Goal: Task Accomplishment & Management: Manage account settings

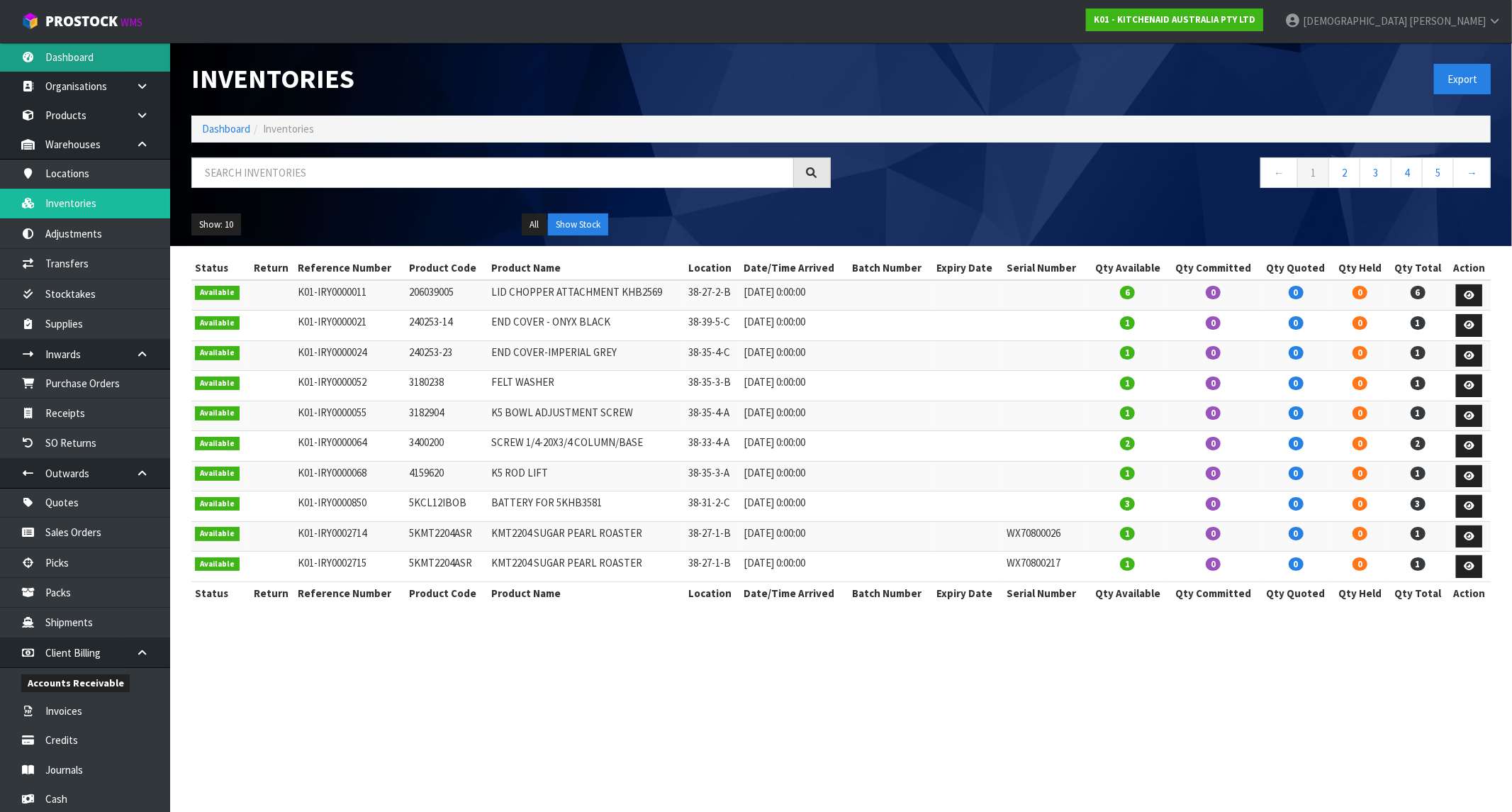
click at [96, 53] on link "Dashboard" at bounding box center [84, 57] width 170 height 29
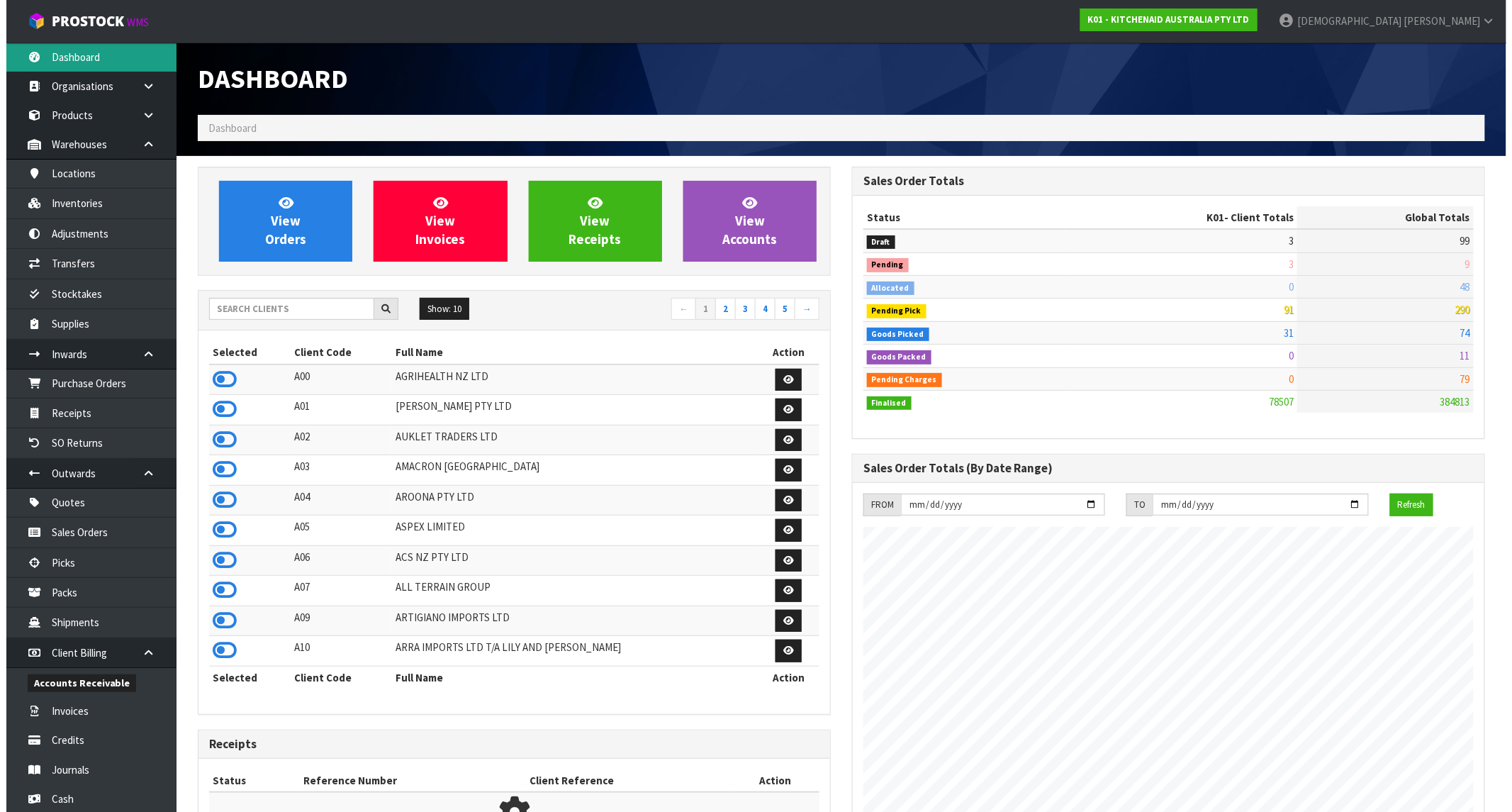
scroll to position [1074, 654]
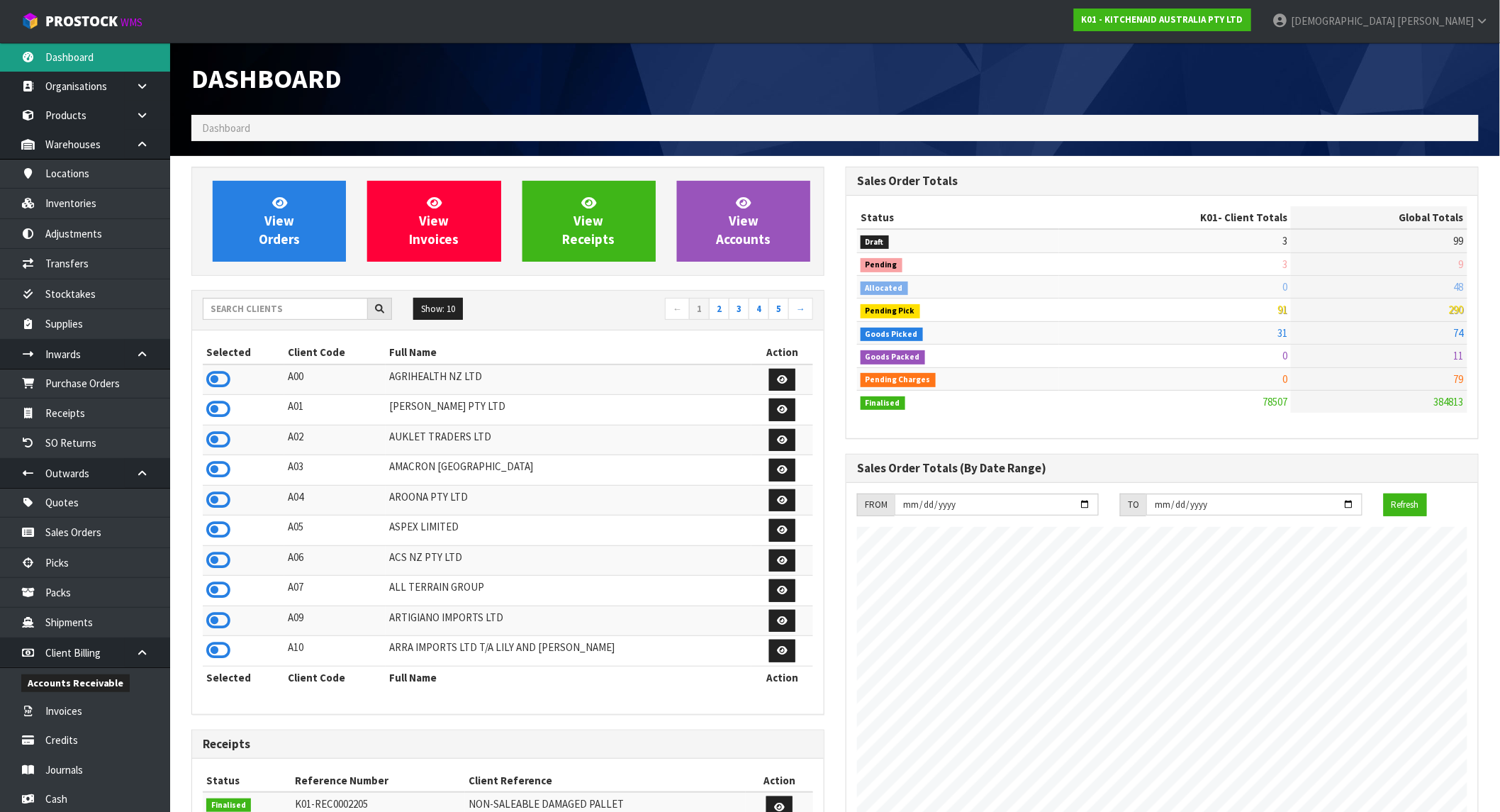
click at [88, 58] on link "Dashboard" at bounding box center [84, 57] width 170 height 29
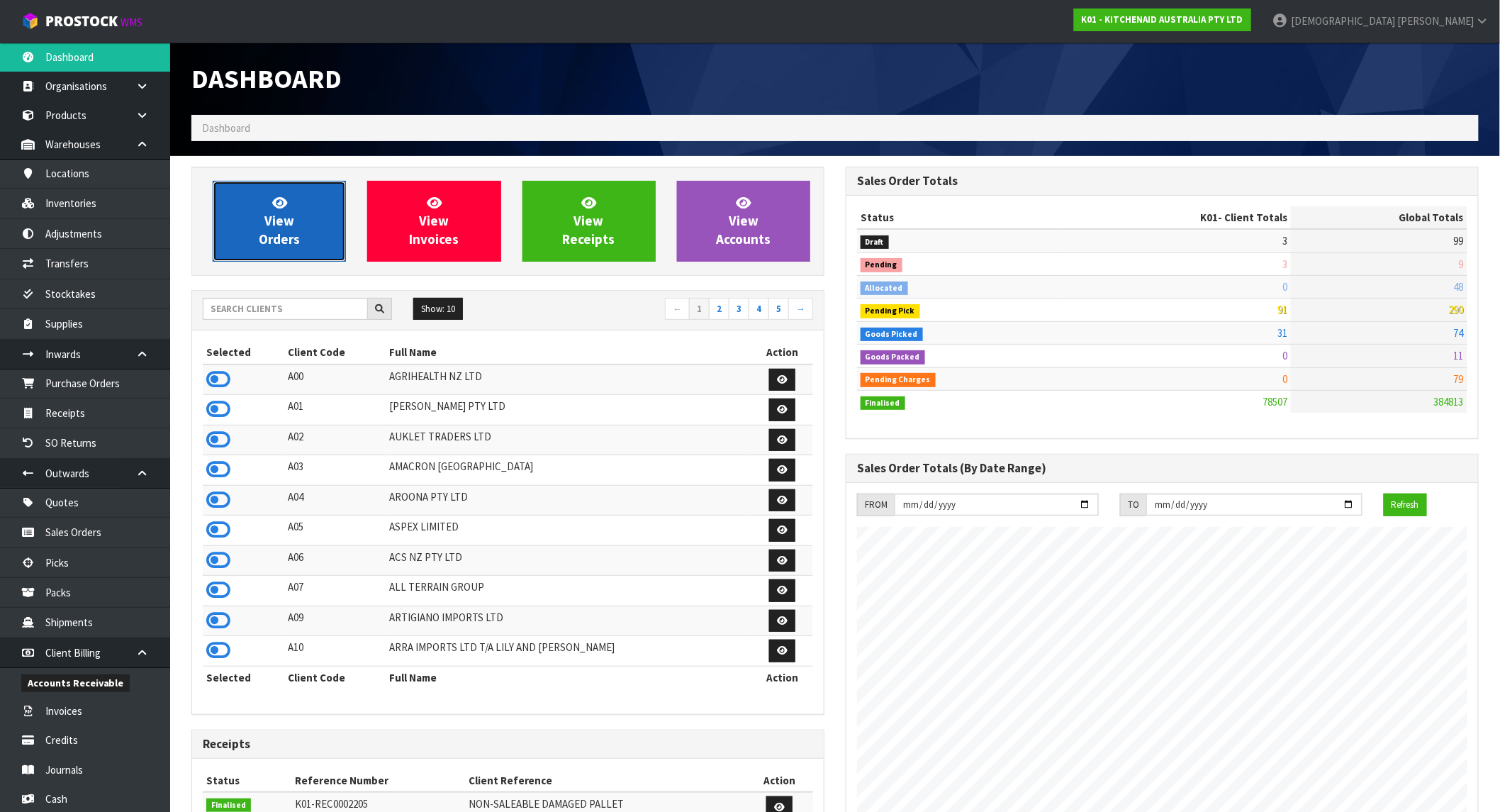
click at [274, 200] on icon at bounding box center [279, 202] width 15 height 14
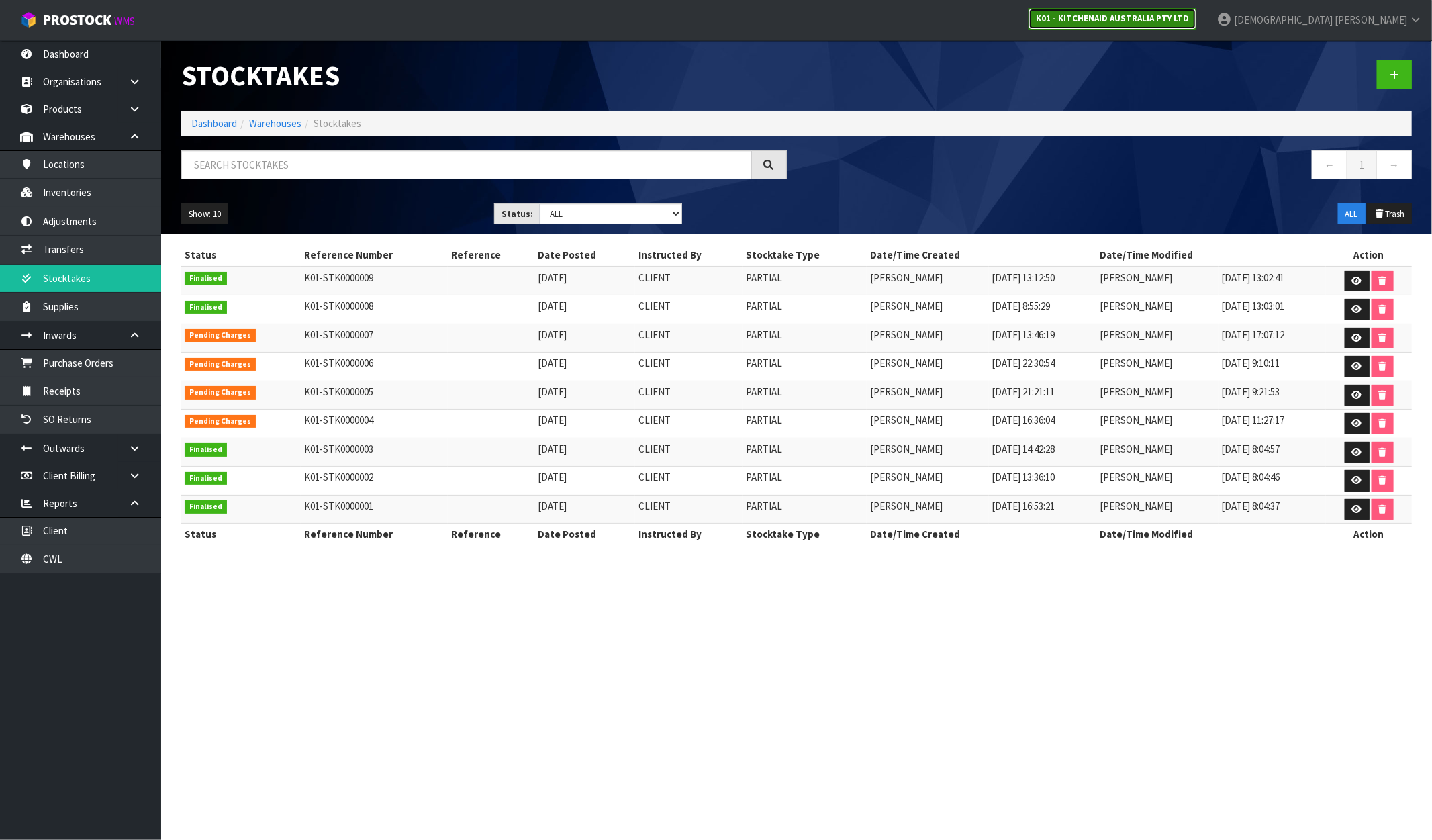
click at [1189, 13] on strong "K01 - KITCHENAID AUSTRALIA PTY LTD" at bounding box center [1113, 18] width 153 height 11
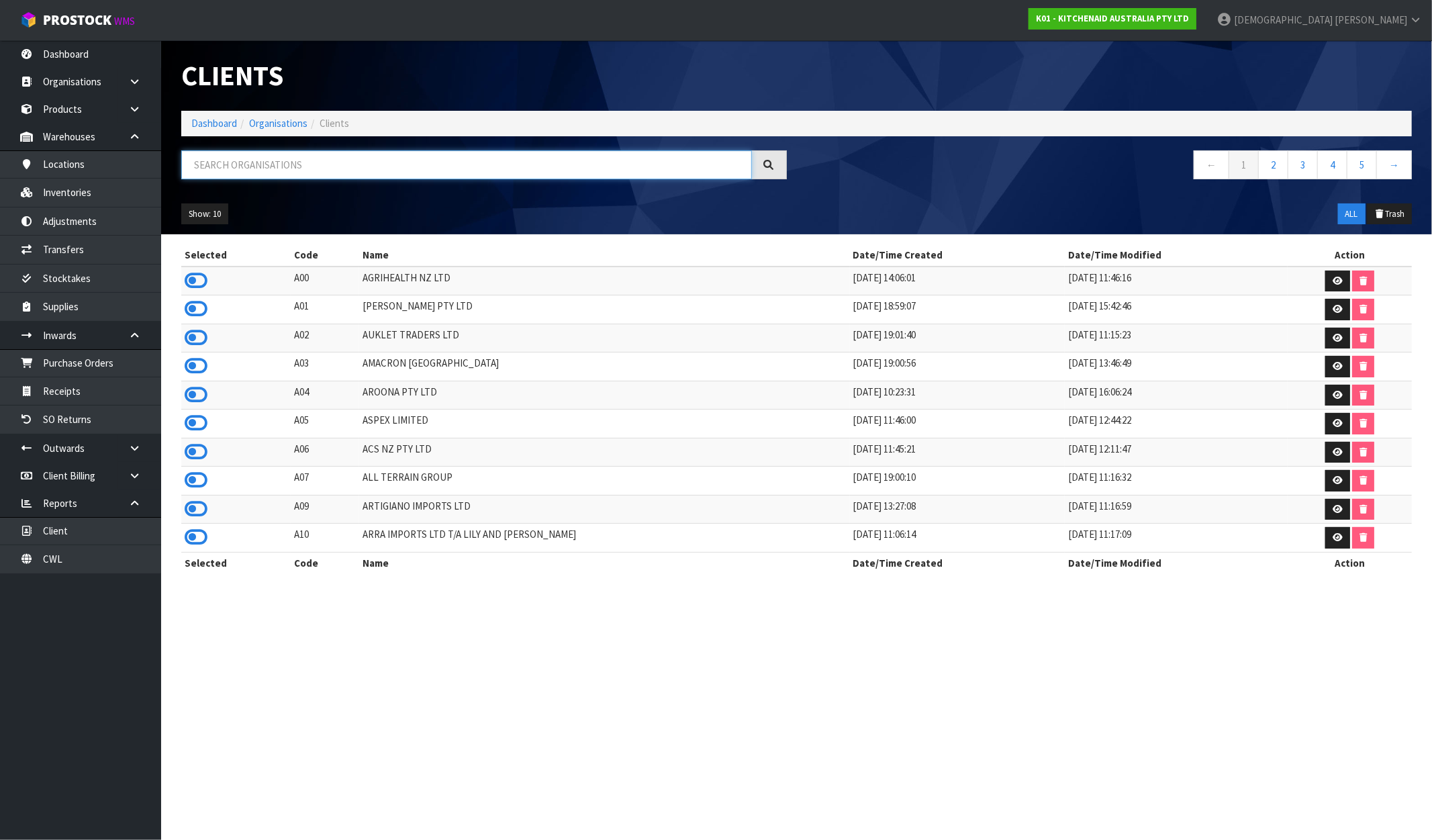
click at [300, 163] on input "text" at bounding box center [466, 164] width 571 height 29
type input "AC SOLAR"
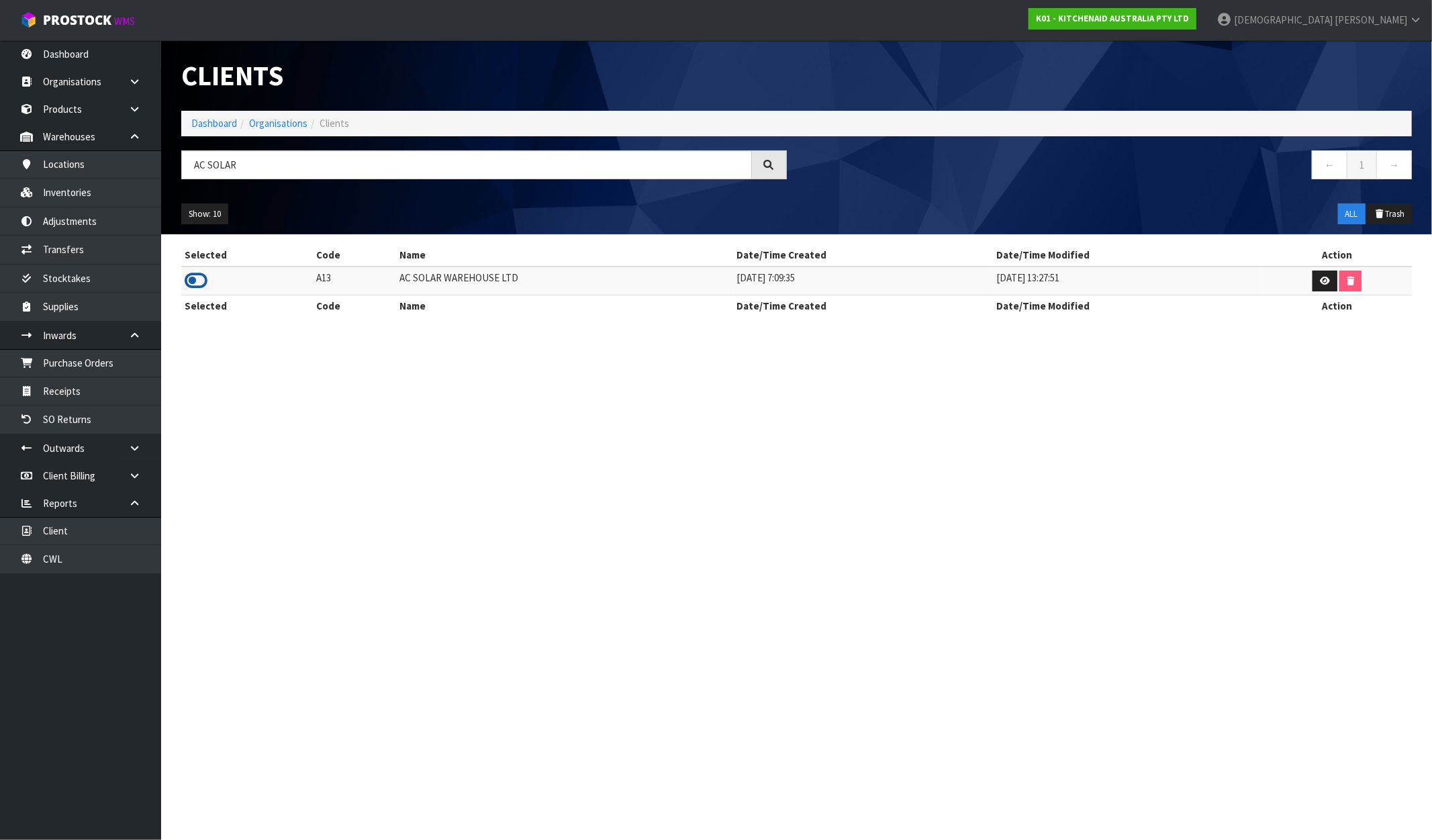
click at [196, 285] on icon at bounding box center [196, 280] width 23 height 20
click at [64, 185] on link "Inventories" at bounding box center [80, 192] width 161 height 27
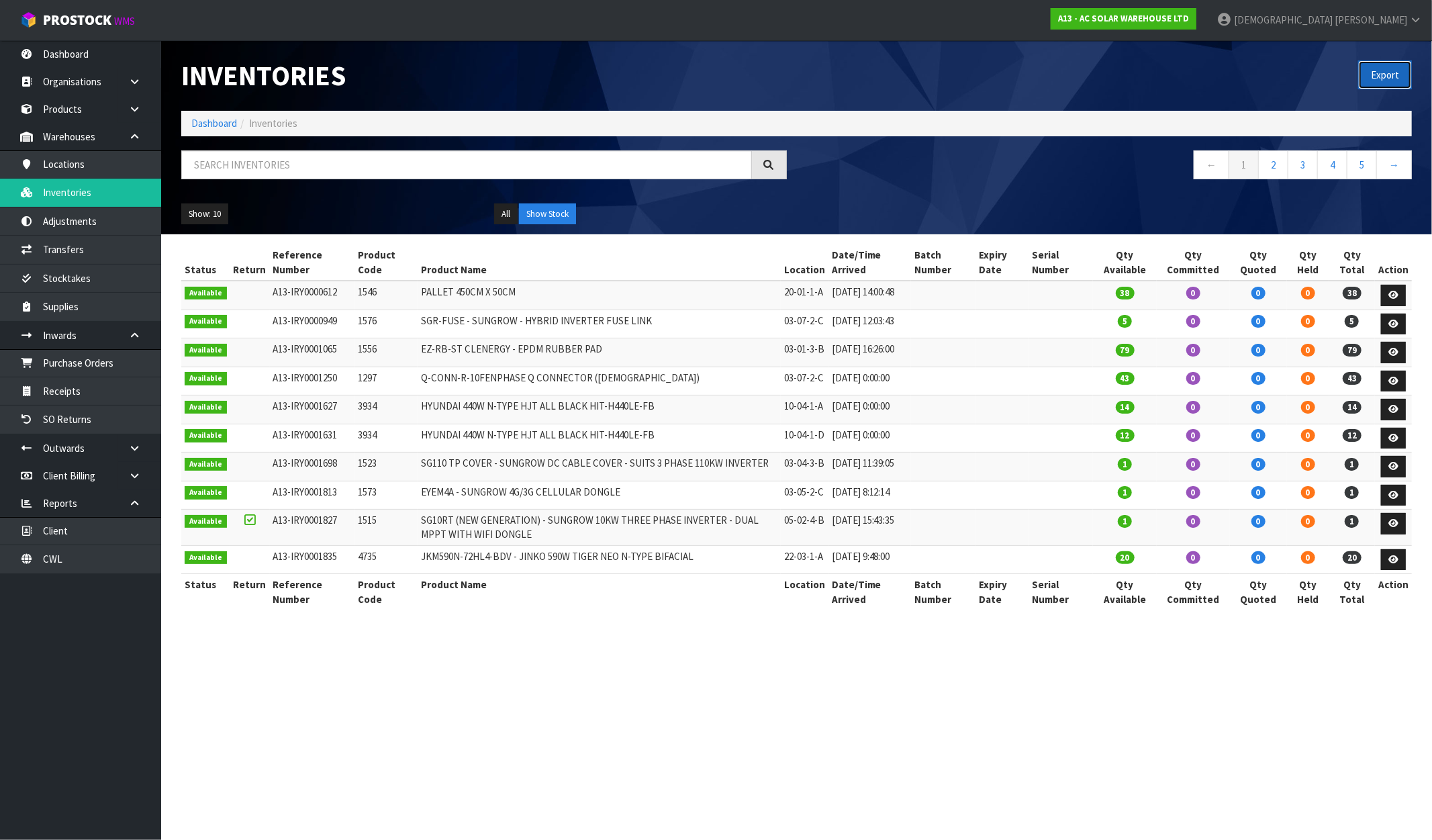
click at [1392, 71] on button "Export" at bounding box center [1385, 75] width 54 height 29
click at [1189, 16] on strong "A13 - AC SOLAR WAREHOUSE LTD" at bounding box center [1123, 18] width 131 height 11
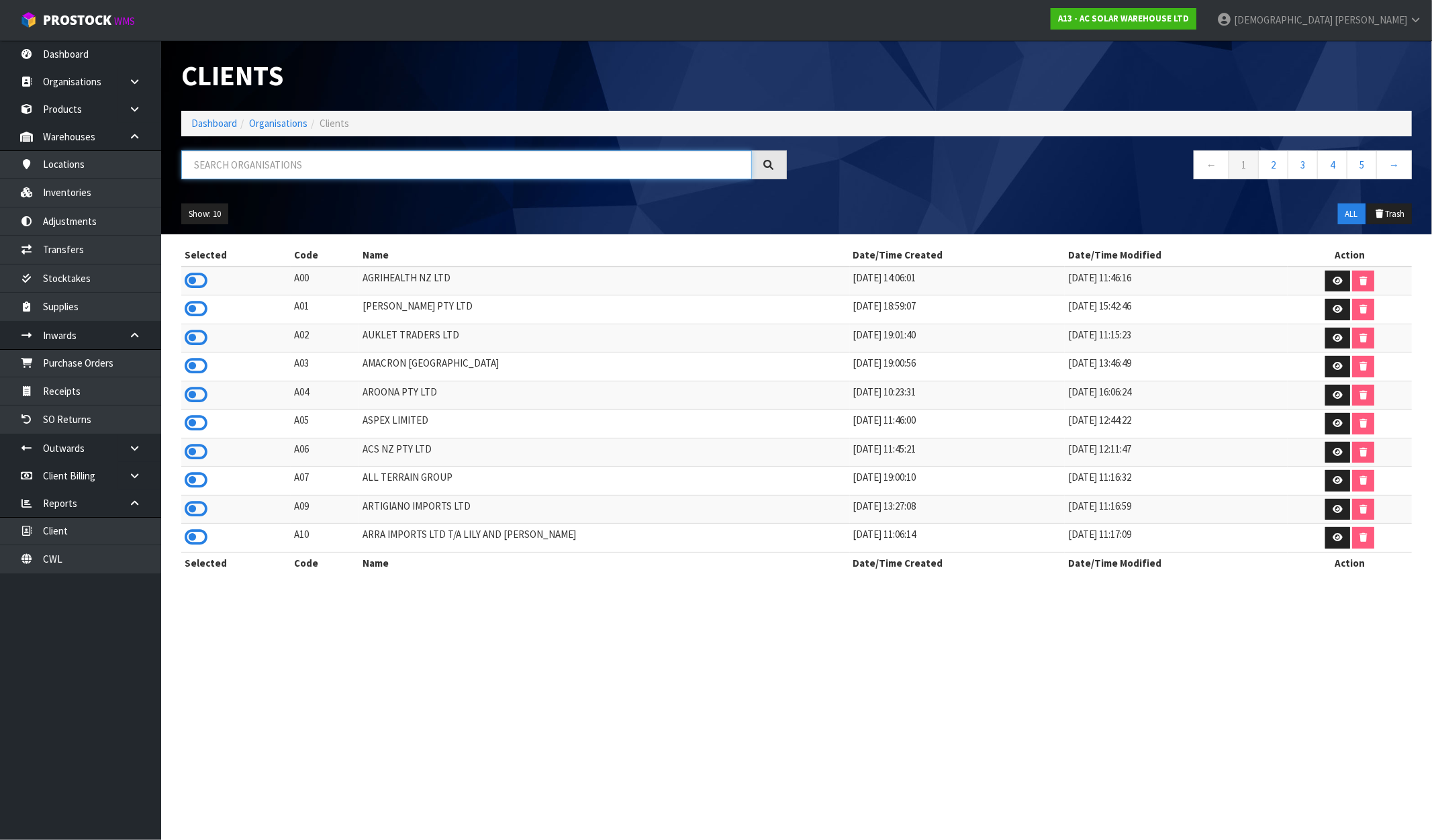
click at [294, 163] on input "text" at bounding box center [466, 164] width 571 height 29
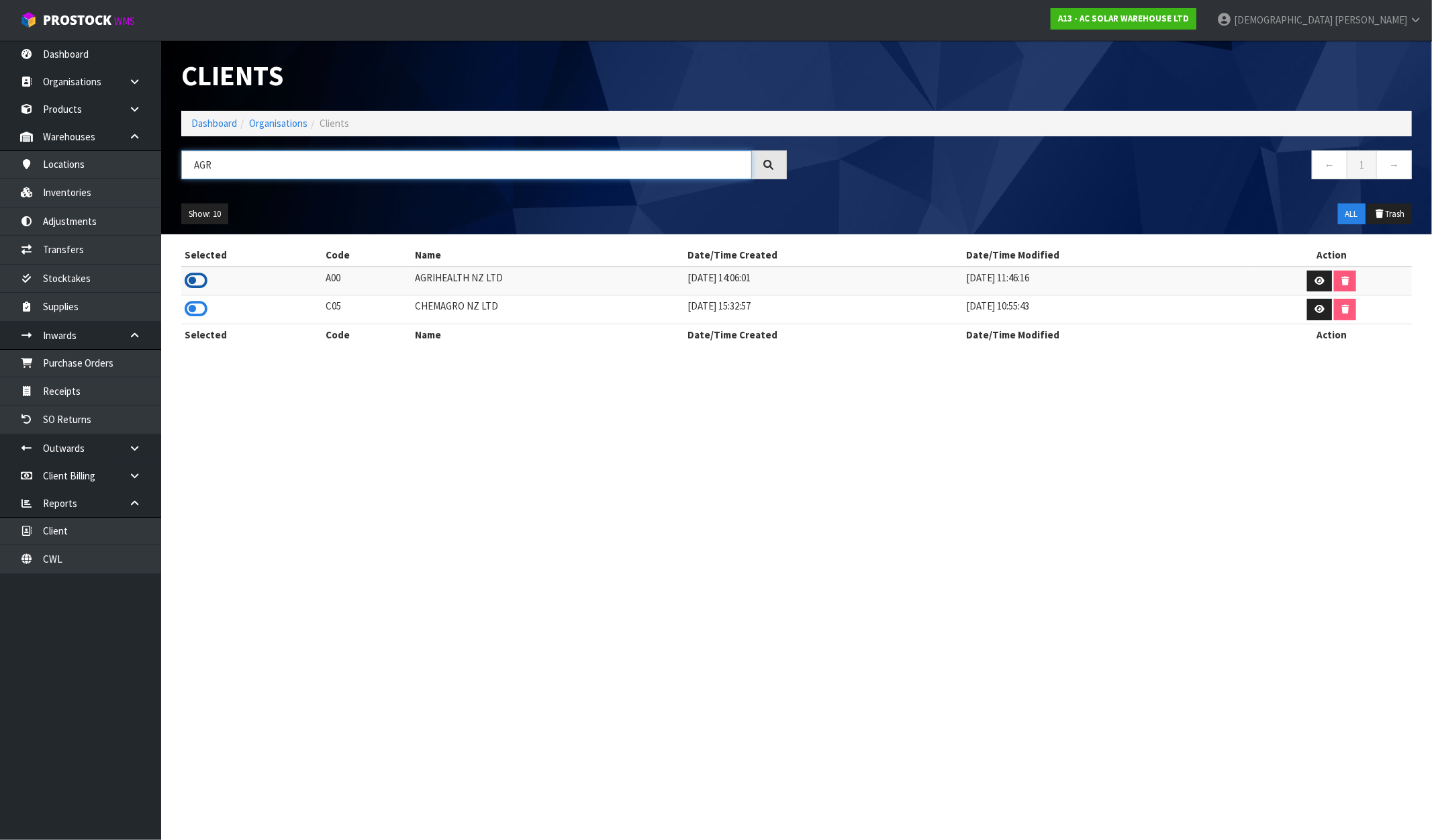
type input "AGR"
click at [197, 278] on icon at bounding box center [196, 280] width 23 height 20
click at [220, 121] on link "Dashboard" at bounding box center [214, 123] width 46 height 13
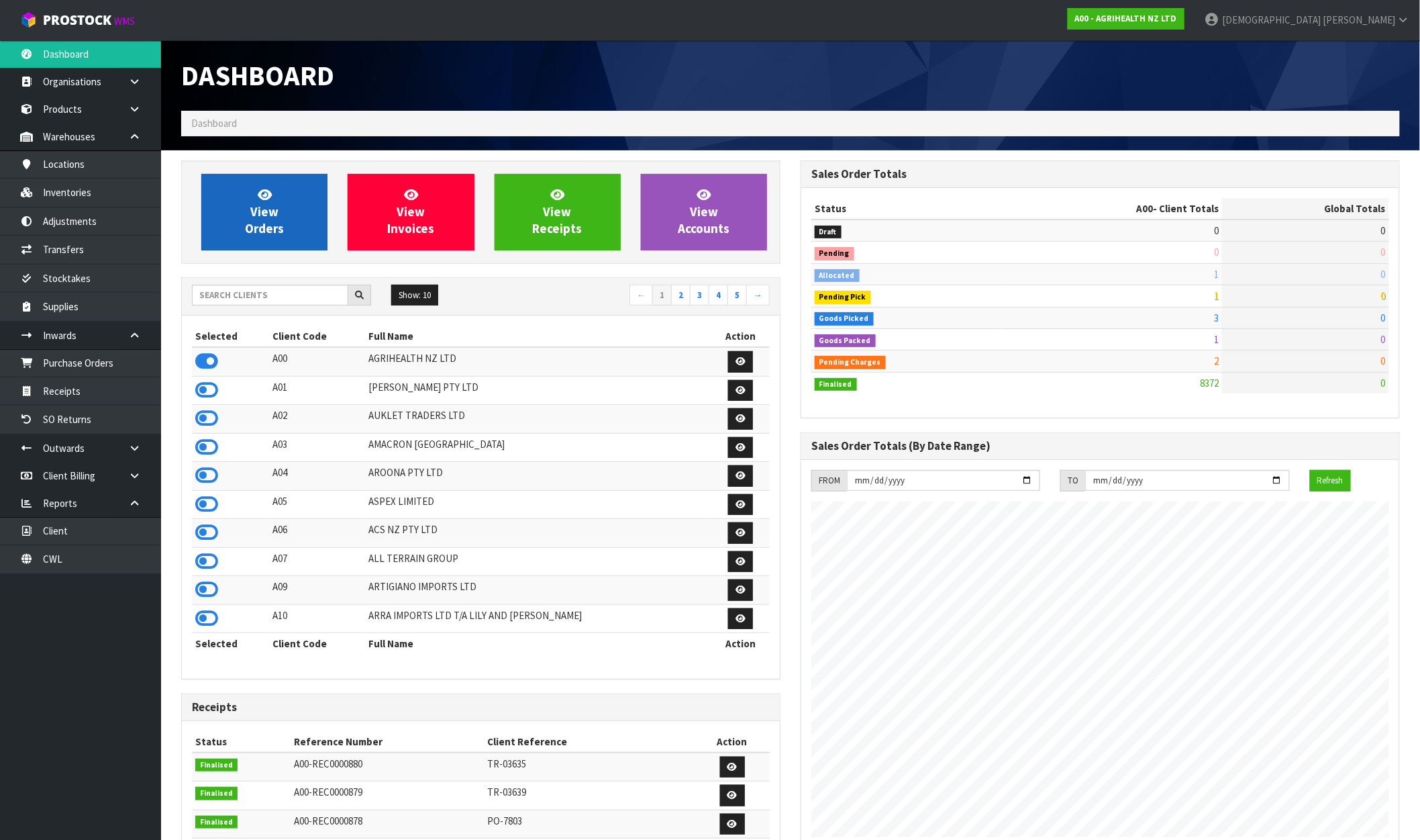
scroll to position [1017, 619]
click at [283, 222] on span "View Orders" at bounding box center [264, 211] width 39 height 50
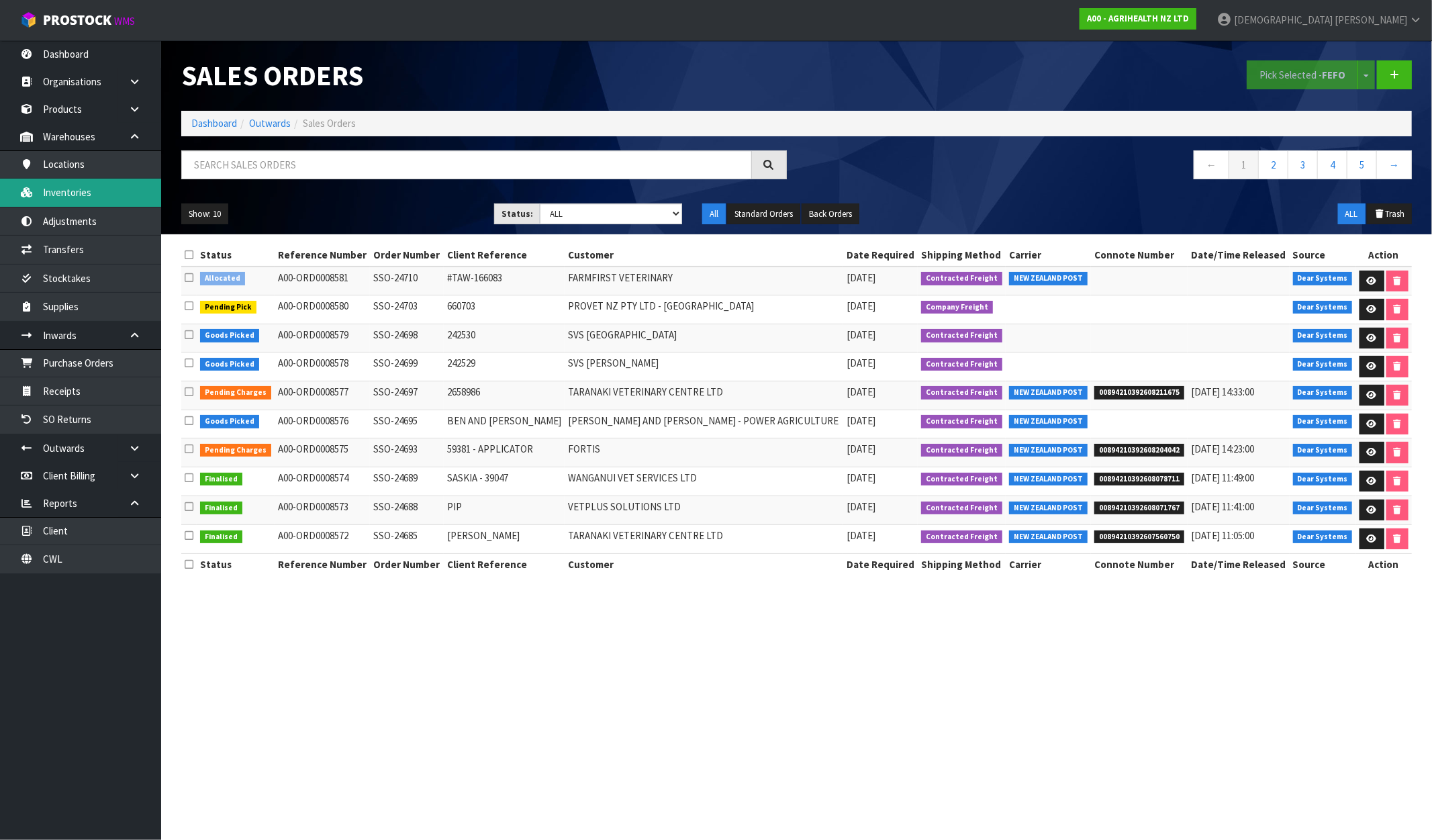
click at [66, 193] on link "Inventories" at bounding box center [80, 192] width 161 height 27
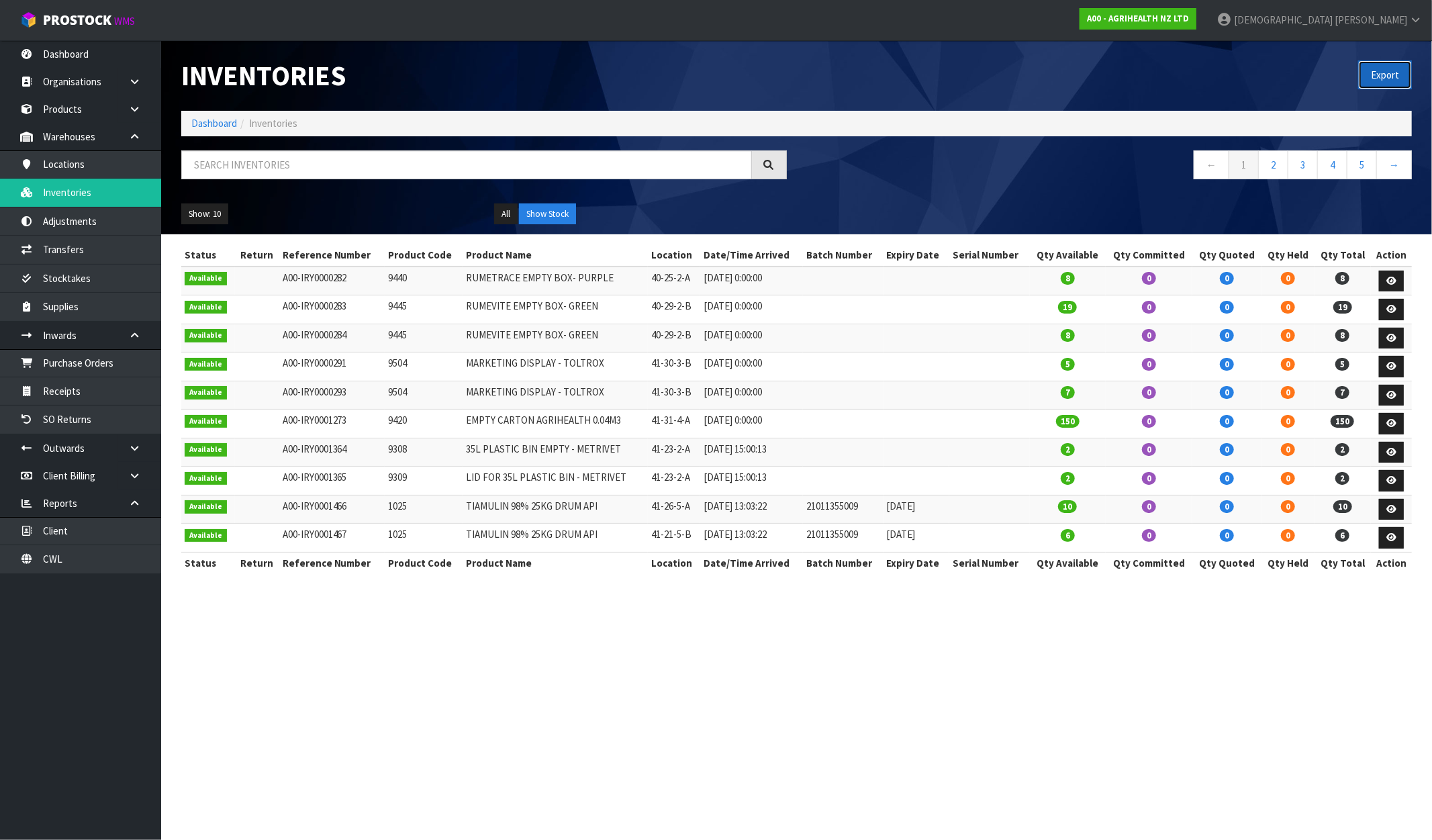
click at [1370, 69] on button "Export" at bounding box center [1385, 75] width 54 height 29
click at [1189, 18] on strong "A00 - AGRIHEALTH NZ LTD" at bounding box center [1138, 18] width 102 height 11
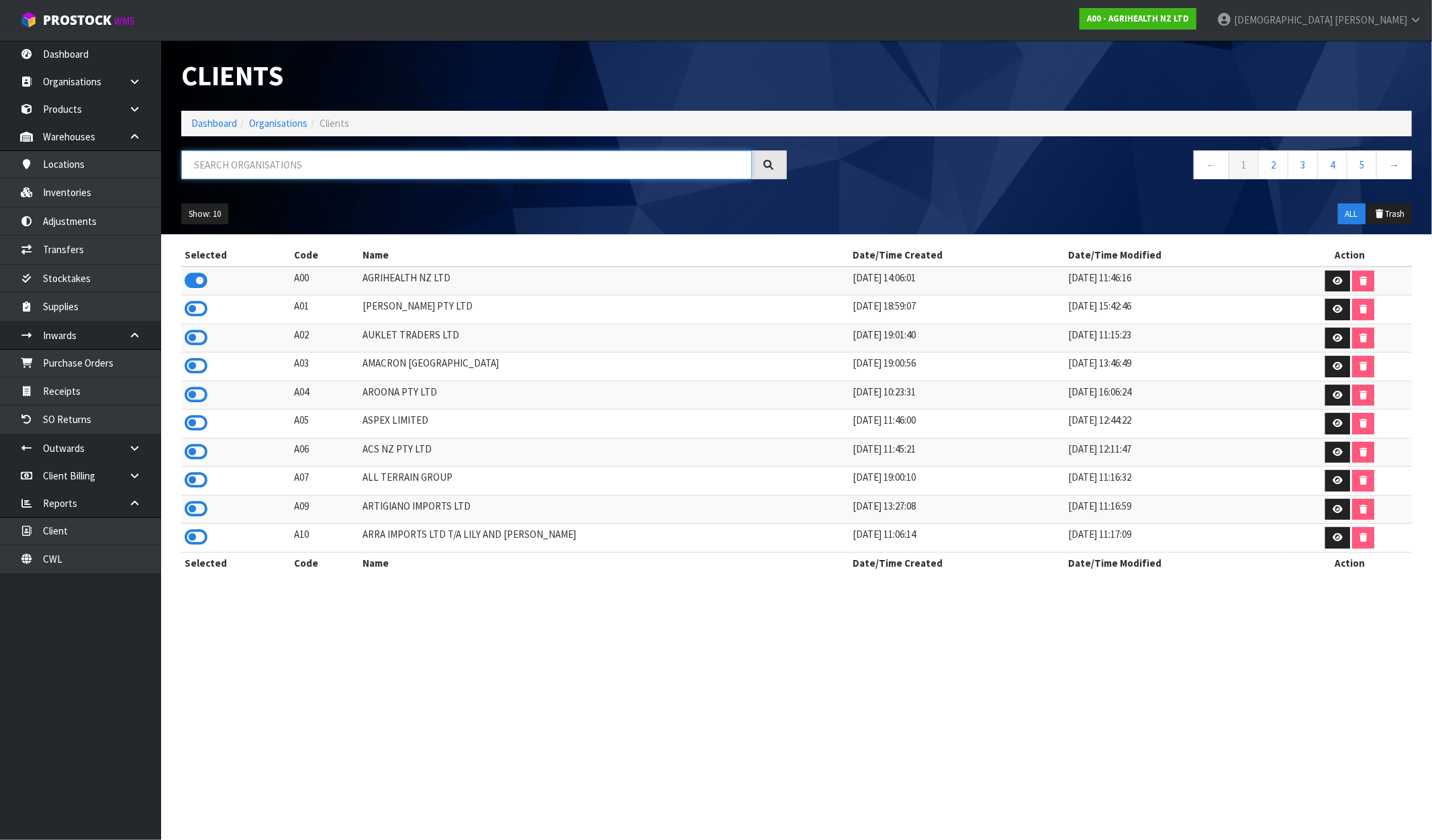
click at [274, 172] on input "text" at bounding box center [466, 164] width 571 height 29
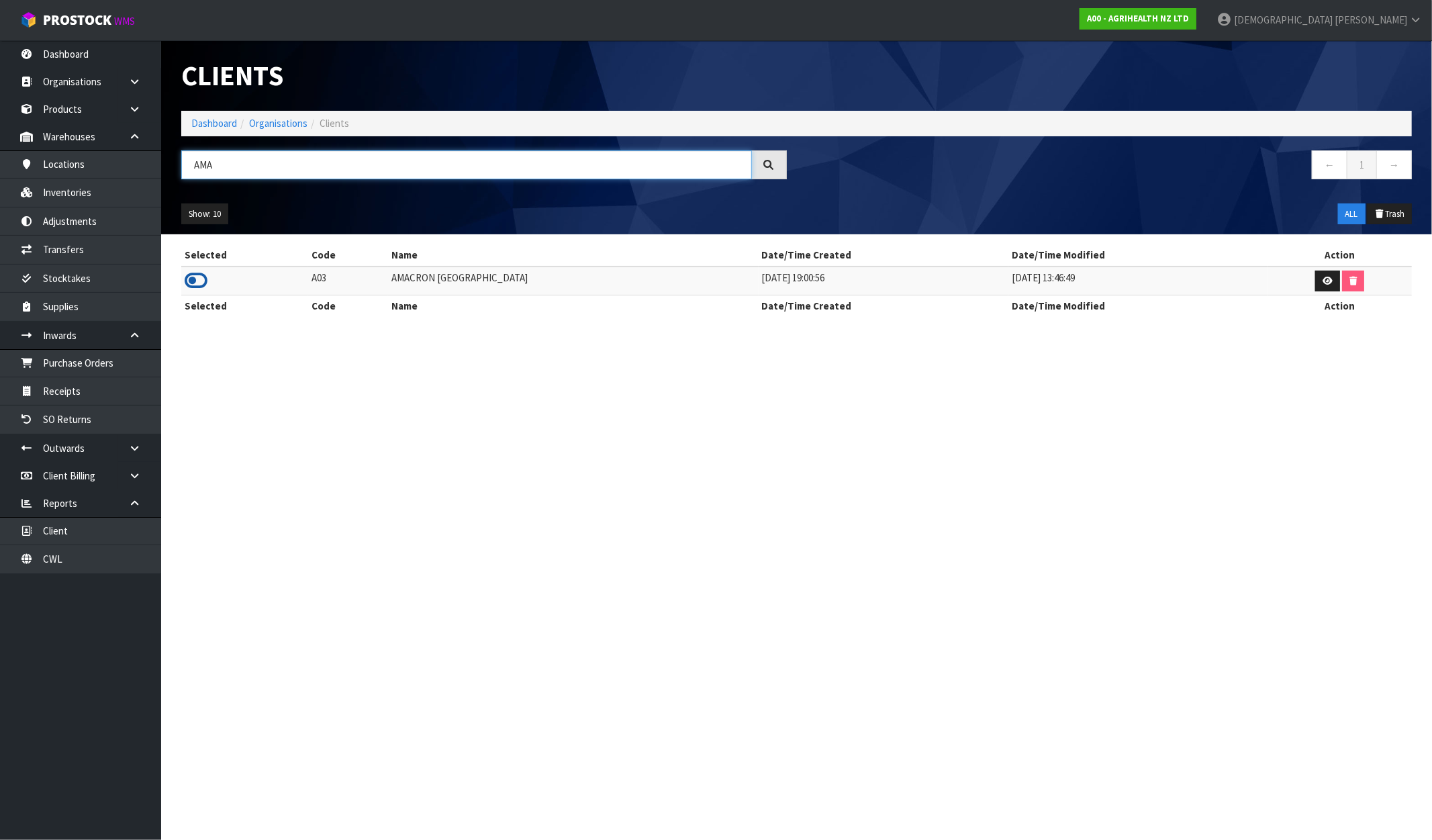
type input "AMA"
click at [201, 279] on icon at bounding box center [196, 280] width 23 height 20
click at [212, 126] on link "Dashboard" at bounding box center [214, 123] width 46 height 13
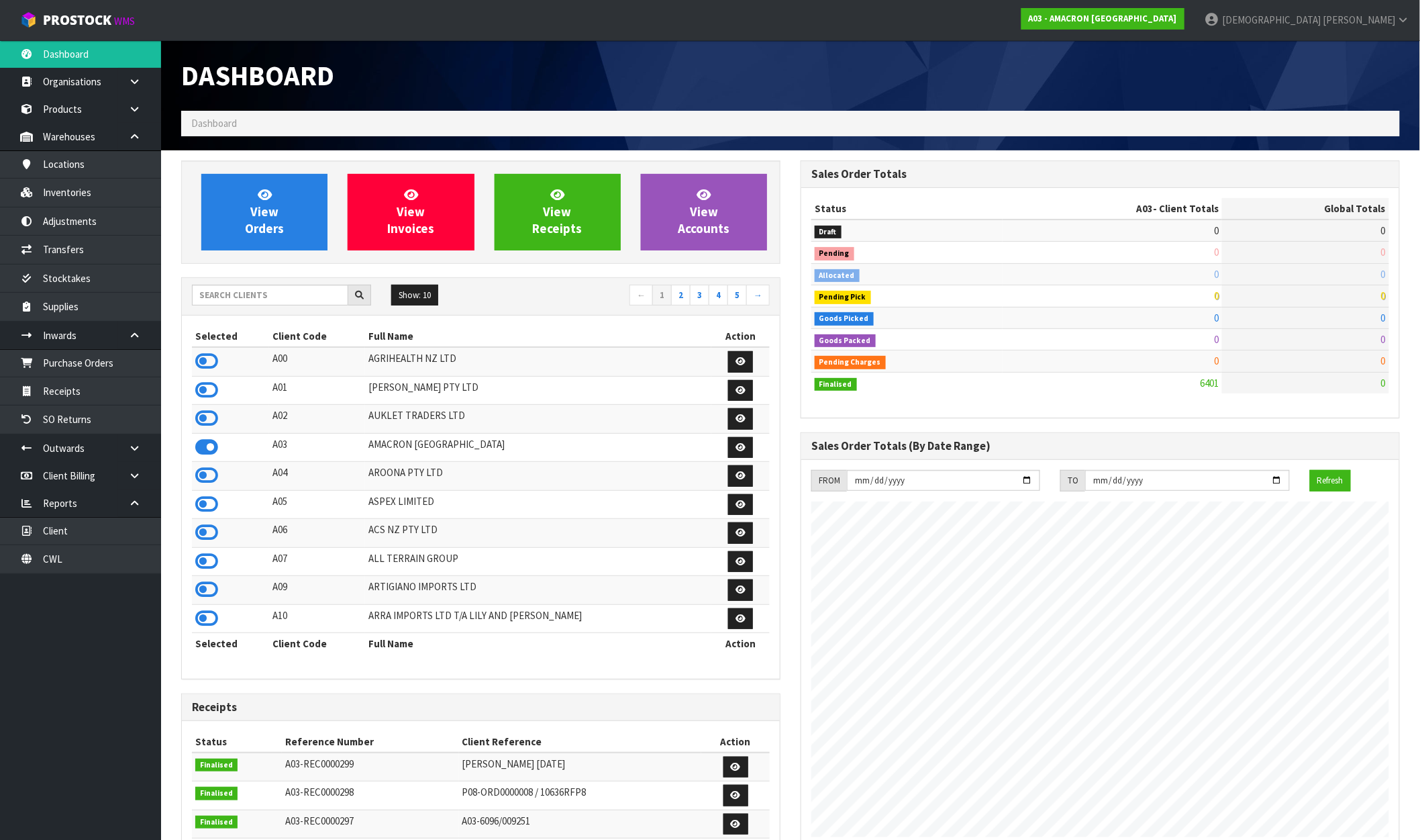
scroll to position [887, 619]
click at [82, 185] on link "Inventories" at bounding box center [80, 192] width 161 height 27
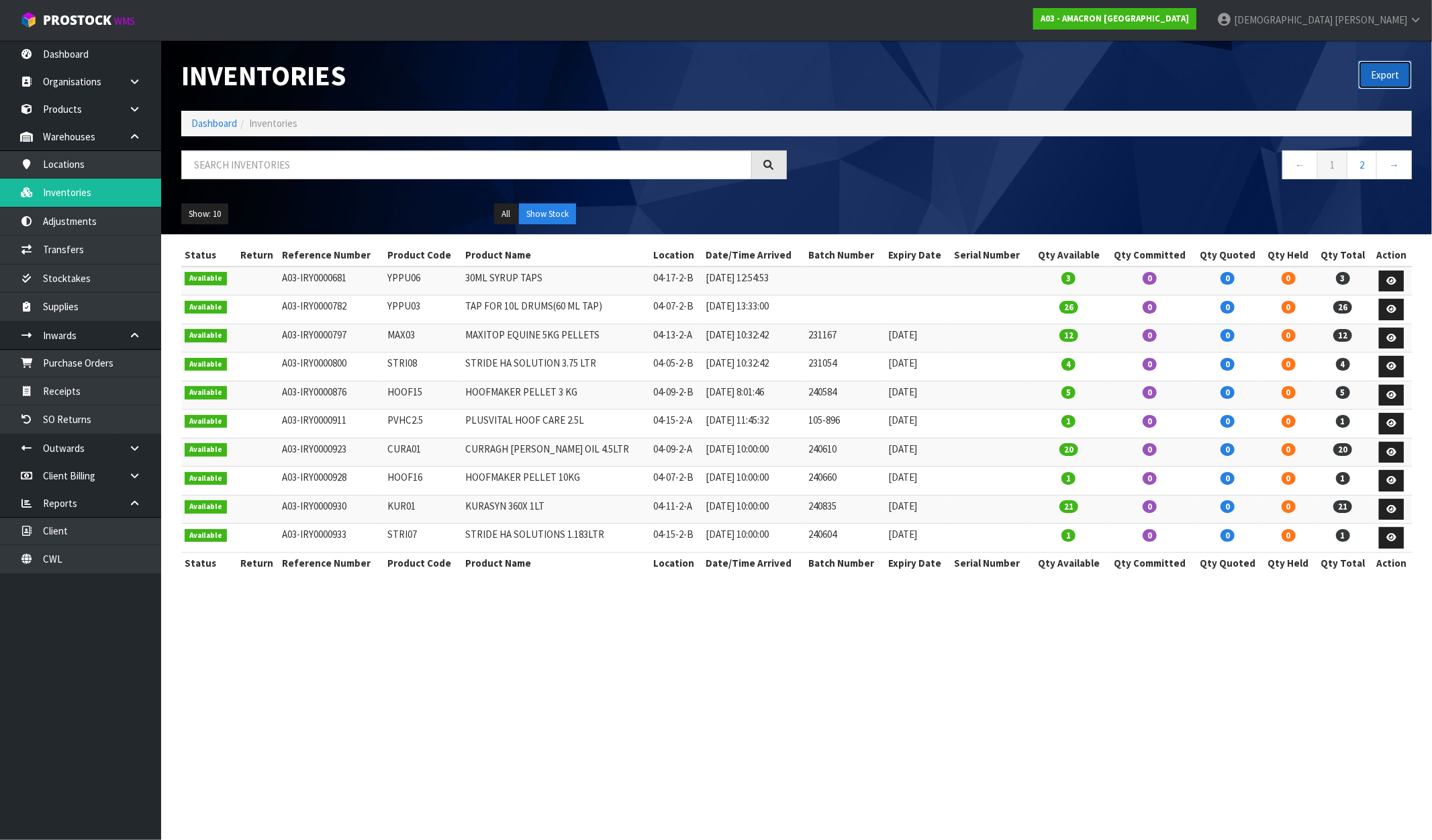
click at [1377, 77] on button "Export" at bounding box center [1385, 75] width 54 height 29
click at [1189, 22] on strong "A03 - AMACRON NEW ZEALAND" at bounding box center [1115, 18] width 149 height 11
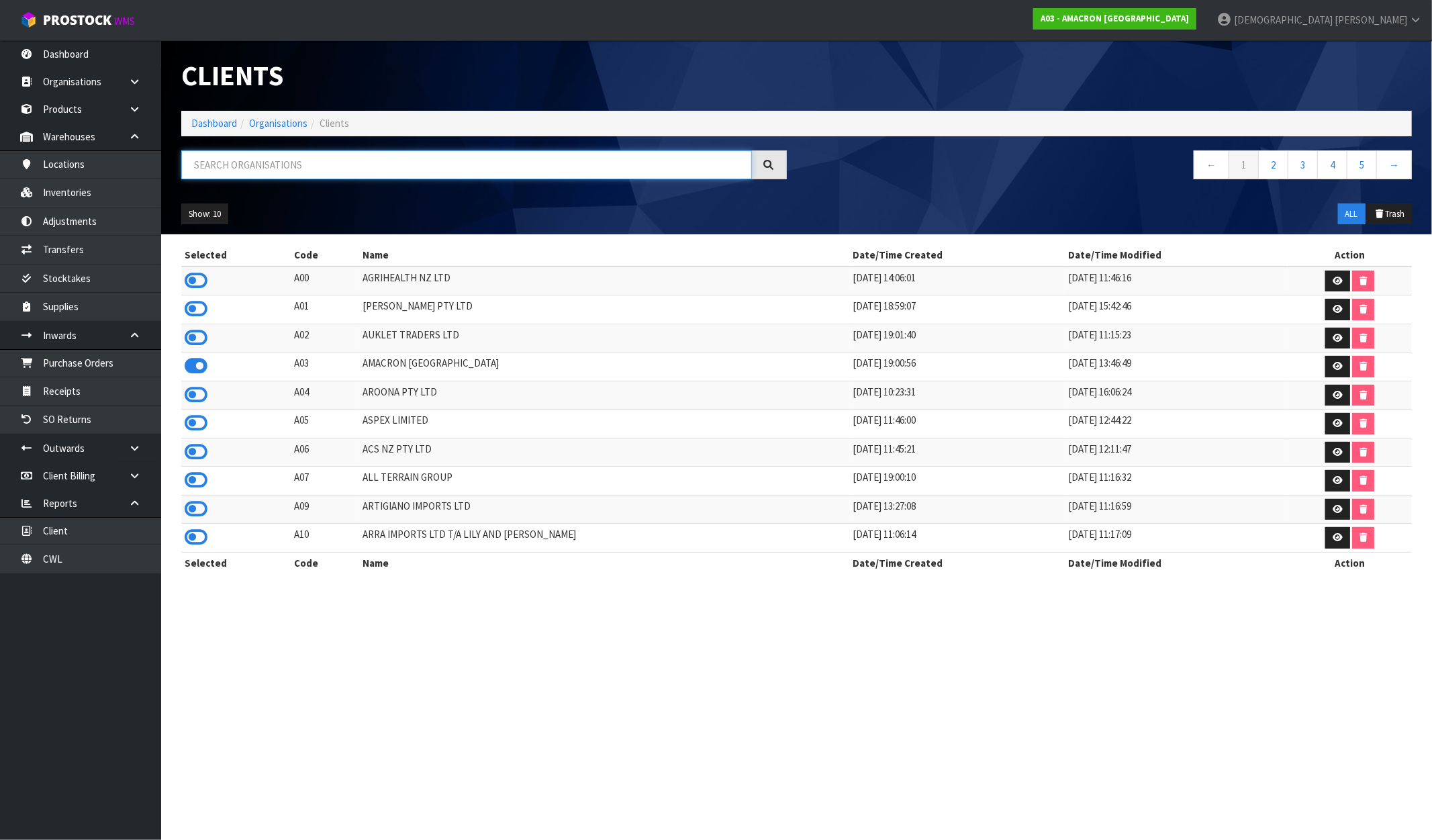
click at [225, 165] on input "text" at bounding box center [466, 164] width 571 height 29
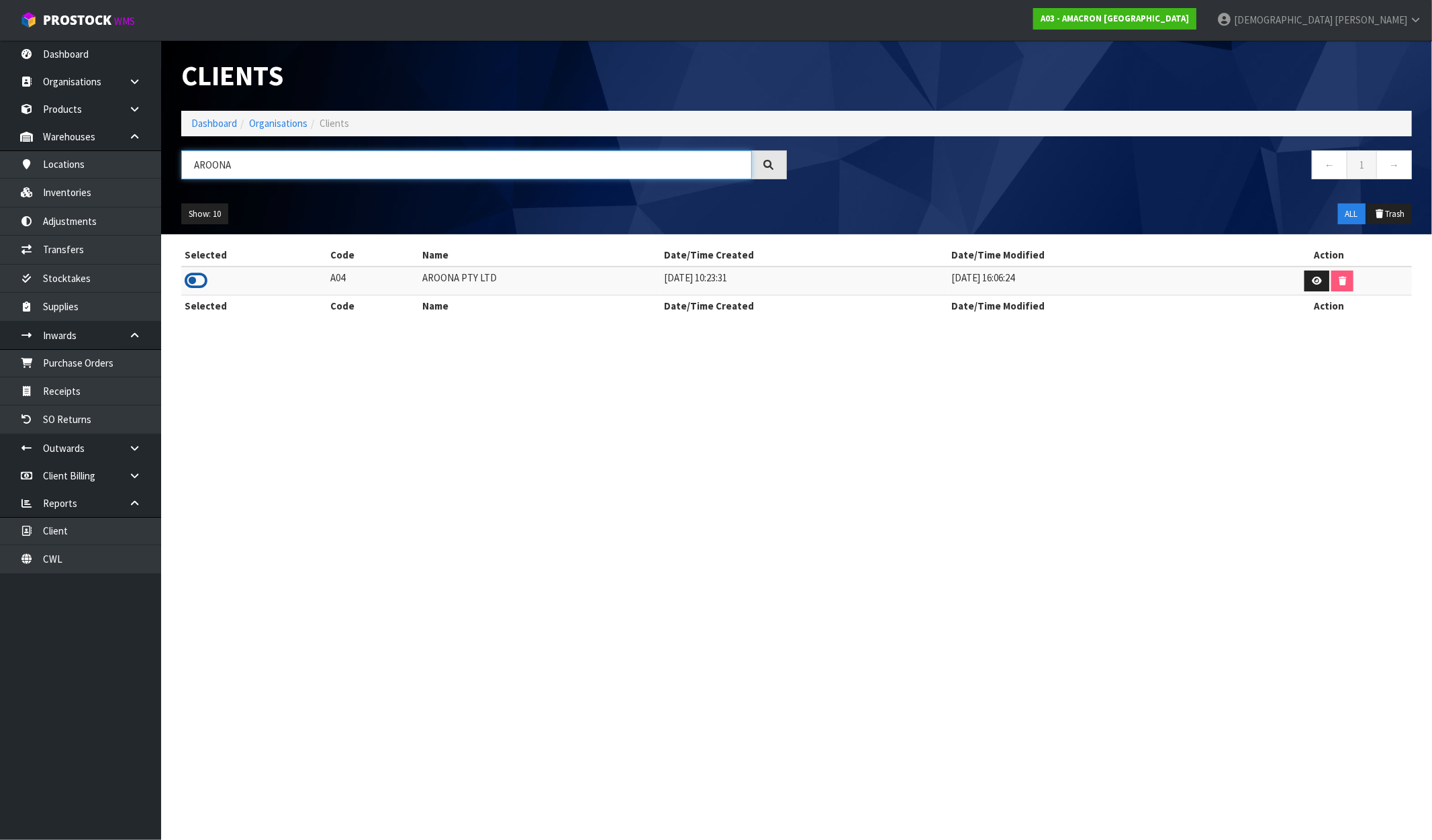
type input "AROONA"
click at [192, 285] on icon at bounding box center [196, 280] width 23 height 20
click at [81, 189] on link "Inventories" at bounding box center [80, 192] width 161 height 27
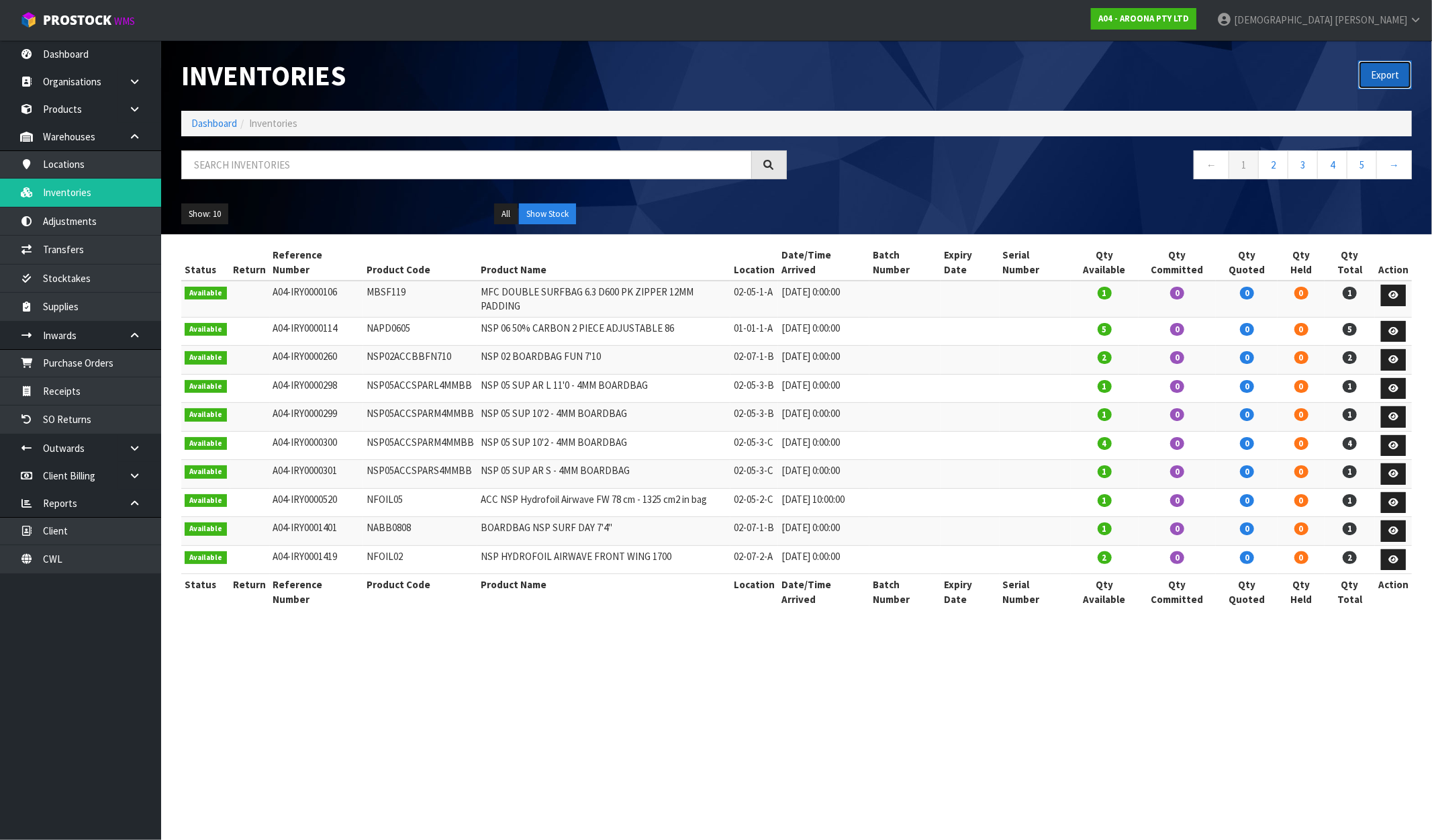
click at [1371, 76] on button "Export" at bounding box center [1385, 75] width 54 height 29
click at [1189, 23] on strong "A04 - AROONA PTY LTD" at bounding box center [1144, 18] width 91 height 11
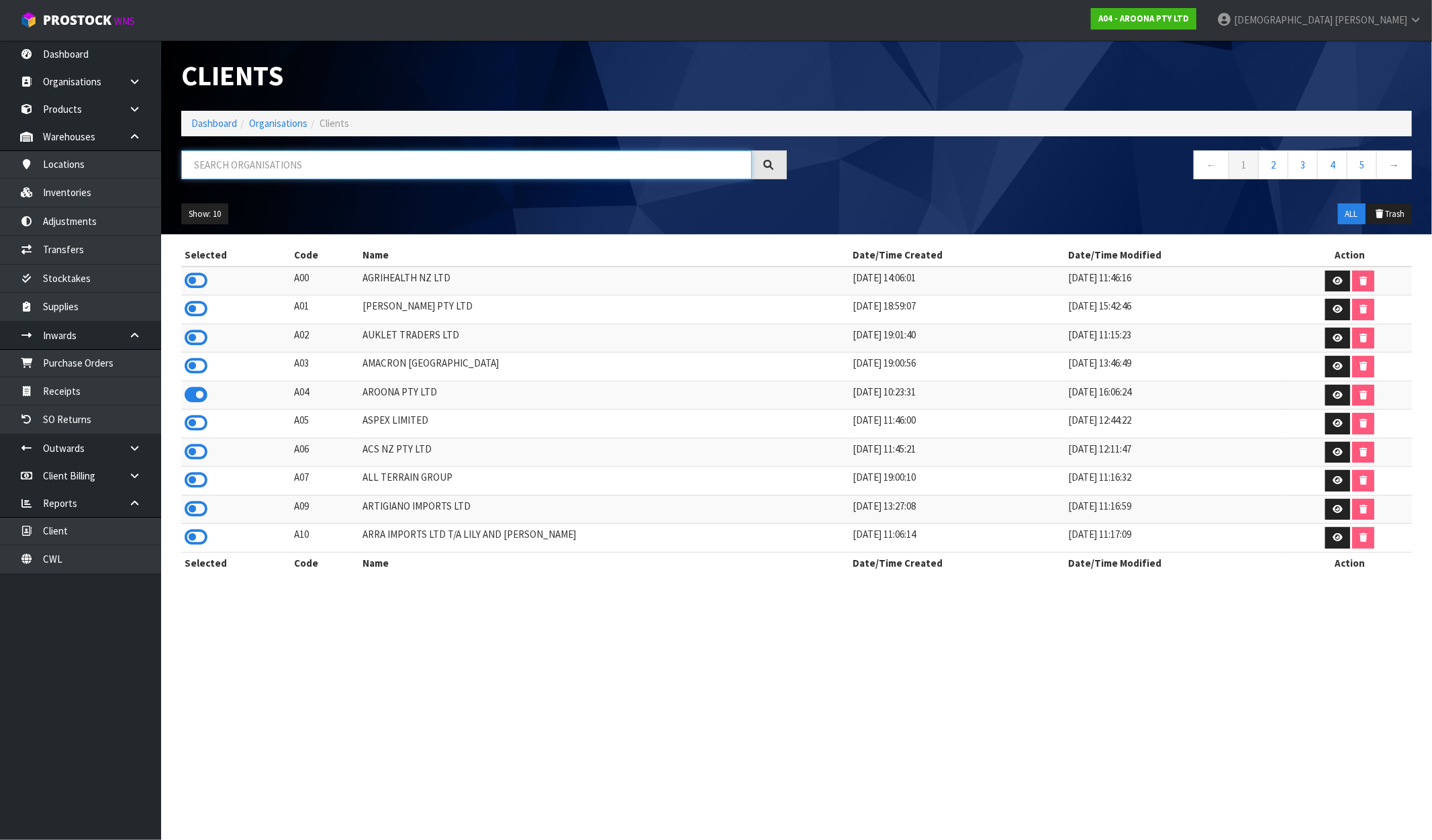
click at [229, 159] on input "text" at bounding box center [466, 164] width 571 height 29
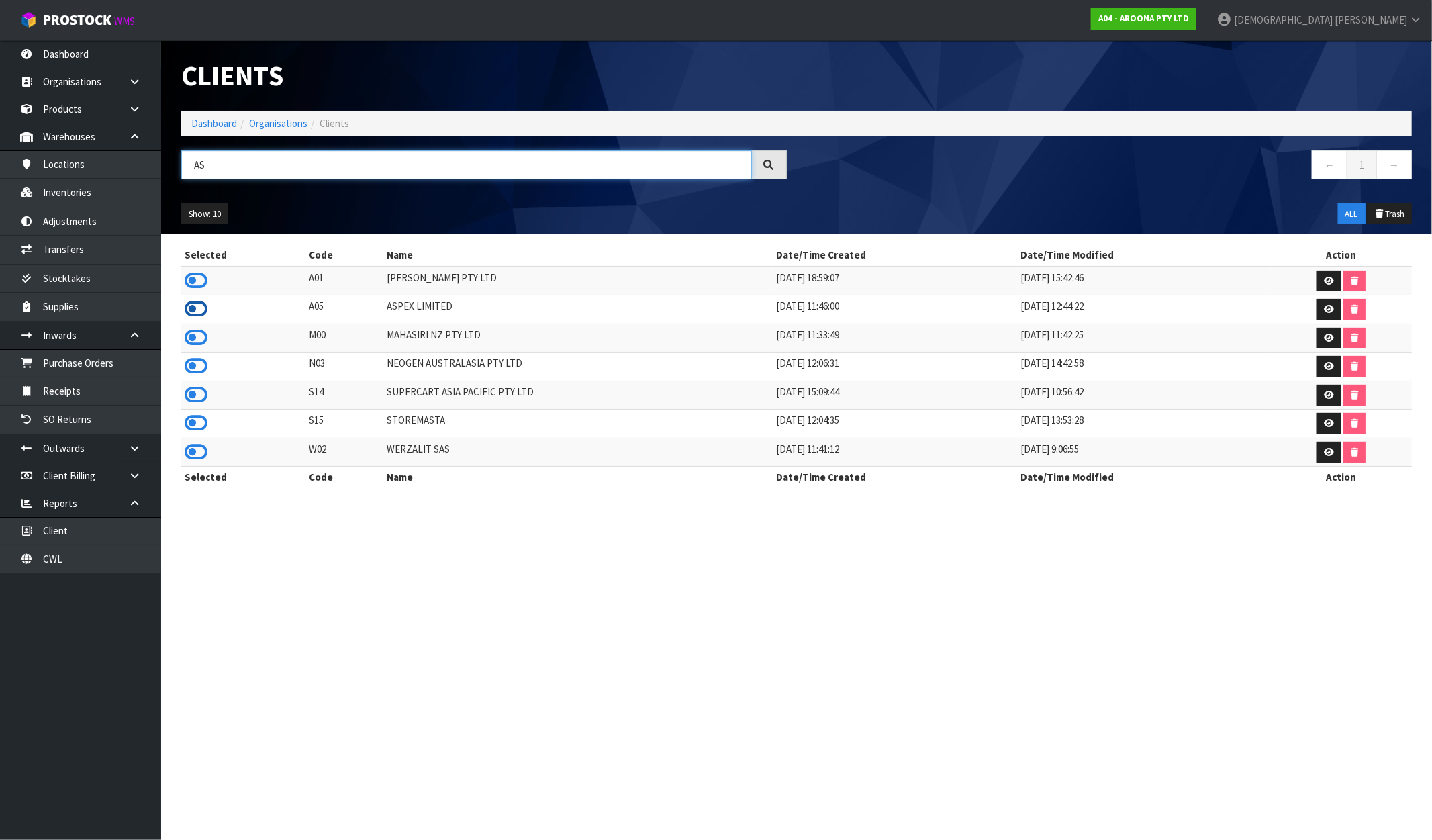
type input "AS"
click at [200, 308] on icon at bounding box center [196, 308] width 23 height 20
click at [192, 119] on link "Dashboard" at bounding box center [214, 123] width 46 height 13
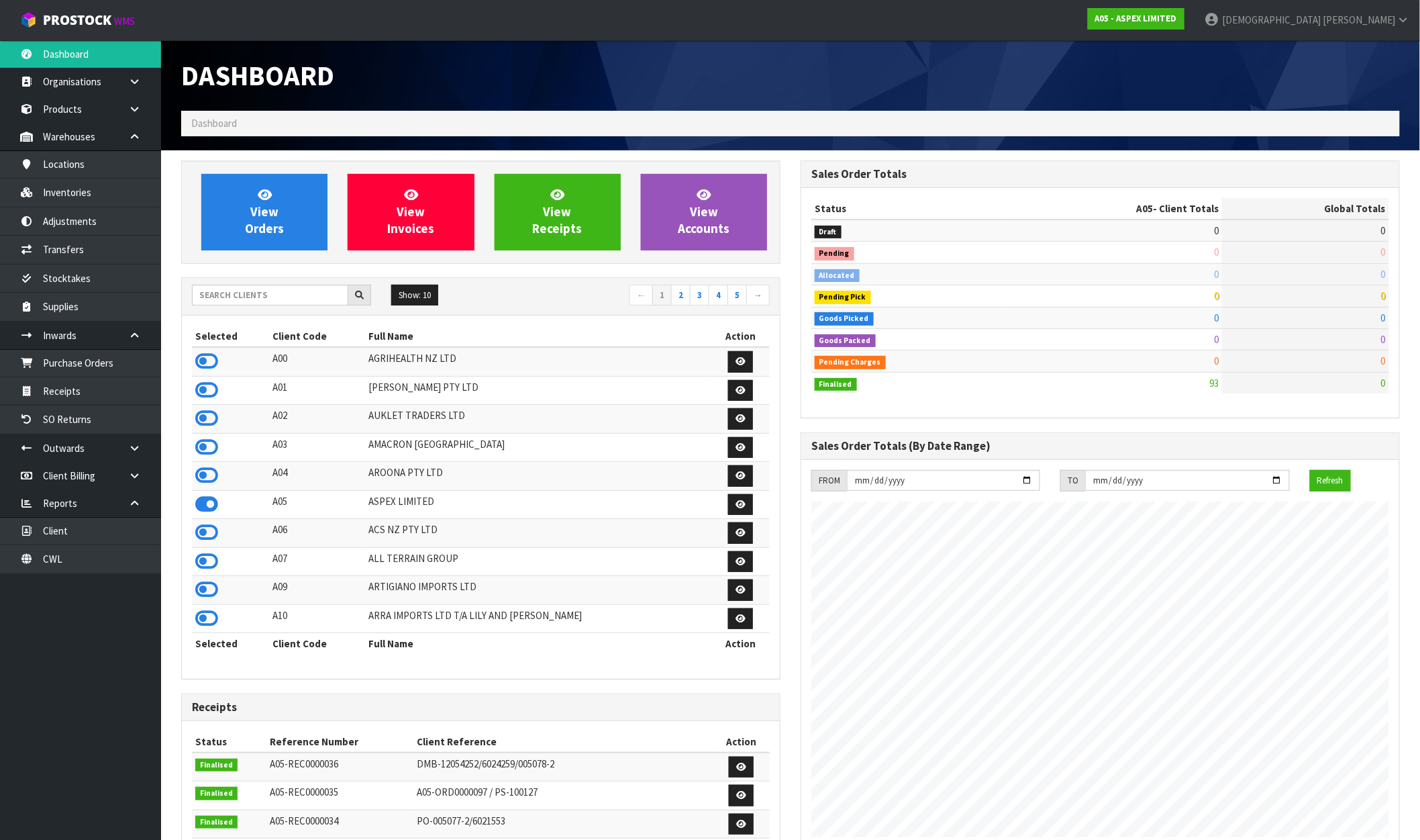
scroll to position [821, 619]
click at [76, 195] on link "Inventories" at bounding box center [80, 192] width 161 height 27
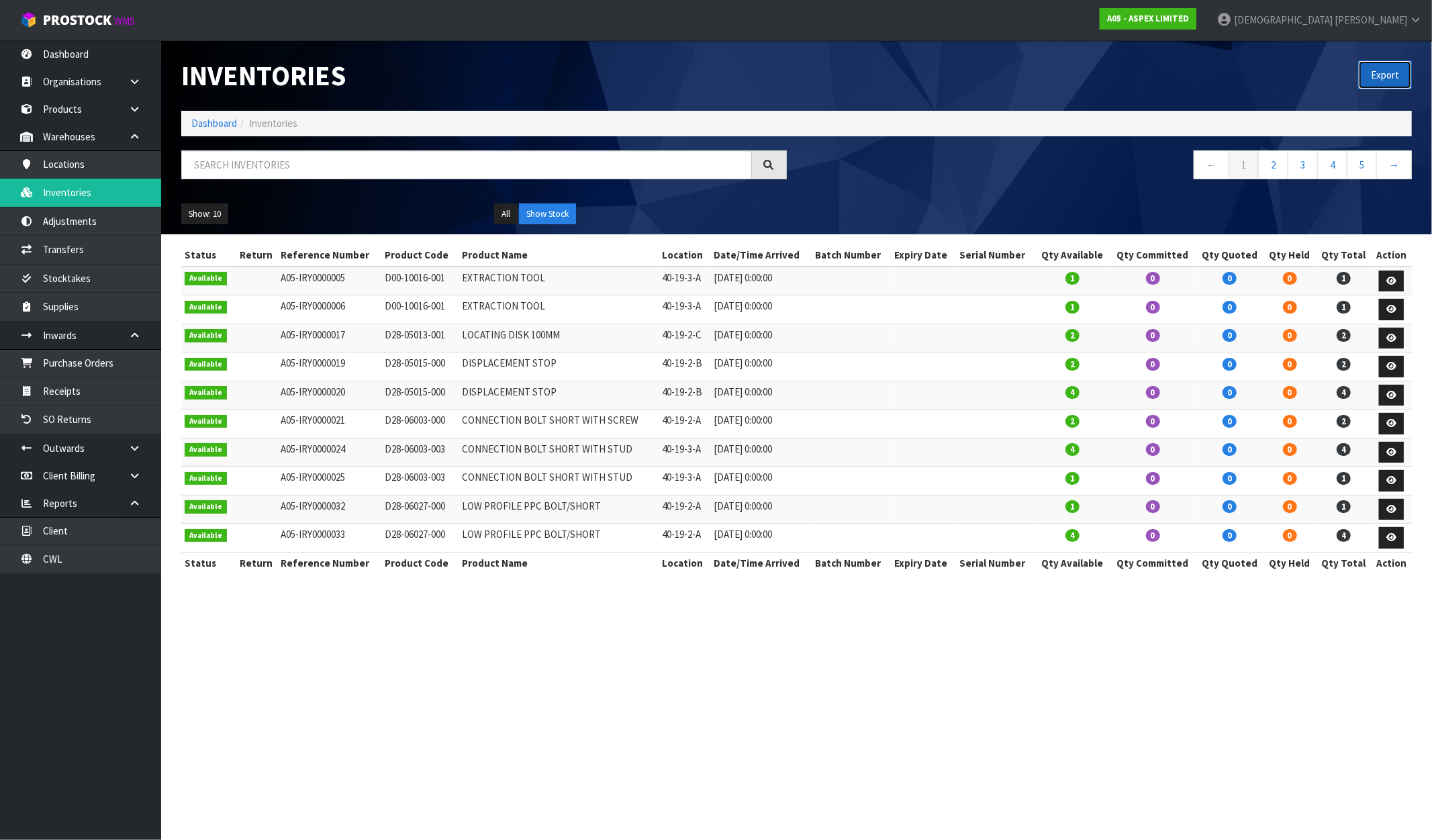
click at [1385, 76] on button "Export" at bounding box center [1385, 75] width 54 height 29
click at [947, 87] on div "Export" at bounding box center [1110, 75] width 626 height 69
click at [1189, 13] on strong "A05 - ASPEX LIMITED" at bounding box center [1148, 18] width 82 height 11
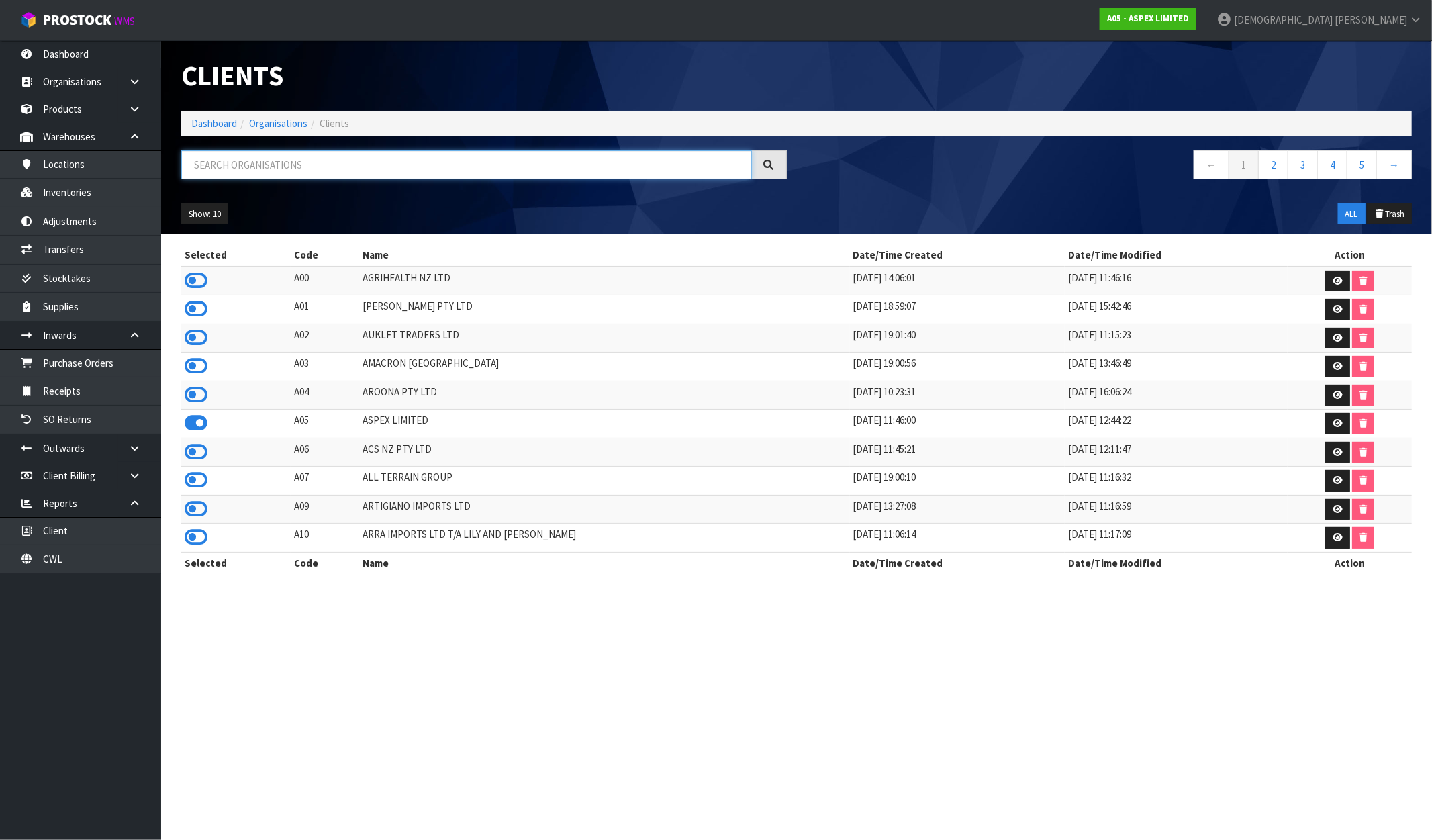
click at [230, 163] on input "text" at bounding box center [466, 164] width 571 height 29
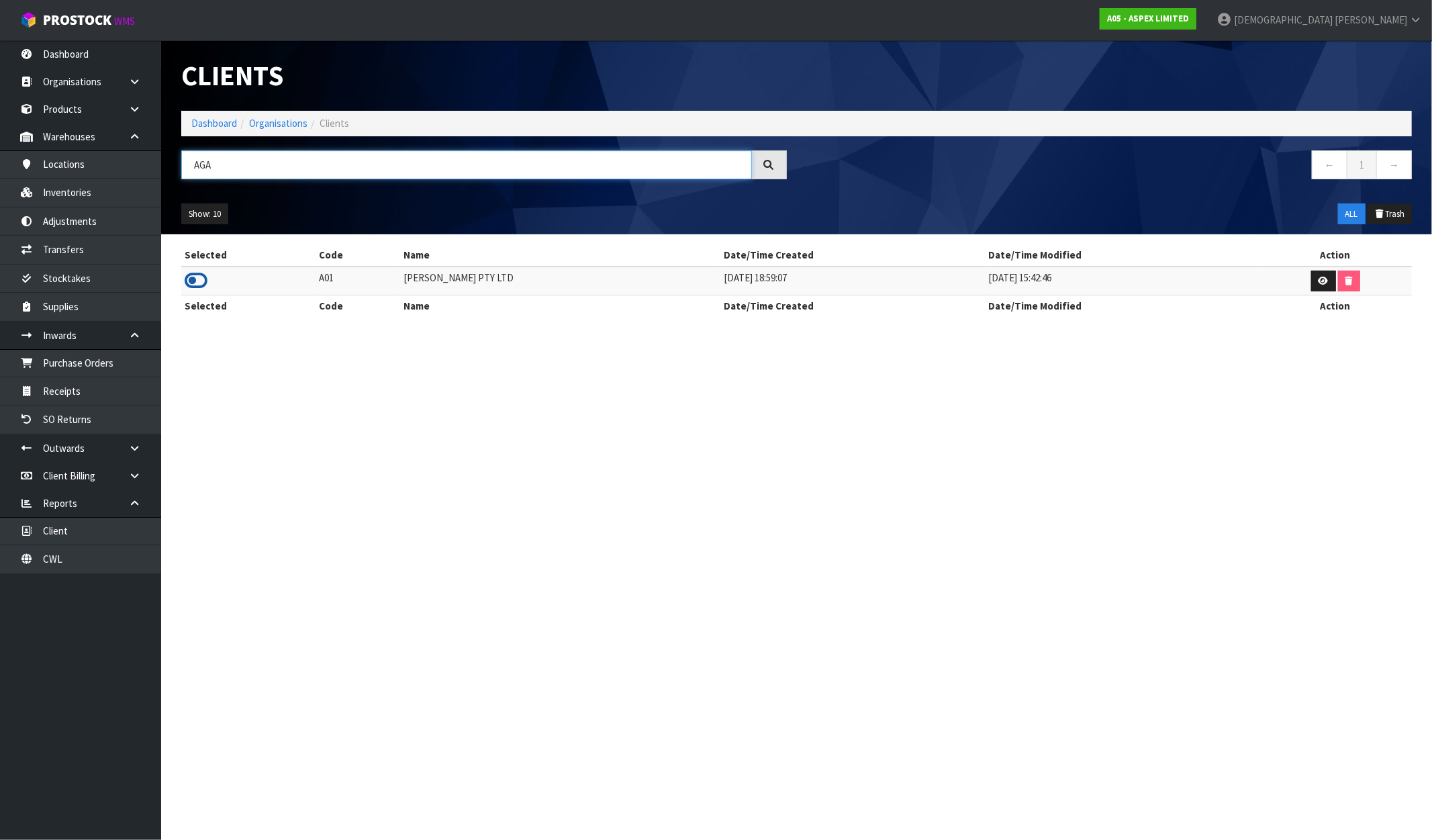
type input "AGA"
click at [198, 277] on icon at bounding box center [196, 280] width 23 height 20
click at [229, 121] on link "Dashboard" at bounding box center [214, 123] width 46 height 13
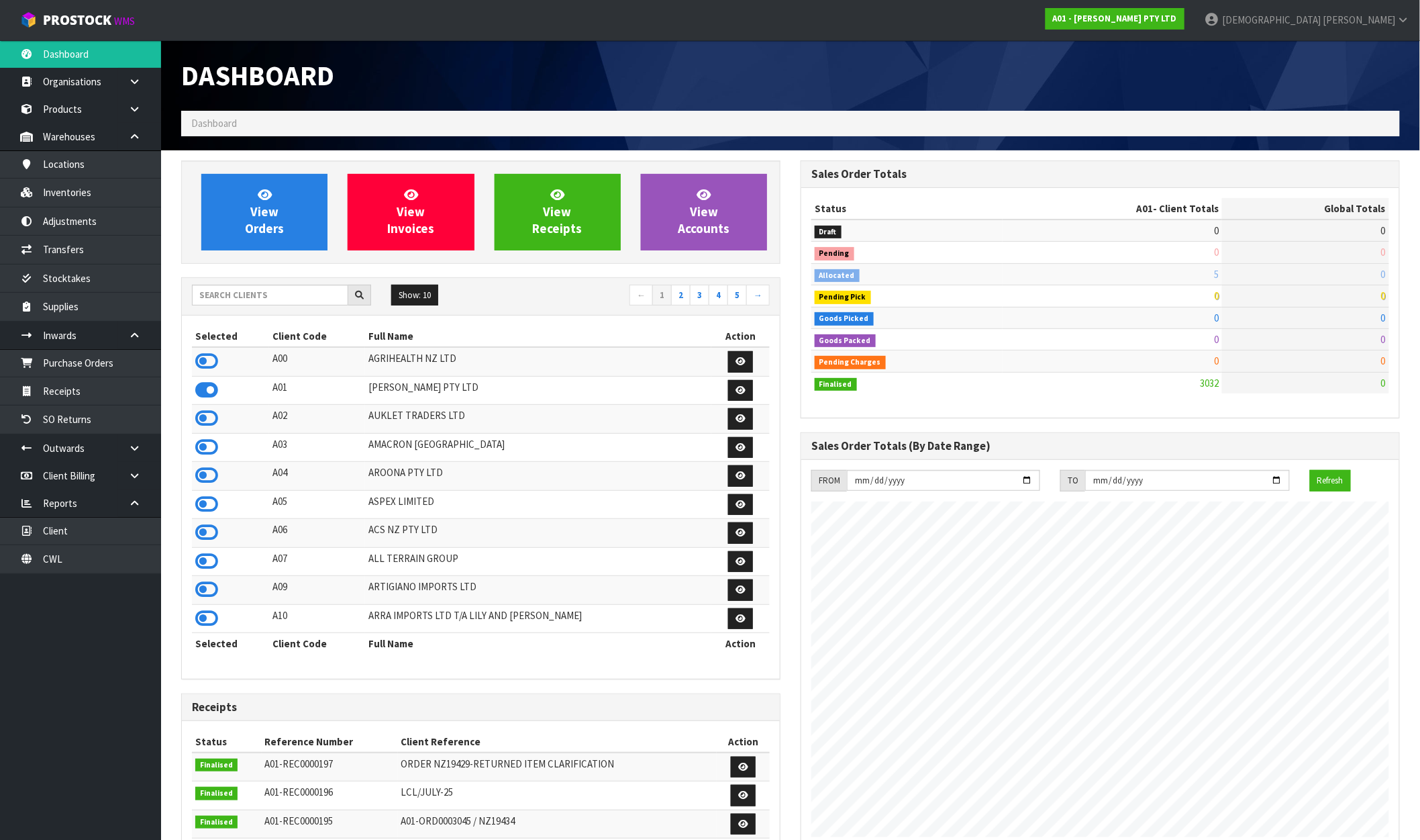
click at [90, 189] on div "Dashboard Dashboard View Orders View Invoices View Receipts View Accounts 5 10" at bounding box center [710, 604] width 1420 height 1207
click at [74, 197] on link "Inventories" at bounding box center [80, 192] width 161 height 27
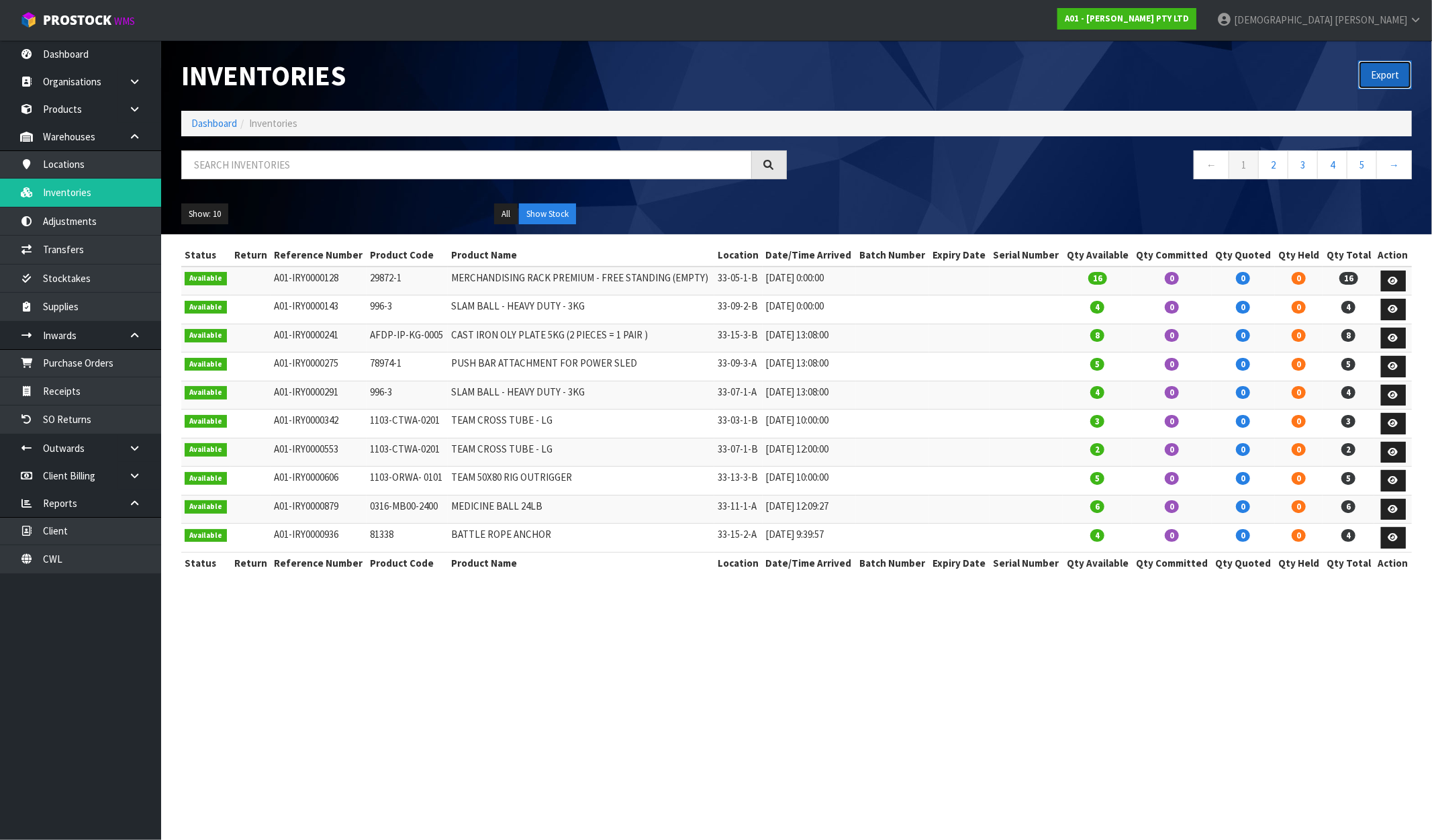
click at [1394, 73] on button "Export" at bounding box center [1385, 75] width 54 height 29
click at [1196, 11] on link "A01 - AGAIN FASTER PTY LTD" at bounding box center [1127, 18] width 139 height 21
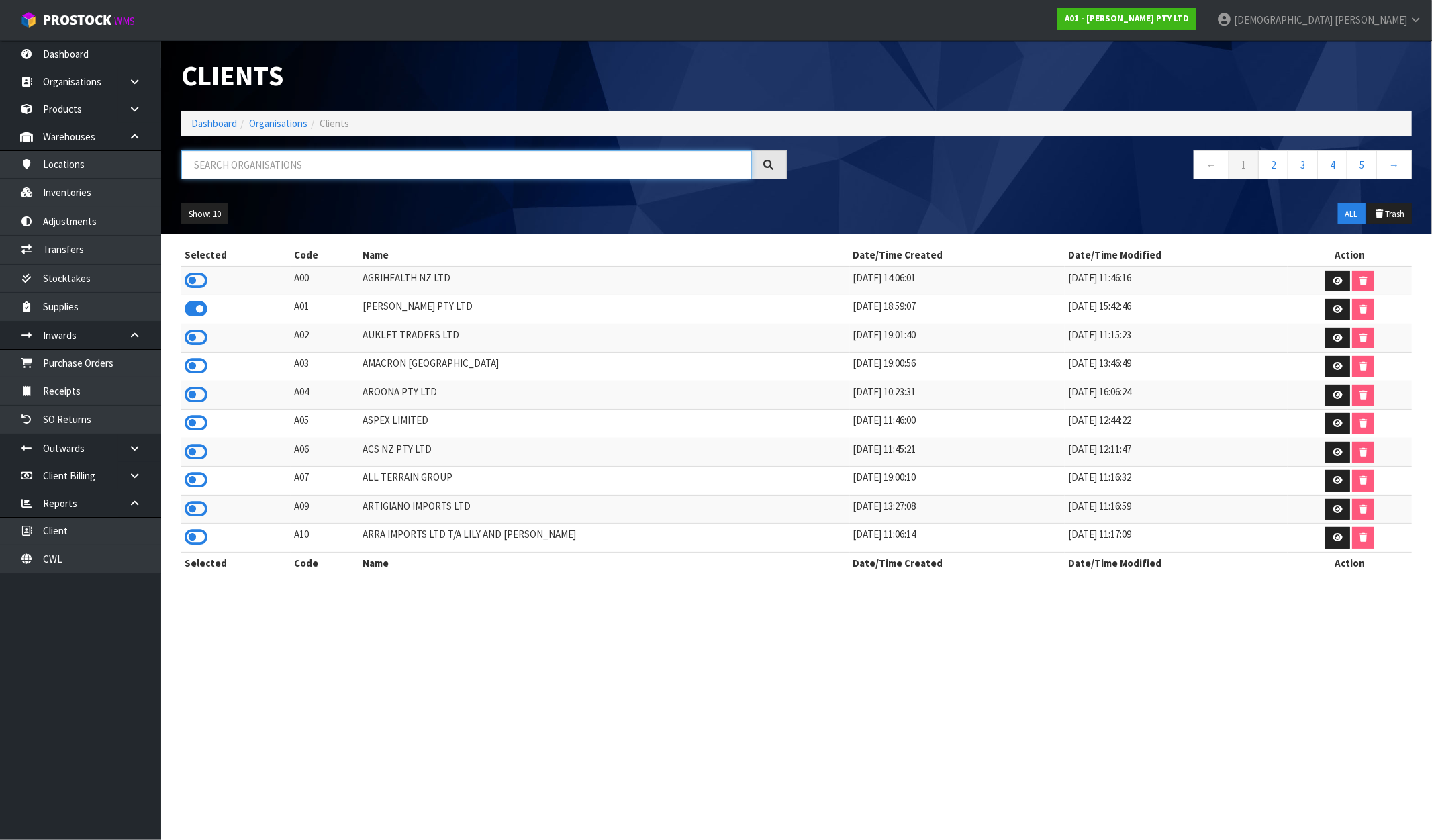
click at [264, 158] on input "text" at bounding box center [466, 164] width 571 height 29
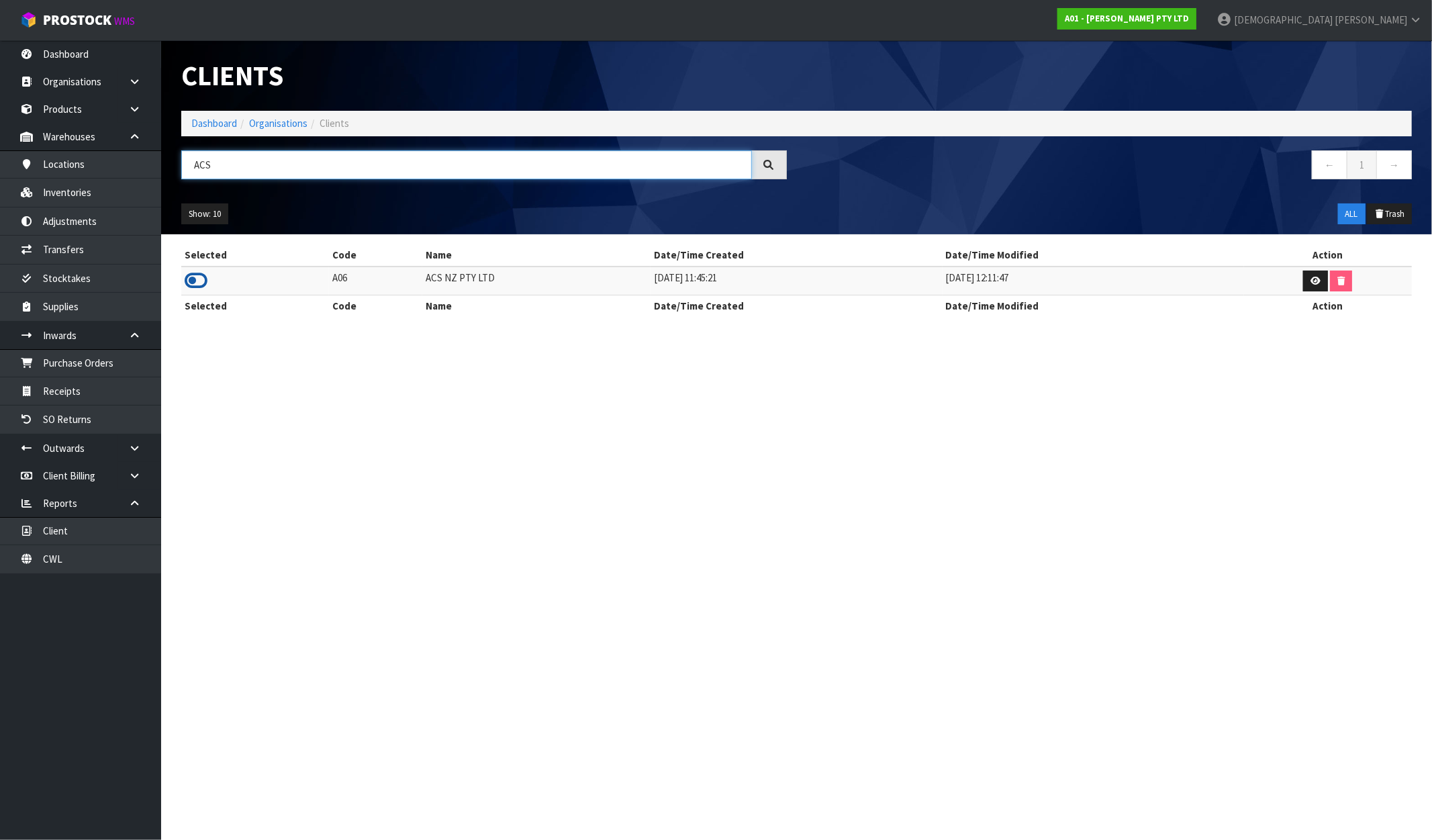
type input "ACS"
click at [193, 280] on icon at bounding box center [196, 280] width 23 height 20
click at [72, 198] on link "Inventories" at bounding box center [80, 192] width 161 height 27
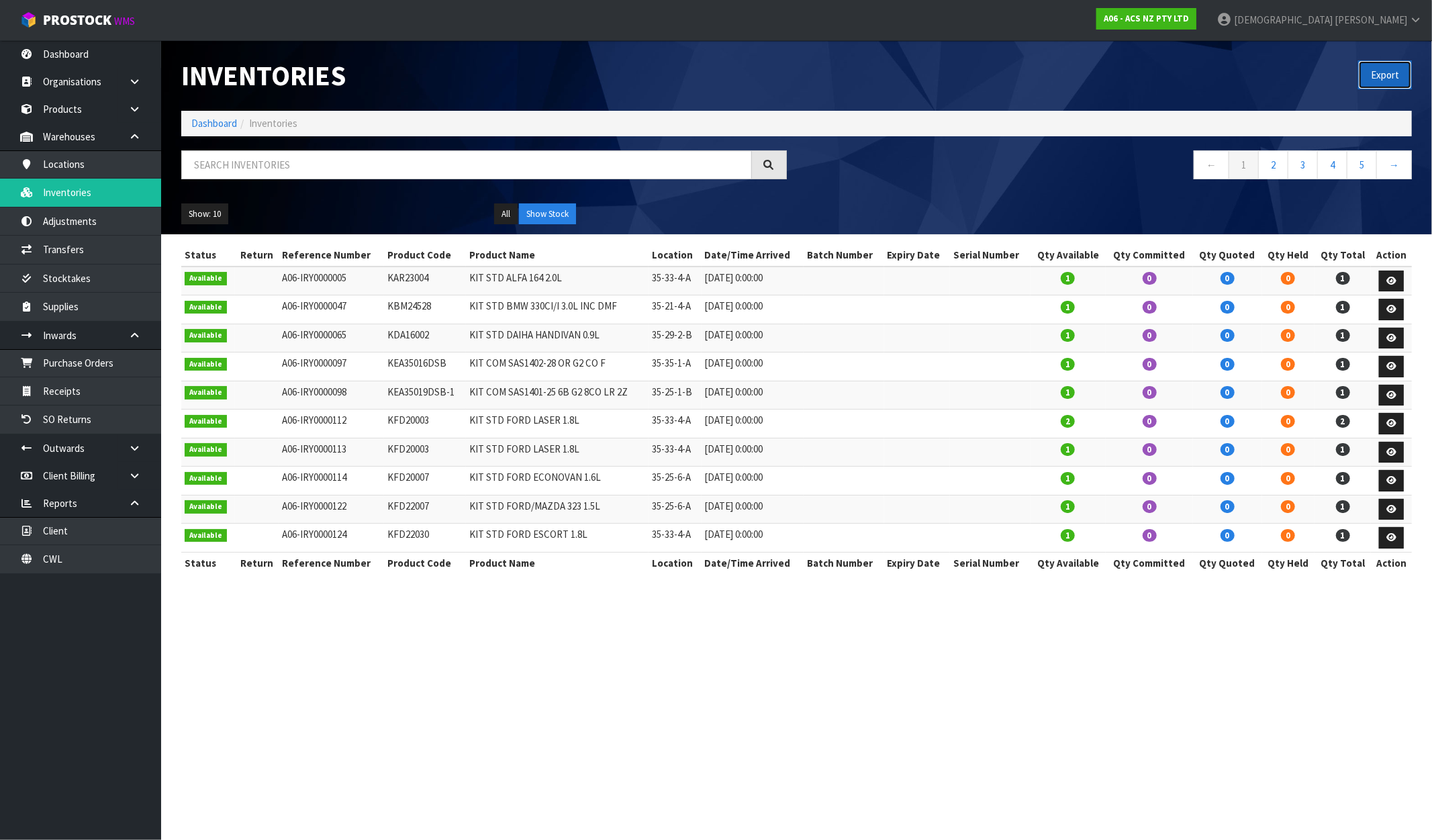
click at [1376, 64] on button "Export" at bounding box center [1385, 75] width 54 height 29
click at [1189, 21] on strong "A06 - ACS NZ PTY LTD" at bounding box center [1146, 18] width 85 height 11
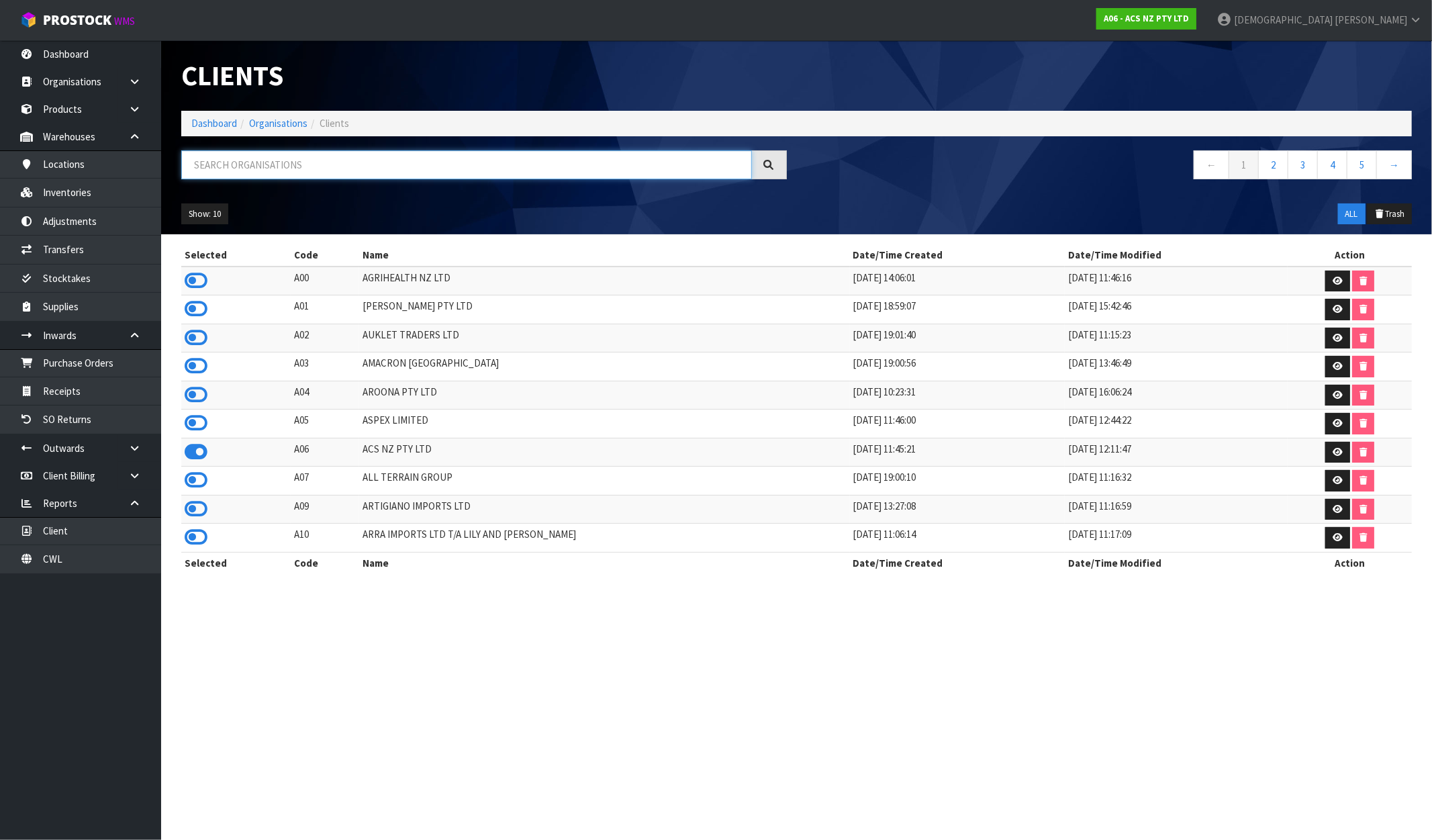
click at [316, 170] on input "text" at bounding box center [466, 164] width 571 height 29
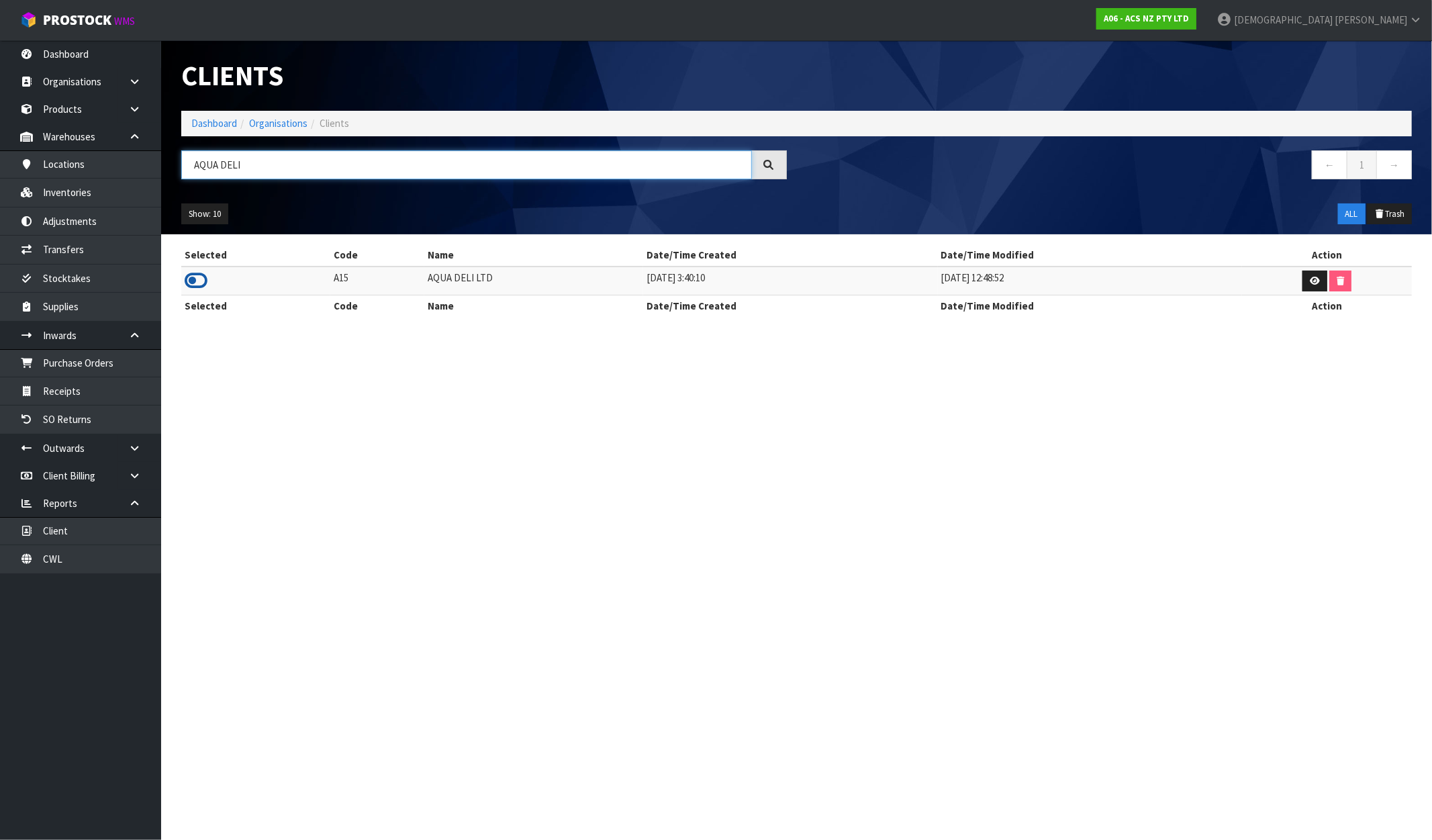
type input "AQUA DELI"
click at [193, 275] on icon at bounding box center [196, 280] width 23 height 20
click at [227, 114] on ol "Dashboard Organisations Clients" at bounding box center [796, 123] width 1231 height 25
click at [77, 186] on link "Inventories" at bounding box center [80, 192] width 161 height 27
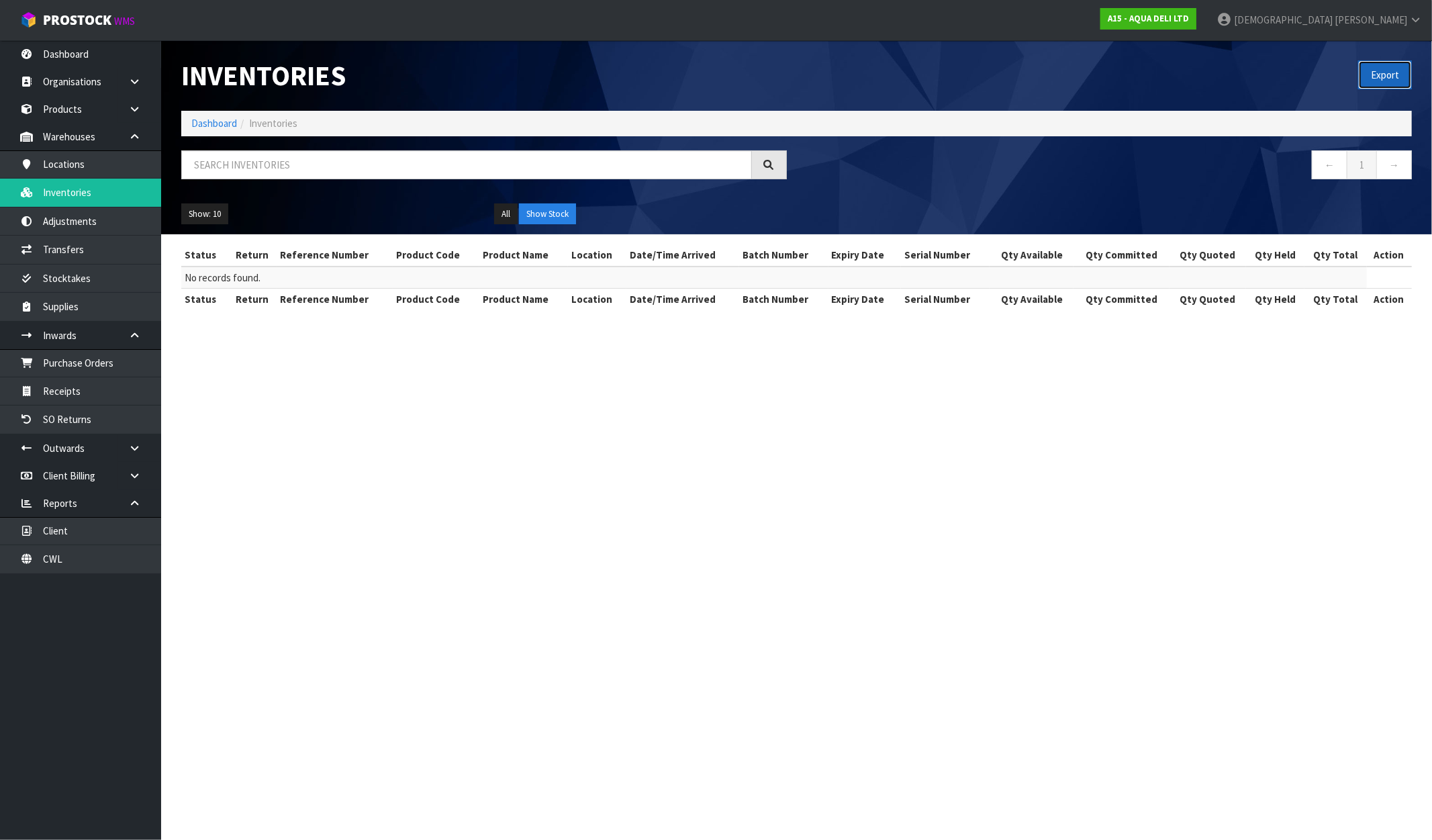
click at [1382, 69] on button "Export" at bounding box center [1385, 75] width 54 height 29
click at [88, 171] on link "Locations" at bounding box center [80, 163] width 161 height 27
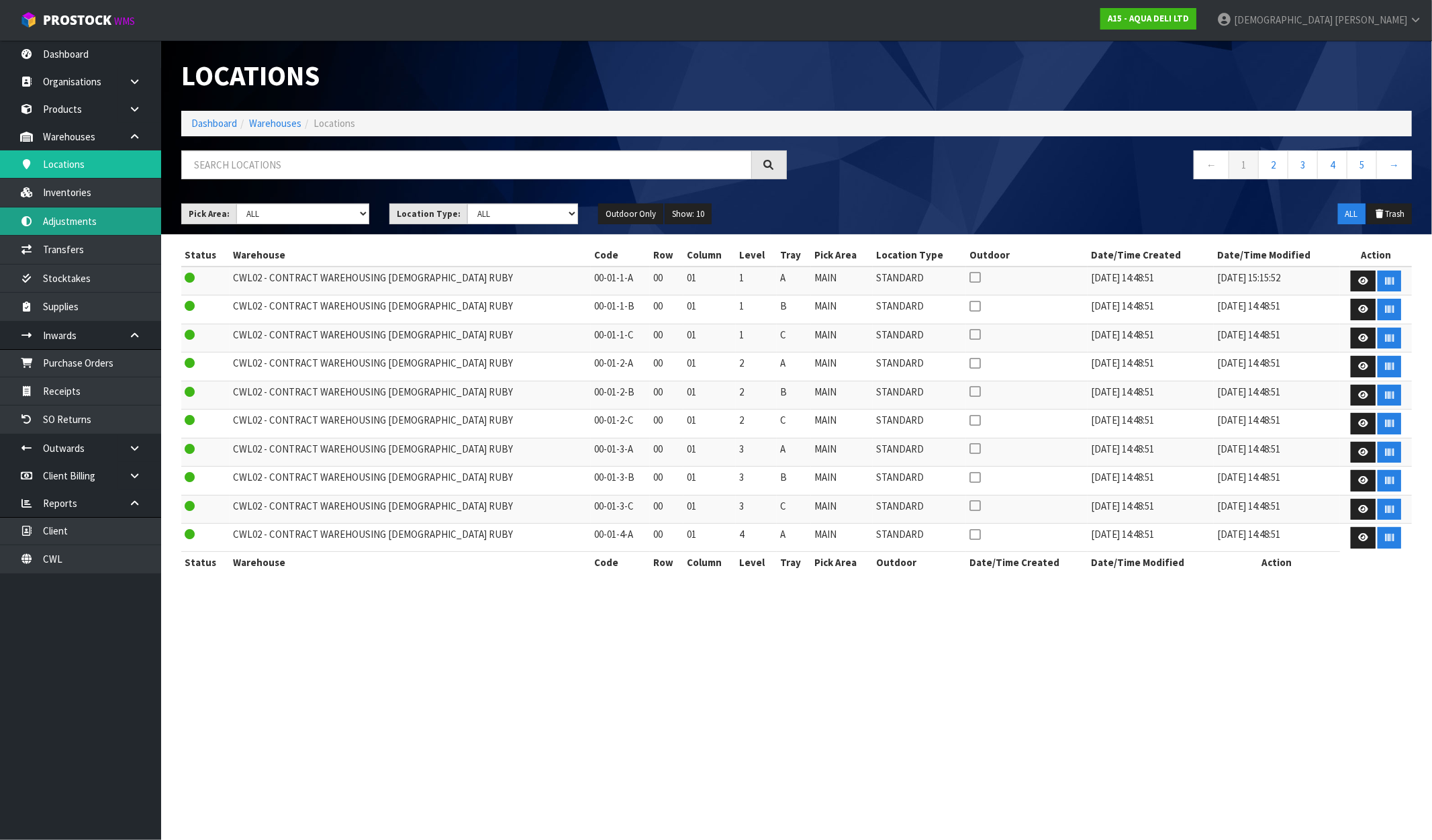
click at [77, 225] on link "Adjustments" at bounding box center [80, 221] width 161 height 27
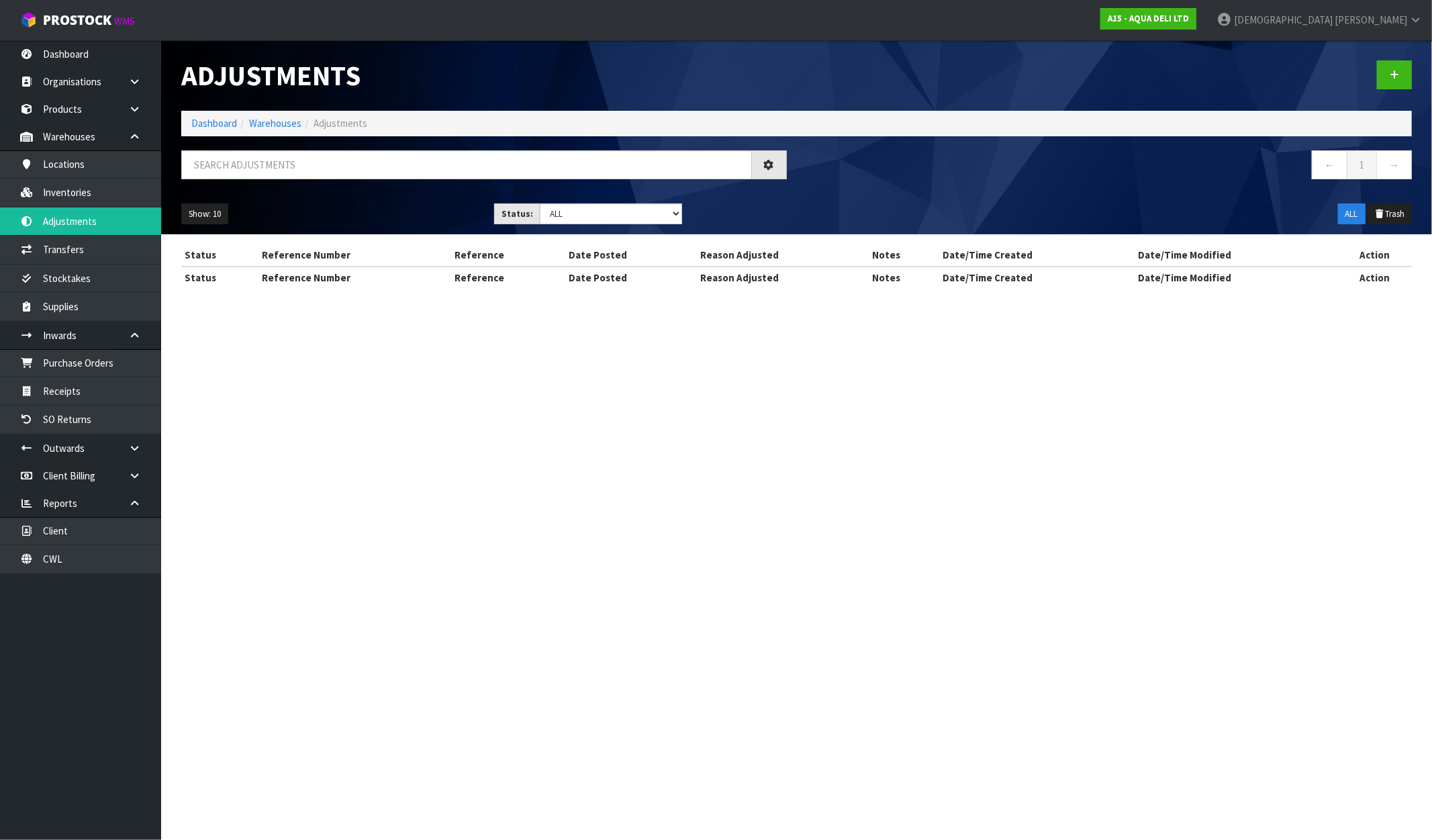
click at [78, 199] on body "Toggle navigation ProStock WMS A15 - AQUA DELI LTD Krishna Shah Logout Dashboar…" at bounding box center [716, 420] width 1432 height 840
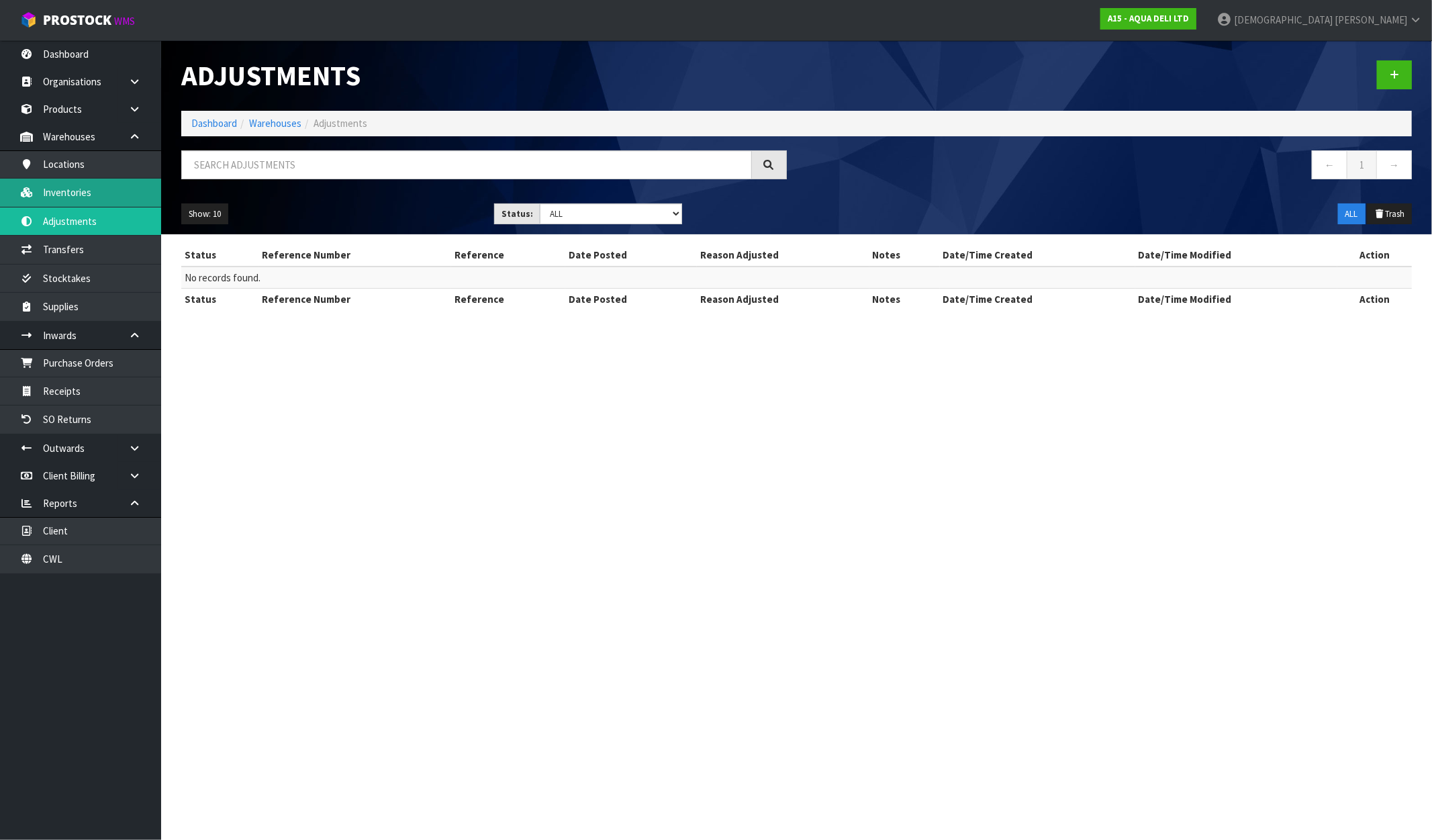
click at [81, 198] on link "Inventories" at bounding box center [80, 192] width 161 height 27
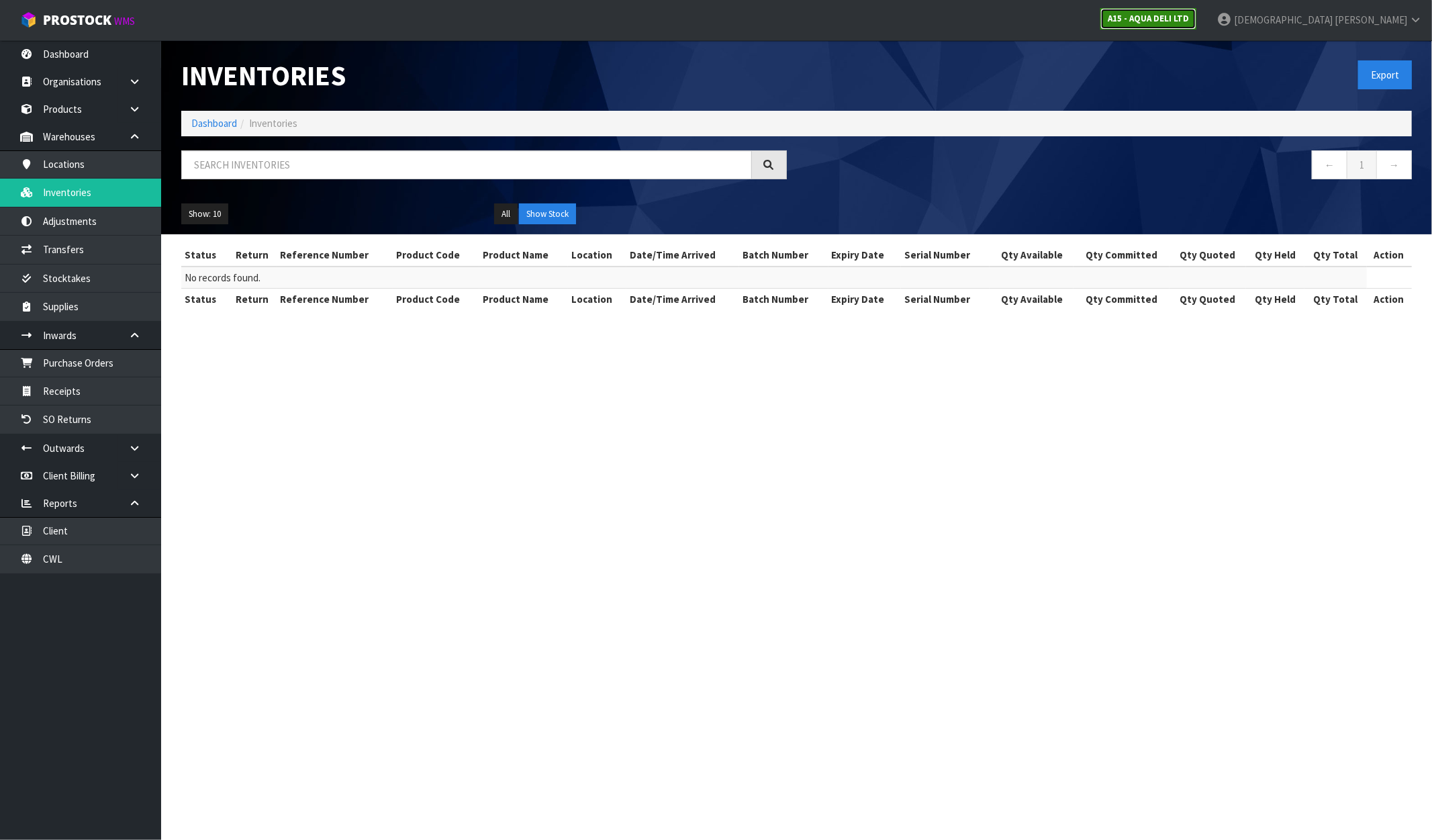
click at [1196, 27] on link "A15 - AQUA DELI LTD" at bounding box center [1148, 18] width 96 height 21
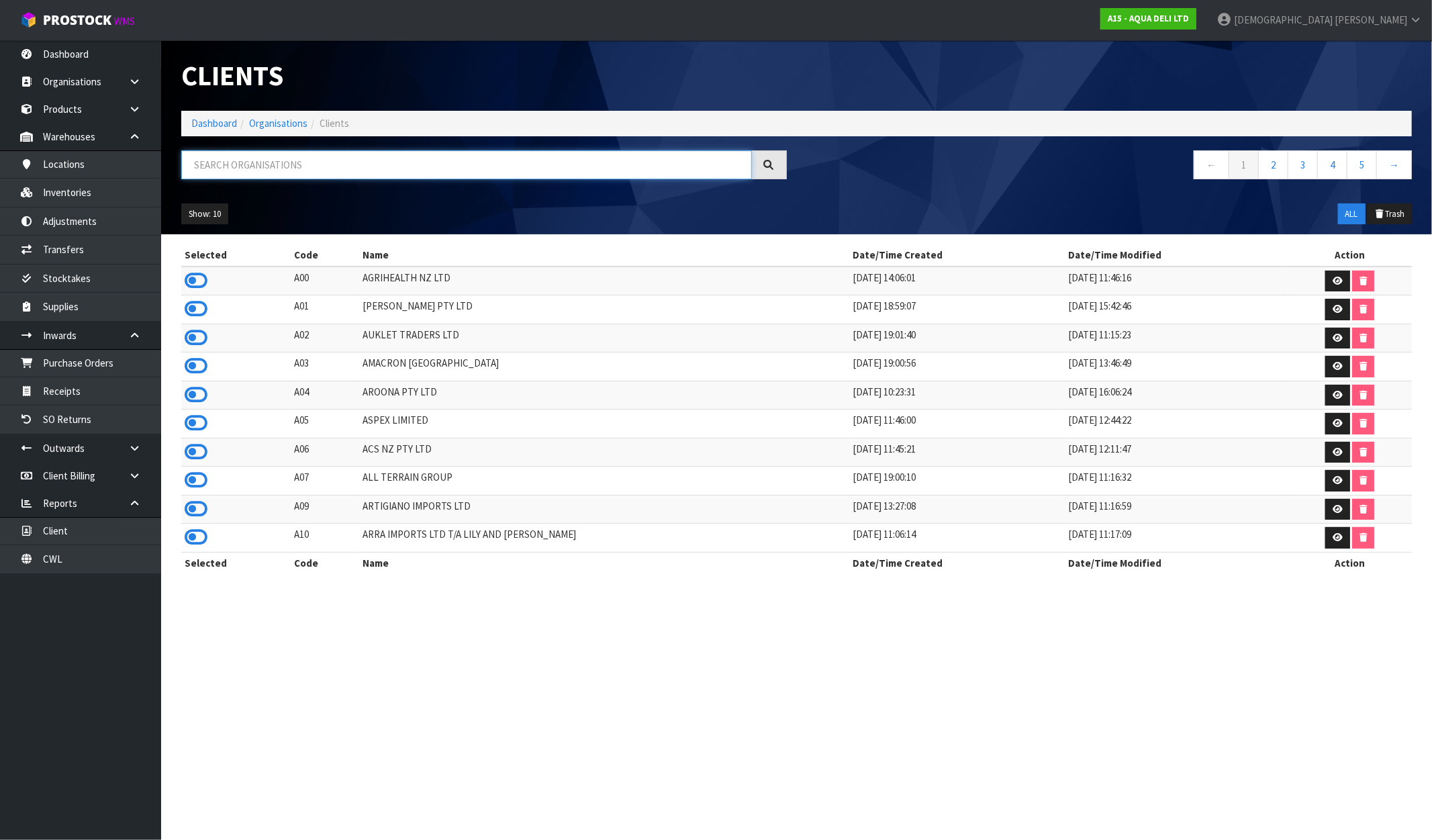
click at [294, 168] on input "text" at bounding box center [466, 164] width 571 height 29
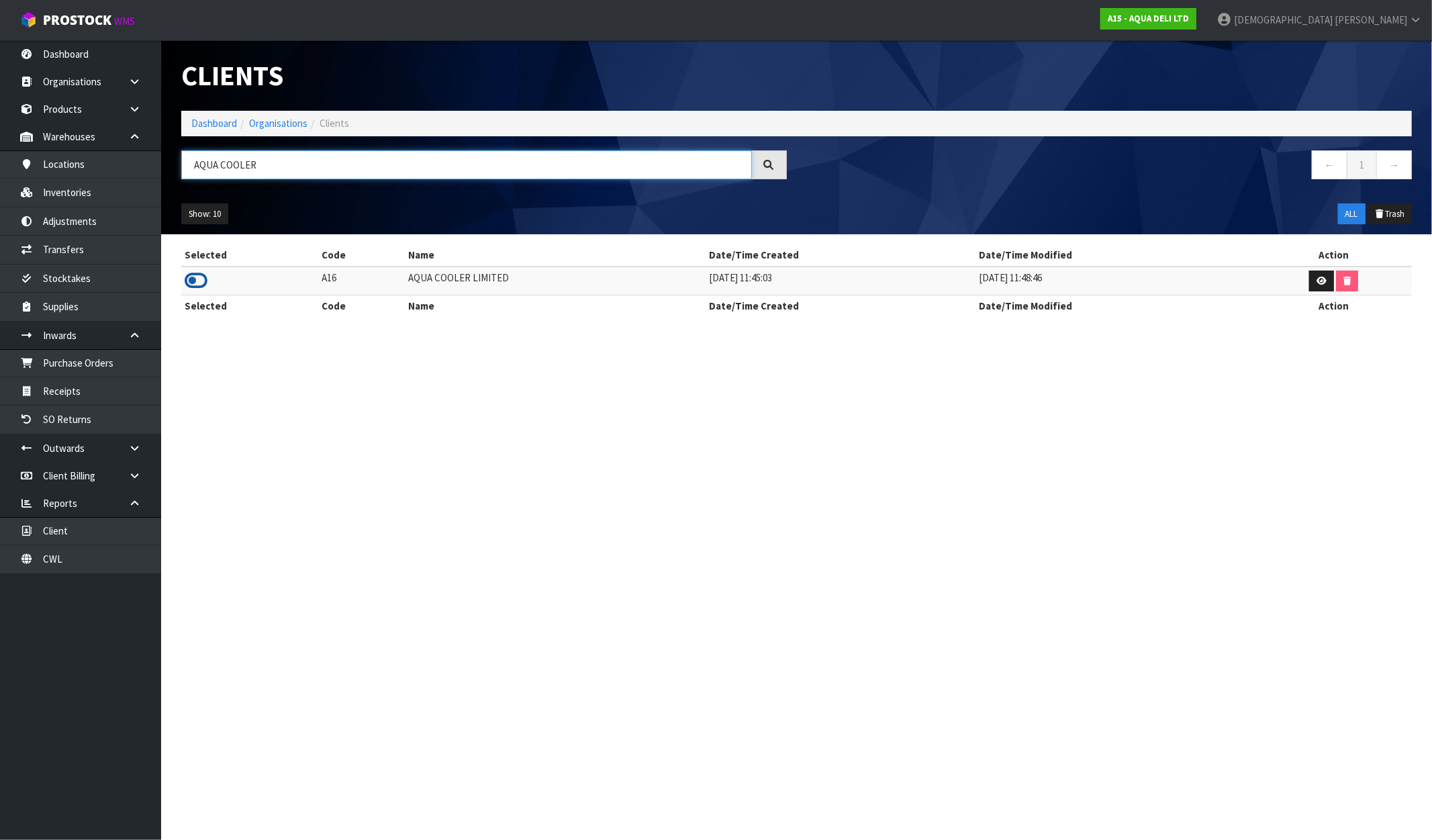
type input "AQUA COOLER"
click at [193, 279] on icon at bounding box center [196, 280] width 23 height 20
click at [74, 198] on link "Inventories" at bounding box center [80, 192] width 161 height 27
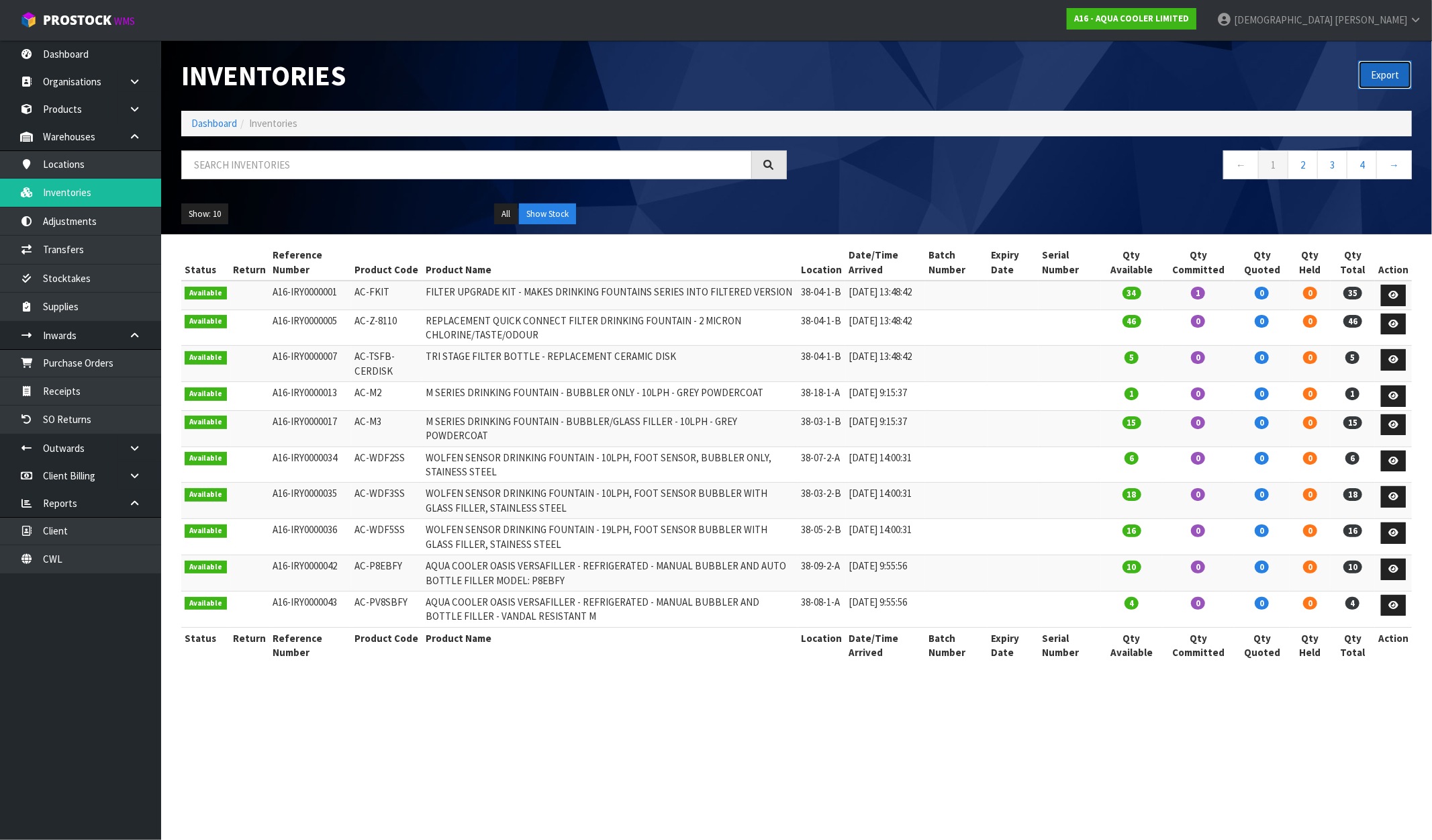
click at [1389, 69] on button "Export" at bounding box center [1385, 75] width 54 height 29
click at [1311, 76] on div "Export" at bounding box center [1110, 75] width 626 height 69
click at [1189, 22] on strong "A16 - AQUA COOLER LIMITED" at bounding box center [1131, 18] width 115 height 11
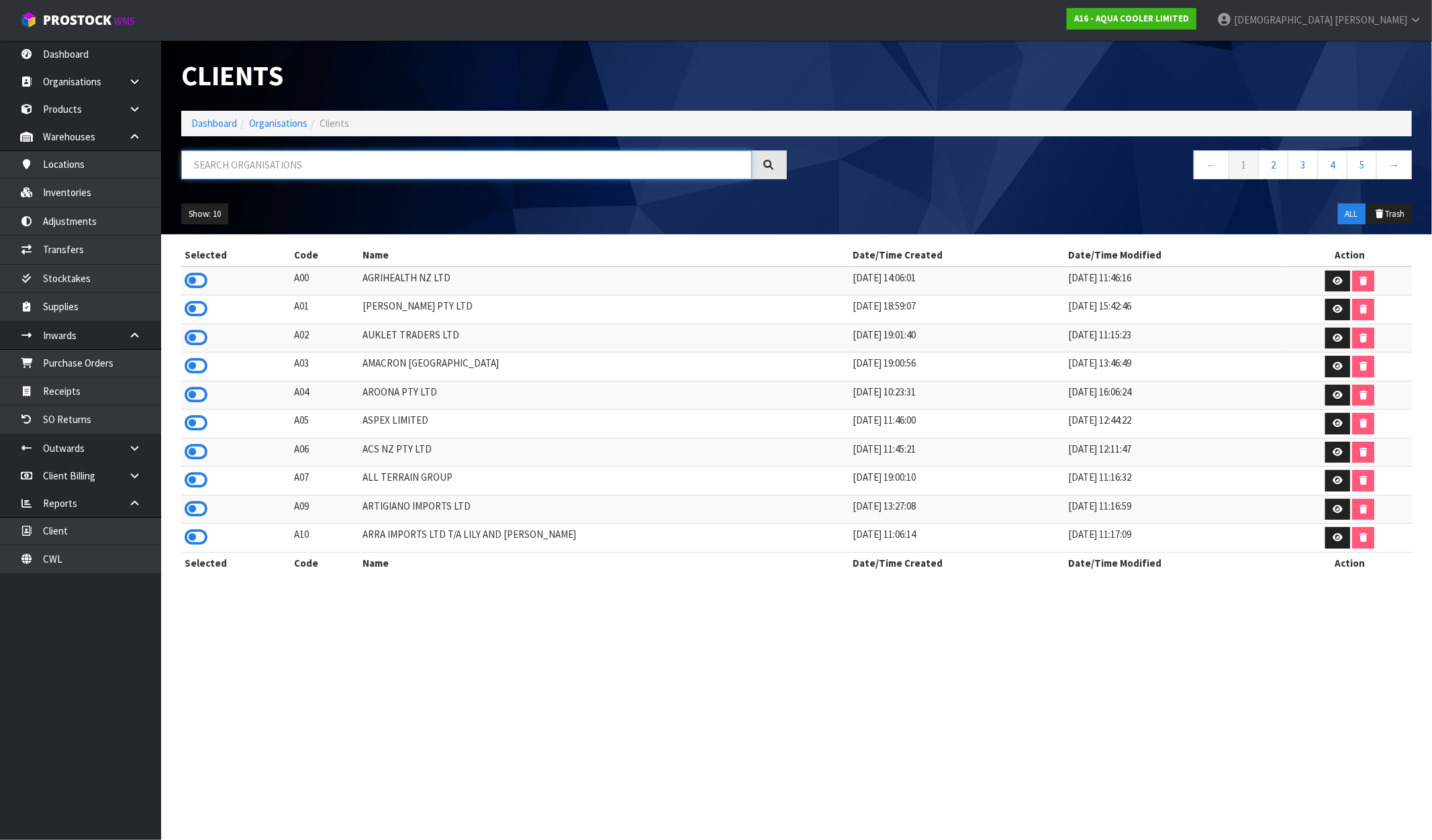
click at [229, 175] on input "text" at bounding box center [466, 164] width 571 height 29
click at [251, 164] on input "text" at bounding box center [466, 164] width 571 height 29
paste input "AUSAB PTY LTD"
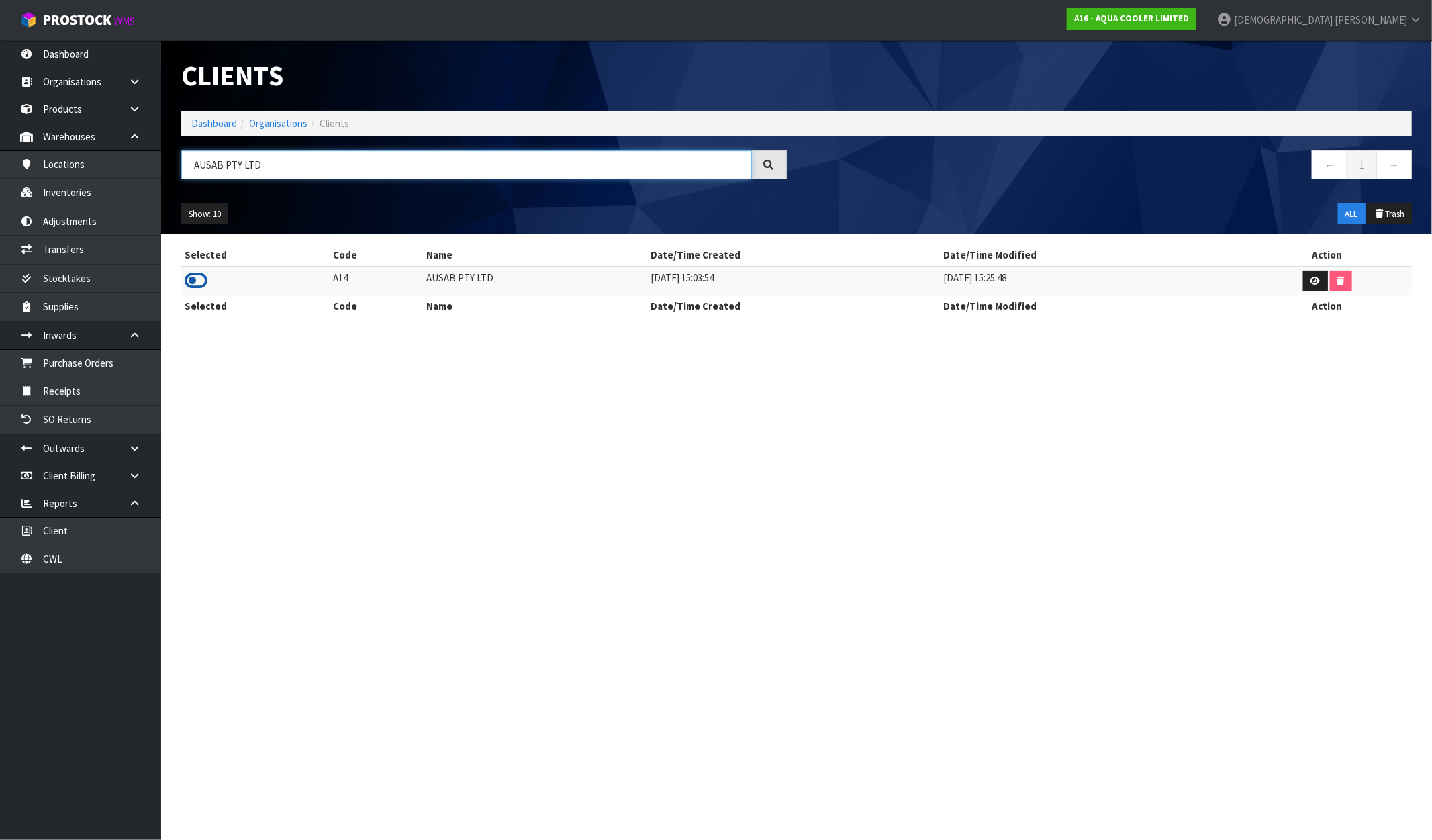
type input "AUSAB PTY LTD"
click at [198, 282] on icon at bounding box center [196, 280] width 23 height 20
click at [76, 192] on link "Inventories" at bounding box center [80, 192] width 161 height 27
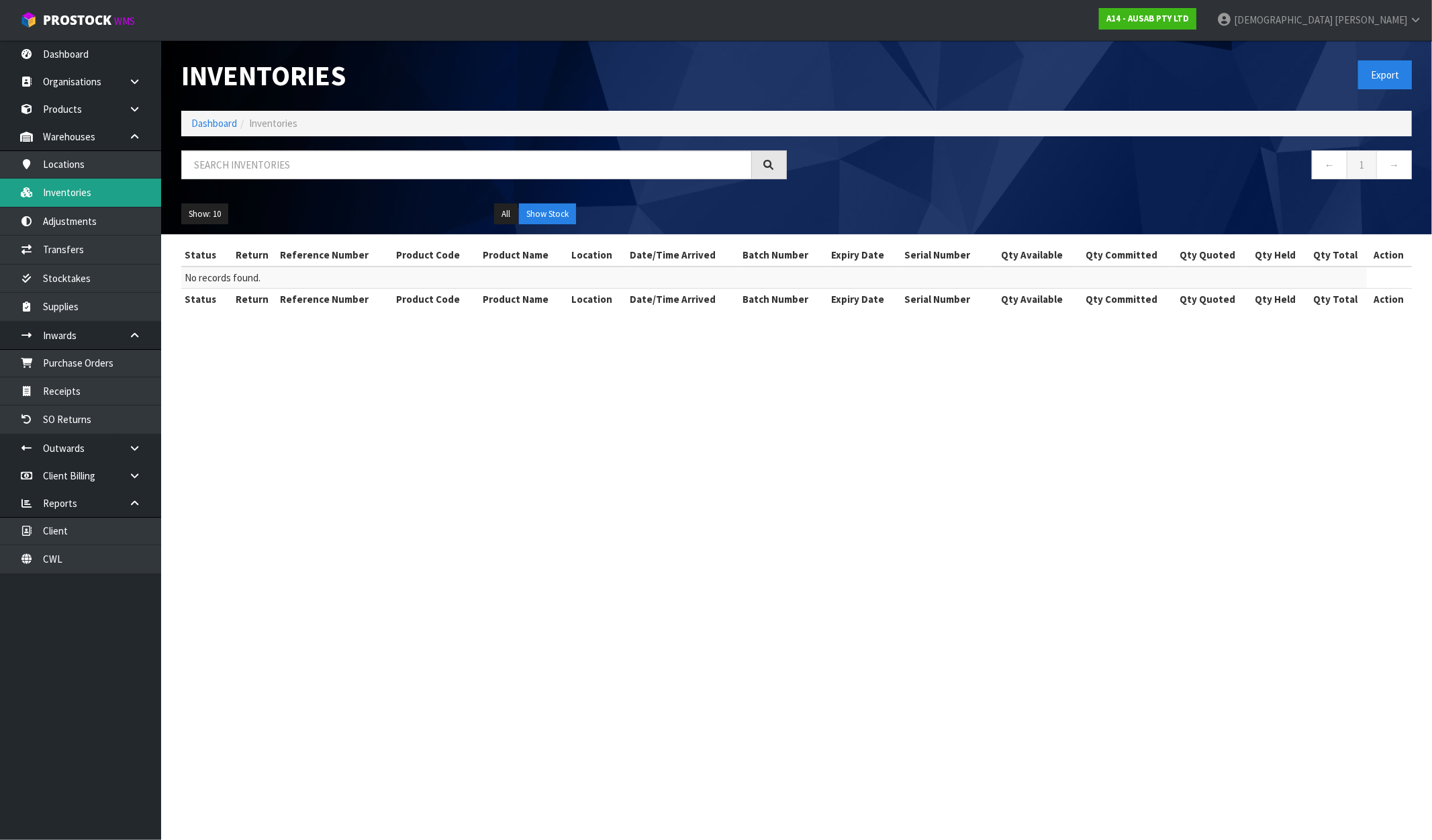
click at [92, 190] on link "Inventories" at bounding box center [80, 192] width 161 height 27
click at [82, 192] on link "Inventories" at bounding box center [80, 192] width 161 height 27
click at [78, 163] on link "Locations" at bounding box center [80, 163] width 161 height 27
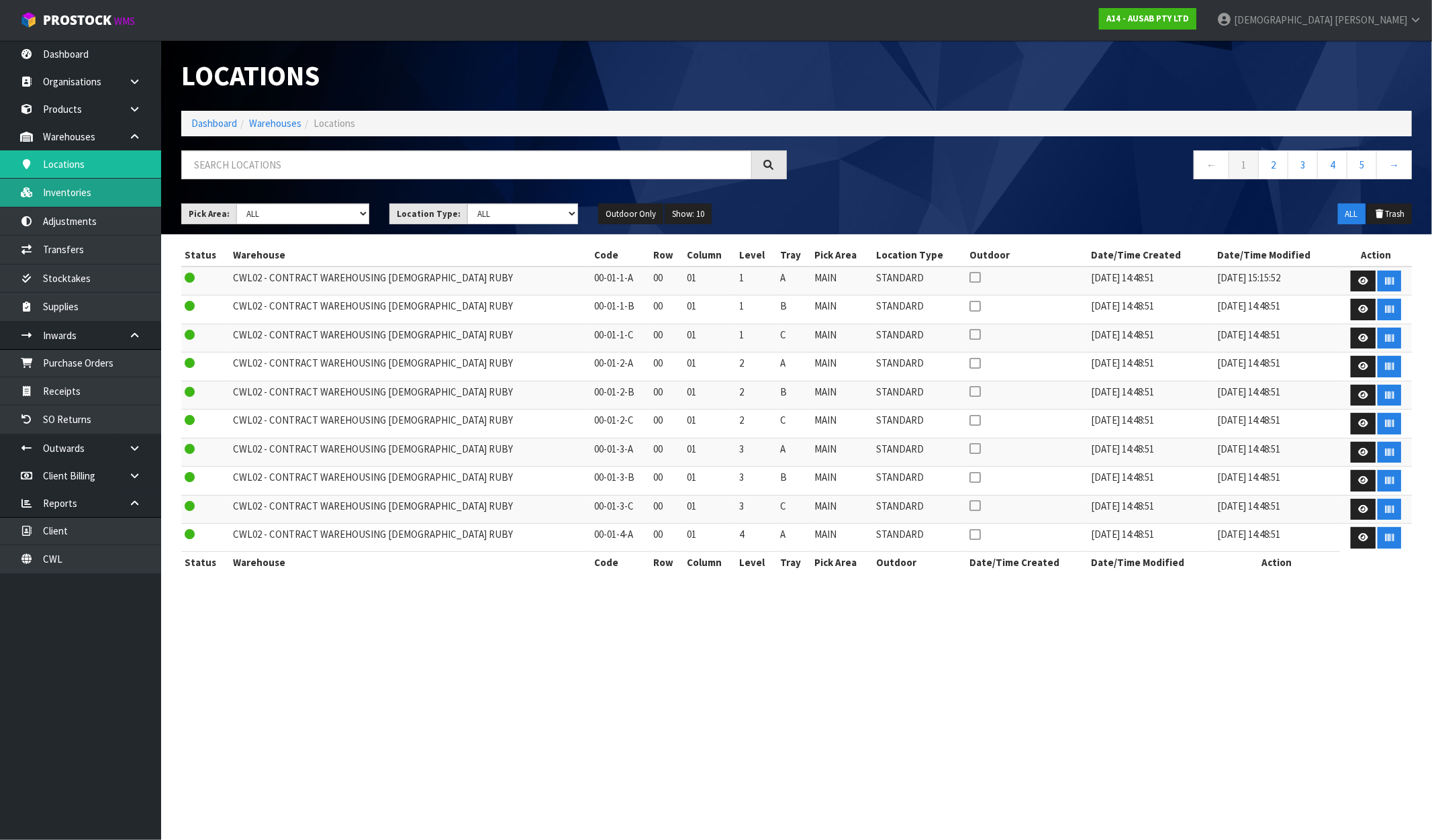
click at [81, 198] on link "Inventories" at bounding box center [80, 192] width 161 height 27
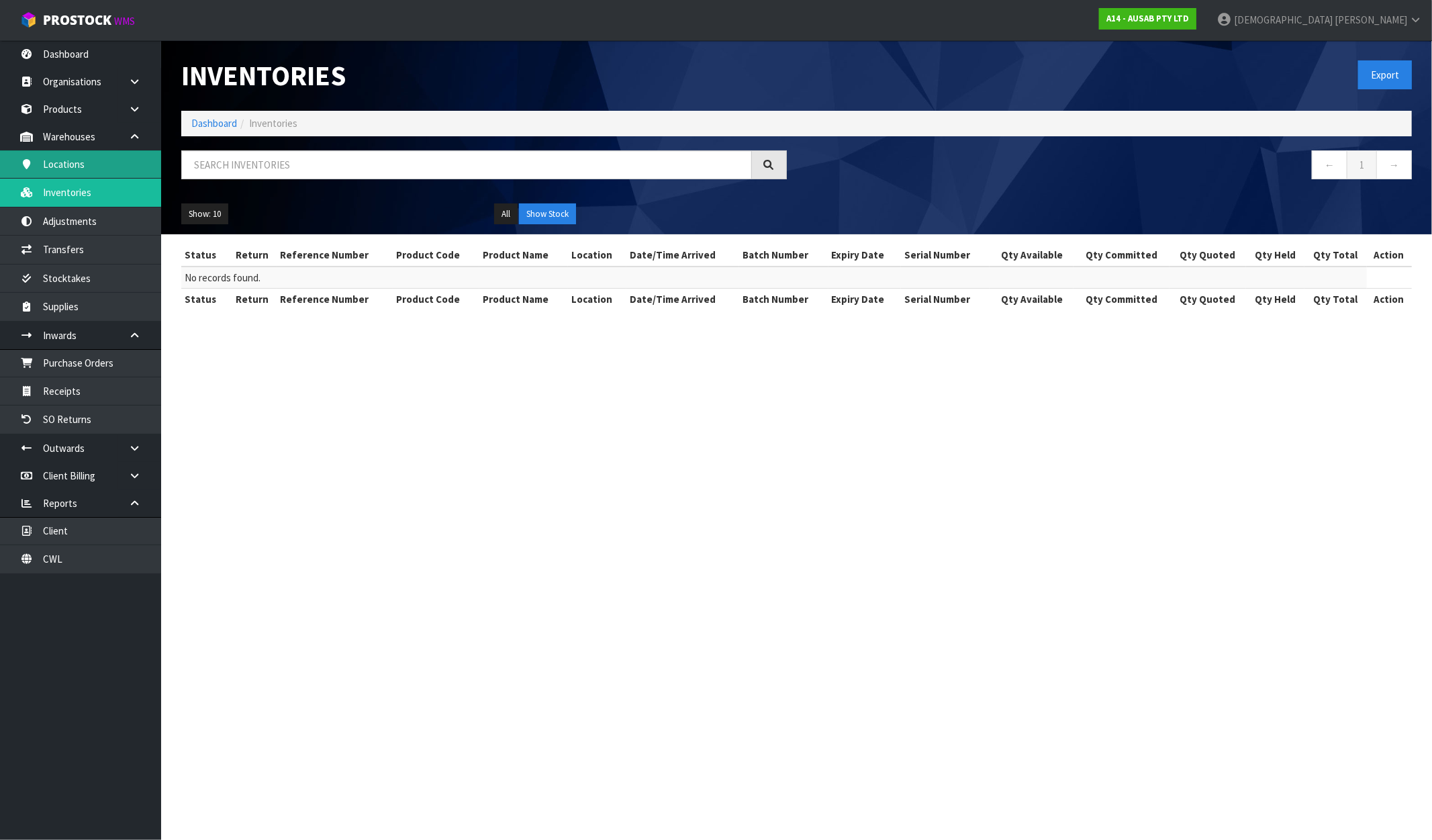
click at [73, 158] on link "Locations" at bounding box center [80, 163] width 161 height 27
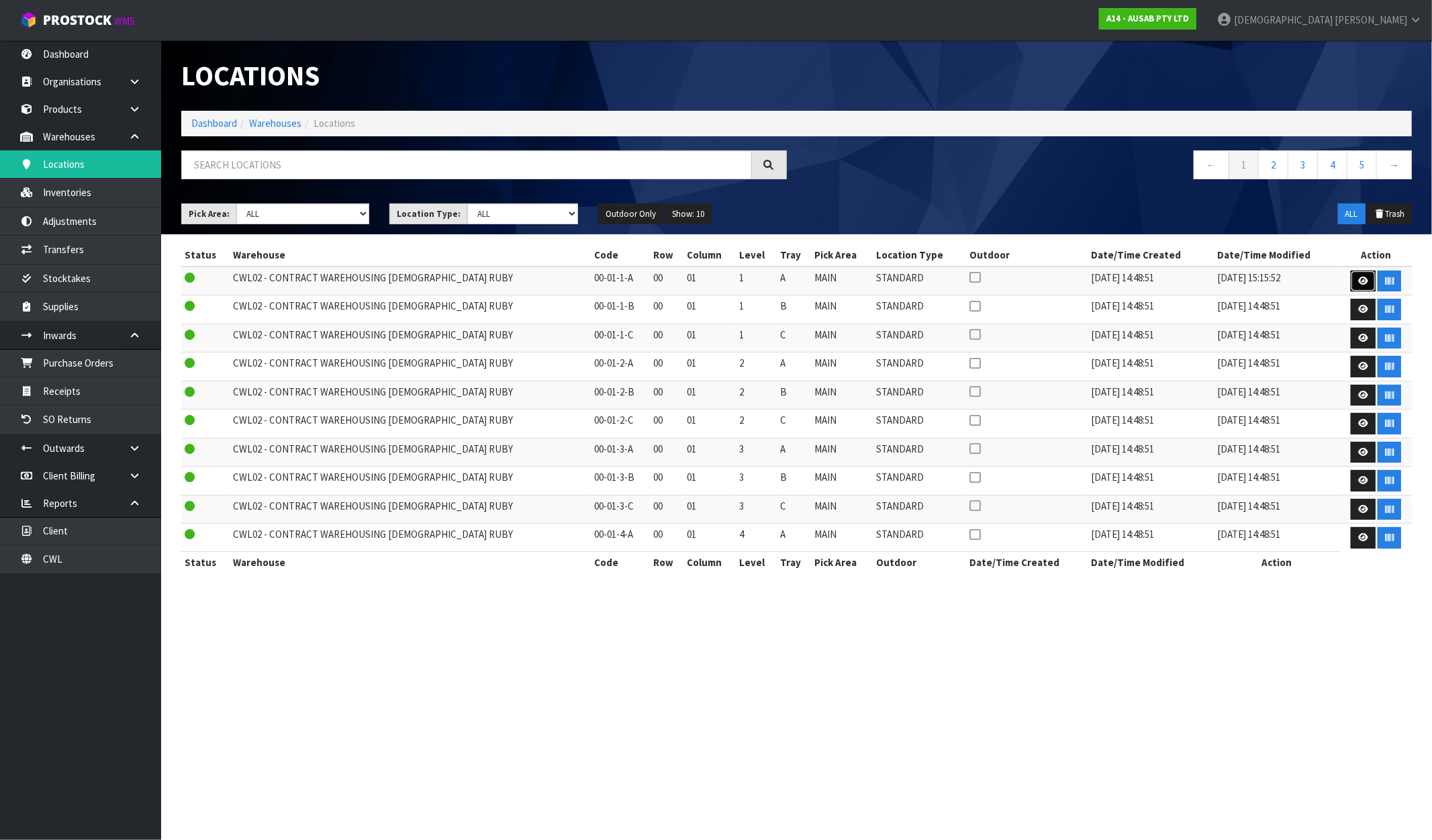
click at [1359, 282] on icon at bounding box center [1363, 281] width 10 height 9
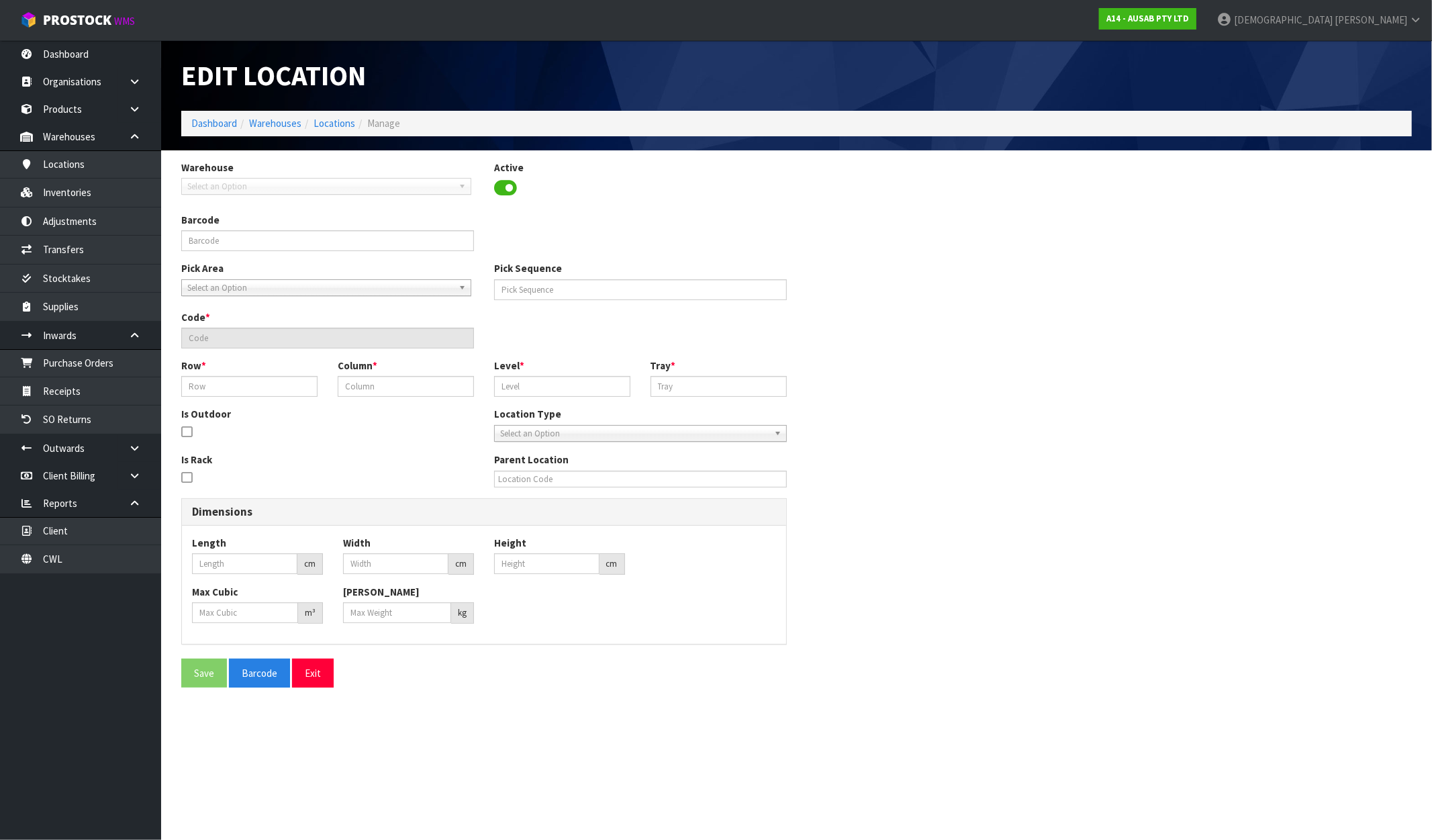
type input "00-01-1-A"
type input "19774"
type input "00-01-1-A"
type input "00"
type input "01"
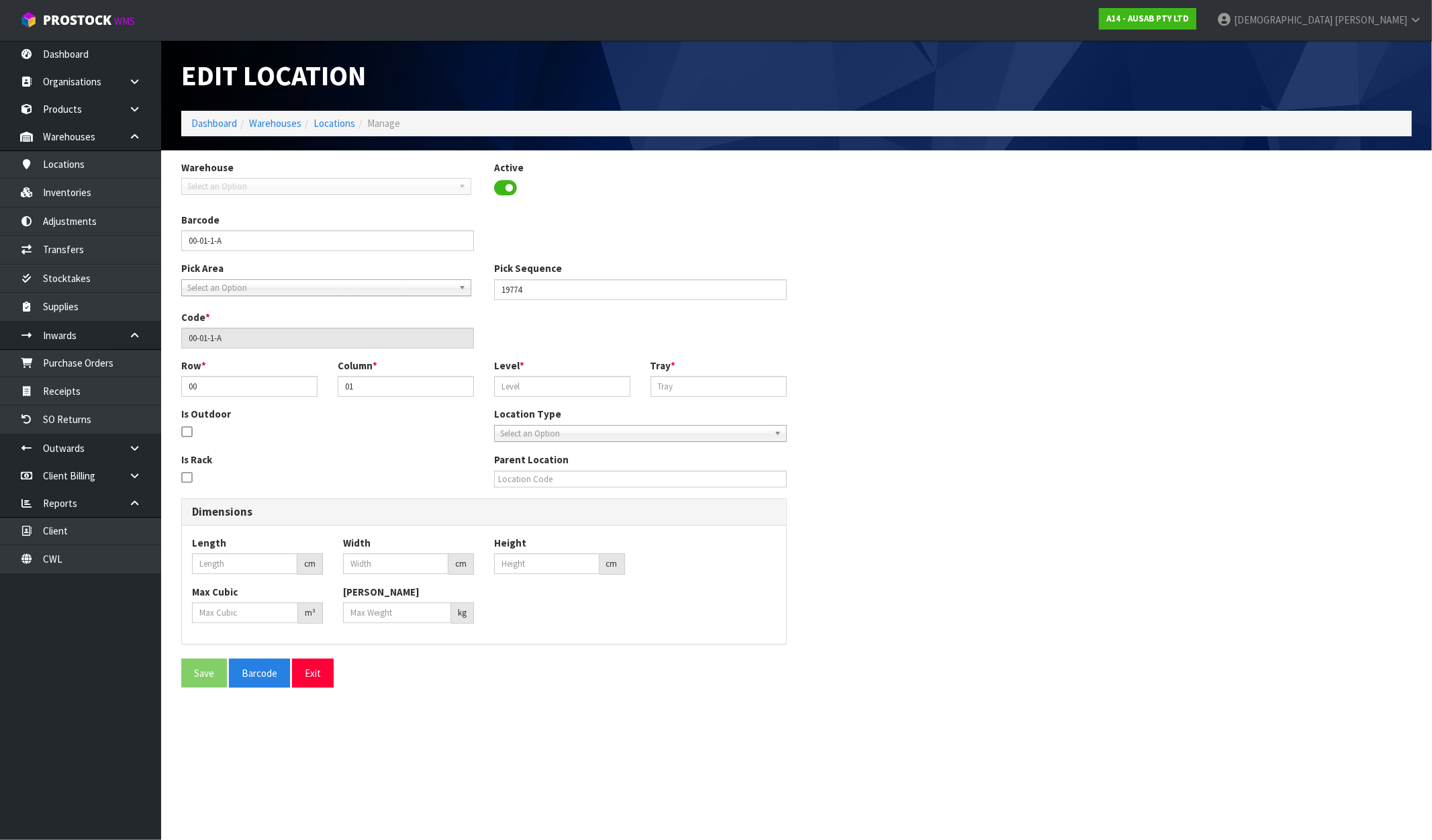
type input "1"
type input "A"
type input "0"
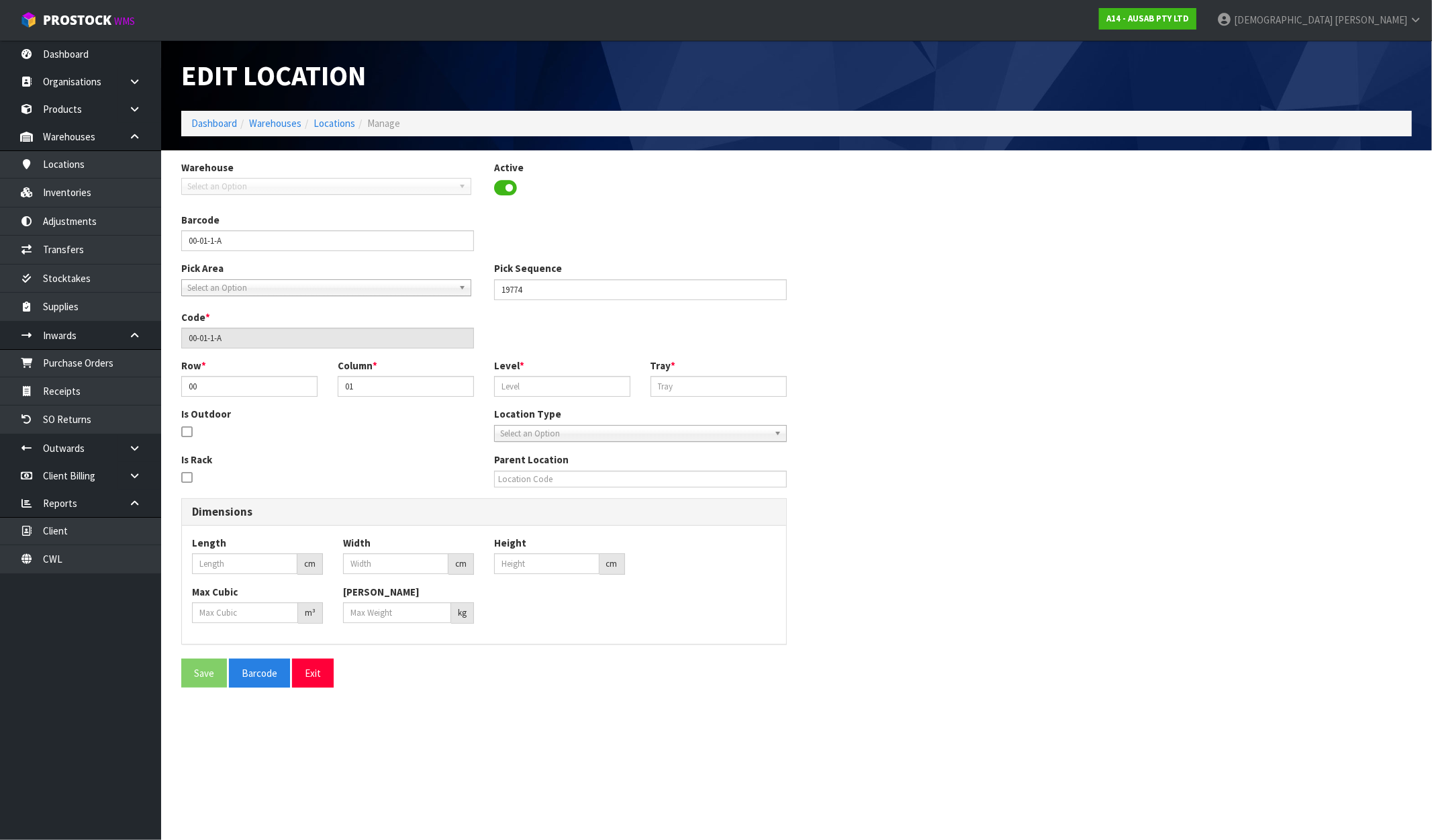
type input "0"
click at [215, 125] on link "Dashboard" at bounding box center [214, 123] width 46 height 13
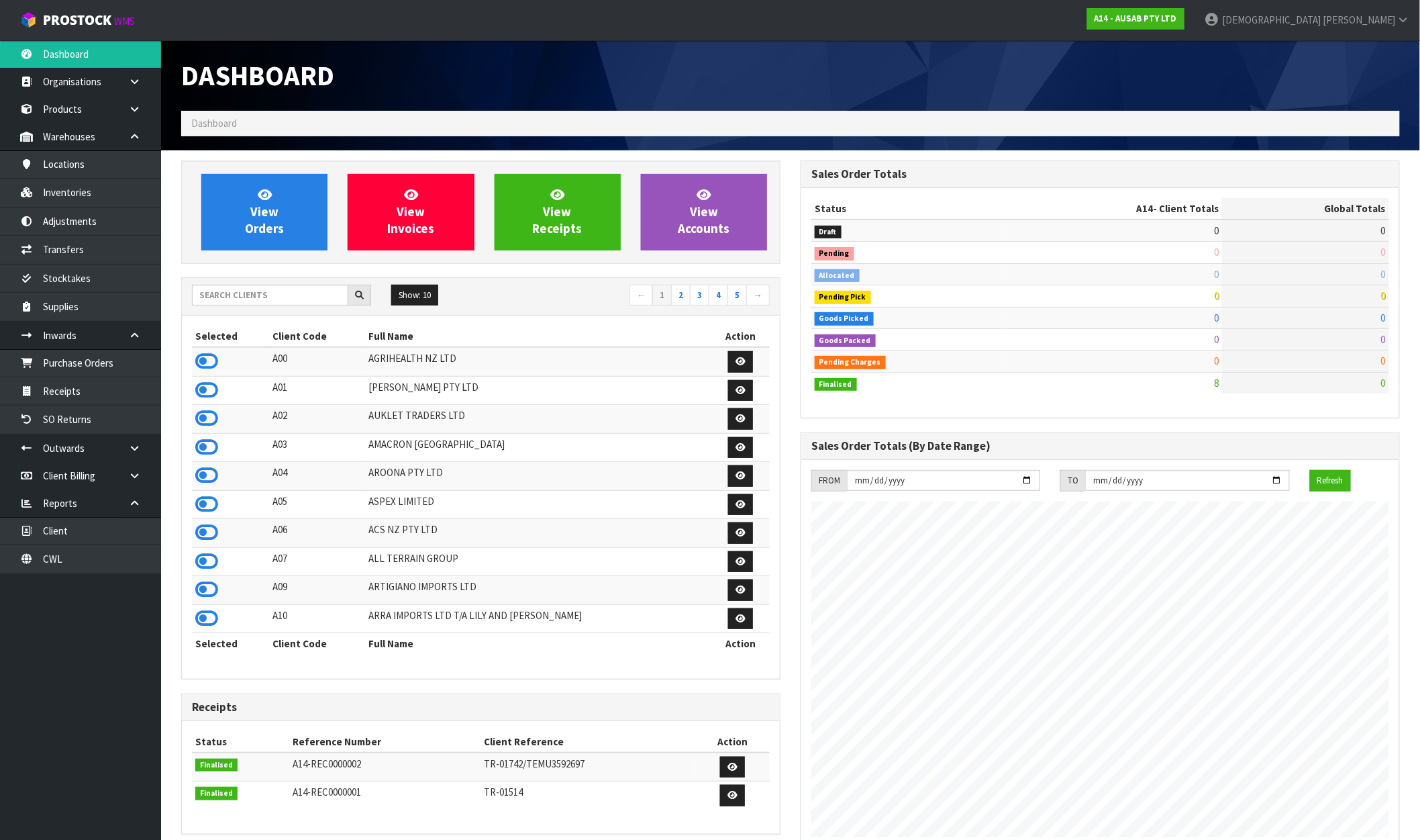
scroll to position [821, 619]
click at [273, 301] on input "text" at bounding box center [270, 295] width 156 height 21
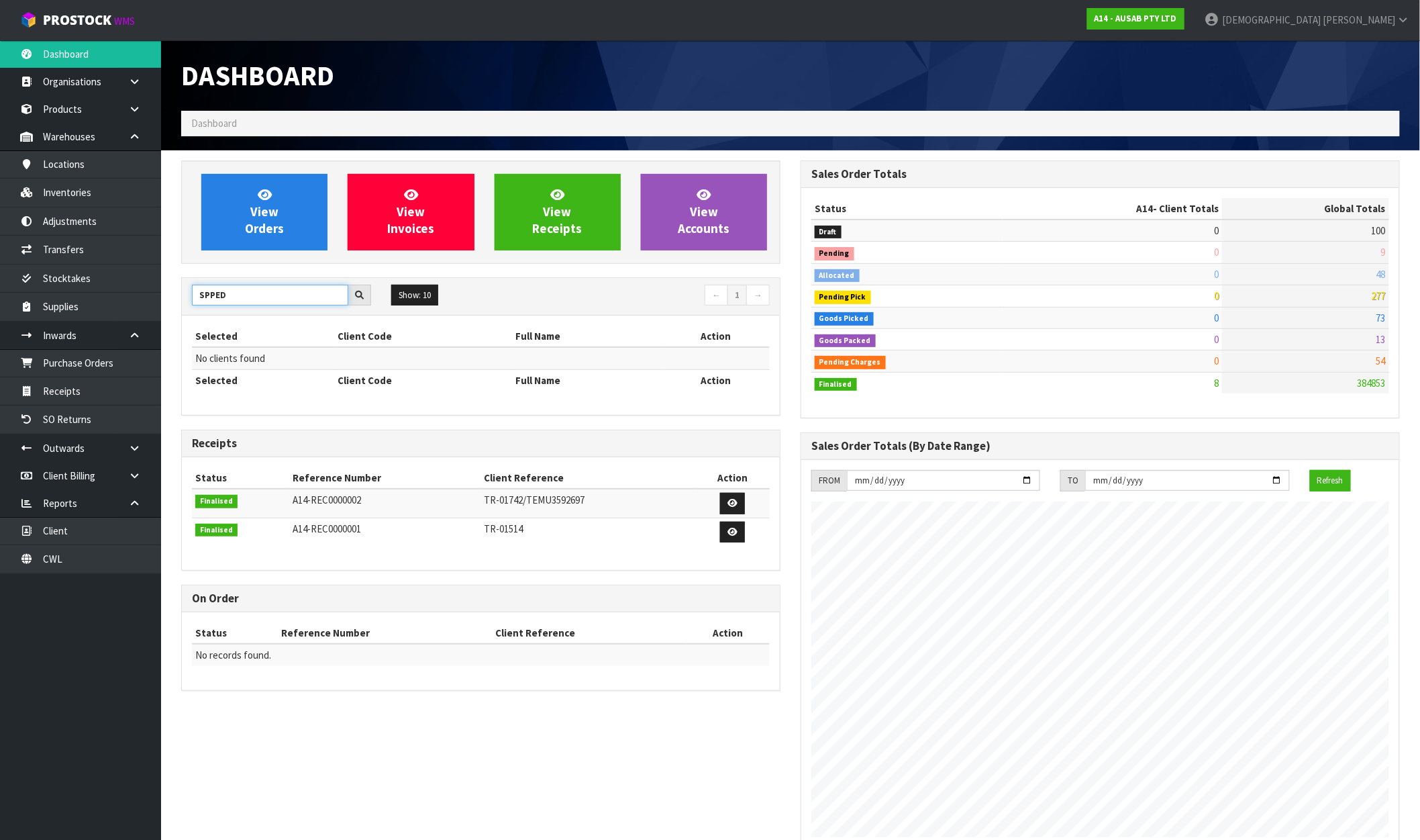
click at [214, 294] on input "SPPED" at bounding box center [270, 295] width 156 height 21
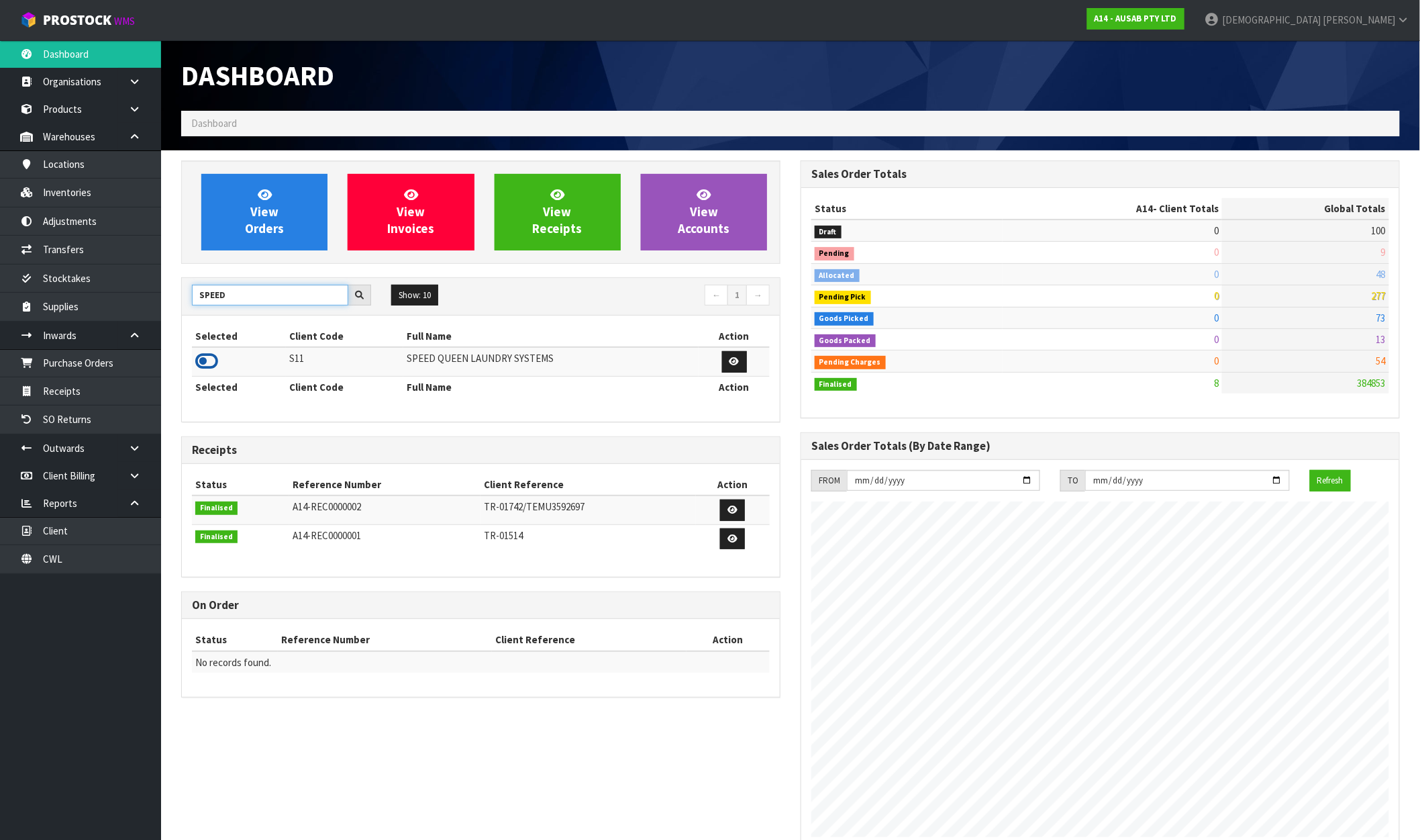
type input "SPEED"
click at [204, 361] on icon at bounding box center [206, 361] width 23 height 20
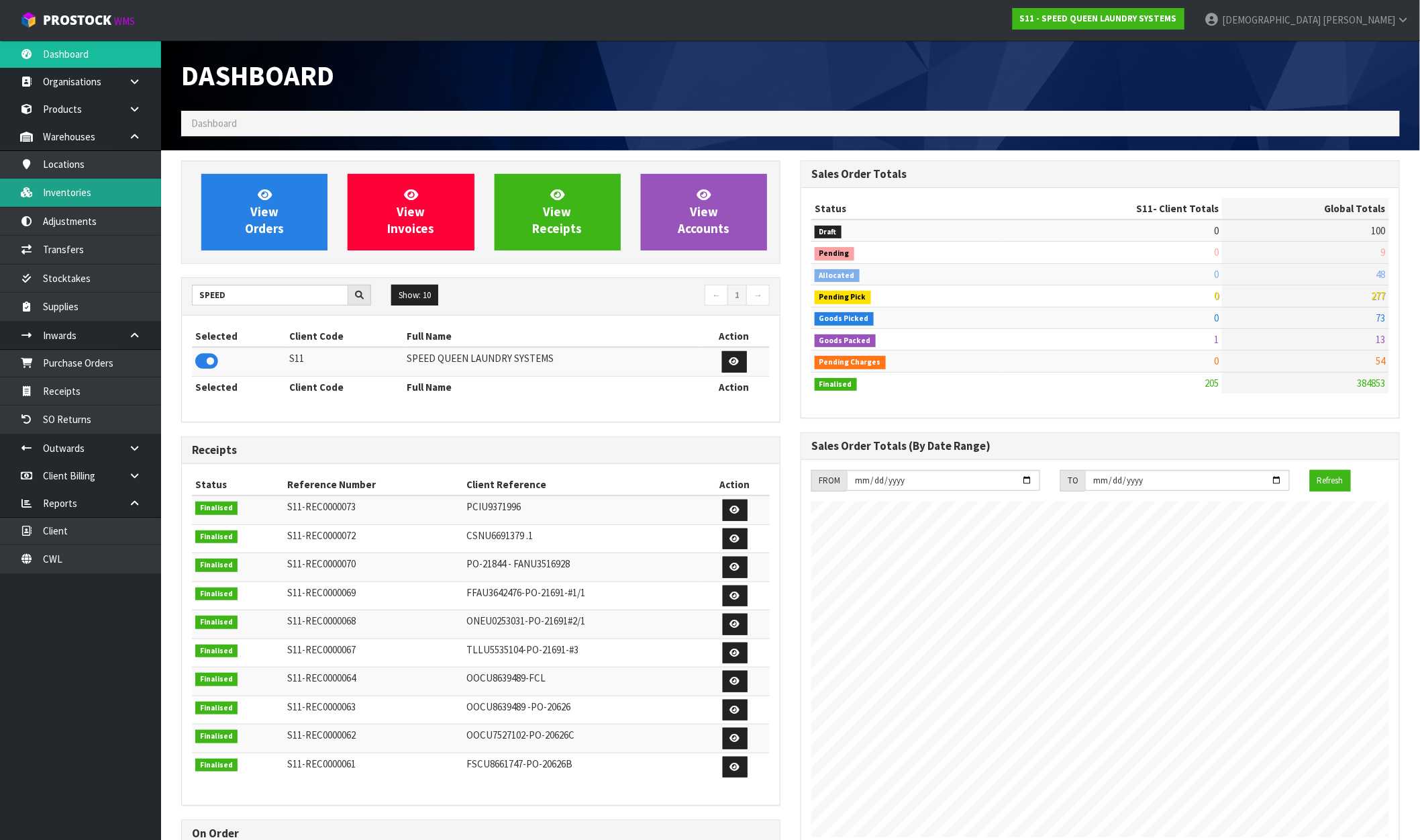
scroll to position [844, 619]
click at [76, 204] on link "Inventories" at bounding box center [80, 192] width 161 height 27
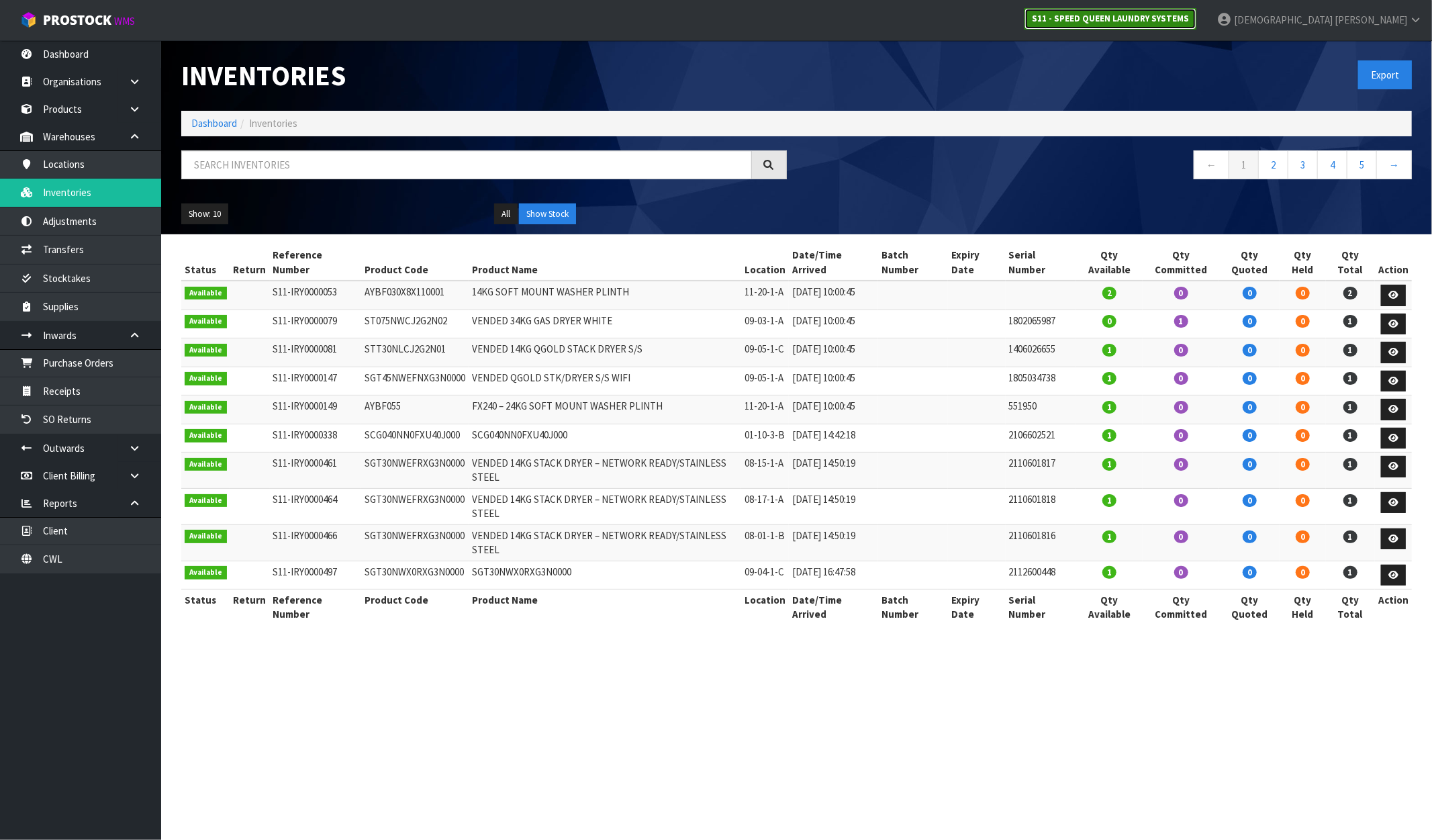
click at [1189, 23] on strong "S11 - SPEED QUEEN LAUNDRY SYSTEMS" at bounding box center [1110, 18] width 157 height 11
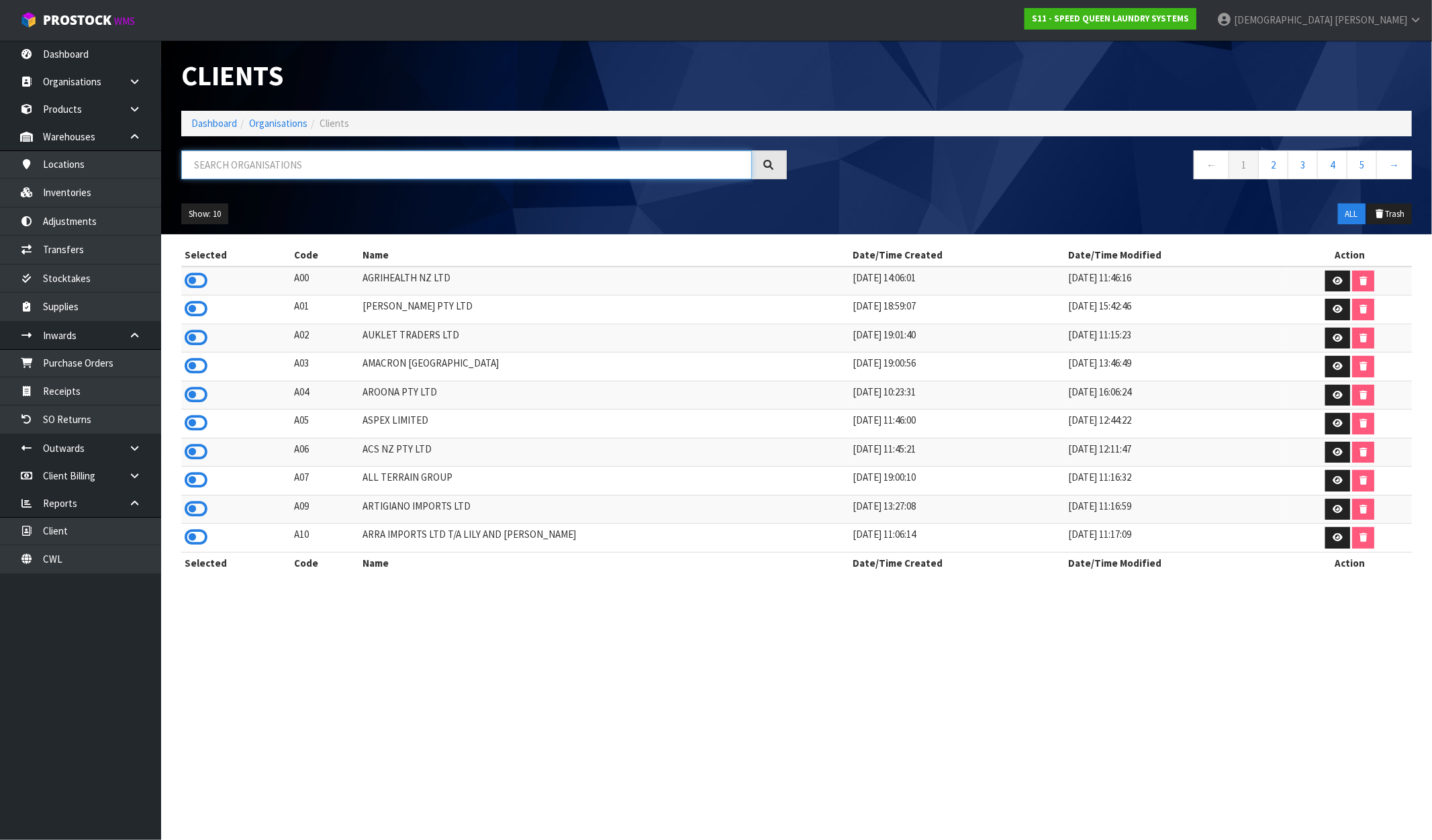
click at [286, 163] on input "text" at bounding box center [466, 164] width 571 height 29
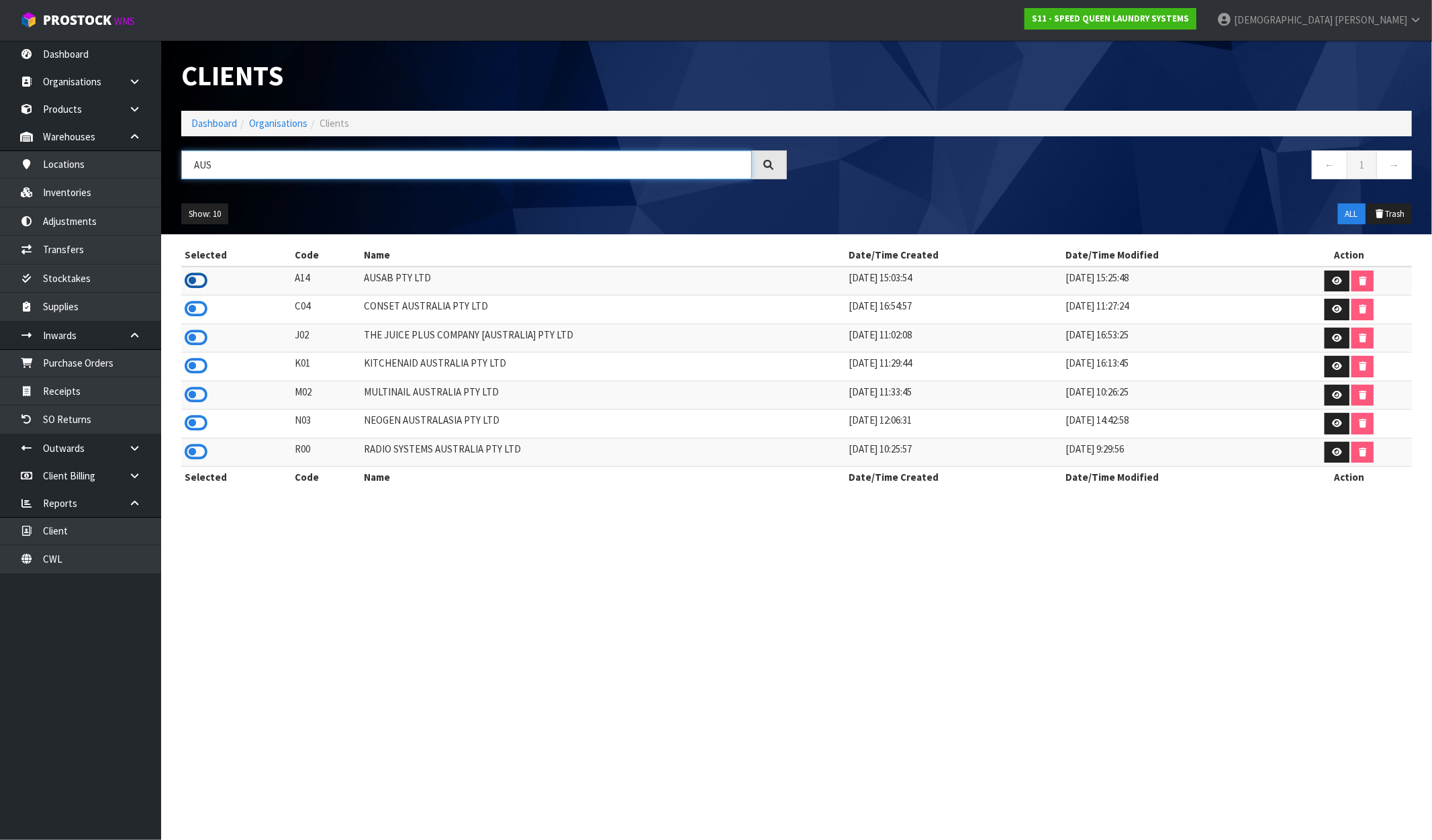
type input "AUS"
click at [196, 276] on icon at bounding box center [196, 280] width 23 height 20
click at [62, 197] on link "Inventories" at bounding box center [80, 192] width 161 height 27
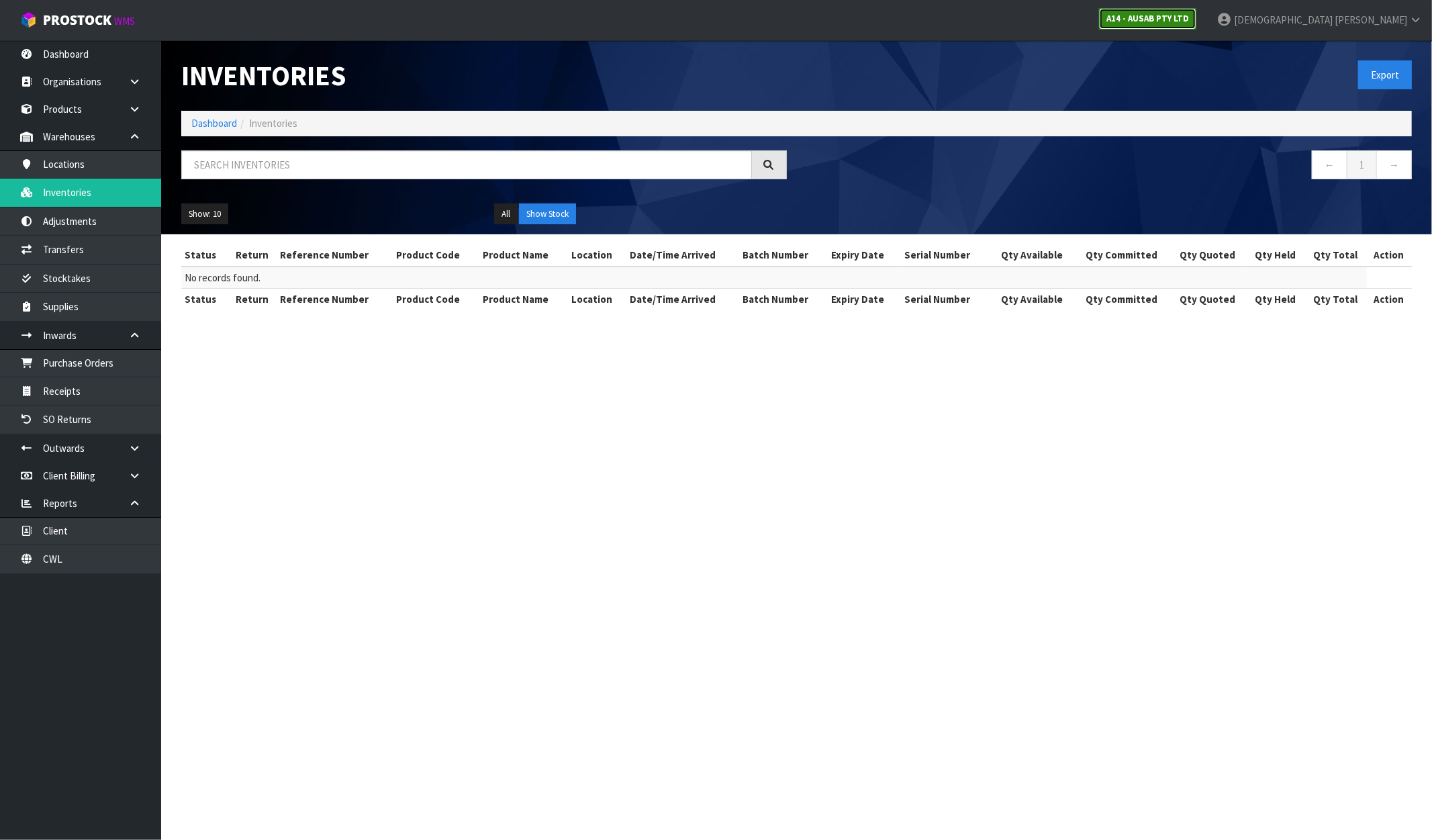
click at [1189, 21] on strong "A14 - AUSAB PTY LTD" at bounding box center [1148, 18] width 83 height 11
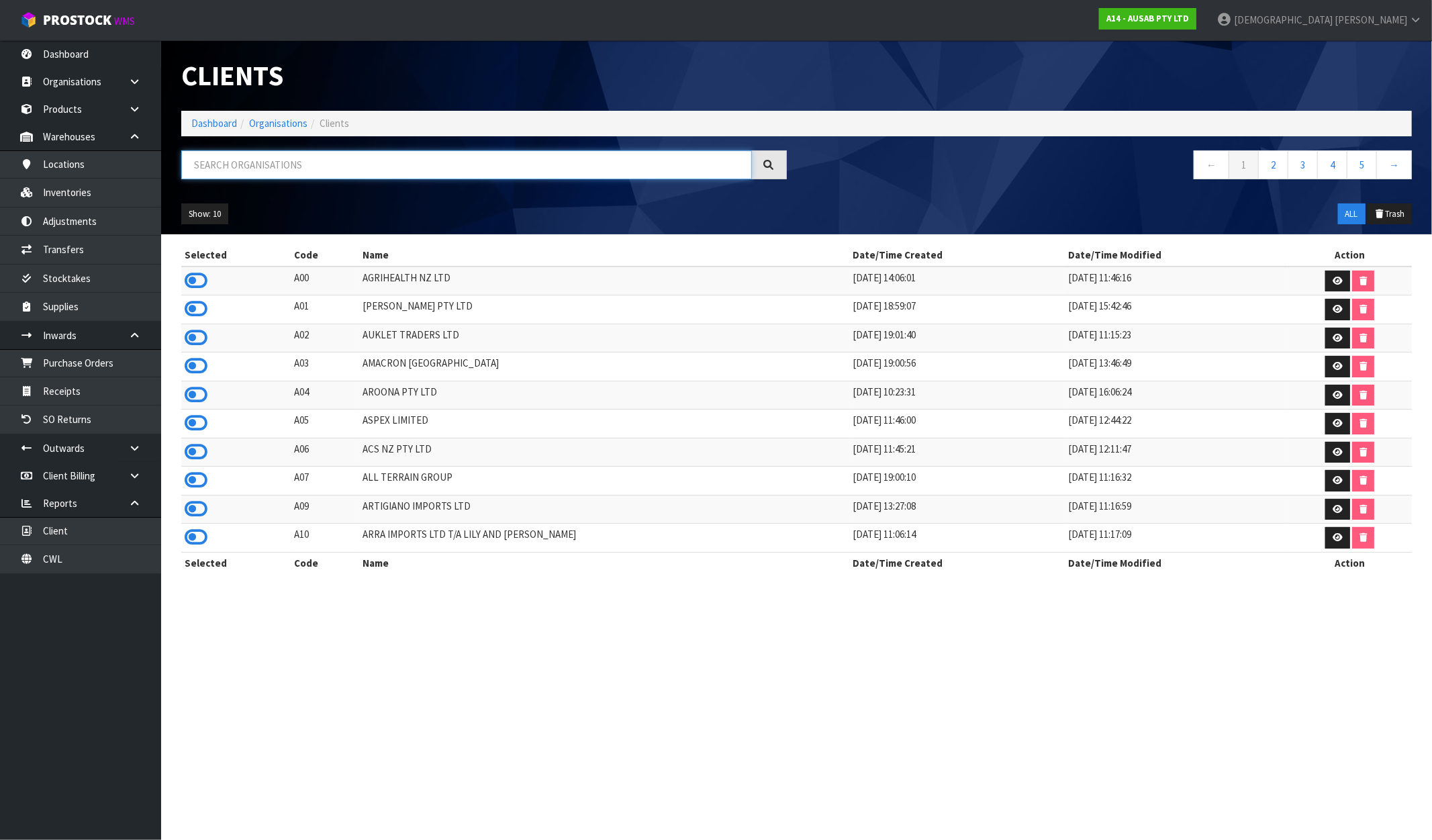
click at [249, 171] on input "text" at bounding box center [466, 164] width 571 height 29
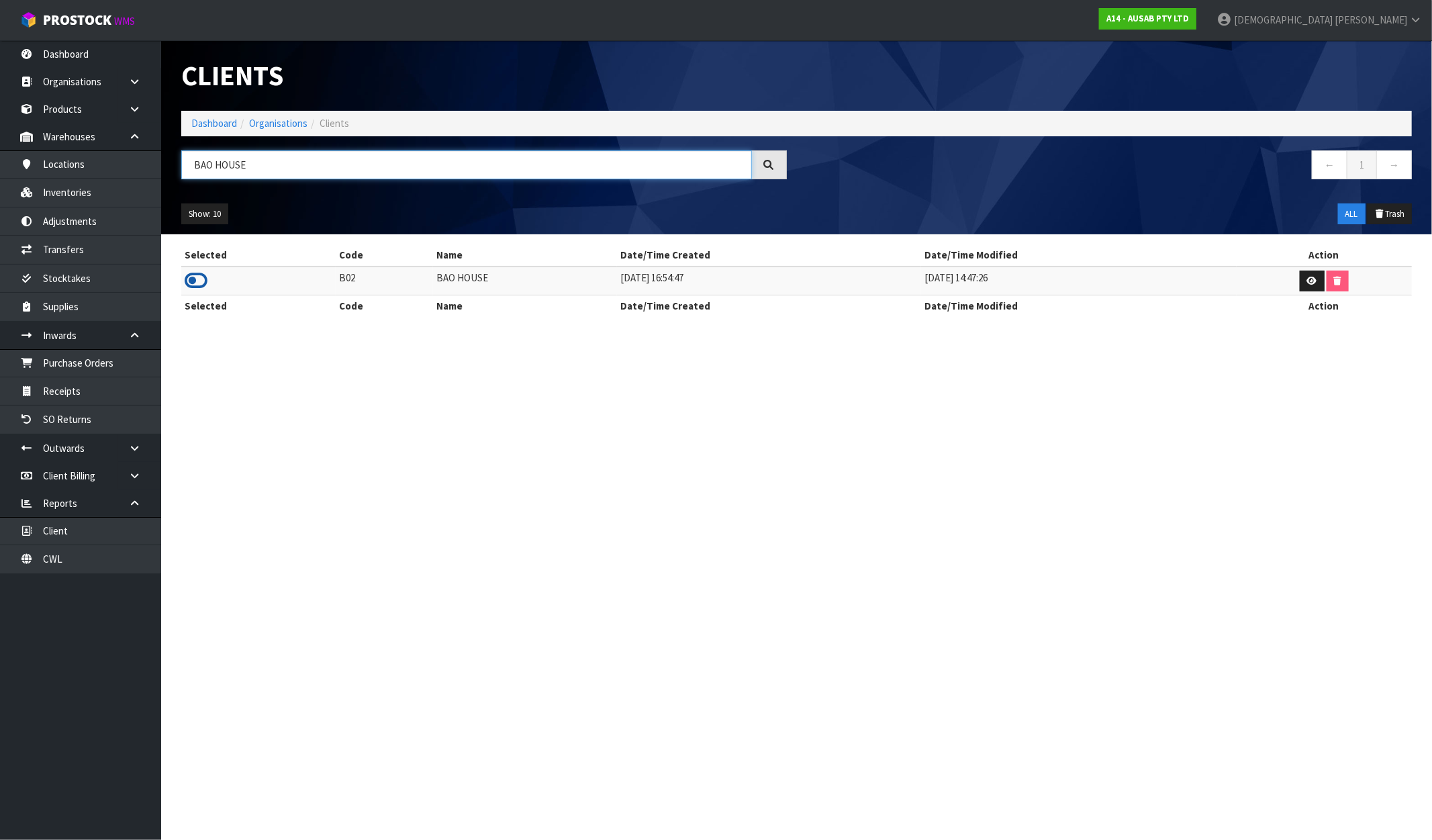
type input "BAO HOUSE"
click at [201, 275] on icon at bounding box center [196, 280] width 23 height 20
click at [213, 121] on link "Dashboard" at bounding box center [214, 123] width 46 height 13
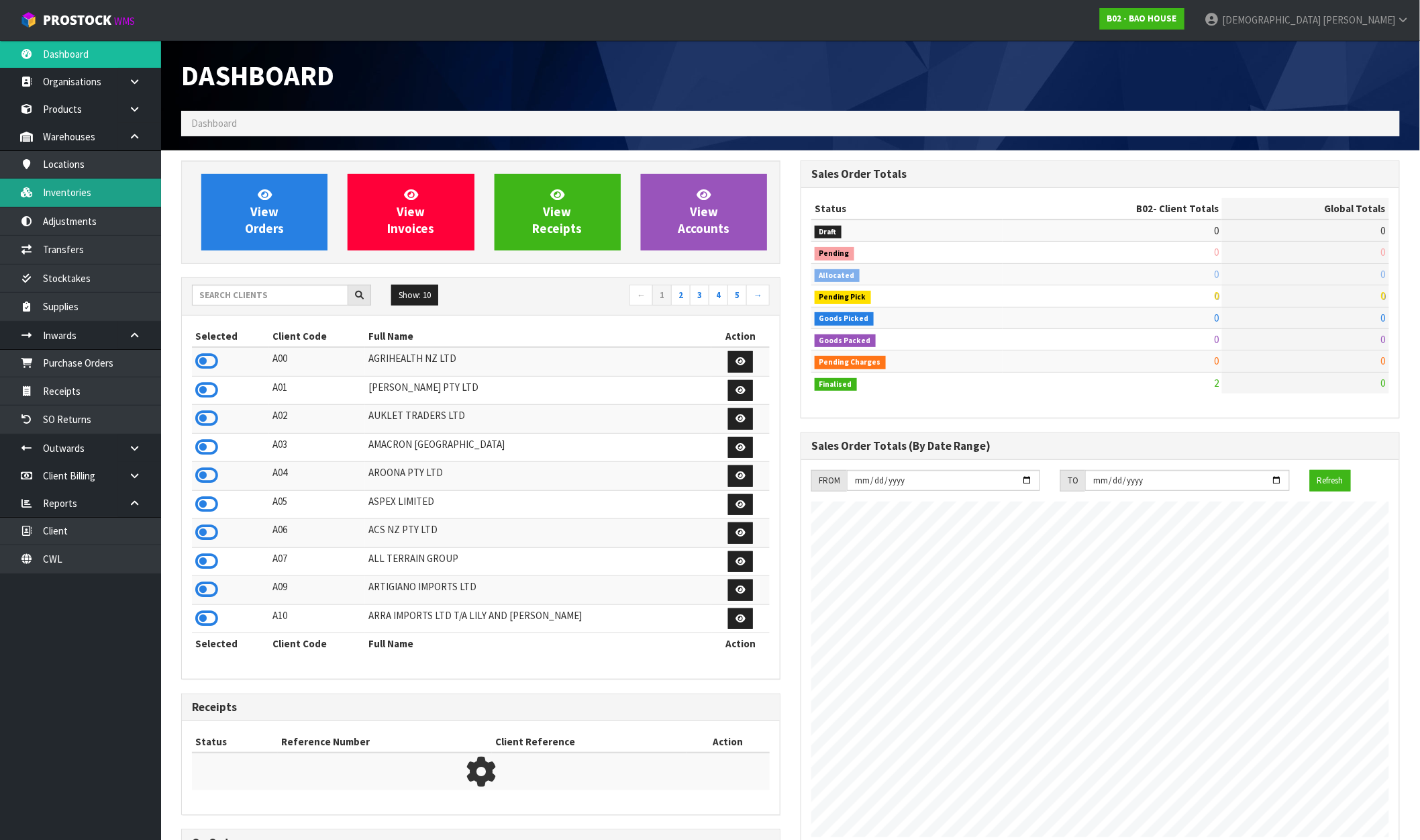
scroll to position [670421, 670662]
click at [84, 199] on link "Inventories" at bounding box center [80, 192] width 161 height 27
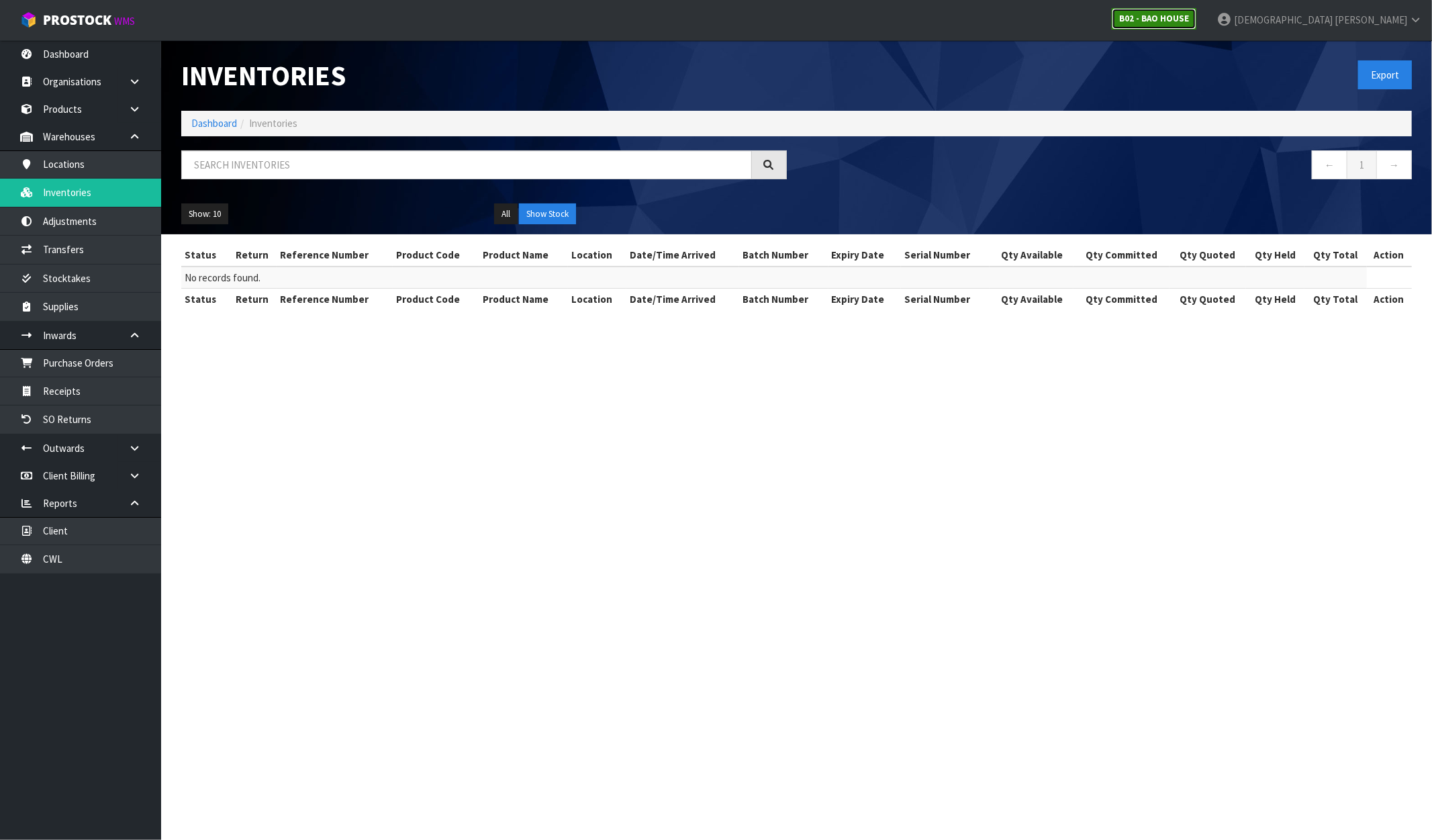
click at [1189, 21] on strong "B02 - BAO HOUSE" at bounding box center [1153, 18] width 69 height 11
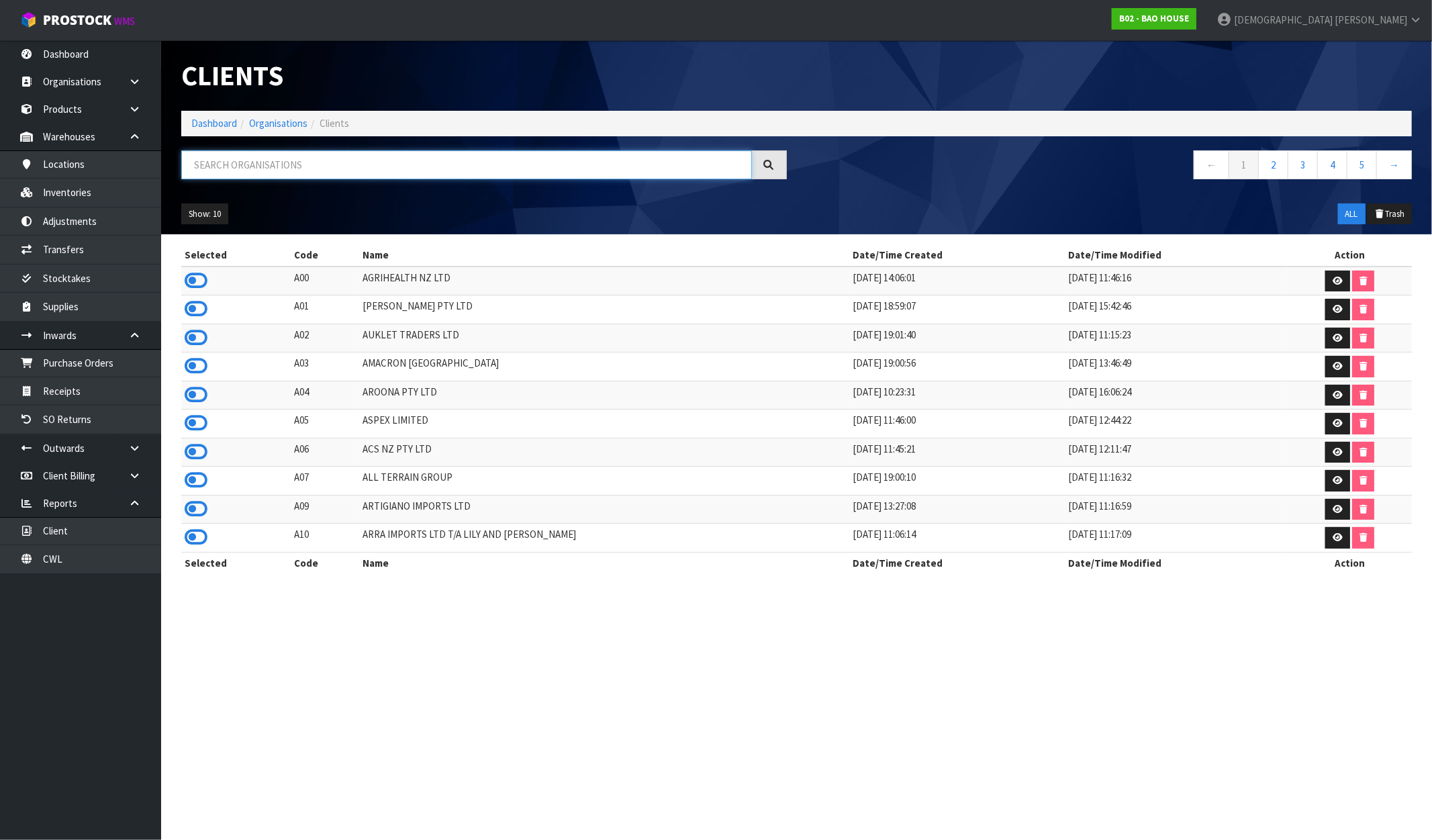
click at [258, 162] on input "text" at bounding box center [466, 164] width 571 height 29
paste input "BRAID LOGISTICS NZ LTD"
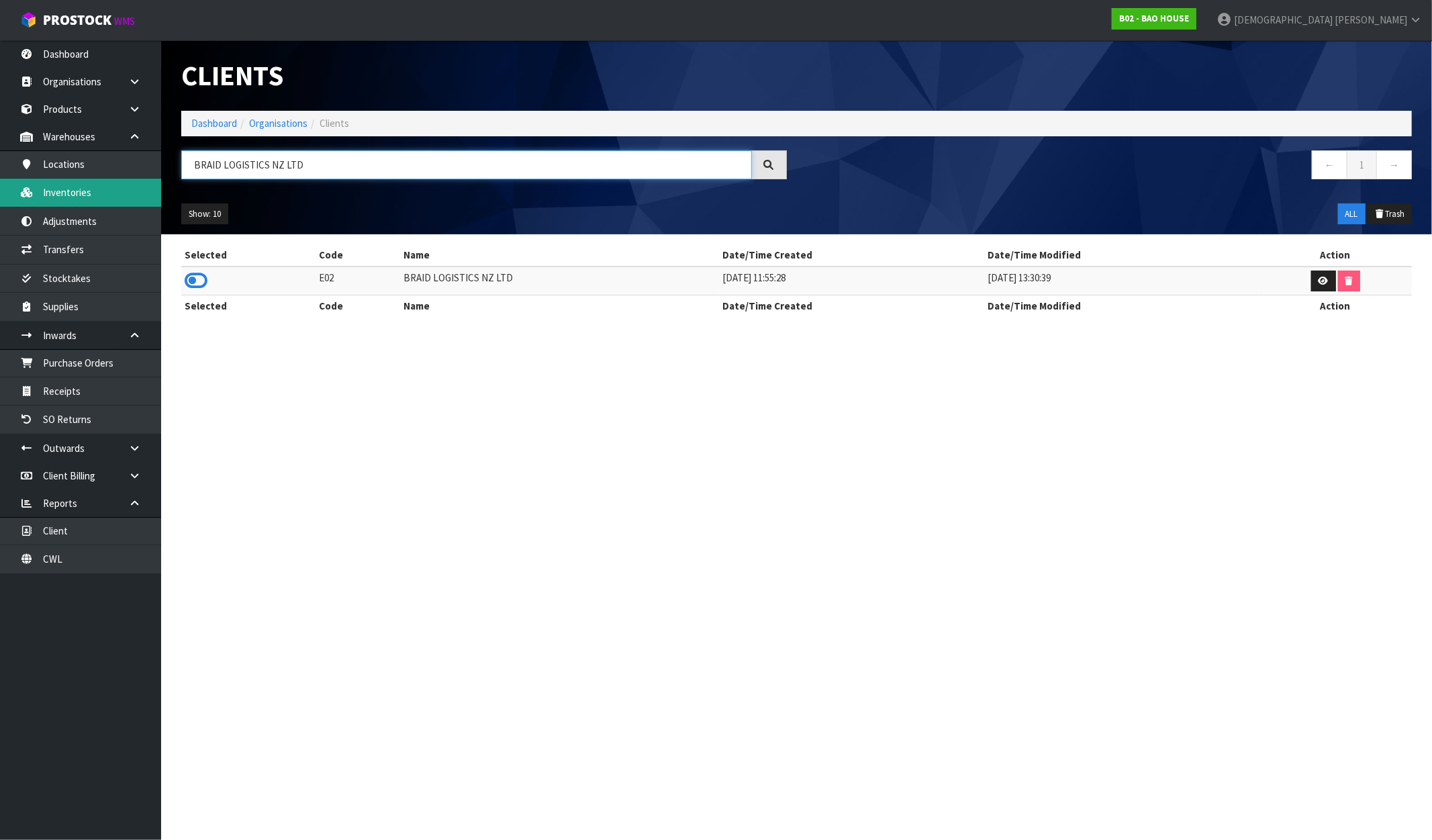
type input "BRAID LOGISTICS NZ LTD"
click at [85, 189] on link "Inventories" at bounding box center [80, 192] width 161 height 27
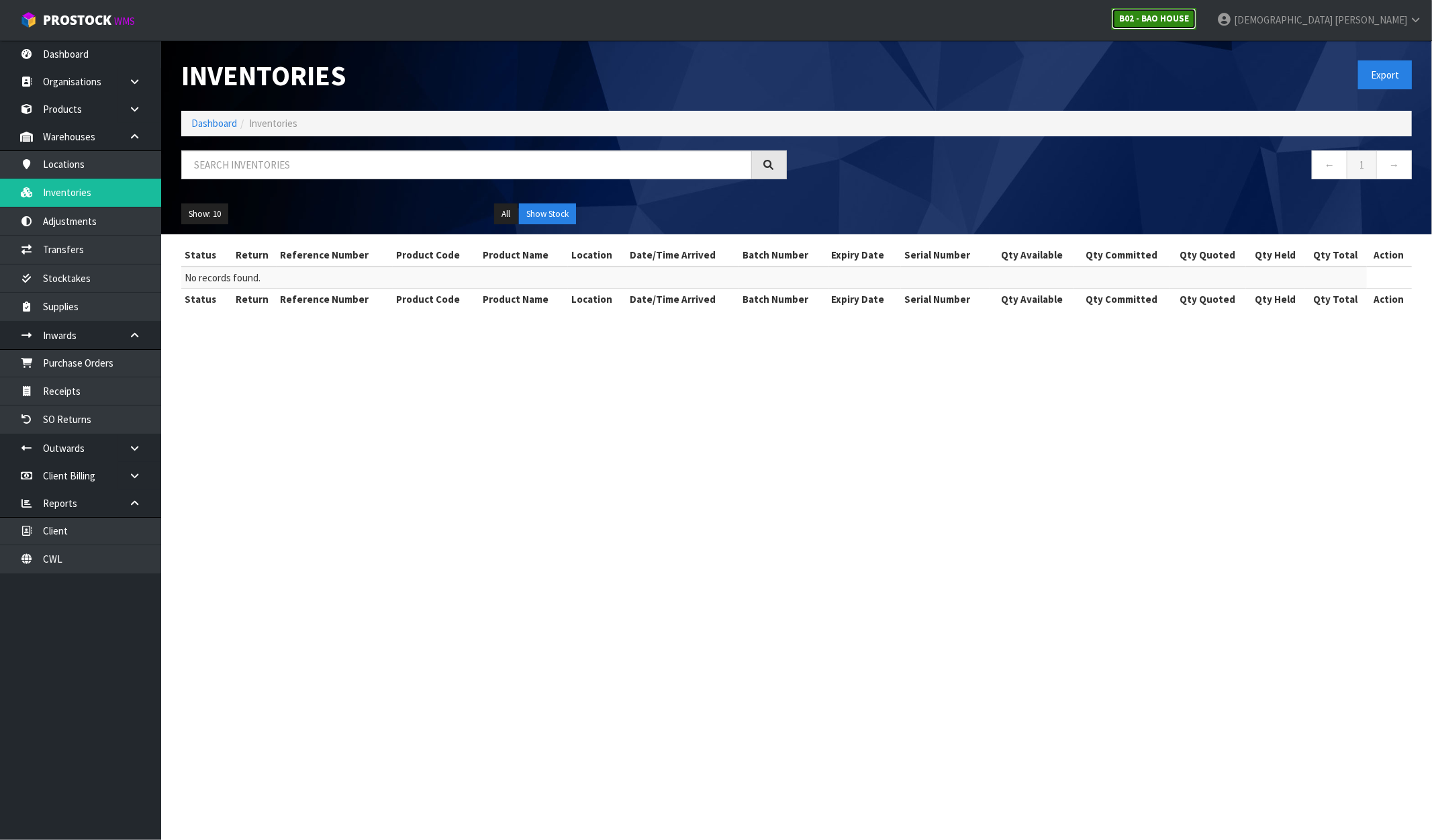
click at [1189, 13] on strong "B02 - BAO HOUSE" at bounding box center [1153, 18] width 69 height 11
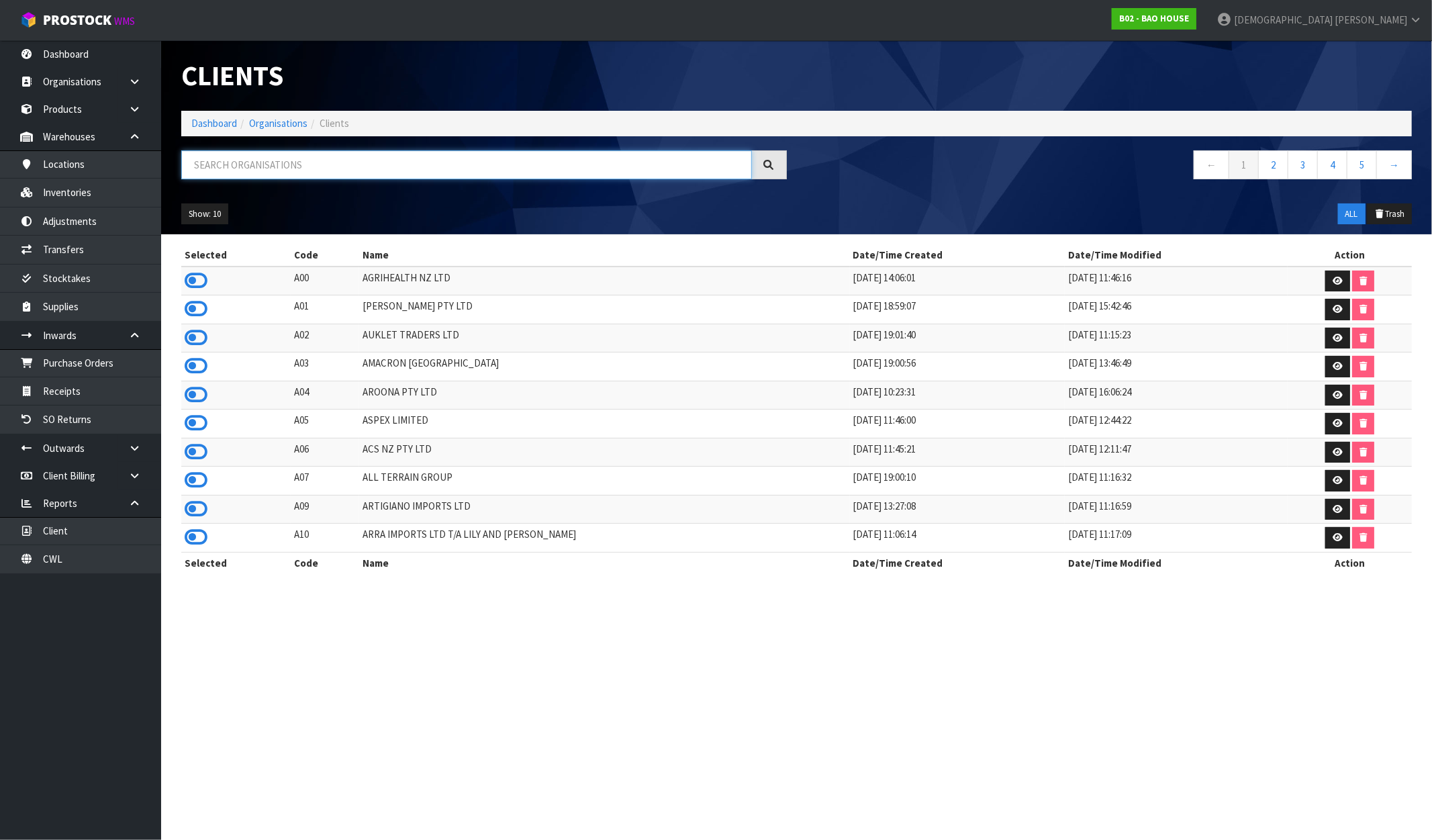
click at [272, 172] on input "text" at bounding box center [466, 164] width 571 height 29
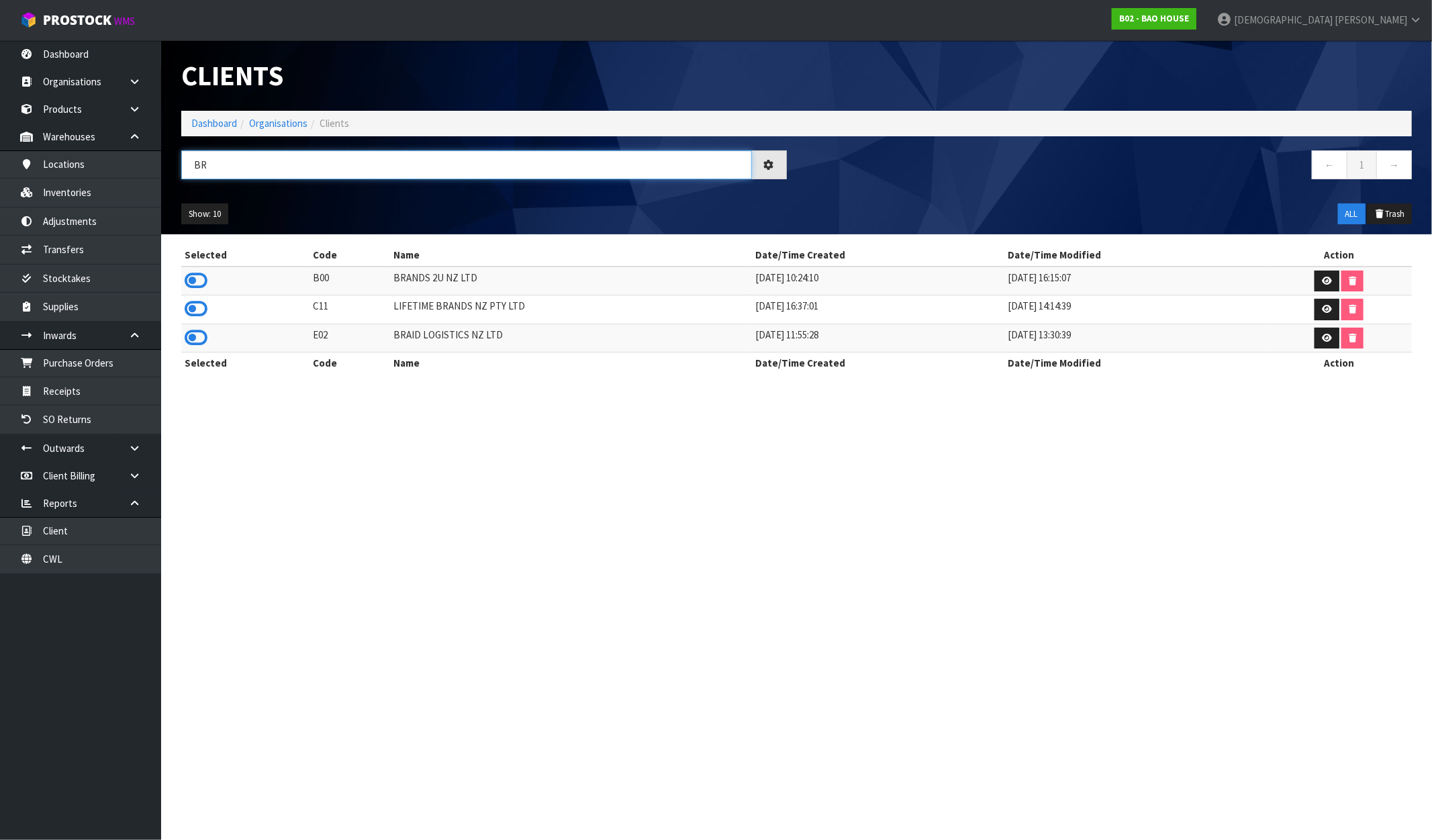
type input "B"
paste input "BRAID LOGISTICS NZ LTD"
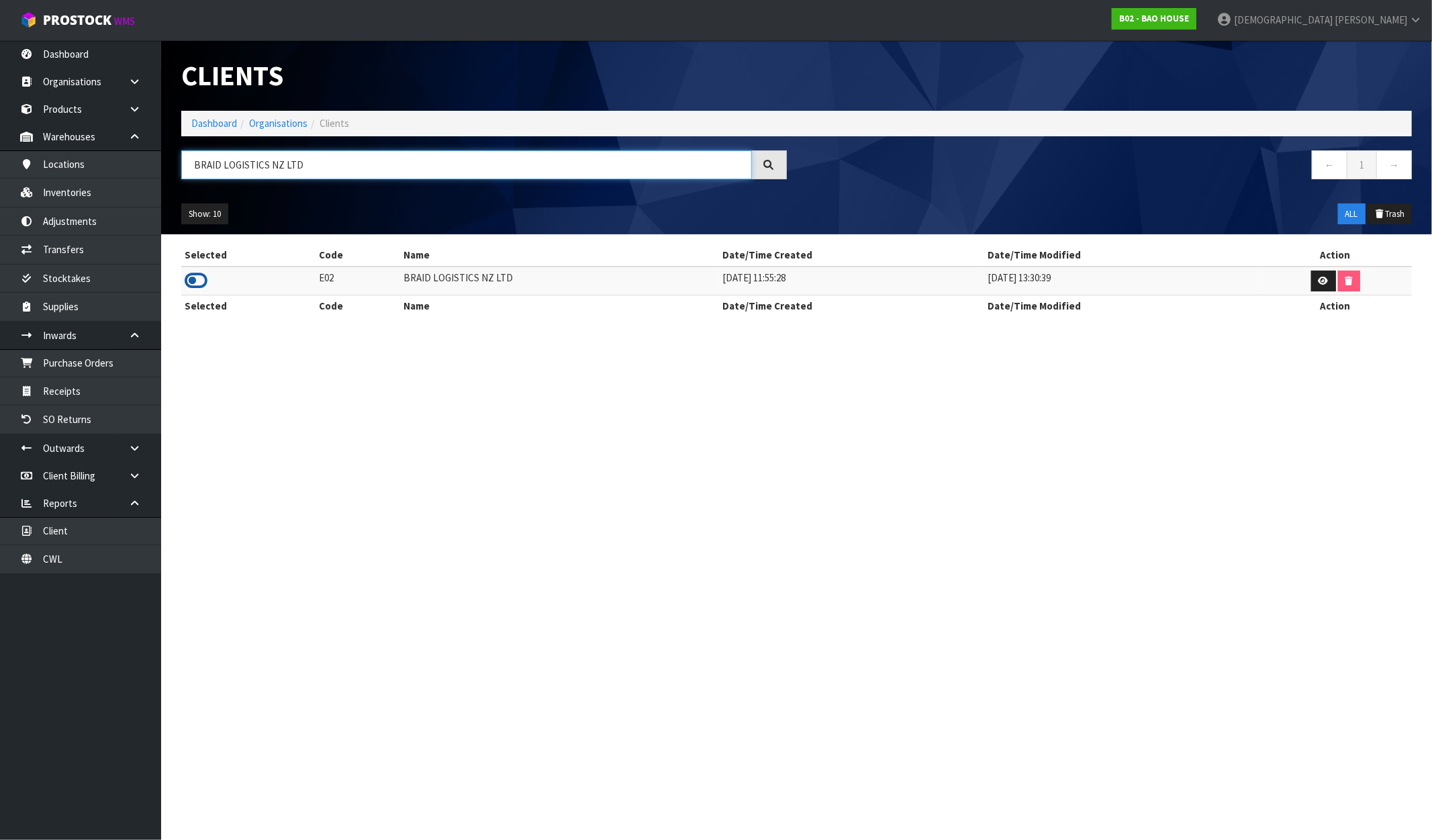
type input "BRAID LOGISTICS NZ LTD"
click at [204, 278] on icon at bounding box center [196, 280] width 23 height 20
click at [82, 190] on link "Inventories" at bounding box center [80, 192] width 161 height 27
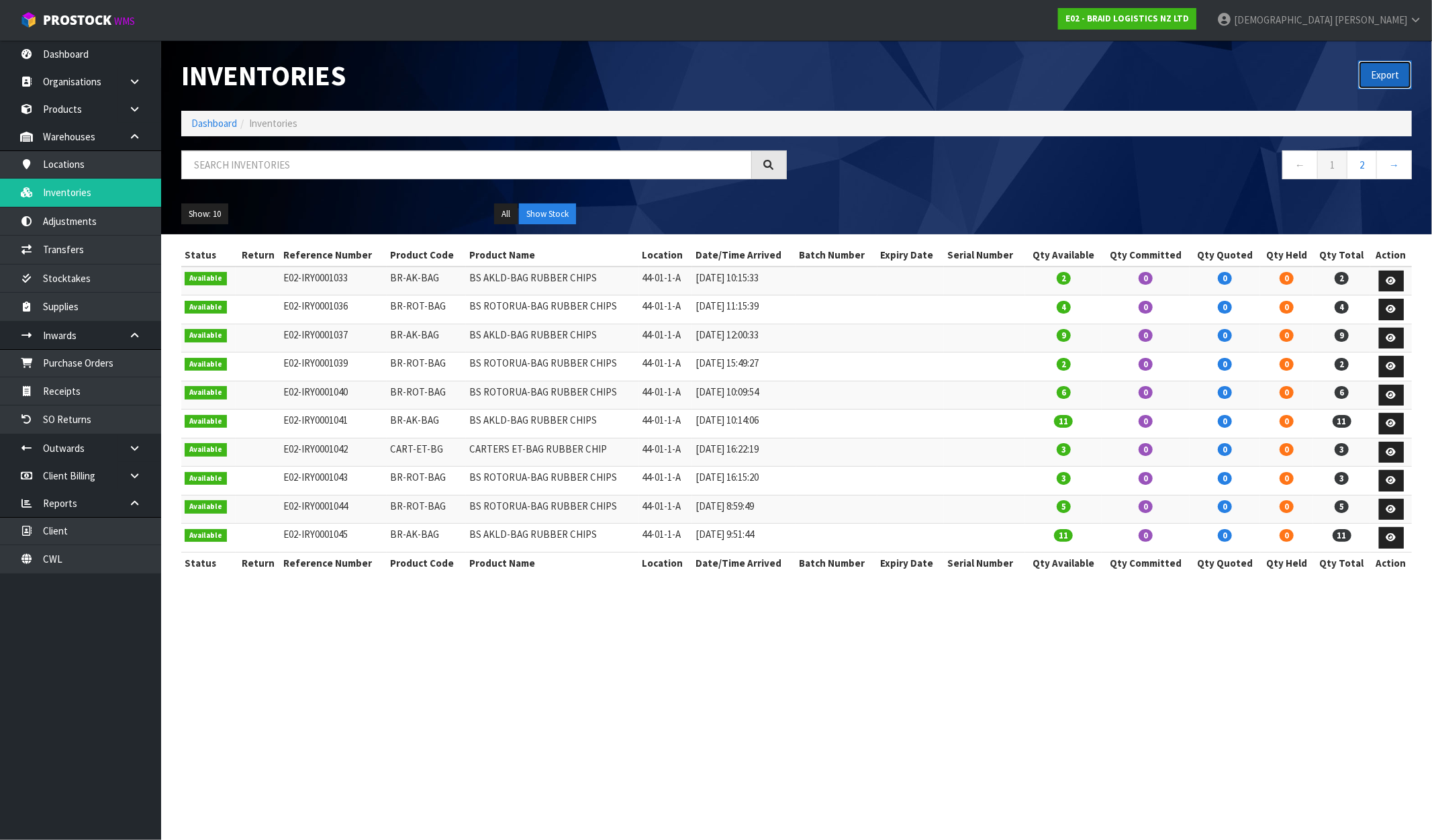
click at [1372, 69] on button "Export" at bounding box center [1385, 75] width 54 height 29
click at [992, 76] on div "Export" at bounding box center [1110, 75] width 626 height 69
click at [1189, 21] on strong "E02 - BRAID LOGISTICS NZ LTD" at bounding box center [1127, 18] width 124 height 11
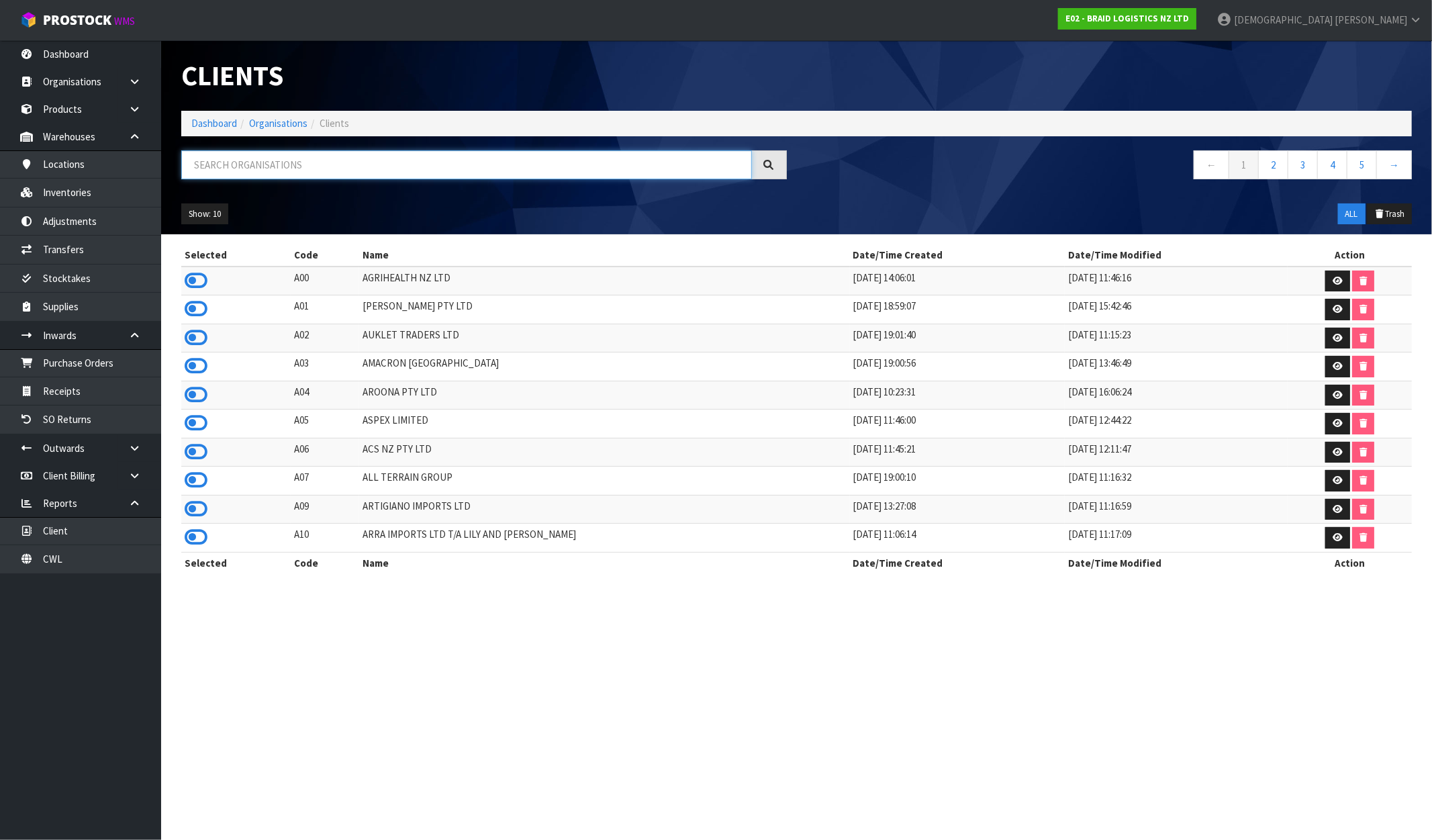
click at [307, 163] on input "text" at bounding box center [466, 164] width 571 height 29
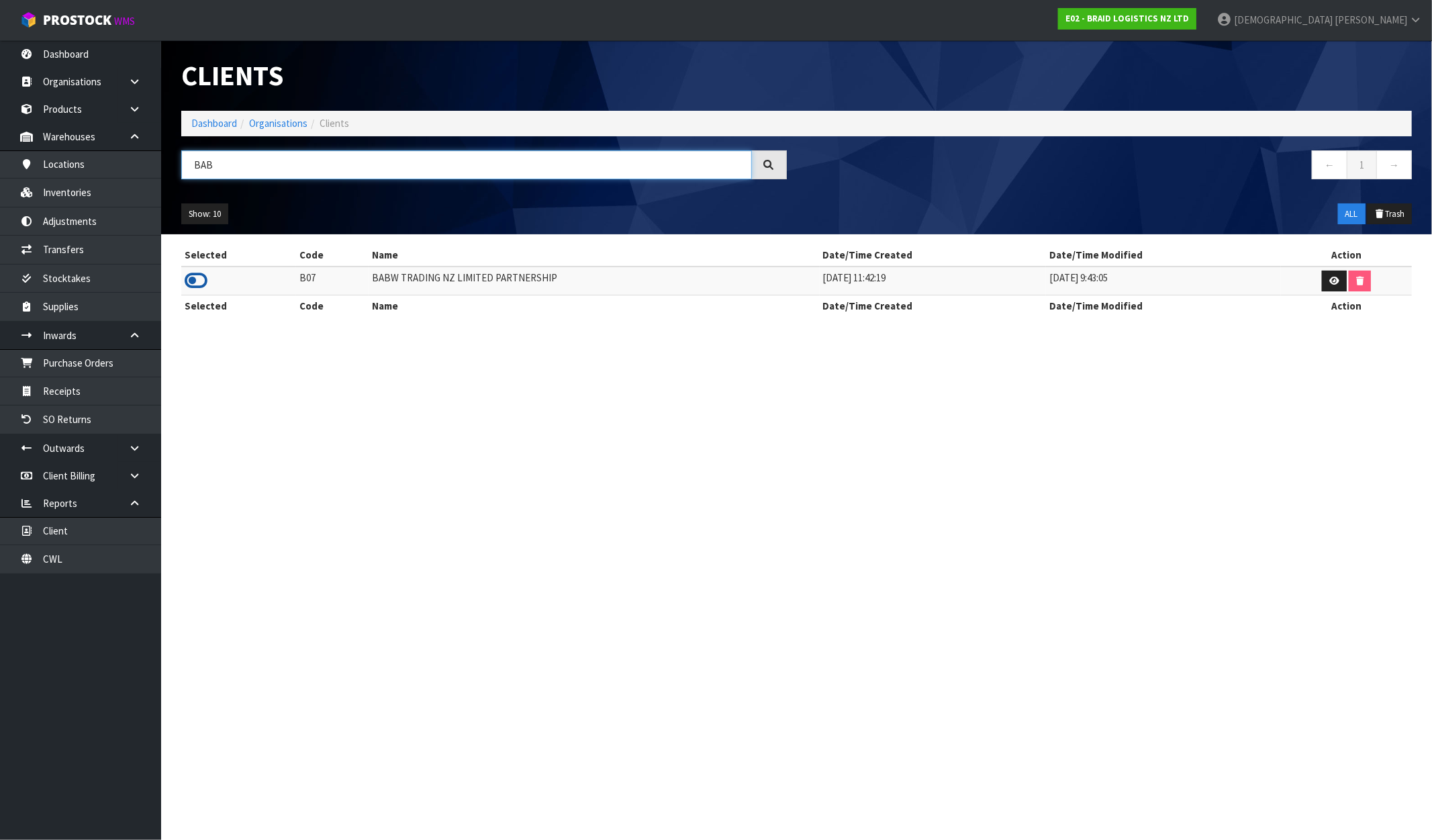
type input "BAB"
click at [189, 280] on icon at bounding box center [196, 280] width 23 height 20
click at [50, 191] on link "Inventories" at bounding box center [80, 192] width 161 height 27
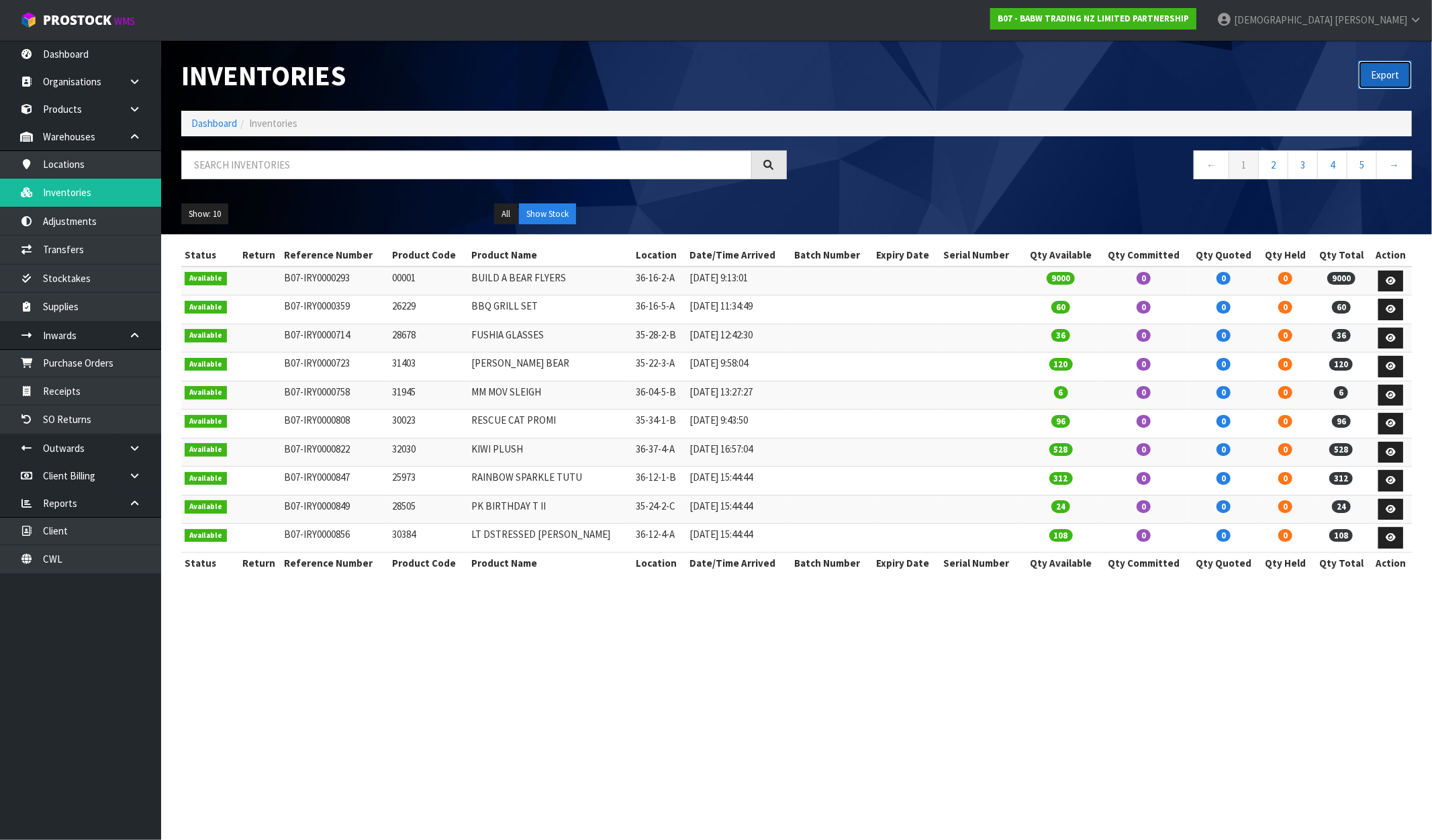
click at [1380, 76] on button "Export" at bounding box center [1385, 75] width 54 height 29
click at [1189, 21] on strong "B07 - BABW TRADING NZ LIMITED PARTNERSHIP" at bounding box center [1094, 18] width 192 height 11
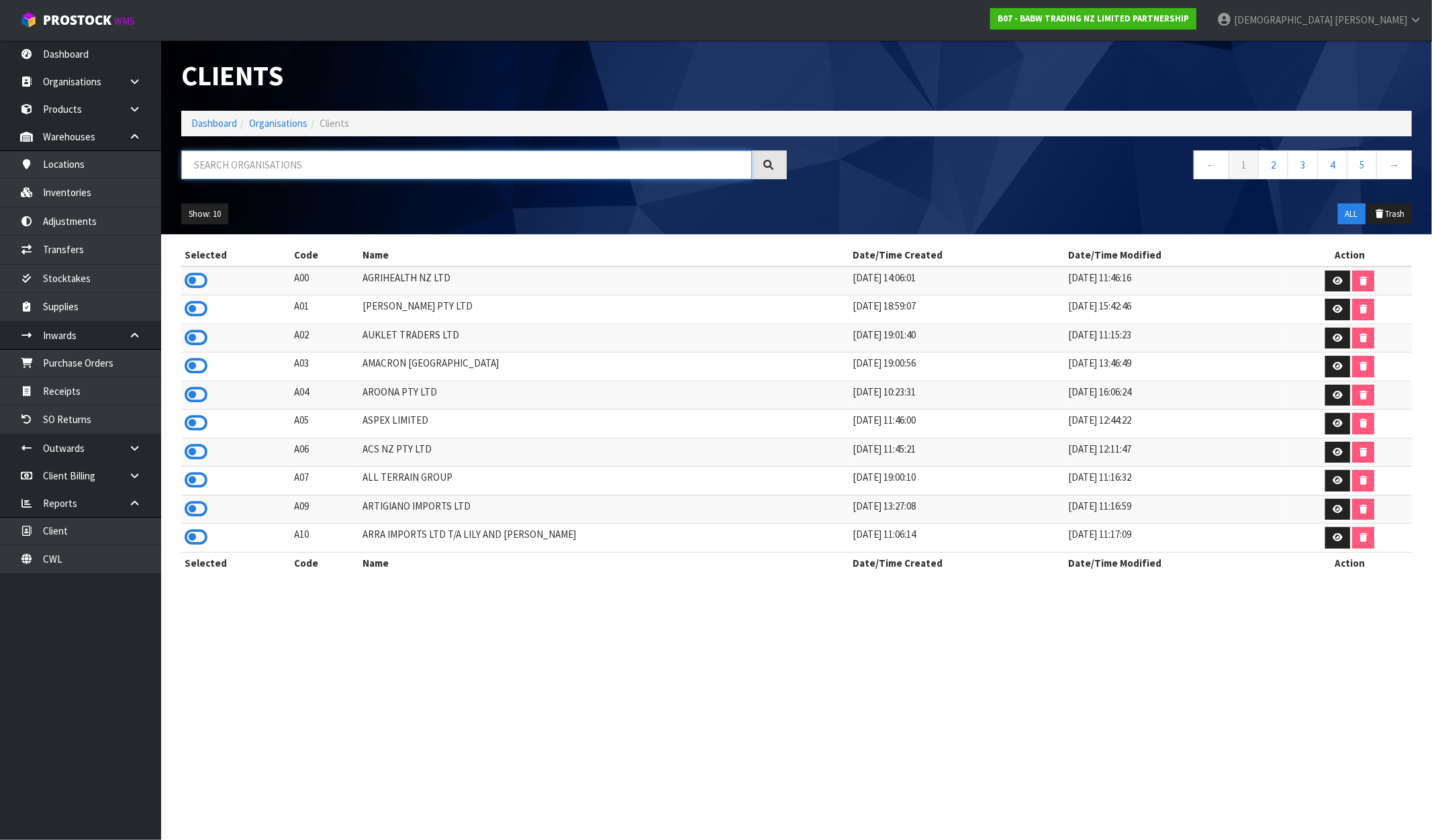
click at [279, 169] on input "text" at bounding box center [466, 164] width 571 height 29
paste input "THE BIG GAME COMPANY"
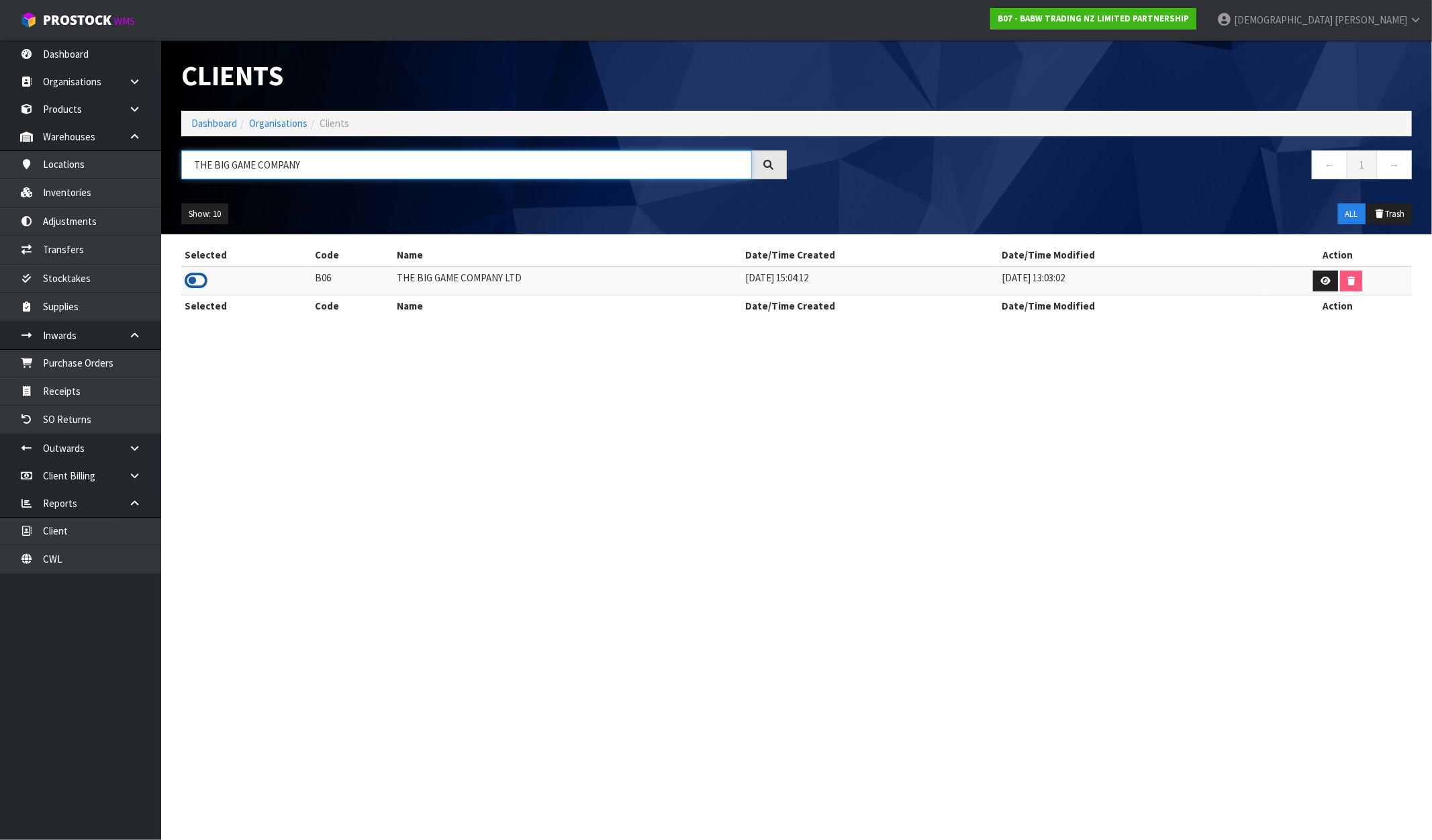
type input "THE BIG GAME COMPANY"
click at [197, 282] on icon at bounding box center [196, 280] width 23 height 20
click at [66, 191] on link "Inventories" at bounding box center [80, 192] width 161 height 27
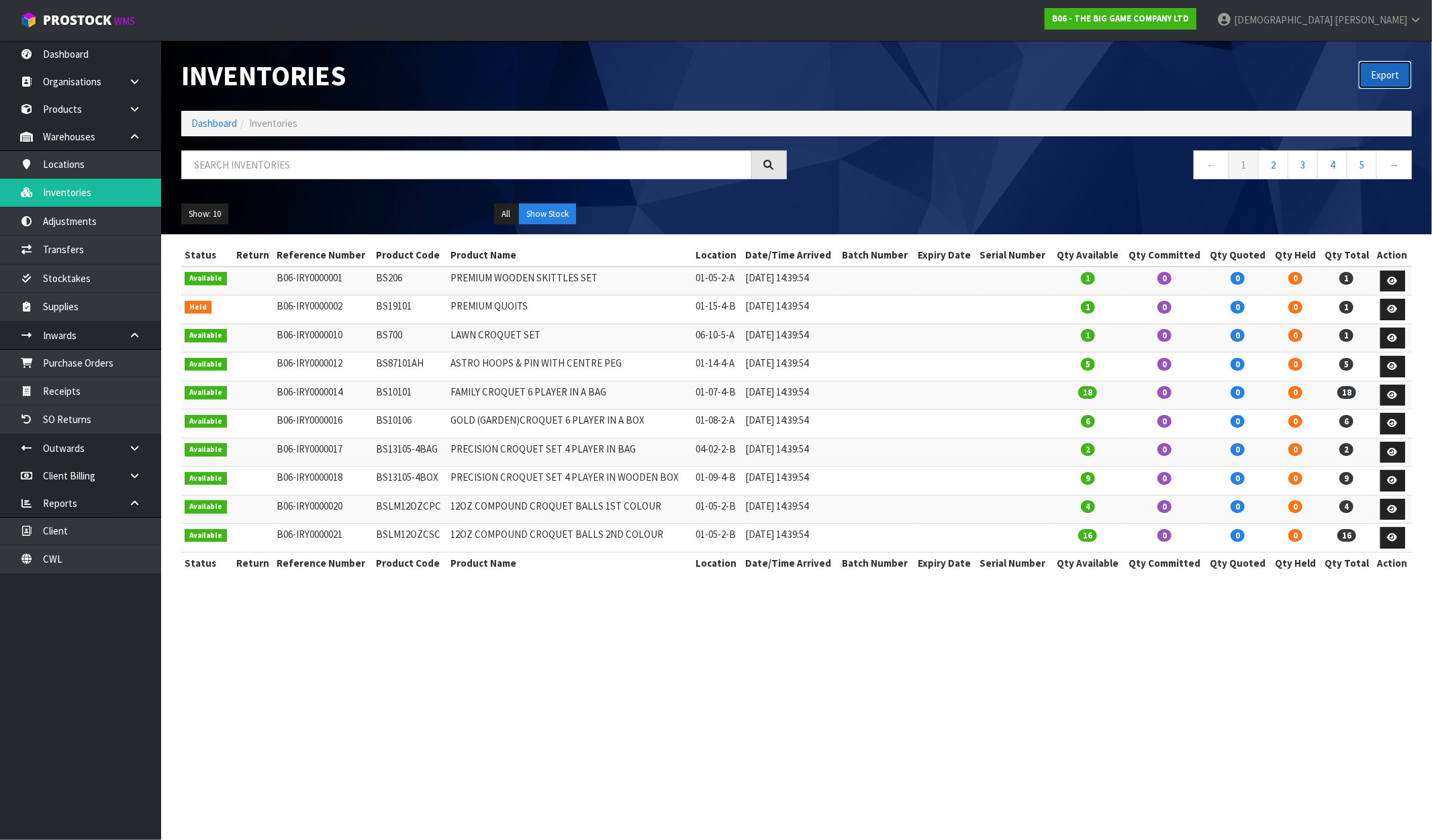
click at [1388, 64] on button "Export" at bounding box center [1385, 75] width 54 height 29
click at [863, 166] on nav "← 1 2 3 4 5 →" at bounding box center [1109, 166] width 606 height 33
click at [1189, 17] on strong "B06 - THE BIG GAME COMPANY LTD" at bounding box center [1121, 18] width 137 height 11
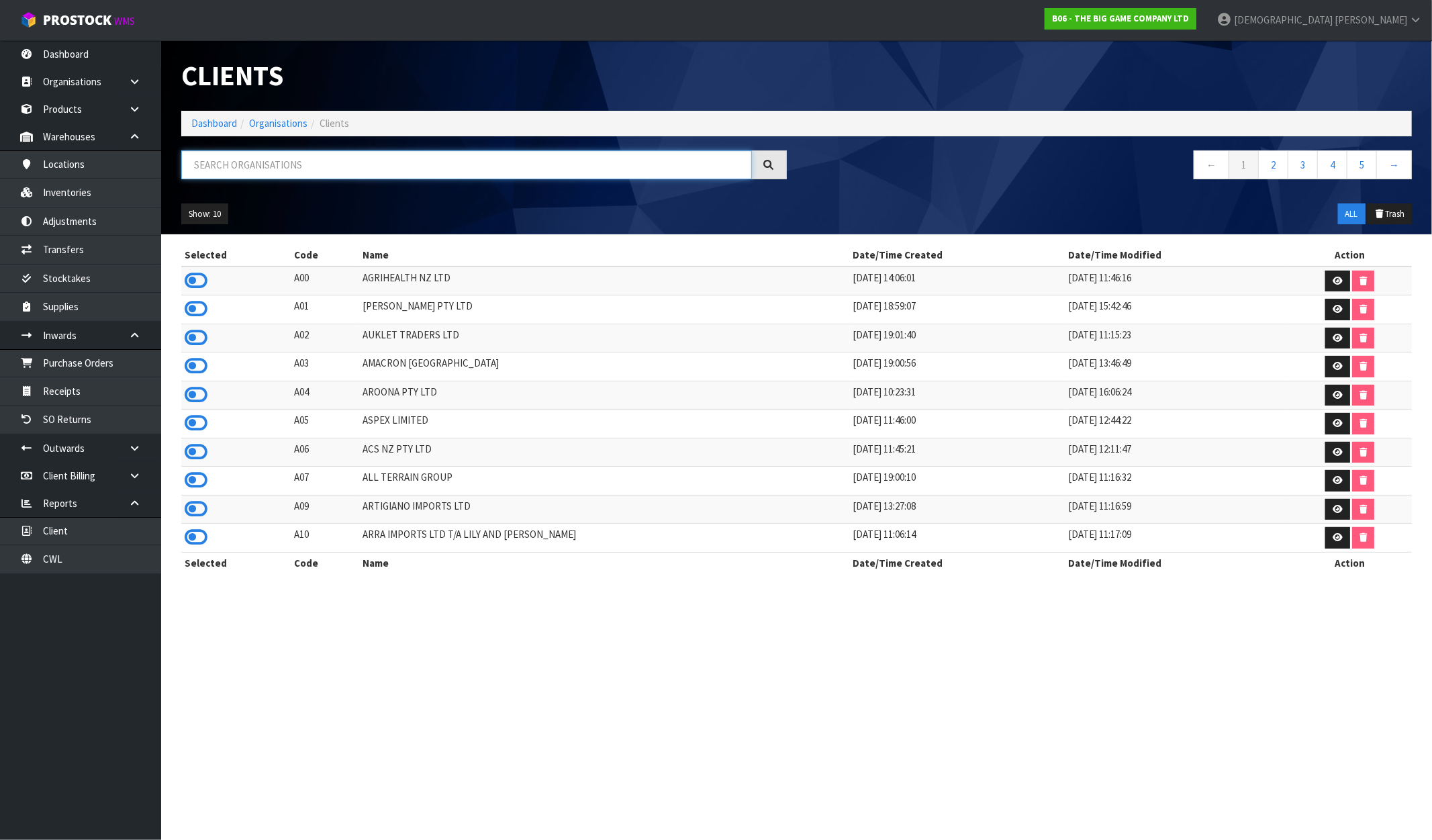
click at [242, 166] on input "text" at bounding box center [466, 164] width 571 height 29
paste input "CHEMARGO NZ LTD"
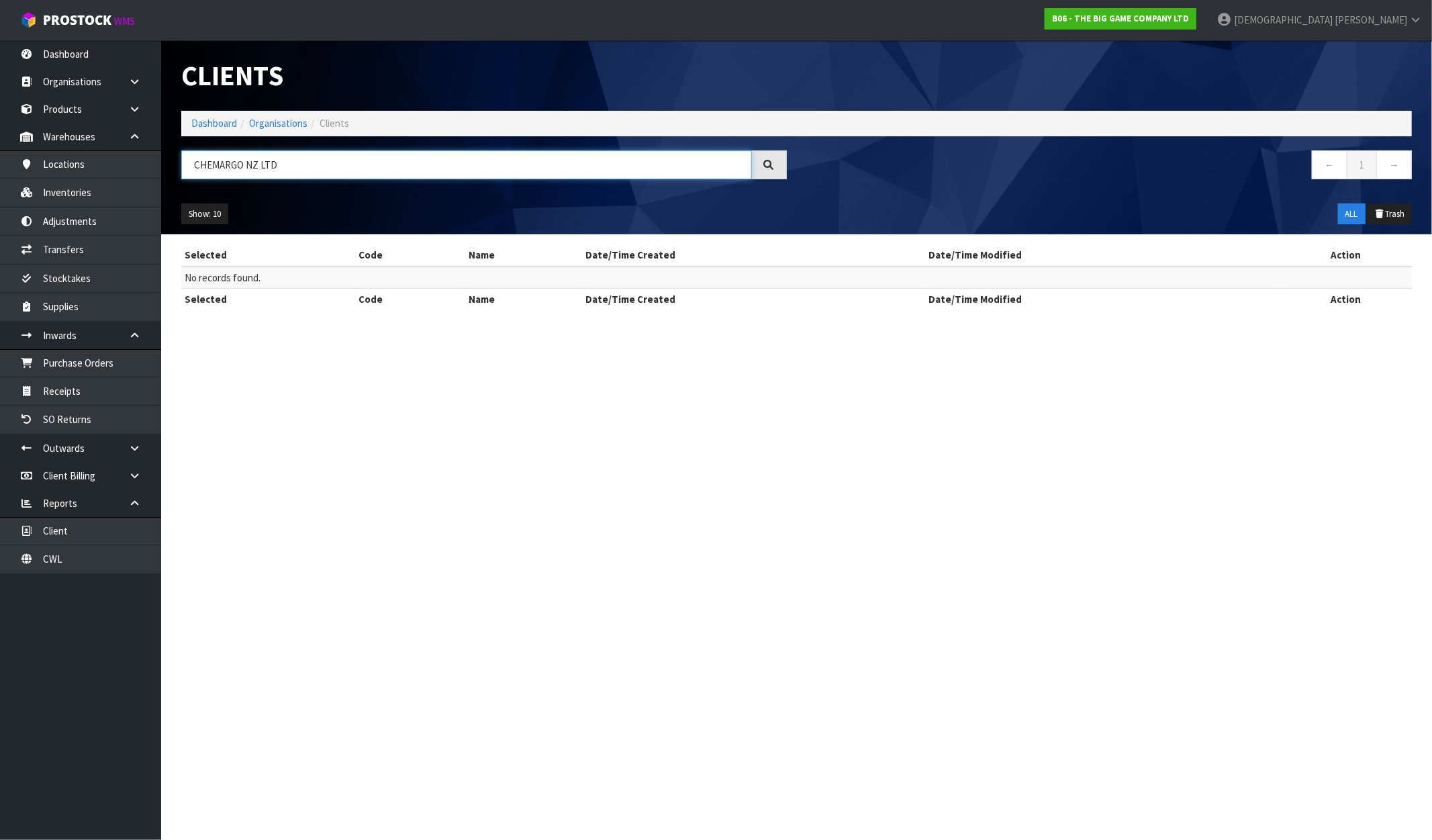
drag, startPoint x: 278, startPoint y: 161, endPoint x: 244, endPoint y: 165, distance: 34.2
click at [244, 165] on input "CHEMARGO NZ LTD" at bounding box center [466, 164] width 571 height 29
drag, startPoint x: 238, startPoint y: 156, endPoint x: 225, endPoint y: 166, distance: 16.4
click at [225, 166] on input "CHEMARG" at bounding box center [466, 164] width 571 height 29
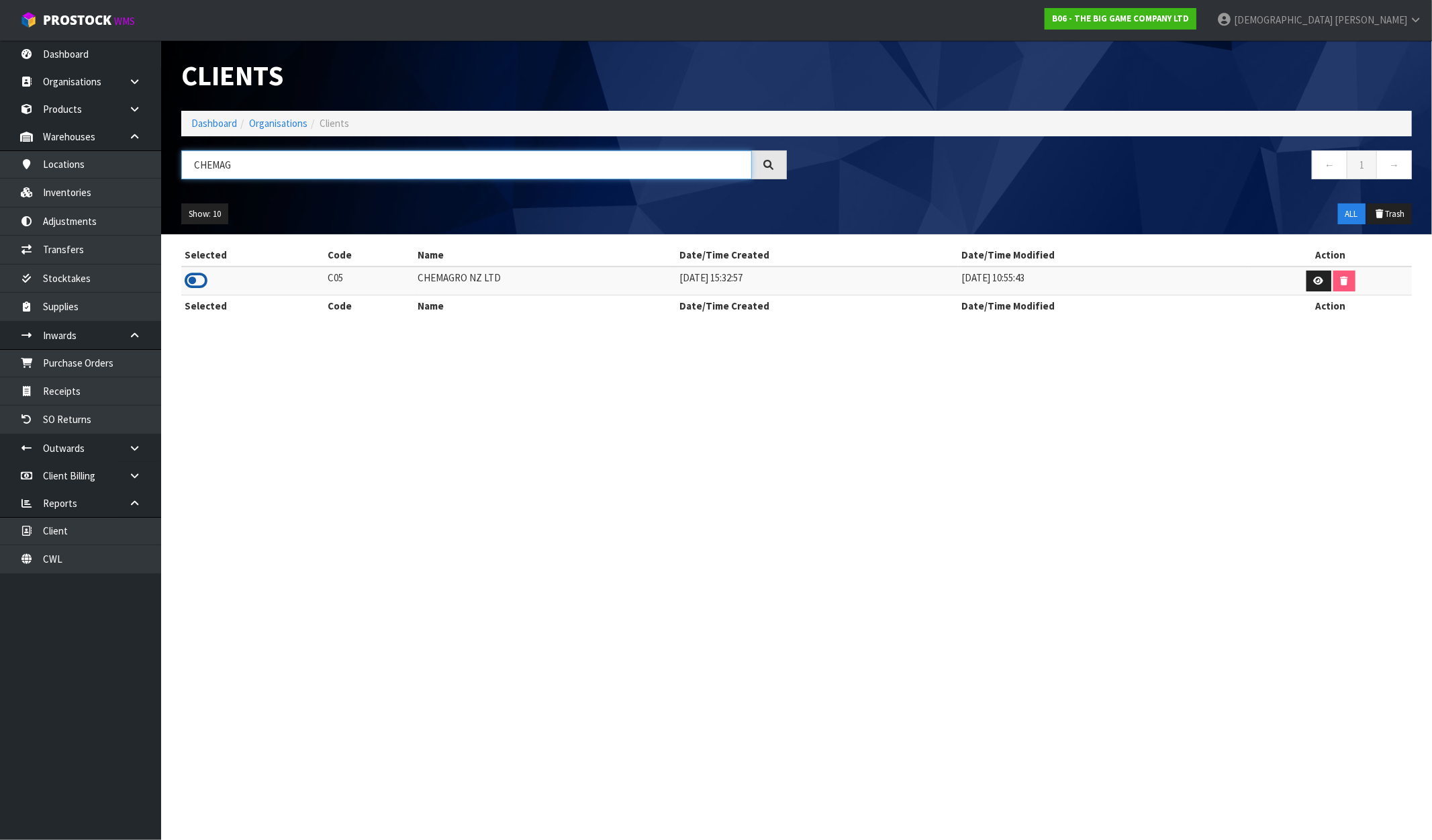
type input "CHEMAG"
click at [192, 278] on icon at bounding box center [196, 280] width 23 height 20
drag, startPoint x: 493, startPoint y: 277, endPoint x: 401, endPoint y: 279, distance: 92.0
click at [401, 279] on tr "C05 CHEMAGRO NZ LTD 16/02/2021 15:32:57 24/05/2021 10:55:43" at bounding box center [796, 280] width 1231 height 29
copy tr "CHEMAGRO NZ LTD"
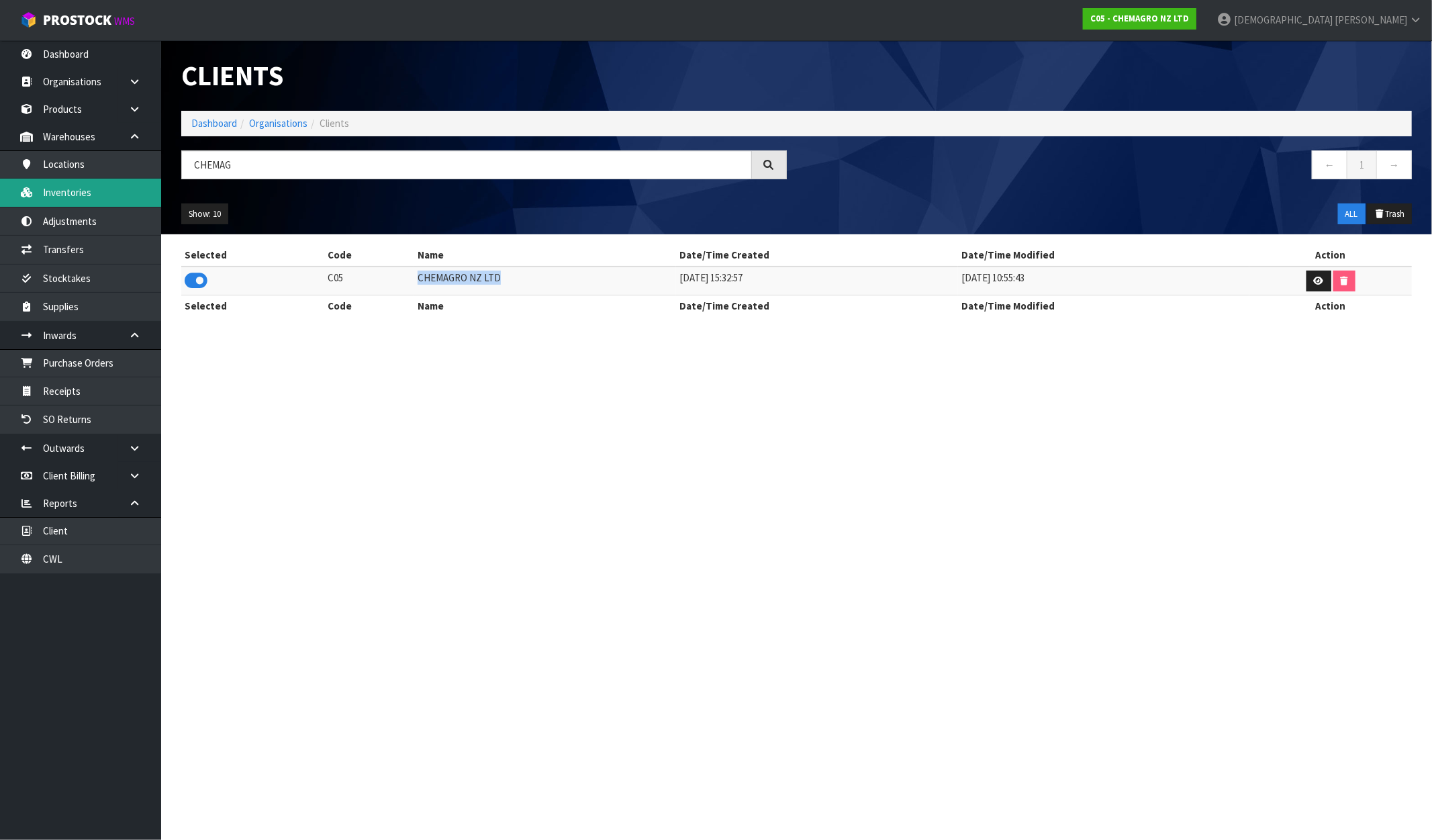
click at [82, 199] on link "Inventories" at bounding box center [80, 192] width 161 height 27
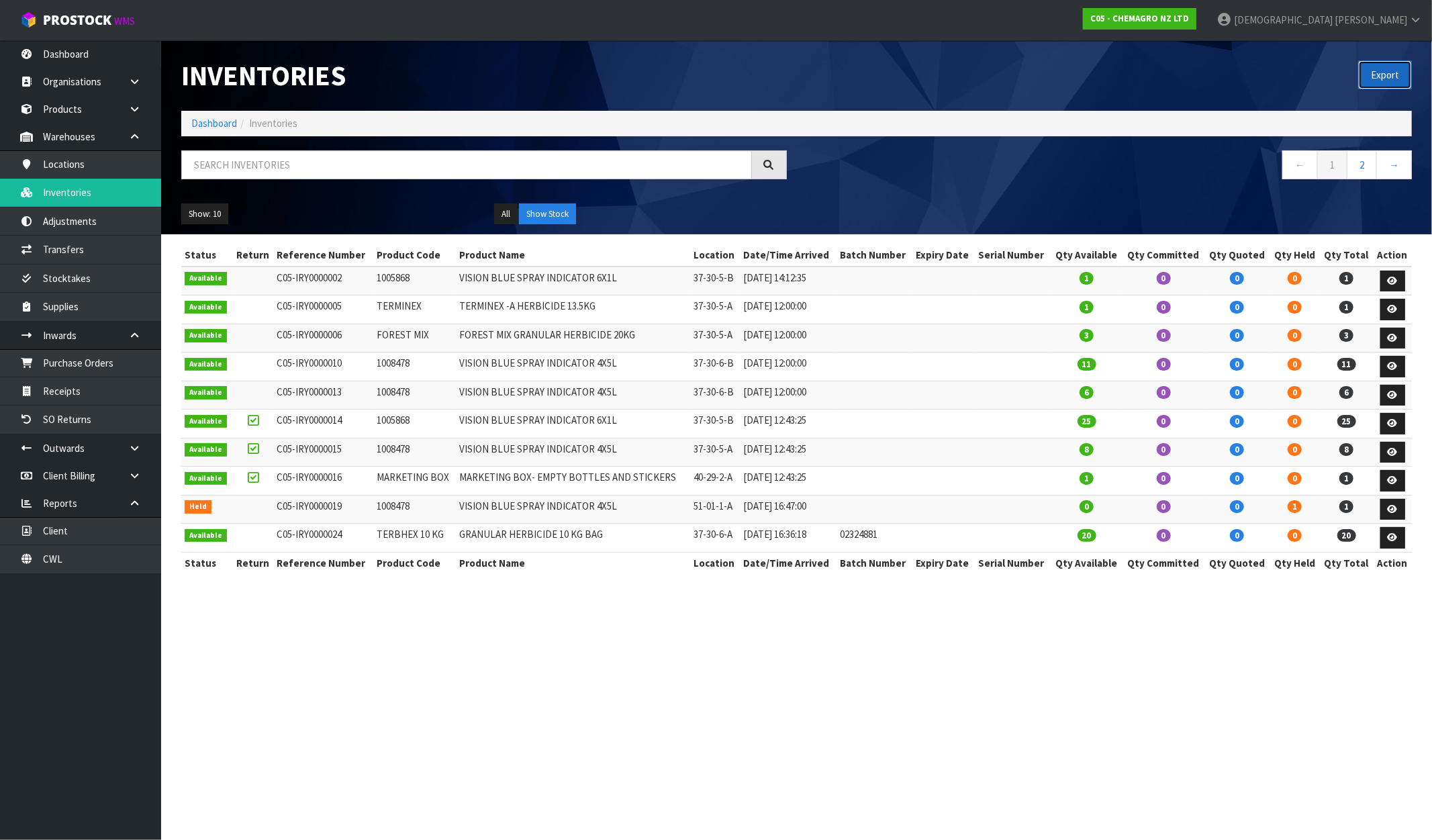
click at [1377, 74] on button "Export" at bounding box center [1385, 75] width 54 height 29
click at [289, 166] on input "text" at bounding box center [466, 164] width 571 height 29
click at [1189, 14] on strong "C05 - CHEMAGRO NZ LTD" at bounding box center [1140, 18] width 98 height 11
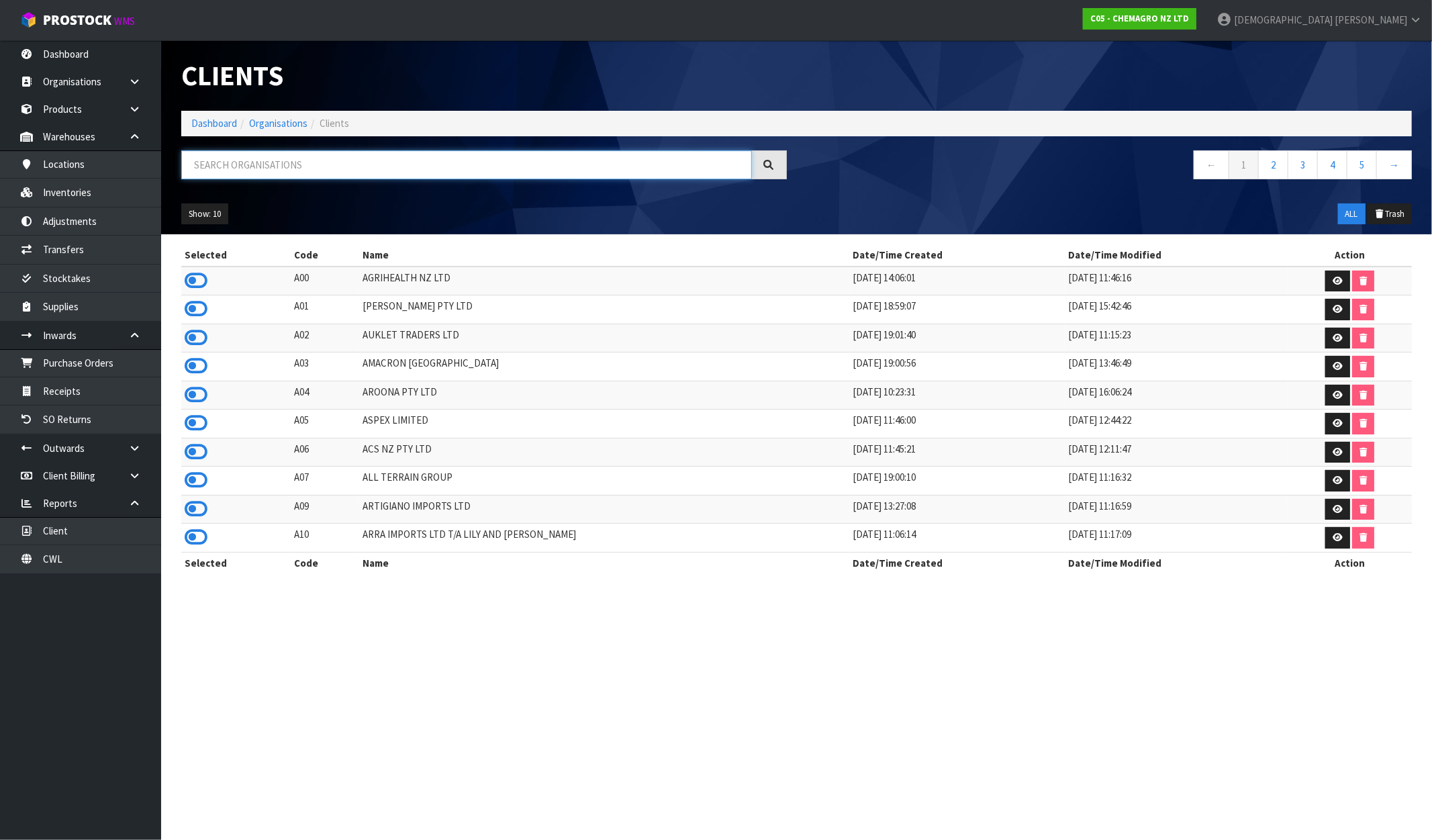
click at [263, 165] on input "text" at bounding box center [466, 164] width 571 height 29
paste input "THE CLUTCH HUB"
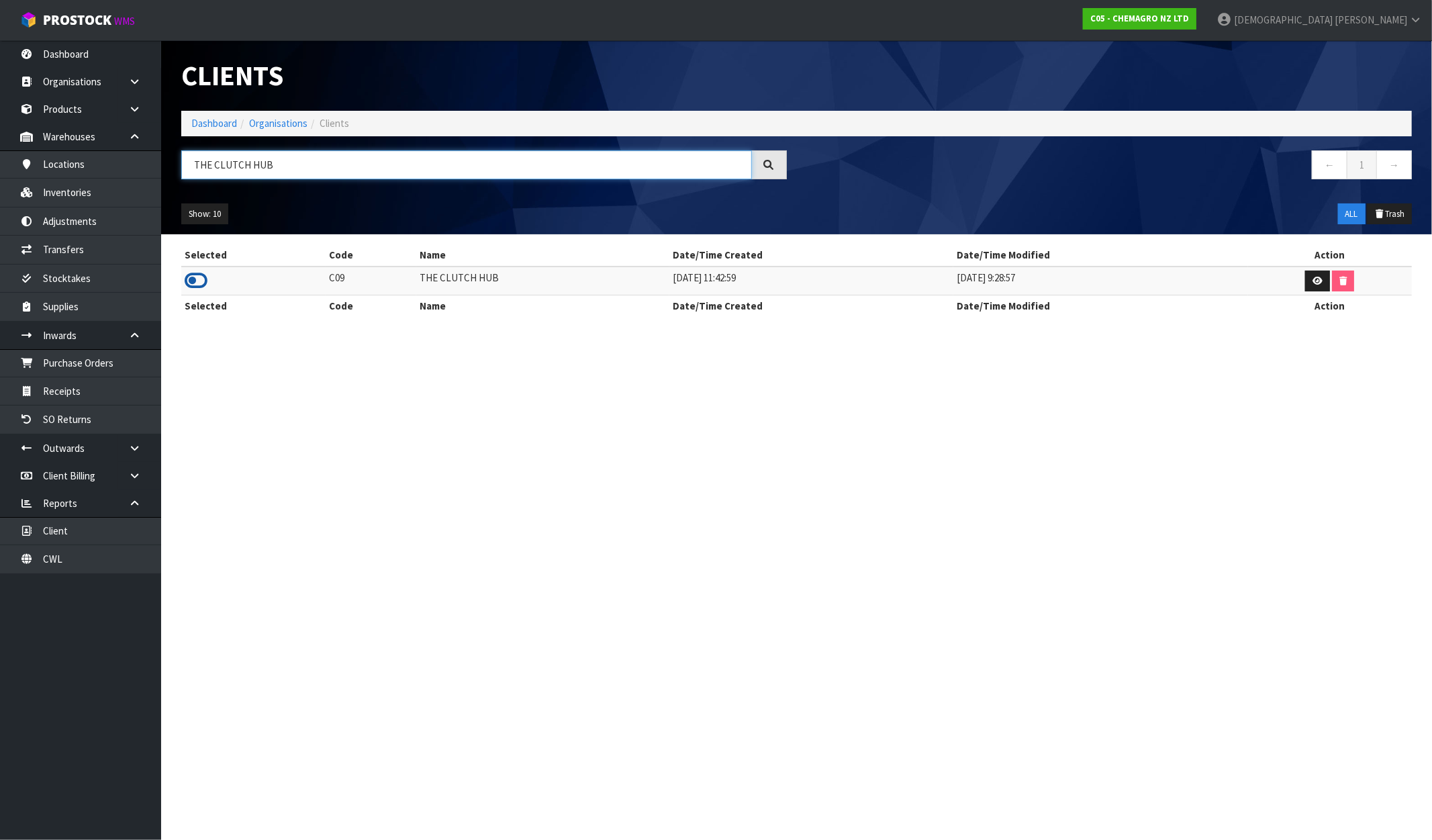
type input "THE CLUTCH HUB"
click at [186, 276] on icon at bounding box center [196, 280] width 23 height 20
click at [50, 195] on link "Inventories" at bounding box center [80, 192] width 161 height 27
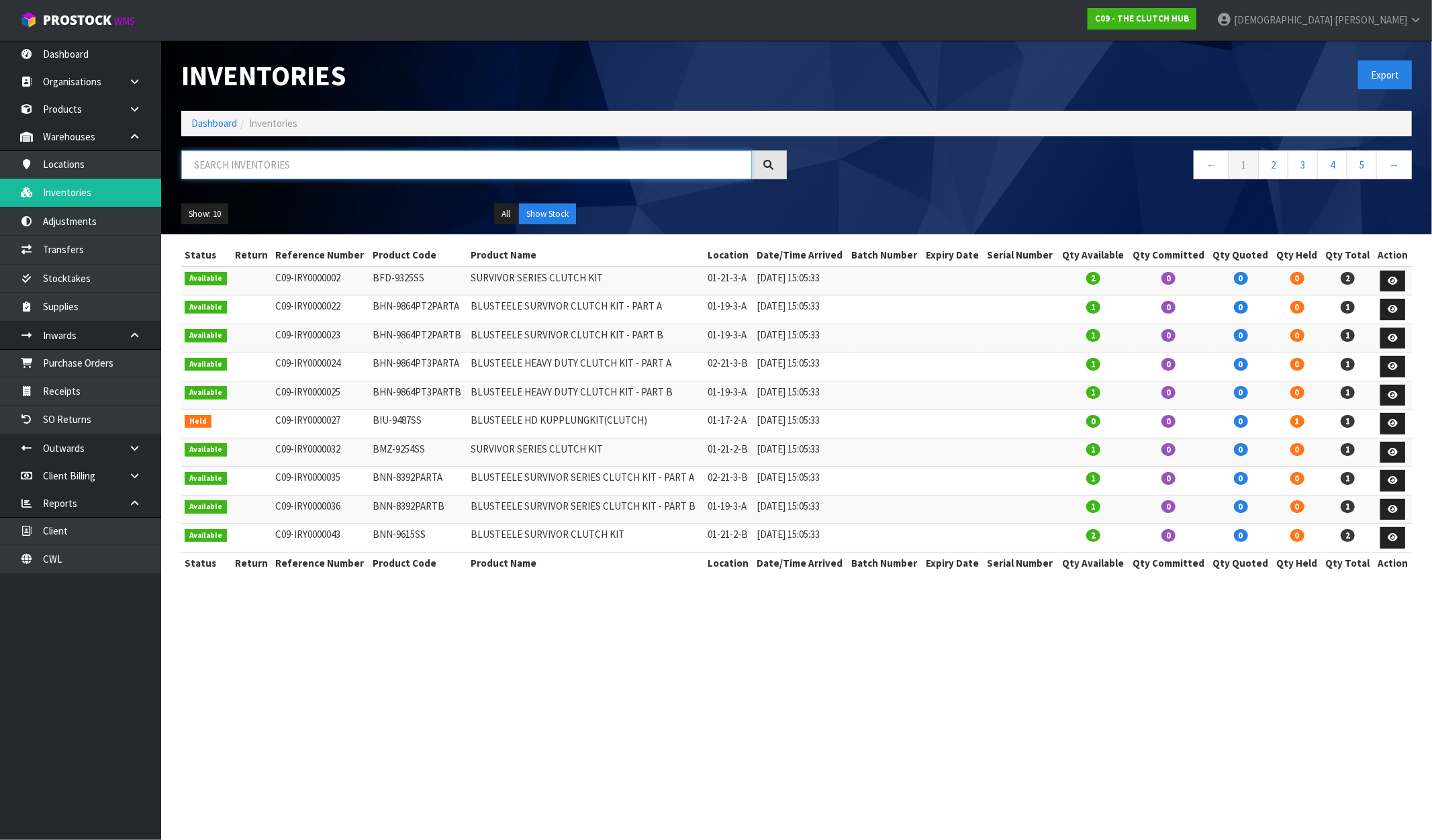
click at [303, 166] on input "text" at bounding box center [466, 164] width 571 height 29
click at [269, 168] on input "text" at bounding box center [466, 164] width 571 height 29
click at [1388, 76] on button "Export" at bounding box center [1385, 75] width 54 height 29
click at [1319, 50] on div "Export" at bounding box center [1110, 75] width 626 height 69
click at [1189, 18] on strong "C09 - THE CLUTCH HUB" at bounding box center [1142, 18] width 94 height 11
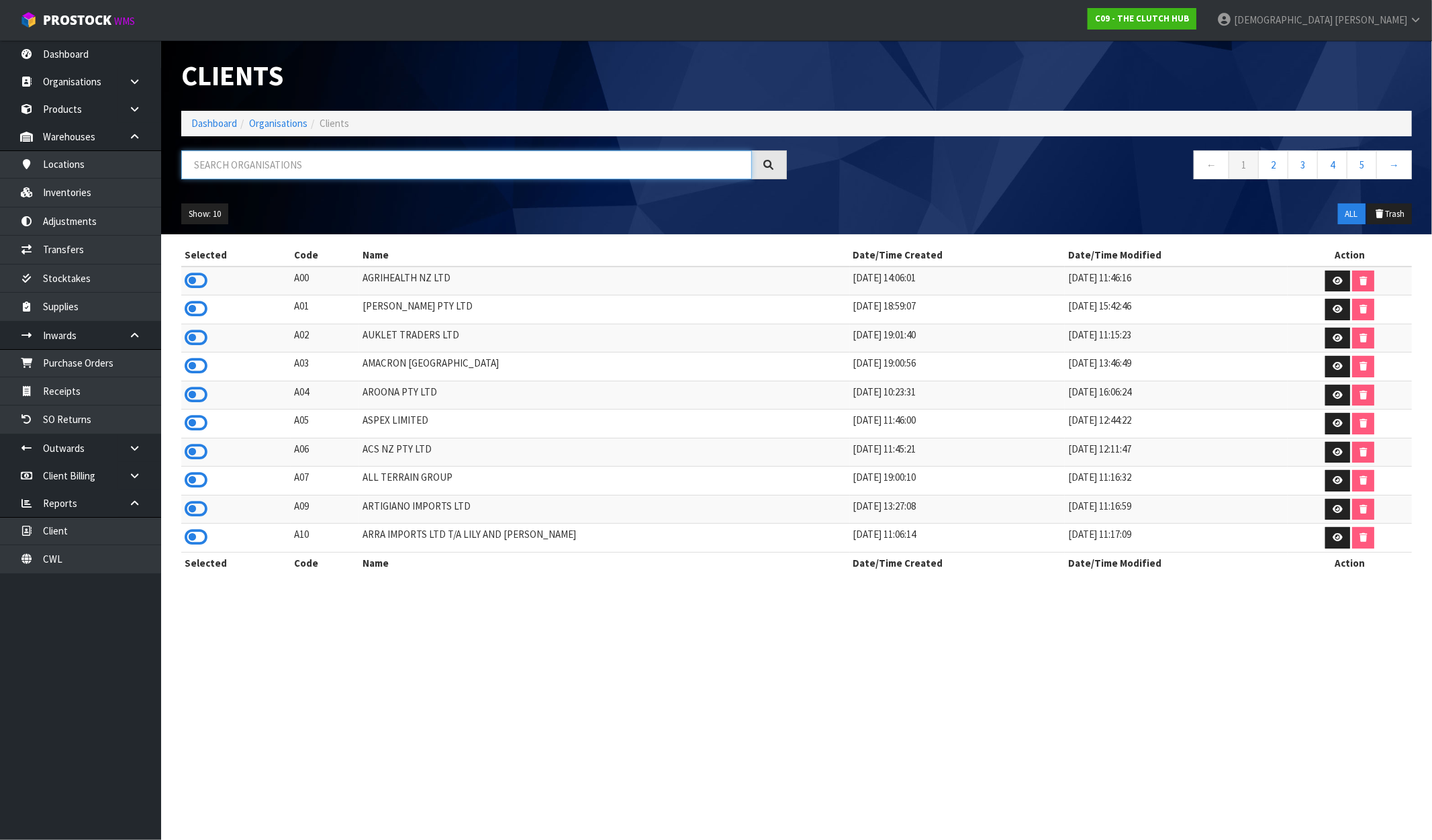
click at [246, 173] on input "text" at bounding box center [466, 164] width 571 height 29
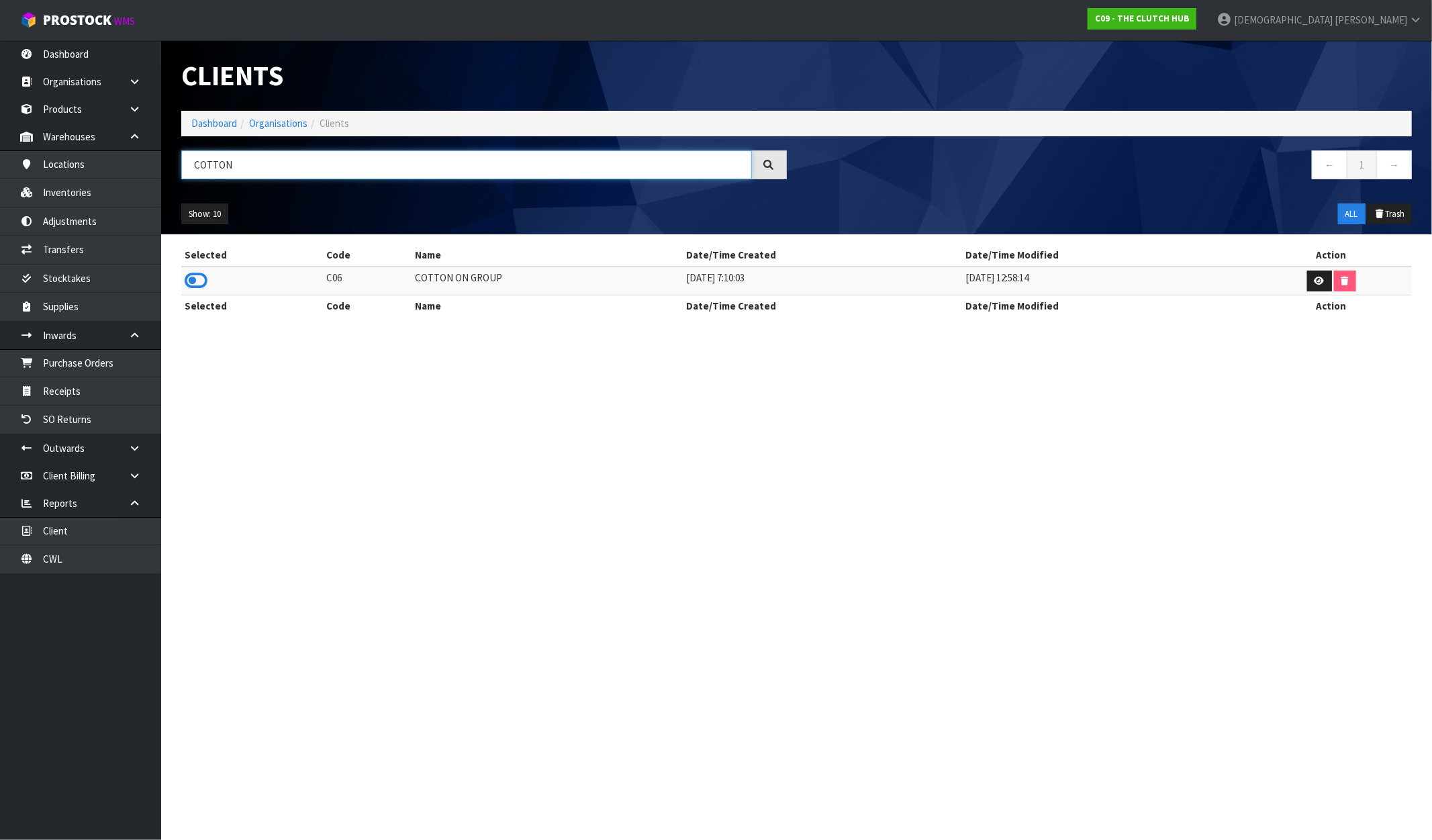
type input "COTTON"
click at [178, 285] on div "Selected Code Name Date/Time Created Date/Time Modified Action C06 COTTON ON GR…" at bounding box center [796, 287] width 1251 height 86
click at [207, 280] on icon at bounding box center [196, 280] width 23 height 20
click at [98, 202] on link "Inventories" at bounding box center [80, 192] width 161 height 27
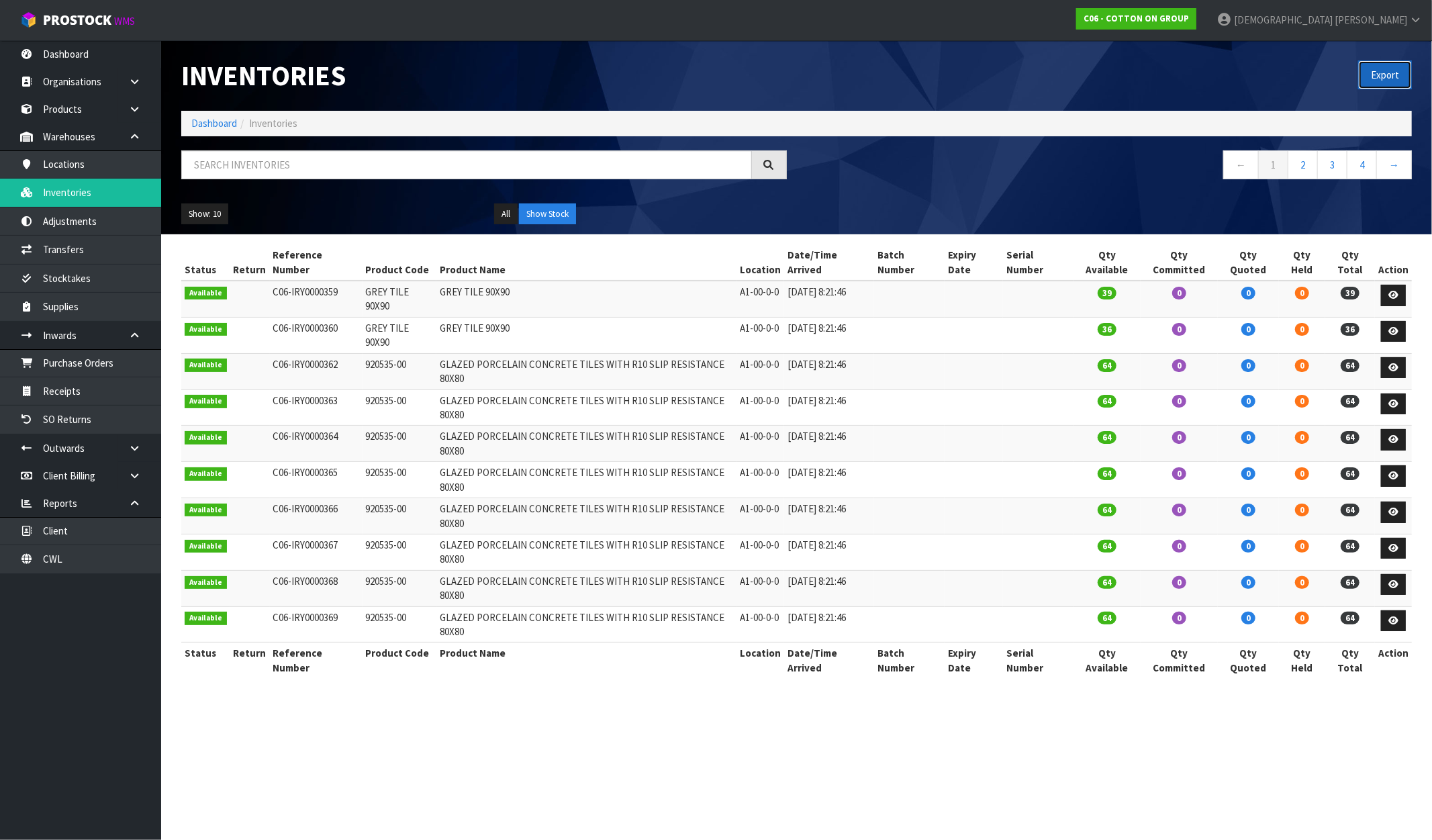
click at [1381, 74] on button "Export" at bounding box center [1385, 75] width 54 height 29
click at [1189, 20] on strong "C06 - COTTON ON GROUP" at bounding box center [1137, 18] width 105 height 11
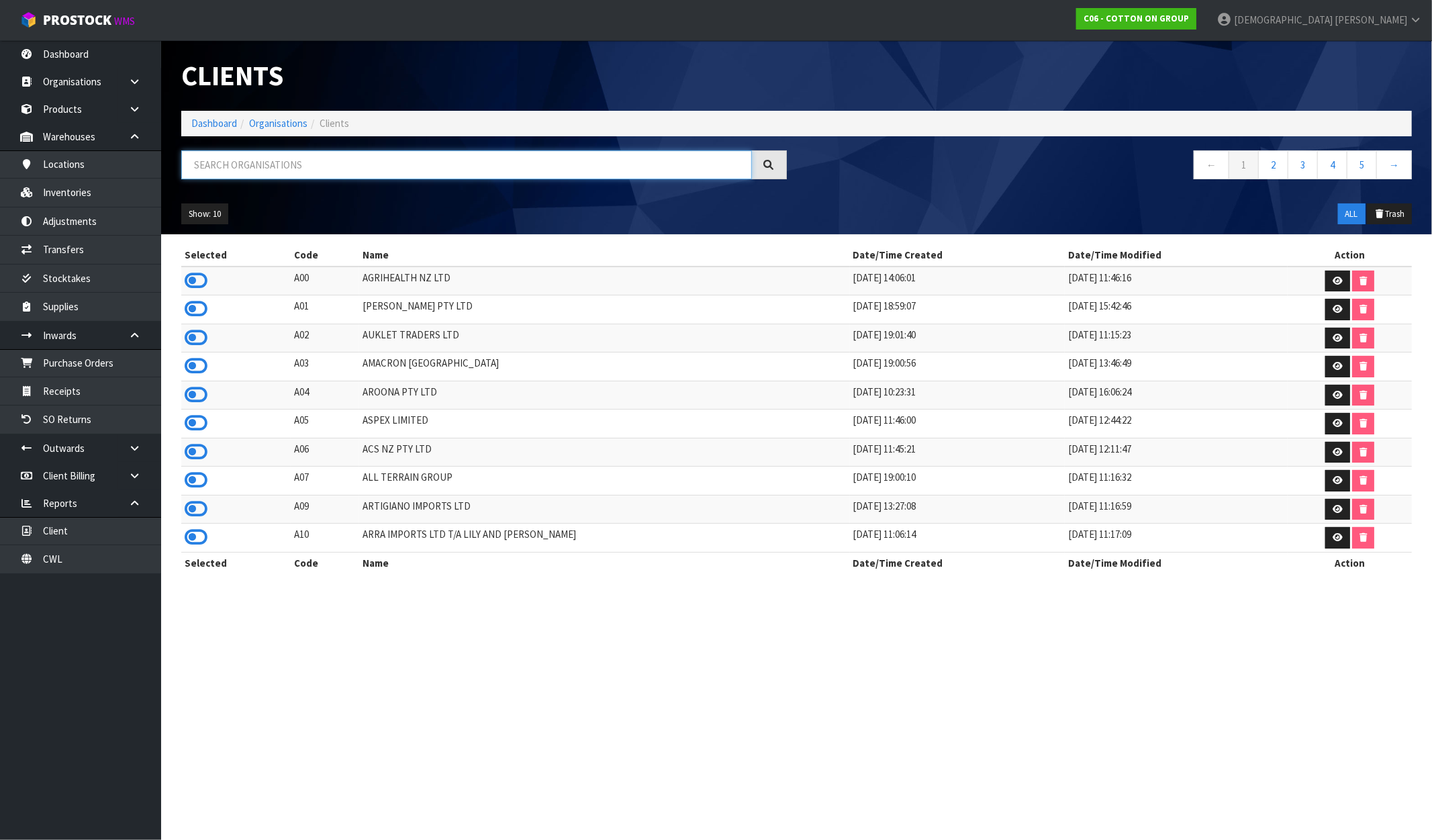
click at [287, 170] on input "text" at bounding box center [466, 164] width 571 height 29
paste input "CYBERHILL"
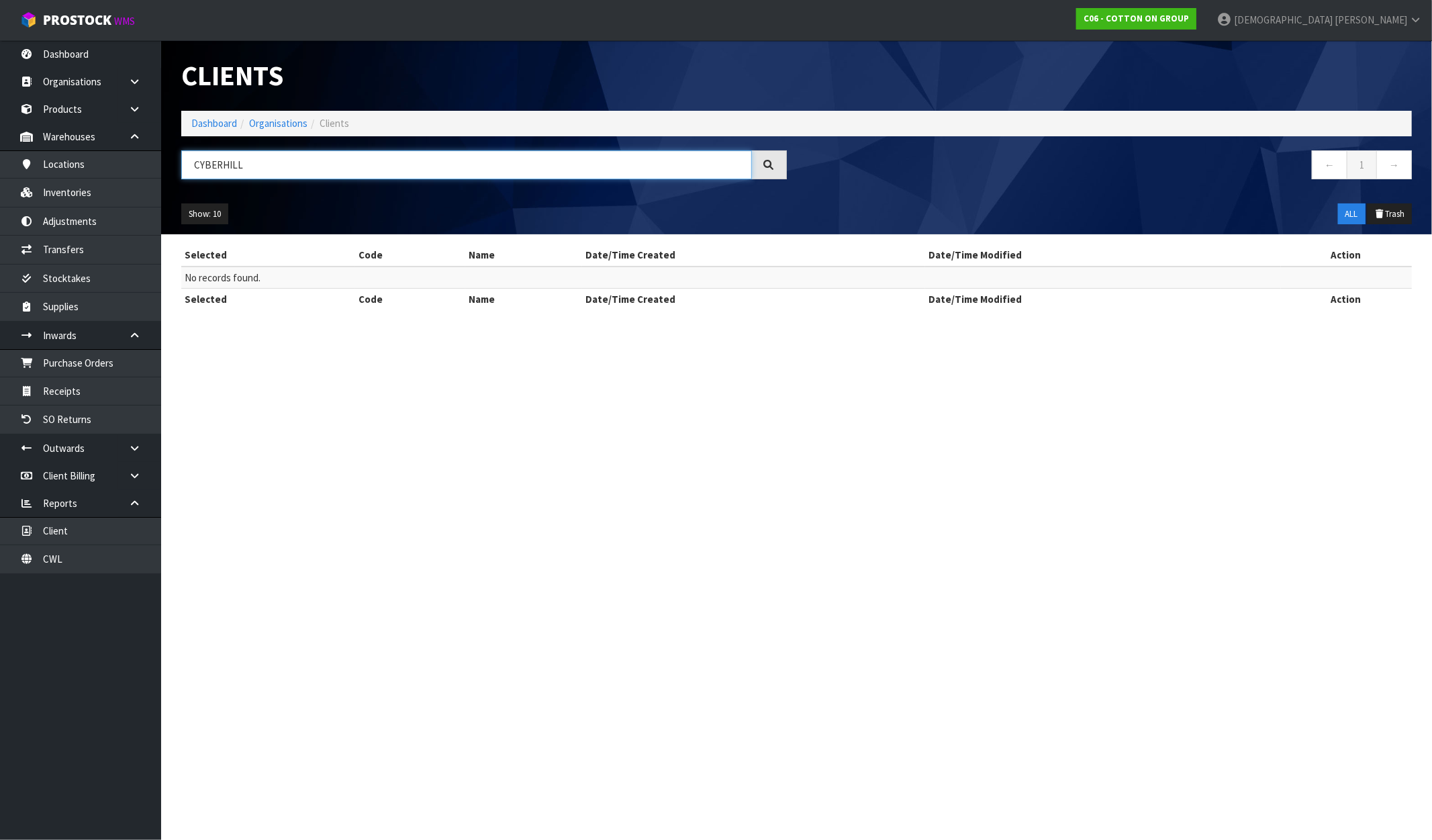
drag, startPoint x: 257, startPoint y: 160, endPoint x: 188, endPoint y: 161, distance: 69.0
click at [188, 161] on input "CYBERHILL" at bounding box center [466, 164] width 571 height 29
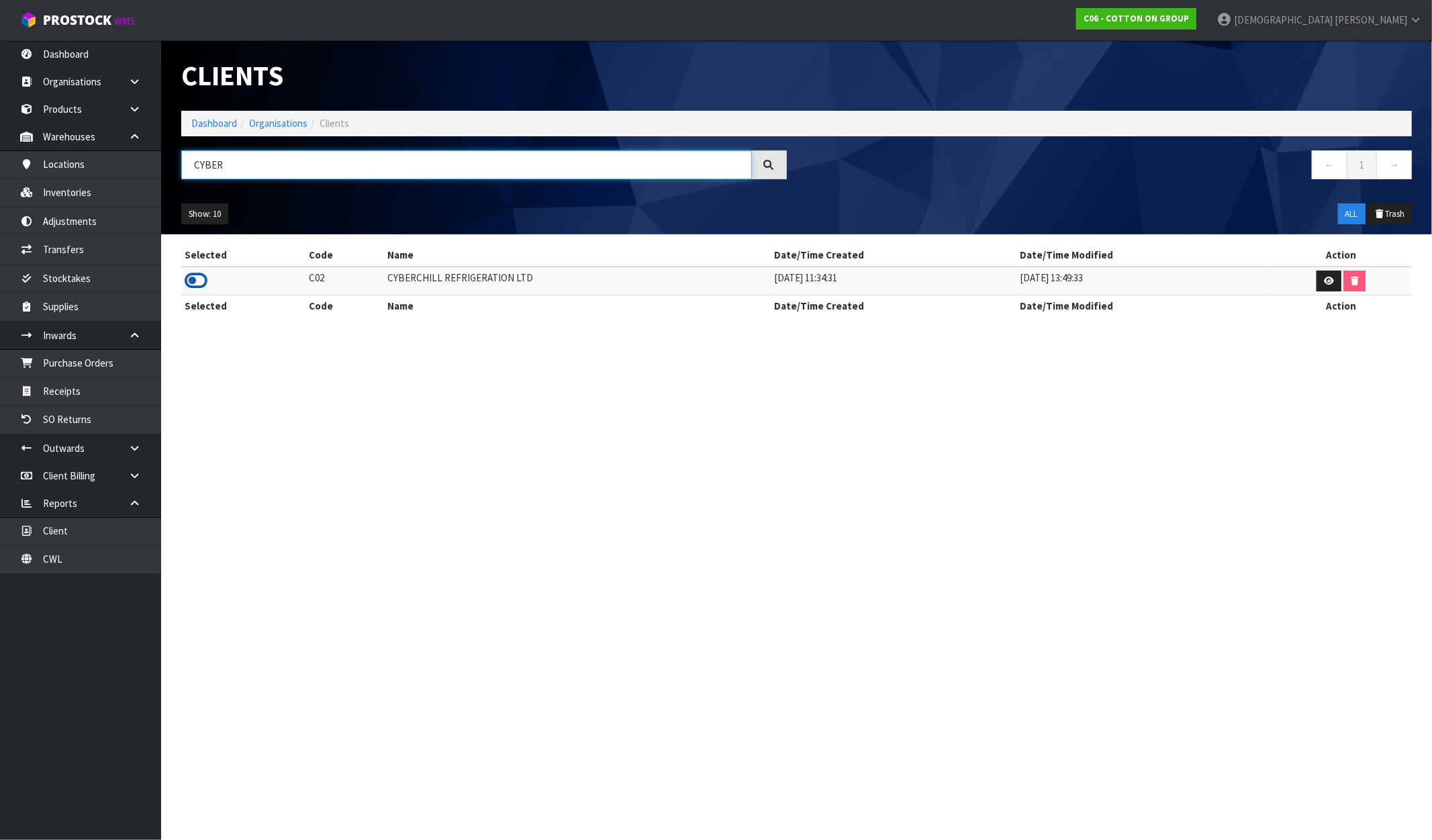
type input "CYBER"
click at [199, 278] on icon at bounding box center [196, 280] width 23 height 20
drag, startPoint x: 542, startPoint y: 279, endPoint x: 373, endPoint y: 284, distance: 169.1
click at [373, 284] on tr "C02 CYBERCHILL REFRIGERATION LTD 17/06/2019 11:34:31 30/12/2022 13:49:33" at bounding box center [796, 280] width 1231 height 29
copy tr "CYBERCHILL REFRIGERATION LTD"
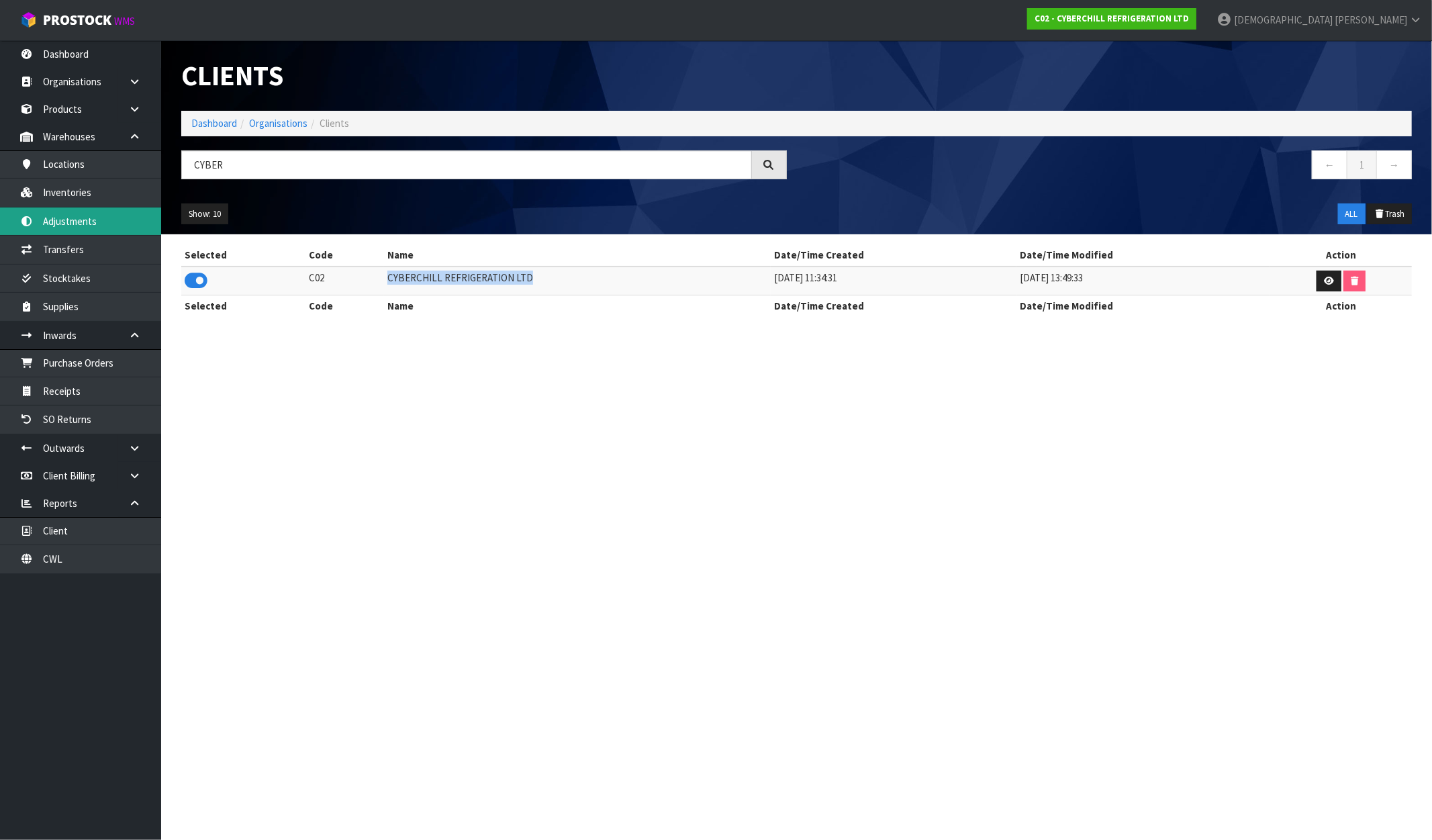
click at [102, 217] on link "Adjustments" at bounding box center [80, 221] width 161 height 27
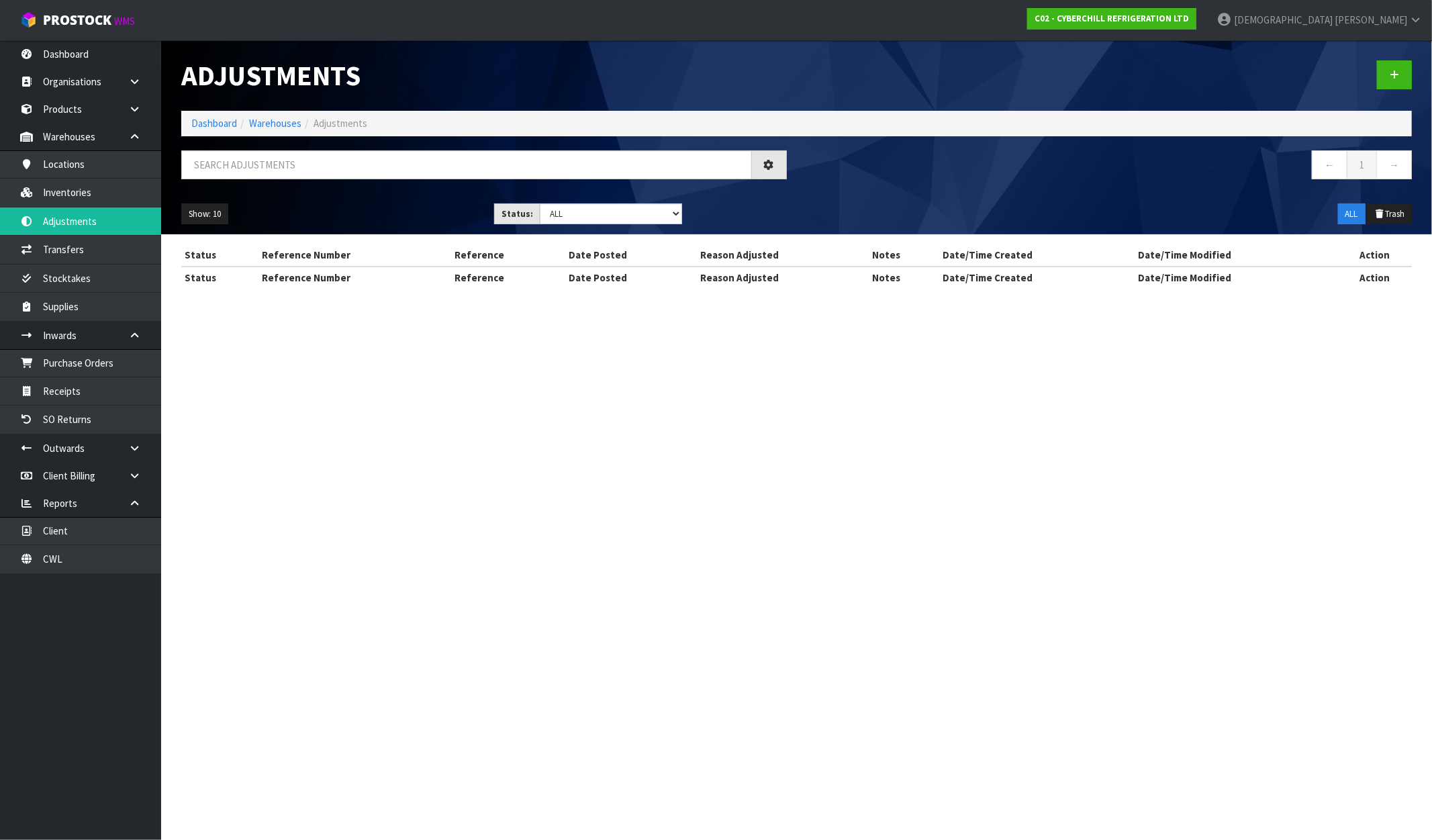
click at [90, 191] on div "Adjustments Dashboard Warehouses Adjustments ← 1 → Show: 10 5 10 25 50 Status: …" at bounding box center [716, 156] width 1432 height 312
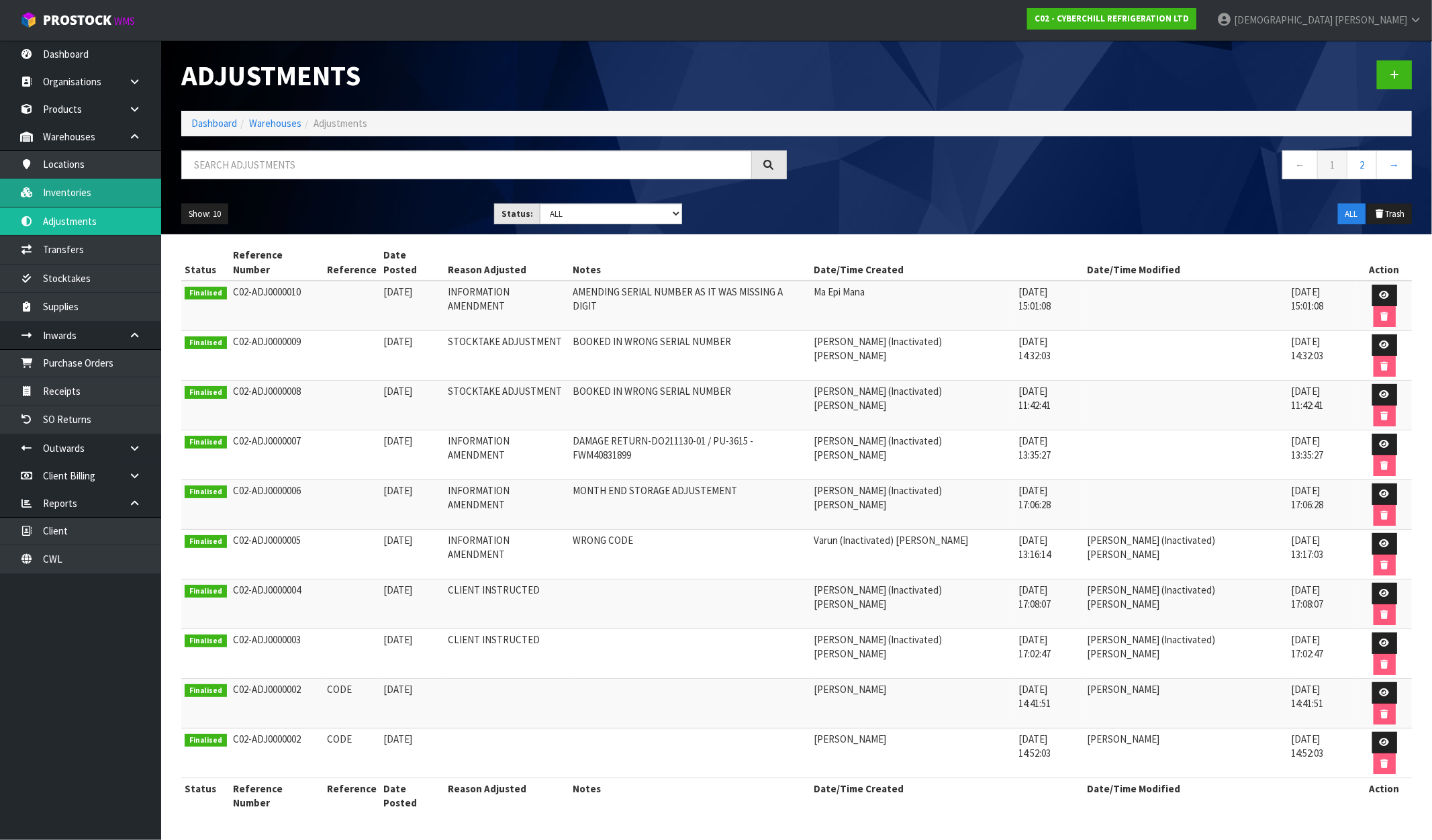
click at [81, 190] on link "Inventories" at bounding box center [80, 192] width 161 height 27
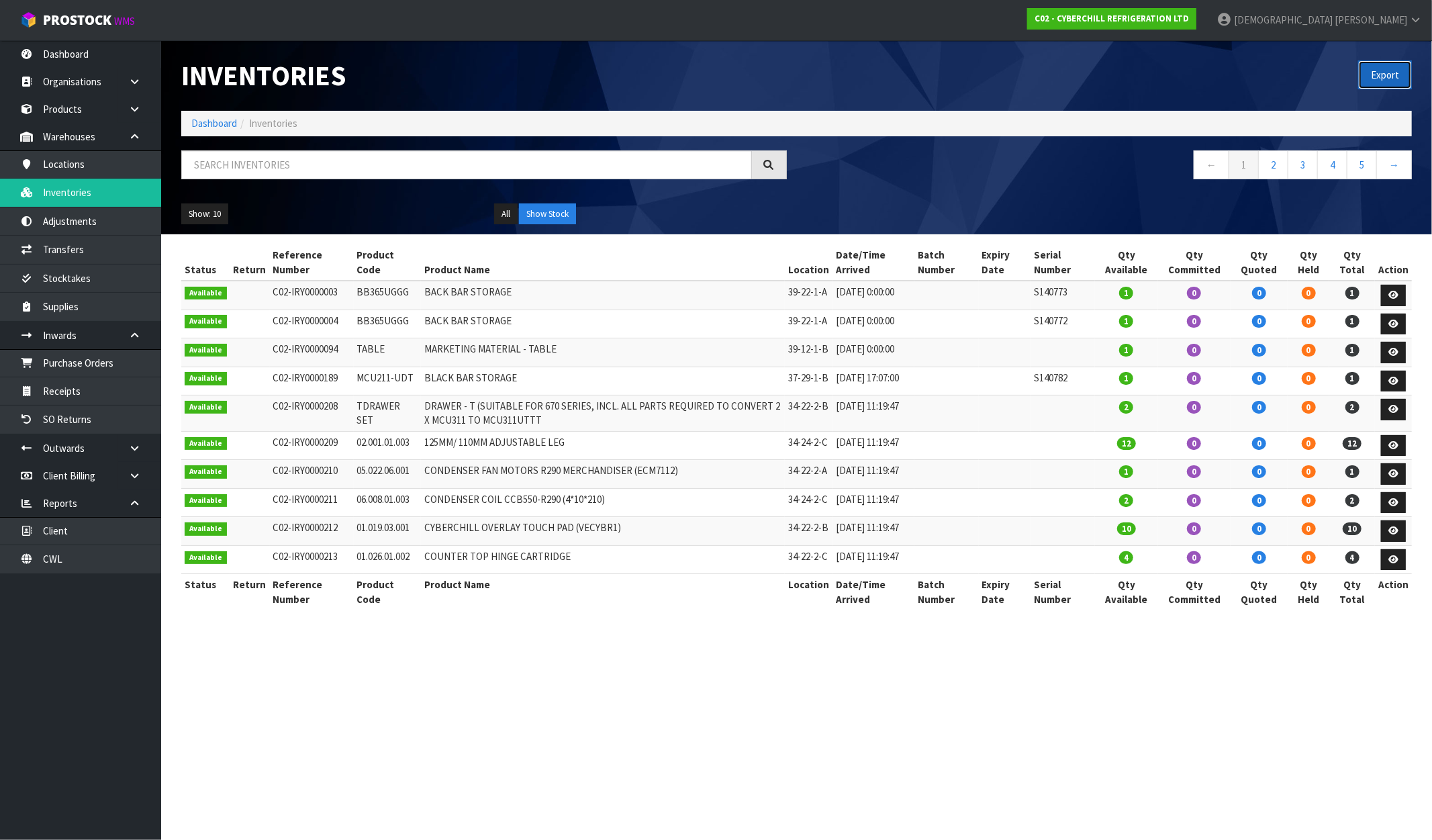
click at [1374, 72] on button "Export" at bounding box center [1385, 75] width 54 height 29
click at [1189, 13] on strong "C02 - CYBERCHILL REFRIGERATION LTD" at bounding box center [1112, 18] width 155 height 11
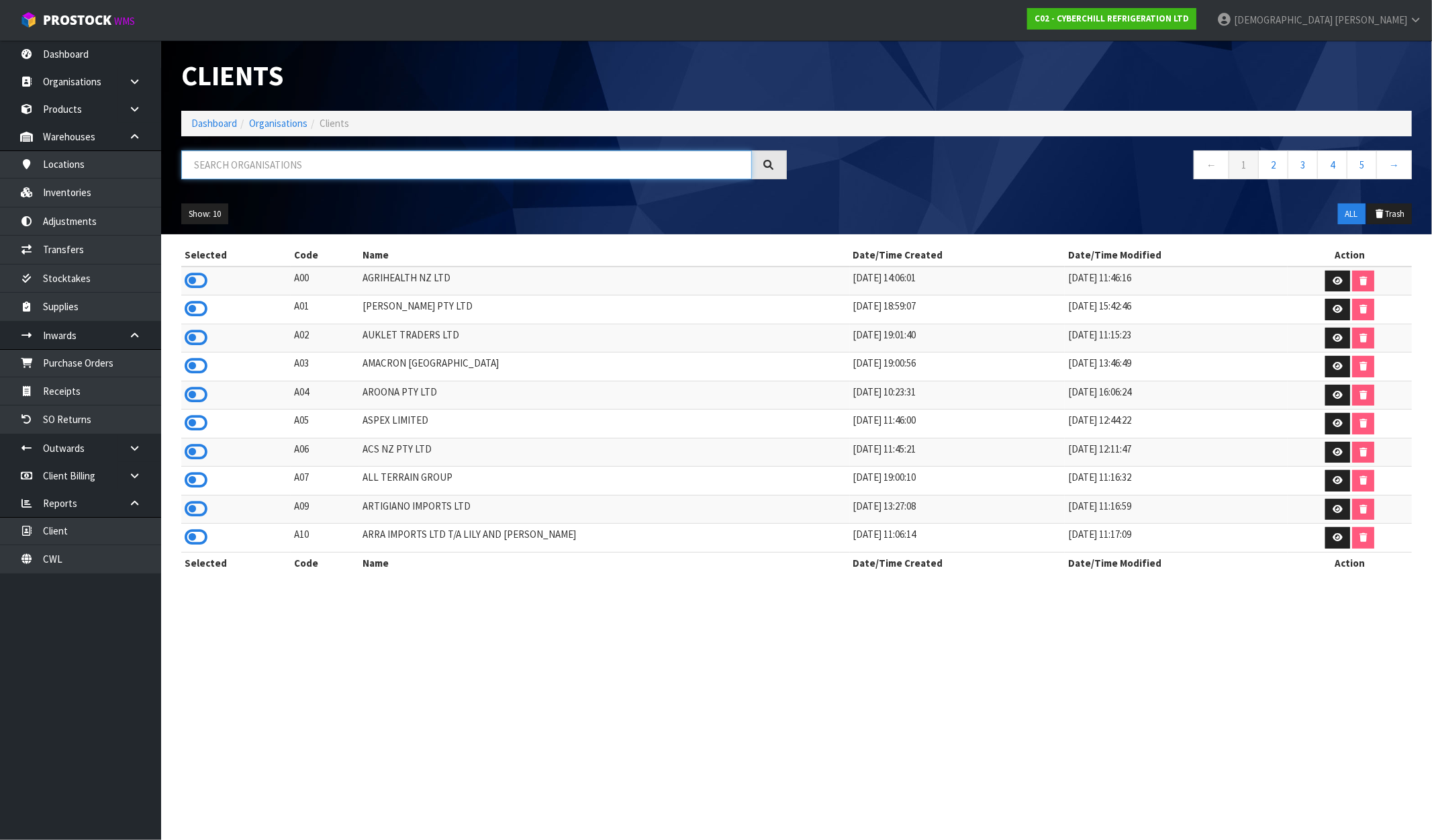
click at [258, 163] on input "text" at bounding box center [466, 164] width 571 height 29
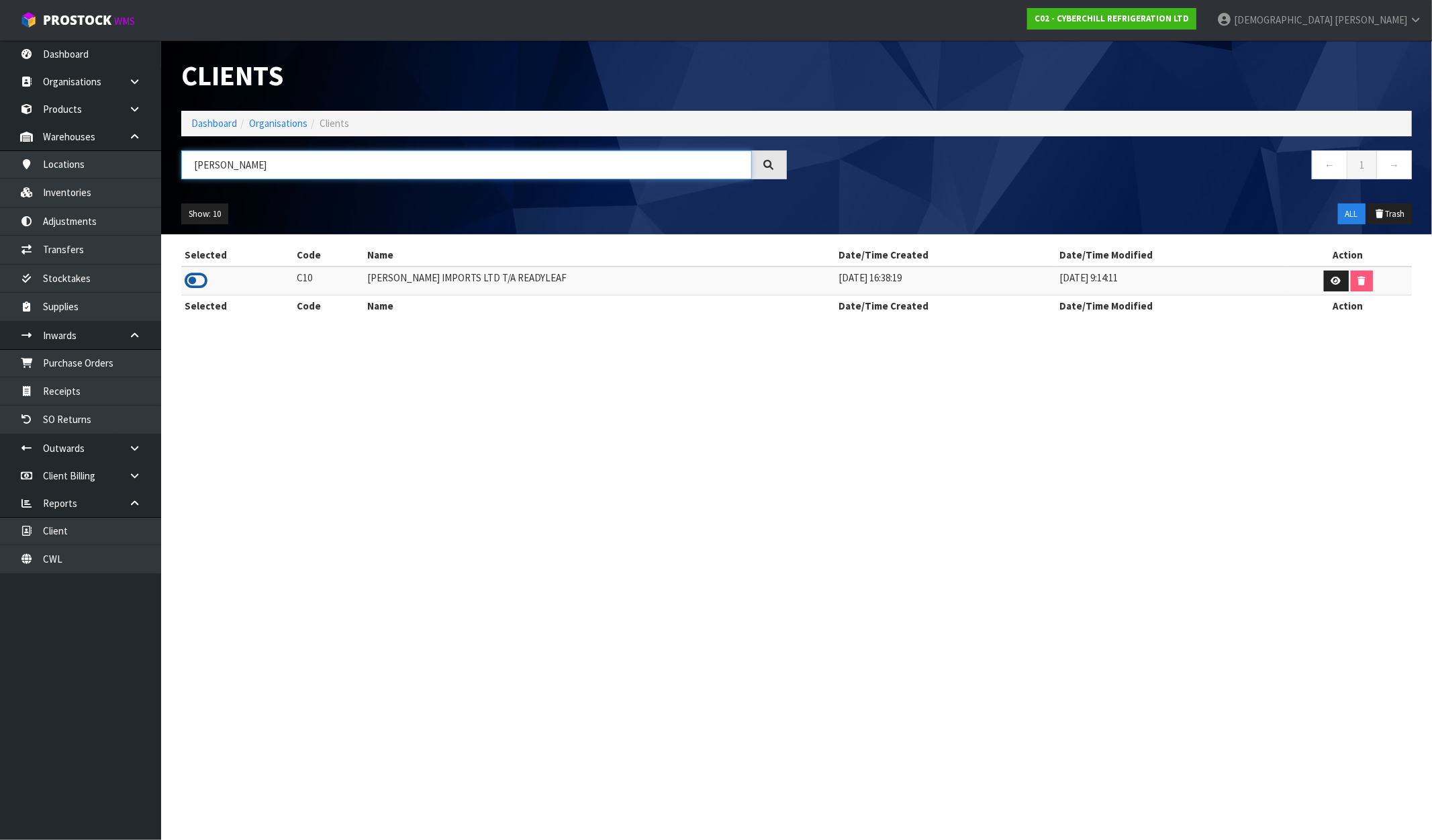
type input "CANNON"
click at [185, 280] on icon at bounding box center [196, 280] width 23 height 20
click at [526, 269] on td "CANNON IMPORTS LTD T/A READYLEAF" at bounding box center [600, 280] width 472 height 29
drag, startPoint x: 541, startPoint y: 279, endPoint x: 366, endPoint y: 285, distance: 175.1
click at [366, 285] on tr "C10 CANNON IMPORTS LTD T/A READYLEAF 11/06/2024 16:38:19 02/12/2024 9:14:11" at bounding box center [796, 280] width 1231 height 29
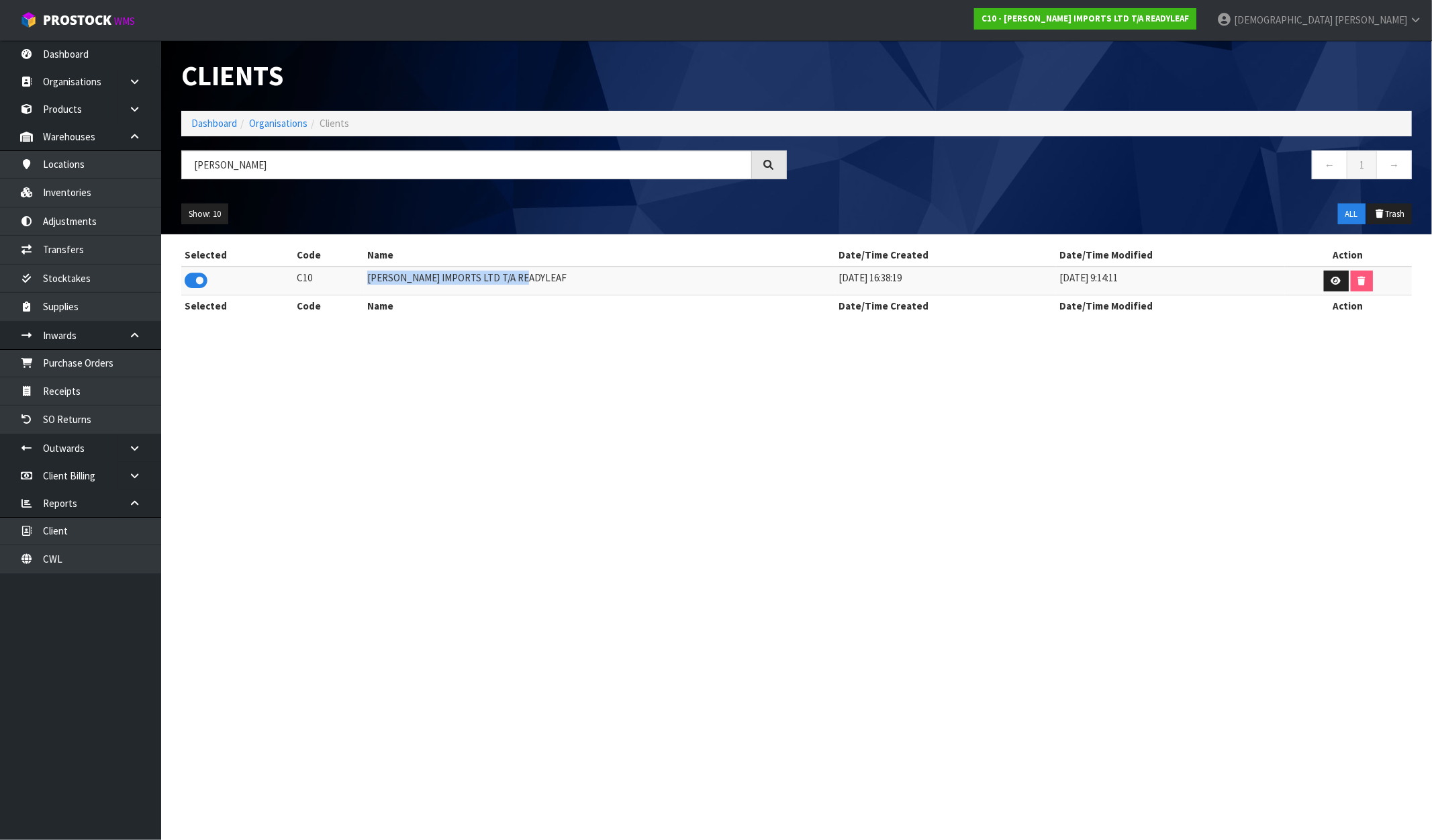
copy tr "CANNON IMPORTS LTD T/A READYLEAF"
click at [83, 190] on link "Inventories" at bounding box center [80, 192] width 161 height 27
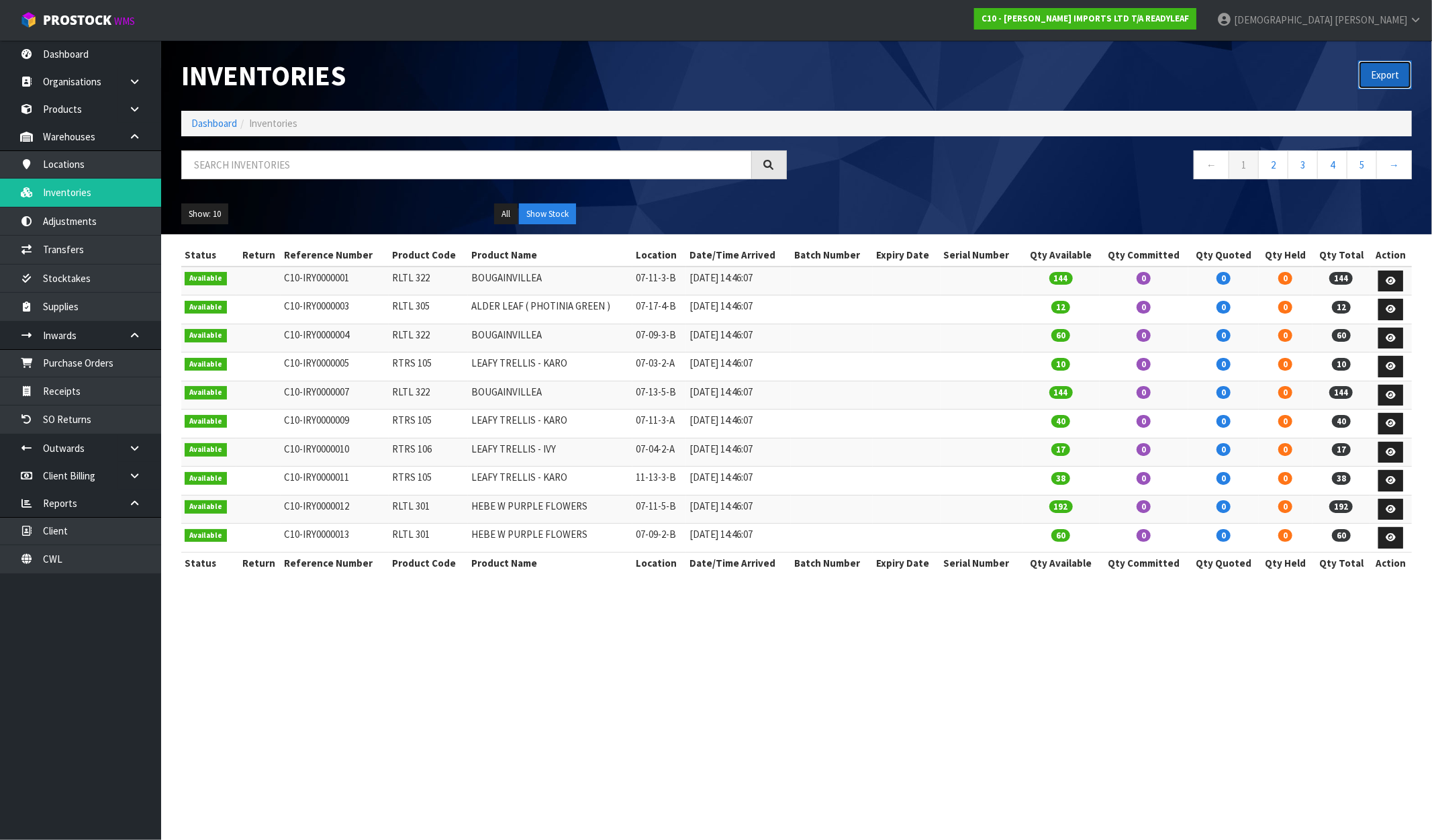
click at [1399, 62] on button "Export" at bounding box center [1385, 75] width 54 height 29
click at [1189, 16] on strong "C10 - CANNON IMPORTS LTD T/A READYLEAF" at bounding box center [1086, 18] width 207 height 11
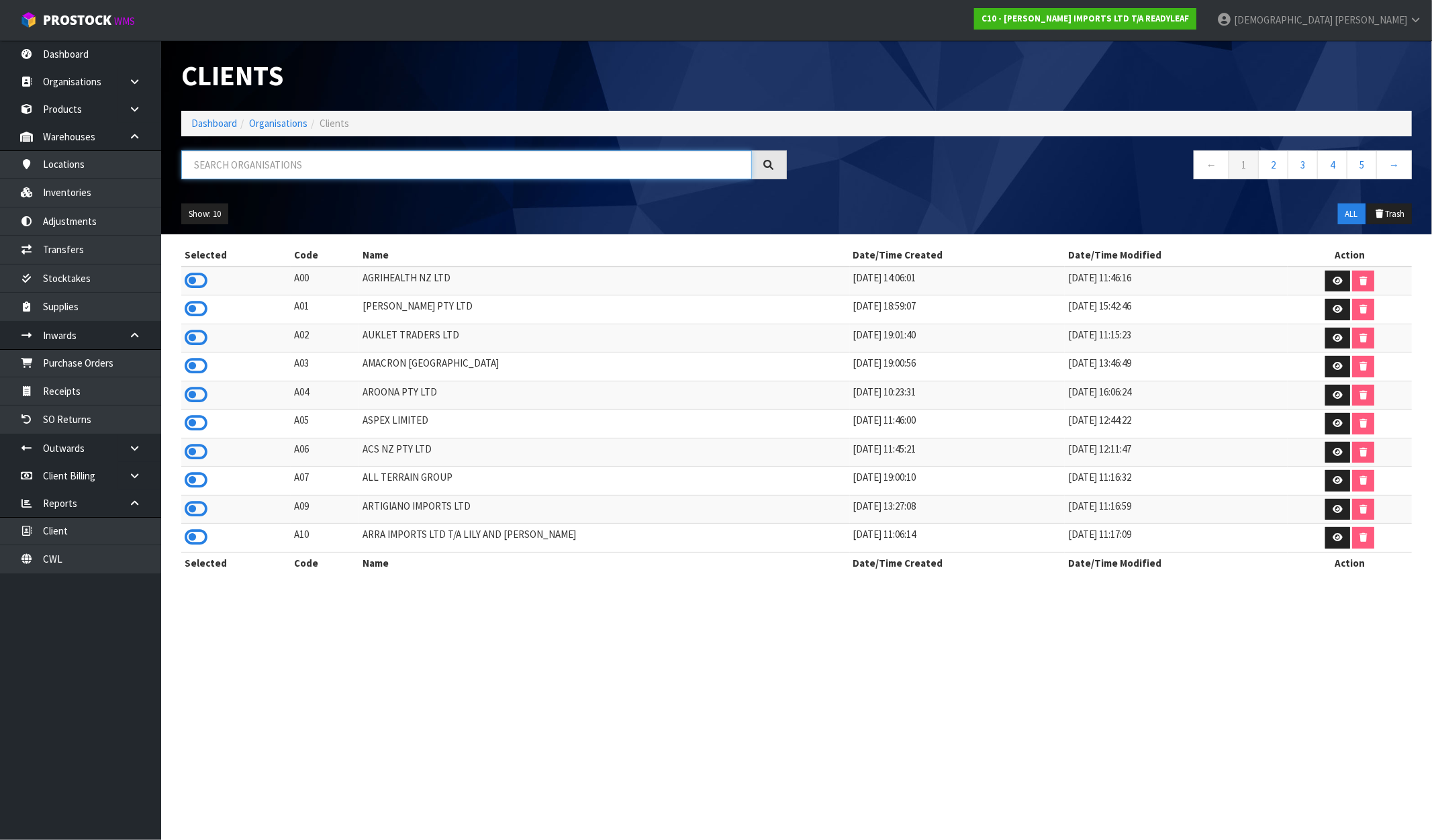
click at [294, 168] on input "text" at bounding box center [466, 164] width 571 height 29
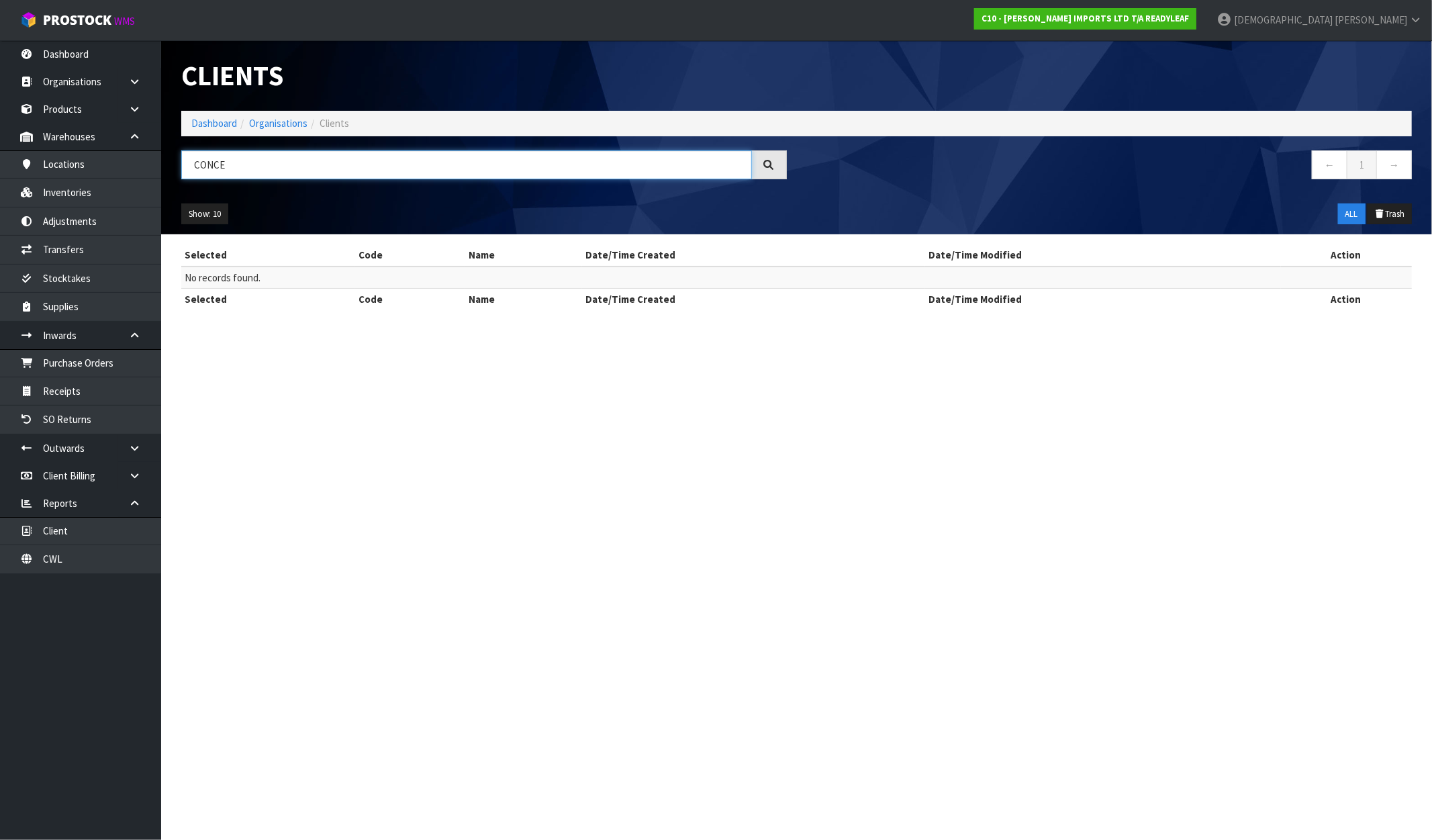
drag, startPoint x: 246, startPoint y: 166, endPoint x: 176, endPoint y: 171, distance: 70.2
click at [176, 171] on div "CONCE" at bounding box center [484, 170] width 626 height 39
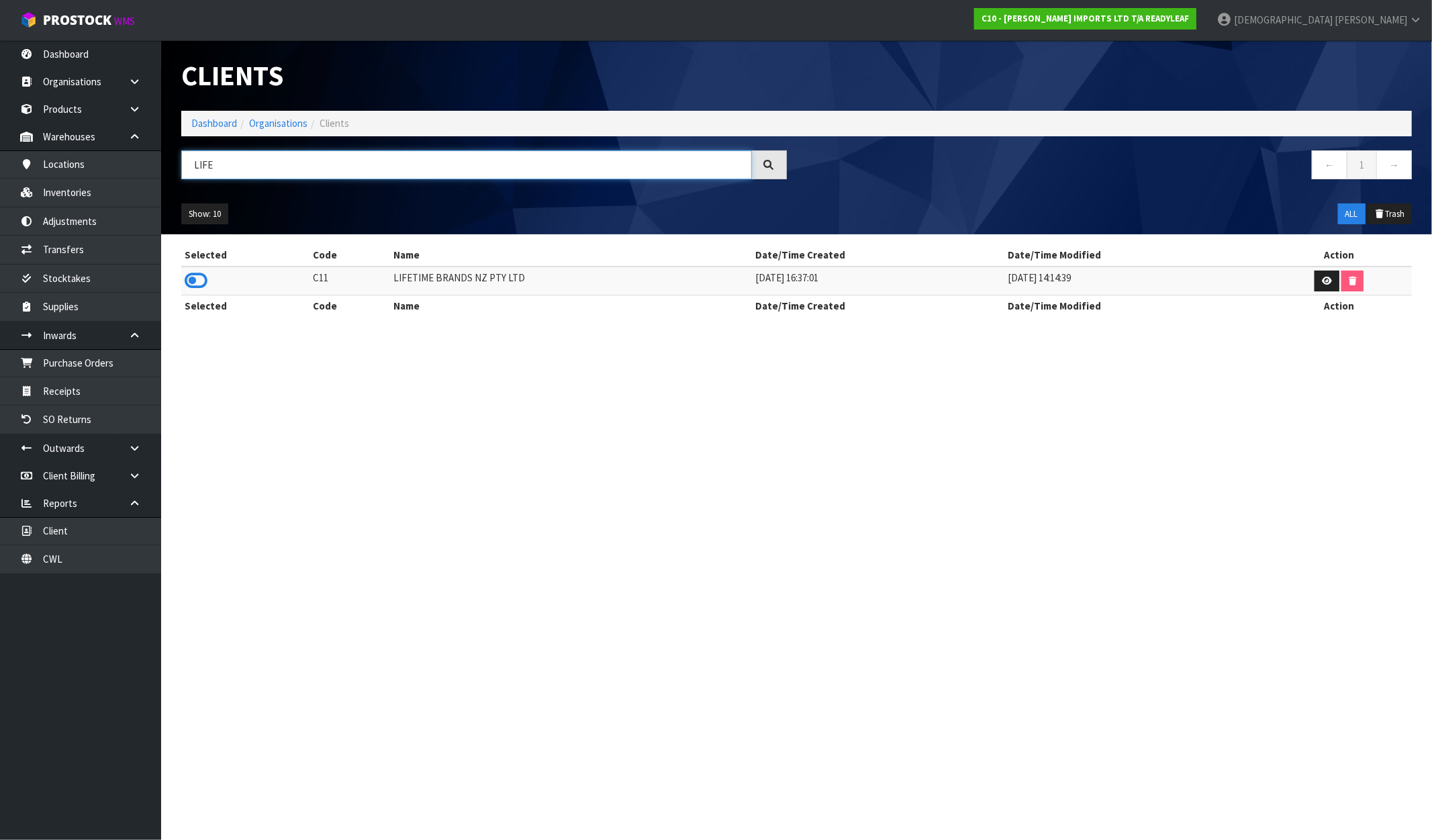
type input "LIFE"
drag, startPoint x: 536, startPoint y: 276, endPoint x: 382, endPoint y: 289, distance: 154.5
click at [382, 289] on tr "C11 LIFETIME BRANDS NZ PTY LTD 11/06/2024 16:37:01 27/03/2025 14:14:39" at bounding box center [796, 280] width 1231 height 29
copy tr "LIFETIME BRANDS NZ PTY LTD"
click at [188, 280] on icon at bounding box center [196, 280] width 23 height 20
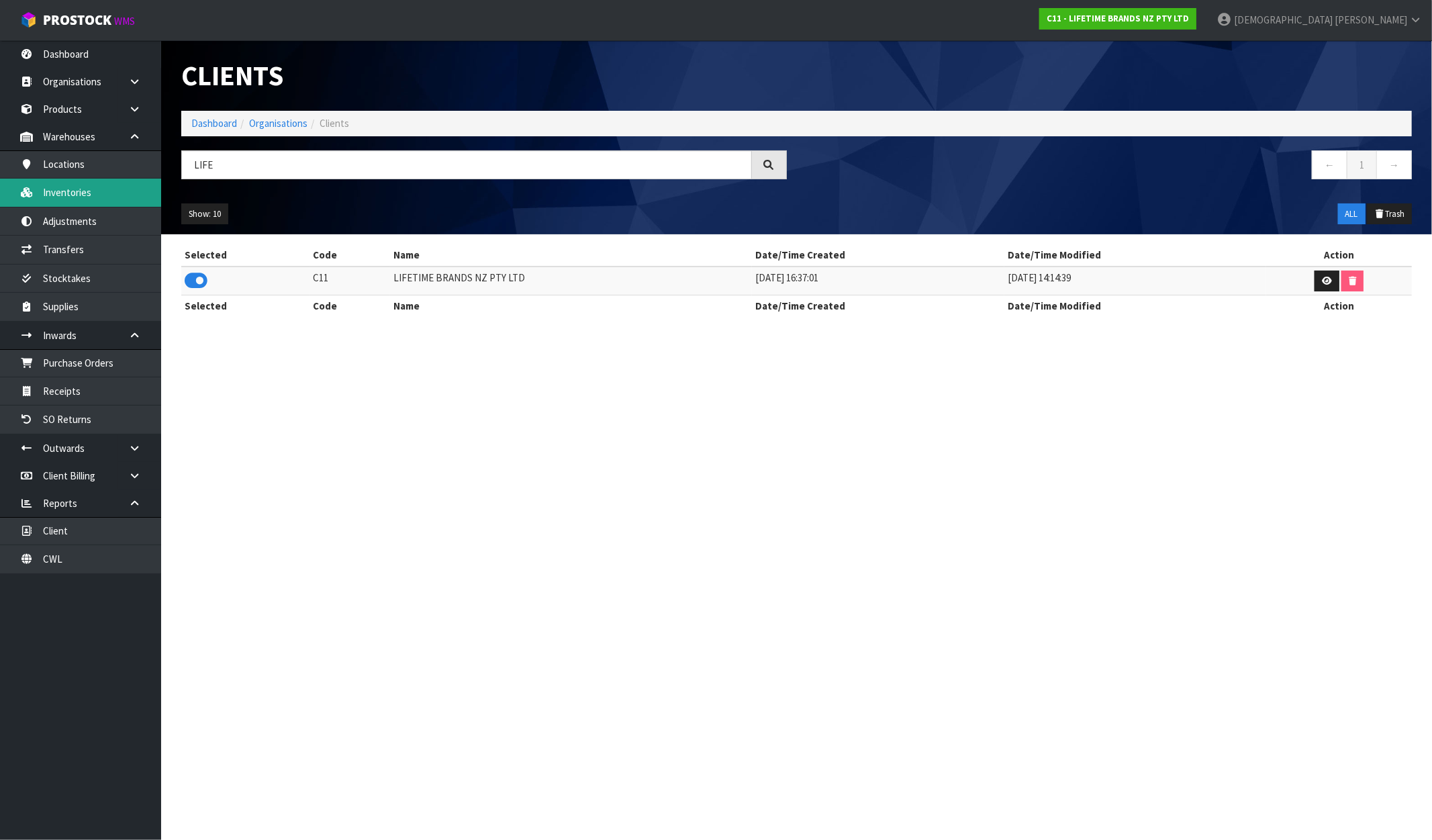
click at [77, 185] on link "Inventories" at bounding box center [80, 192] width 161 height 27
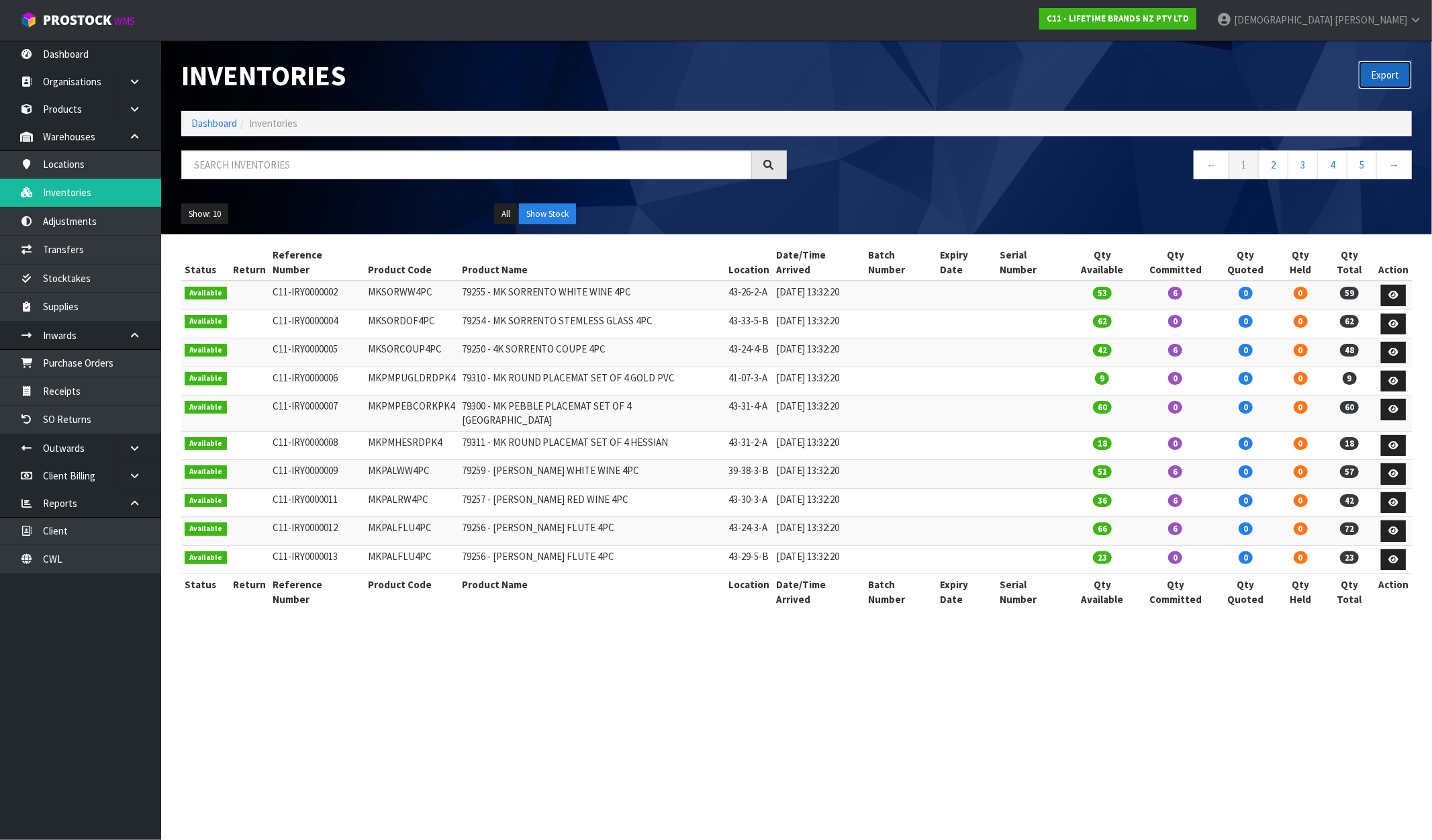
click at [1389, 76] on button "Export" at bounding box center [1385, 75] width 54 height 29
click at [445, 156] on input "text" at bounding box center [466, 164] width 571 height 29
click at [1189, 13] on strong "C11 - LIFETIME BRANDS NZ PTY LTD" at bounding box center [1118, 18] width 142 height 11
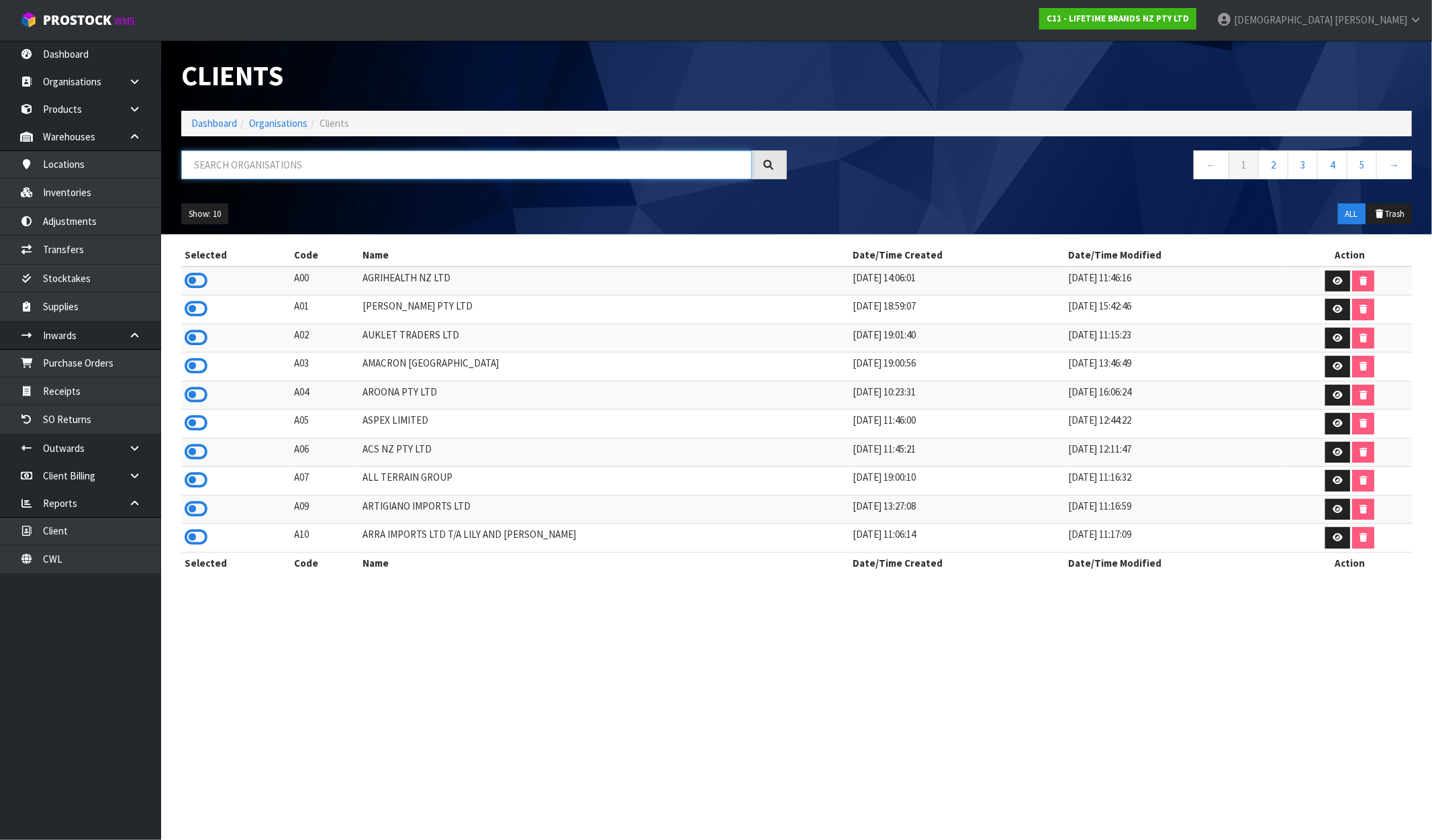
click at [306, 176] on input "text" at bounding box center [466, 164] width 571 height 29
paste input "DATS PTY LTD"
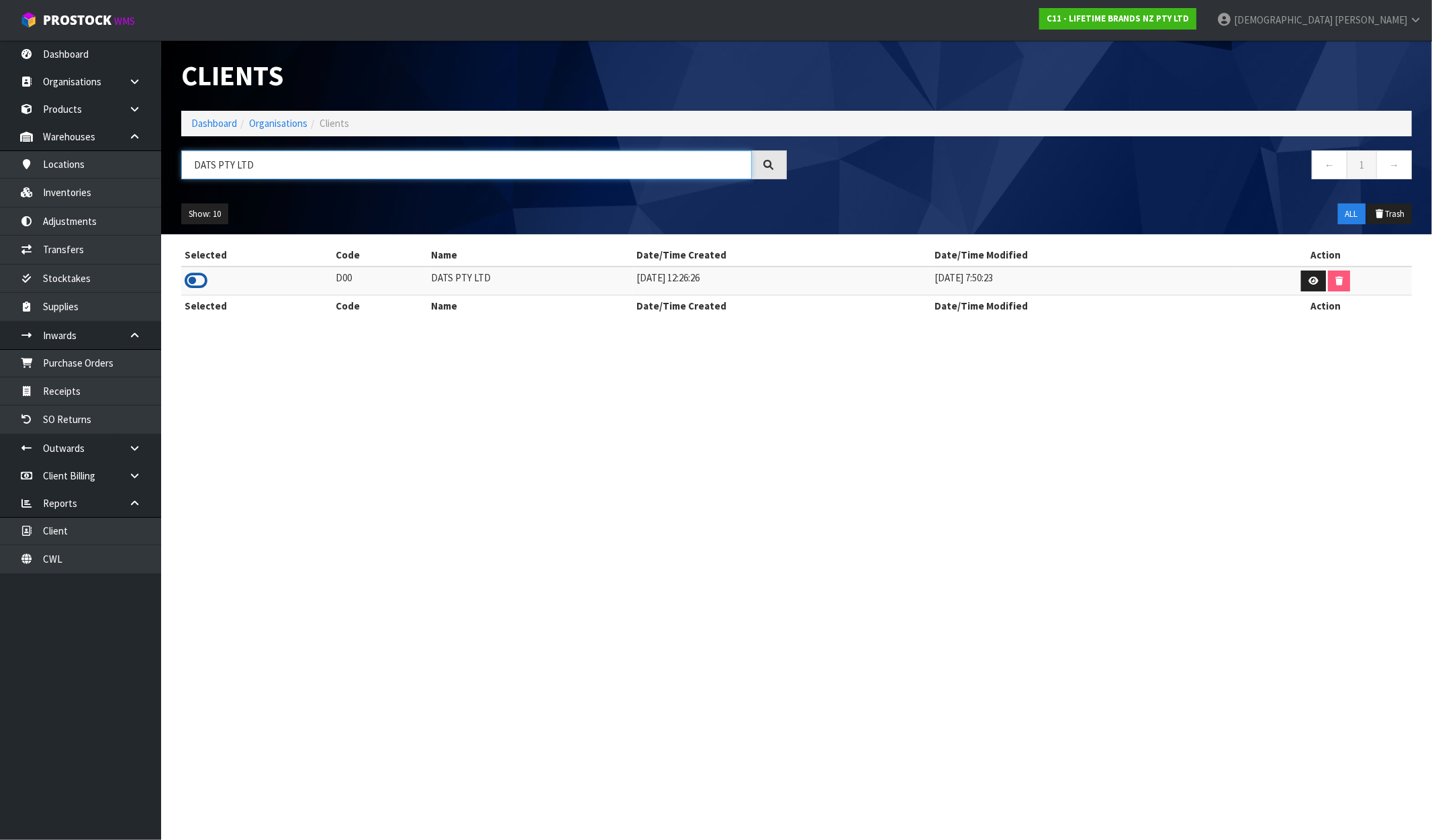
type input "DATS PTY LTD"
click at [192, 278] on icon at bounding box center [196, 280] width 23 height 20
click at [84, 184] on link "Inventories" at bounding box center [80, 192] width 161 height 27
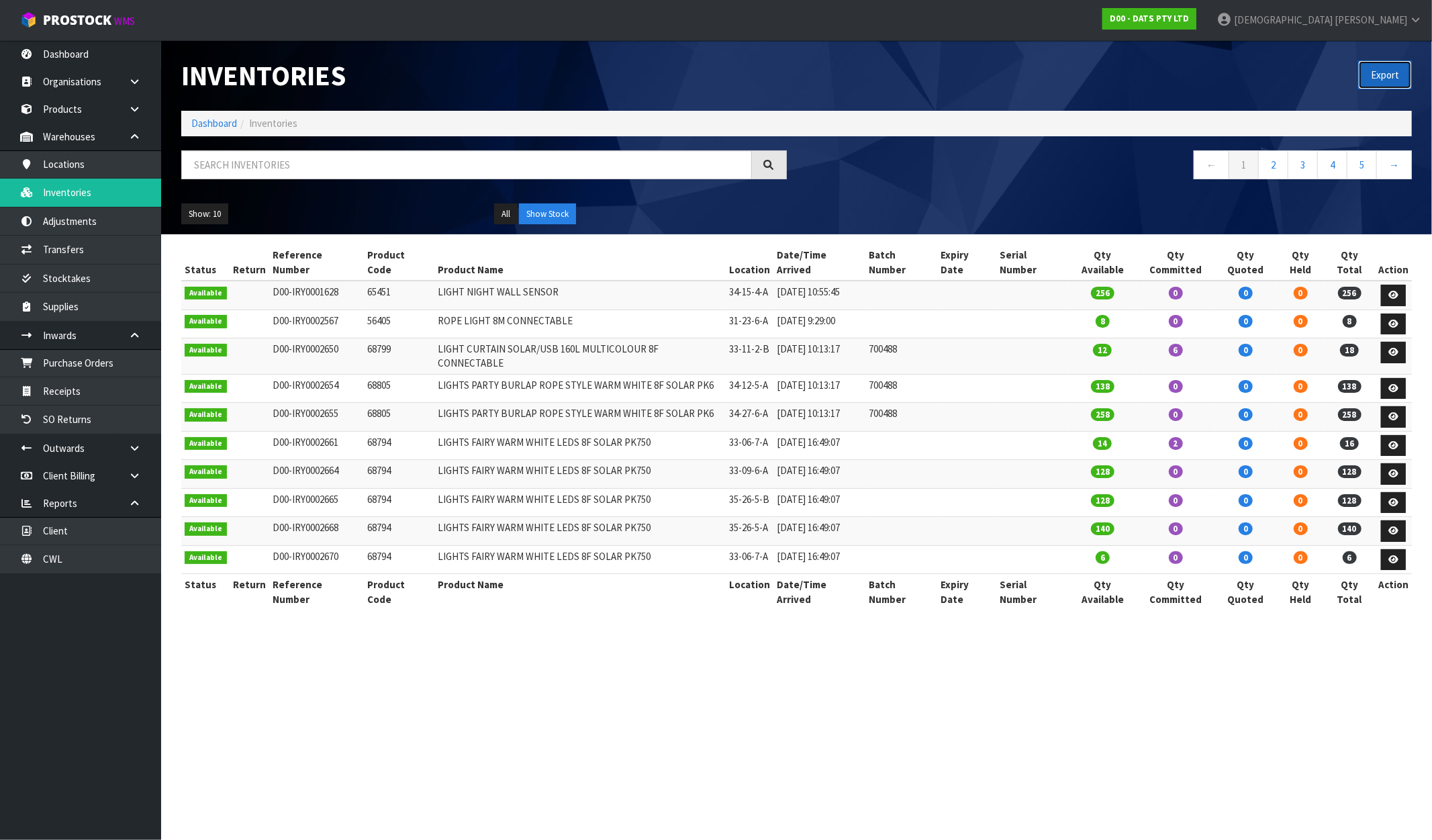
click at [1376, 82] on button "Export" at bounding box center [1385, 75] width 54 height 29
click at [1196, 25] on link "D00 - DATS PTY LTD" at bounding box center [1149, 18] width 94 height 21
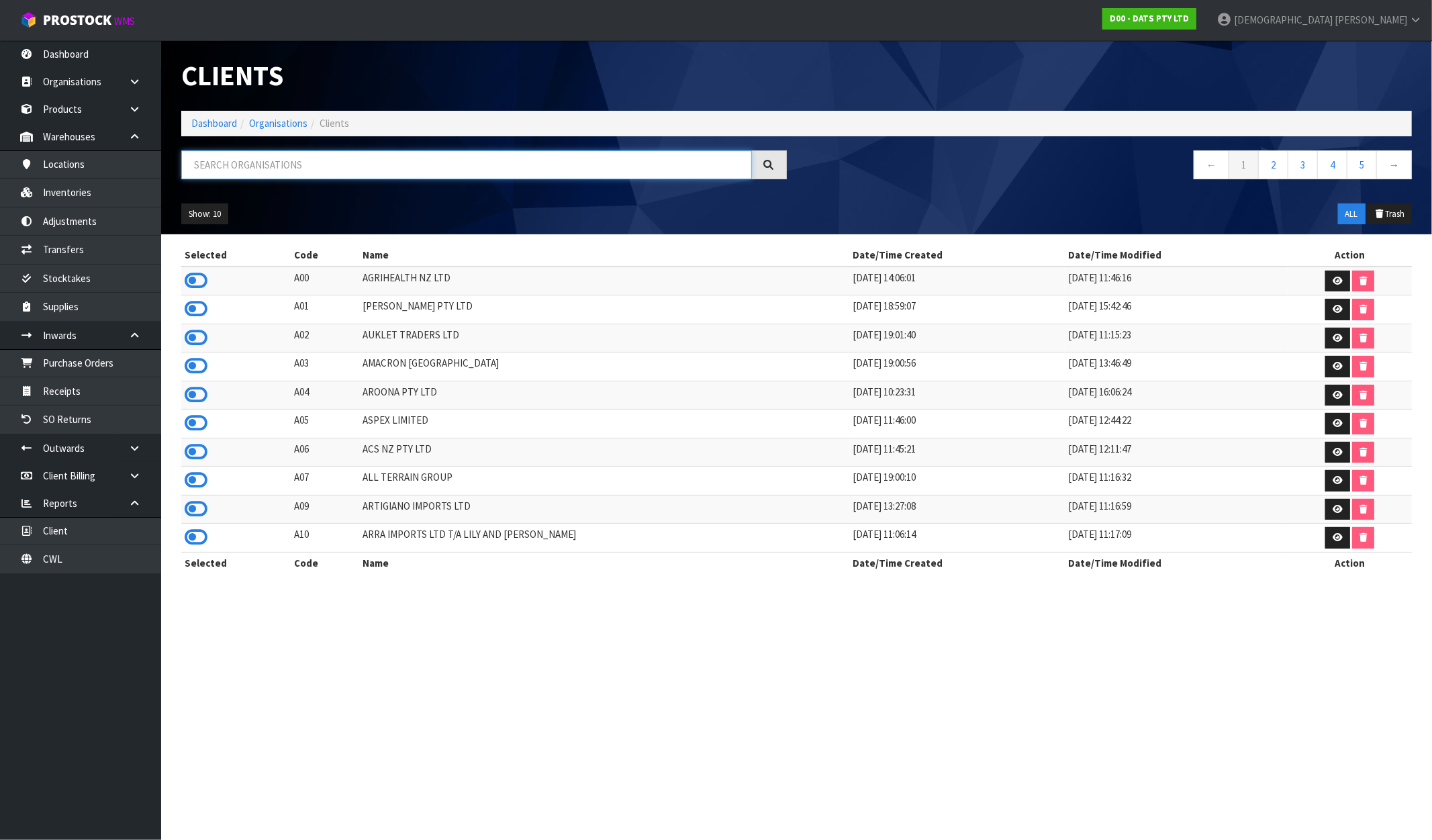
click at [266, 163] on input "text" at bounding box center [466, 164] width 571 height 29
paste input "DEMDE N LTD"
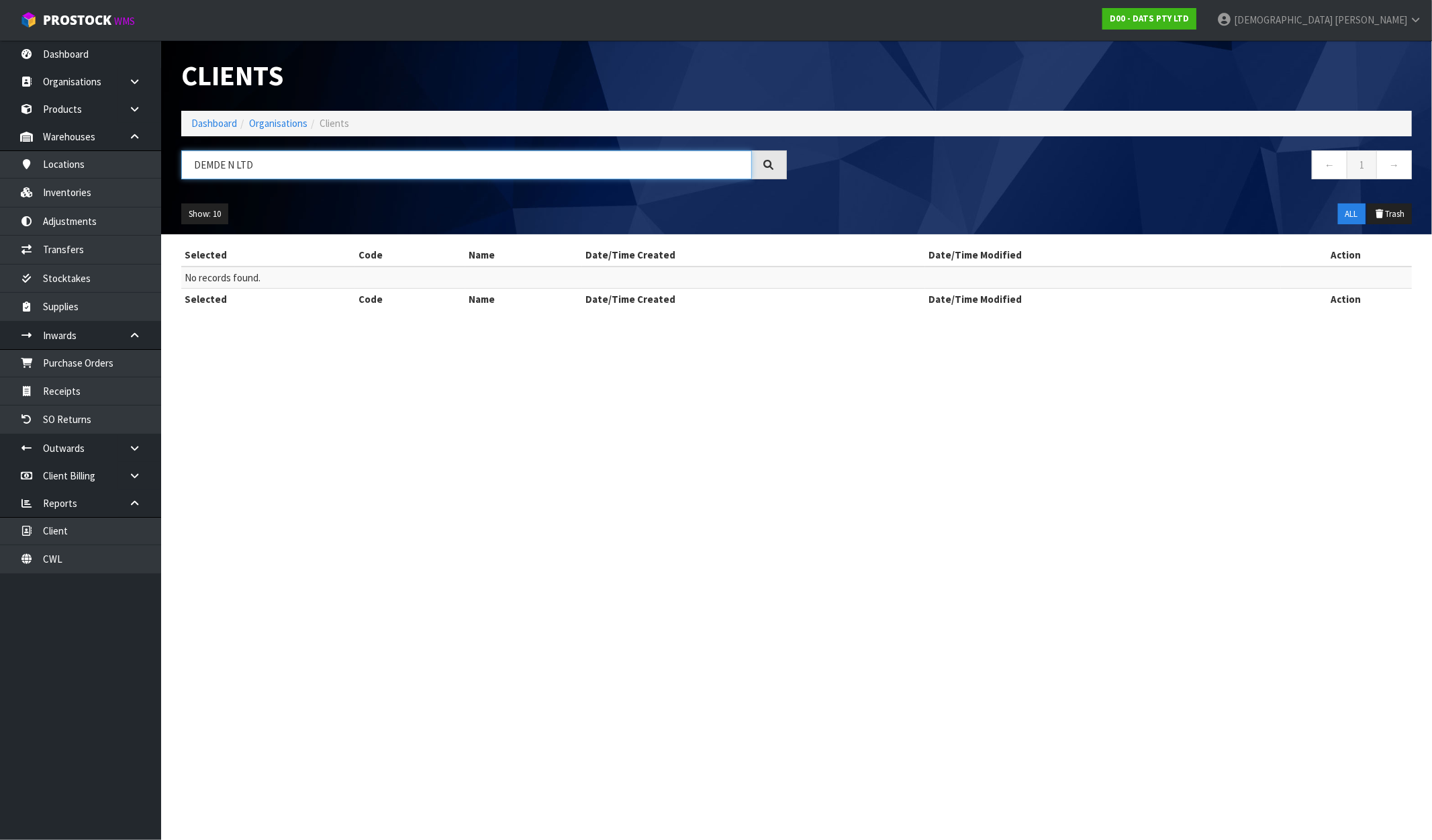
click at [226, 169] on input "DEMDE N LTD" at bounding box center [466, 164] width 571 height 29
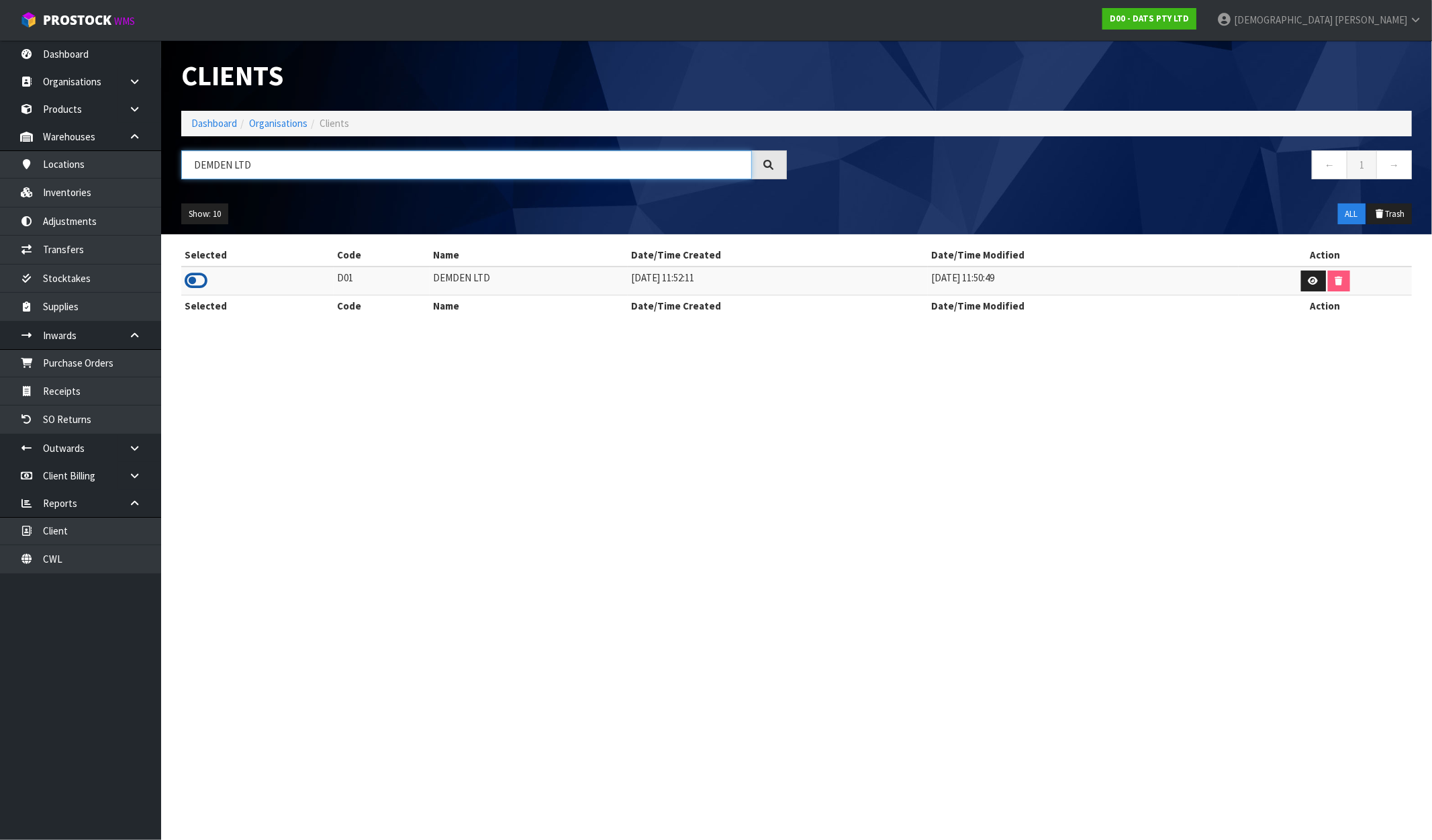
type input "DEMDEN LTD"
click at [191, 278] on icon at bounding box center [196, 280] width 23 height 20
drag, startPoint x: 466, startPoint y: 275, endPoint x: 427, endPoint y: 280, distance: 39.3
click at [430, 280] on td "DEMDEN LTD" at bounding box center [528, 280] width 198 height 29
copy td "DEMDEN LTD"
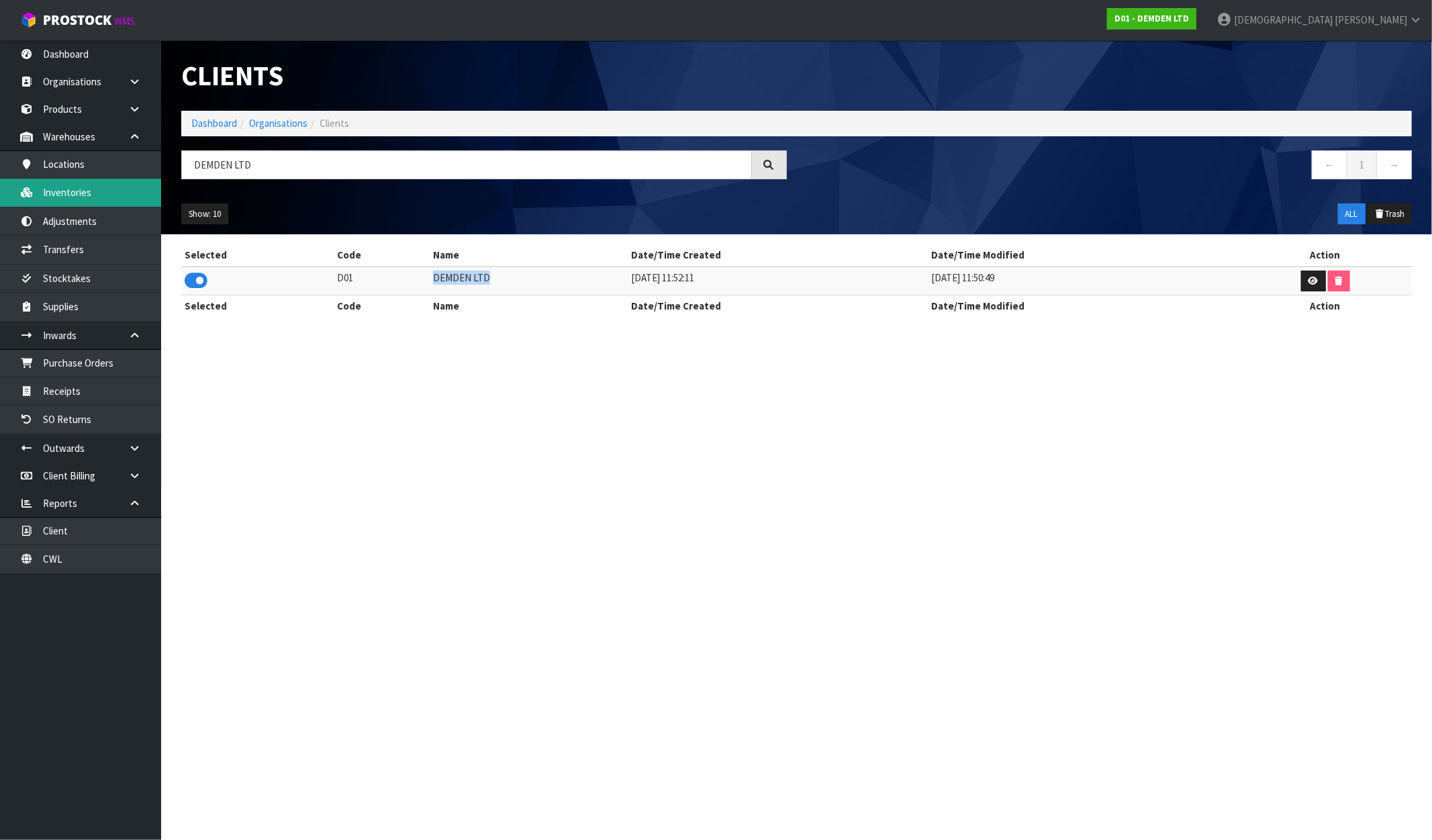
click at [83, 185] on link "Inventories" at bounding box center [80, 192] width 161 height 27
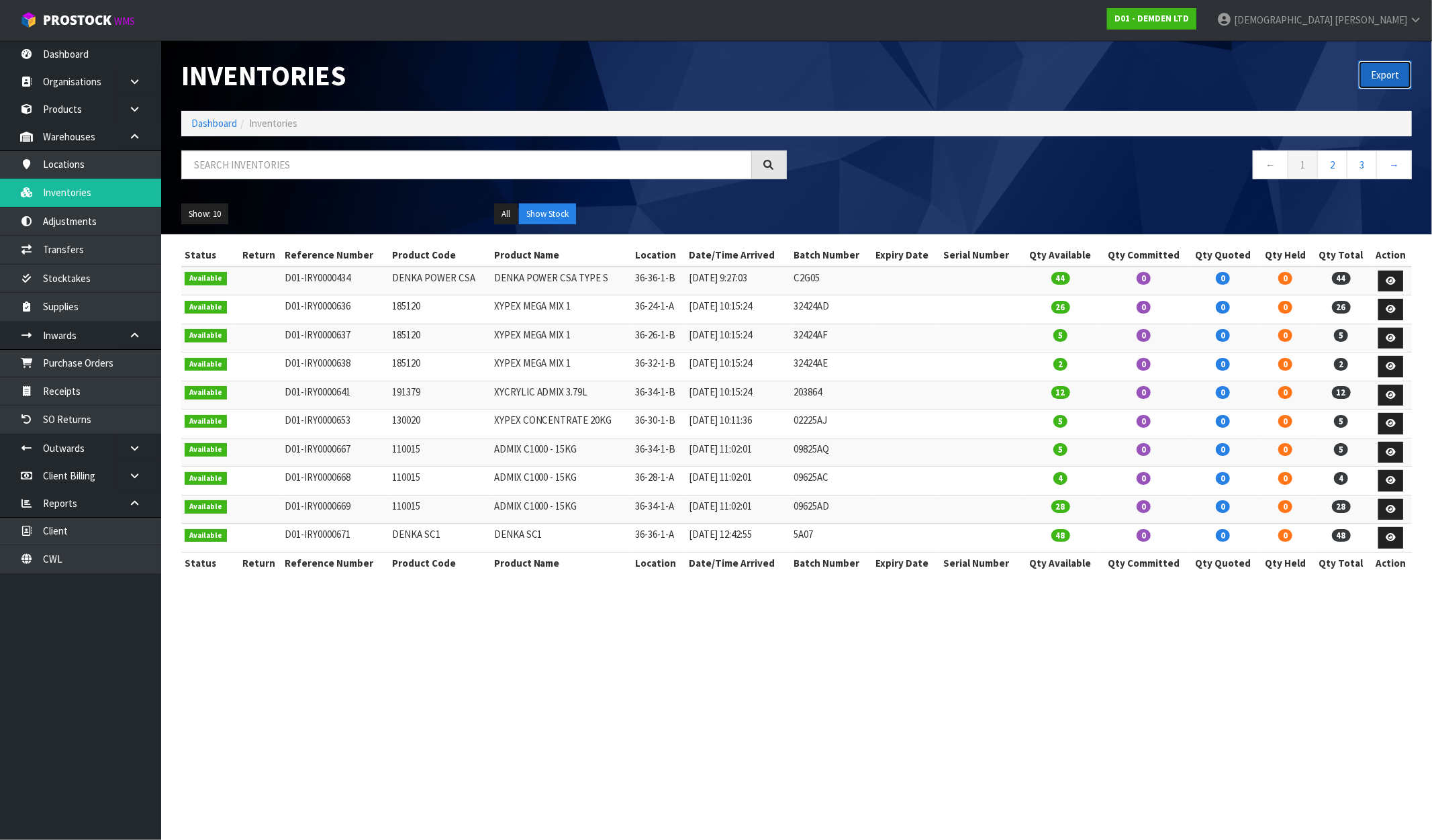
click at [1380, 69] on button "Export" at bounding box center [1385, 75] width 54 height 29
click at [1189, 22] on strong "D01 - DEMDEN LTD" at bounding box center [1152, 18] width 75 height 11
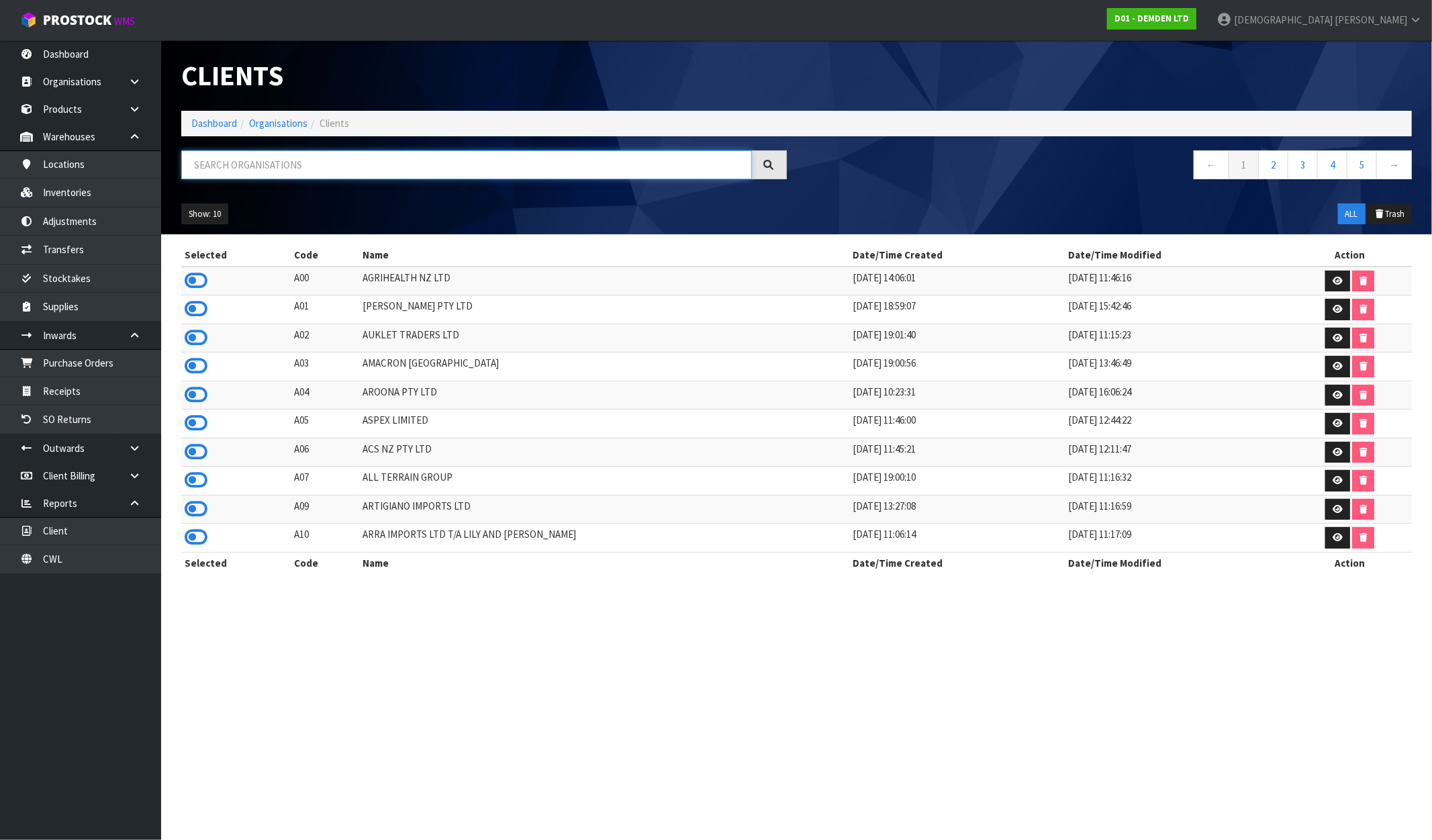
click at [353, 156] on input "text" at bounding box center [466, 164] width 571 height 29
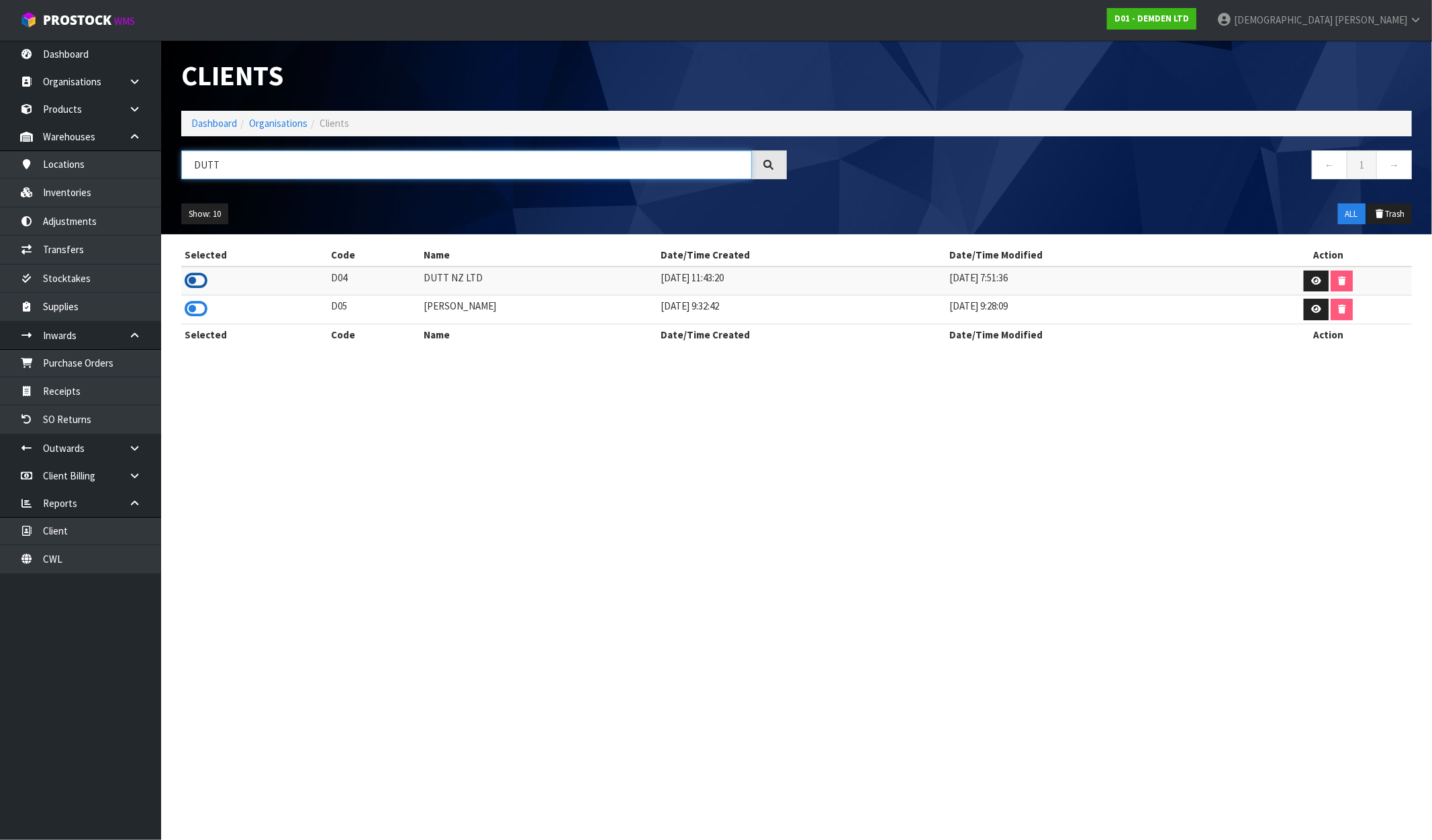
type input "DUTT"
click at [196, 278] on icon at bounding box center [196, 280] width 23 height 20
drag, startPoint x: 485, startPoint y: 278, endPoint x: 413, endPoint y: 282, distance: 72.1
click at [413, 282] on tr "D04 DUTT NZ LTD 17/01/2023 11:43:20 19/01/2024 7:51:36" at bounding box center [796, 280] width 1231 height 29
copy tr "DUTT NZ LTD"
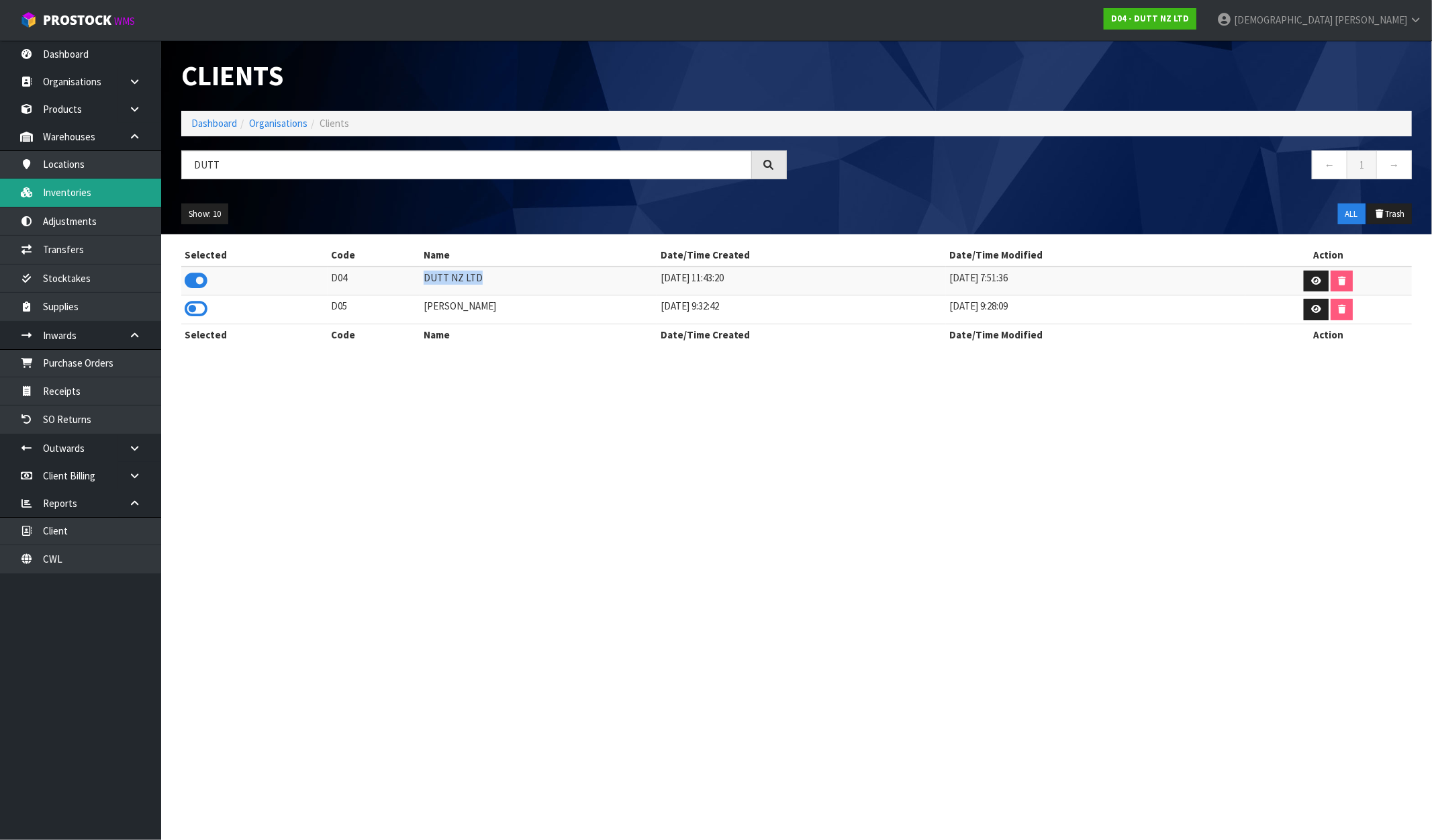
click at [64, 192] on link "Inventories" at bounding box center [80, 192] width 161 height 27
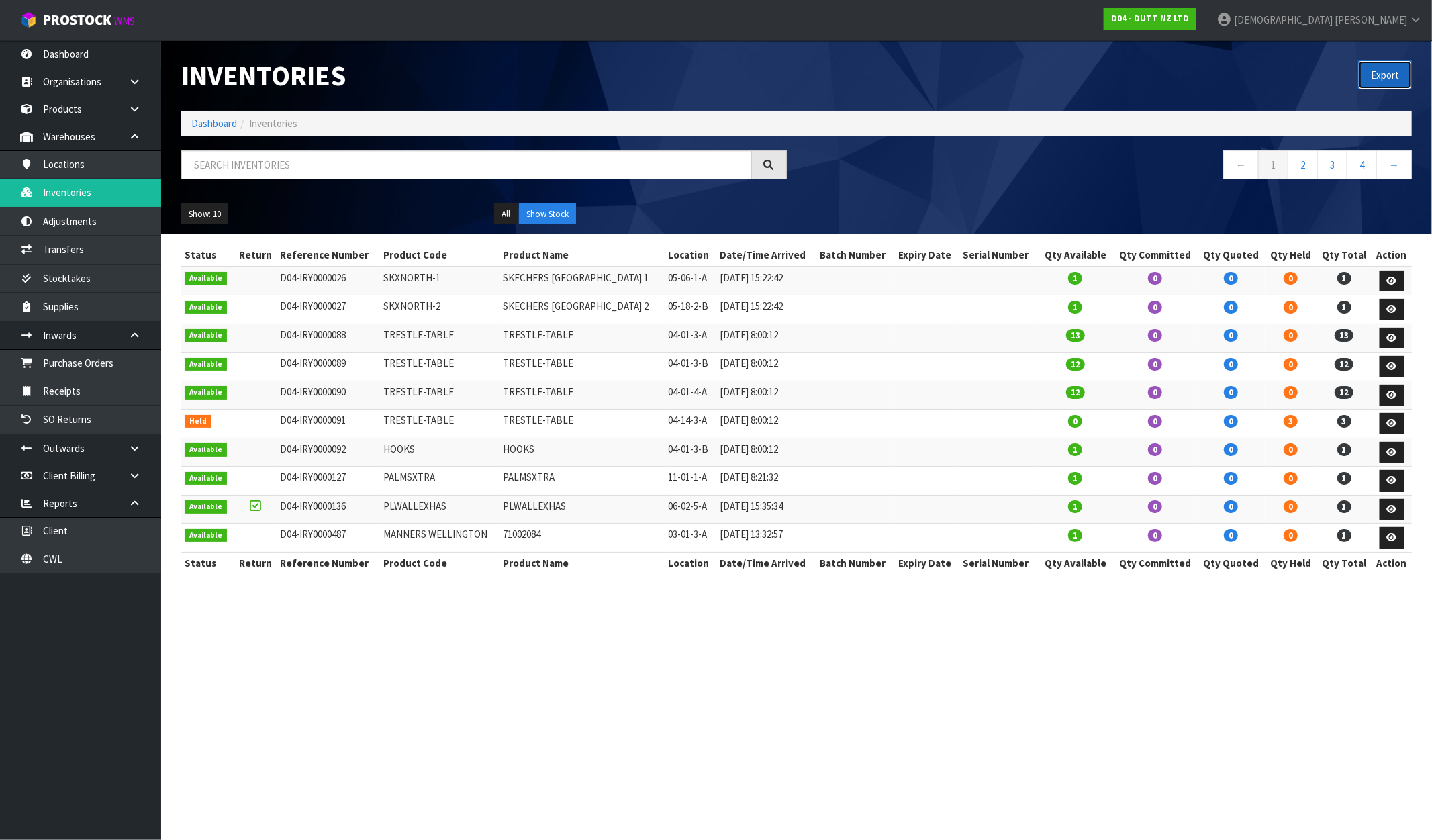
click at [1384, 69] on button "Export" at bounding box center [1385, 75] width 54 height 29
click at [1196, 24] on link "D04 - DUTT NZ LTD" at bounding box center [1150, 18] width 92 height 21
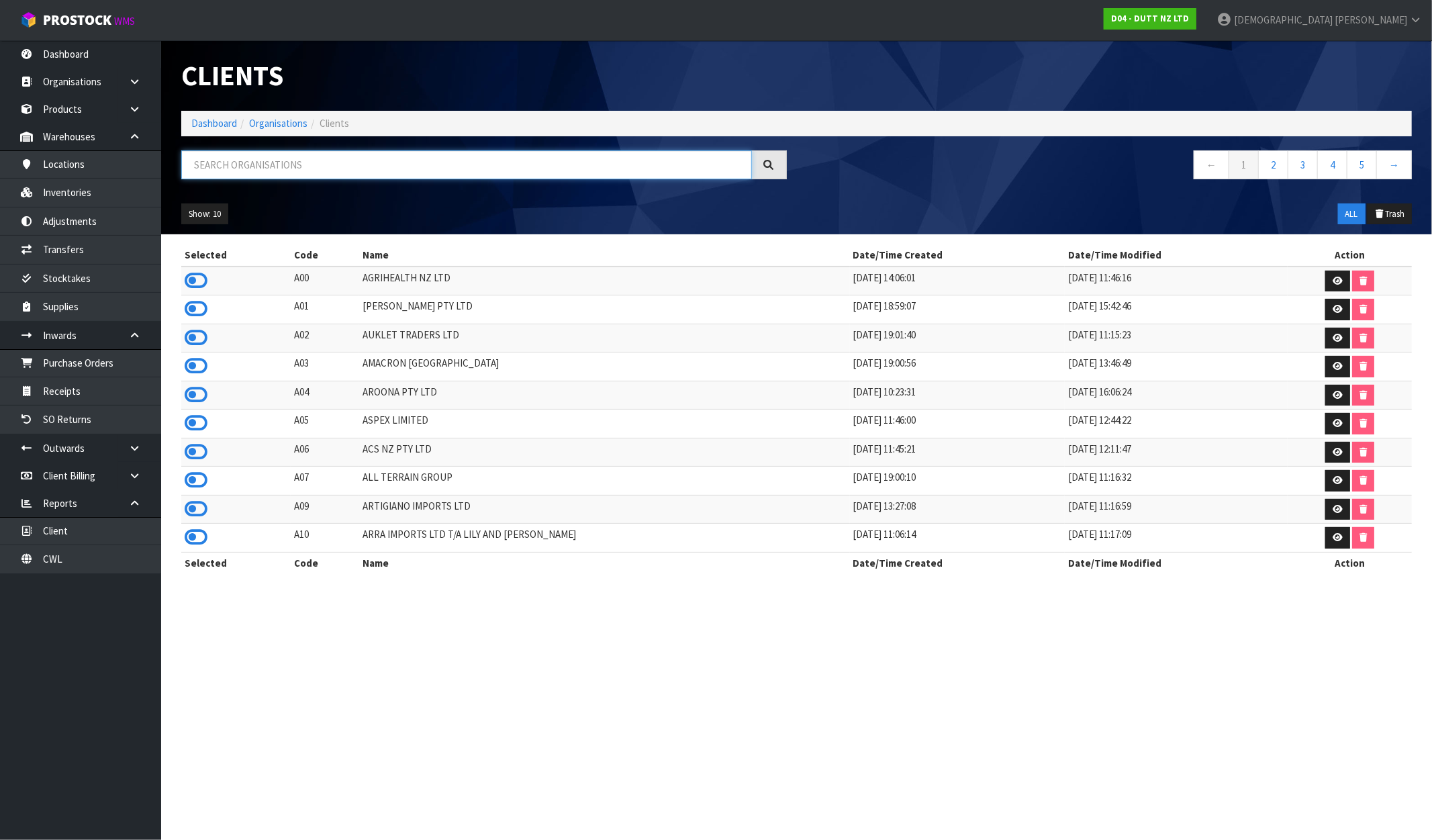
click at [266, 163] on input "text" at bounding box center [466, 164] width 571 height 29
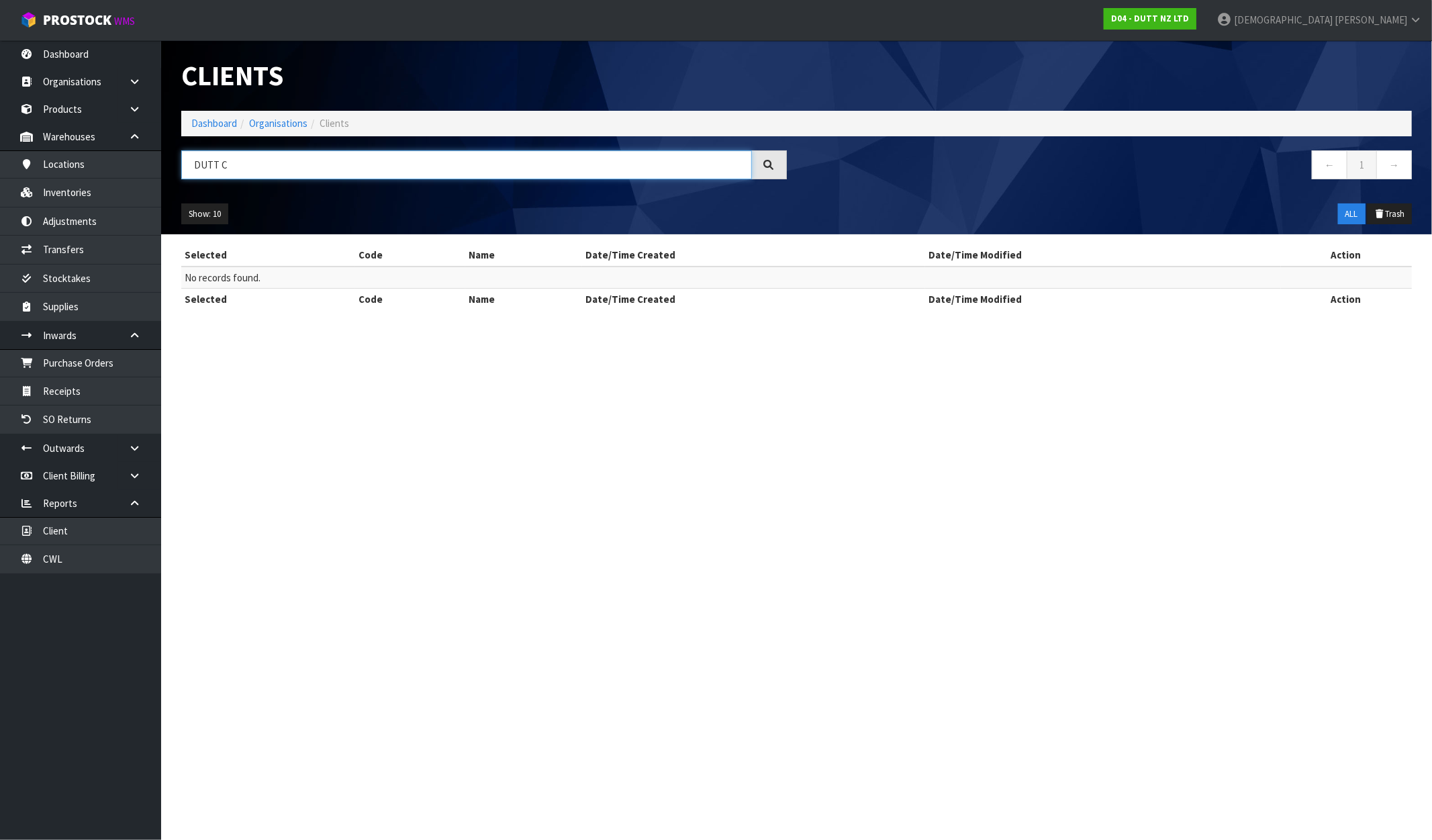
drag, startPoint x: 232, startPoint y: 171, endPoint x: 203, endPoint y: 170, distance: 29.0
click at [203, 170] on input "DUTT C" at bounding box center [466, 164] width 571 height 29
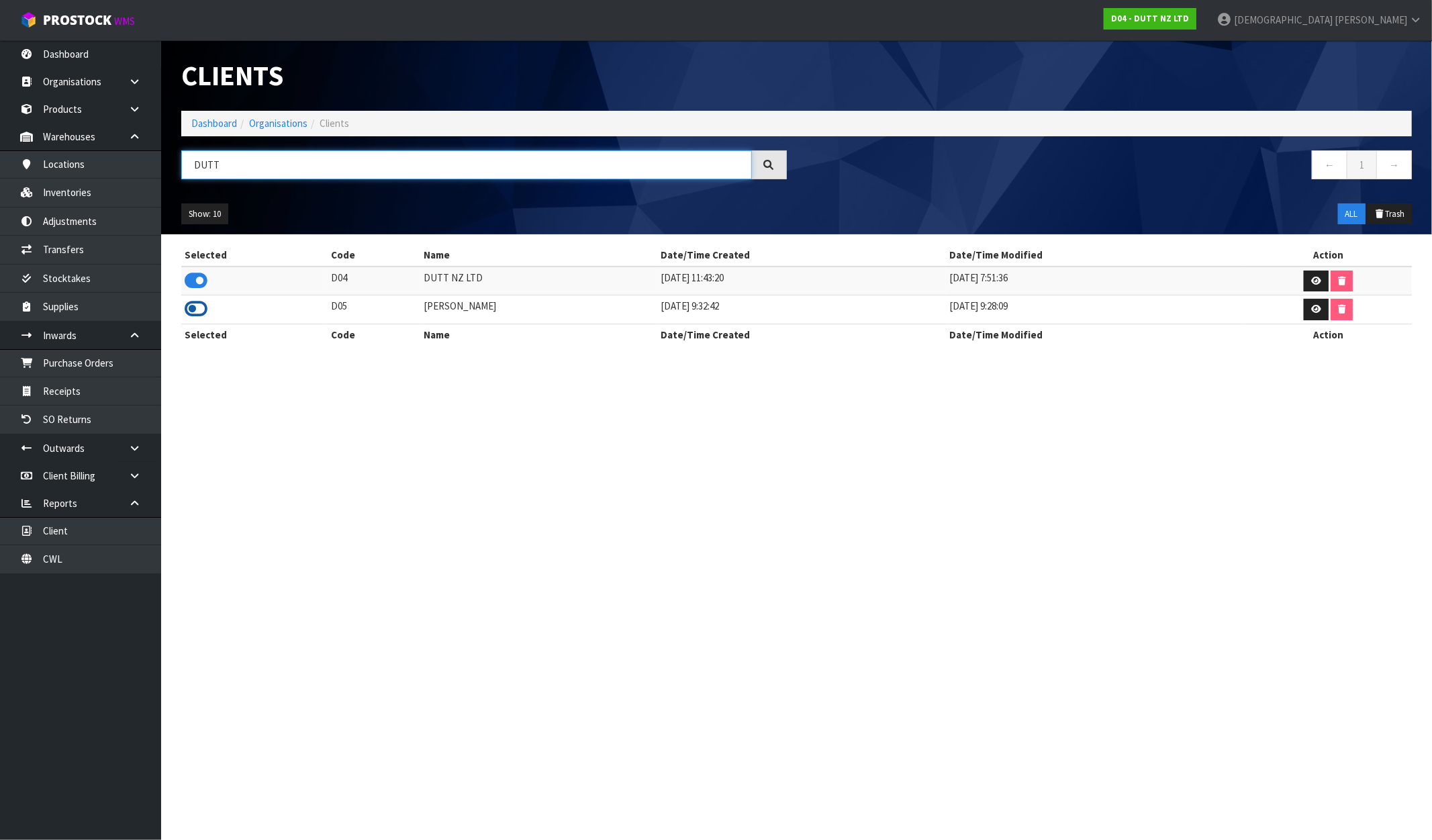
type input "DUTT"
click at [195, 306] on icon at bounding box center [196, 308] width 23 height 20
click at [71, 217] on link "Adjustments" at bounding box center [80, 221] width 161 height 27
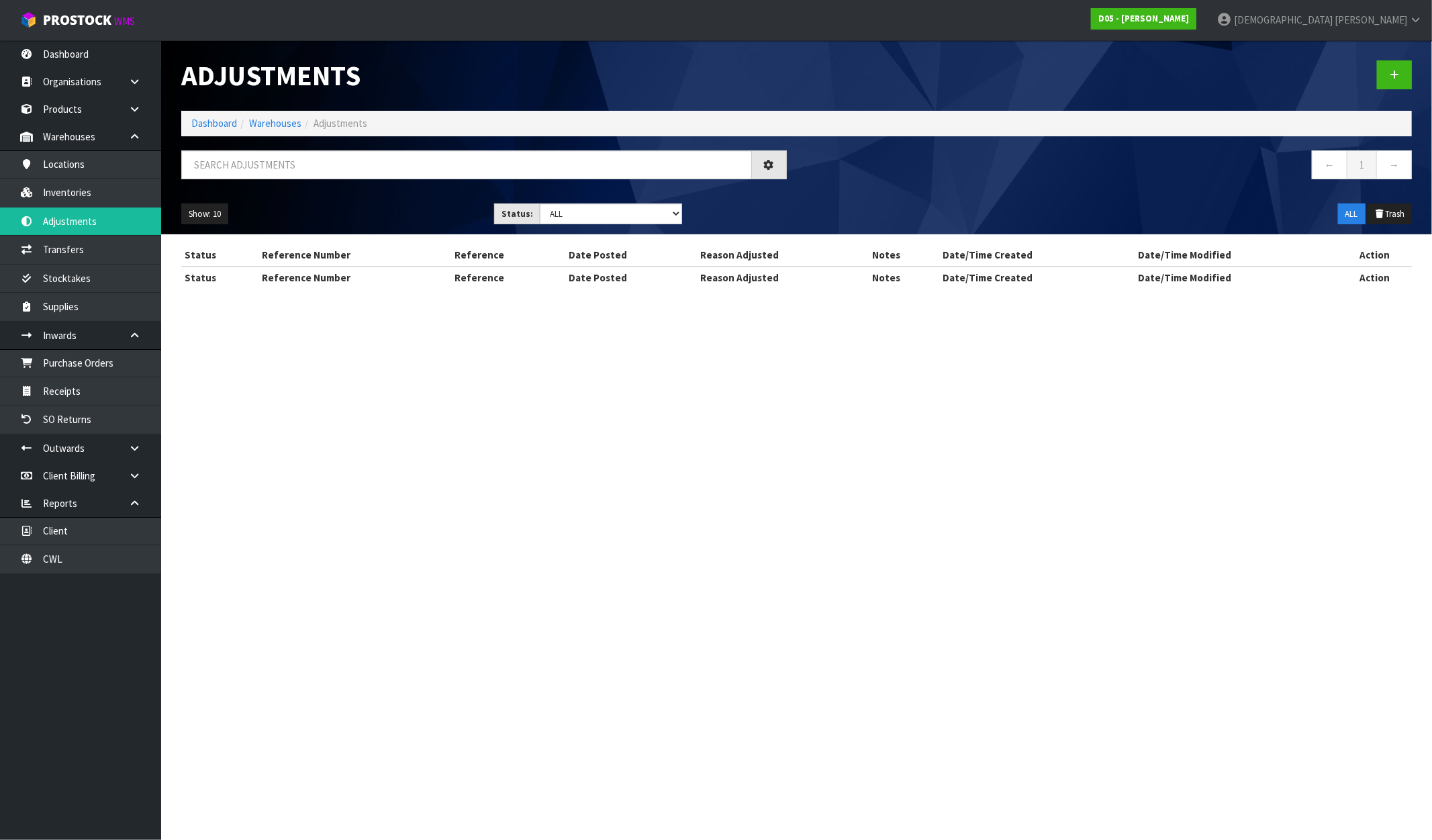
click at [84, 196] on body "Toggle navigation ProStock WMS D05 - DUTT - COATES Krishna Shah Logout Dashboar…" at bounding box center [716, 420] width 1432 height 840
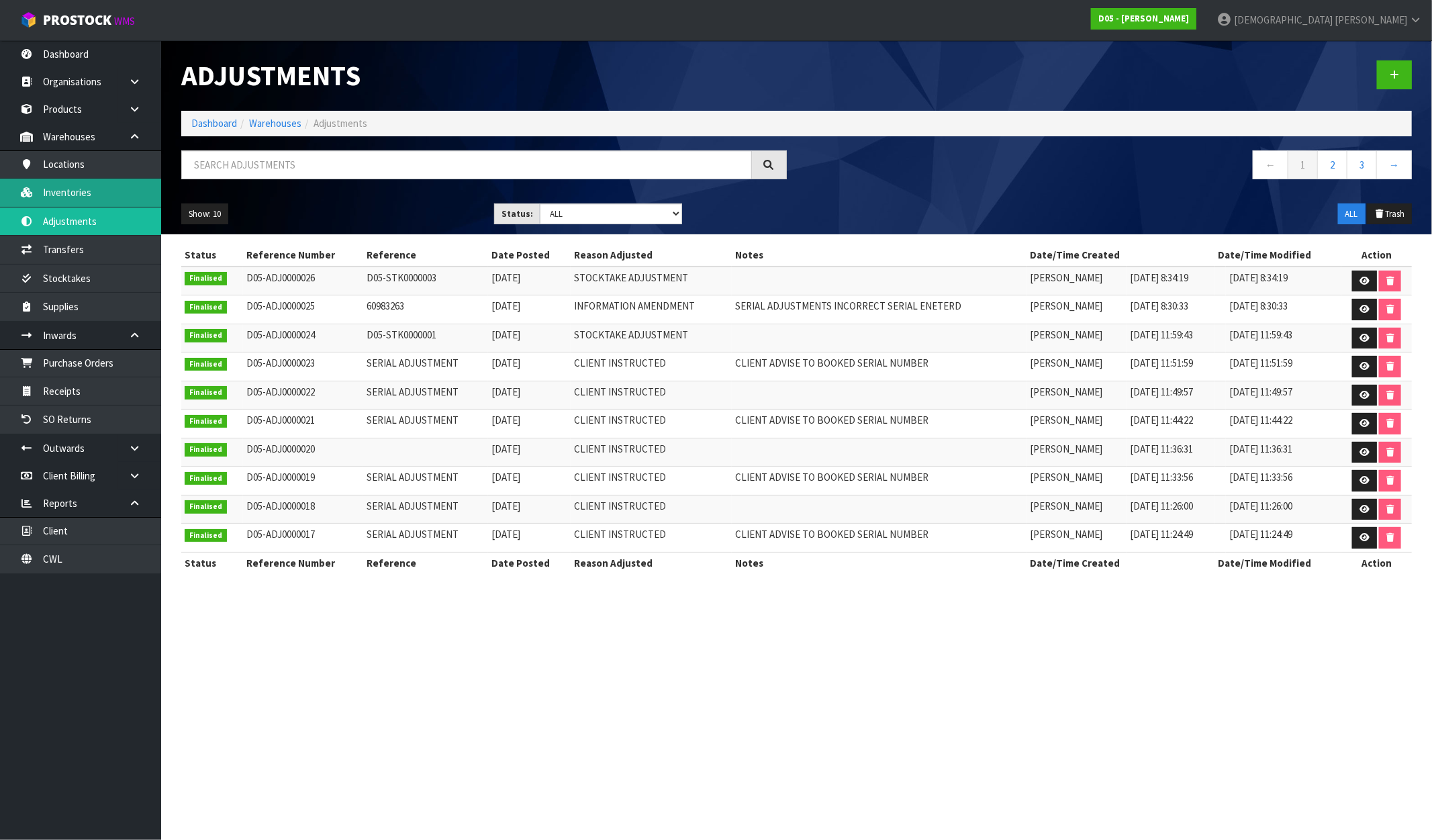
click at [85, 192] on link "Inventories" at bounding box center [80, 192] width 161 height 27
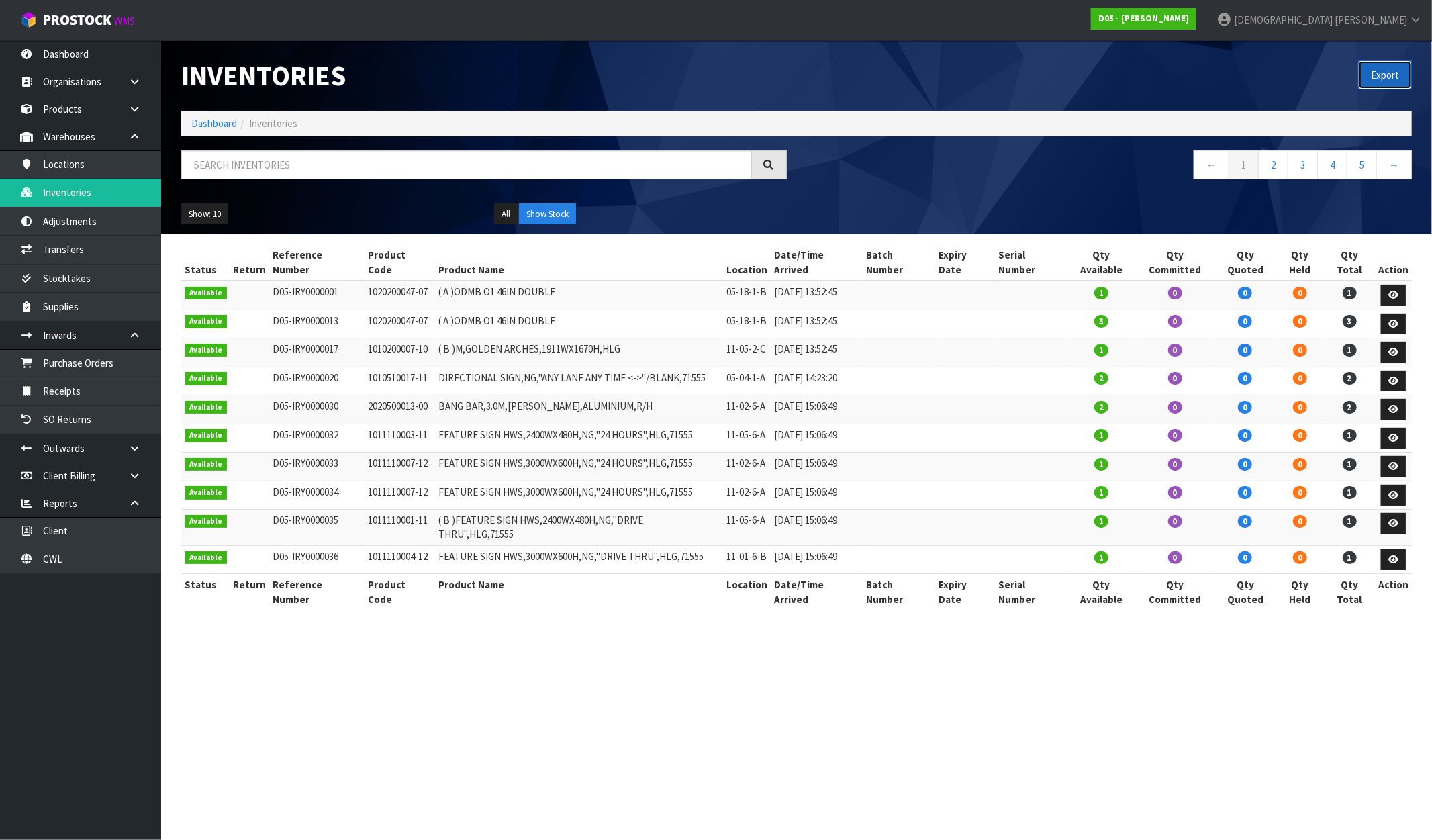
click at [1372, 69] on button "Export" at bounding box center [1385, 75] width 54 height 29
click at [1189, 18] on strong "D05 - DUTT - COATES" at bounding box center [1144, 18] width 91 height 11
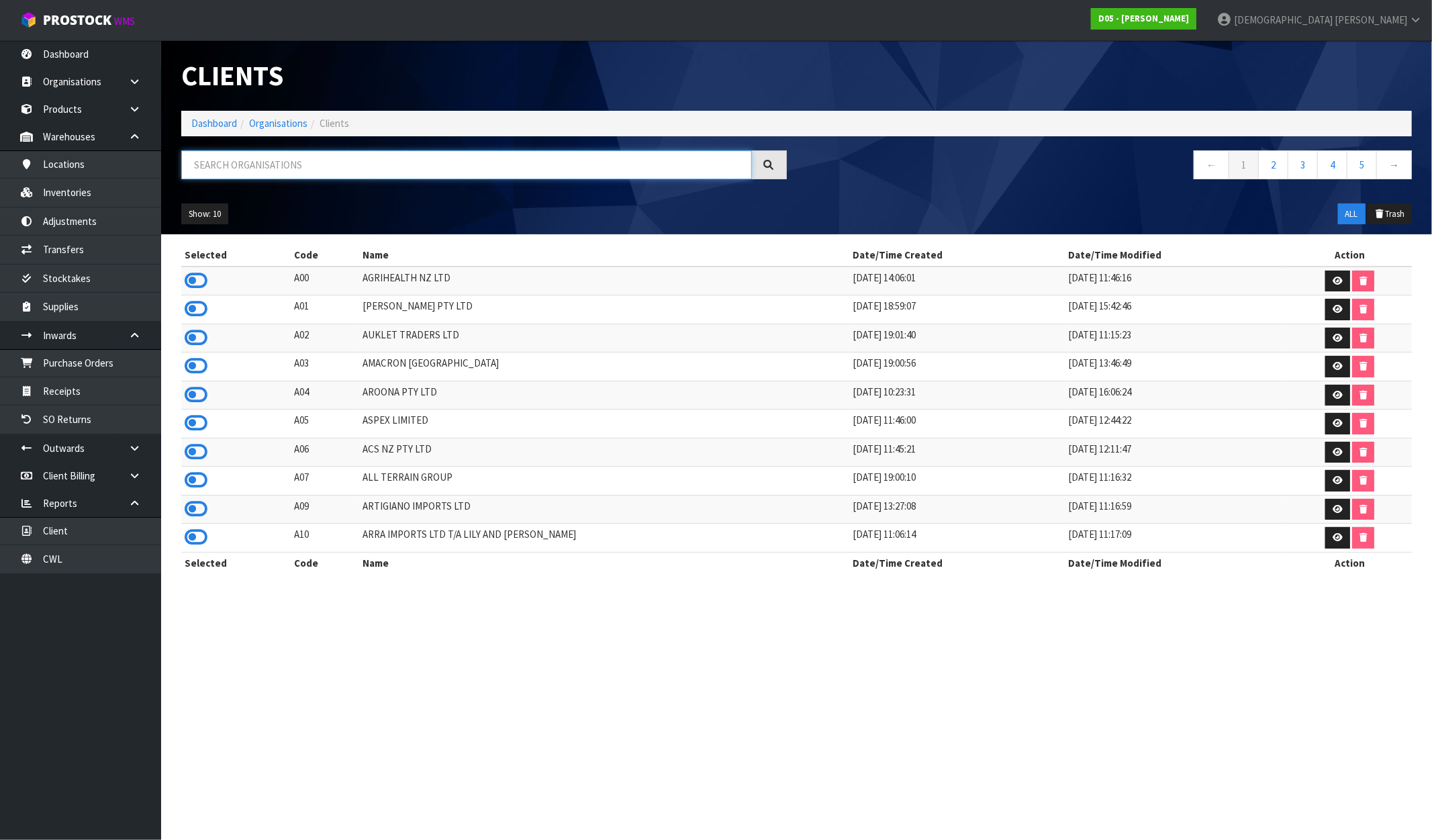
click at [298, 165] on input "text" at bounding box center [466, 164] width 571 height 29
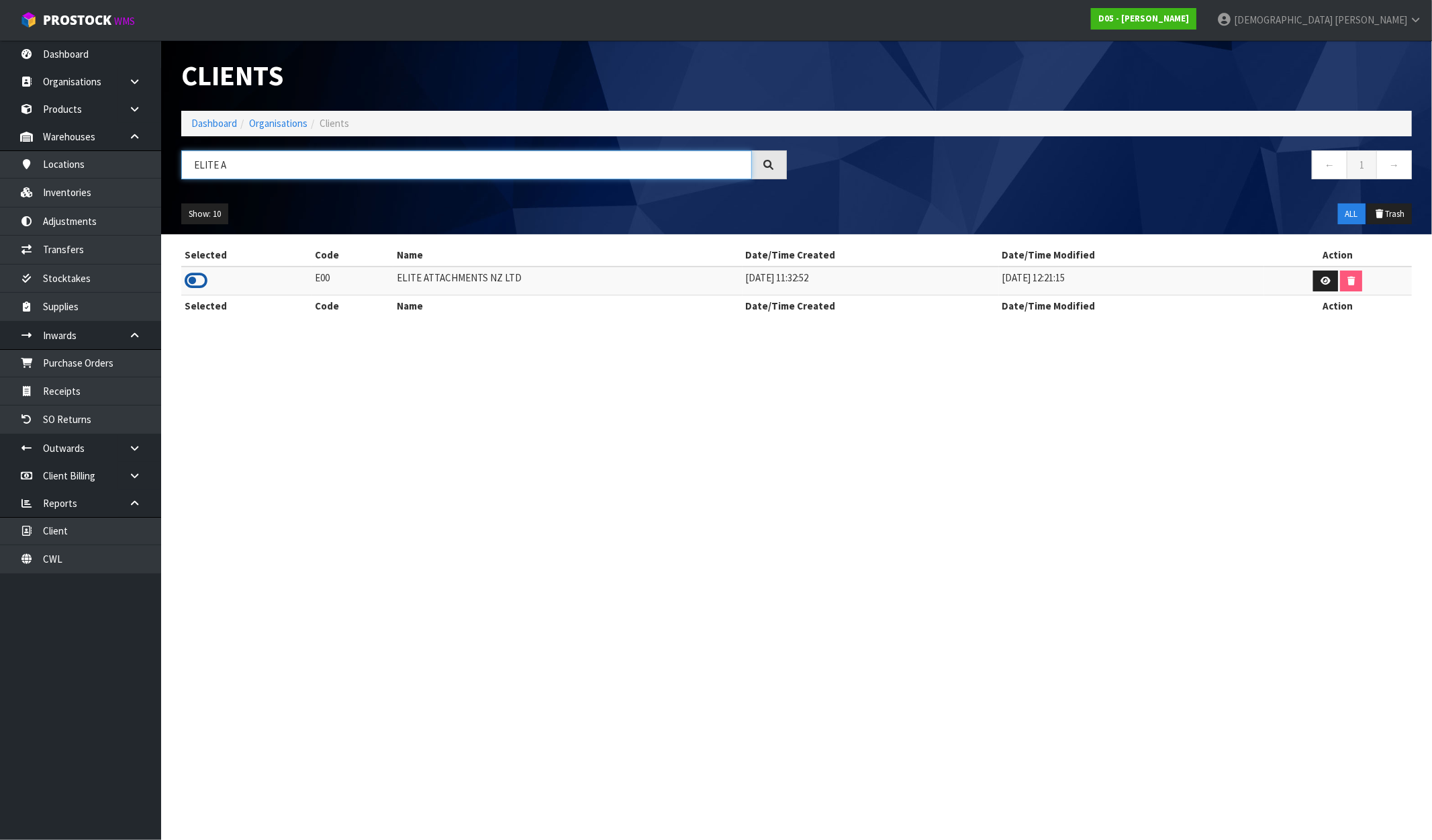
type input "ELITE A"
click at [200, 275] on icon at bounding box center [196, 280] width 23 height 20
drag, startPoint x: 528, startPoint y: 278, endPoint x: 382, endPoint y: 283, distance: 146.1
click at [382, 283] on tr "E00 ELITE ATTACHMENTS NZ LTD 17/06/2019 11:32:52 30/12/2022 12:21:15" at bounding box center [796, 280] width 1231 height 29
copy tr "ELITE ATTACHMENTS NZ LTD"
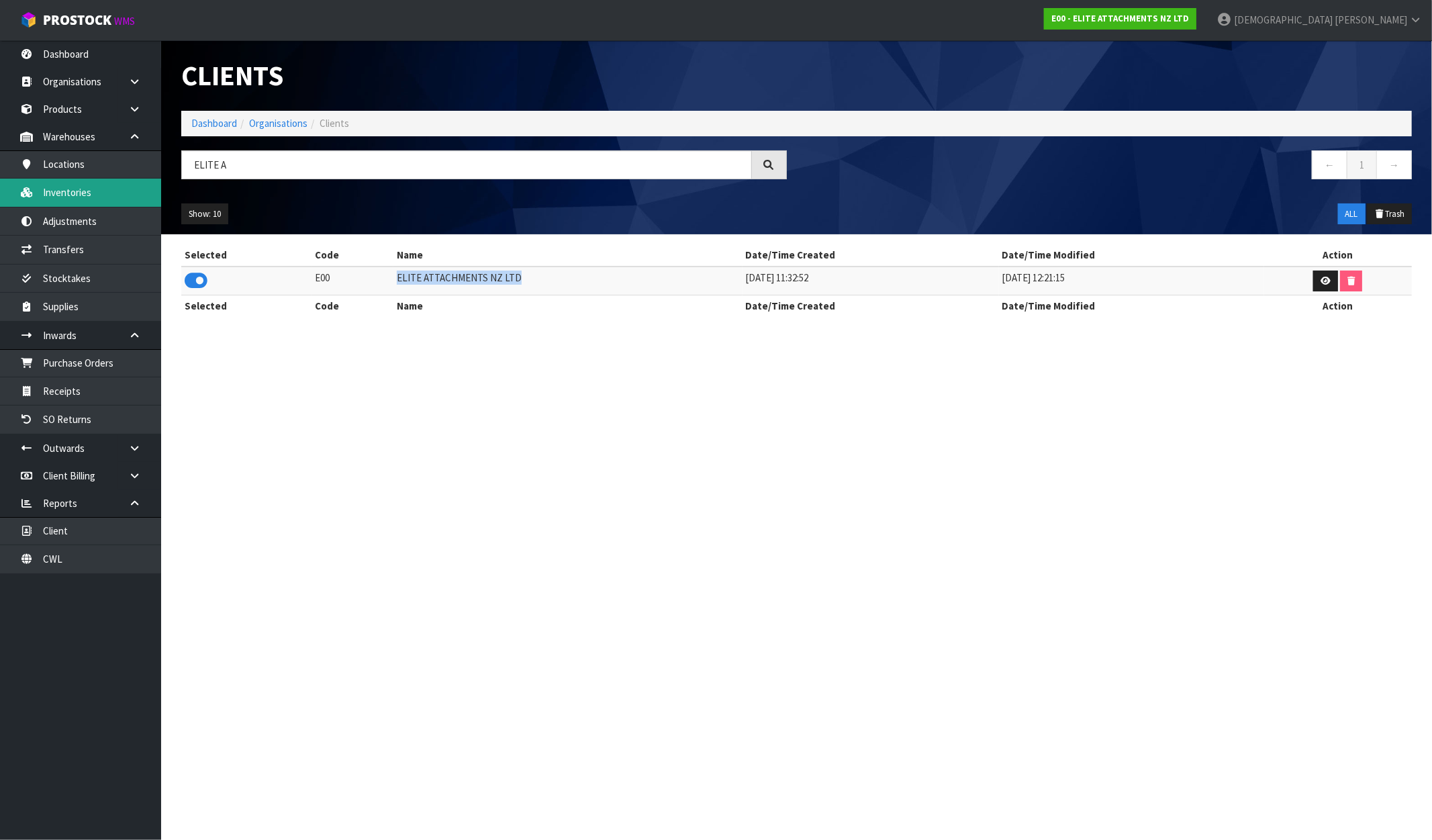
click at [70, 189] on link "Inventories" at bounding box center [80, 192] width 161 height 27
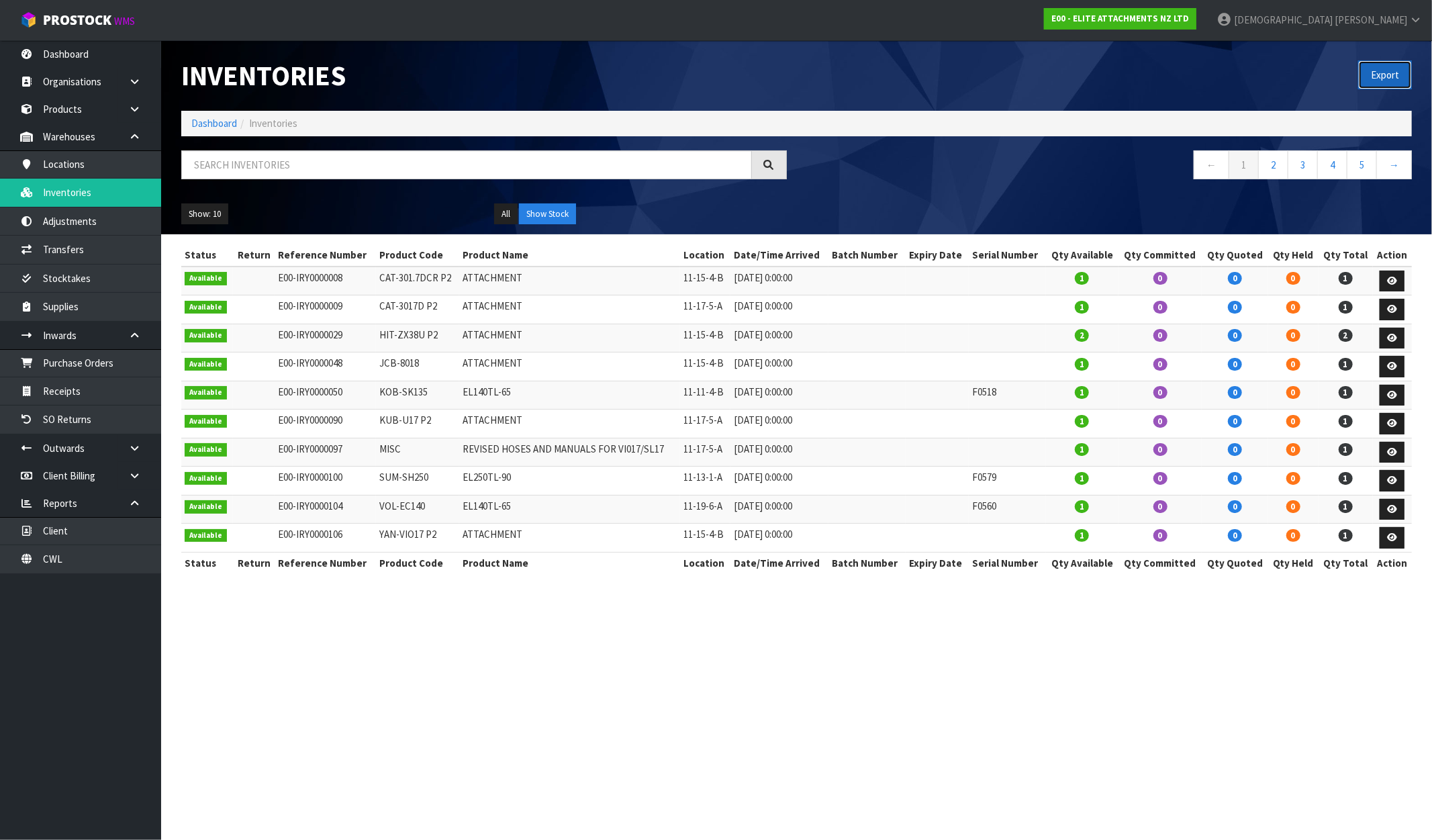
click at [1387, 64] on button "Export" at bounding box center [1385, 75] width 54 height 29
click at [351, 155] on input "text" at bounding box center [466, 164] width 571 height 29
click at [1196, 9] on link "E00 - ELITE ATTACHMENTS NZ LTD" at bounding box center [1120, 18] width 152 height 21
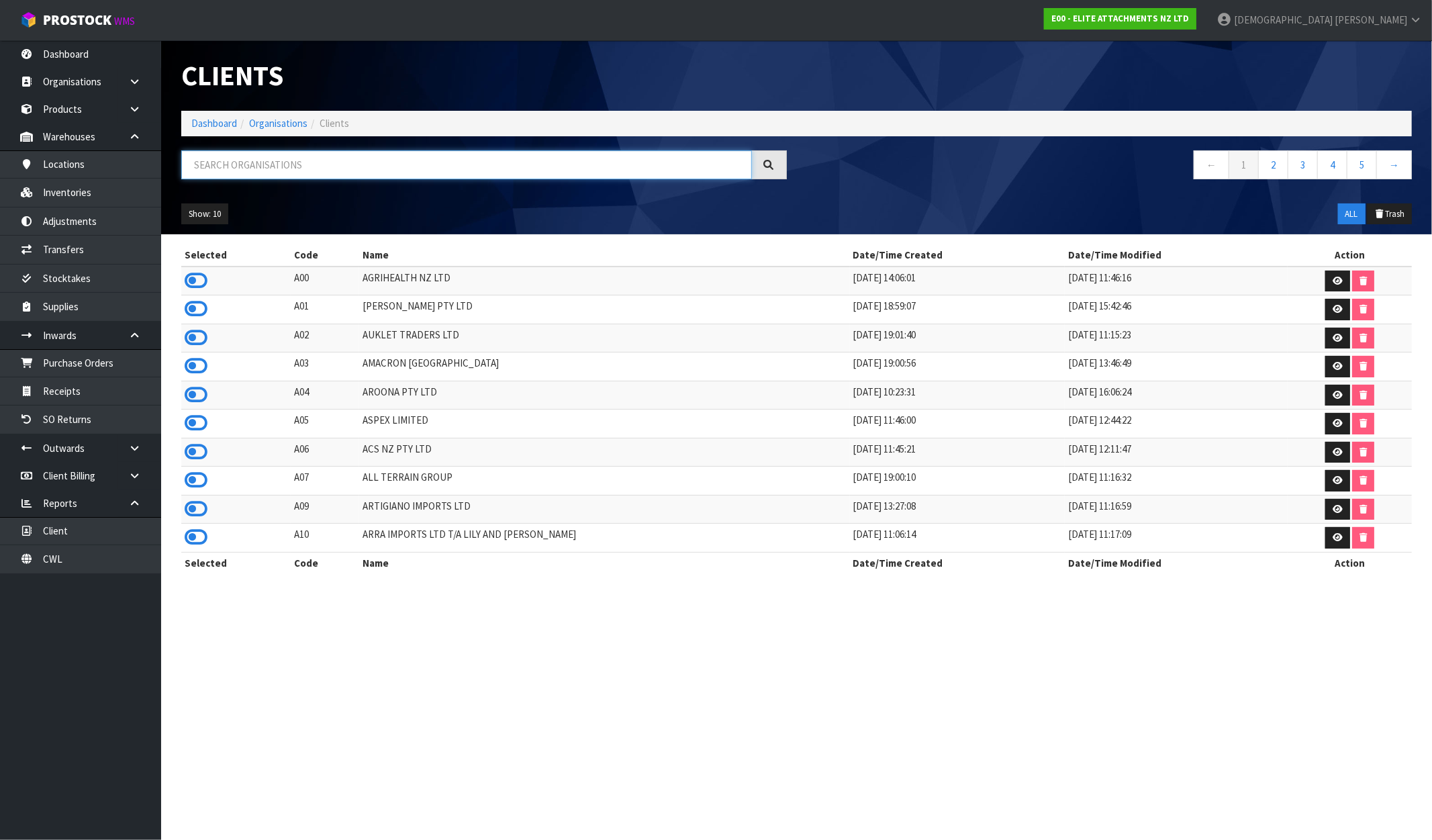
click at [330, 163] on input "text" at bounding box center [466, 164] width 571 height 29
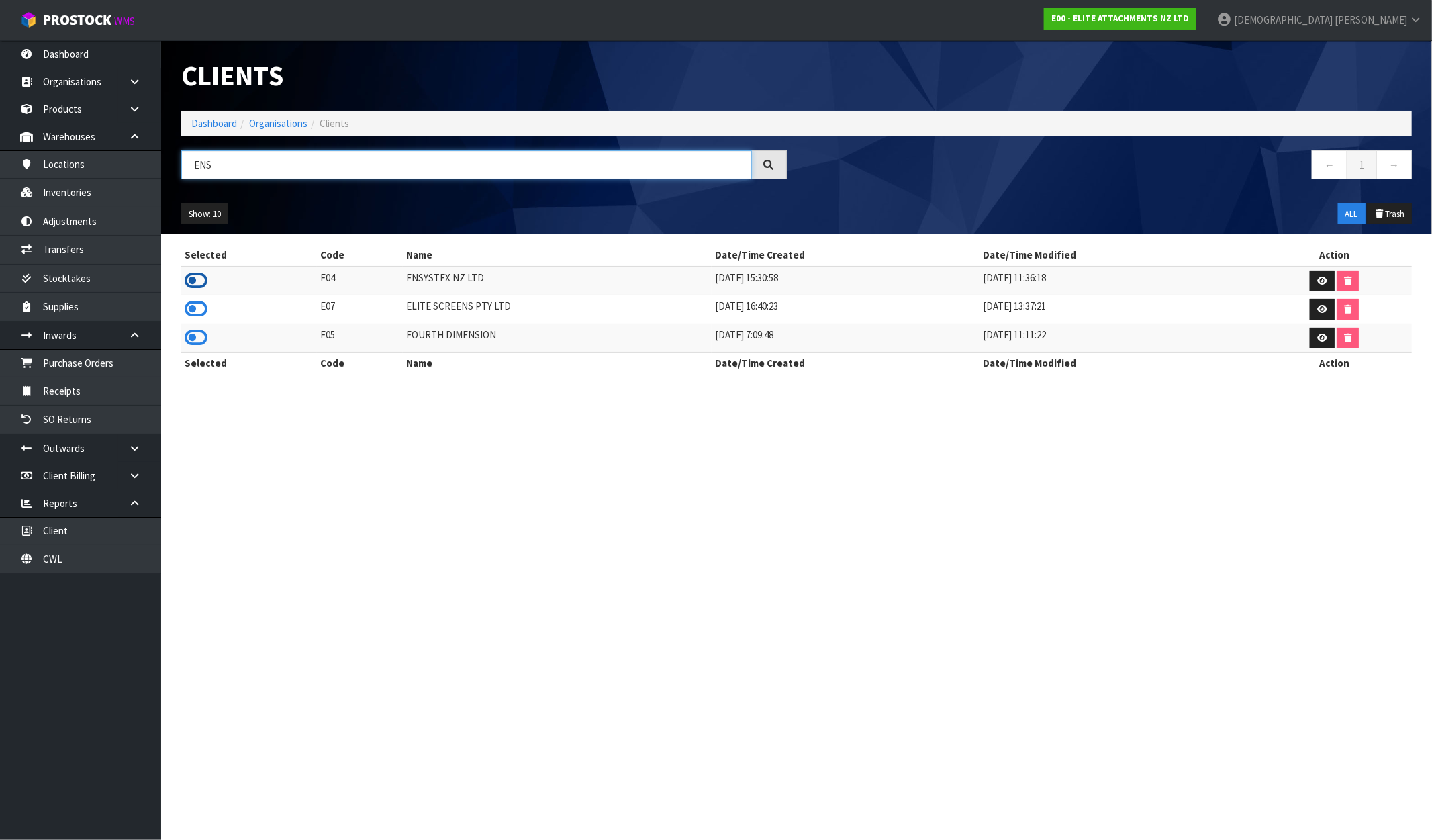
type input "ENS"
click at [201, 279] on icon at bounding box center [196, 280] width 23 height 20
drag, startPoint x: 498, startPoint y: 280, endPoint x: 391, endPoint y: 279, distance: 107.0
click at [391, 279] on tr "E04 ENSYSTEX NZ LTD 16/02/2021 15:30:58 01/03/2021 11:36:18" at bounding box center [796, 280] width 1231 height 29
copy tr "ENSYSTEX NZ LTD"
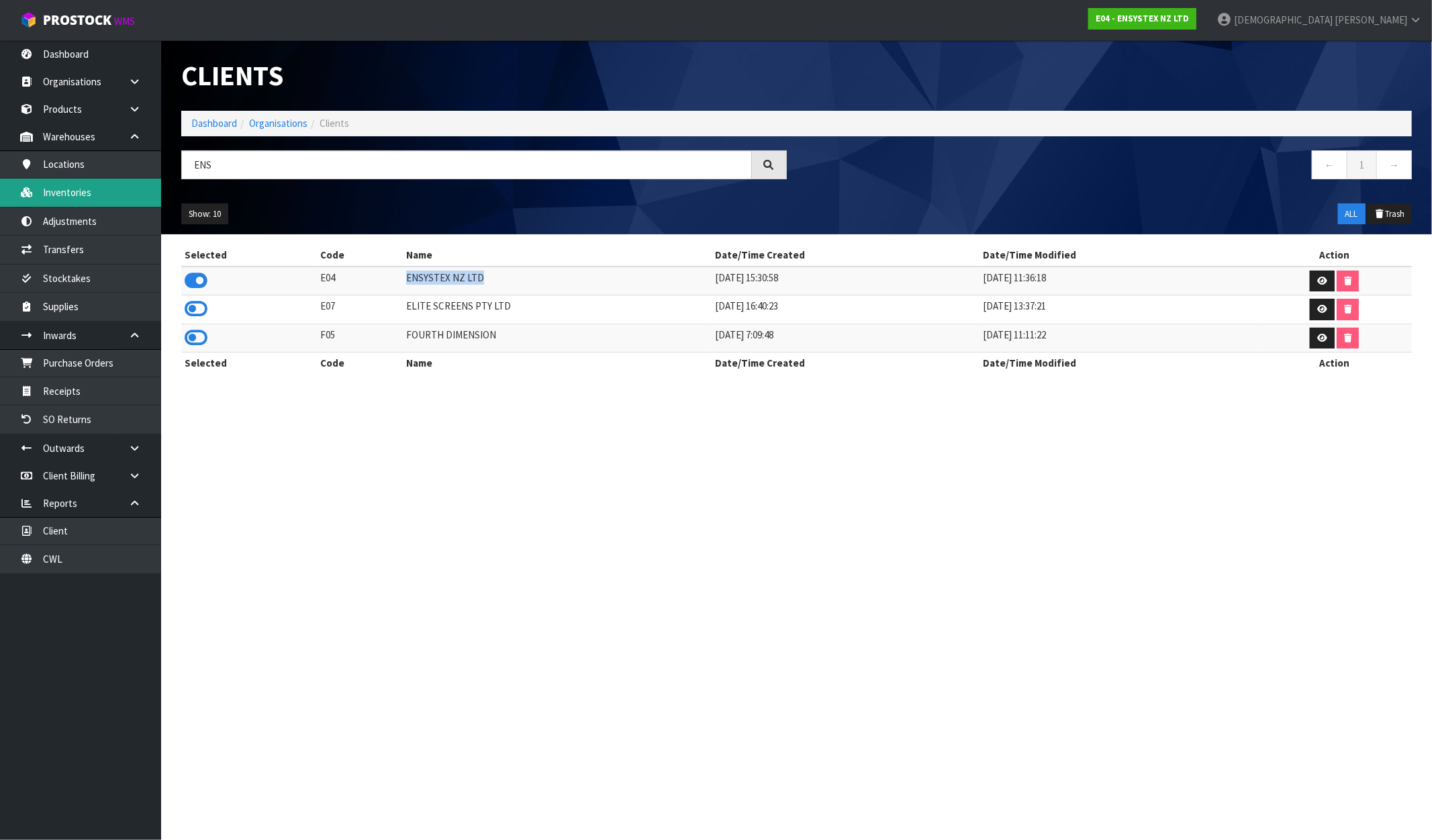
click at [71, 190] on link "Inventories" at bounding box center [80, 192] width 161 height 27
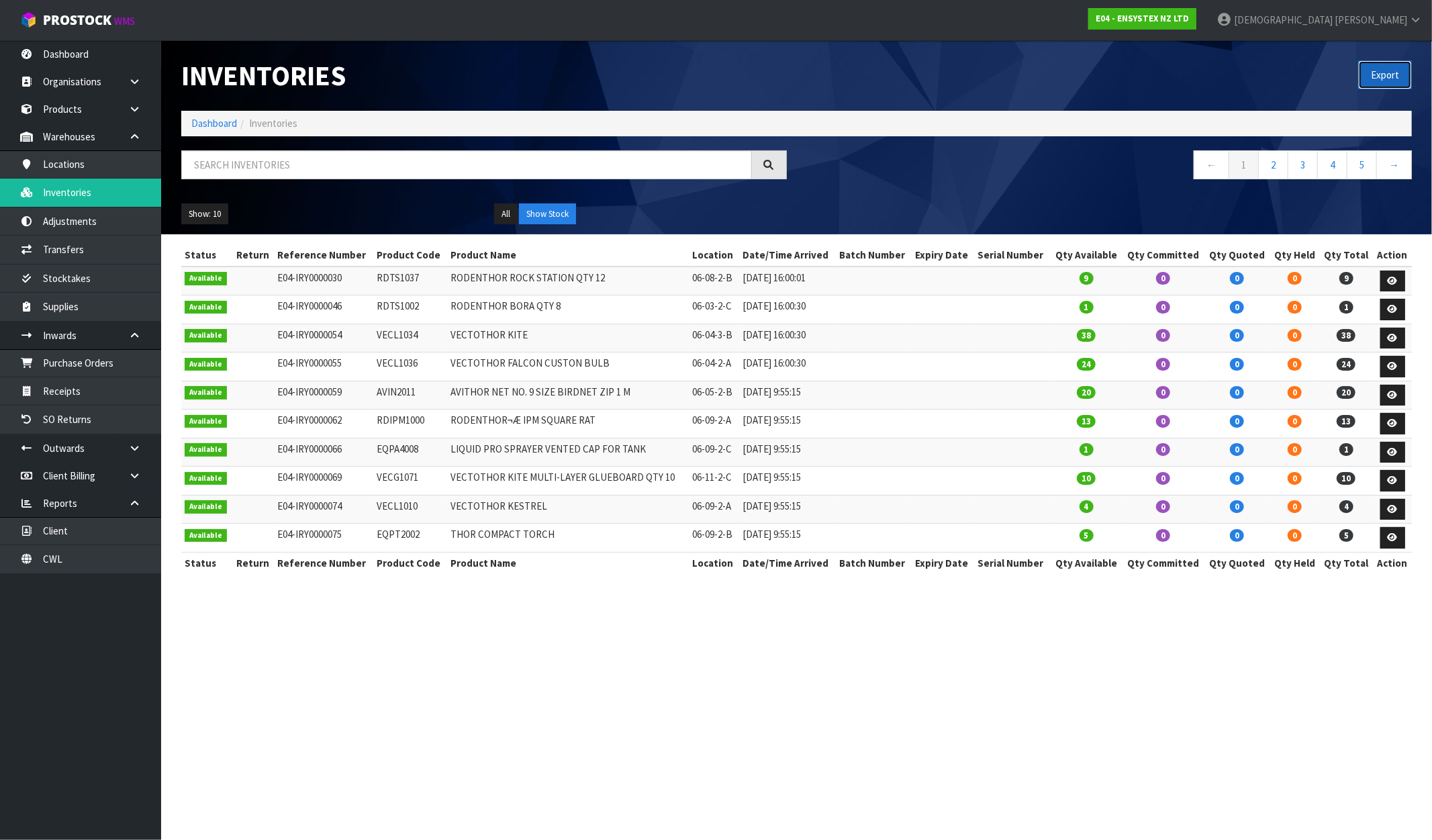
click at [1401, 65] on button "Export" at bounding box center [1385, 75] width 54 height 29
click at [1189, 23] on strong "E04 - ENSYSTEX NZ LTD" at bounding box center [1143, 18] width 93 height 11
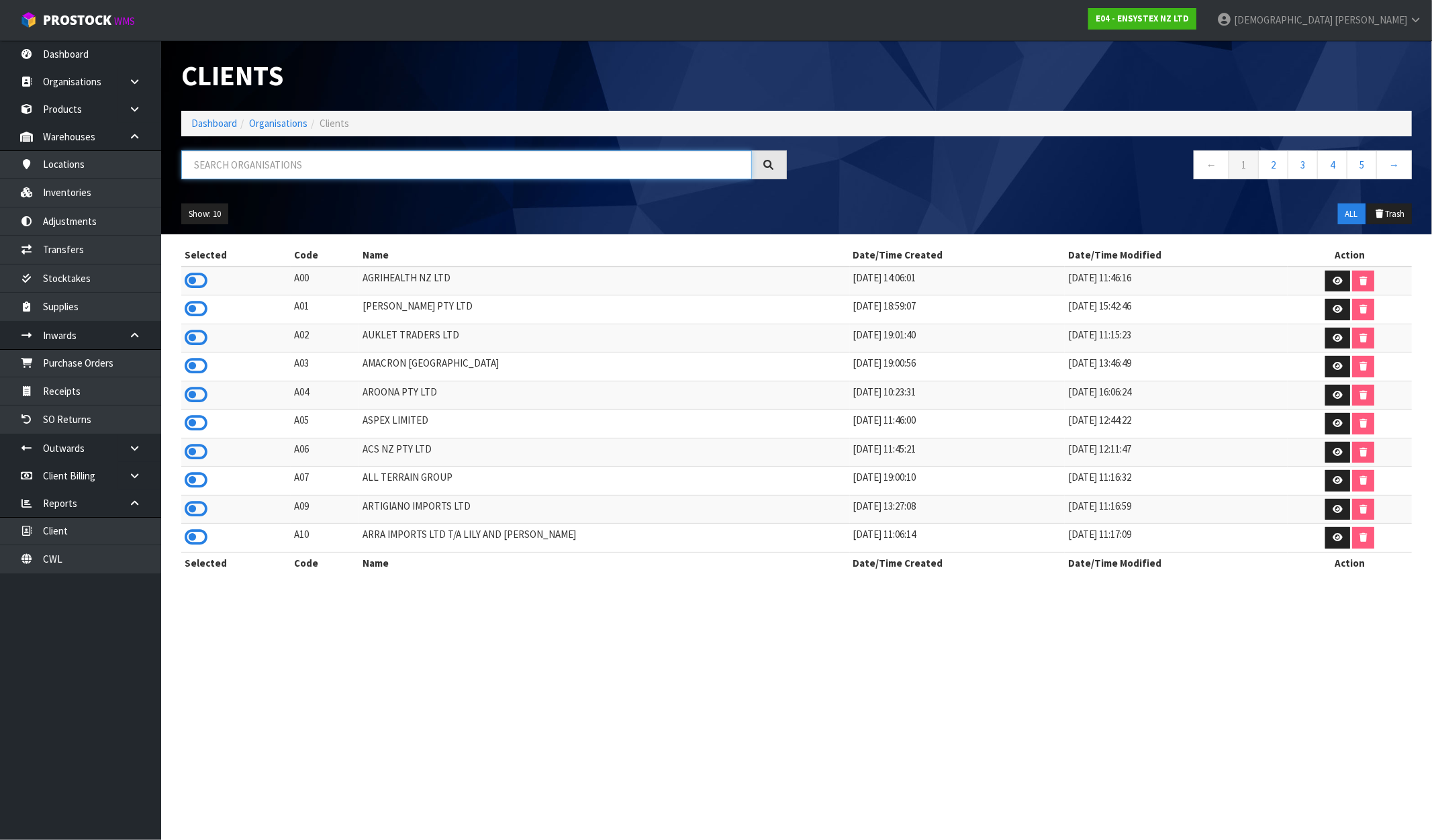
click at [209, 165] on input "text" at bounding box center [466, 164] width 571 height 29
paste input "ELITE SCREENS PTY LTD"
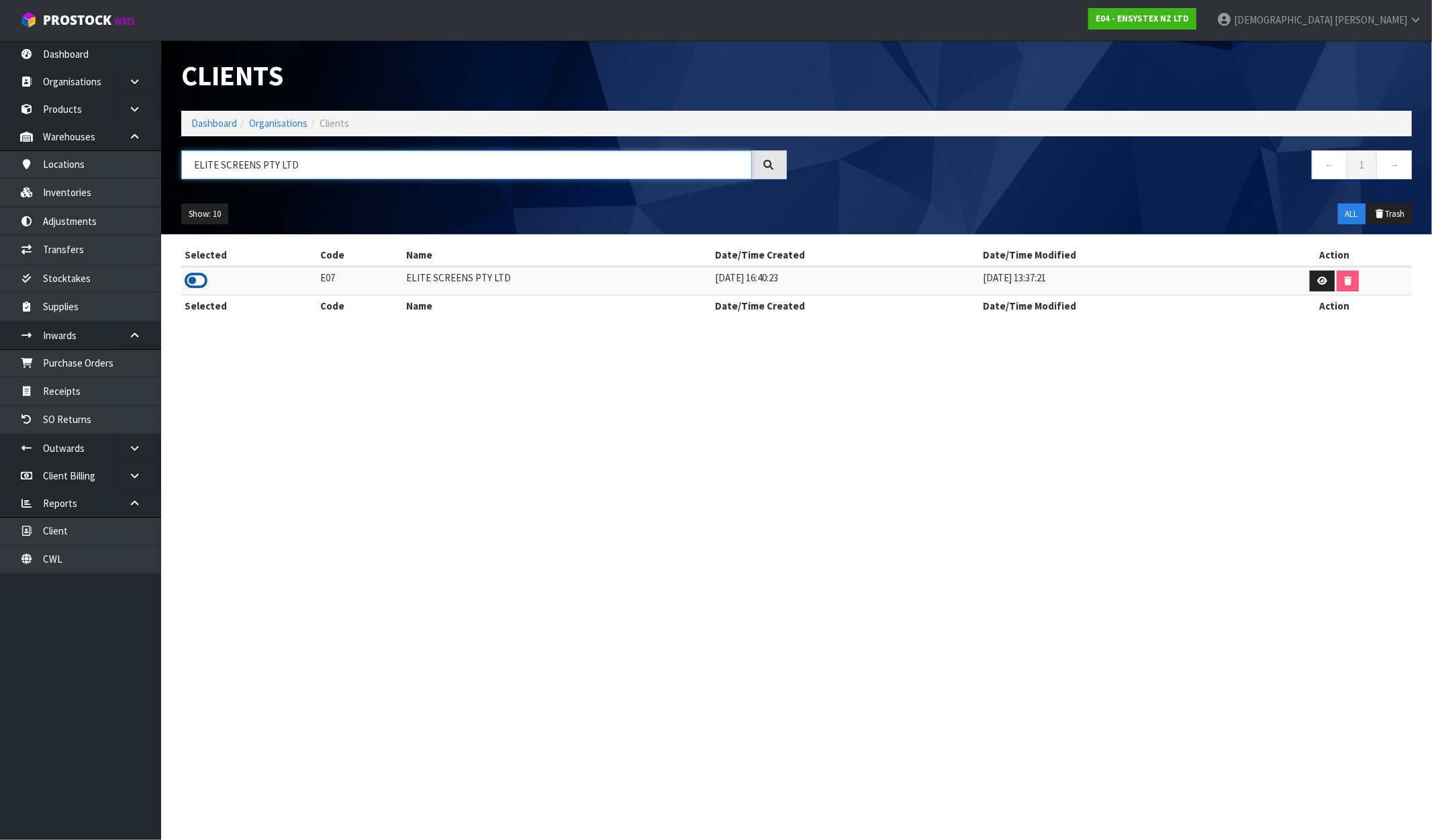
type input "ELITE SCREENS PTY LTD"
click at [189, 279] on icon at bounding box center [196, 280] width 23 height 20
click at [84, 195] on link "Inventories" at bounding box center [80, 192] width 161 height 27
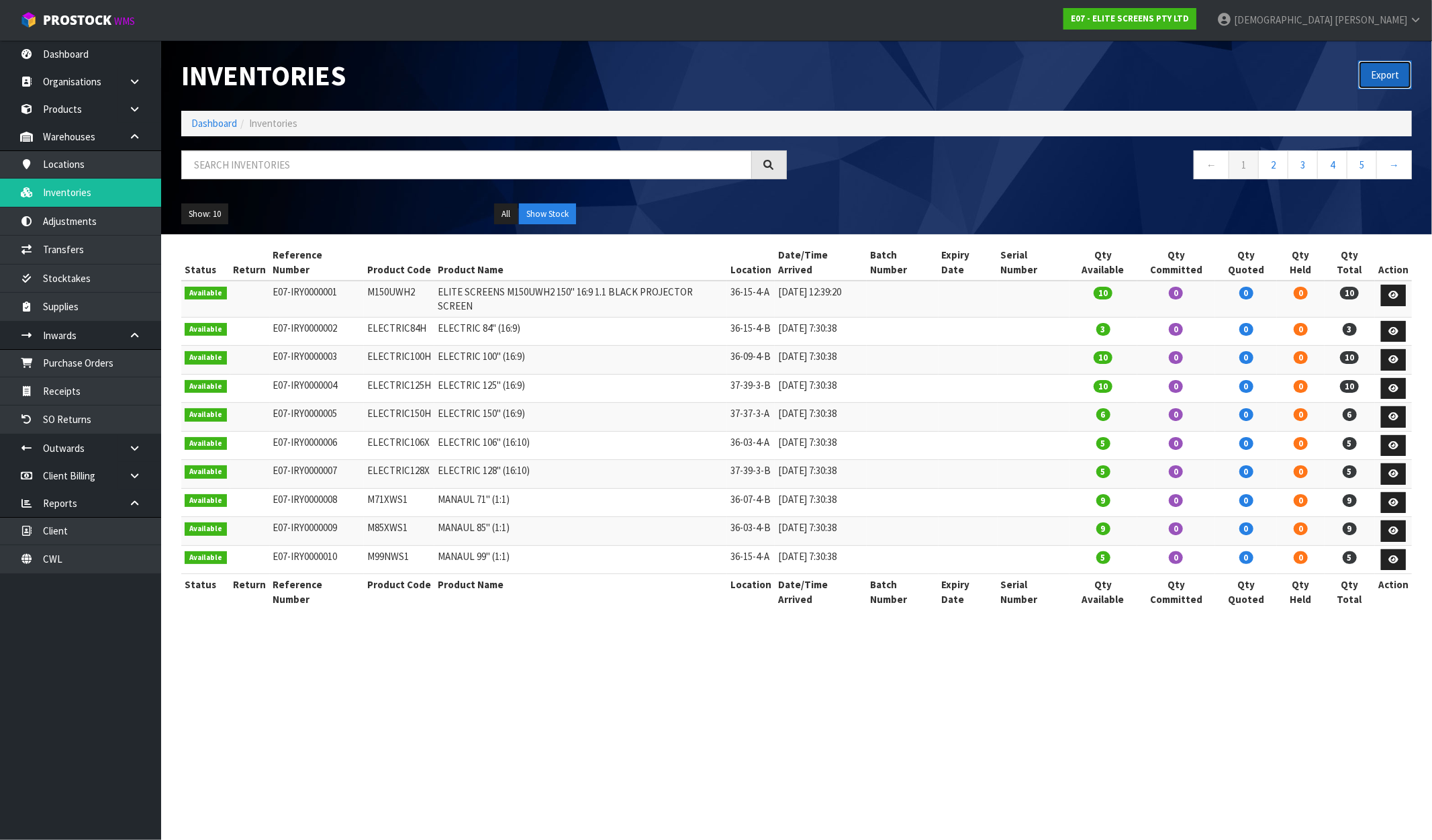
click at [1398, 70] on button "Export" at bounding box center [1385, 75] width 54 height 29
click at [1189, 21] on strong "E07 - ELITE SCREENS PTY LTD" at bounding box center [1130, 18] width 118 height 11
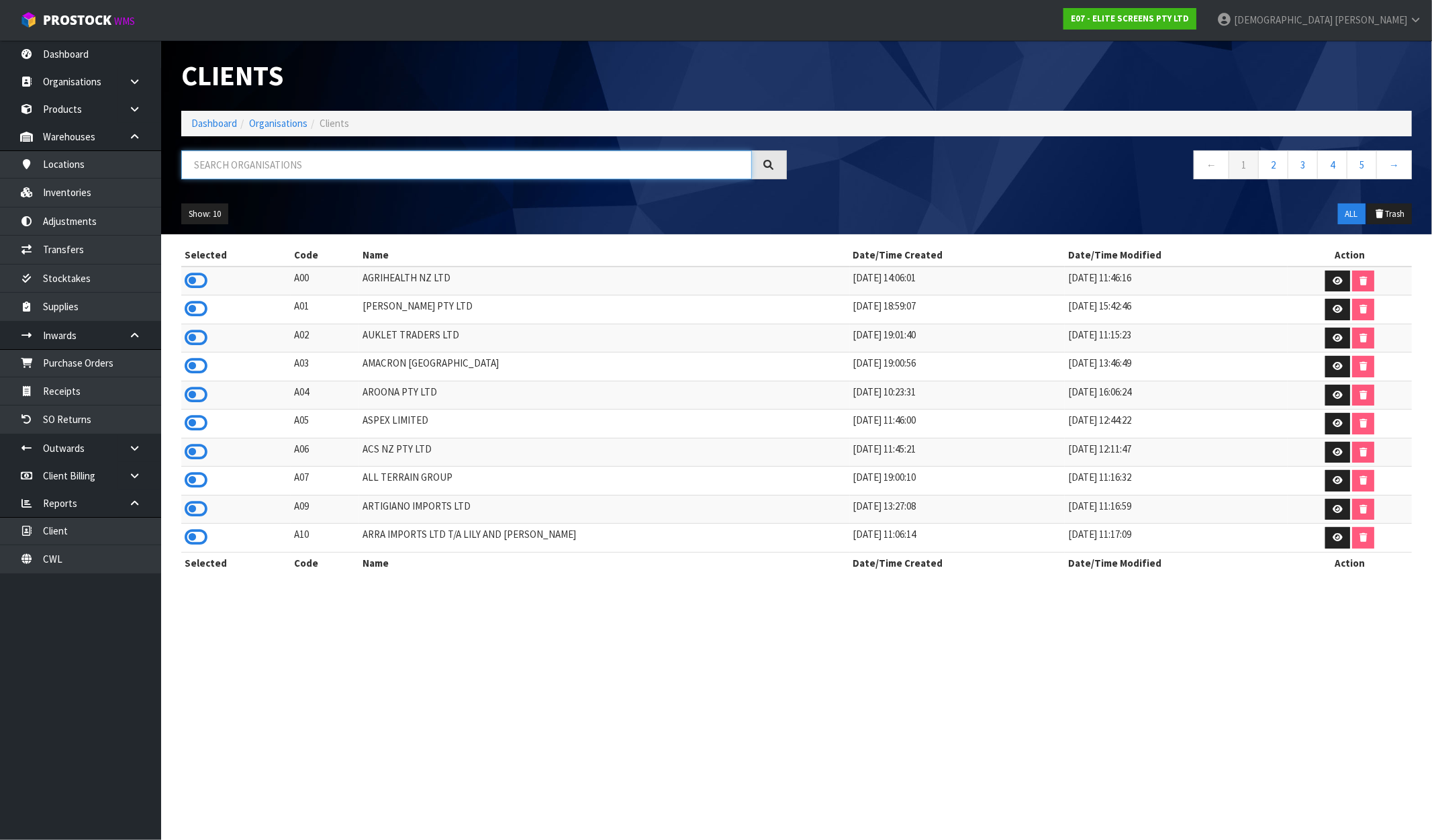
click at [417, 170] on input "text" at bounding box center [466, 164] width 571 height 29
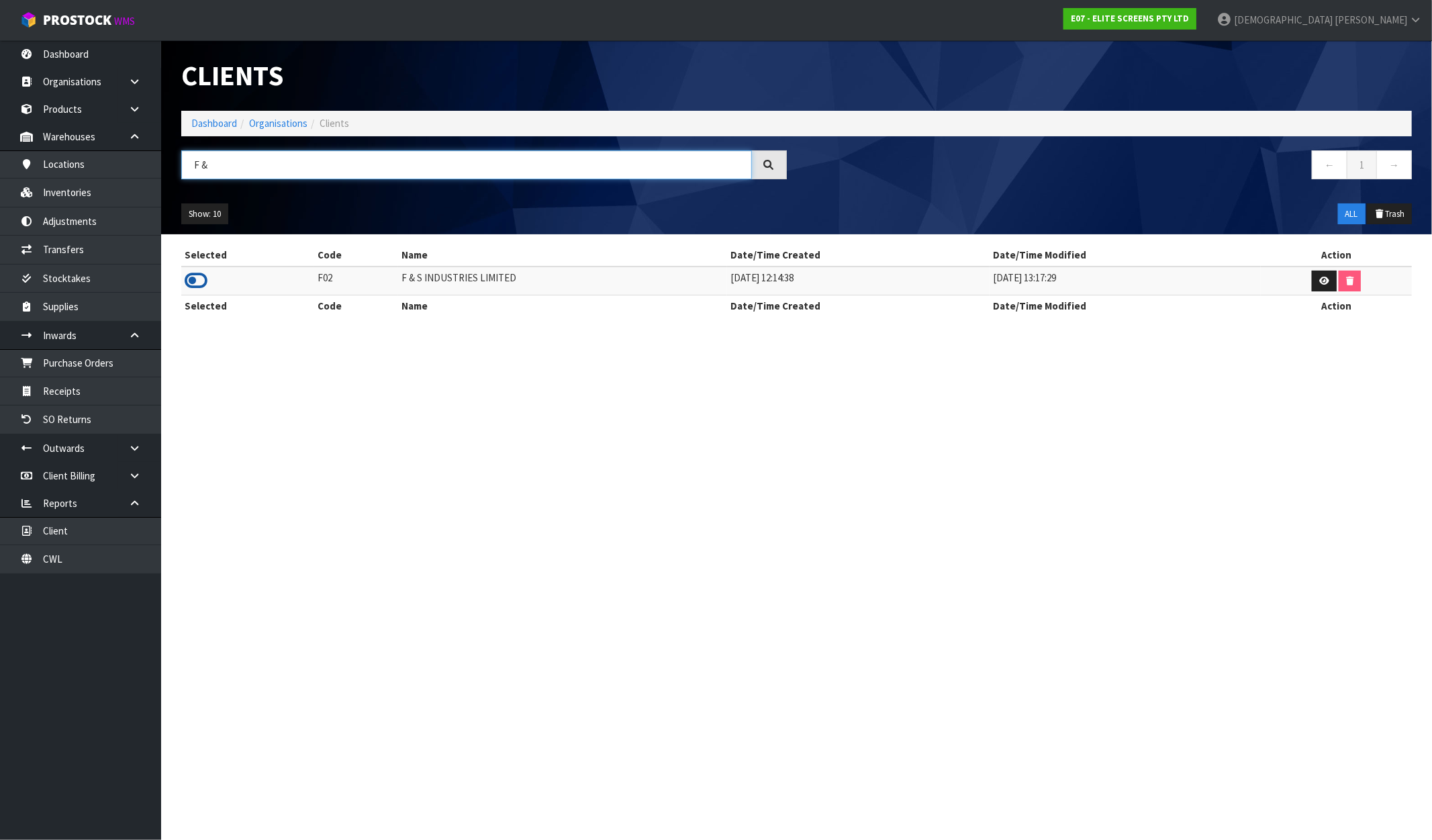
type input "F &"
click at [199, 279] on icon at bounding box center [196, 280] width 23 height 20
drag, startPoint x: 505, startPoint y: 277, endPoint x: 378, endPoint y: 278, distance: 127.0
click at [380, 276] on tr "F02 F & S INDUSTRIES LIMITED 17/06/2019 12:14:38 25/09/2025 13:17:29" at bounding box center [796, 280] width 1231 height 29
copy tr "F & S INDUSTRIES LIMITED"
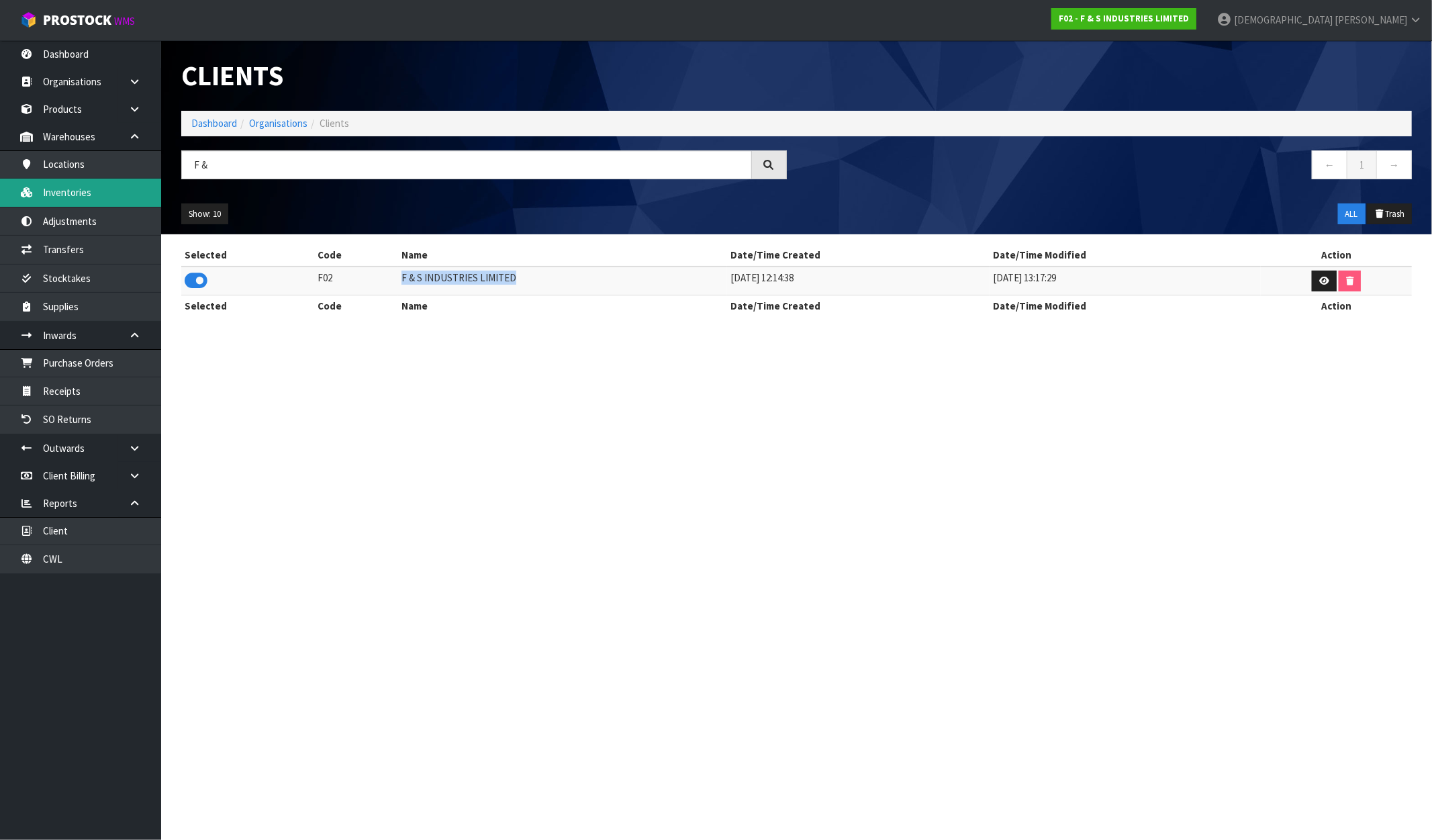
click at [119, 197] on link "Inventories" at bounding box center [80, 192] width 161 height 27
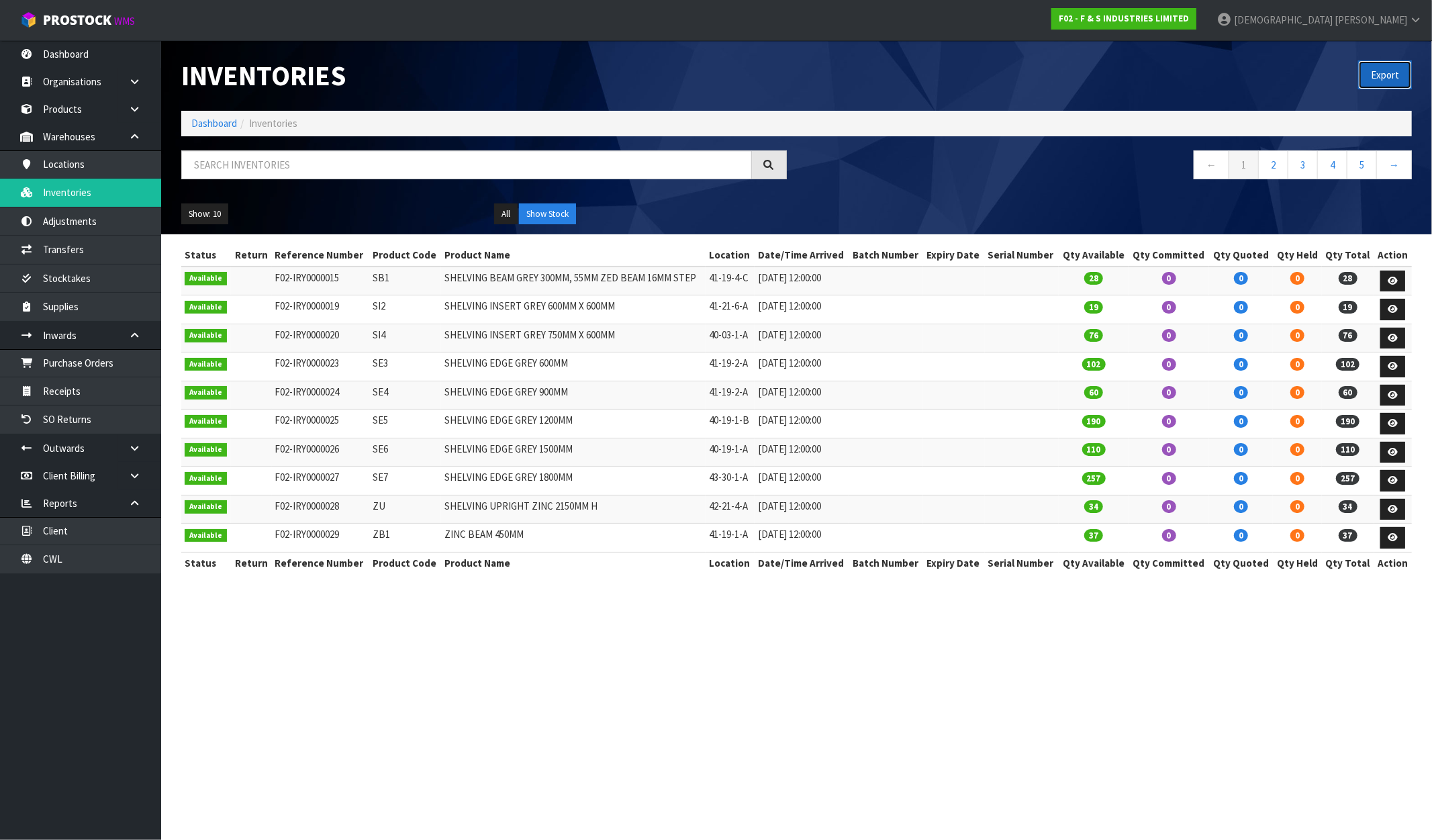
click at [1387, 74] on button "Export" at bounding box center [1385, 75] width 54 height 29
click at [1189, 21] on strong "F02 - F & S INDUSTRIES LIMITED" at bounding box center [1124, 18] width 130 height 11
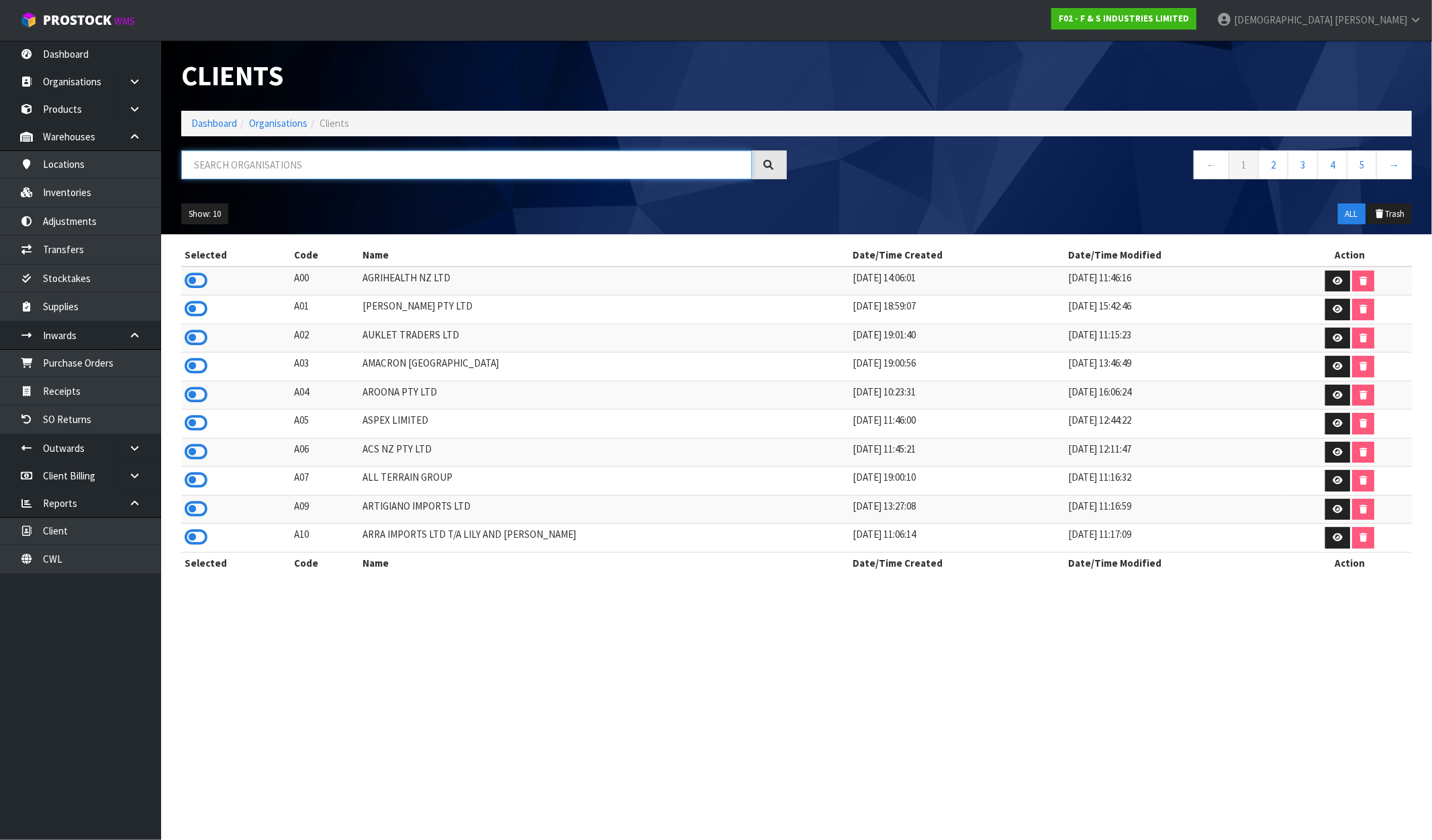
click at [312, 164] on input "text" at bounding box center [466, 164] width 571 height 29
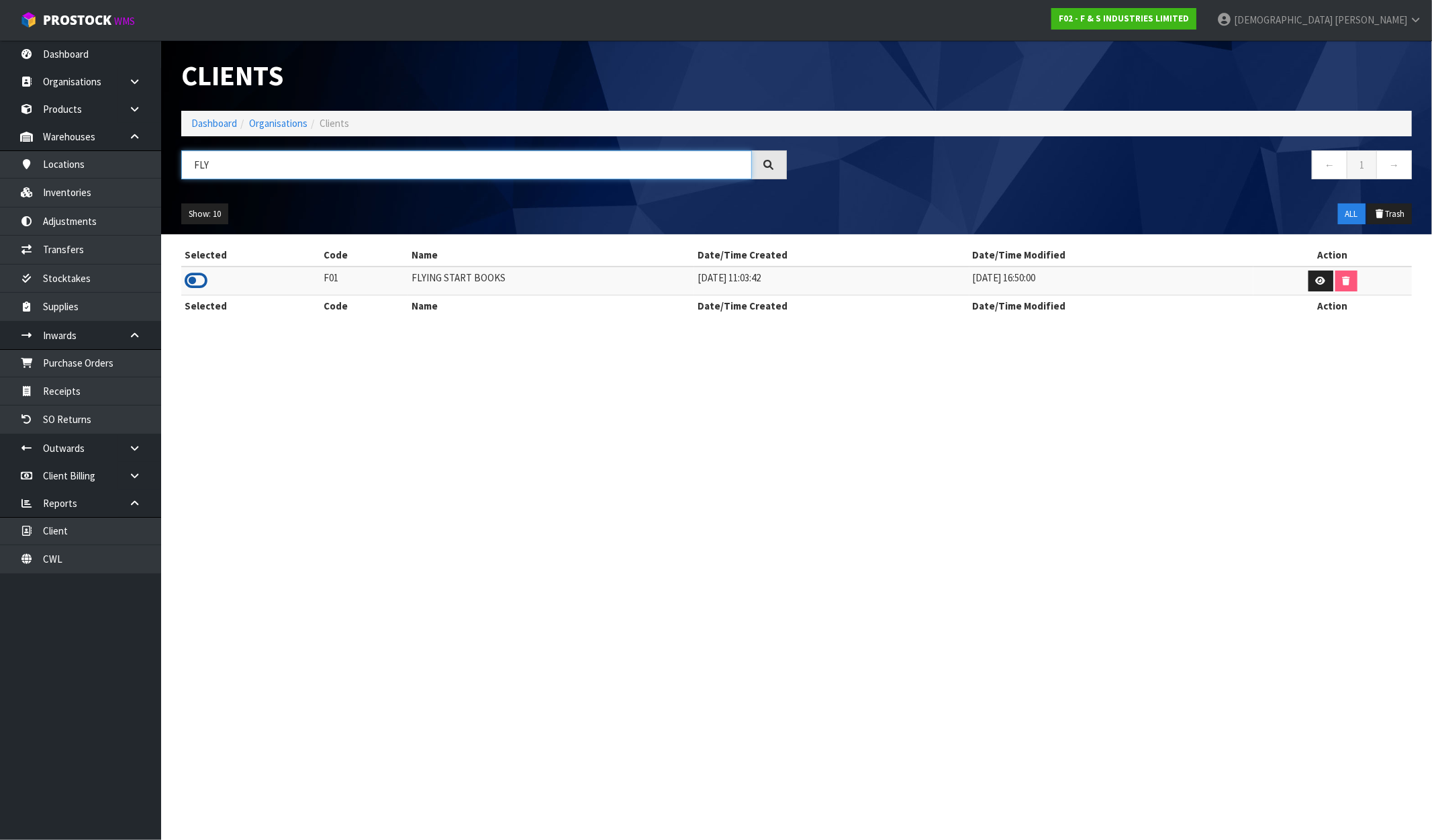
type input "FLY"
click at [204, 272] on td at bounding box center [251, 280] width 139 height 29
click at [201, 279] on icon at bounding box center [196, 280] width 23 height 20
drag, startPoint x: 514, startPoint y: 278, endPoint x: 384, endPoint y: 285, distance: 130.2
click at [384, 285] on tr "F01 FLYING START BOOKS 27/05/2019 11:03:42 12/09/2019 16:50:00" at bounding box center [796, 280] width 1231 height 29
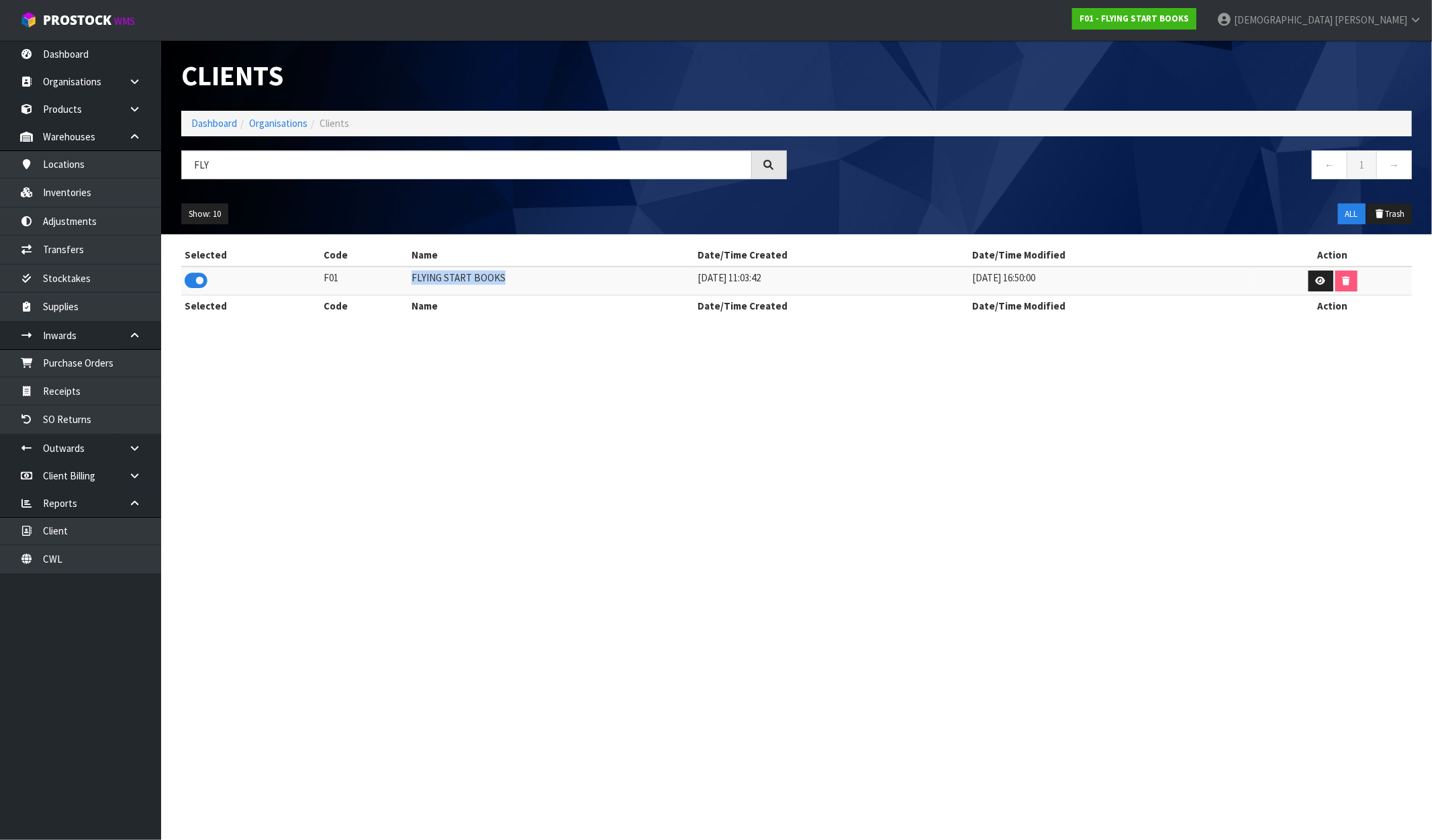
copy tr "FLYING START BOOKS"
click at [76, 195] on link "Inventories" at bounding box center [80, 192] width 161 height 27
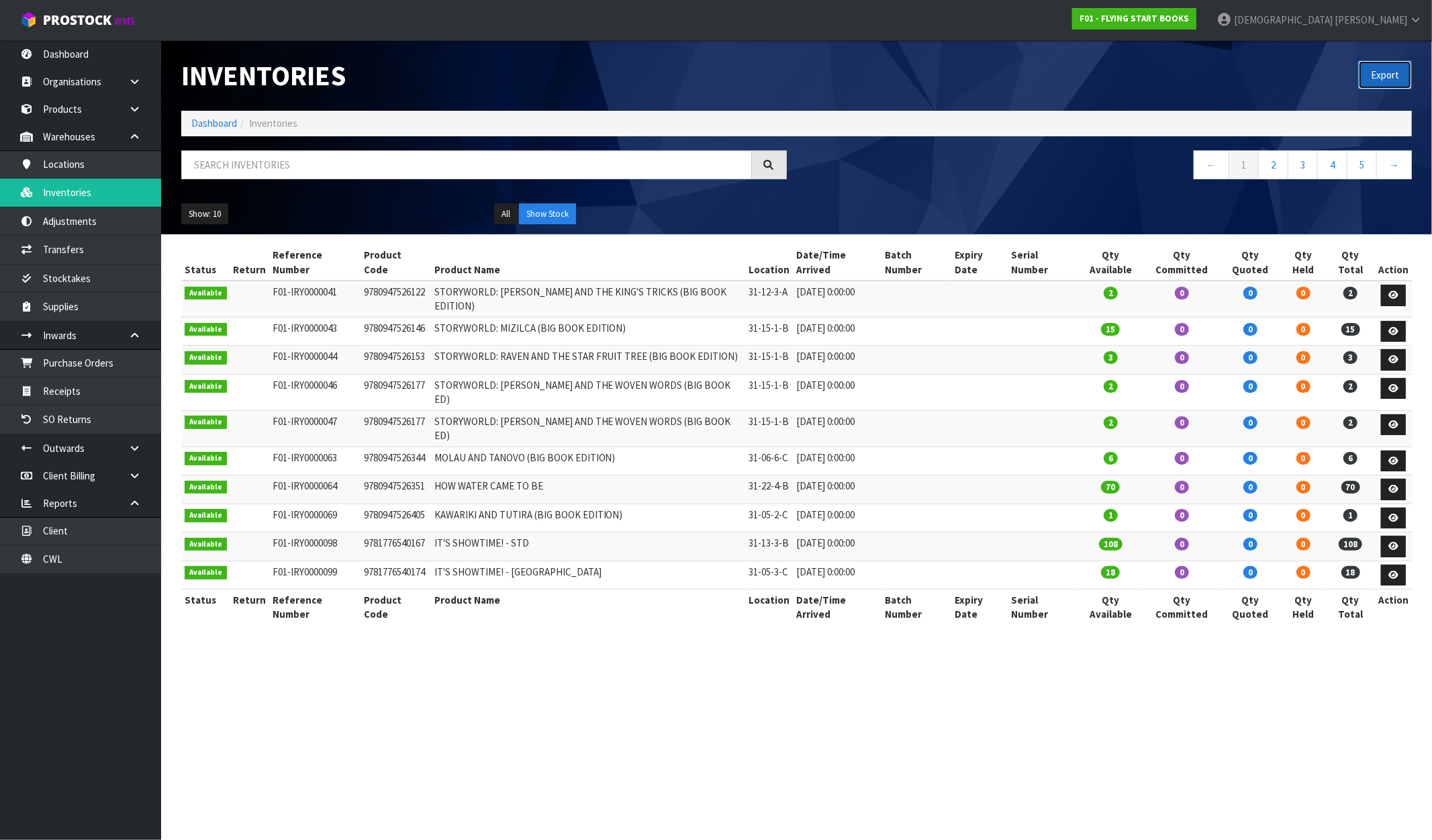
click at [1367, 82] on button "Export" at bounding box center [1385, 75] width 54 height 29
click at [1196, 25] on link "F01 - FLYING START BOOKS" at bounding box center [1134, 18] width 124 height 21
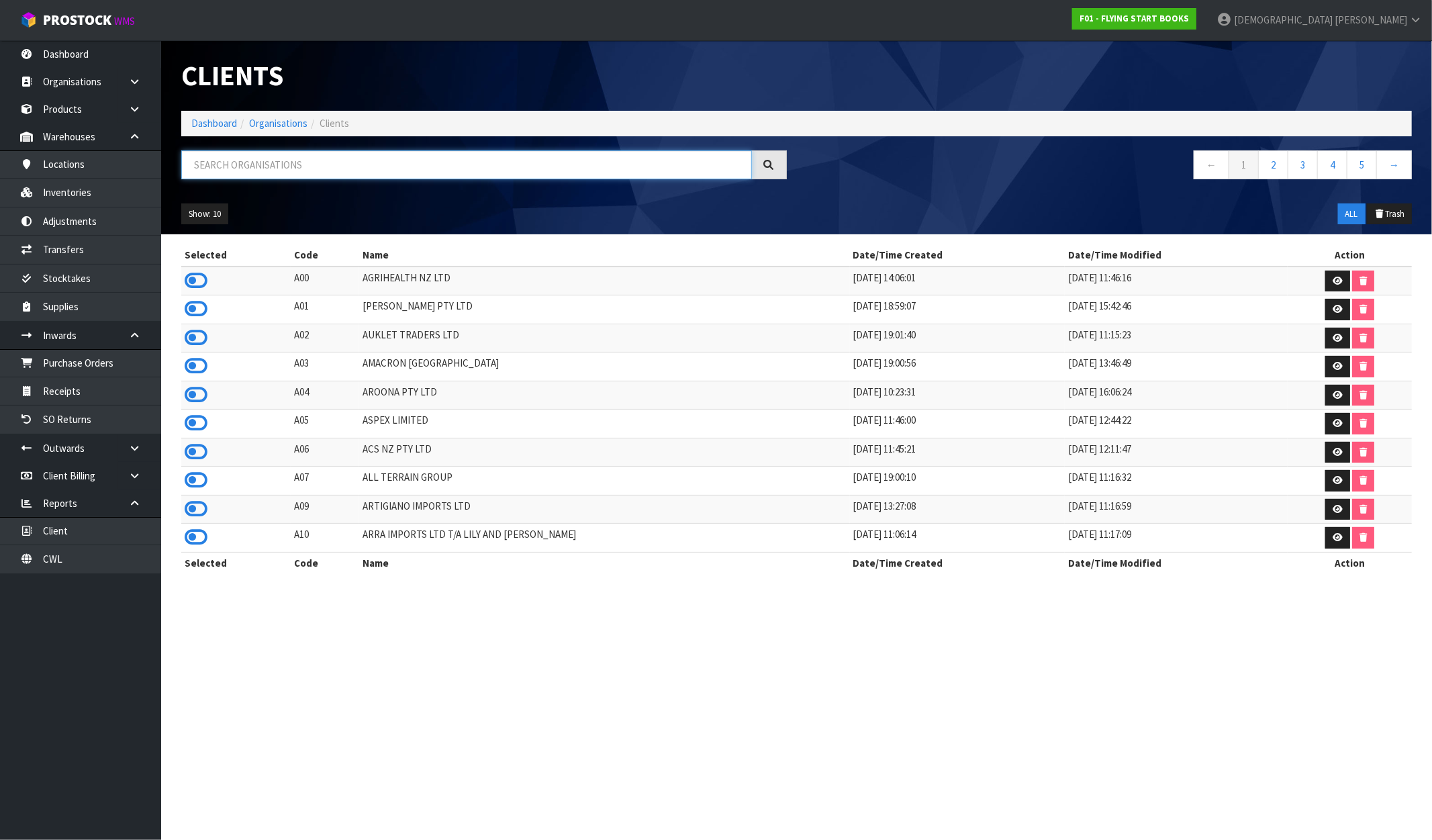
click at [232, 163] on input "text" at bounding box center [466, 164] width 571 height 29
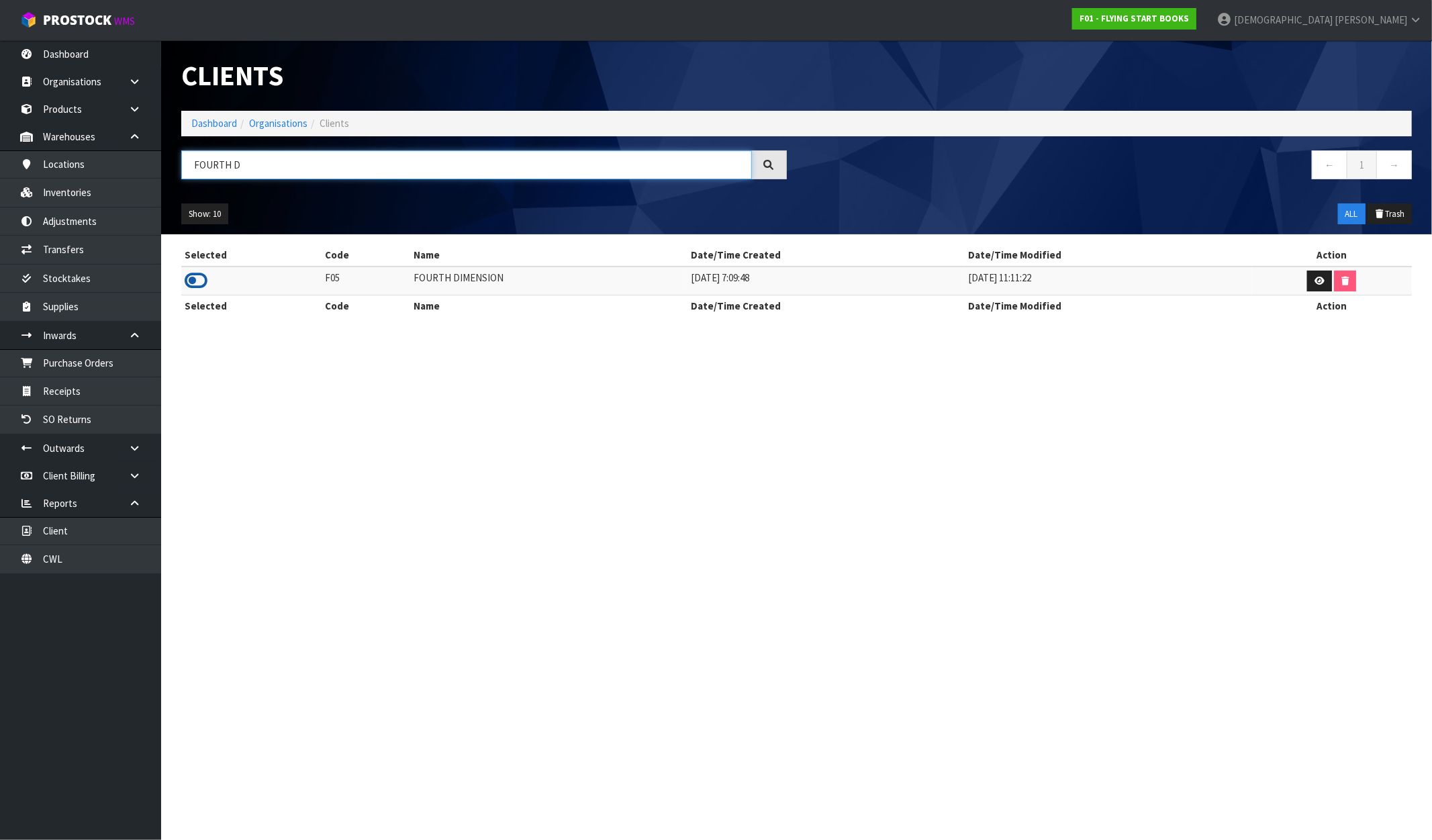
type input "FOURTH D"
click at [200, 282] on icon at bounding box center [196, 280] width 23 height 20
drag, startPoint x: 514, startPoint y: 287, endPoint x: 401, endPoint y: 280, distance: 113.2
click at [411, 286] on td "FOURTH DIMENSION" at bounding box center [549, 280] width 278 height 29
click at [33, 184] on link "Inventories" at bounding box center [80, 192] width 161 height 27
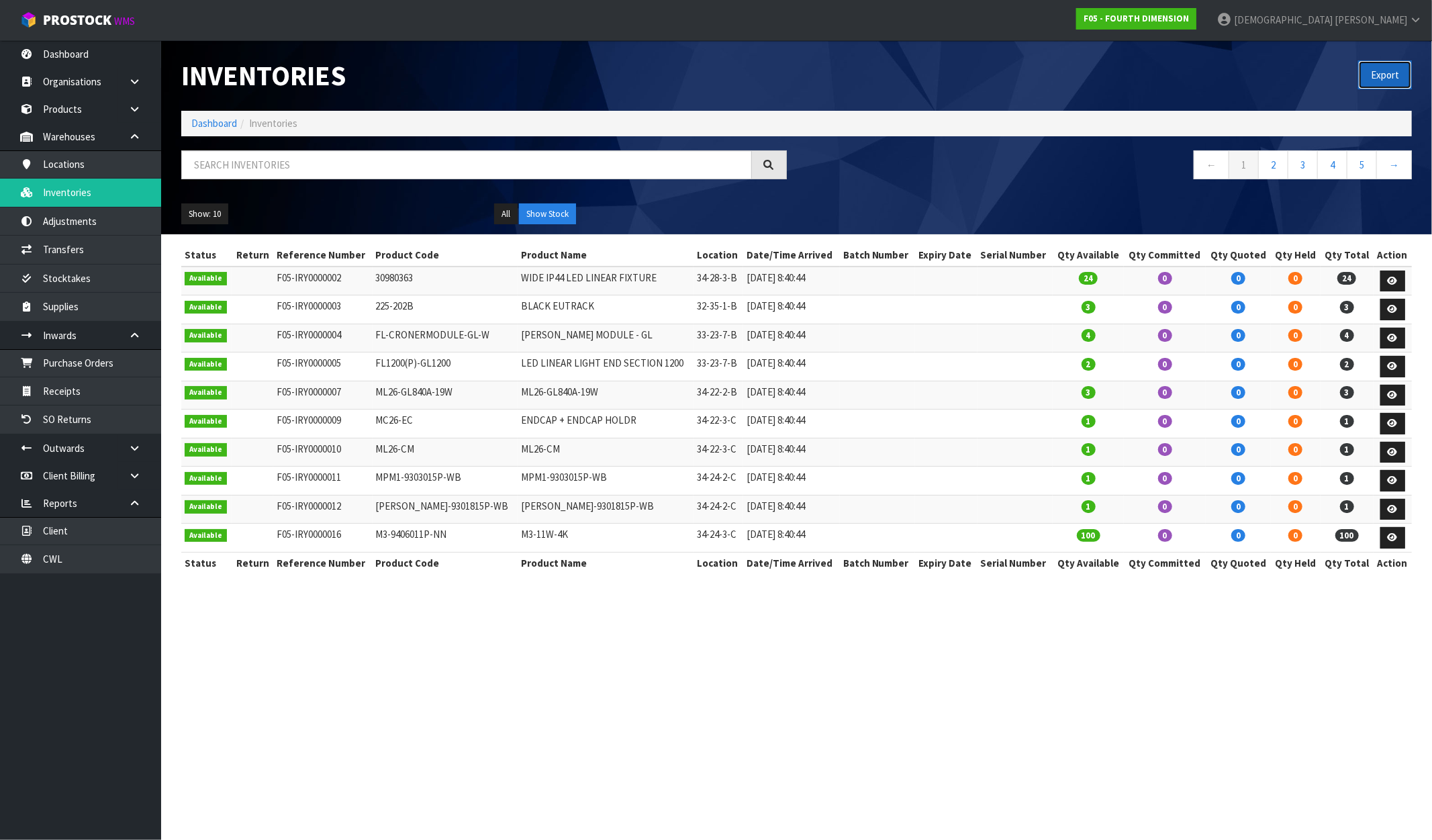
click at [1387, 75] on button "Export" at bounding box center [1385, 75] width 54 height 29
click at [1189, 20] on strong "F05 - FOURTH DIMENSION" at bounding box center [1137, 18] width 105 height 11
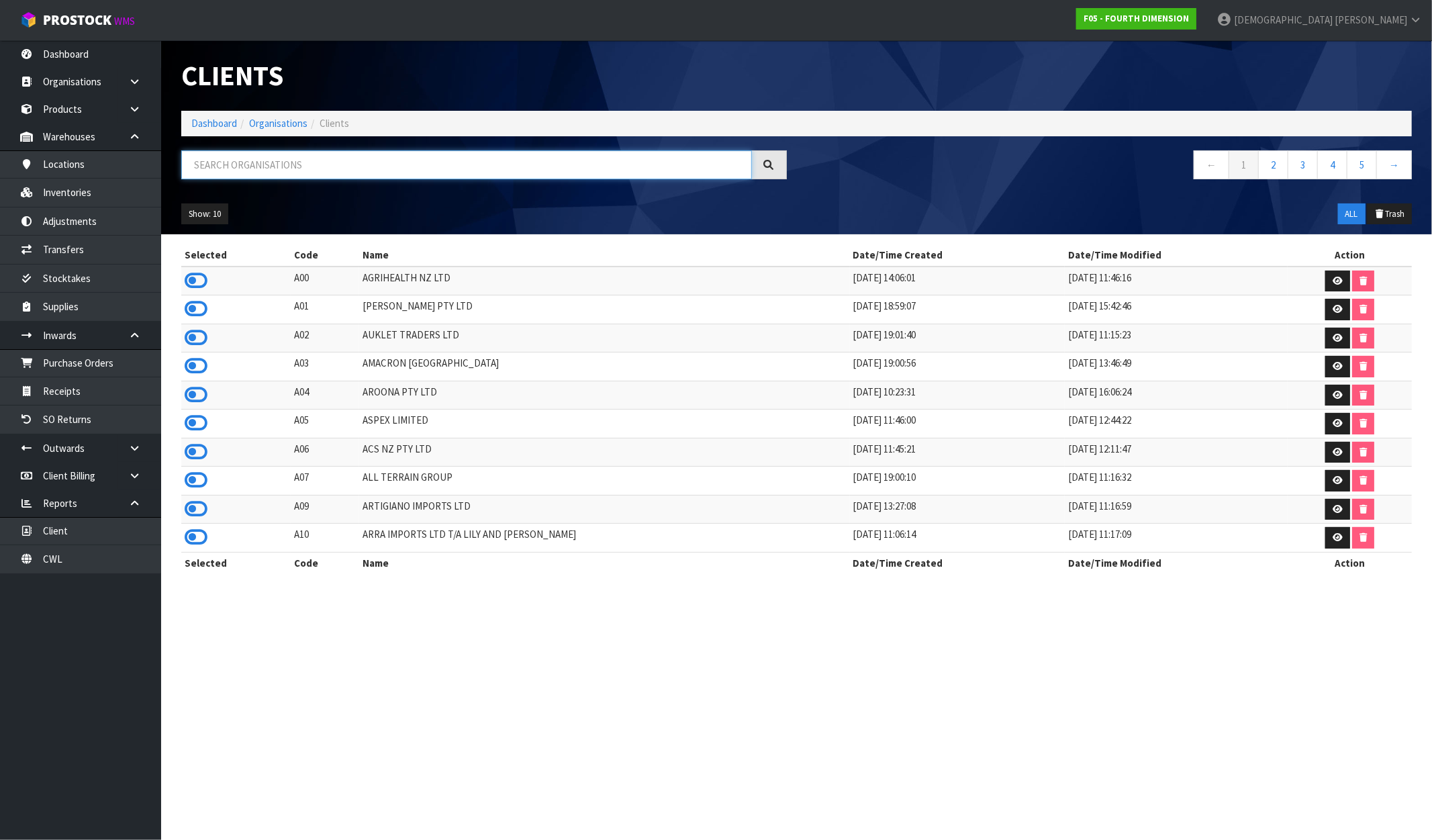
click at [326, 160] on input "text" at bounding box center [466, 164] width 571 height 29
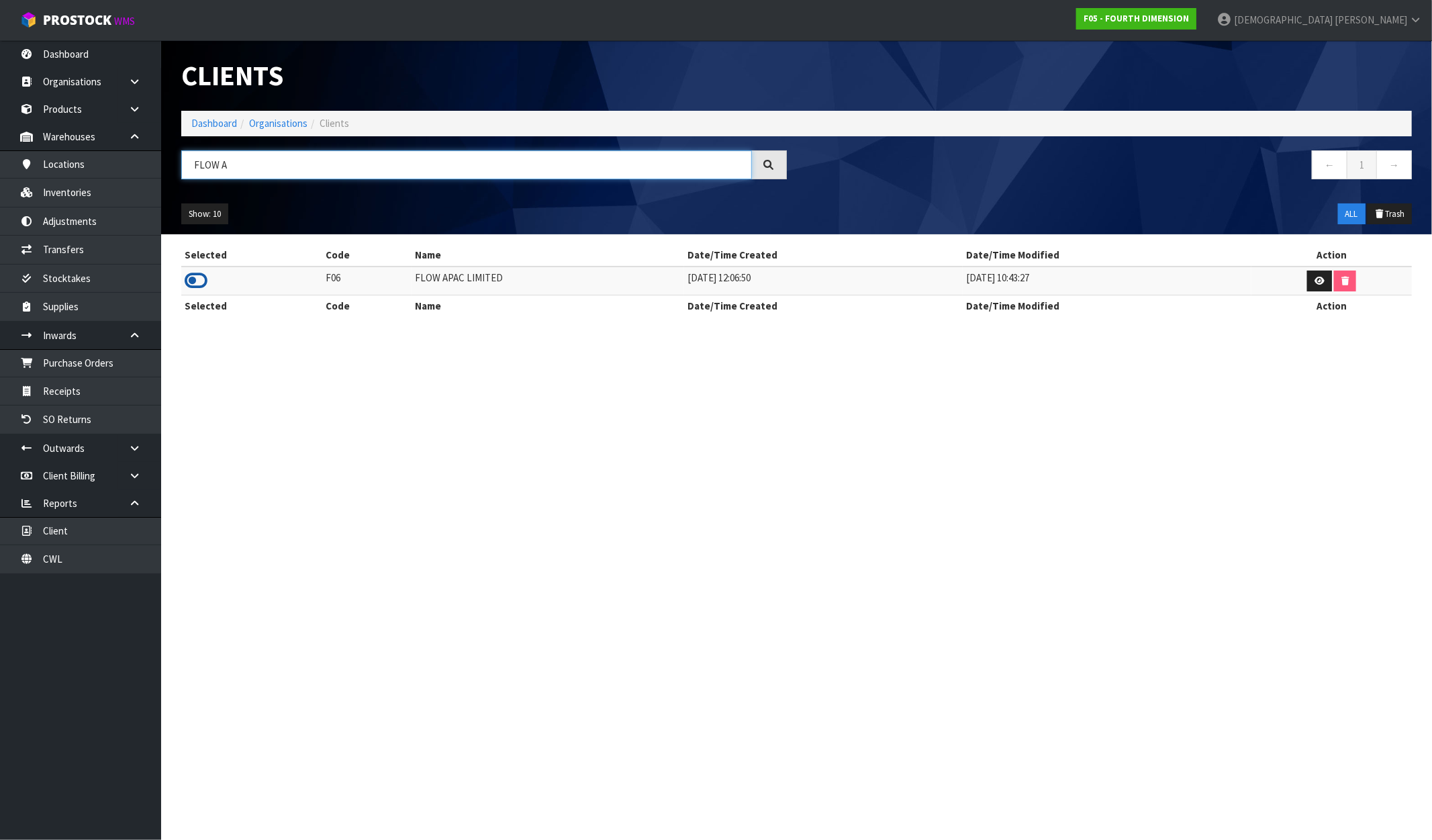
type input "FLOW A"
click at [195, 280] on icon at bounding box center [196, 280] width 23 height 20
drag, startPoint x: 514, startPoint y: 272, endPoint x: 391, endPoint y: 283, distance: 123.5
click at [394, 283] on tr "F06 FLOW APAC LIMITED 11/09/2023 12:06:50 27/11/2023 10:43:27" at bounding box center [796, 280] width 1231 height 29
click at [108, 185] on link "Inventories" at bounding box center [80, 192] width 161 height 27
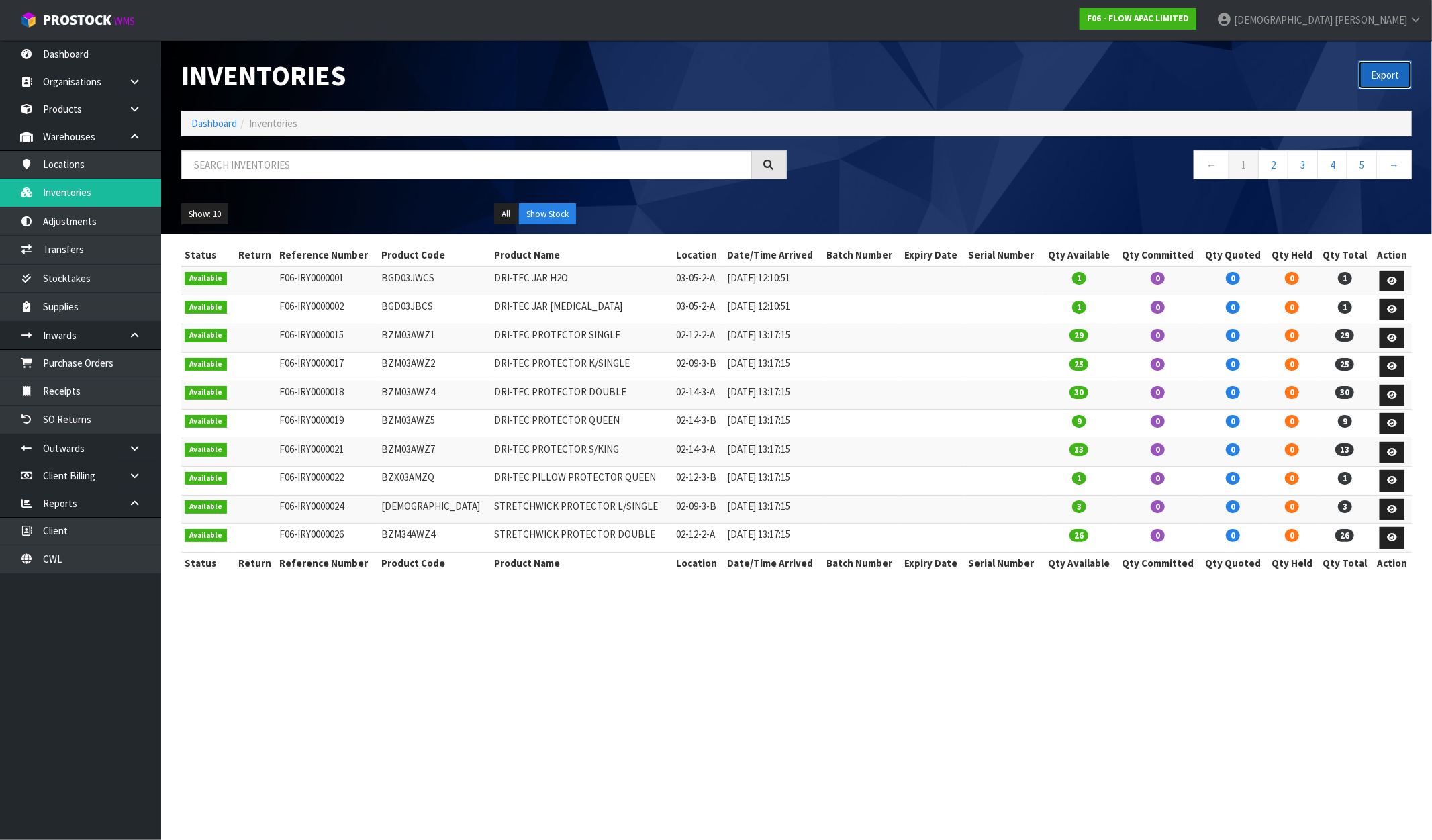
click at [1377, 62] on button "Export" at bounding box center [1385, 75] width 54 height 29
click at [403, 166] on input "text" at bounding box center [466, 164] width 571 height 29
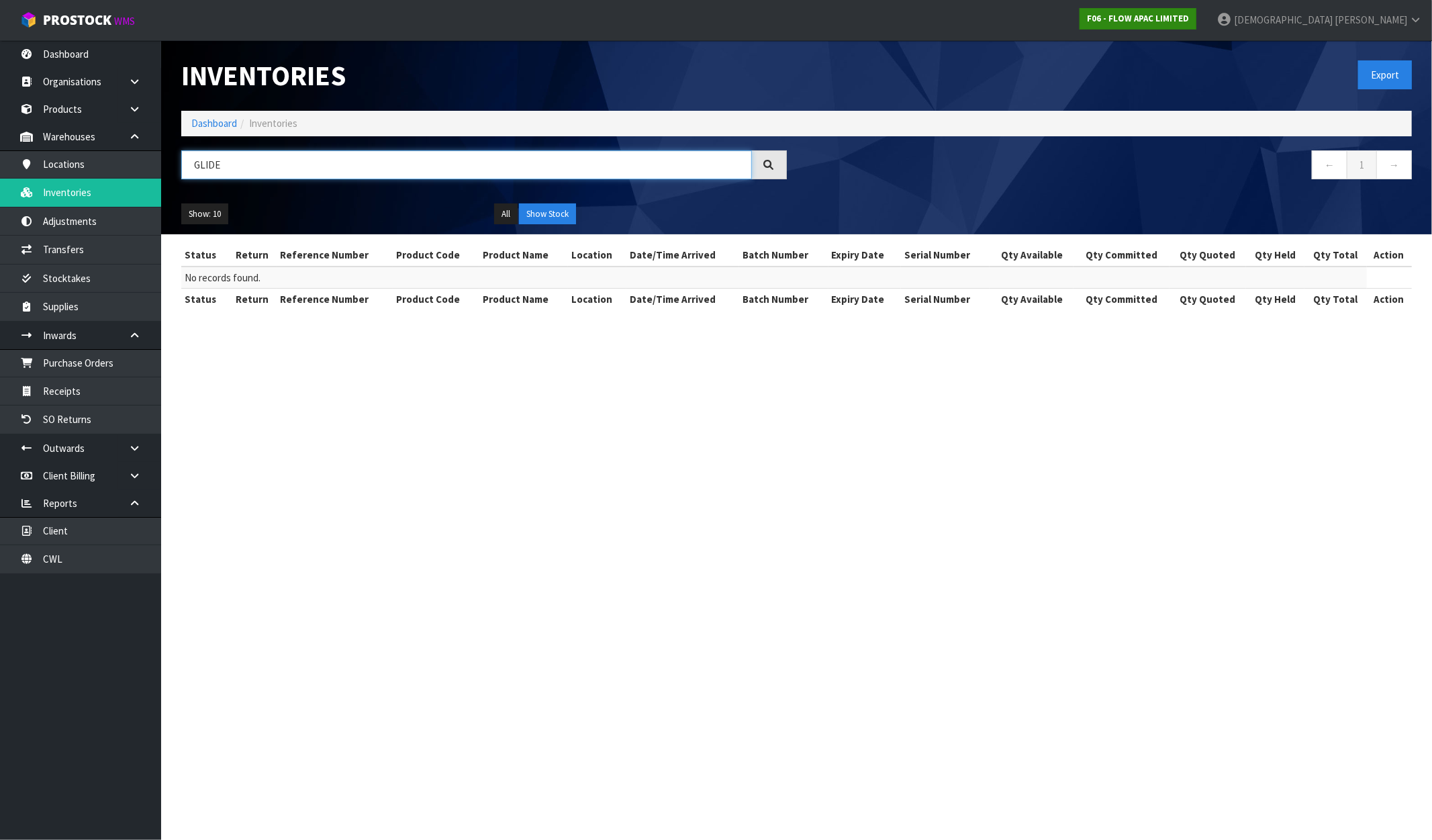
type input "GLIDE"
click at [1196, 10] on link "F06 - FLOW APAC LIMITED" at bounding box center [1138, 18] width 117 height 21
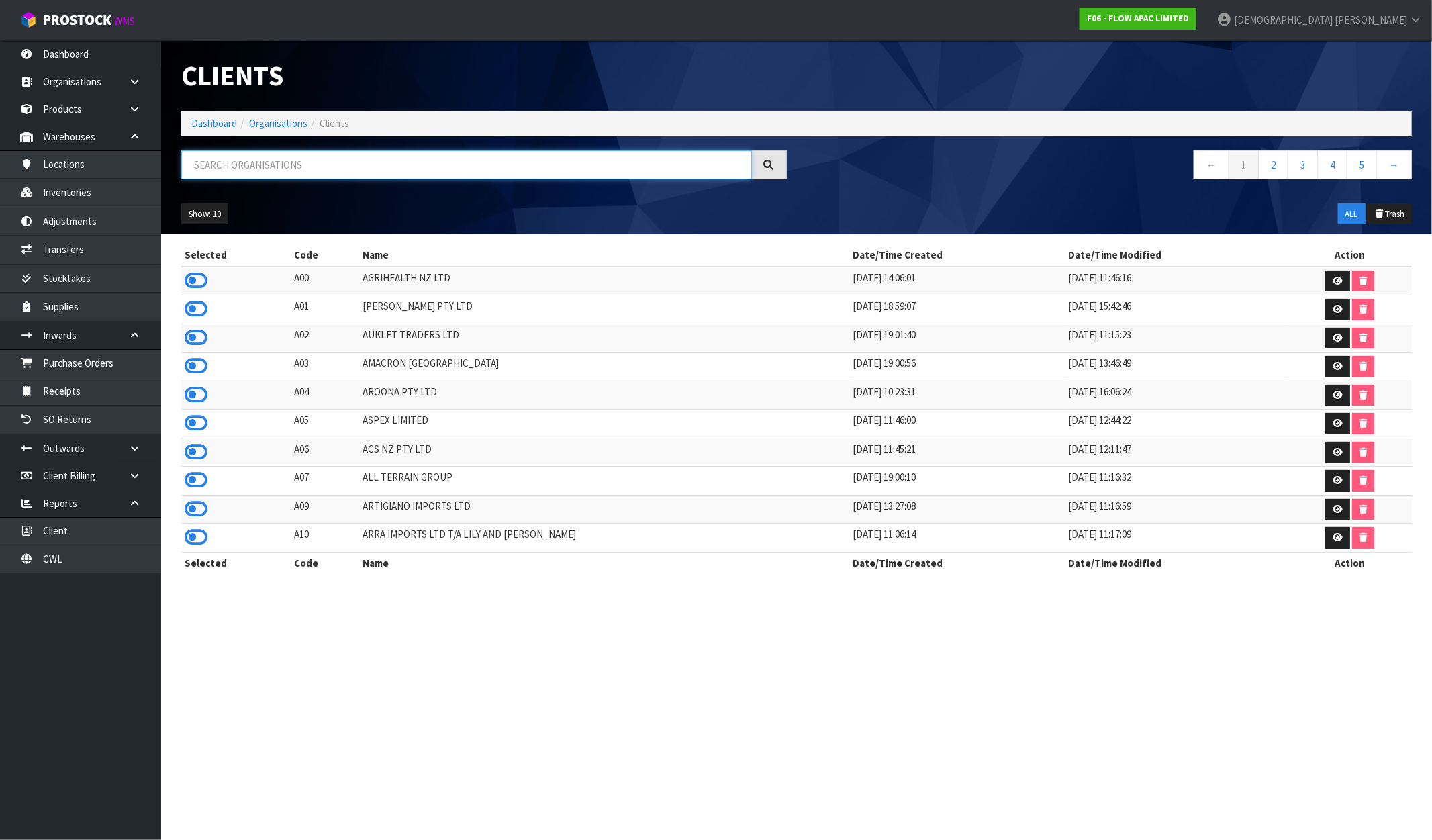
click at [235, 163] on input "text" at bounding box center [466, 164] width 571 height 29
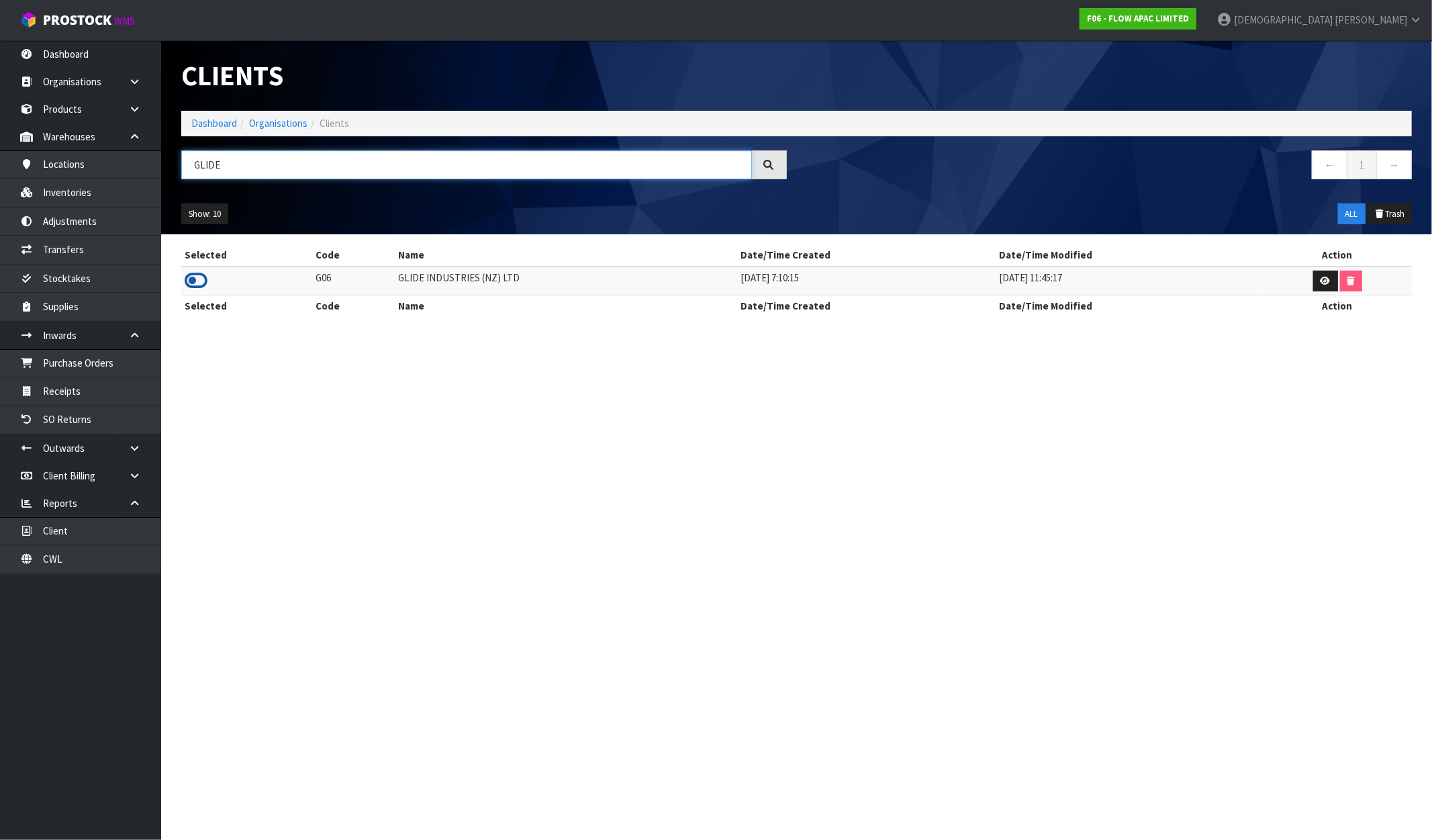
type input "GLIDE"
click at [200, 279] on icon at bounding box center [196, 280] width 23 height 20
drag, startPoint x: 512, startPoint y: 283, endPoint x: 394, endPoint y: 283, distance: 118.0
click at [395, 283] on td "GLIDE INDUSTRIES (NZ) LTD" at bounding box center [566, 280] width 343 height 29
click at [64, 193] on link "Inventories" at bounding box center [80, 192] width 161 height 27
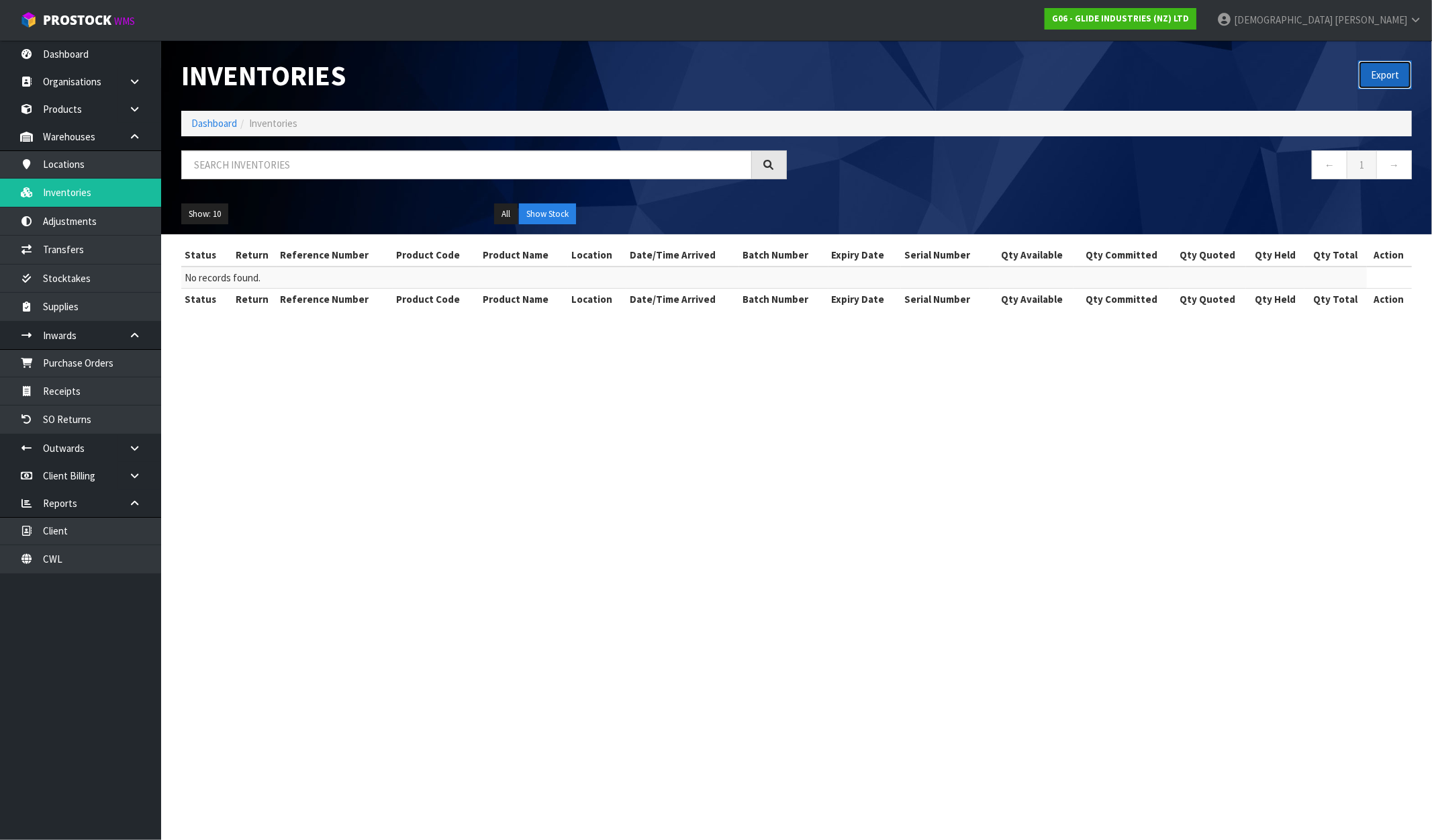
click at [1372, 77] on button "Export" at bounding box center [1385, 75] width 54 height 29
click at [911, 81] on div "Export" at bounding box center [1110, 75] width 626 height 69
click at [1189, 13] on strong "G06 - GLIDE INDUSTRIES (NZ) LTD" at bounding box center [1121, 18] width 137 height 11
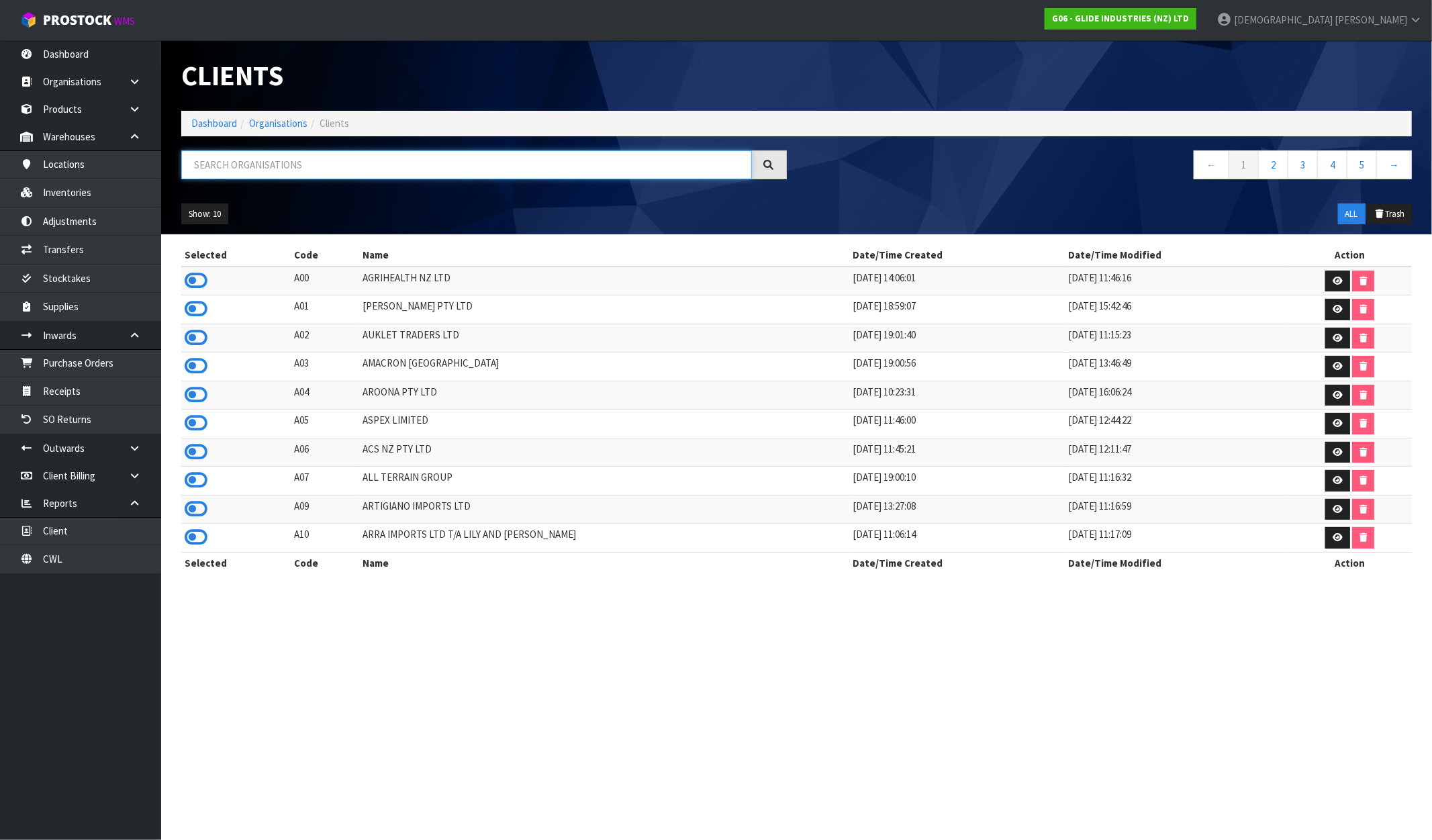
click at [283, 170] on input "text" at bounding box center [466, 164] width 571 height 29
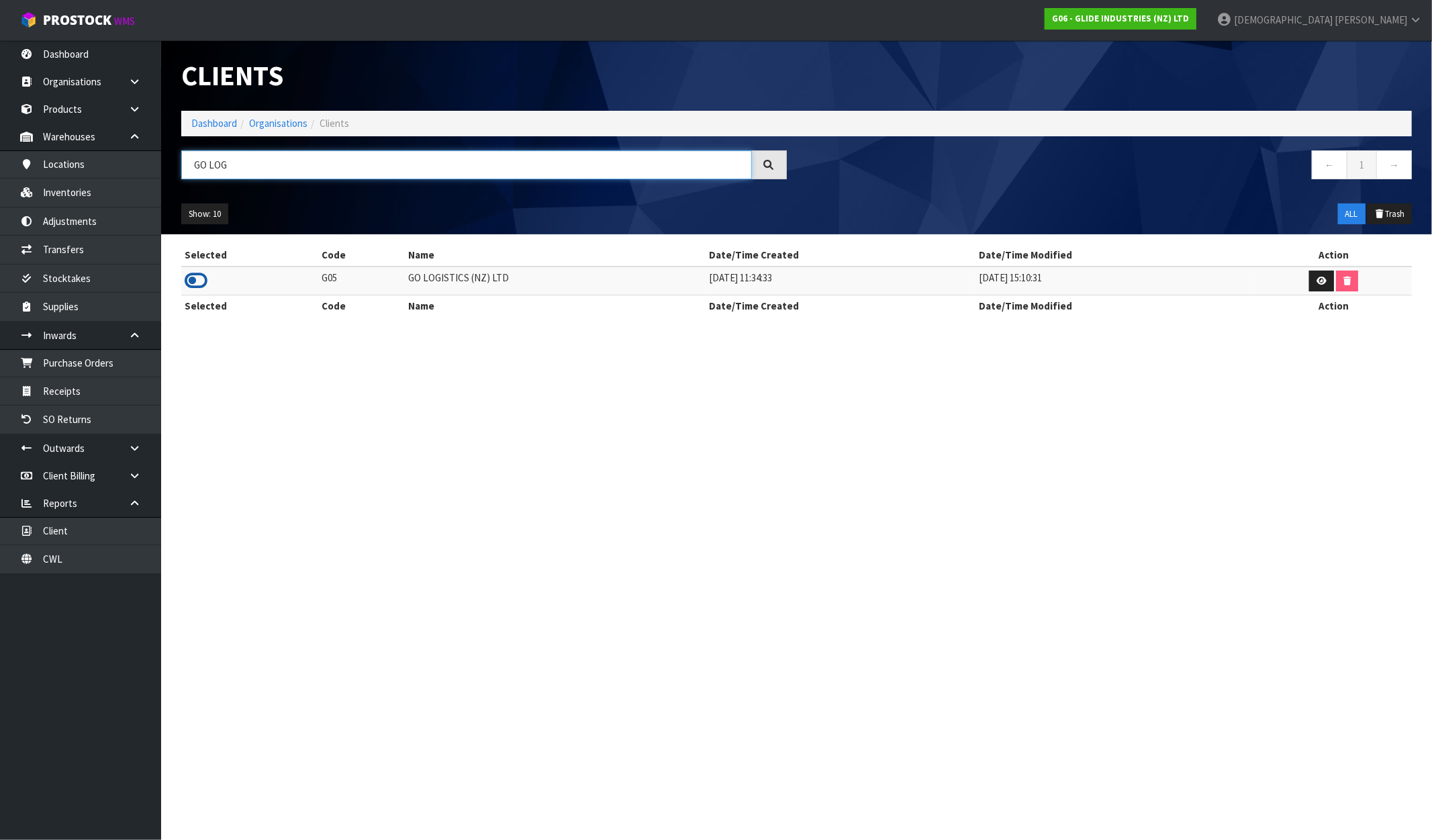
type input "GO LOG"
click at [203, 275] on icon at bounding box center [196, 280] width 23 height 20
drag, startPoint x: 502, startPoint y: 278, endPoint x: 393, endPoint y: 283, distance: 109.1
click at [393, 283] on tr "G05 GO LOGISTICS (NZ) LTD 03/08/2021 11:34:33 03/11/2022 15:10:31" at bounding box center [796, 280] width 1231 height 29
click at [76, 193] on link "Inventories" at bounding box center [80, 192] width 161 height 27
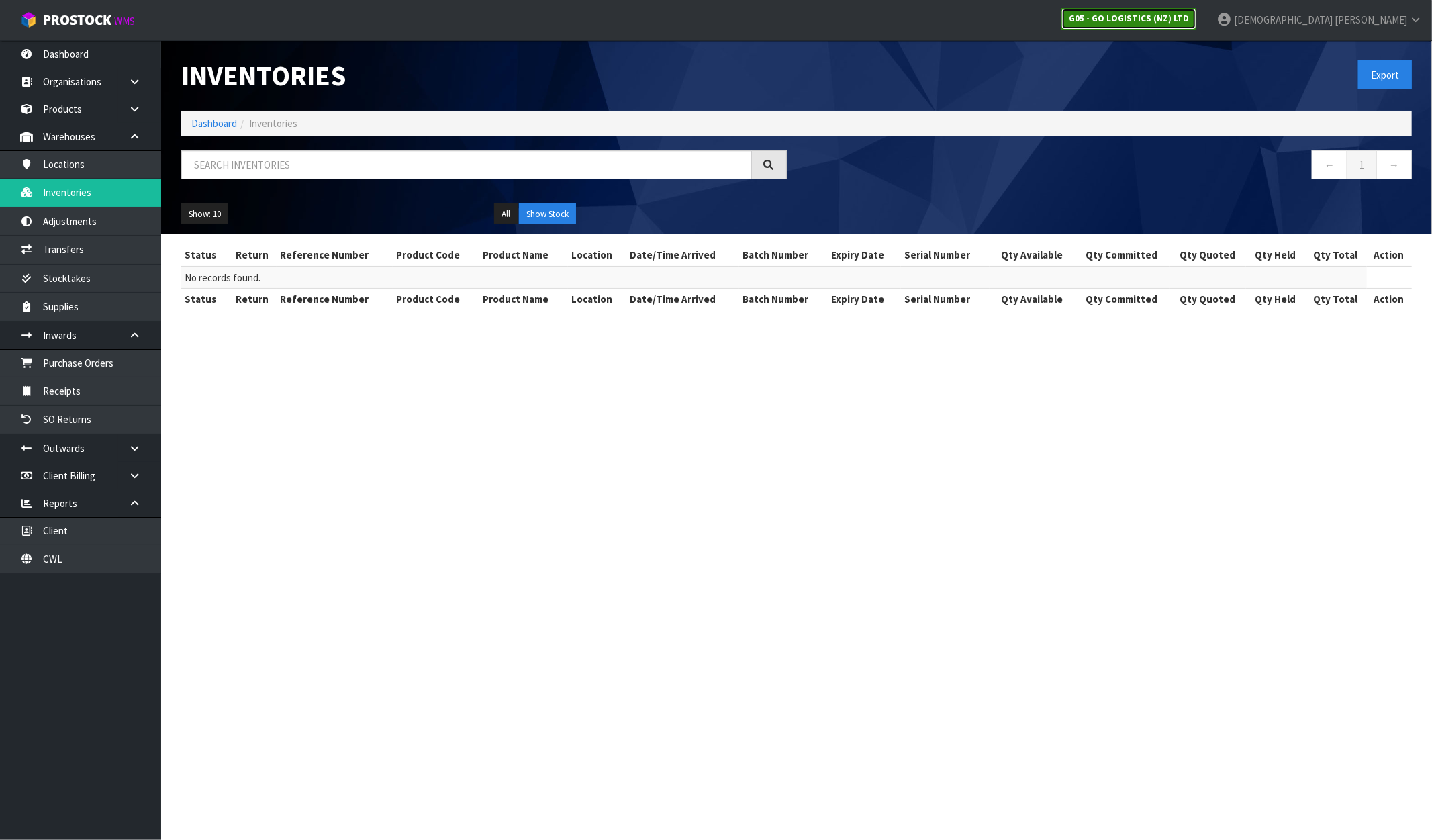
click at [1196, 28] on link "G05 - GO LOGISTICS (NZ) LTD" at bounding box center [1130, 18] width 135 height 21
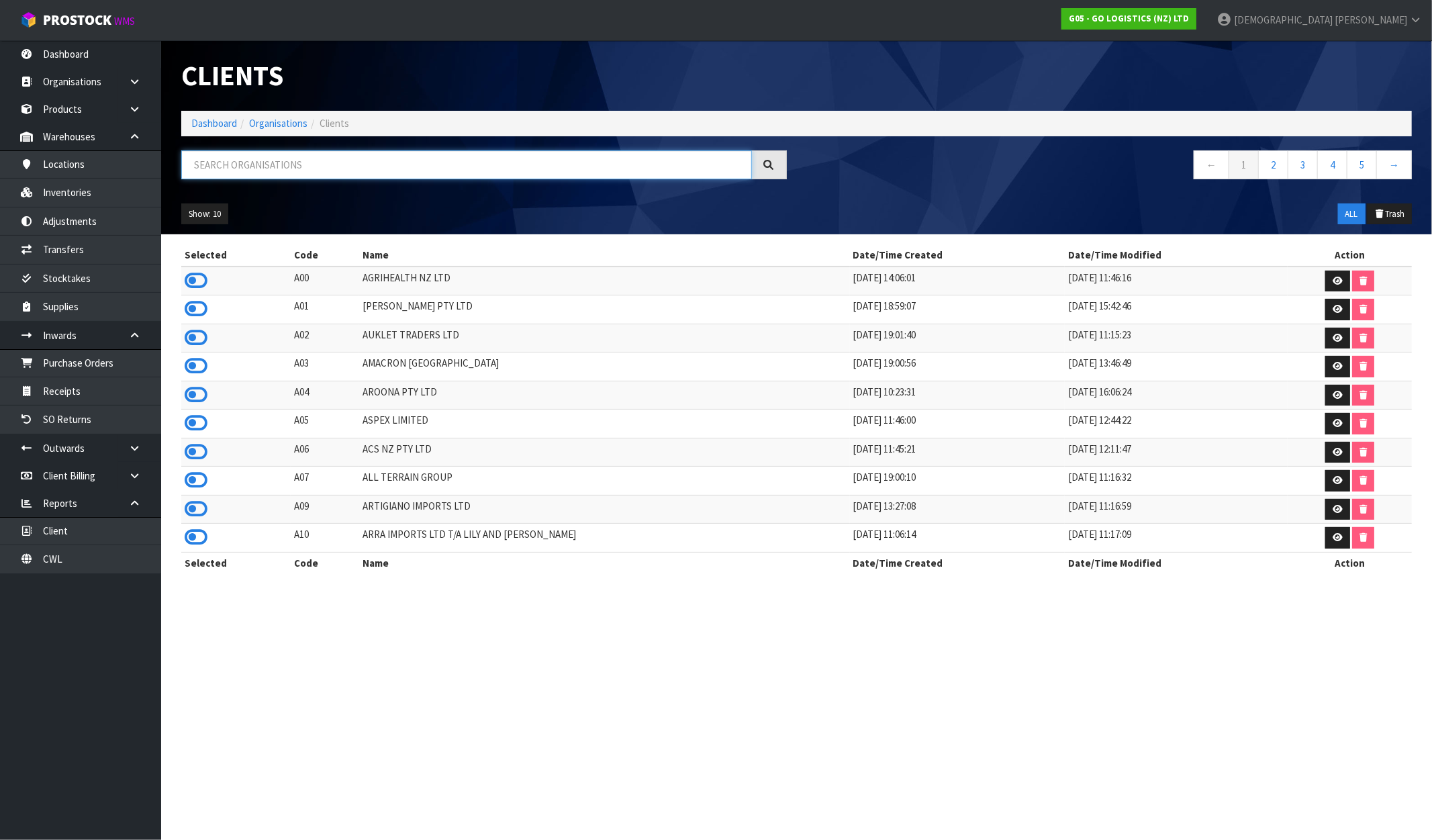
click at [289, 170] on input "text" at bounding box center [466, 164] width 571 height 29
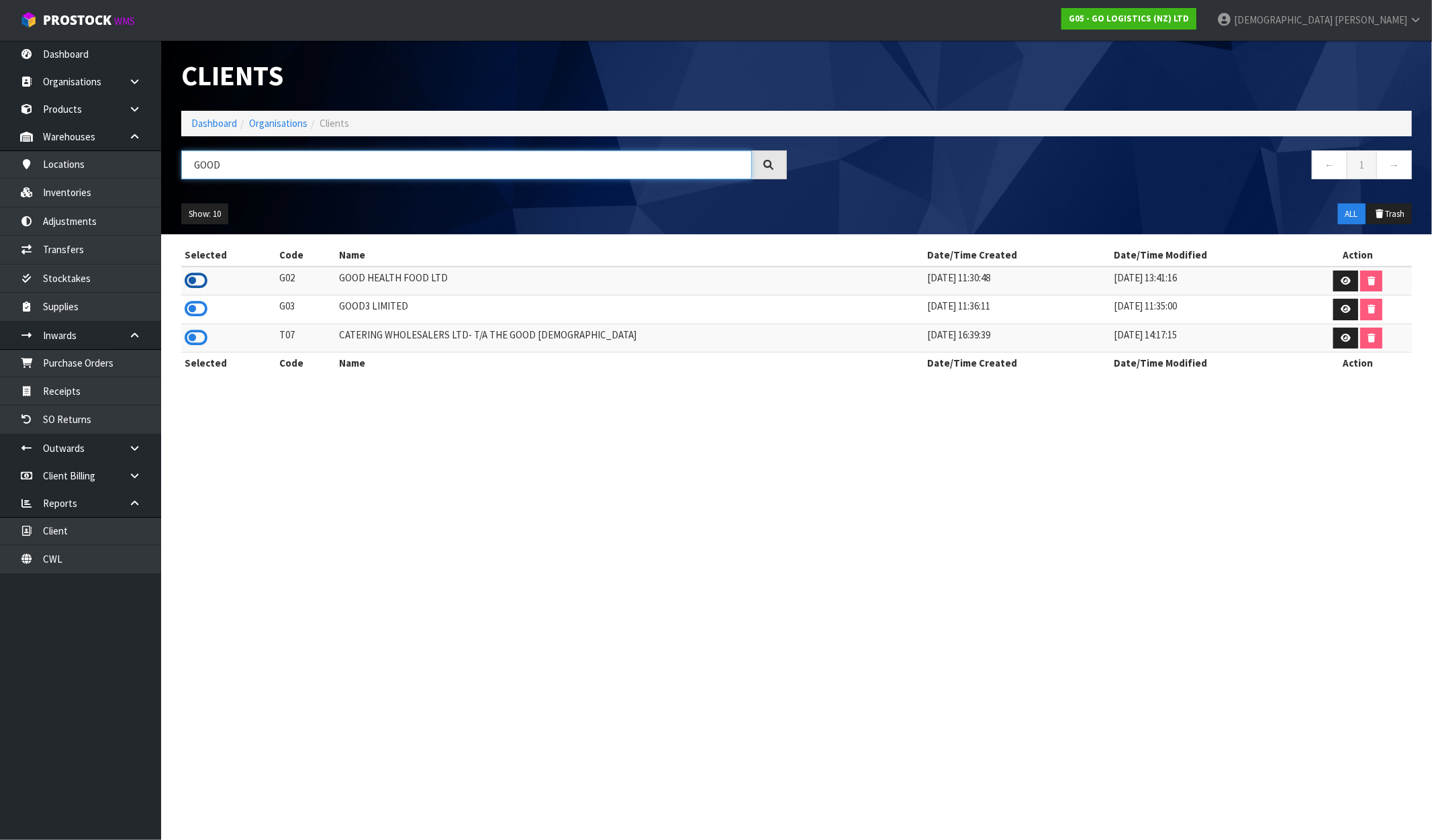
type input "GOOD"
click at [199, 286] on icon at bounding box center [196, 280] width 23 height 20
click at [96, 192] on link "Inventories" at bounding box center [80, 192] width 161 height 27
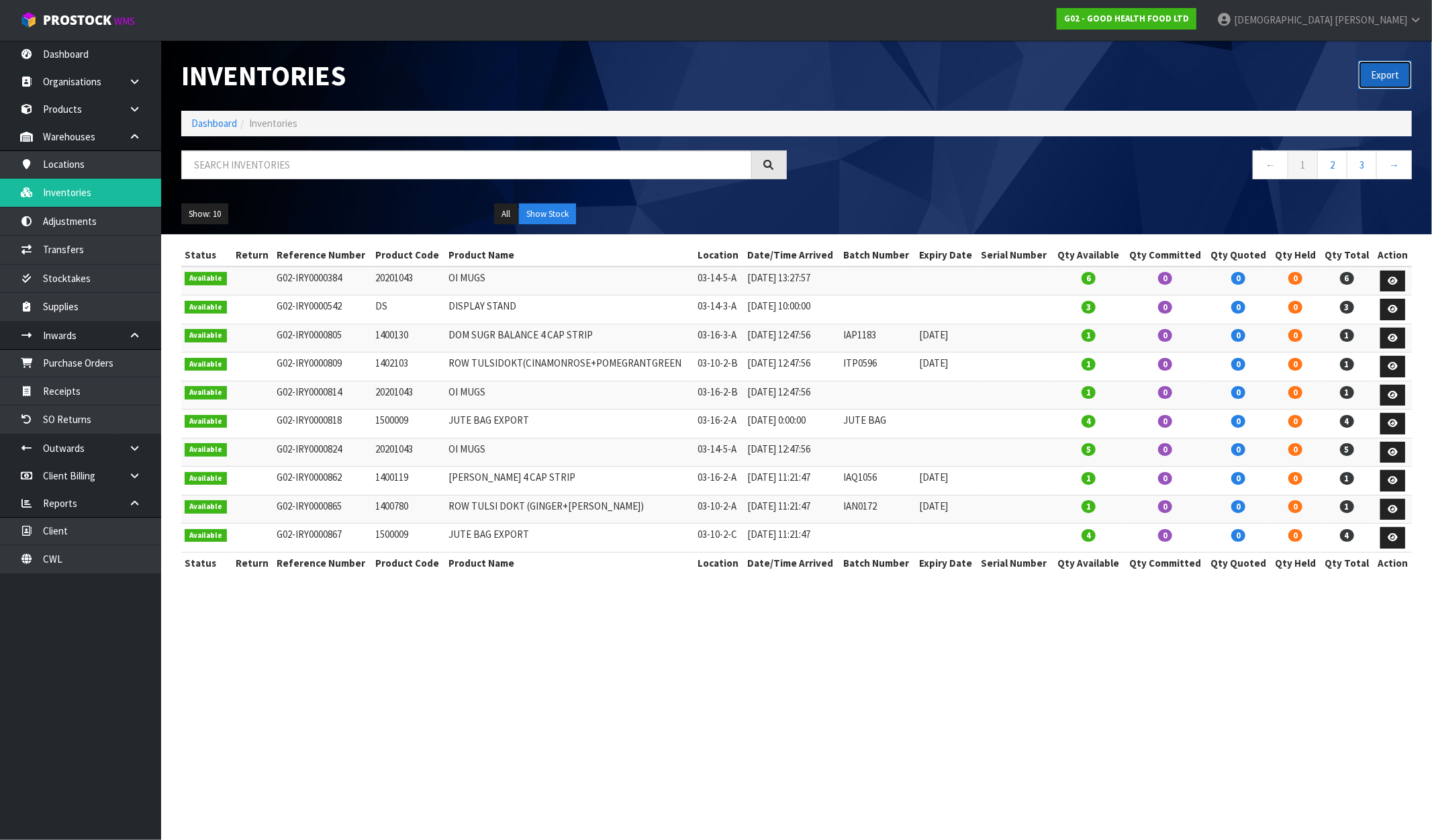
click at [1385, 72] on button "Export" at bounding box center [1385, 75] width 54 height 29
click at [812, 101] on div "Export" at bounding box center [1110, 75] width 626 height 69
click at [1189, 16] on strong "G02 - GOOD HEALTH FOOD LTD" at bounding box center [1127, 18] width 125 height 11
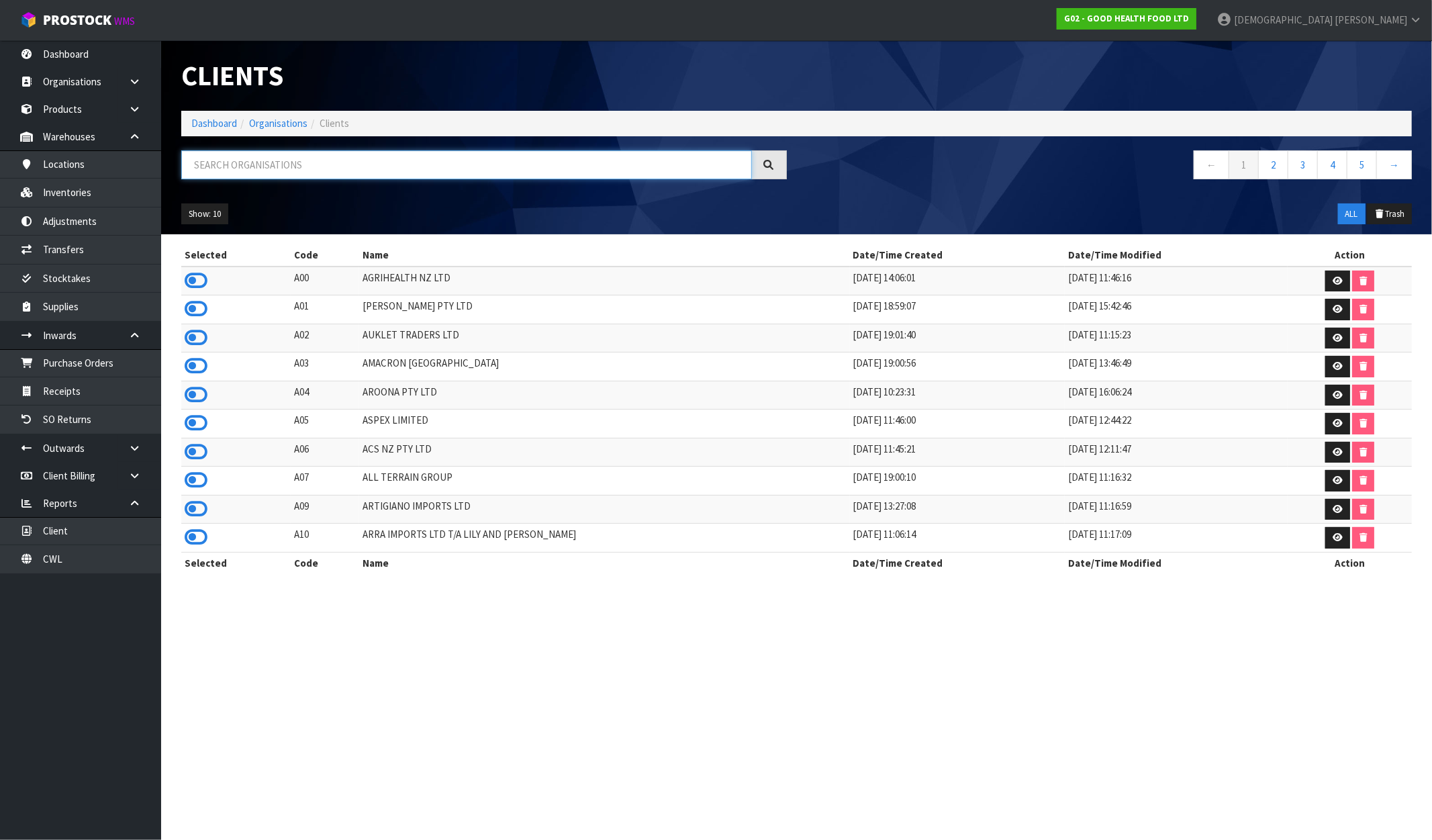
click at [368, 171] on input "text" at bounding box center [466, 164] width 571 height 29
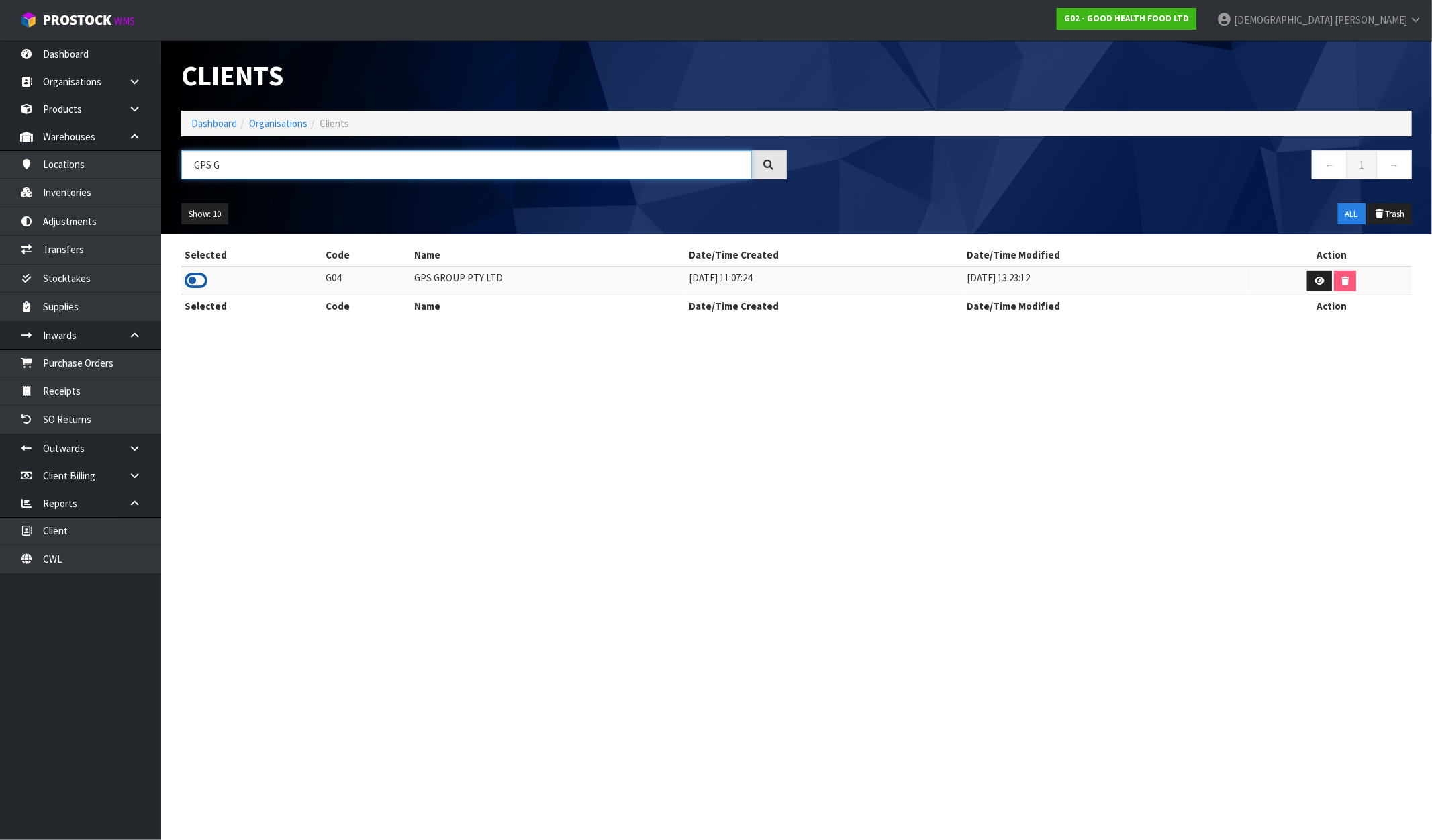
type input "GPS G"
click at [201, 273] on icon at bounding box center [196, 280] width 23 height 20
click at [81, 198] on link "Inventories" at bounding box center [80, 192] width 161 height 27
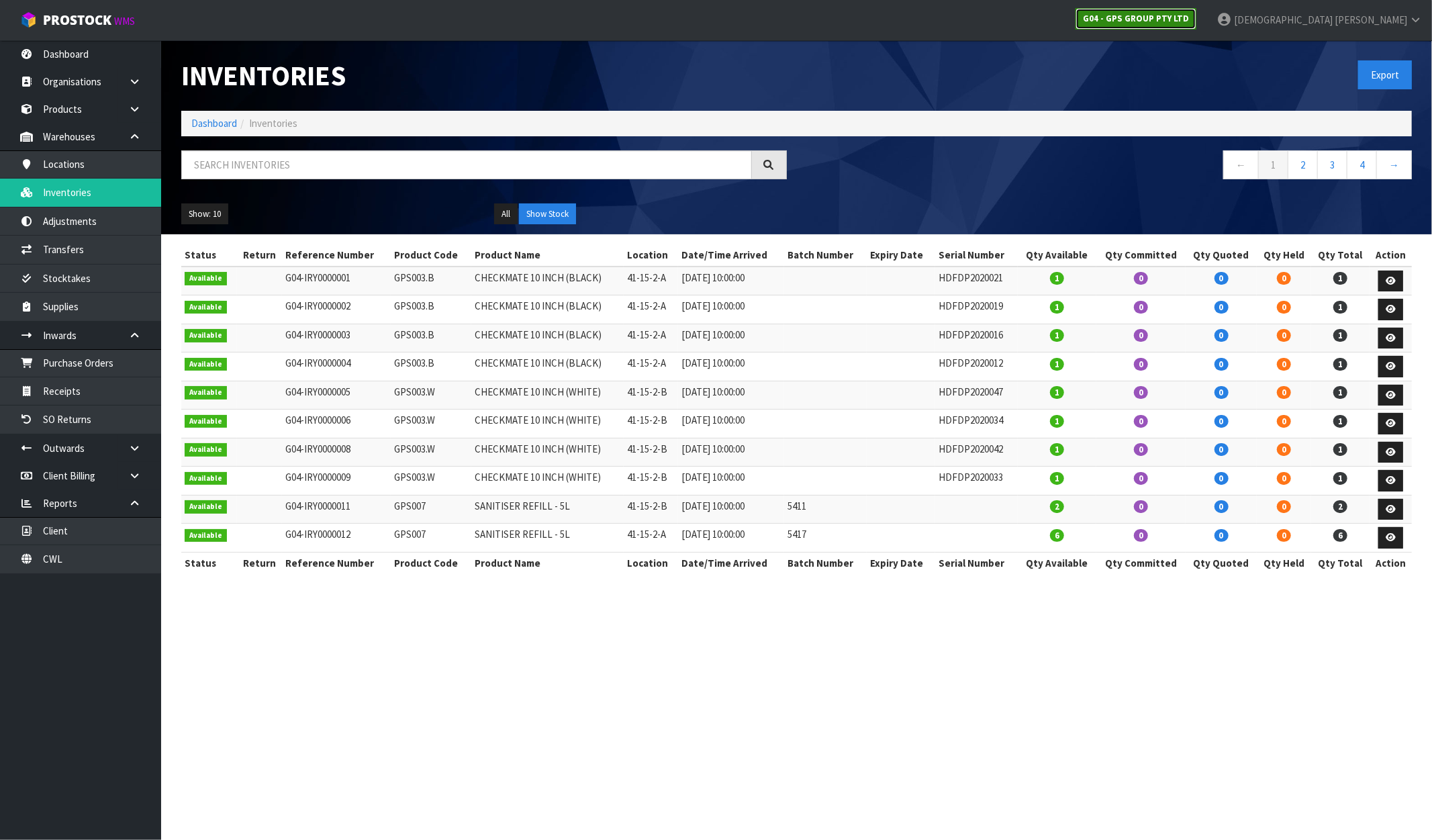
click at [1189, 17] on strong "G04 - GPS GROUP PTY LTD" at bounding box center [1136, 18] width 106 height 11
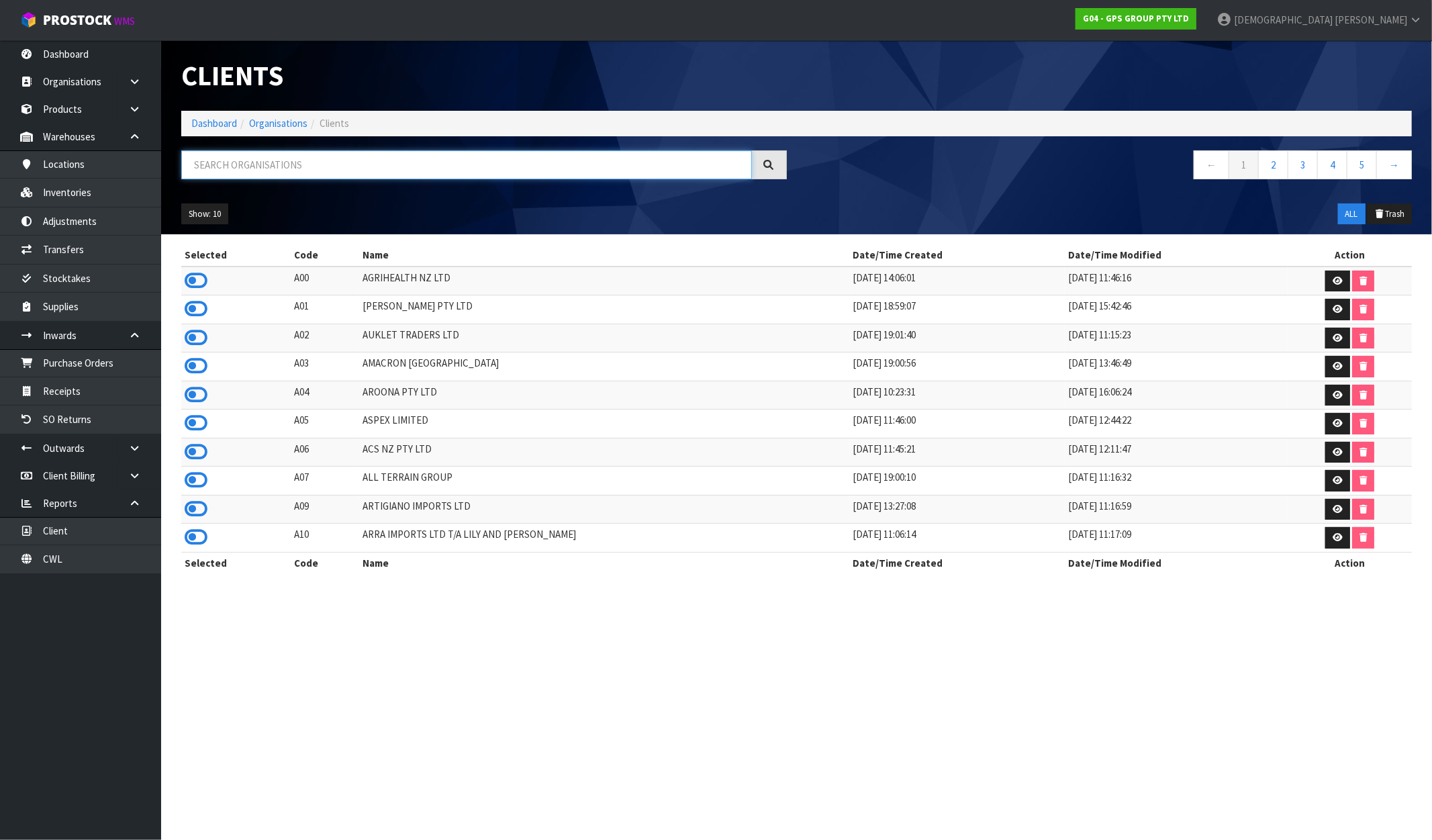
click at [287, 163] on input "text" at bounding box center [466, 164] width 571 height 29
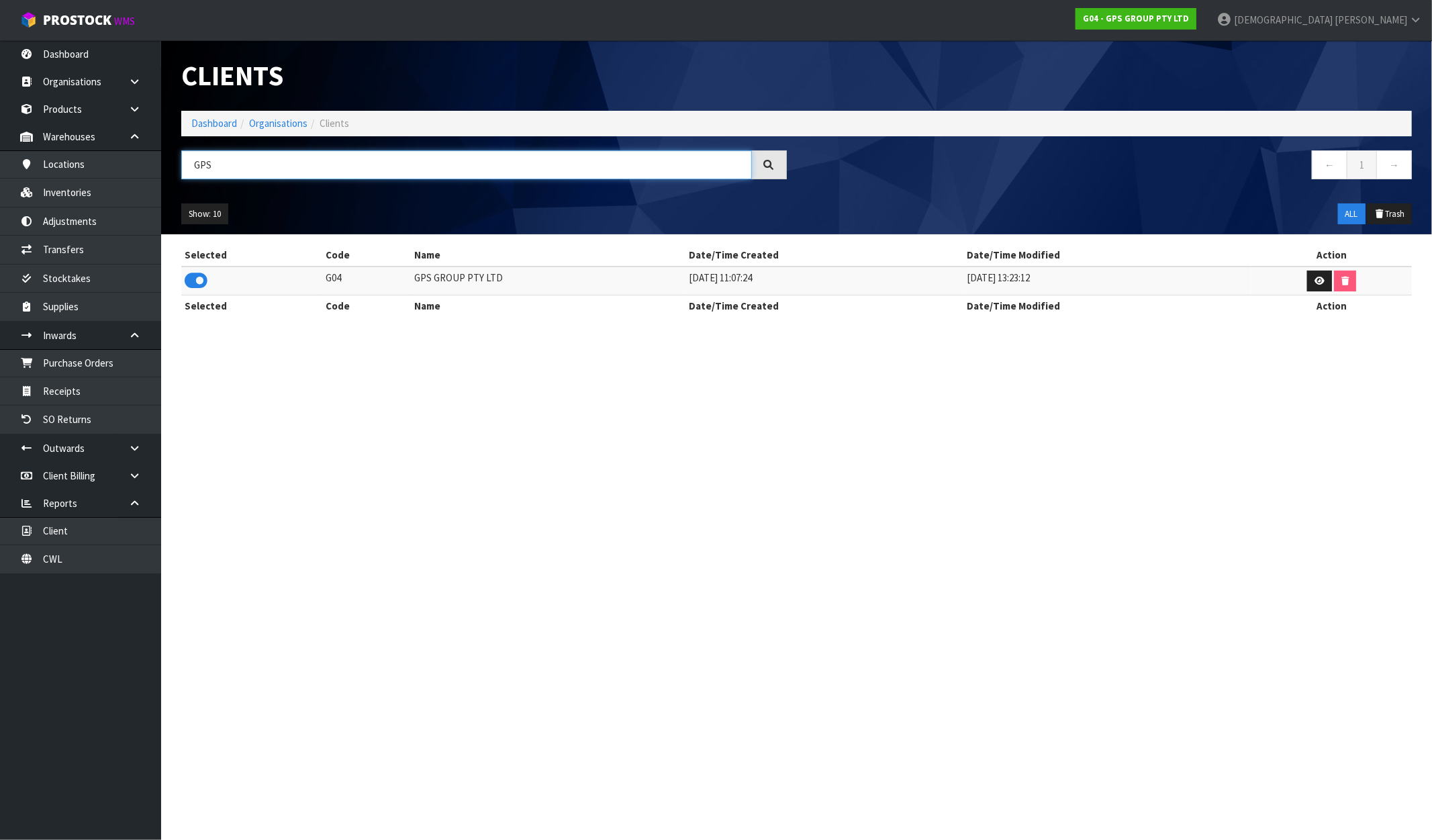
type input "GPS"
drag, startPoint x: 489, startPoint y: 279, endPoint x: 397, endPoint y: 279, distance: 92.0
click at [397, 279] on tr "G04 GPS GROUP PTY LTD 08/07/2020 11:07:24 16/02/2021 13:23:12" at bounding box center [796, 280] width 1231 height 29
click at [75, 186] on link "Inventories" at bounding box center [80, 192] width 161 height 27
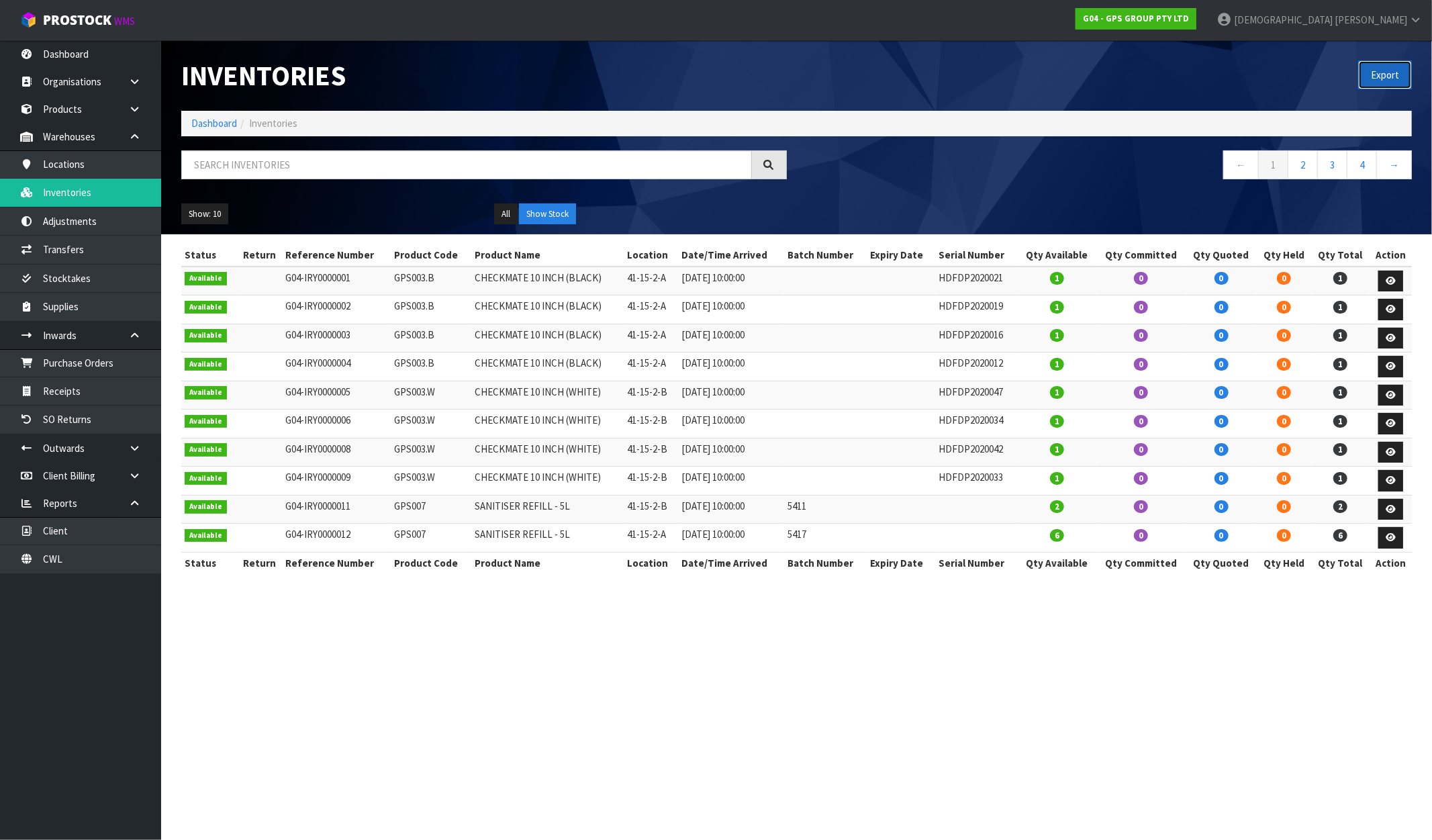
click at [1386, 77] on button "Export" at bounding box center [1385, 75] width 54 height 29
click at [1189, 16] on strong "G04 - GPS GROUP PTY LTD" at bounding box center [1136, 18] width 106 height 11
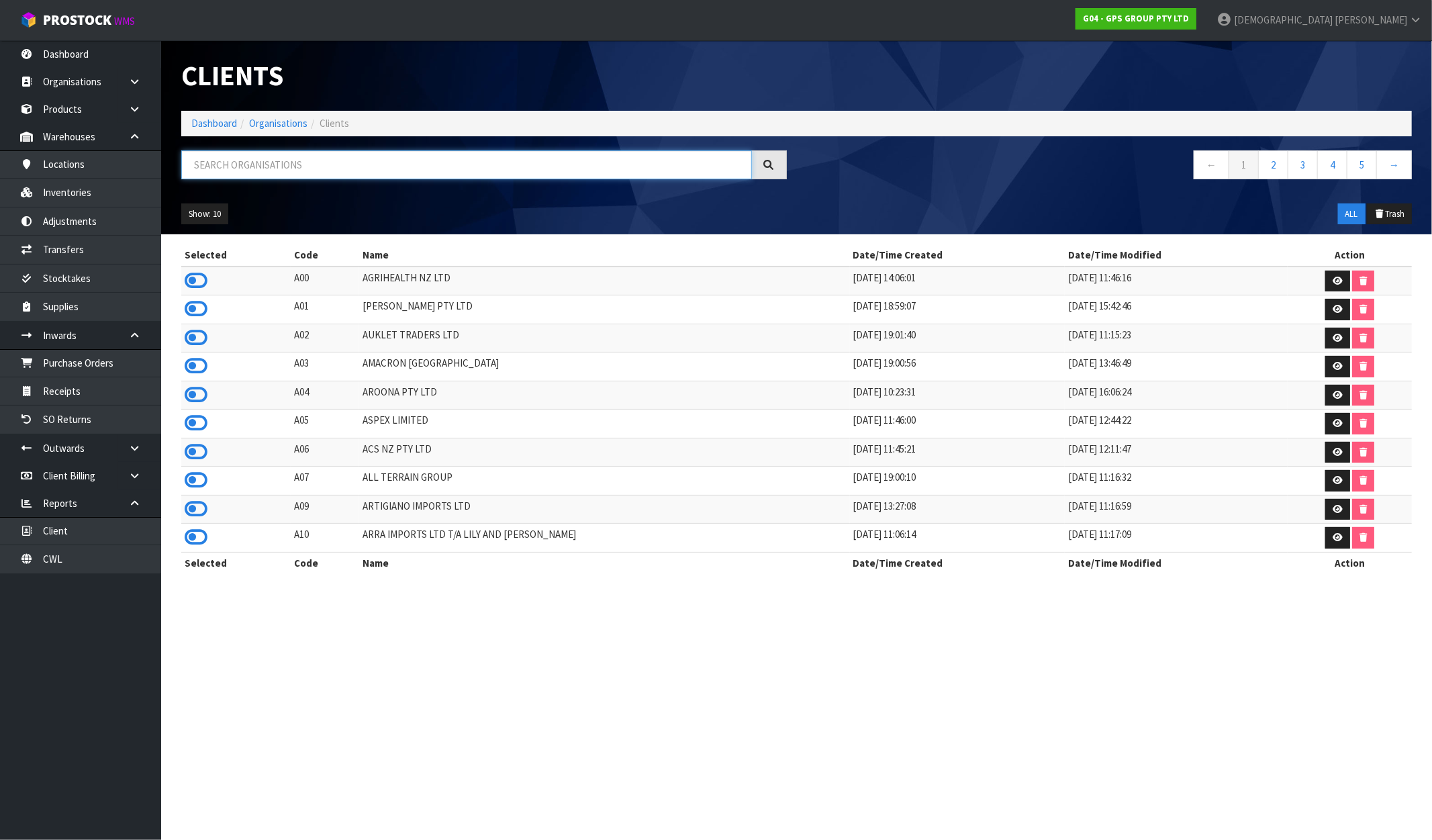
click at [296, 171] on input "text" at bounding box center [466, 164] width 571 height 29
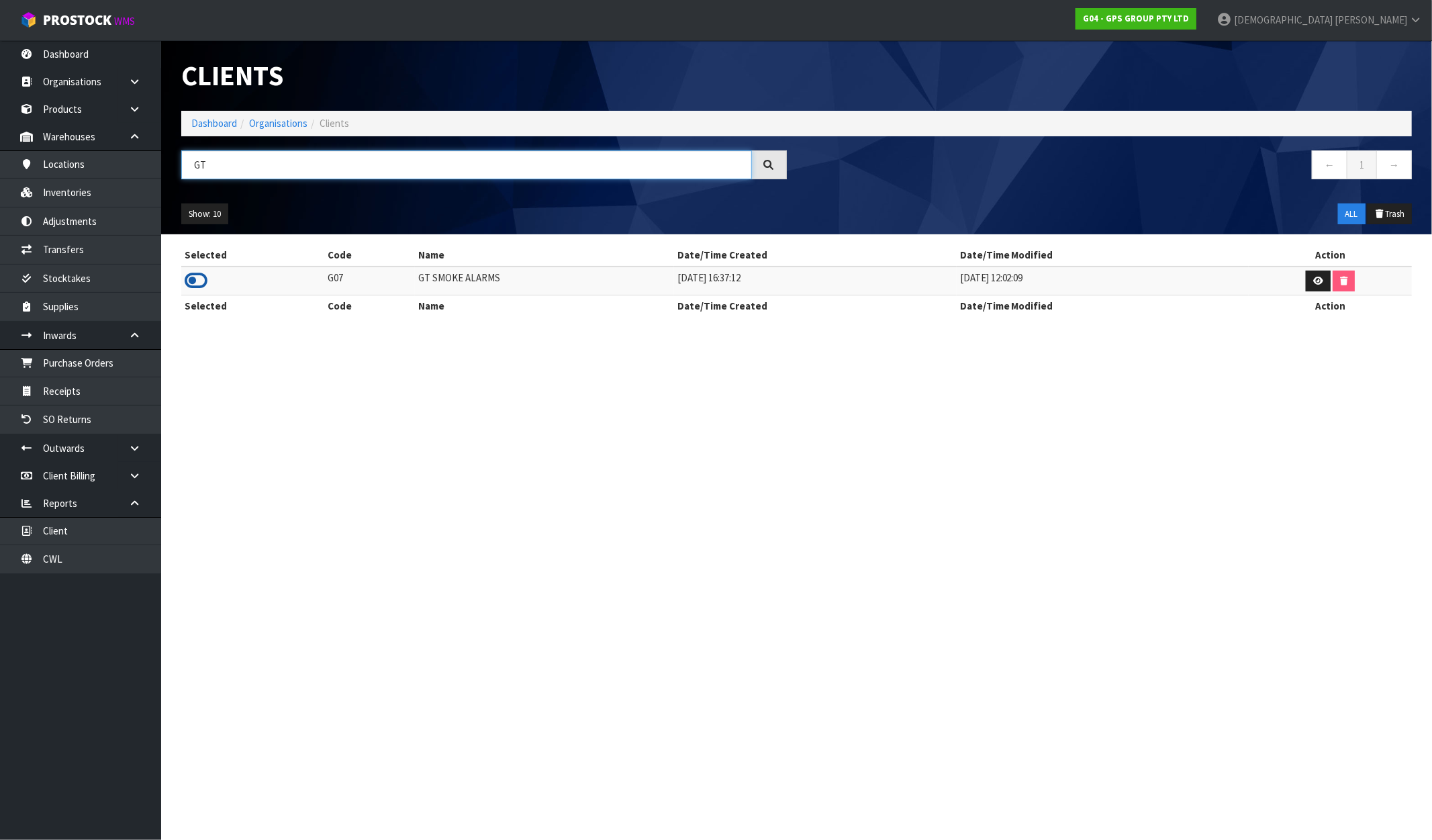
type input "GT"
click at [195, 283] on icon at bounding box center [196, 280] width 23 height 20
drag, startPoint x: 512, startPoint y: 280, endPoint x: 401, endPoint y: 278, distance: 111.0
click at [401, 278] on tr "G07 GT SMOKE ALARMS 11/06/2024 16:37:12 03/06/2025 12:02:09" at bounding box center [796, 280] width 1231 height 29
drag, startPoint x: 82, startPoint y: 186, endPoint x: 178, endPoint y: 179, distance: 96.3
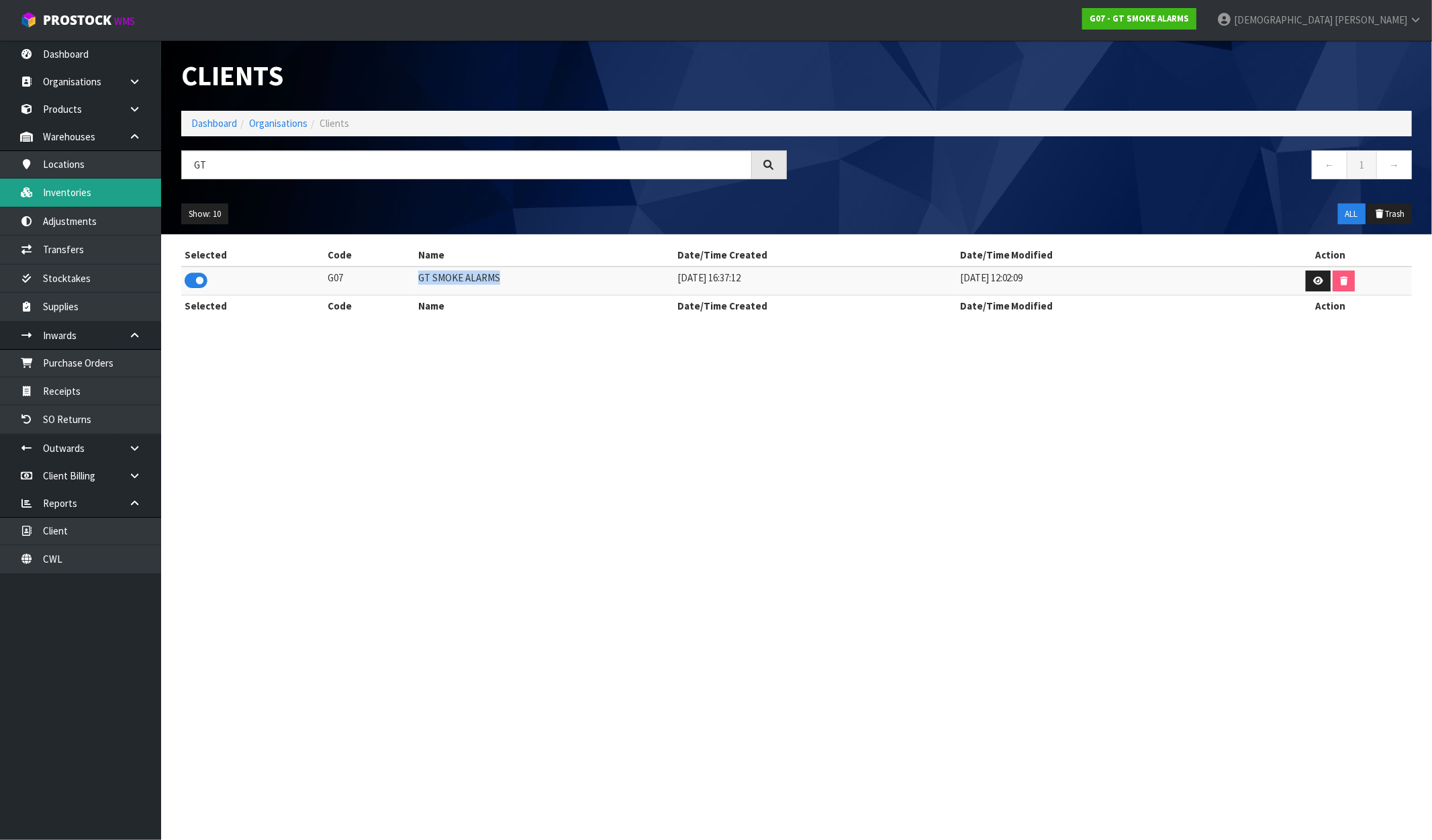
click at [81, 186] on link "Inventories" at bounding box center [80, 192] width 161 height 27
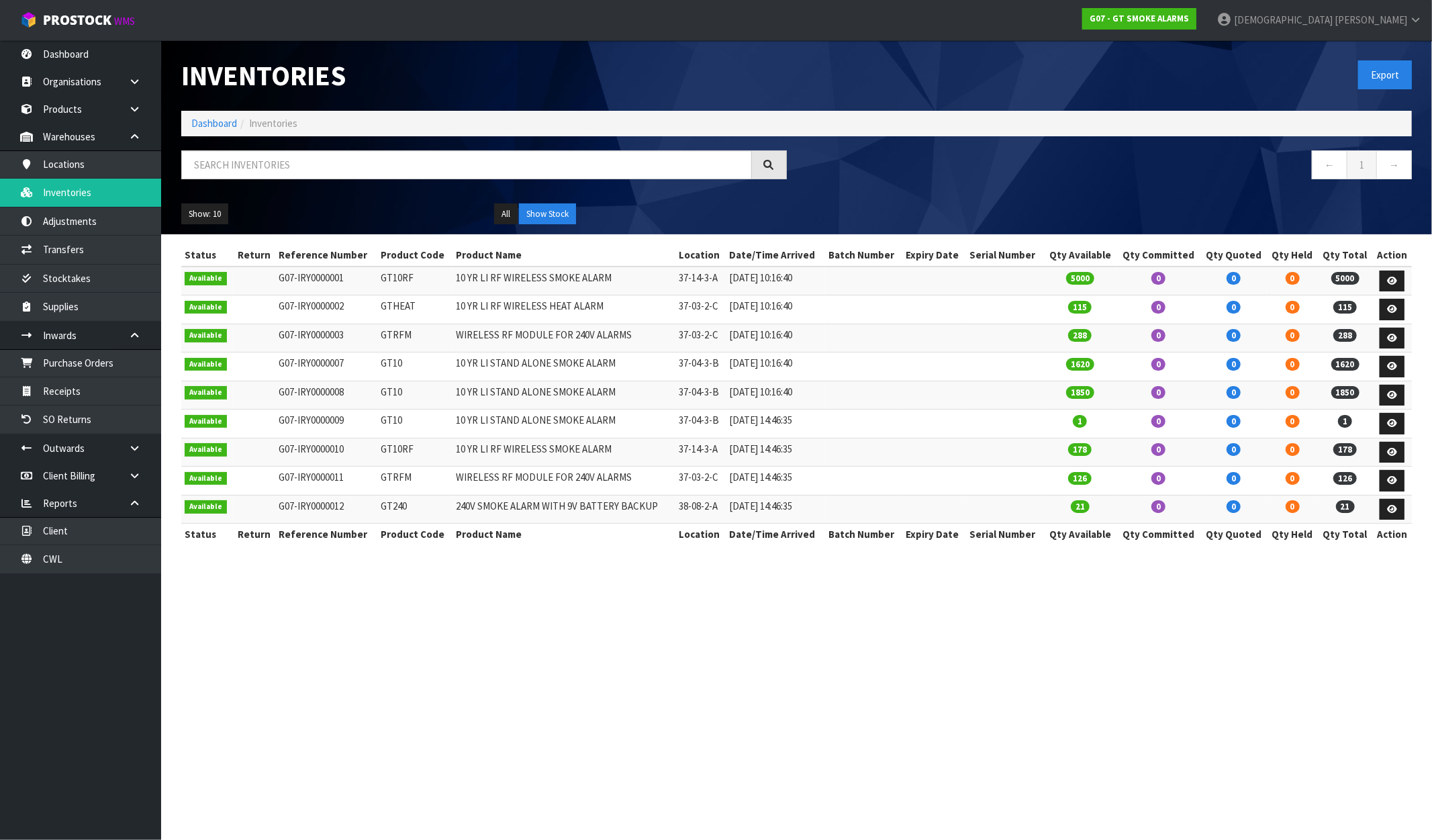
click at [1392, 56] on div "Export" at bounding box center [1110, 75] width 626 height 69
click at [1395, 74] on button "Export" at bounding box center [1385, 75] width 54 height 29
click at [1189, 18] on strong "G07 - GT SMOKE ALARMS" at bounding box center [1139, 18] width 99 height 11
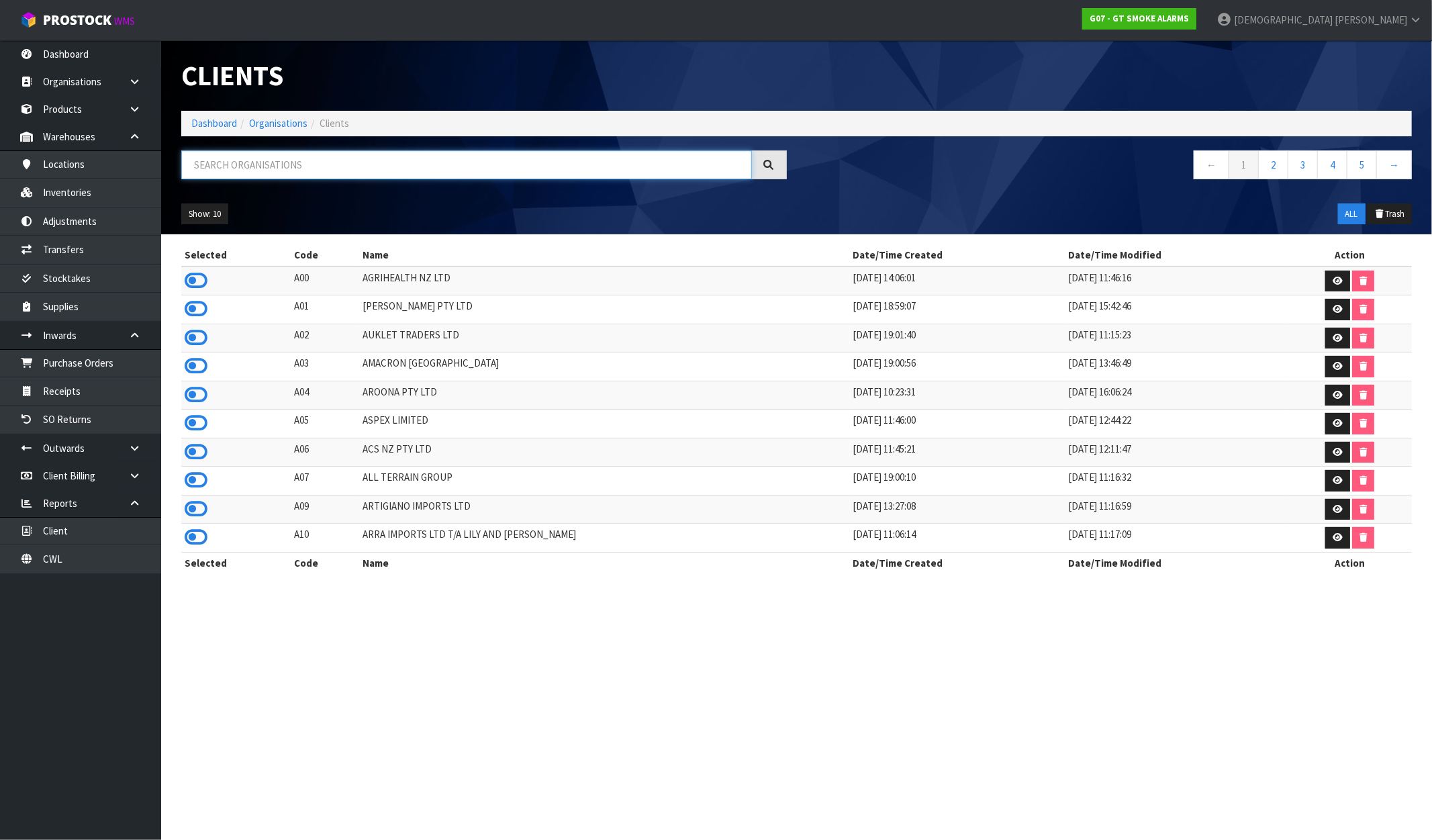
click at [216, 170] on input "text" at bounding box center [466, 164] width 571 height 29
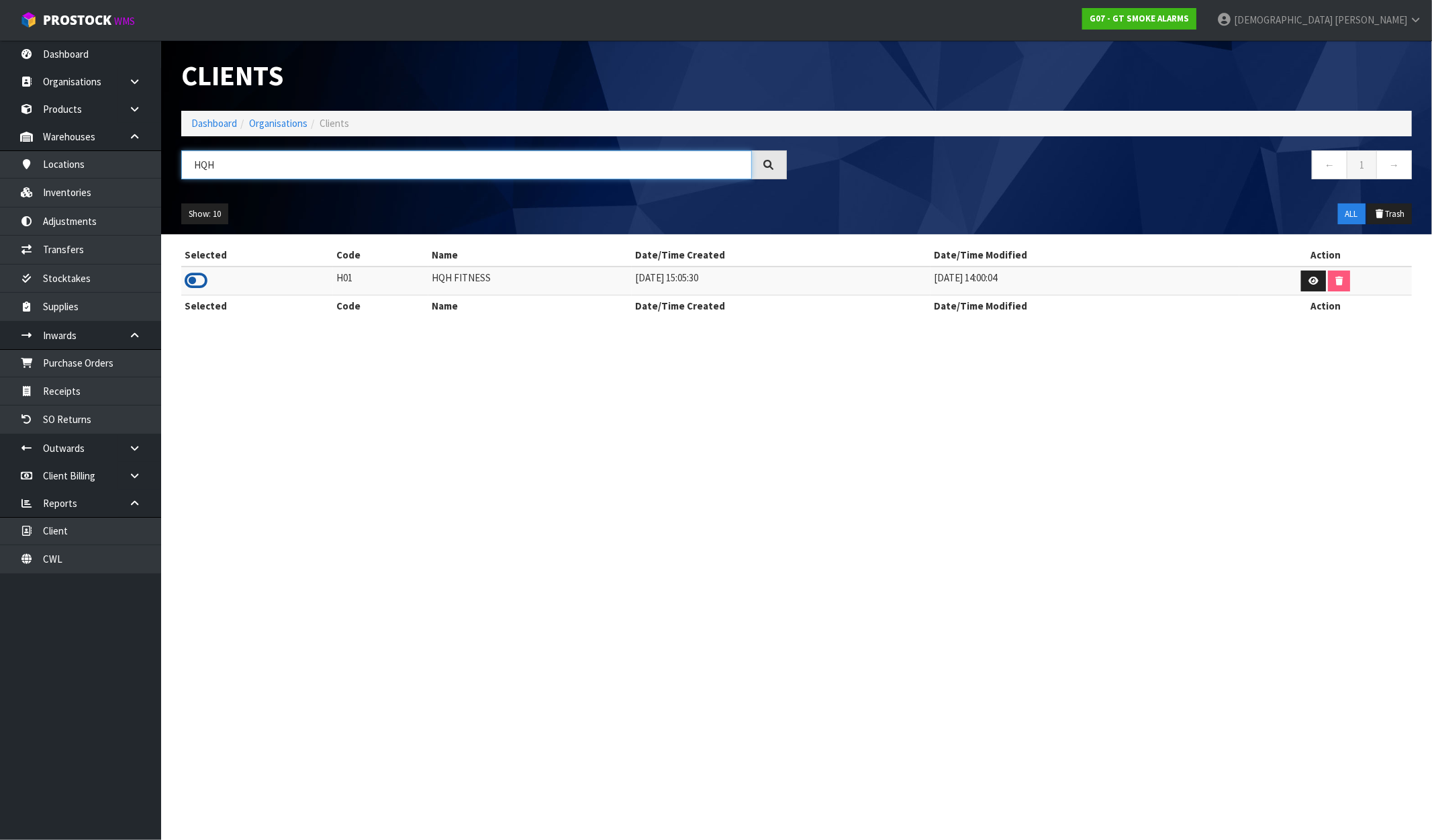
type input "HQH"
click at [203, 276] on icon at bounding box center [196, 280] width 23 height 20
drag, startPoint x: 450, startPoint y: 274, endPoint x: 417, endPoint y: 274, distance: 33.0
click at [417, 274] on tr "H01 HQH FITNESS 02/08/2022 15:05:30 25/01/2023 14:00:04" at bounding box center [796, 280] width 1231 height 29
click at [97, 193] on link "Inventories" at bounding box center [80, 192] width 161 height 27
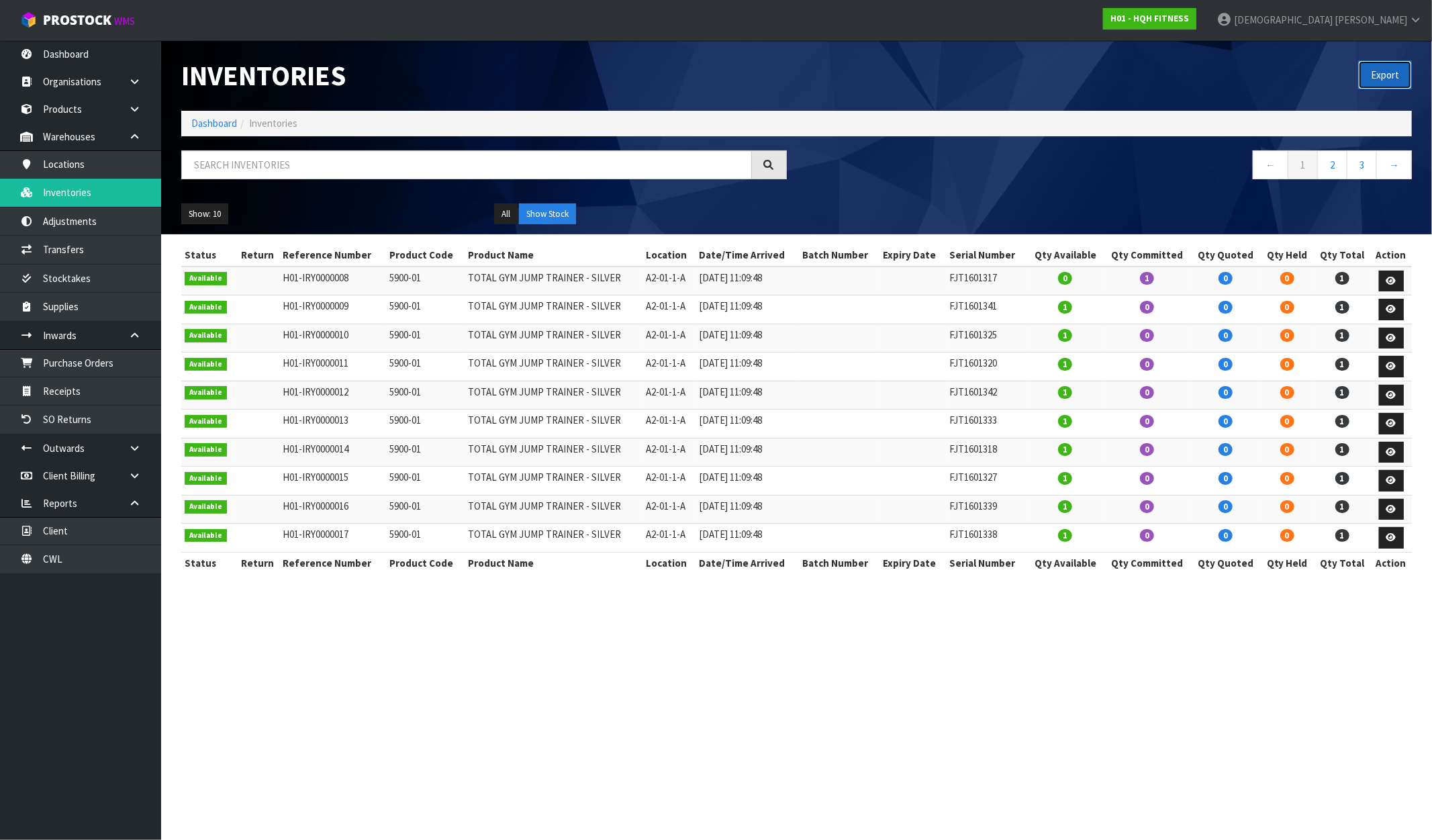
click at [1401, 69] on button "Export" at bounding box center [1385, 75] width 54 height 29
click at [1189, 18] on strong "H01 - HQH FITNESS" at bounding box center [1150, 18] width 78 height 11
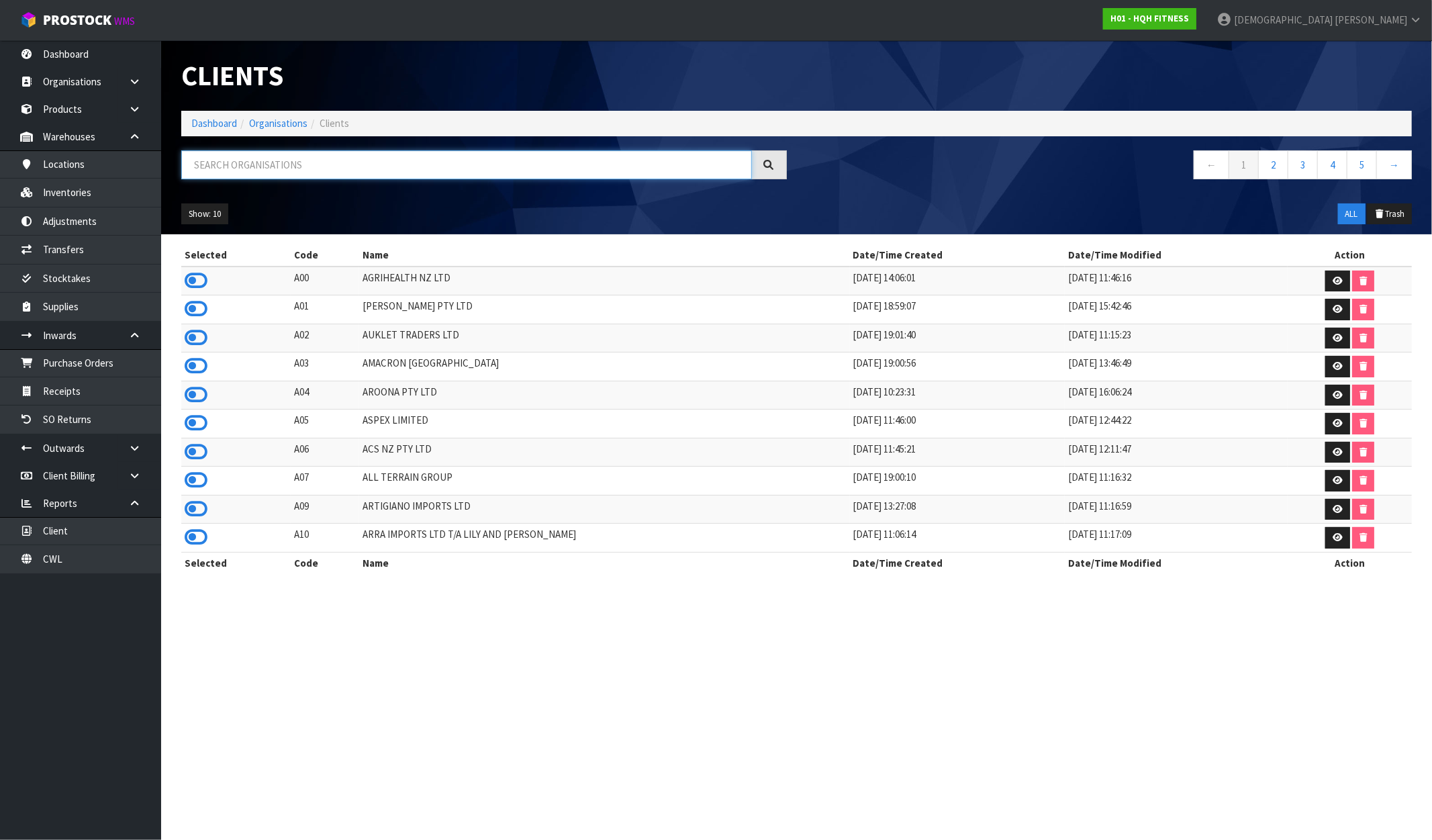
click at [253, 164] on input "text" at bounding box center [466, 164] width 571 height 29
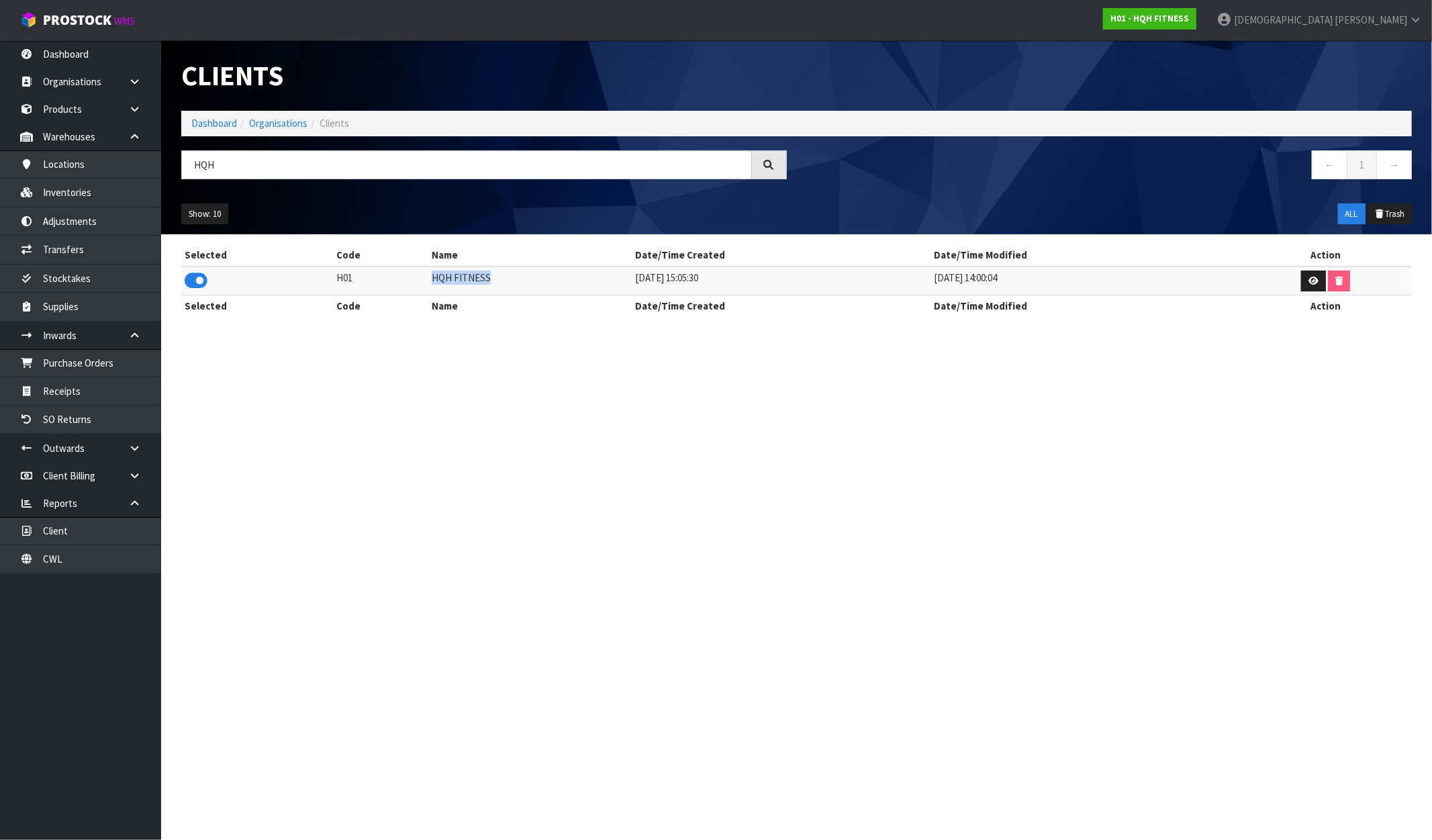
drag, startPoint x: 491, startPoint y: 277, endPoint x: 412, endPoint y: 284, distance: 79.3
click at [418, 284] on tr "H01 HQH FITNESS 02/08/2022 15:05:30 25/01/2023 14:00:04" at bounding box center [796, 280] width 1231 height 29
click at [1189, 18] on strong "H01 - HQH FITNESS" at bounding box center [1150, 18] width 78 height 11
drag, startPoint x: 237, startPoint y: 172, endPoint x: 155, endPoint y: 170, distance: 82.0
click at [144, 171] on body "Toggle navigation ProStock WMS H01 - HQH FITNESS Krishna Shah Logout Dashboard …" at bounding box center [716, 420] width 1432 height 840
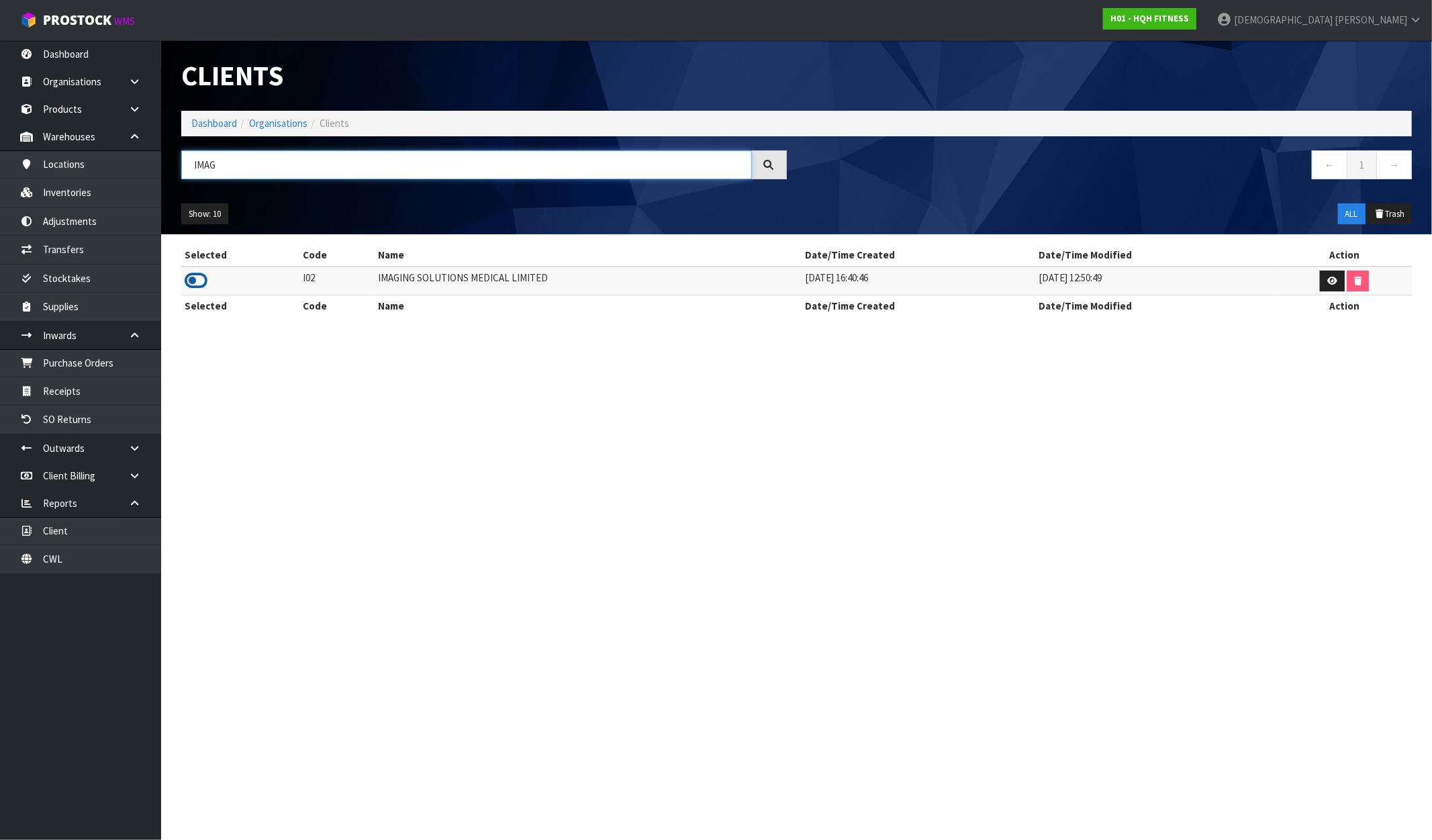
type input "IMAG"
click at [206, 279] on icon at bounding box center [196, 280] width 23 height 20
drag, startPoint x: 564, startPoint y: 278, endPoint x: 347, endPoint y: 283, distance: 217.1
click at [347, 283] on tr "I02 IMAGING SOLUTIONS MEDICAL LIMITED 11/06/2024 16:40:46 23/12/2024 12:50:49" at bounding box center [796, 280] width 1231 height 29
click at [88, 196] on link "Inventories" at bounding box center [80, 192] width 161 height 27
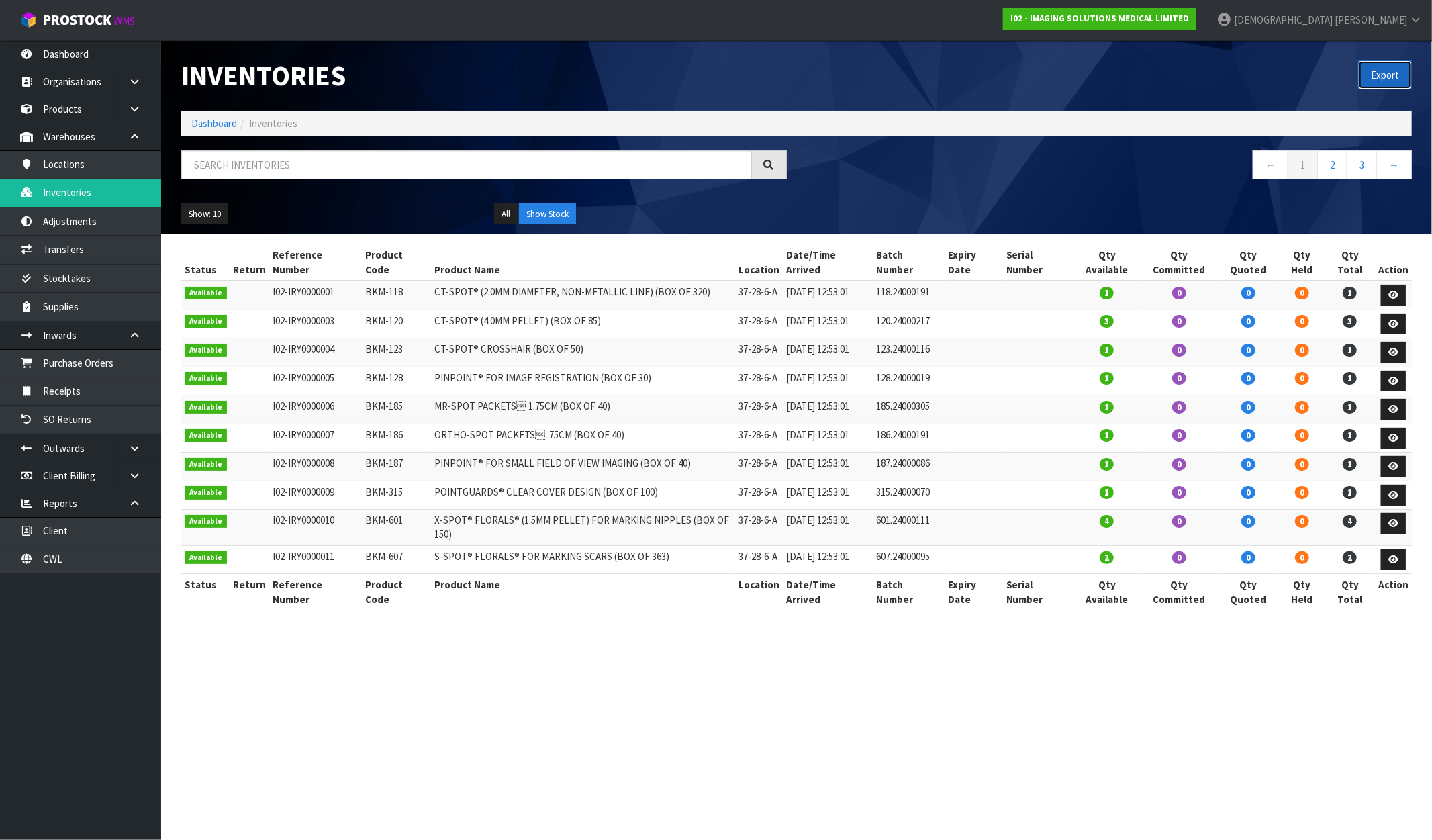
click at [1399, 82] on button "Export" at bounding box center [1385, 75] width 54 height 29
click at [1189, 18] on strong "I02 - IMAGING SOLUTIONS MEDICAL LIMITED" at bounding box center [1100, 18] width 178 height 11
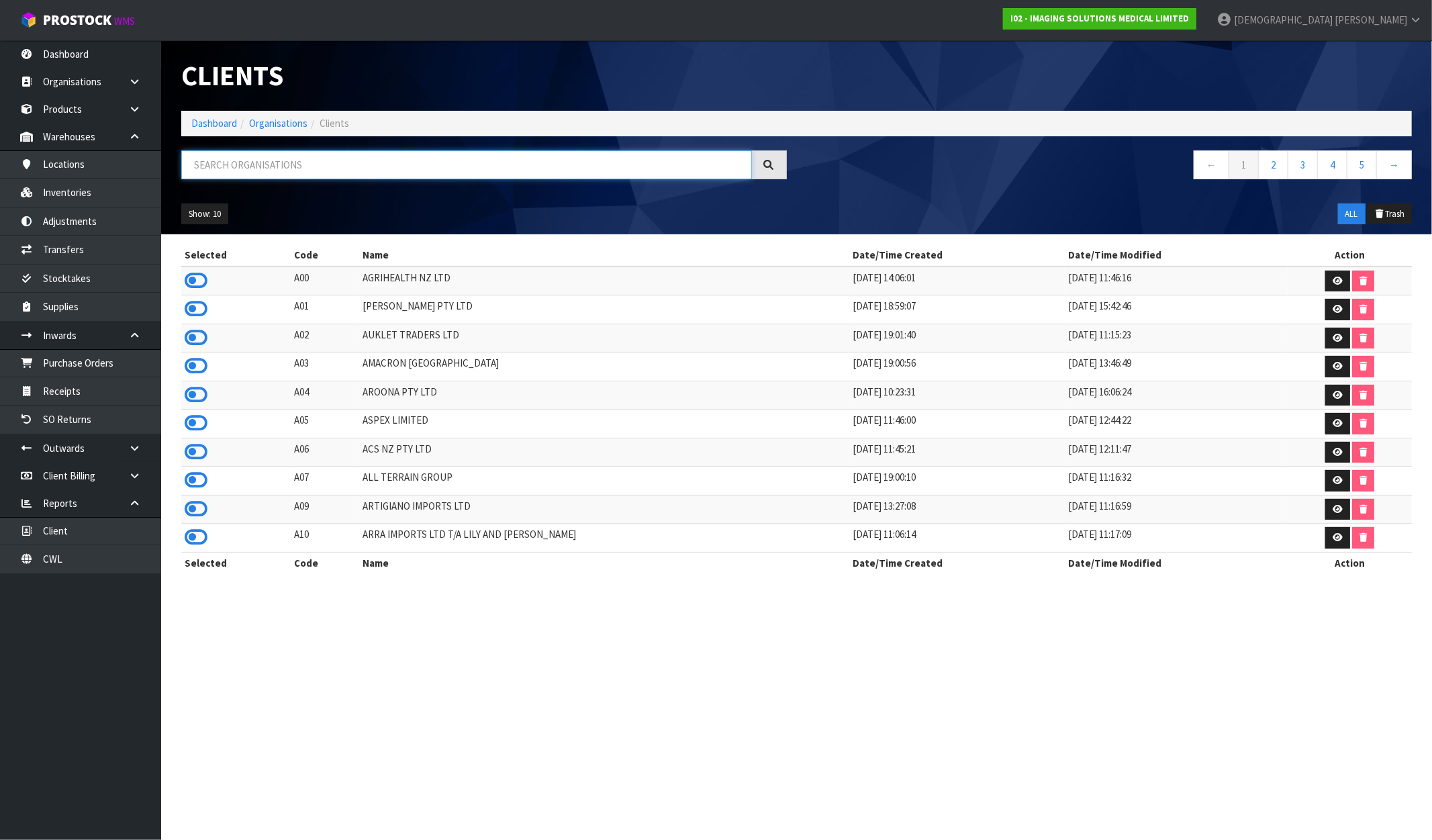
click at [250, 165] on input "text" at bounding box center [466, 164] width 571 height 29
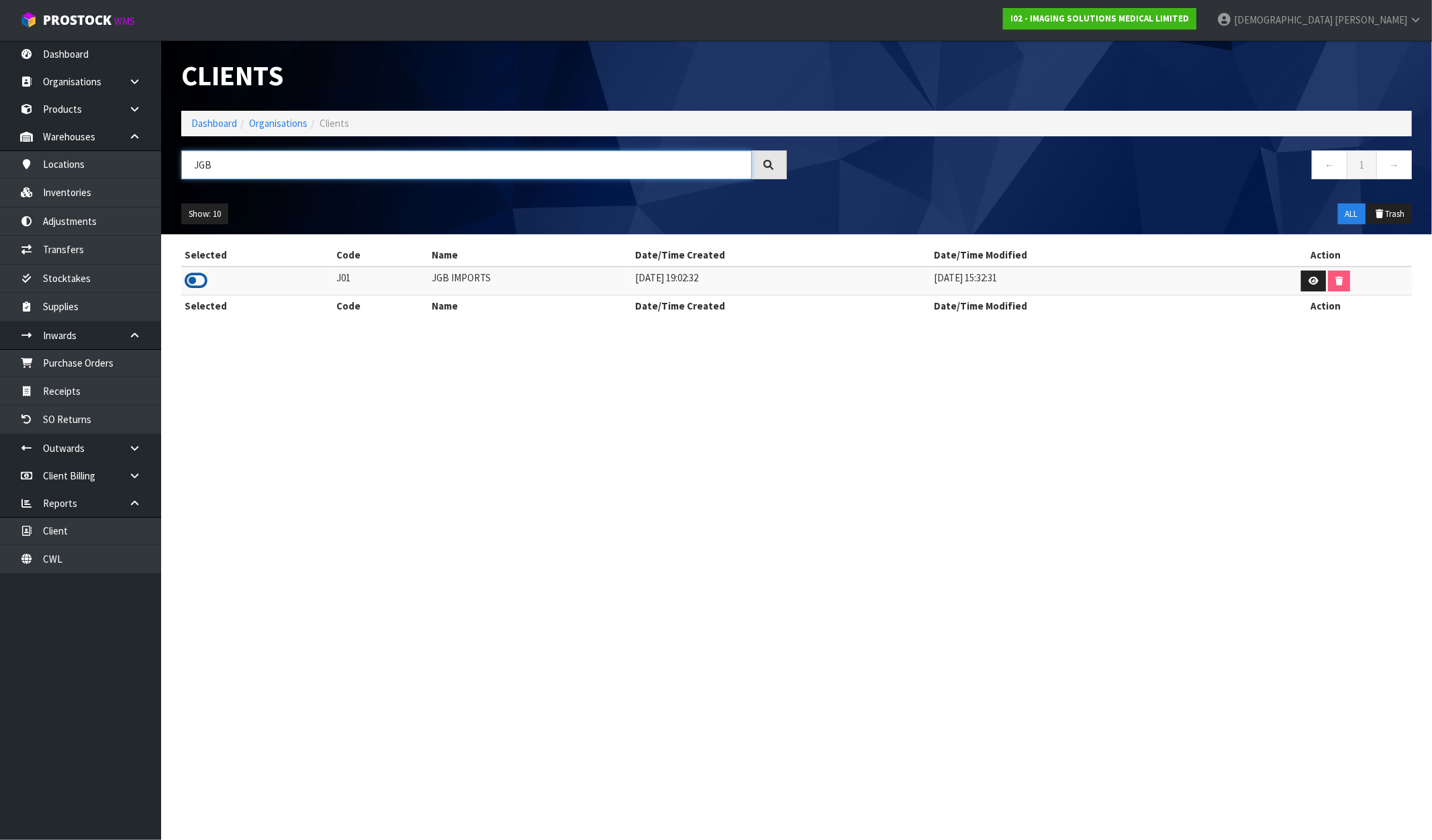
type input "JGB"
click at [198, 282] on icon at bounding box center [196, 280] width 23 height 20
drag, startPoint x: 497, startPoint y: 274, endPoint x: 406, endPoint y: 279, distance: 91.1
click at [406, 279] on tr "J01 JGB IMPORTS 10/06/2019 19:02:32 31/03/2025 15:32:31" at bounding box center [796, 280] width 1231 height 29
click at [73, 201] on link "Inventories" at bounding box center [80, 192] width 161 height 27
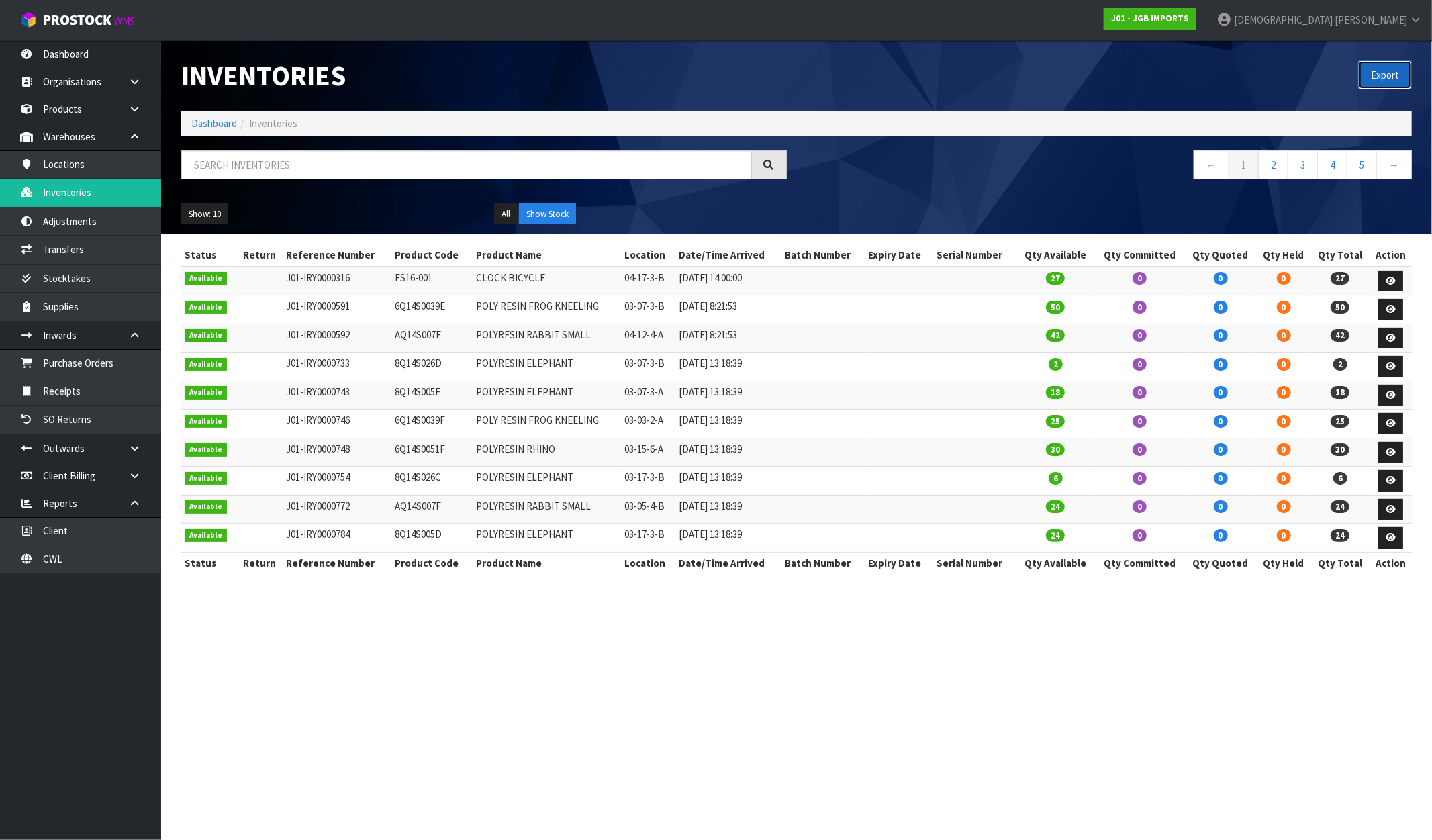
click at [1388, 83] on button "Export" at bounding box center [1385, 75] width 54 height 29
click at [1189, 22] on strong "J01 - JGB IMPORTS" at bounding box center [1150, 18] width 78 height 11
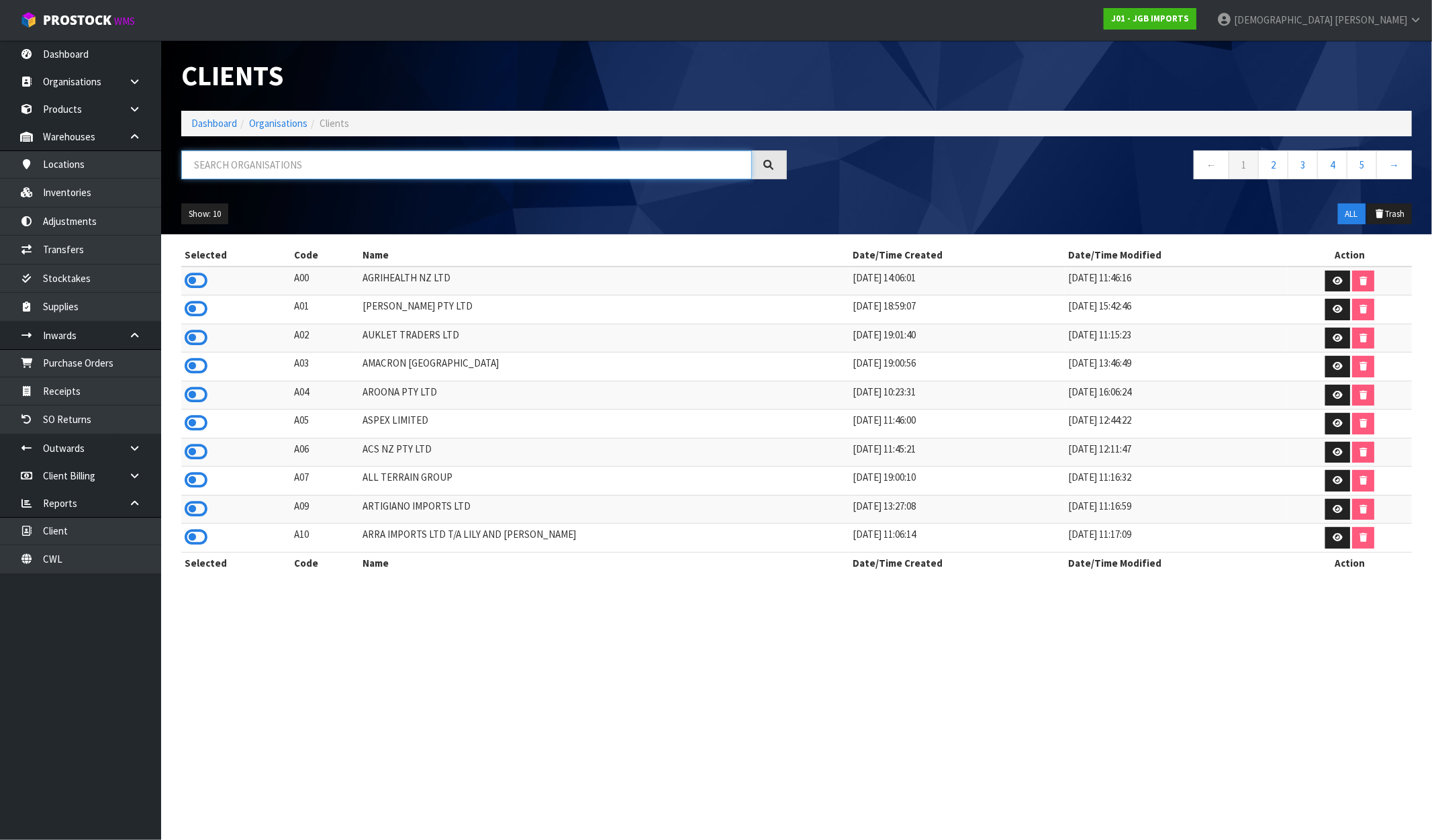
click at [273, 155] on input "text" at bounding box center [466, 164] width 571 height 29
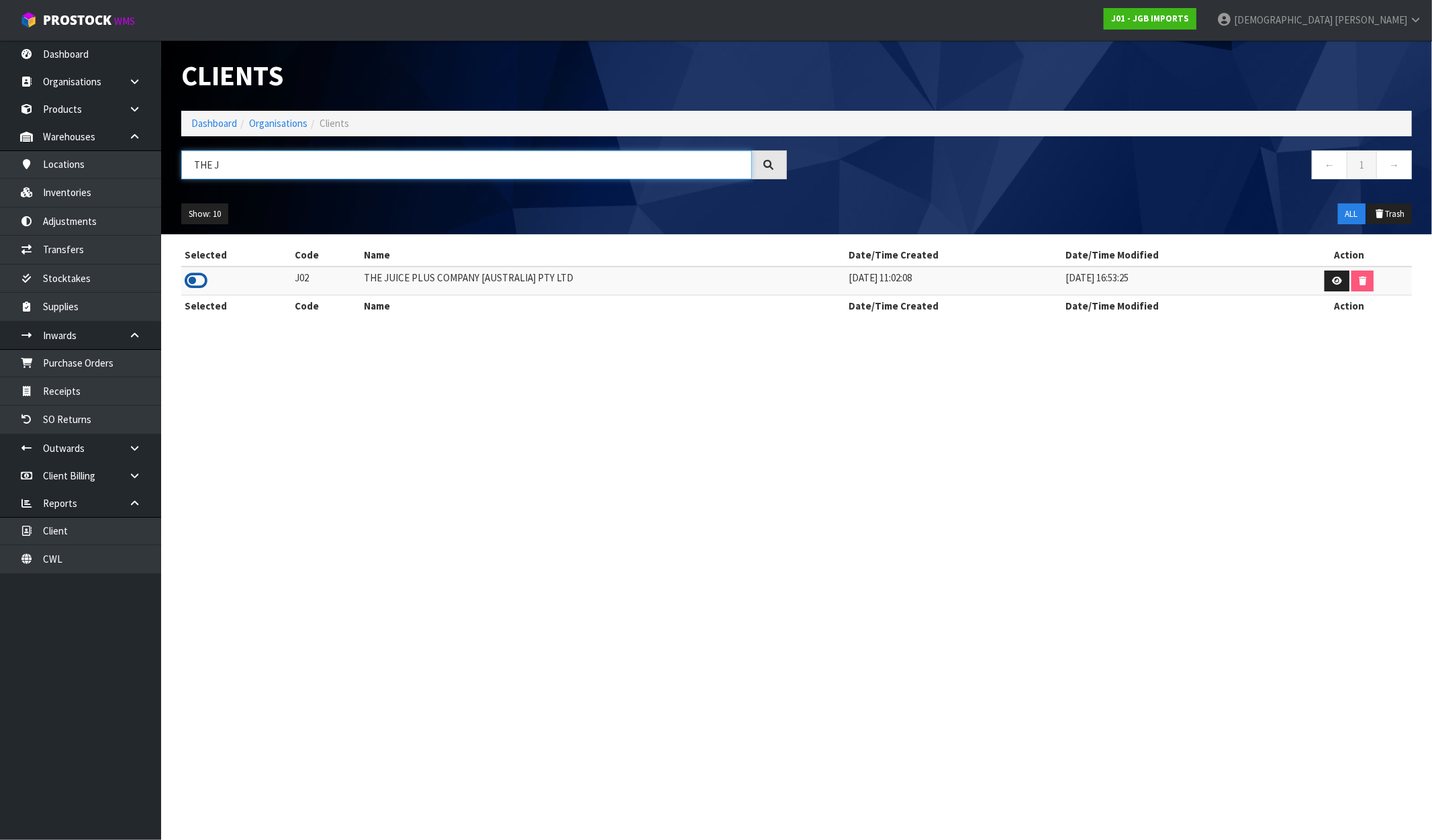
type input "THE J"
click at [192, 286] on icon at bounding box center [196, 280] width 23 height 20
drag, startPoint x: 494, startPoint y: 278, endPoint x: 347, endPoint y: 280, distance: 147.0
click at [347, 280] on tr "J02 THE JUICE PLUS COMPANY [AUSTRALIA] PTY LTD 27/05/2019 11:02:08 10/03/2025 1…" at bounding box center [796, 280] width 1231 height 29
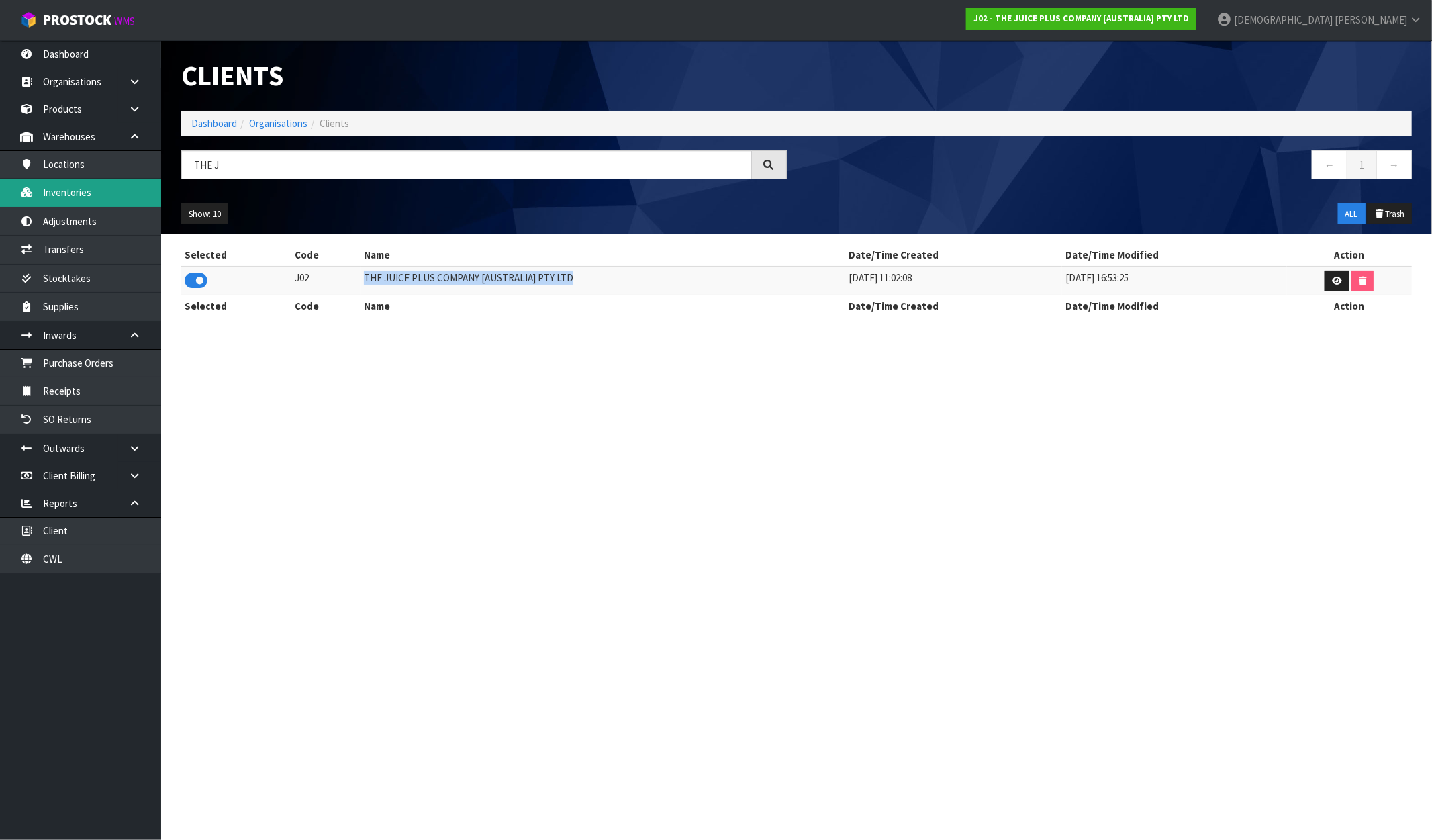
click at [83, 199] on link "Inventories" at bounding box center [80, 192] width 161 height 27
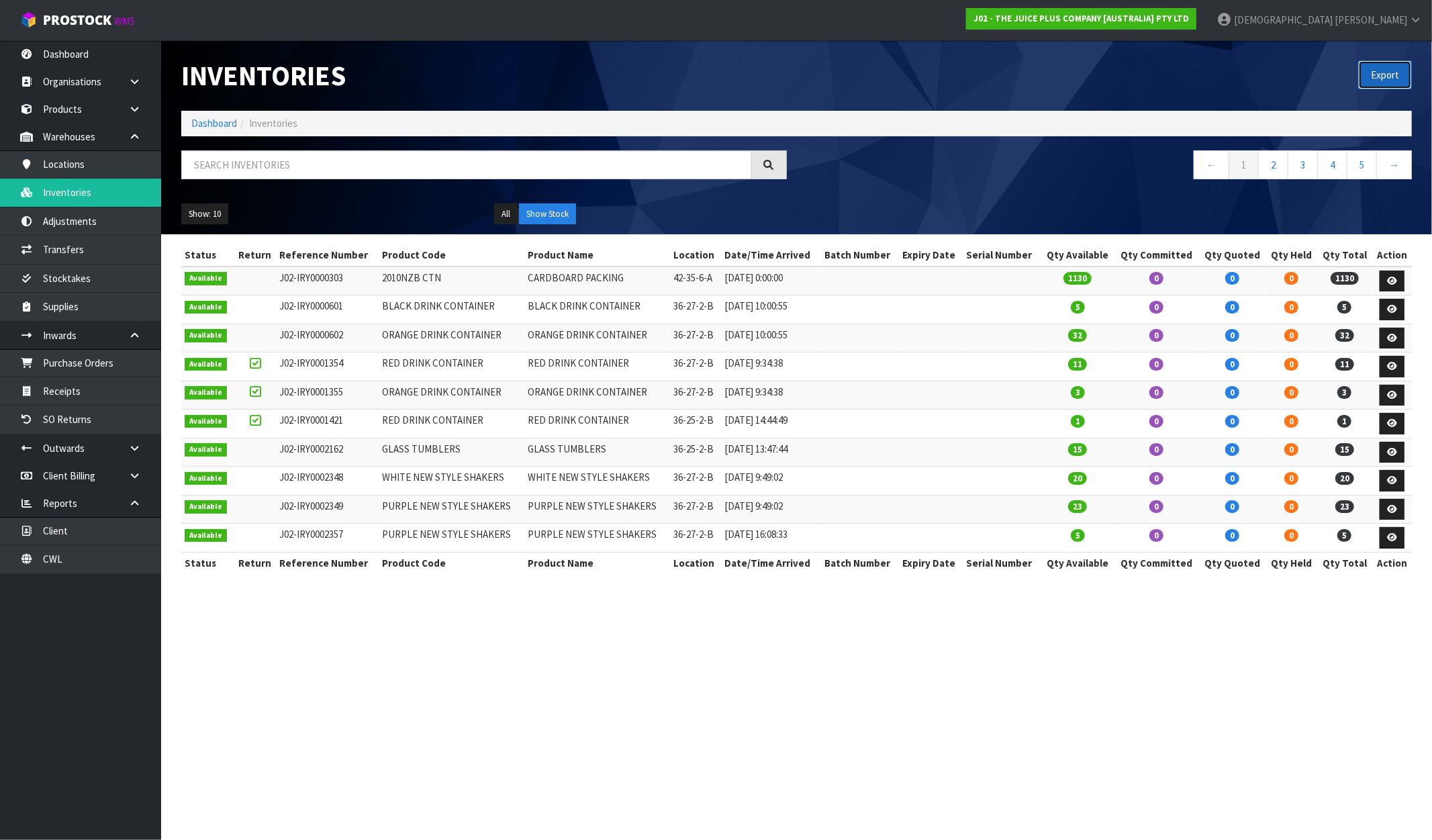
click at [1373, 78] on button "Export" at bounding box center [1385, 75] width 54 height 29
click at [1318, 47] on div "Export" at bounding box center [1110, 75] width 626 height 69
click at [1189, 20] on strong "J02 - THE JUICE PLUS COMPANY [AUSTRALIA] PTY LTD" at bounding box center [1081, 18] width 215 height 11
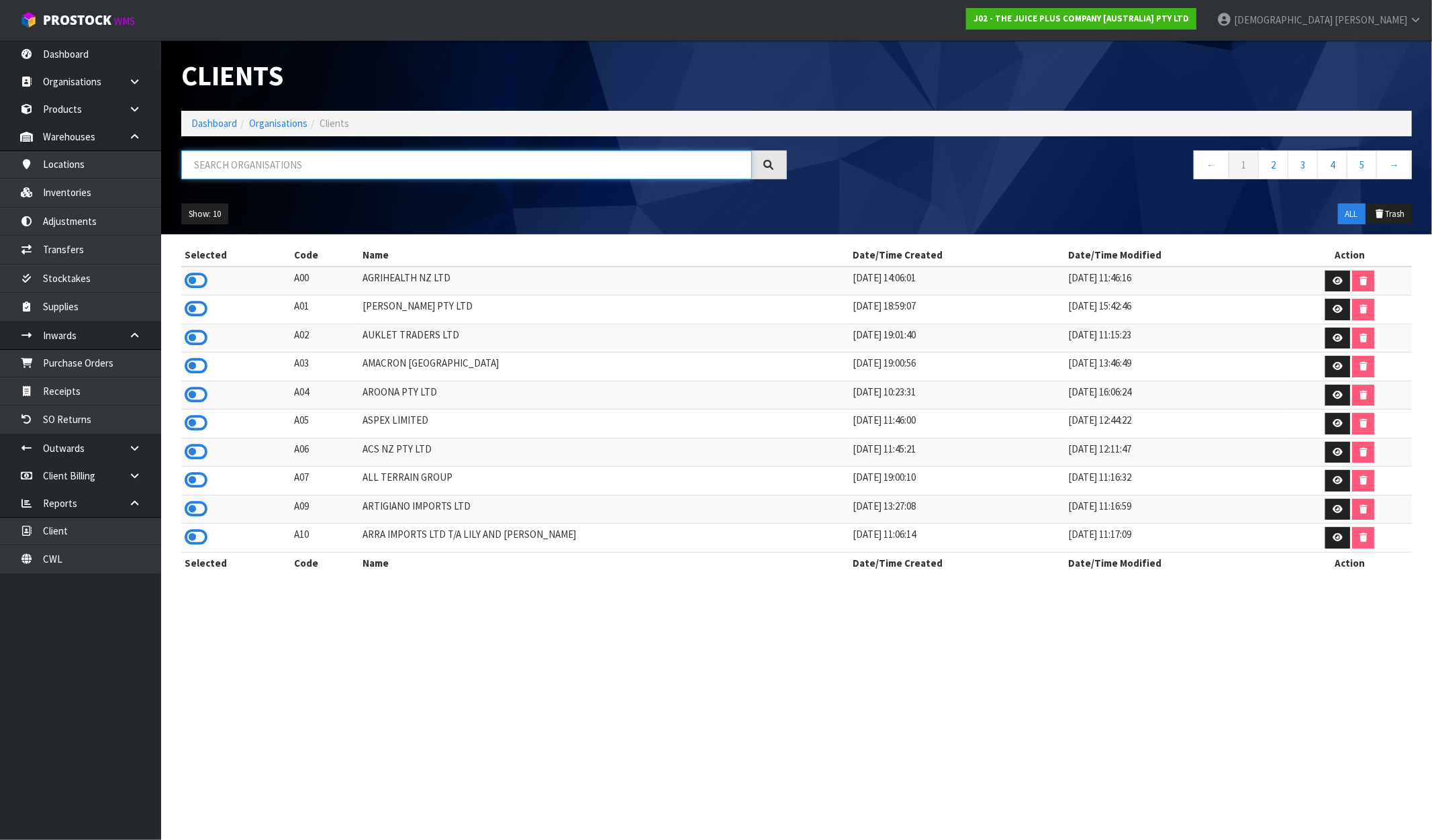
click at [321, 168] on input "text" at bounding box center [466, 164] width 571 height 29
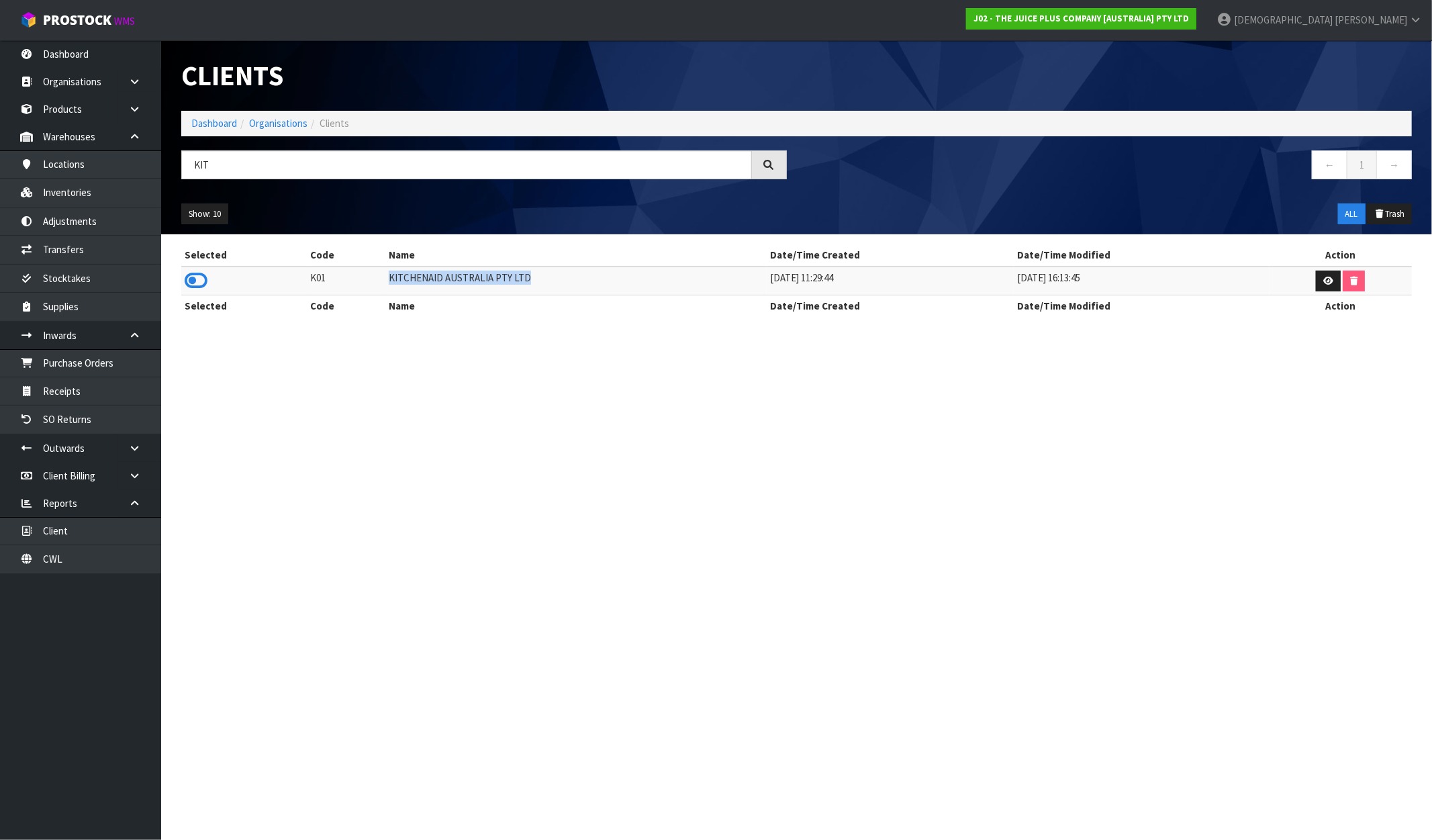
drag, startPoint x: 571, startPoint y: 283, endPoint x: 377, endPoint y: 286, distance: 194.0
click at [386, 286] on td "KITCHENAID AUSTRALIA PTY LTD" at bounding box center [577, 280] width 382 height 29
click at [1196, 27] on link "J02 - THE JUICE PLUS COMPANY [AUSTRALIA] PTY LTD" at bounding box center [1081, 18] width 230 height 21
drag, startPoint x: 300, startPoint y: 168, endPoint x: 152, endPoint y: 166, distance: 148.0
click at [155, 168] on body "Toggle navigation ProStock WMS J02 - THE JUICE PLUS COMPANY [AUSTRALIA] PTY LTD…" at bounding box center [716, 420] width 1432 height 840
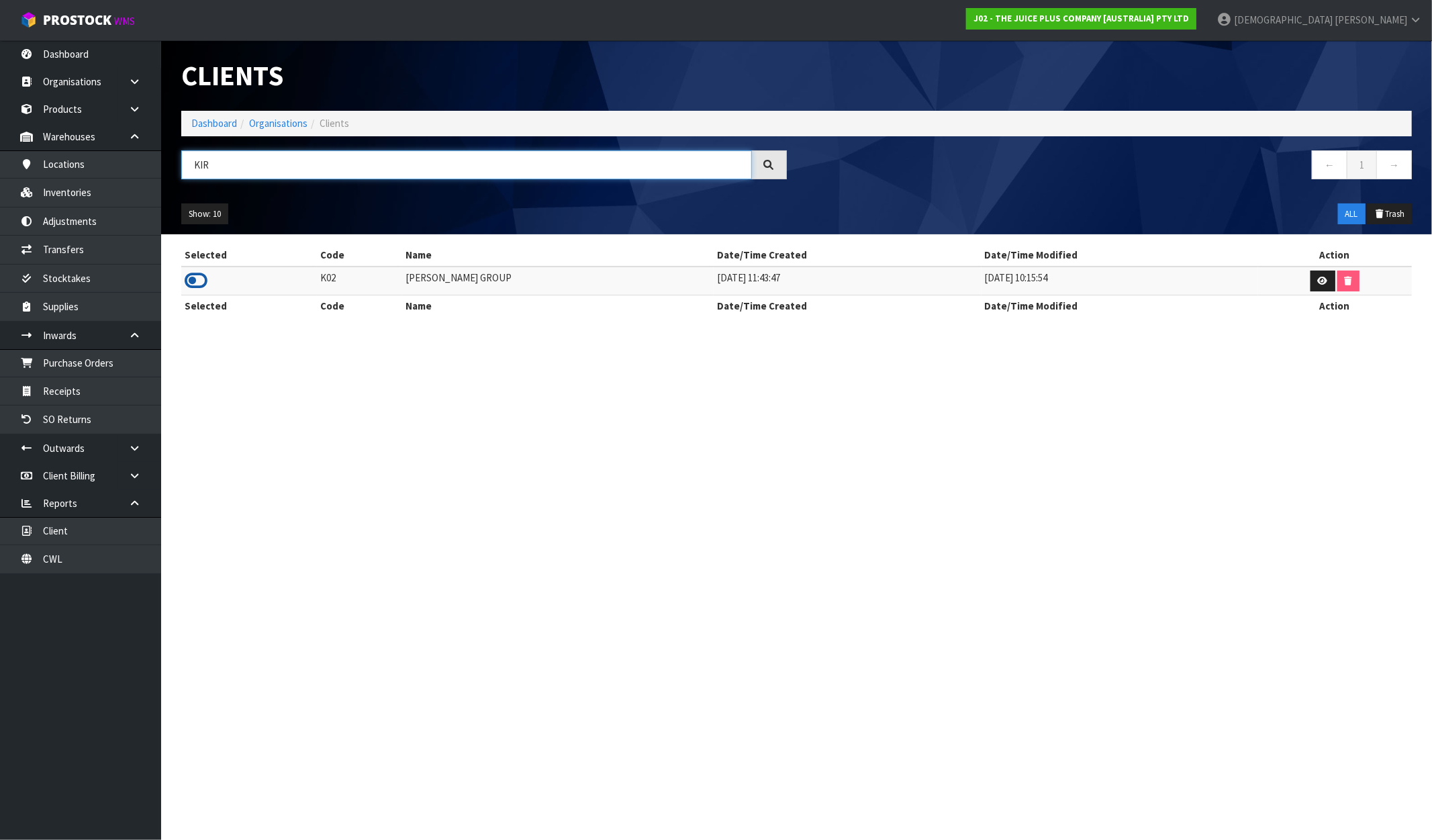
type input "KIR"
drag, startPoint x: 196, startPoint y: 277, endPoint x: 306, endPoint y: 283, distance: 110.2
click at [197, 277] on icon at bounding box center [196, 280] width 23 height 20
drag, startPoint x: 448, startPoint y: 279, endPoint x: 419, endPoint y: 279, distance: 29.0
click at [419, 279] on tr "K02 KIRK GROUP 17/01/2023 11:43:47 08/09/2023 10:15:54" at bounding box center [796, 280] width 1231 height 29
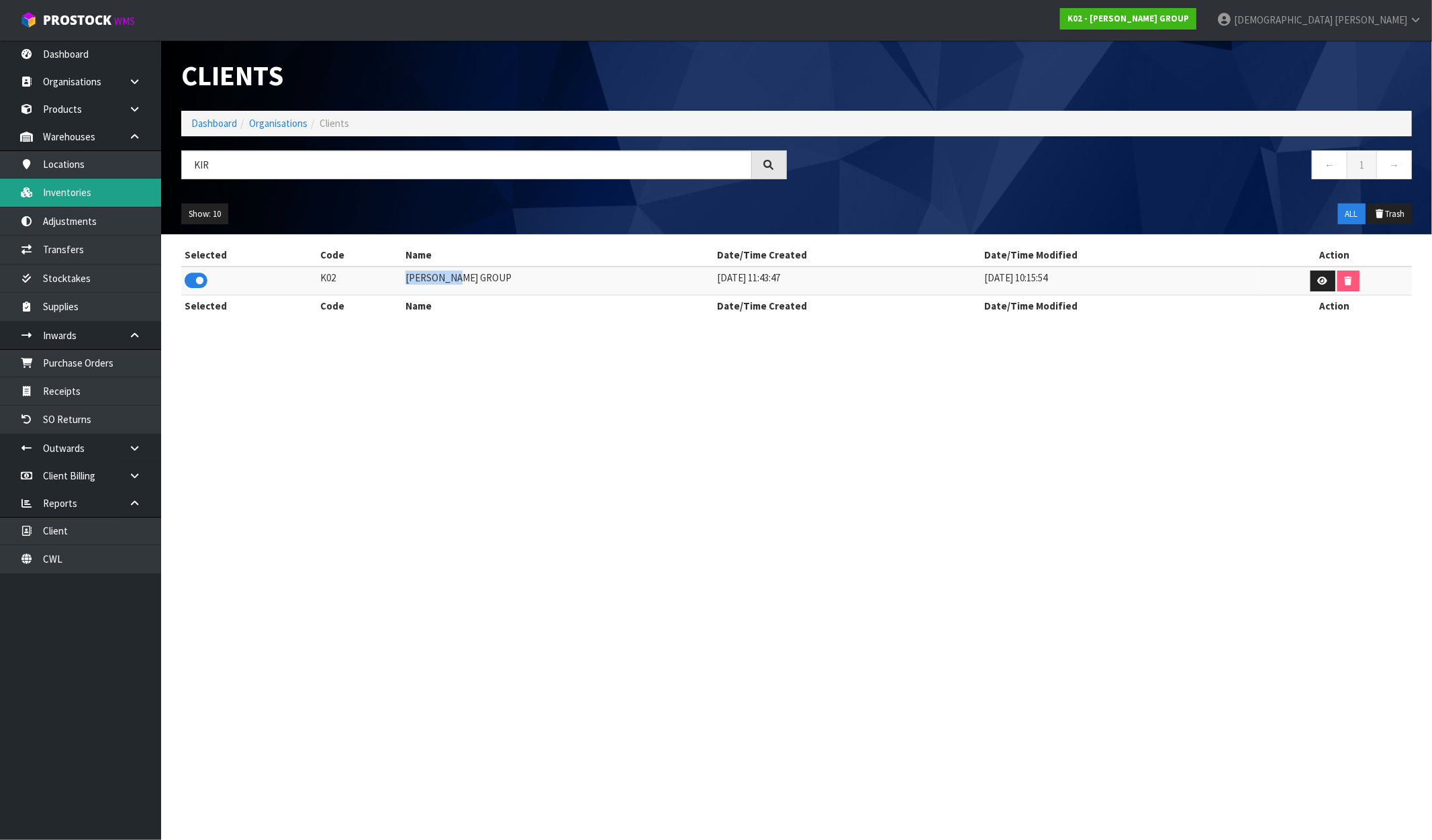
click at [78, 190] on link "Inventories" at bounding box center [80, 192] width 161 height 27
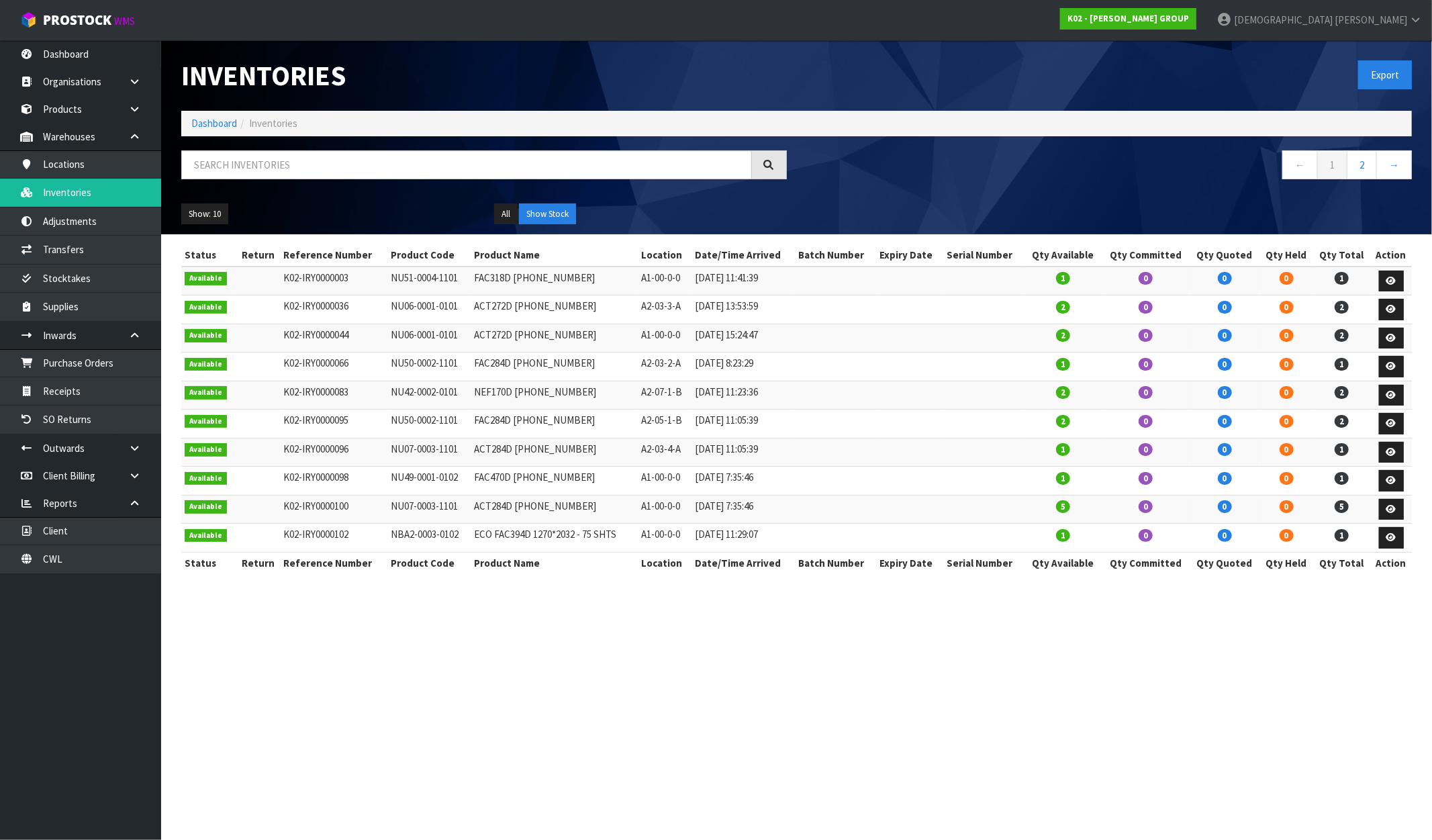
click at [1413, 64] on div "Export" at bounding box center [1110, 75] width 626 height 69
click at [1404, 74] on button "Export" at bounding box center [1385, 75] width 54 height 29
click at [1318, 78] on div "Export" at bounding box center [1110, 75] width 626 height 69
click at [410, 157] on input "text" at bounding box center [466, 164] width 571 height 29
click at [1196, 9] on link "K02 - KIRK GROUP" at bounding box center [1128, 18] width 136 height 21
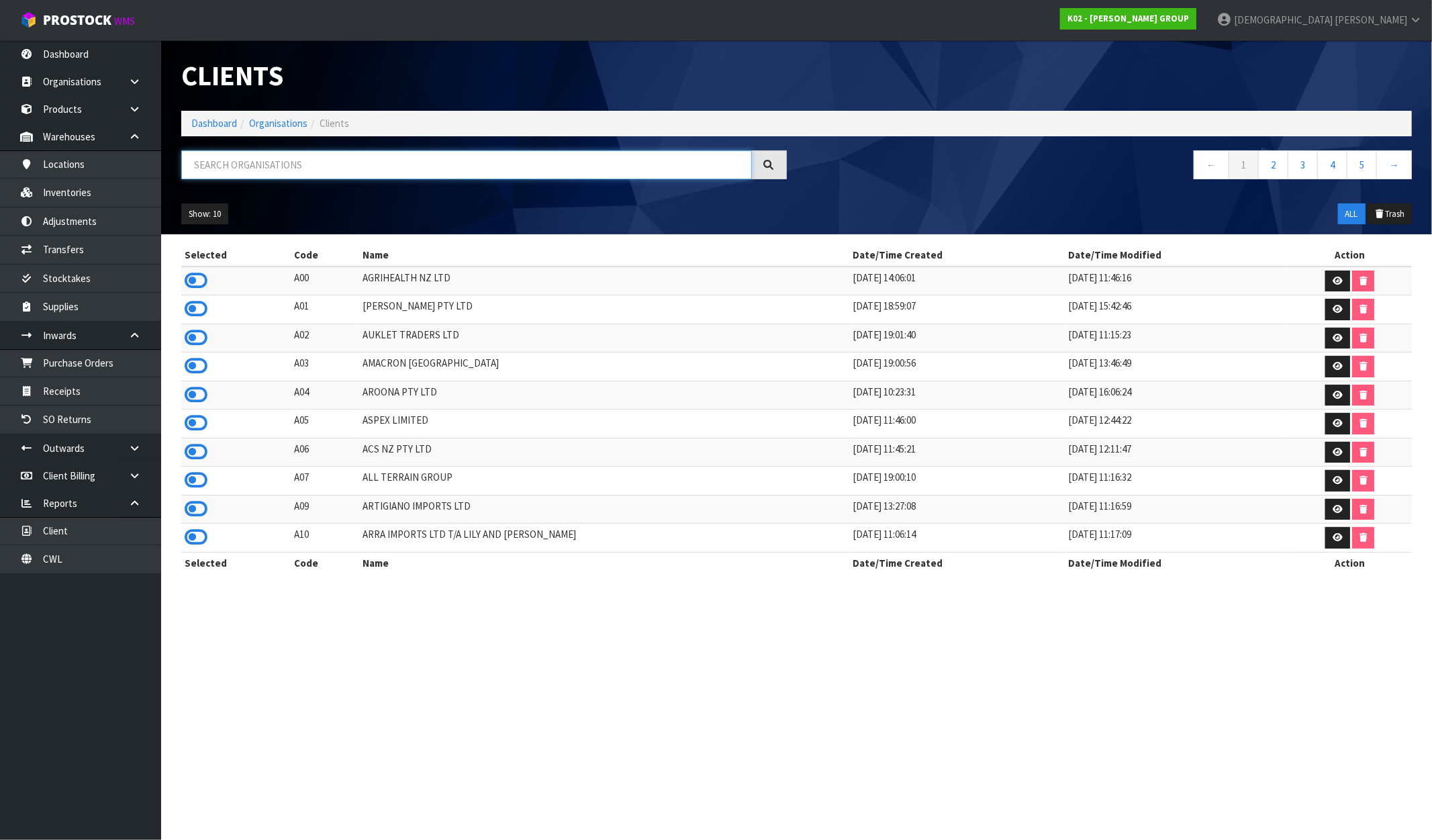
click at [256, 170] on input "text" at bounding box center [466, 164] width 571 height 29
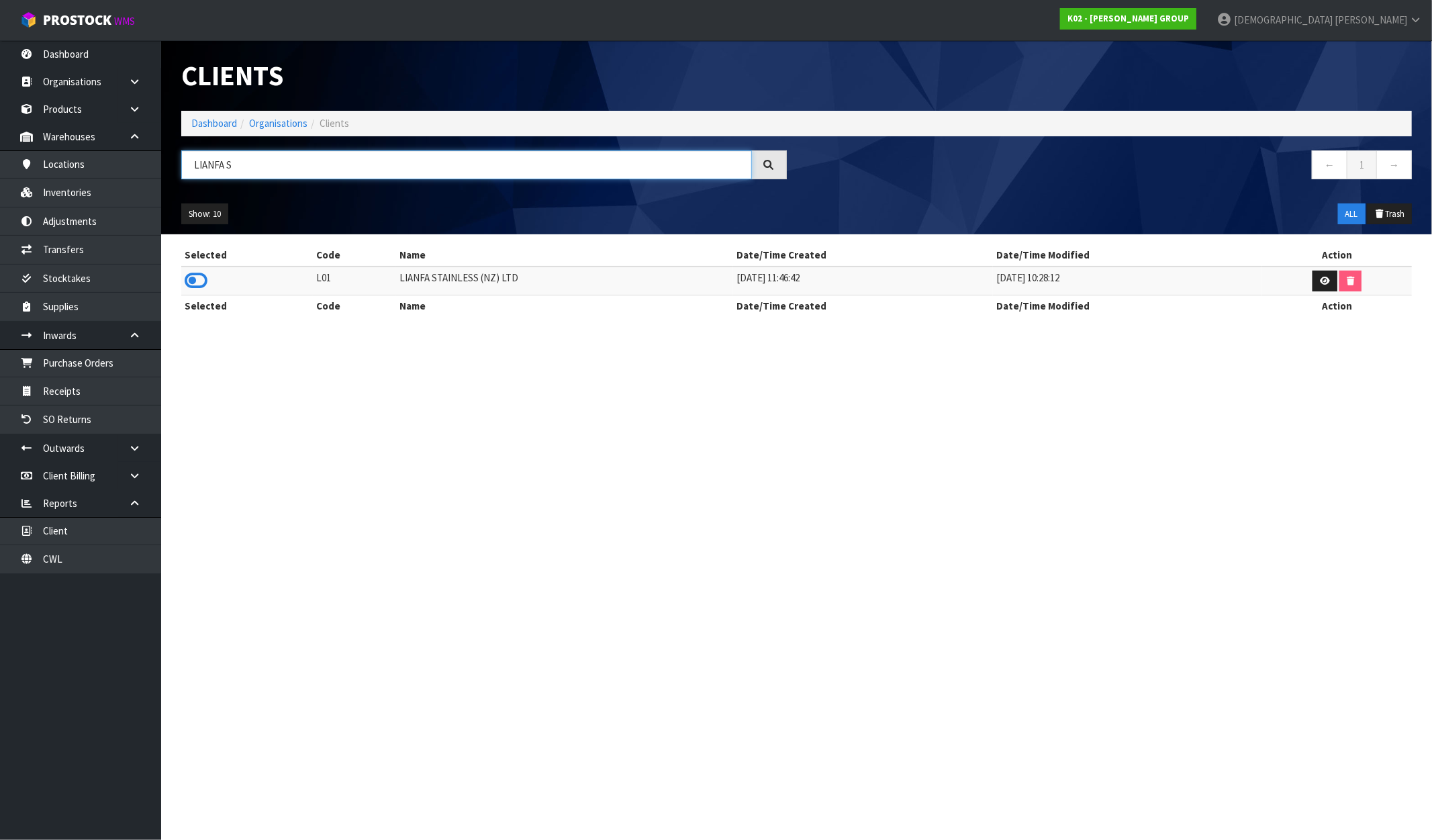
type input "LIANFA S"
drag, startPoint x: 527, startPoint y: 270, endPoint x: 356, endPoint y: 280, distance: 171.3
click at [361, 280] on tr "L01 LIANFA STAINLESS (NZ) LTD 17/06/2019 11:46:42 13/11/2021 10:28:12" at bounding box center [796, 280] width 1231 height 29
click at [195, 276] on icon at bounding box center [196, 280] width 23 height 20
click at [83, 191] on link "Inventories" at bounding box center [80, 192] width 161 height 27
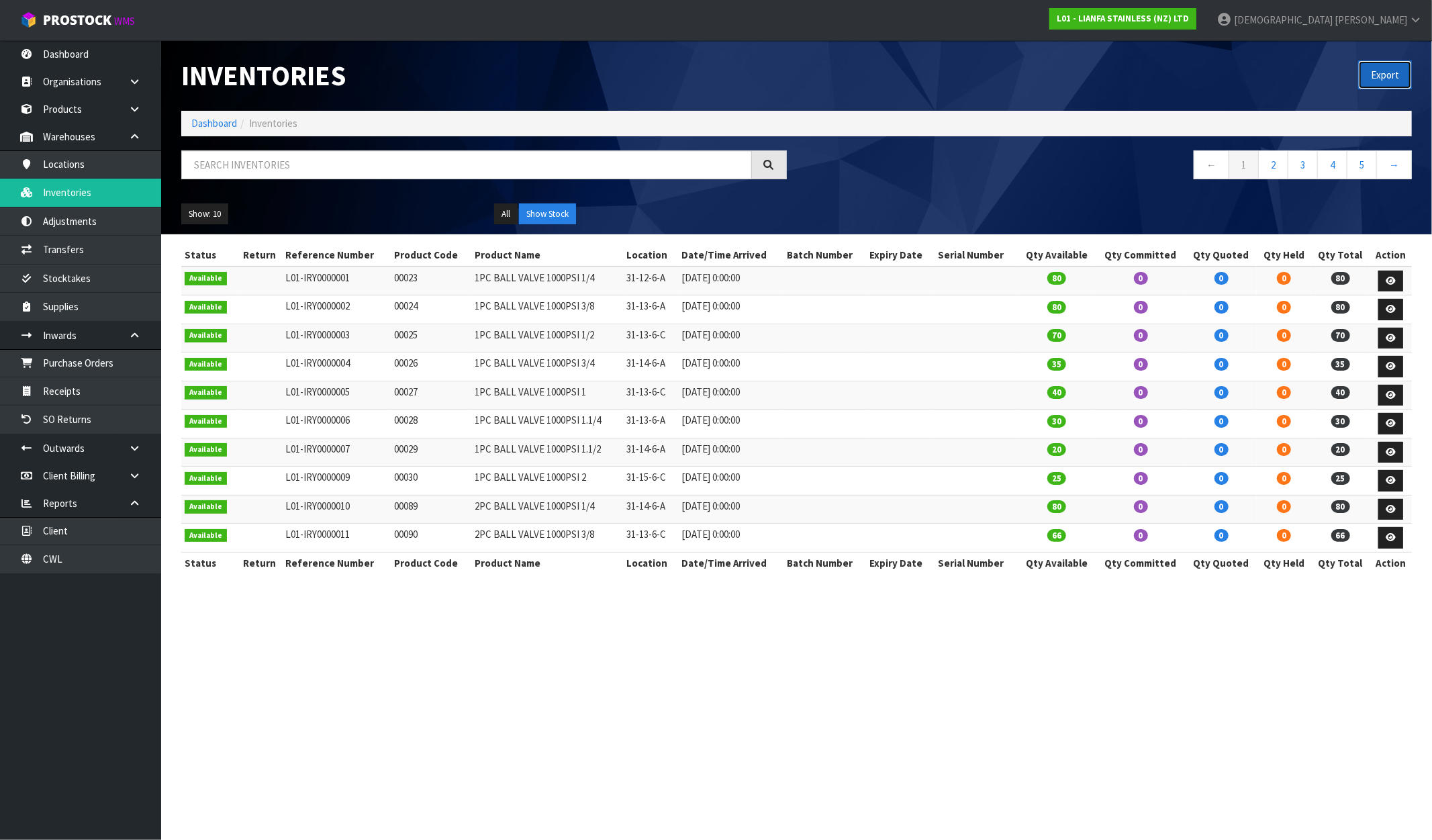
click at [1399, 70] on button "Export" at bounding box center [1385, 75] width 54 height 29
drag, startPoint x: 1317, startPoint y: 76, endPoint x: 1311, endPoint y: 53, distance: 23.8
click at [1318, 76] on div "Export" at bounding box center [1110, 75] width 626 height 69
click at [1189, 18] on strong "L01 - LIANFA STAINLESS (NZ) LTD" at bounding box center [1123, 18] width 132 height 11
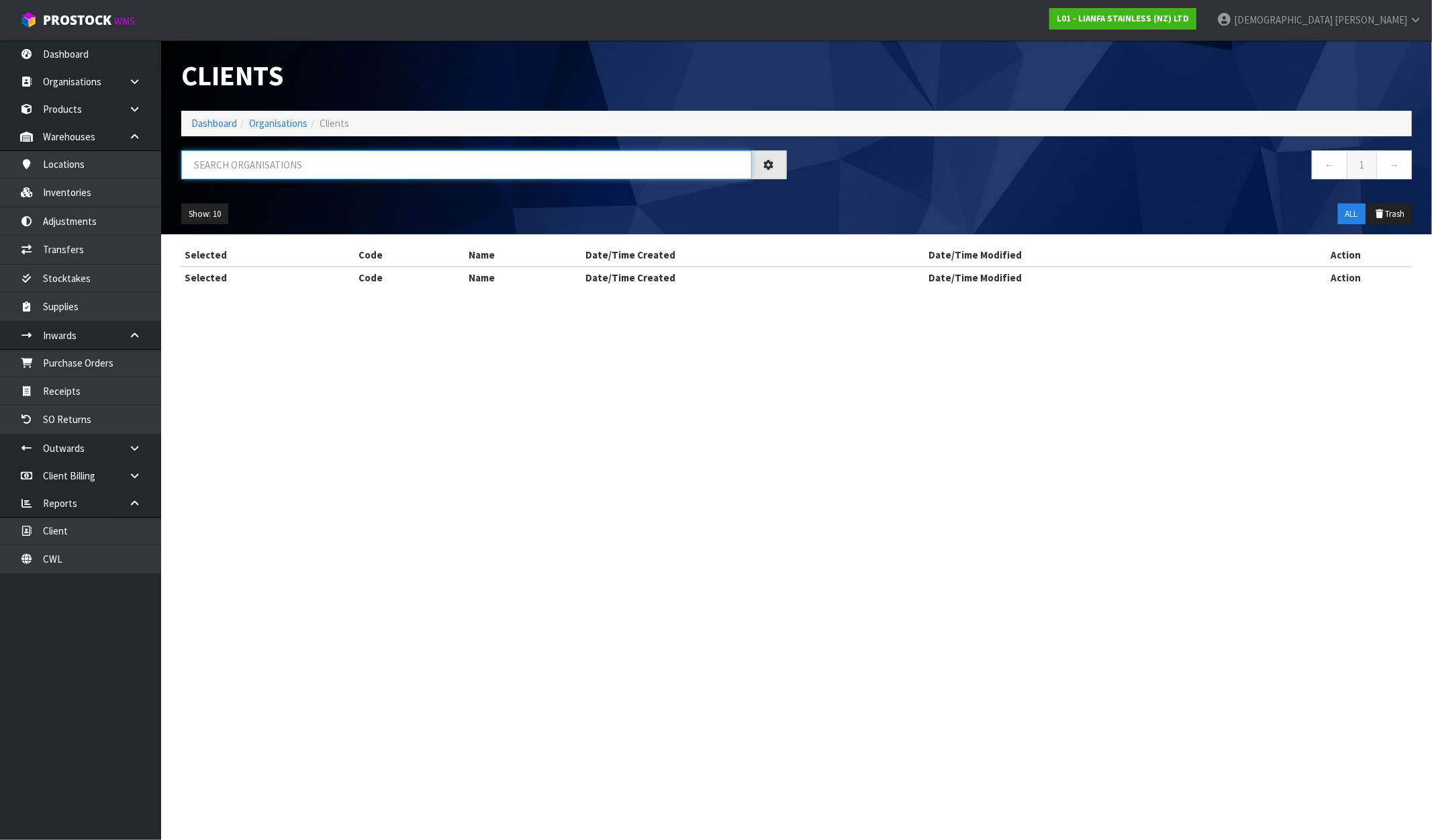
click at [312, 170] on input "text" at bounding box center [466, 164] width 571 height 29
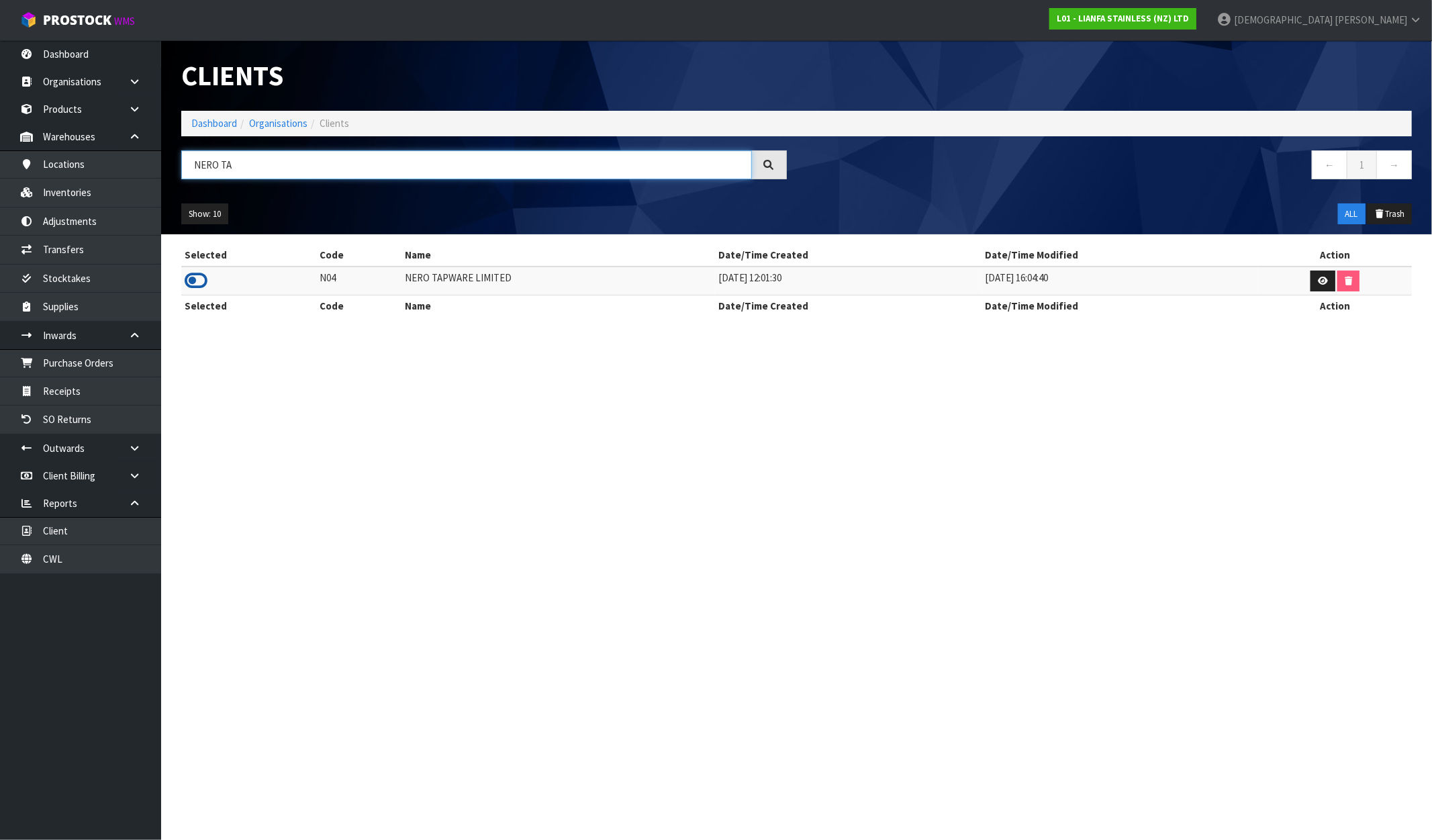
type input "NERO TA"
click at [198, 279] on icon at bounding box center [196, 280] width 23 height 20
click at [212, 124] on link "Dashboard" at bounding box center [214, 123] width 46 height 13
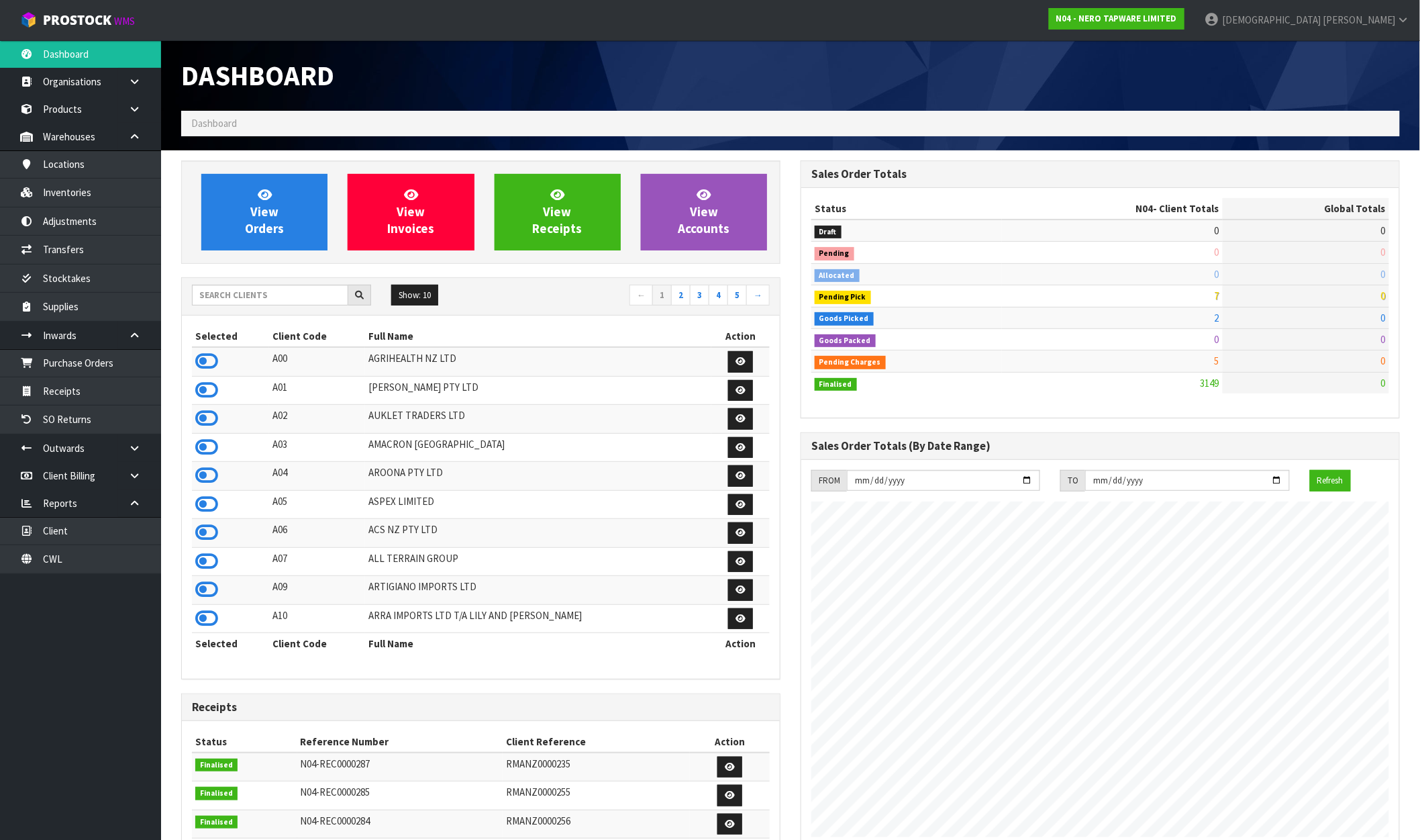
scroll to position [1017, 619]
click at [81, 192] on link "Inventories" at bounding box center [80, 192] width 161 height 27
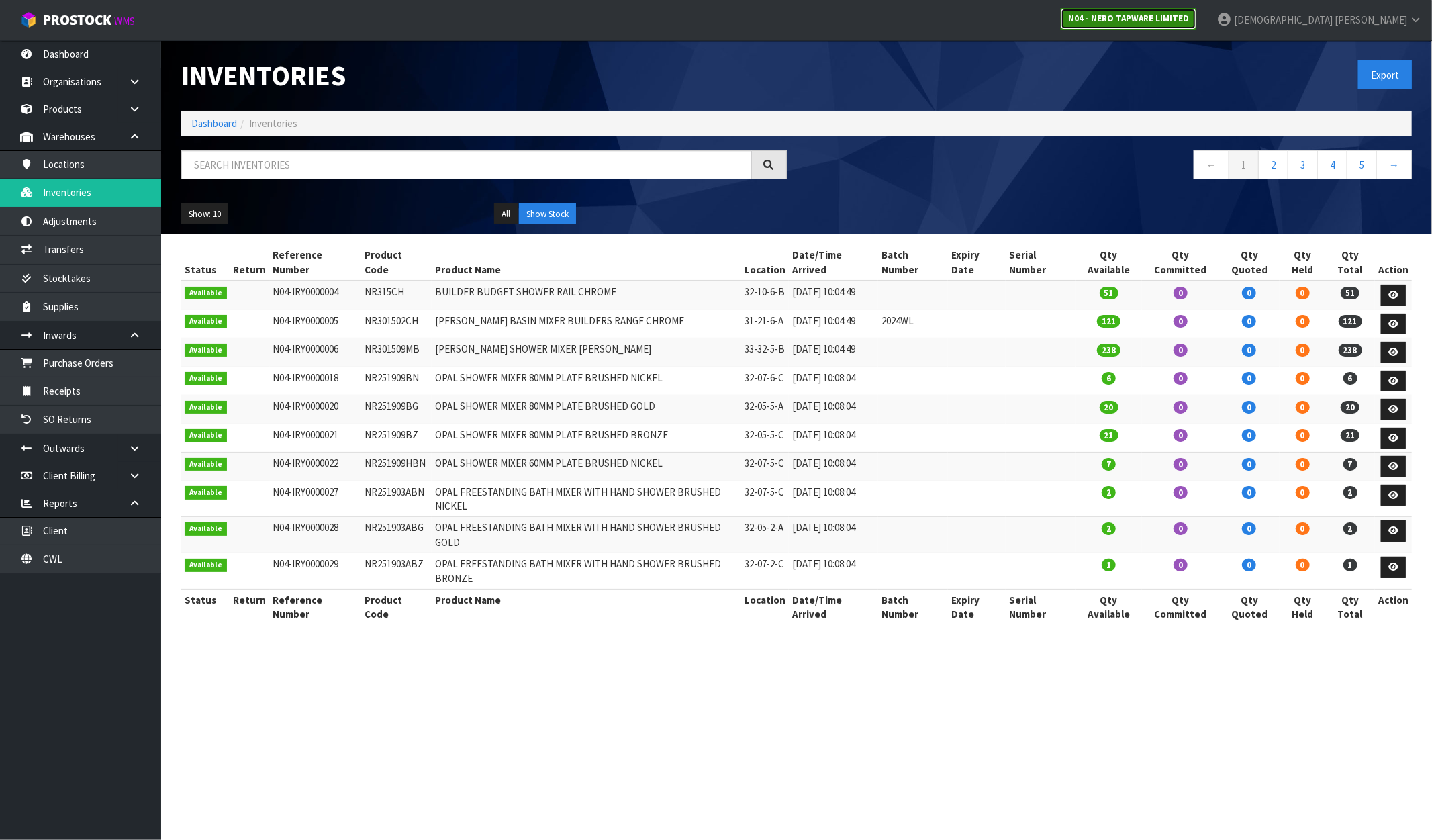
click at [1189, 22] on strong "N04 - NERO TAPWARE LIMITED" at bounding box center [1129, 18] width 121 height 11
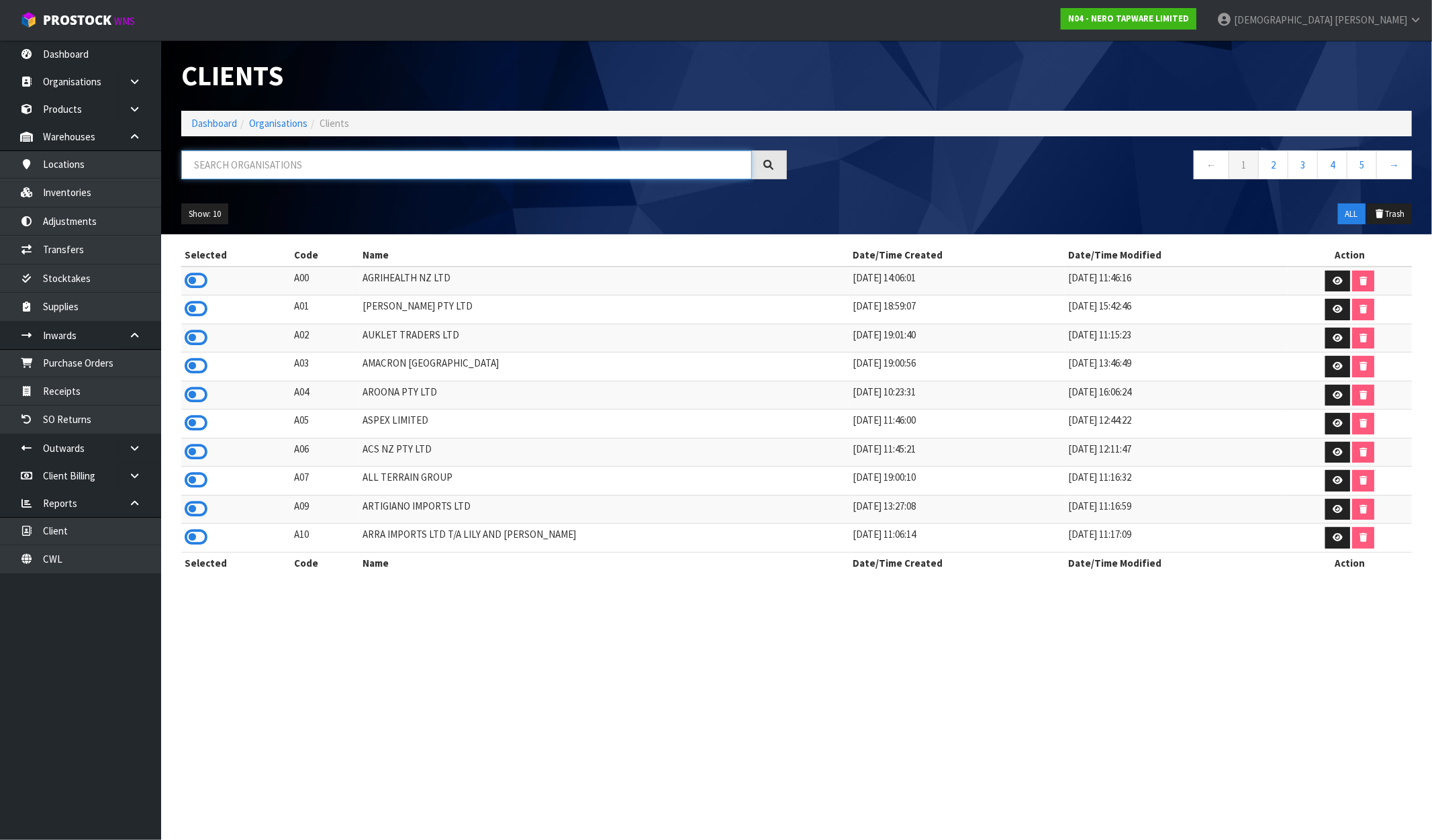
click at [331, 163] on input "text" at bounding box center [466, 164] width 571 height 29
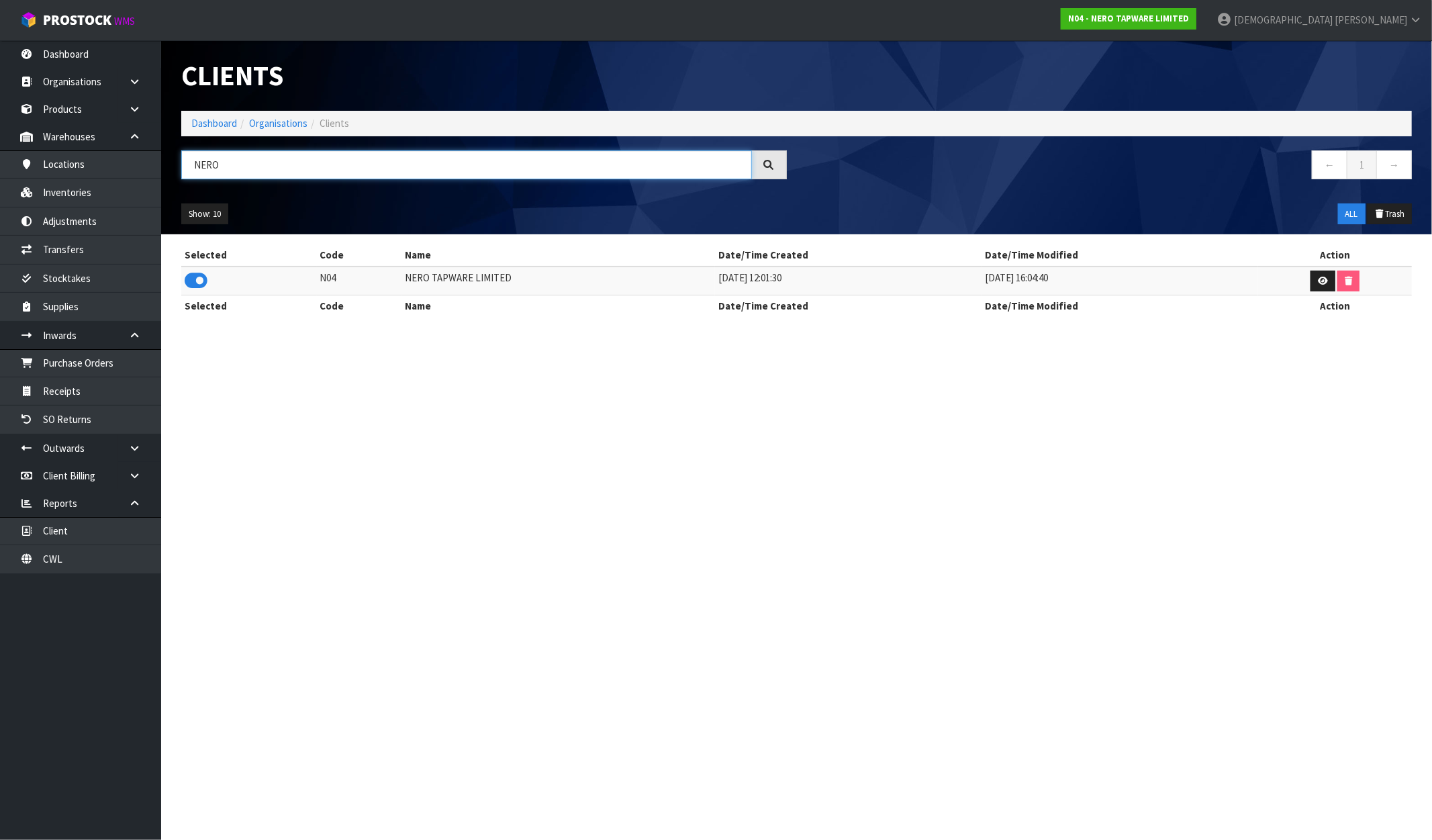
type input "NERO"
drag, startPoint x: 507, startPoint y: 277, endPoint x: 382, endPoint y: 280, distance: 125.0
click at [382, 280] on tr "N04 NERO TAPWARE LIMITED 11/09/2023 12:01:30 15/02/2024 16:04:40" at bounding box center [796, 280] width 1231 height 29
click at [73, 198] on link "Inventories" at bounding box center [80, 192] width 161 height 27
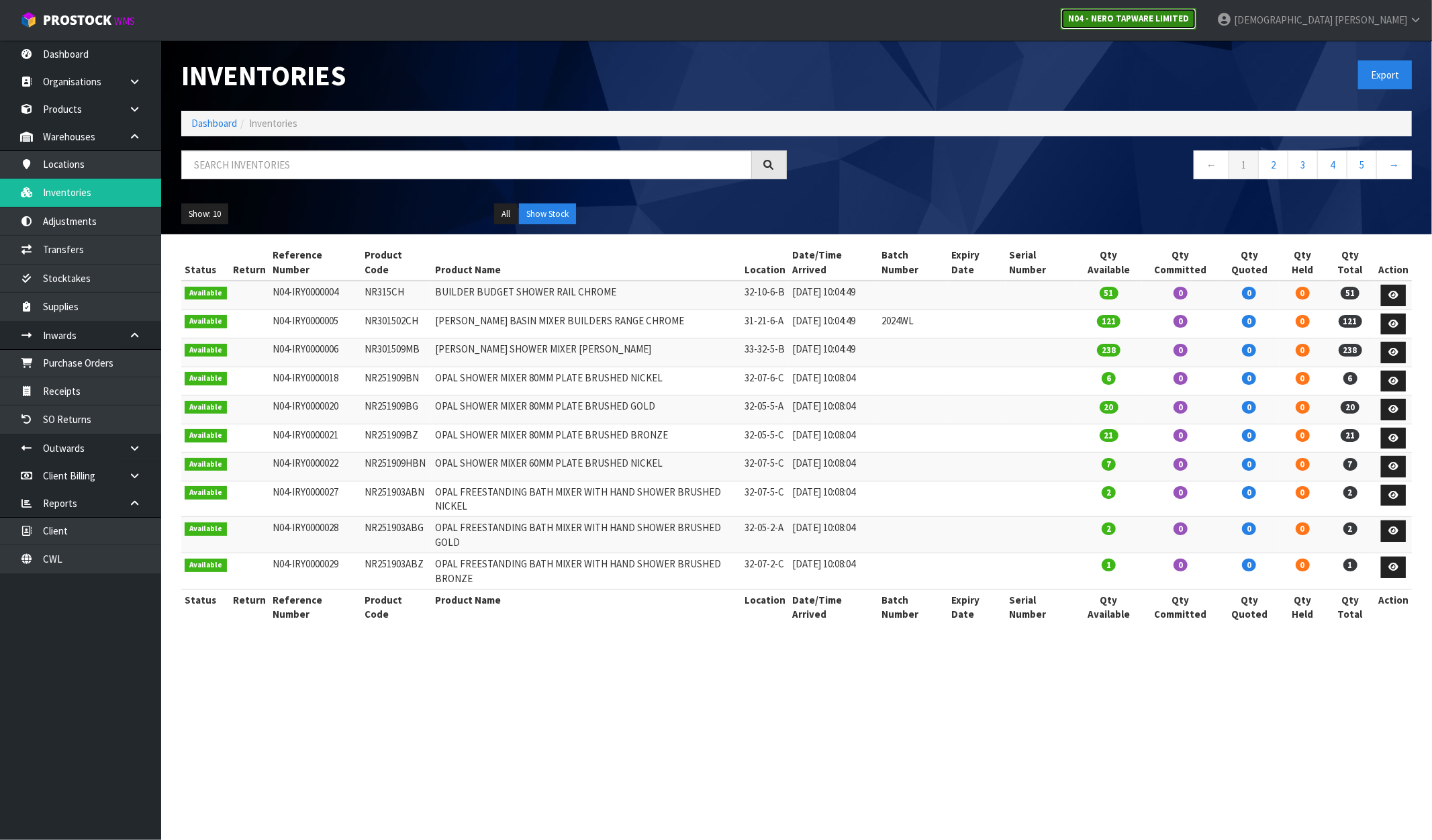
click at [1196, 24] on link "N04 - NERO TAPWARE LIMITED" at bounding box center [1129, 18] width 135 height 21
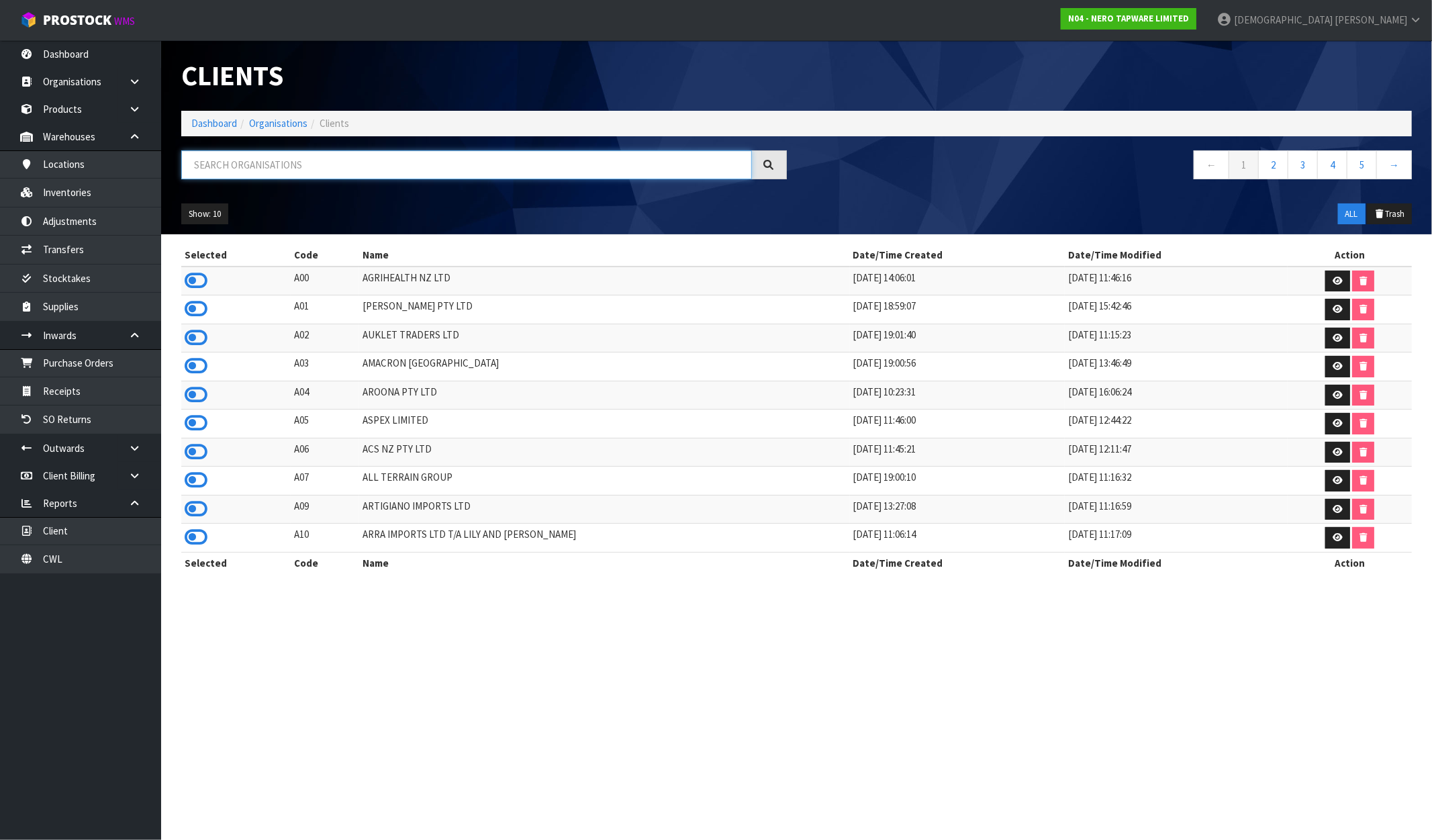
click at [354, 170] on input "text" at bounding box center [466, 164] width 571 height 29
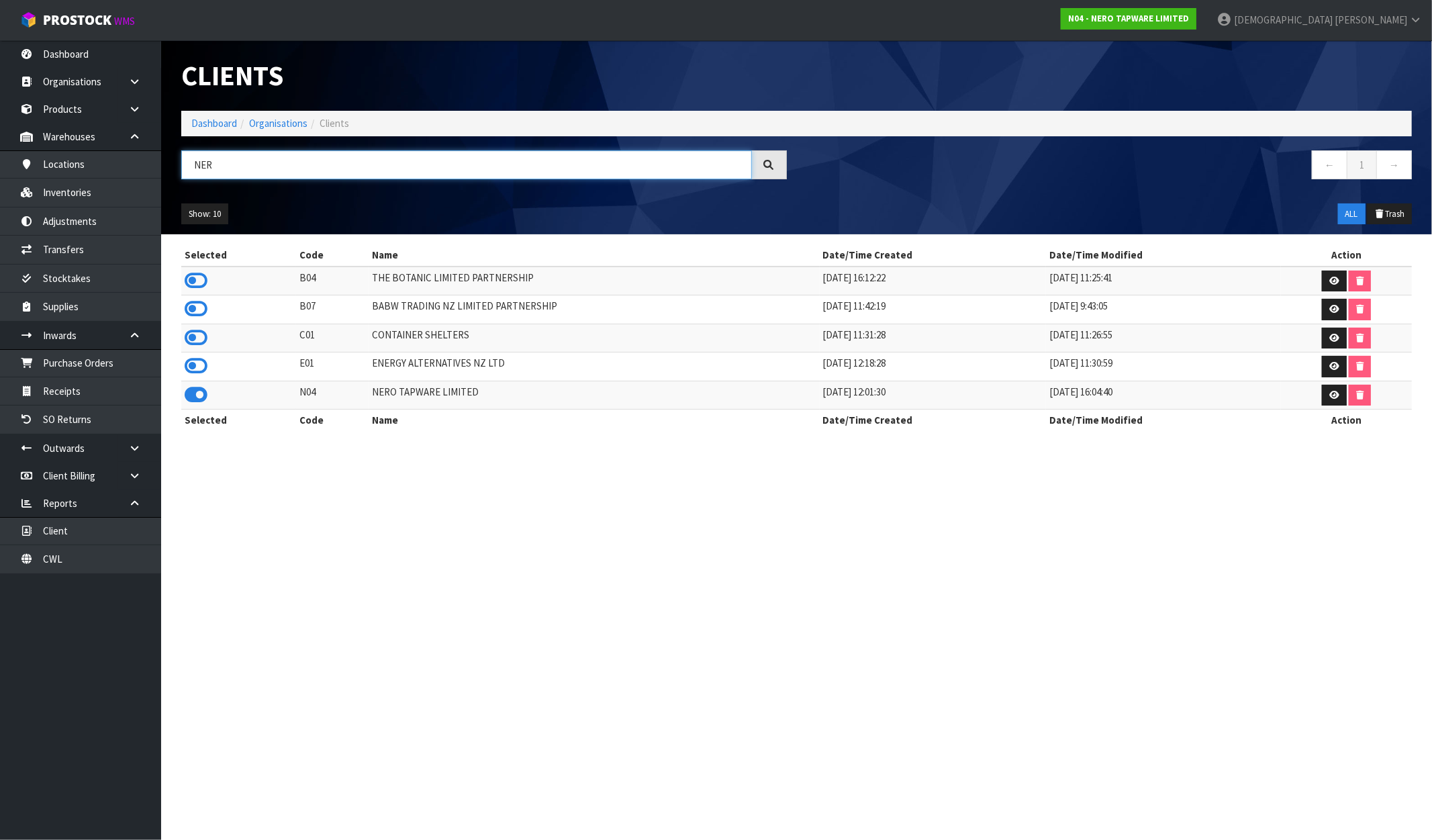
type input "NER"
drag, startPoint x: 476, startPoint y: 396, endPoint x: 353, endPoint y: 402, distance: 123.1
click at [354, 402] on tr "N04 NERO TAPWARE LIMITED 11/09/2023 12:01:30 15/02/2024 16:04:40" at bounding box center [796, 395] width 1231 height 29
click at [915, 836] on section "Clients Dashboard Organisations Clients NER ← 1 → Show: 10 5 10 25 50 ALL Trash…" at bounding box center [716, 420] width 1432 height 840
drag, startPoint x: 485, startPoint y: 380, endPoint x: 399, endPoint y: 398, distance: 87.9
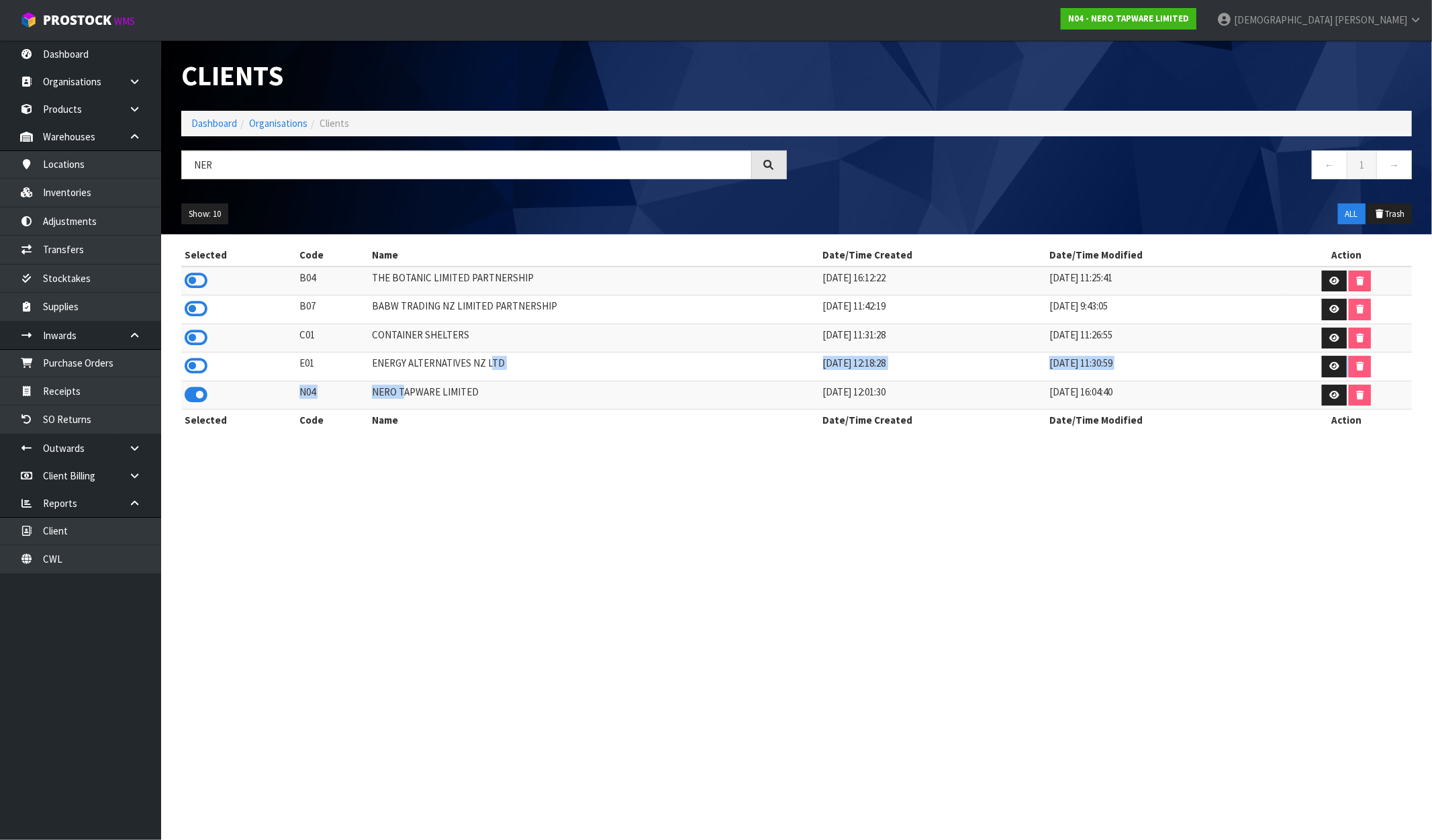
click at [399, 398] on tbody "B04 THE BOTANIC LIMITED PARTNERSHIP 16/04/2021 16:12:22 03/05/2024 11:25:41 B07…" at bounding box center [796, 337] width 1231 height 143
click at [461, 400] on td "NERO TAPWARE LIMITED" at bounding box center [593, 395] width 451 height 29
drag, startPoint x: 480, startPoint y: 396, endPoint x: 366, endPoint y: 408, distance: 114.6
click at [368, 408] on td "NERO TAPWARE LIMITED" at bounding box center [593, 395] width 451 height 29
click at [91, 191] on link "Inventories" at bounding box center [80, 192] width 161 height 27
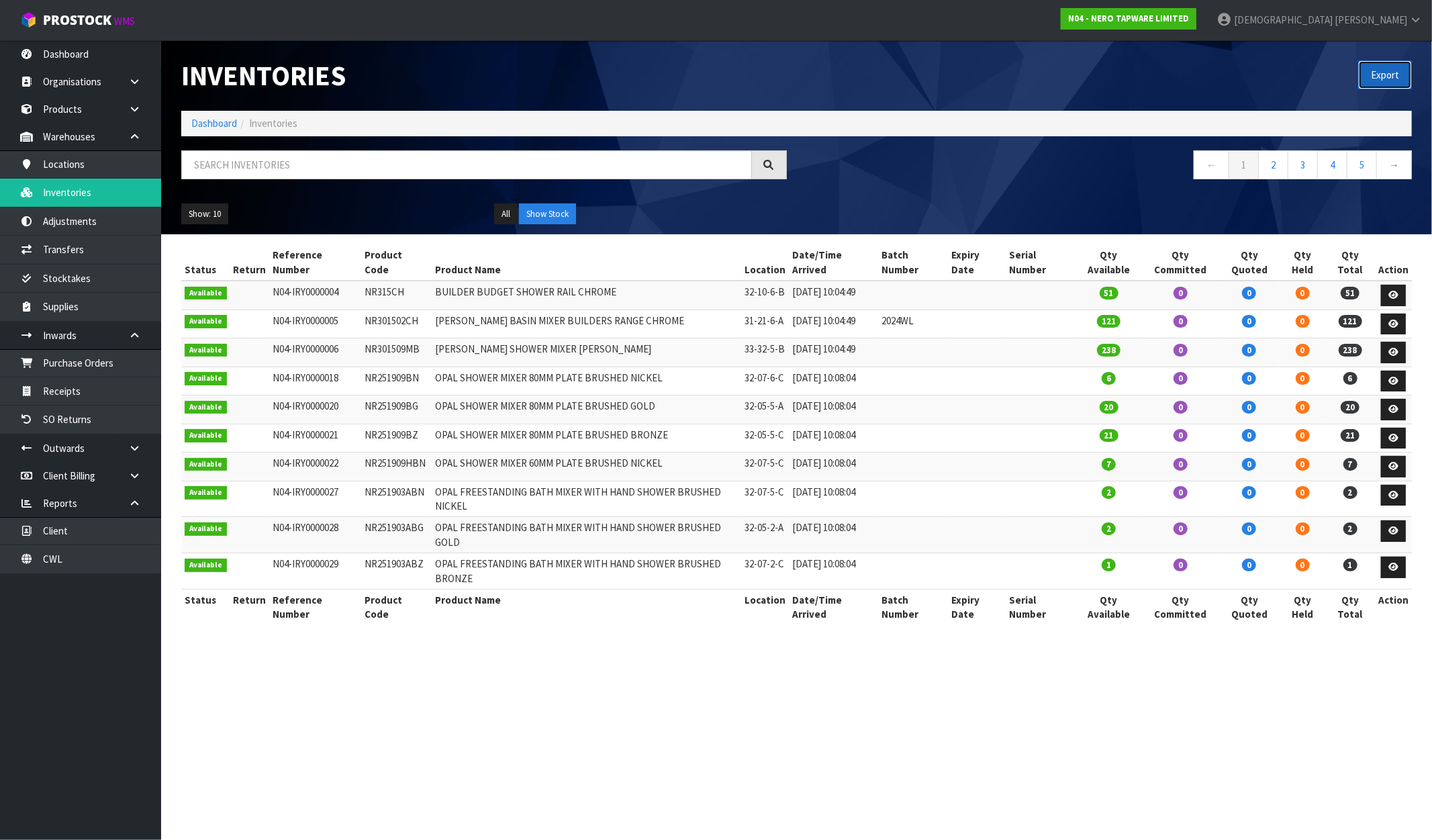
click at [1402, 70] on button "Export" at bounding box center [1385, 75] width 54 height 29
click at [1196, 28] on link "N04 - NERO TAPWARE LIMITED" at bounding box center [1129, 18] width 135 height 21
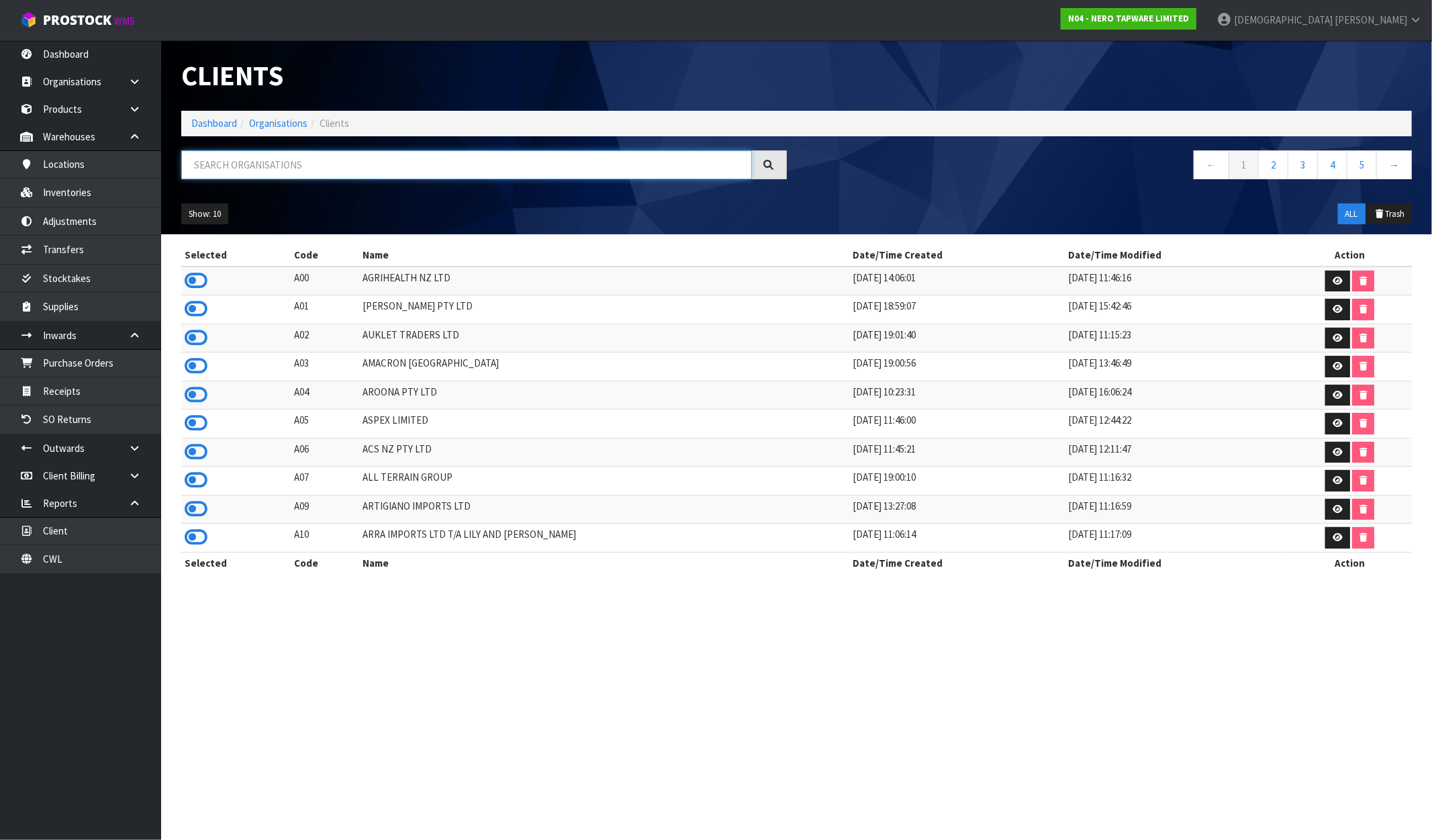
click at [353, 163] on input "text" at bounding box center [466, 164] width 571 height 29
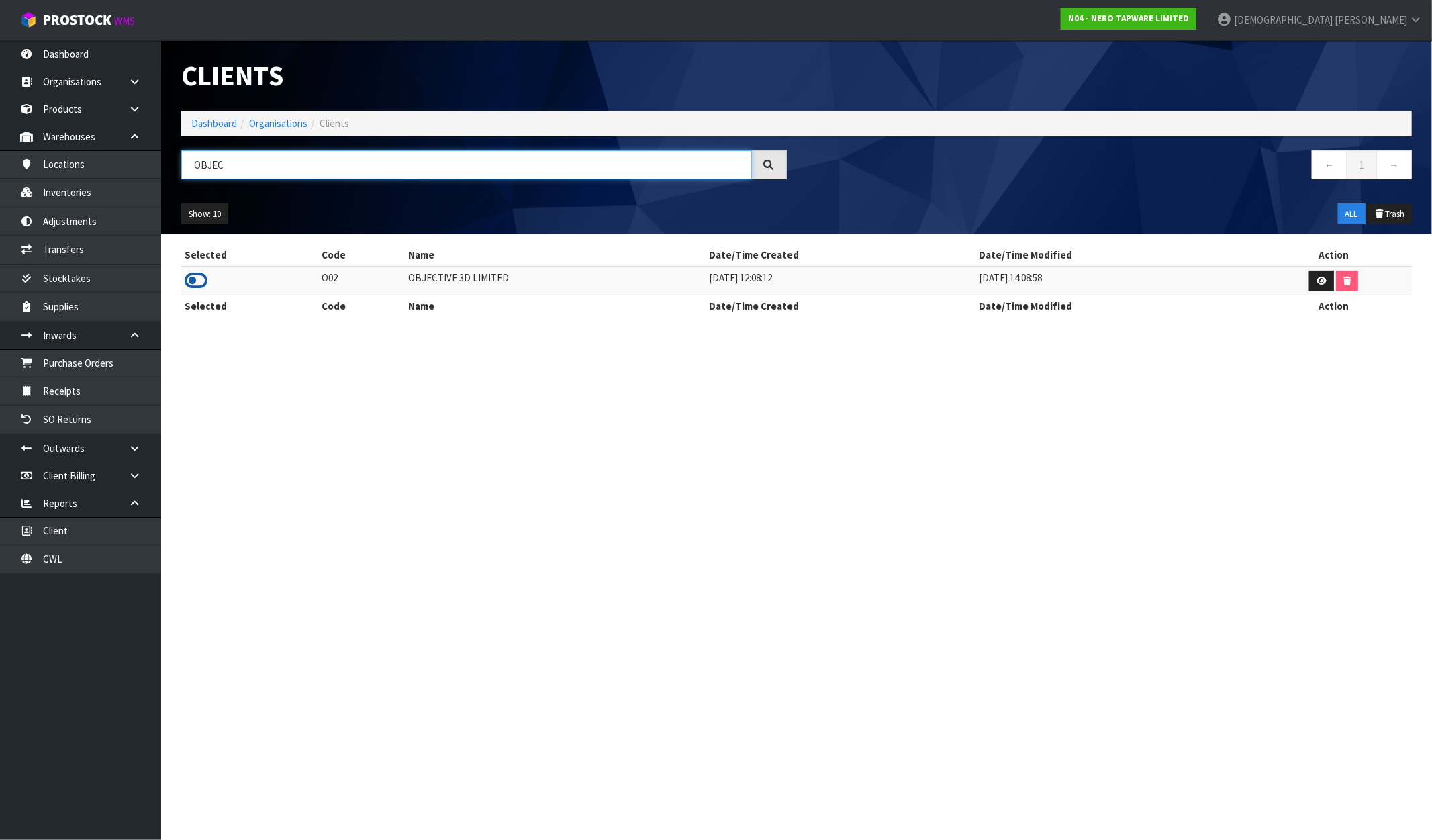
type input "OBJEC"
click at [204, 272] on icon at bounding box center [196, 280] width 23 height 20
drag, startPoint x: 512, startPoint y: 278, endPoint x: 392, endPoint y: 278, distance: 120.0
click at [392, 278] on tr "O02 OBJECTIVE 3D LIMITED 29/08/2019 12:08:12 16/11/2020 14:08:58" at bounding box center [796, 280] width 1231 height 29
click at [98, 190] on link "Inventories" at bounding box center [80, 192] width 161 height 27
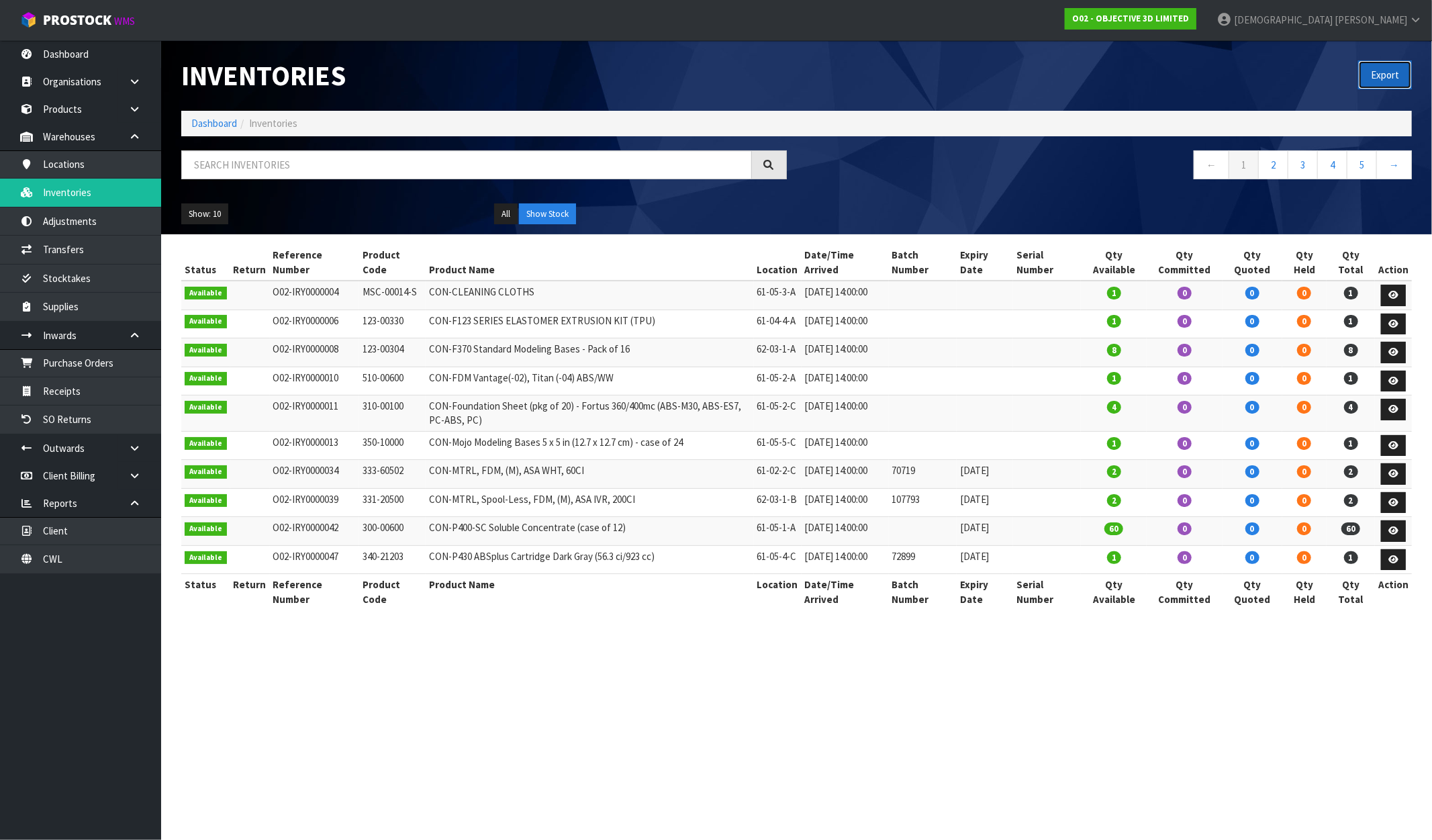
click at [1388, 68] on button "Export" at bounding box center [1385, 75] width 54 height 29
click at [1189, 16] on strong "O02 - OBJECTIVE 3D LIMITED" at bounding box center [1130, 18] width 117 height 11
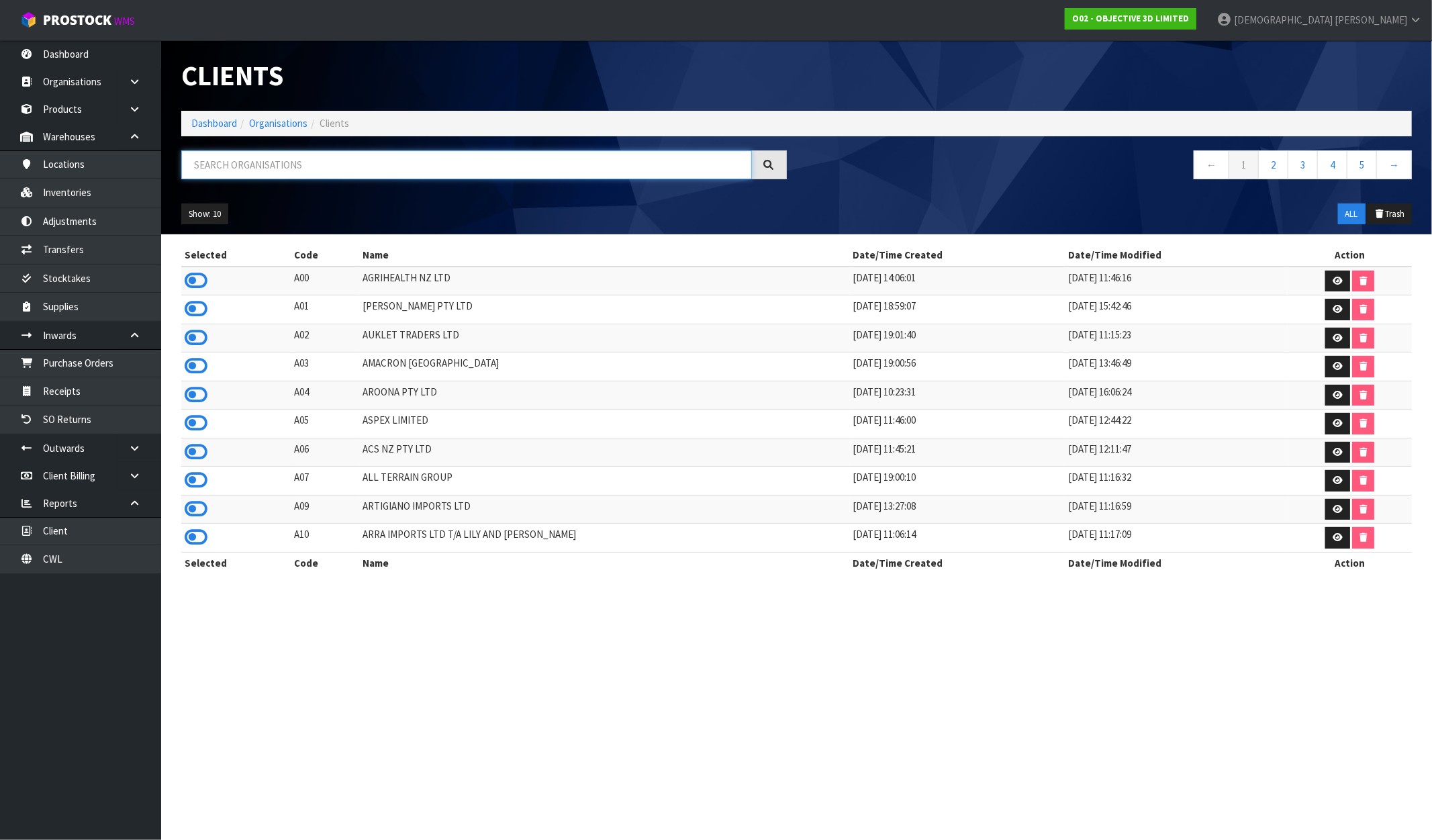
click at [326, 157] on input "text" at bounding box center [466, 164] width 571 height 29
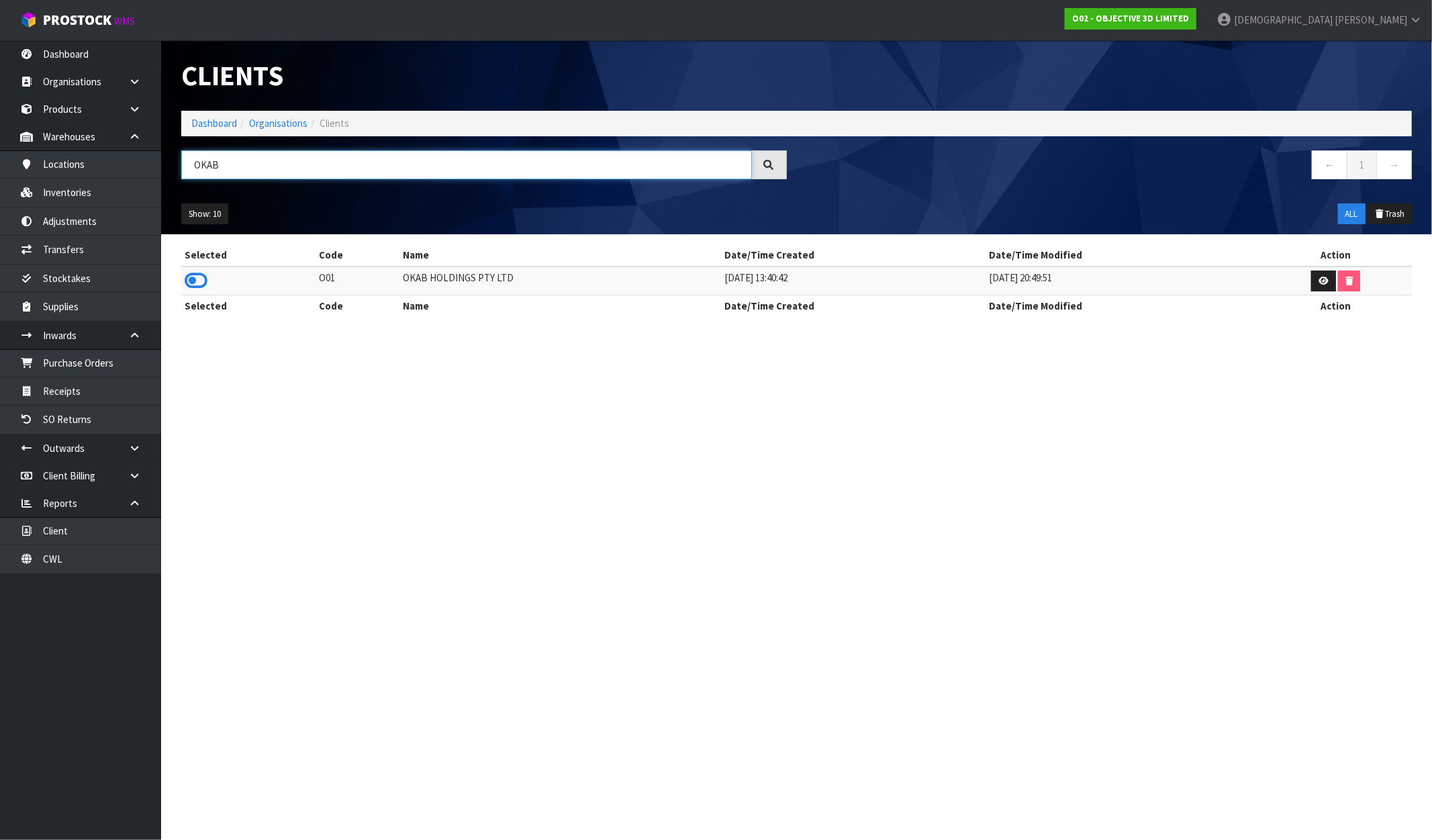
type input "OKAB"
drag, startPoint x: 515, startPoint y: 282, endPoint x: 390, endPoint y: 282, distance: 125.0
click at [390, 282] on tr "O01 OKAB HOLDINGS PTY LTD 28/11/2018 13:40:42 03/03/2022 20:49:51" at bounding box center [796, 280] width 1231 height 29
click at [203, 279] on icon at bounding box center [196, 280] width 23 height 20
click at [98, 196] on link "Inventories" at bounding box center [80, 192] width 161 height 27
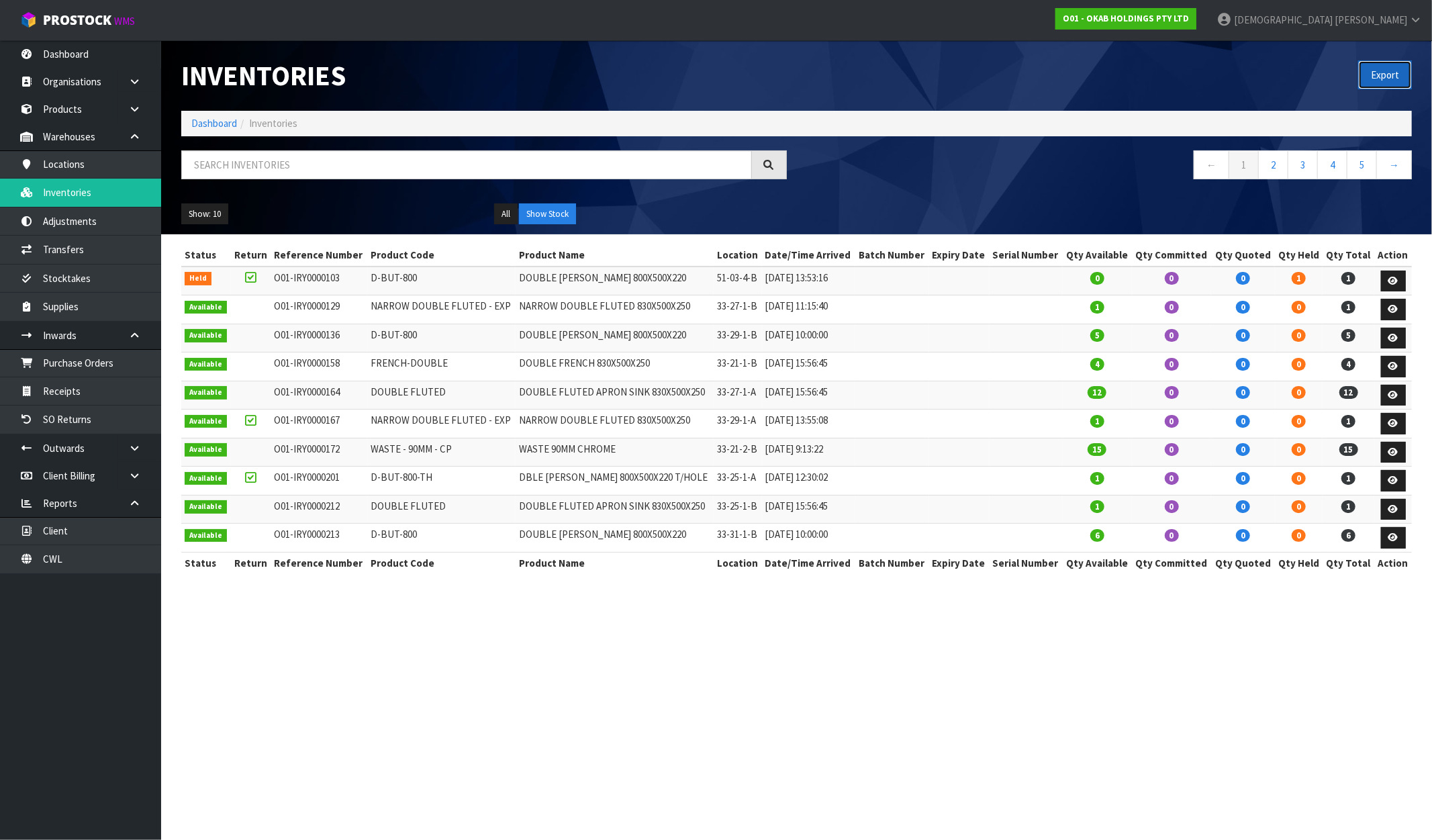
click at [1381, 70] on button "Export" at bounding box center [1385, 75] width 54 height 29
click at [1307, 66] on div "Export" at bounding box center [1110, 75] width 626 height 69
click at [1189, 22] on strong "O01 - OKAB HOLDINGS PTY LTD" at bounding box center [1126, 18] width 127 height 11
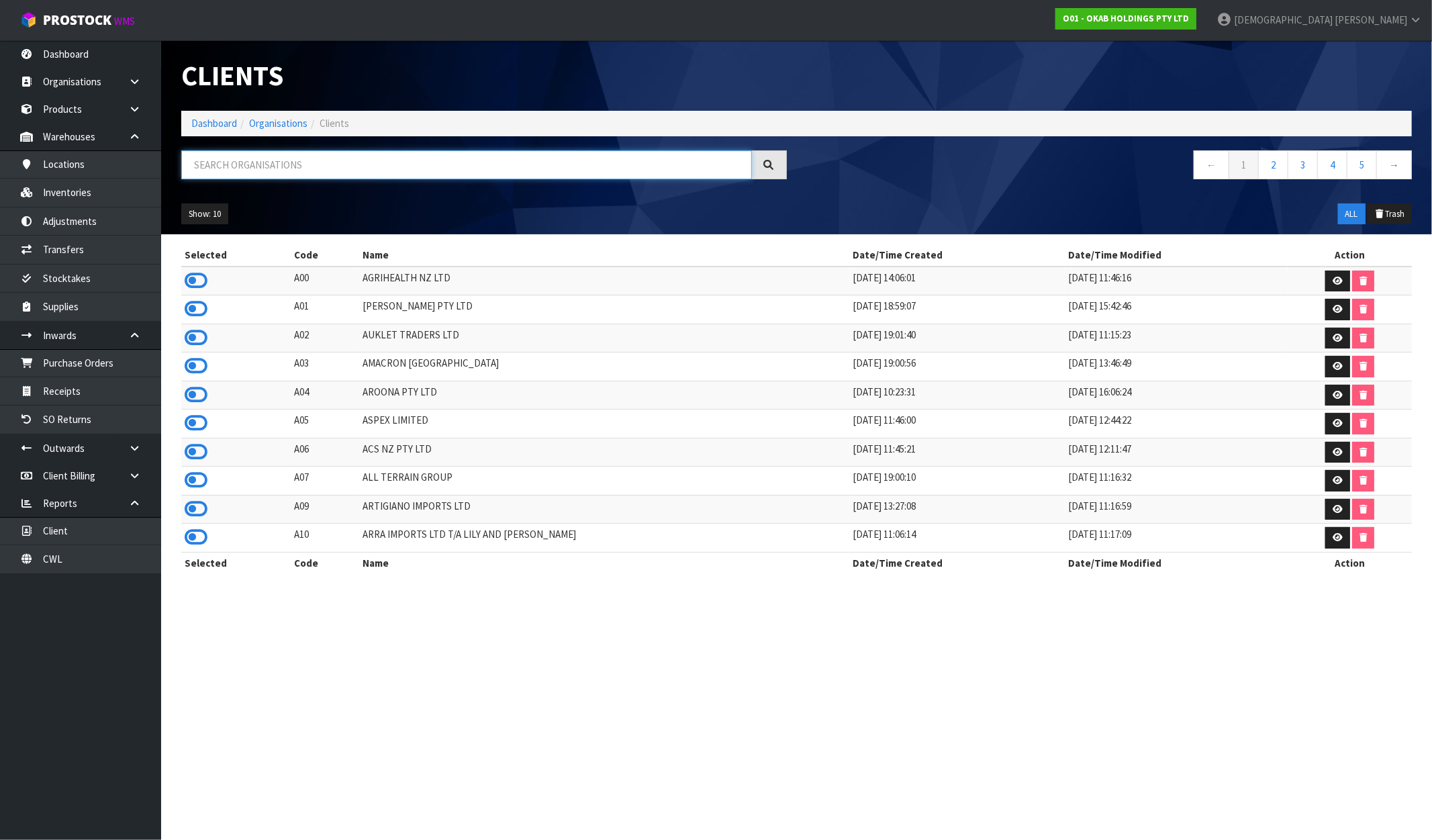
click at [331, 160] on input "text" at bounding box center [466, 164] width 571 height 29
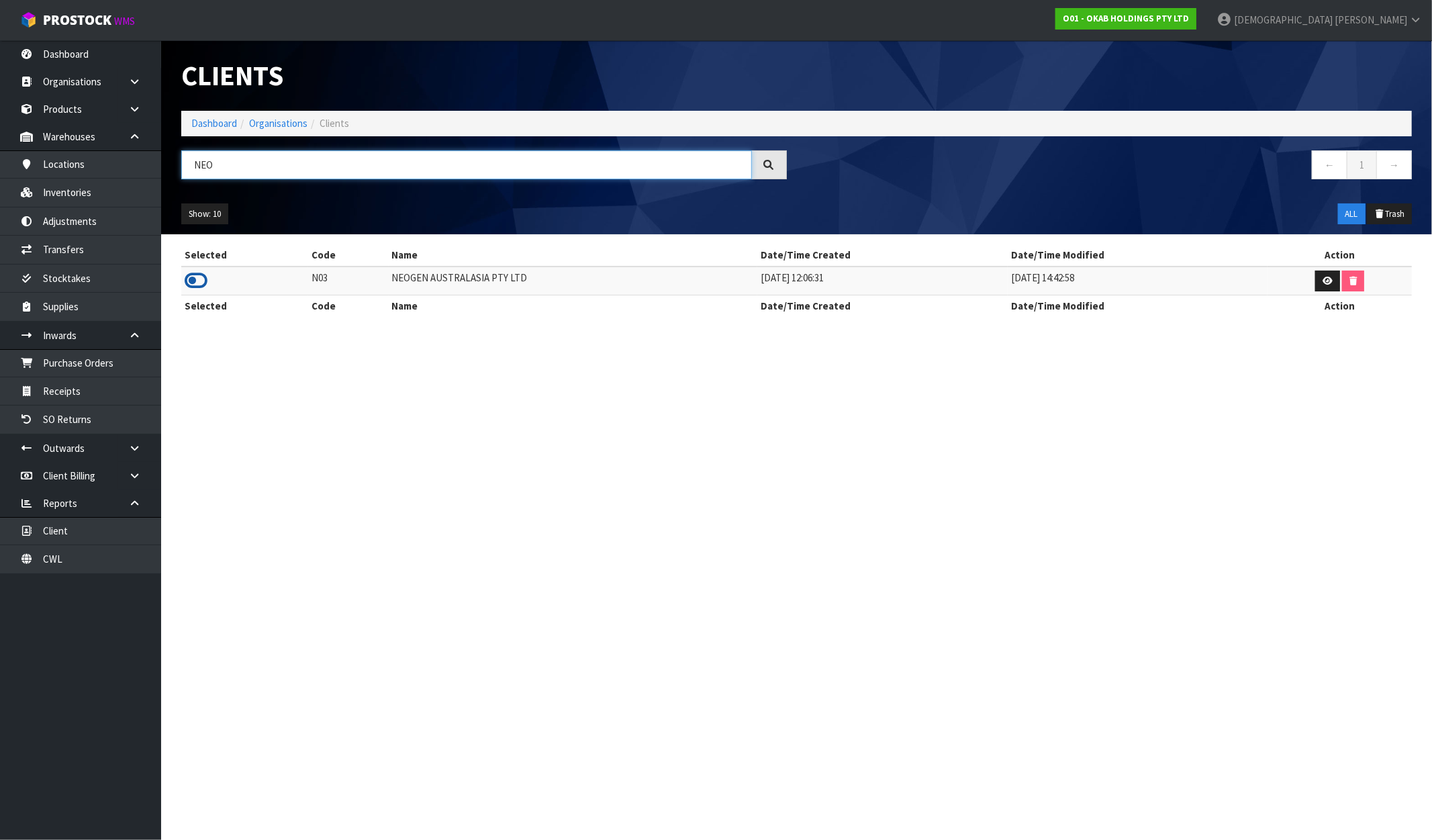
type input "NEO"
click at [193, 285] on icon at bounding box center [196, 280] width 23 height 20
drag, startPoint x: 525, startPoint y: 275, endPoint x: 374, endPoint y: 285, distance: 151.3
click at [374, 285] on tr "N03 NEOGEN AUSTRALASIA PTY LTD 11/09/2023 12:06:31 17/01/2024 14:42:58" at bounding box center [796, 280] width 1231 height 29
click at [103, 197] on link "Inventories" at bounding box center [80, 192] width 161 height 27
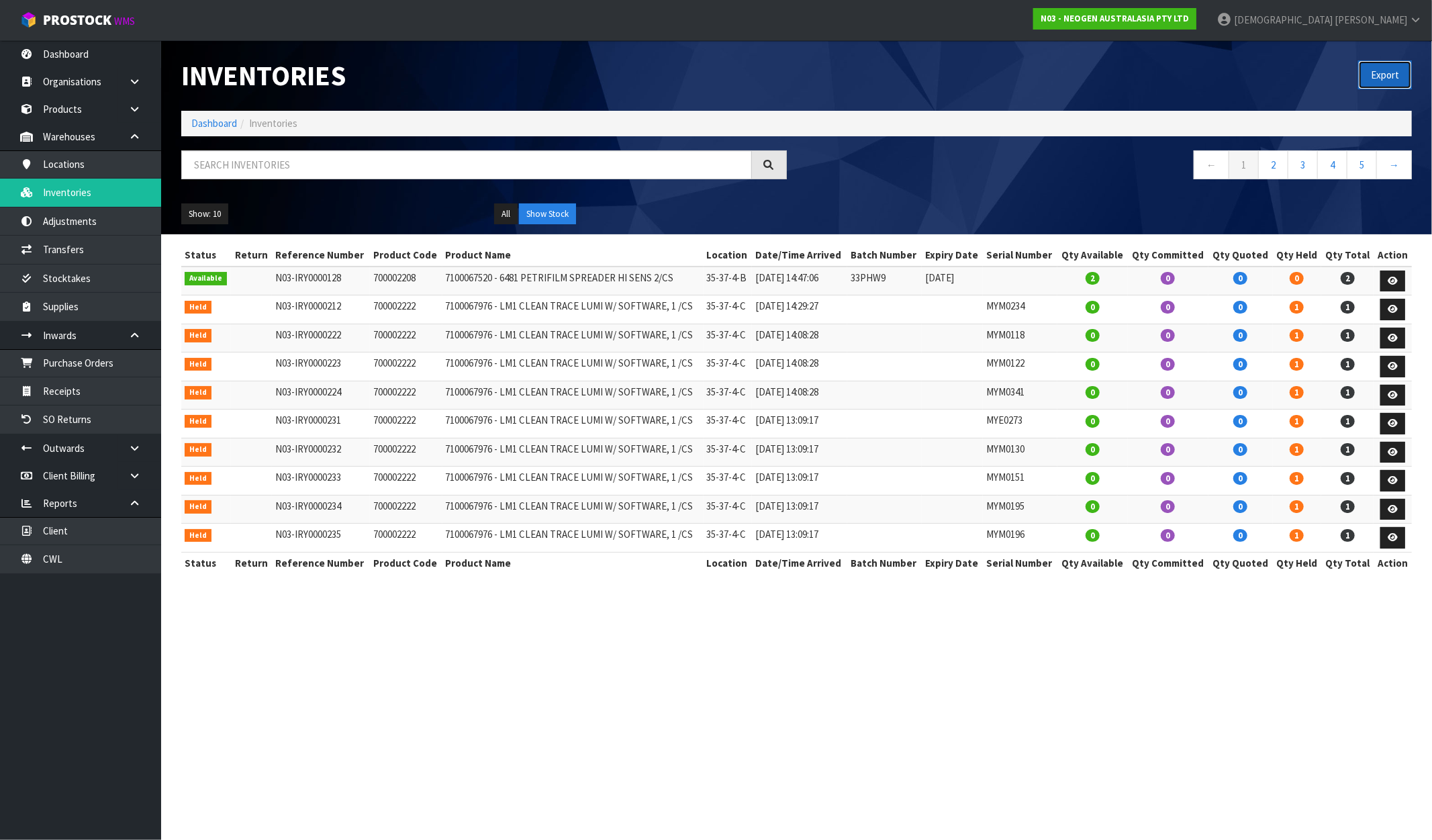
click at [1374, 78] on button "Export" at bounding box center [1385, 75] width 54 height 29
click at [1014, 77] on div "Export" at bounding box center [1110, 75] width 626 height 69
click at [1207, 3] on div "N03 - NEOGEN AUSTRALASIA PTY LTD" at bounding box center [1115, 18] width 184 height 38
click at [1196, 10] on link "N03 - NEOGEN AUSTRALASIA PTY LTD" at bounding box center [1116, 18] width 164 height 21
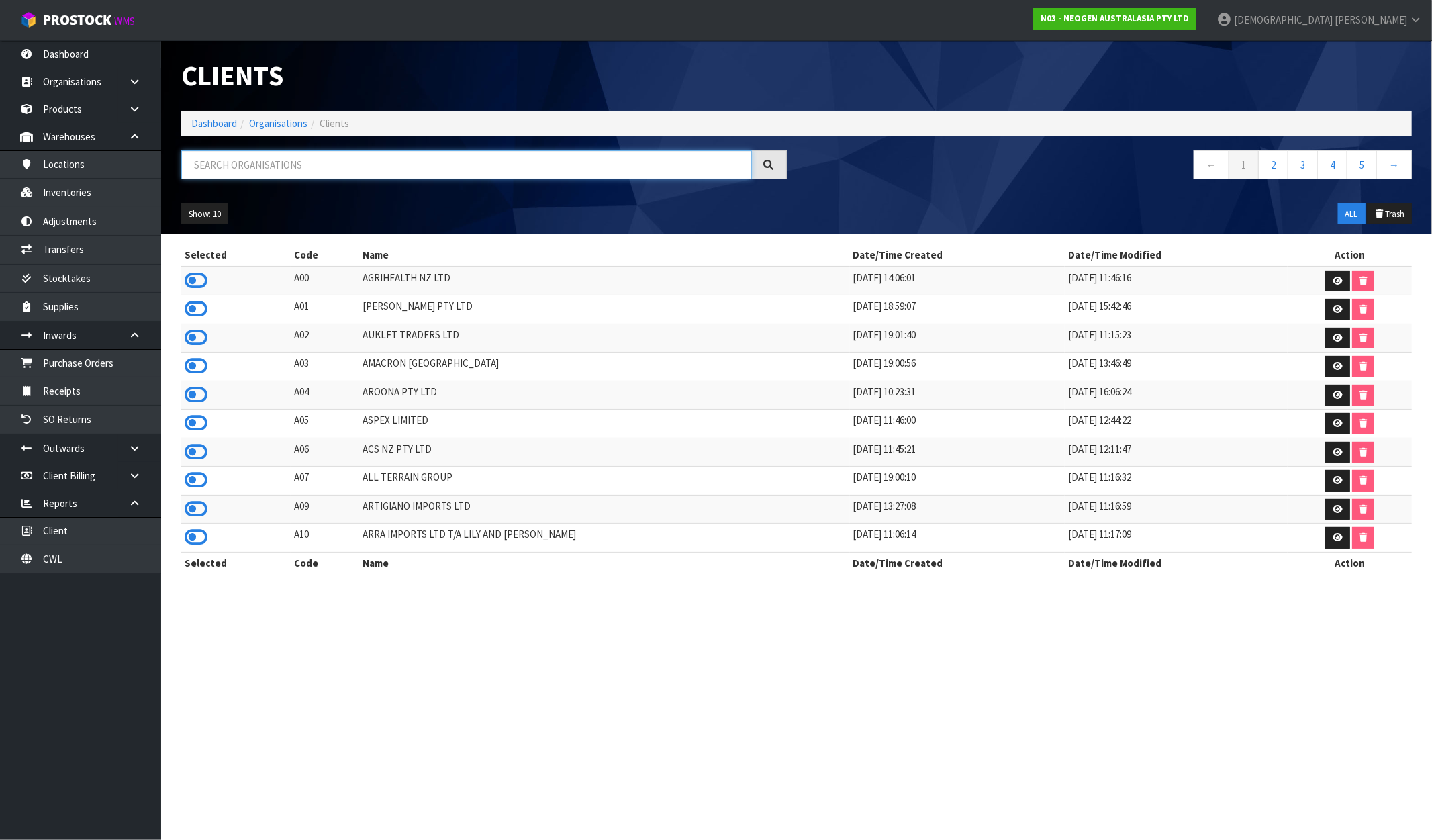
click at [374, 156] on input "text" at bounding box center [466, 164] width 571 height 29
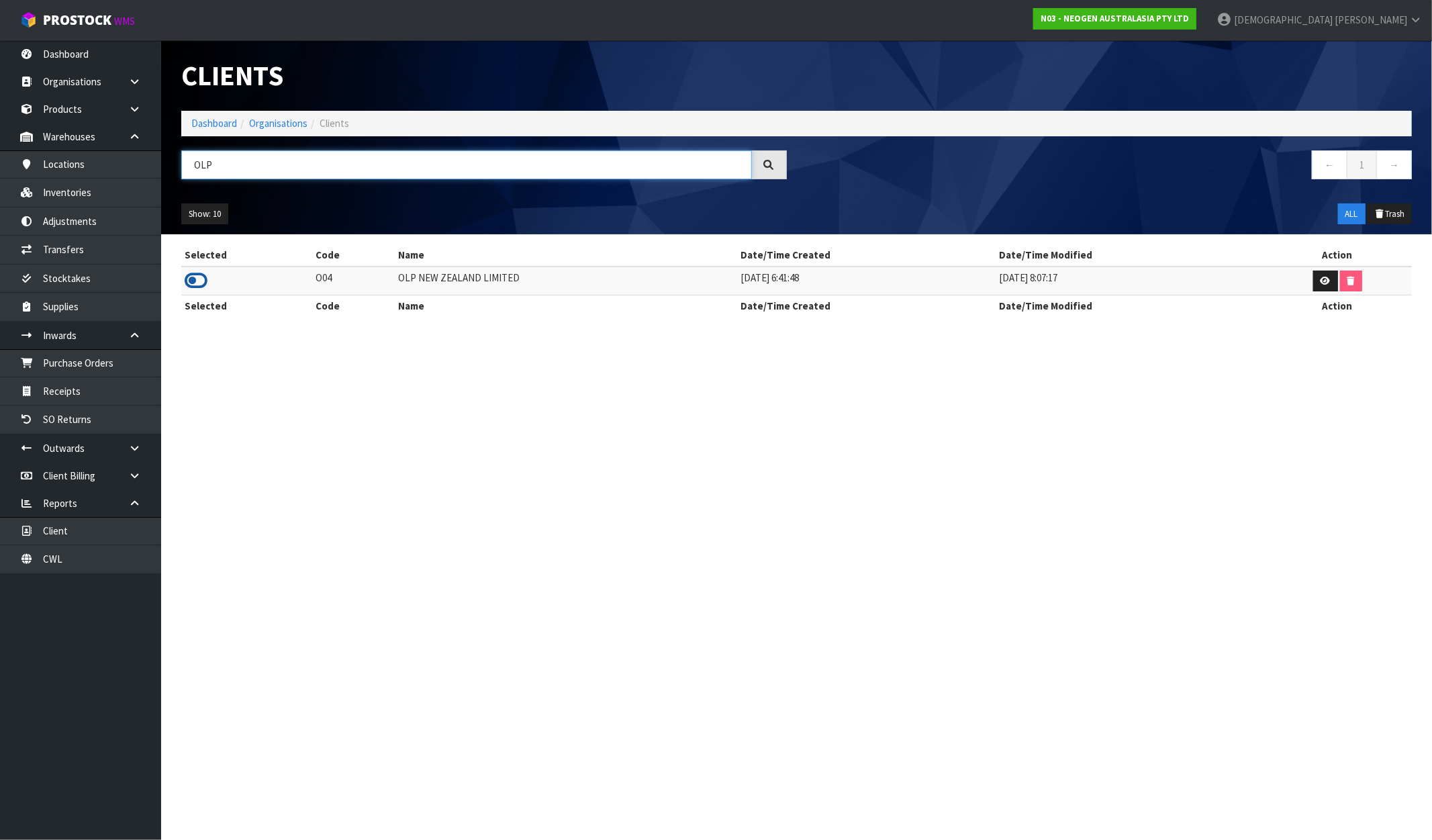
type input "OLP"
click at [190, 283] on icon at bounding box center [196, 280] width 23 height 20
drag, startPoint x: 509, startPoint y: 277, endPoint x: 387, endPoint y: 279, distance: 122.0
click at [387, 279] on tr "O04 OLP NEW ZEALAND LIMITED 14/01/2022 6:41:48 27/08/2024 8:07:17" at bounding box center [796, 280] width 1231 height 29
click at [110, 197] on link "Inventories" at bounding box center [80, 192] width 161 height 27
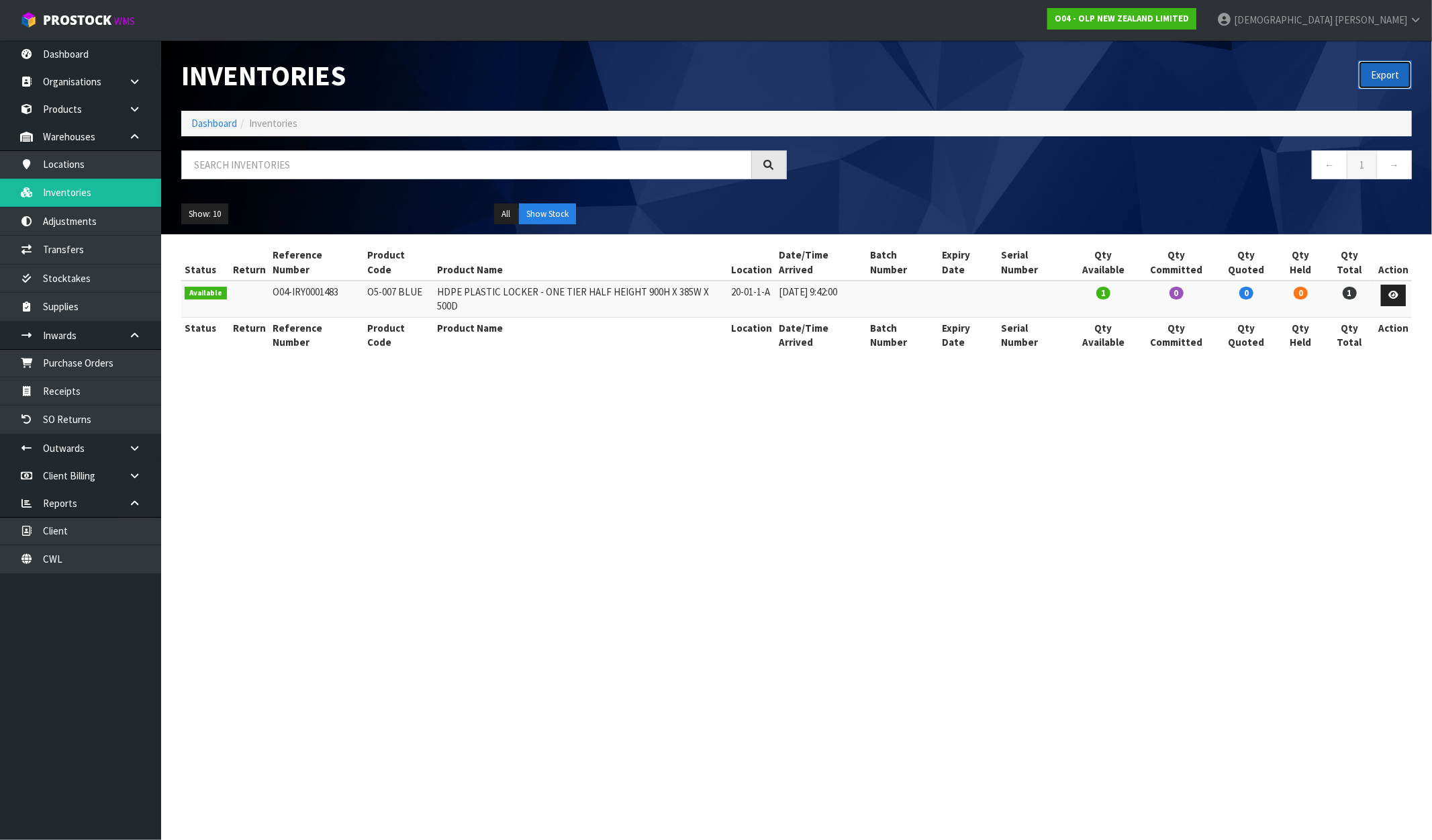
click at [1374, 69] on button "Export" at bounding box center [1385, 75] width 54 height 29
click at [964, 159] on nav "← 1 →" at bounding box center [1109, 166] width 606 height 33
click at [1196, 25] on link "O04 - OLP NEW ZEALAND LIMITED" at bounding box center [1123, 18] width 149 height 21
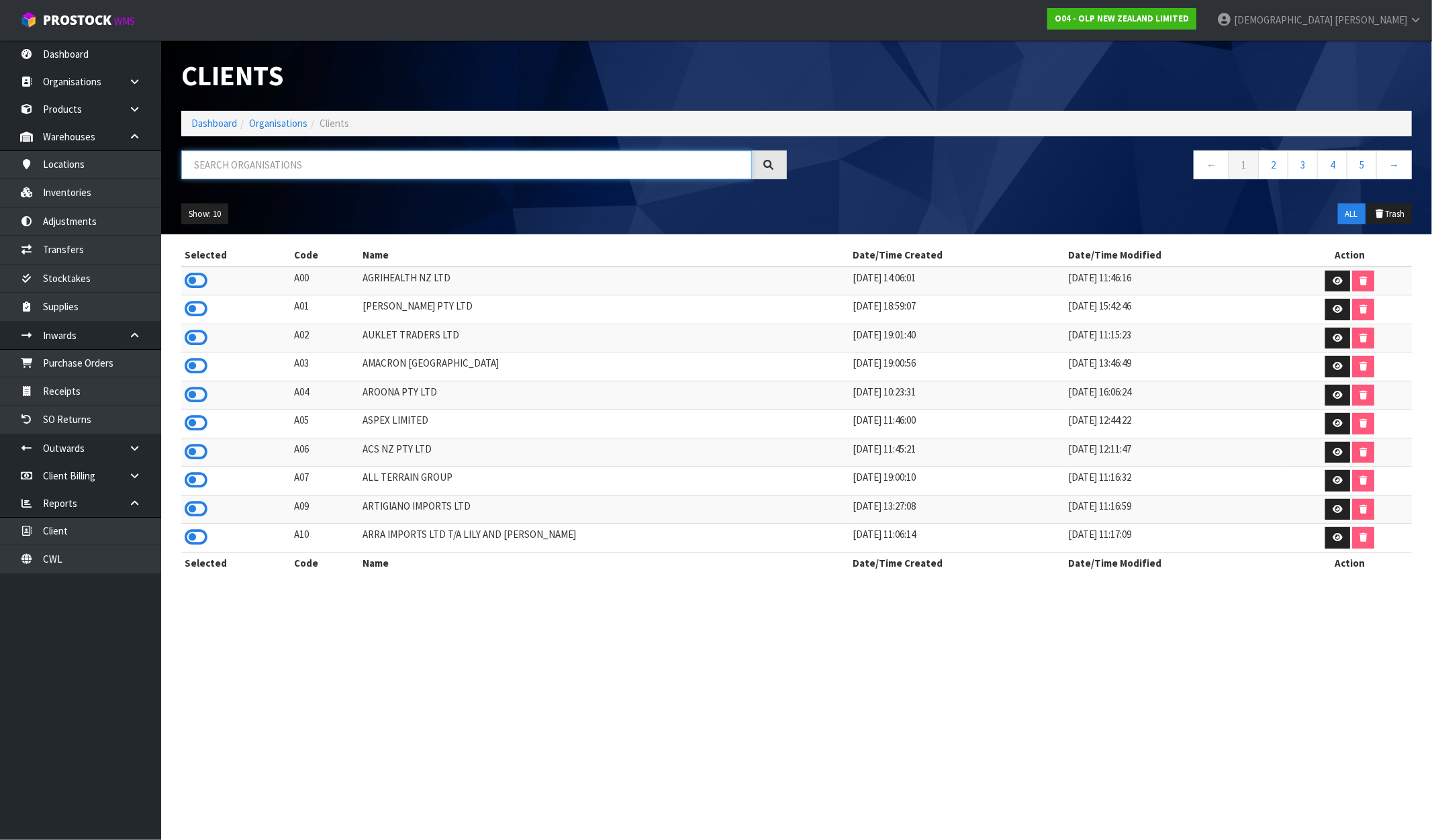
click at [317, 163] on input "text" at bounding box center [466, 164] width 571 height 29
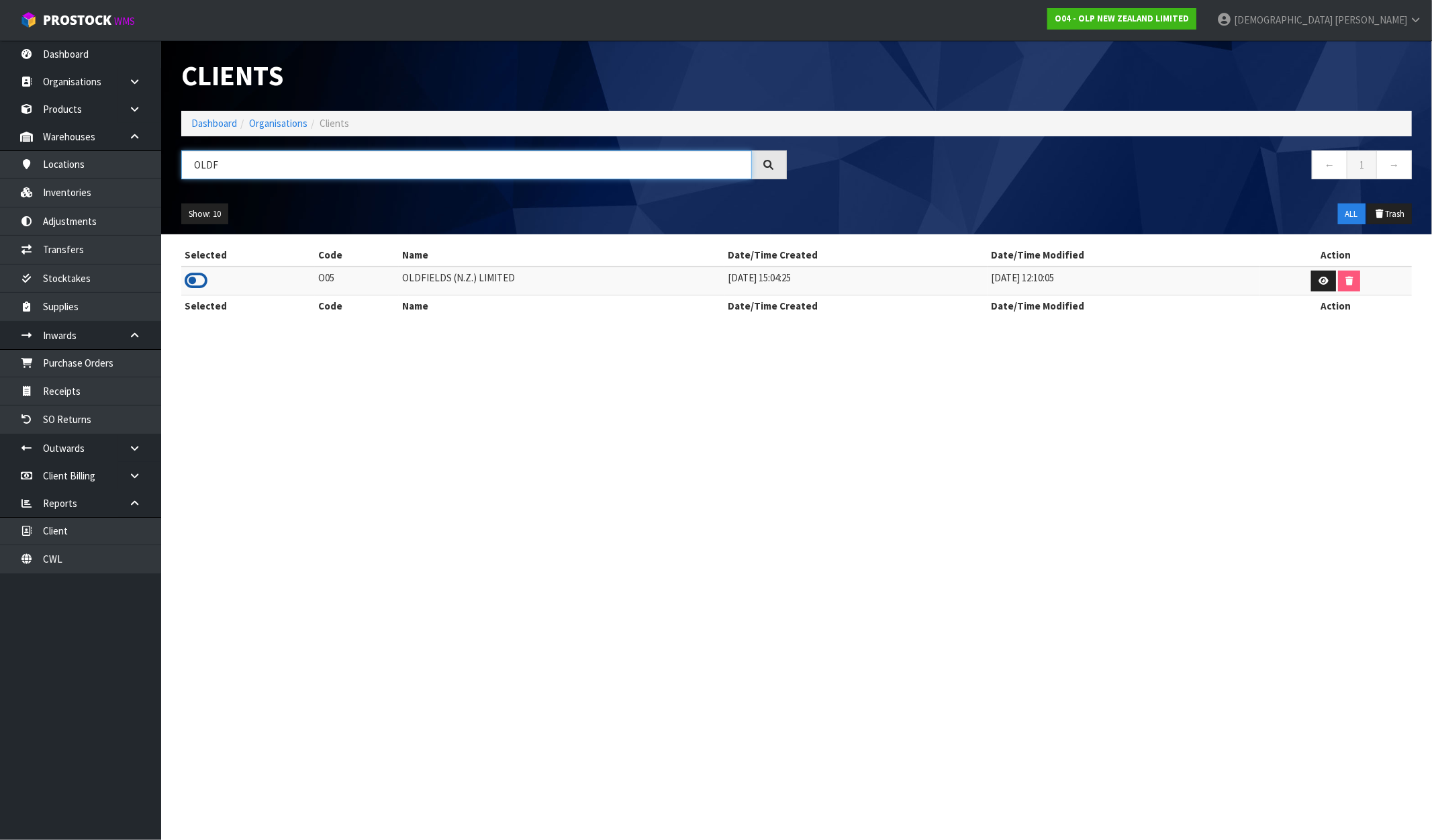
type input "OLDF"
click at [185, 284] on icon at bounding box center [196, 280] width 23 height 20
drag, startPoint x: 518, startPoint y: 277, endPoint x: 366, endPoint y: 280, distance: 152.0
click at [366, 280] on tr "O05 OLDFIELDS (N.Z.) LIMITED 02/08/2022 15:04:25 16/01/2023 12:10:05" at bounding box center [796, 280] width 1231 height 29
click at [110, 203] on link "Inventories" at bounding box center [80, 192] width 161 height 27
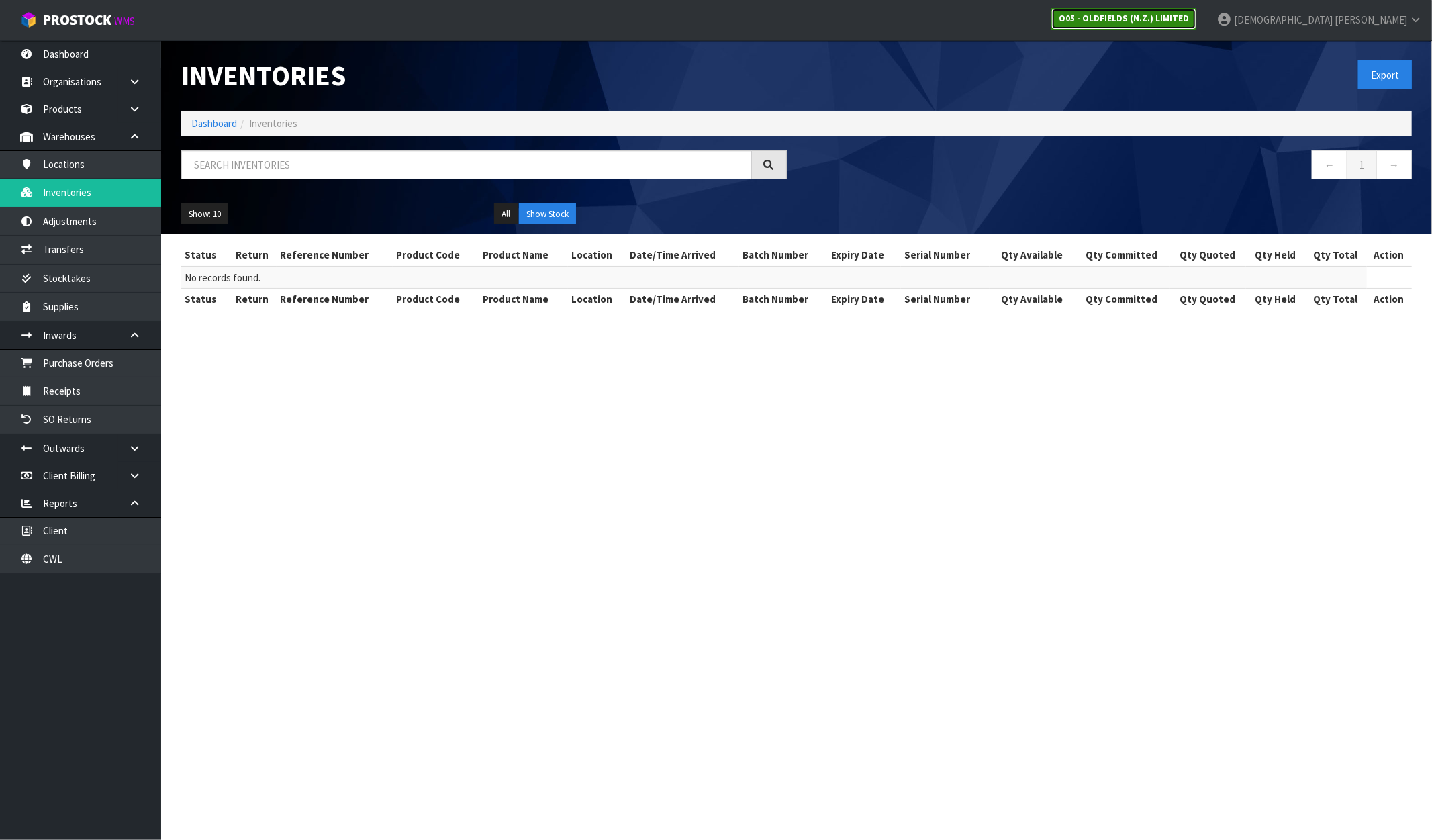
click at [1189, 18] on strong "O05 - OLDFIELDS (N.Z.) LIMITED" at bounding box center [1124, 18] width 130 height 11
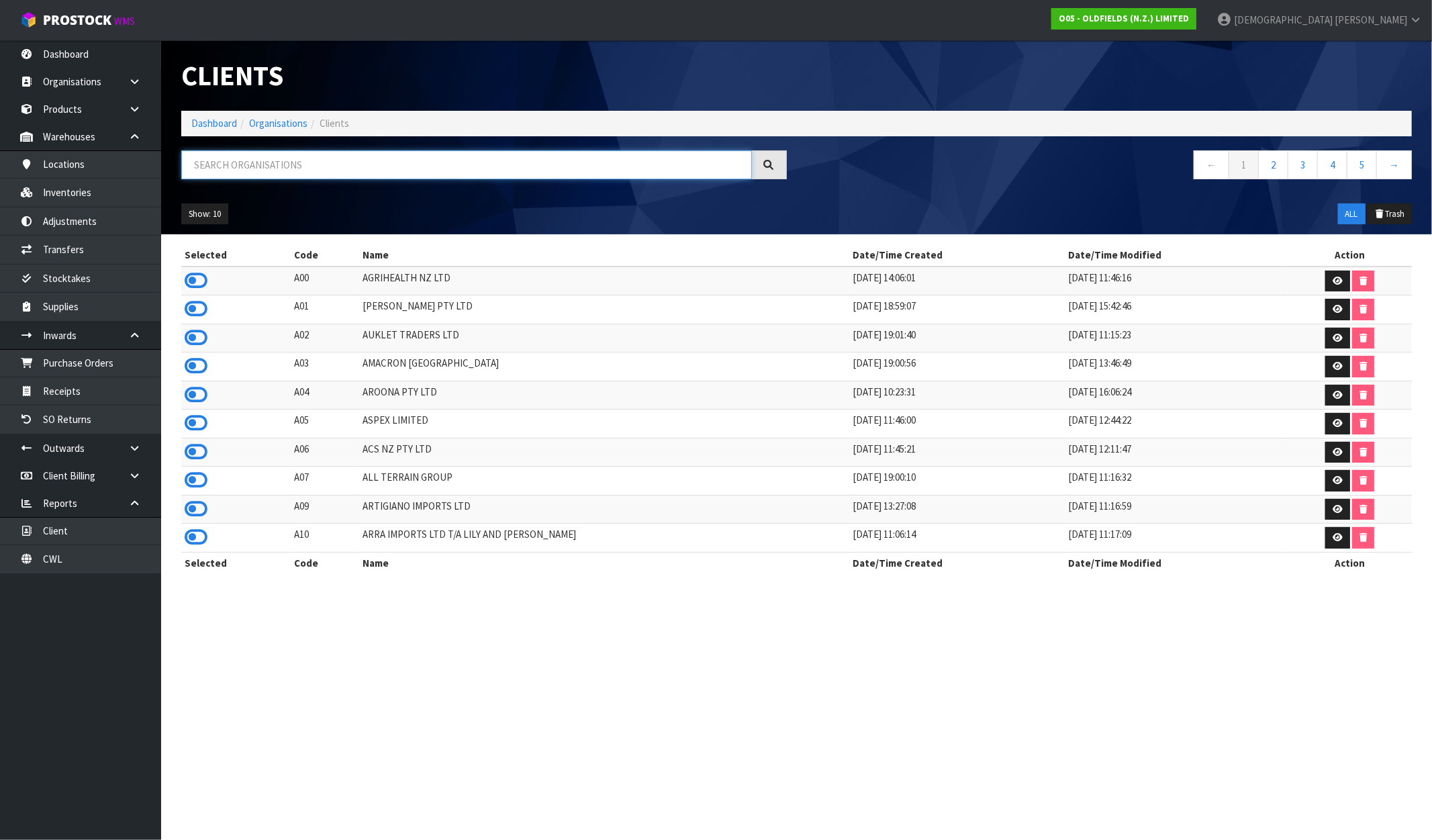
click at [326, 177] on input "text" at bounding box center [466, 164] width 571 height 29
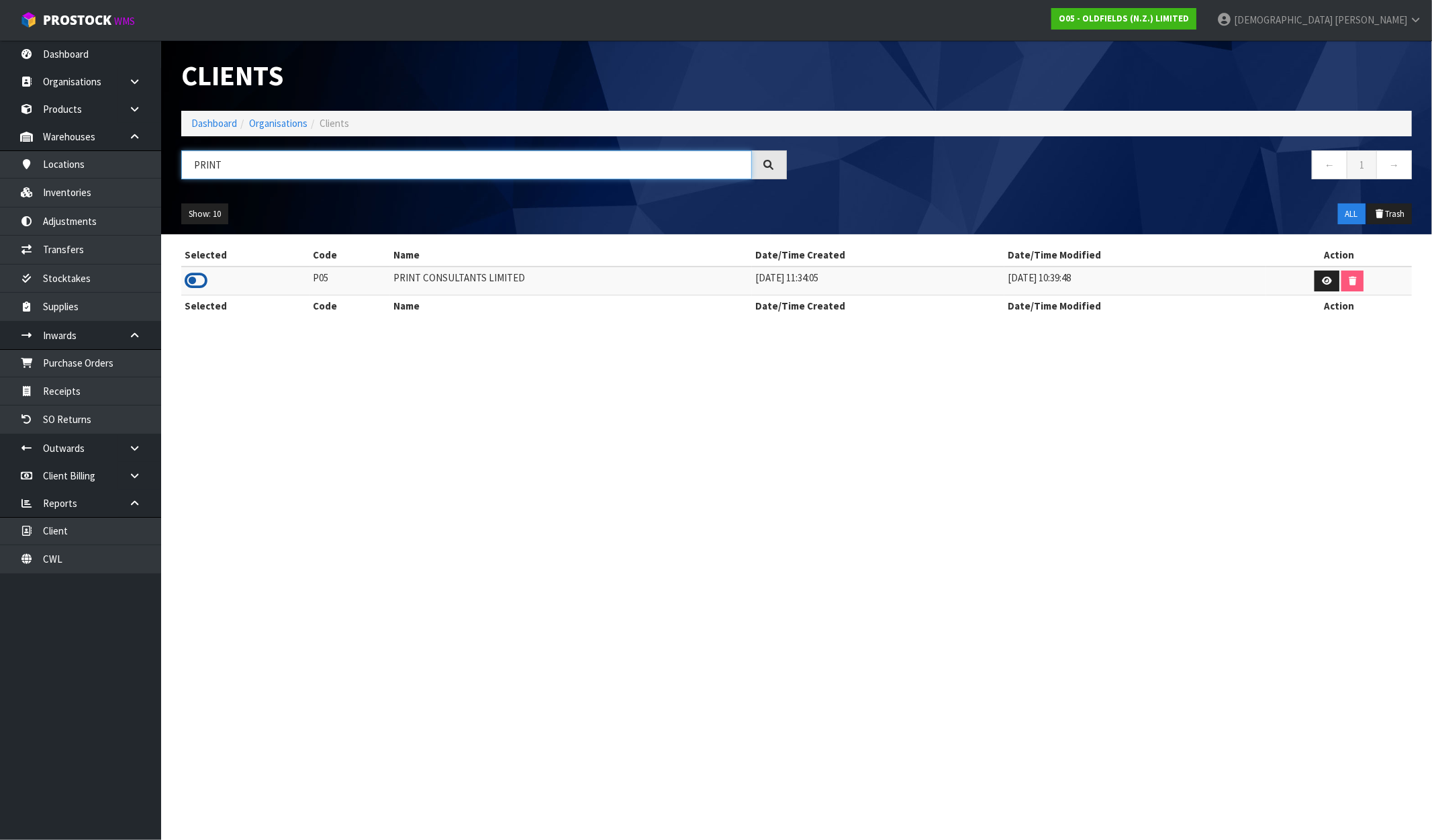
type input "PRINT"
click at [196, 277] on icon at bounding box center [196, 280] width 23 height 20
drag, startPoint x: 520, startPoint y: 279, endPoint x: 380, endPoint y: 280, distance: 140.0
click at [380, 280] on tr "P05 PRINT CONSULTANTS LIMITED 22/07/2019 11:34:05 04/02/2025 10:39:48" at bounding box center [796, 280] width 1231 height 29
click at [84, 189] on link "Inventories" at bounding box center [80, 192] width 161 height 27
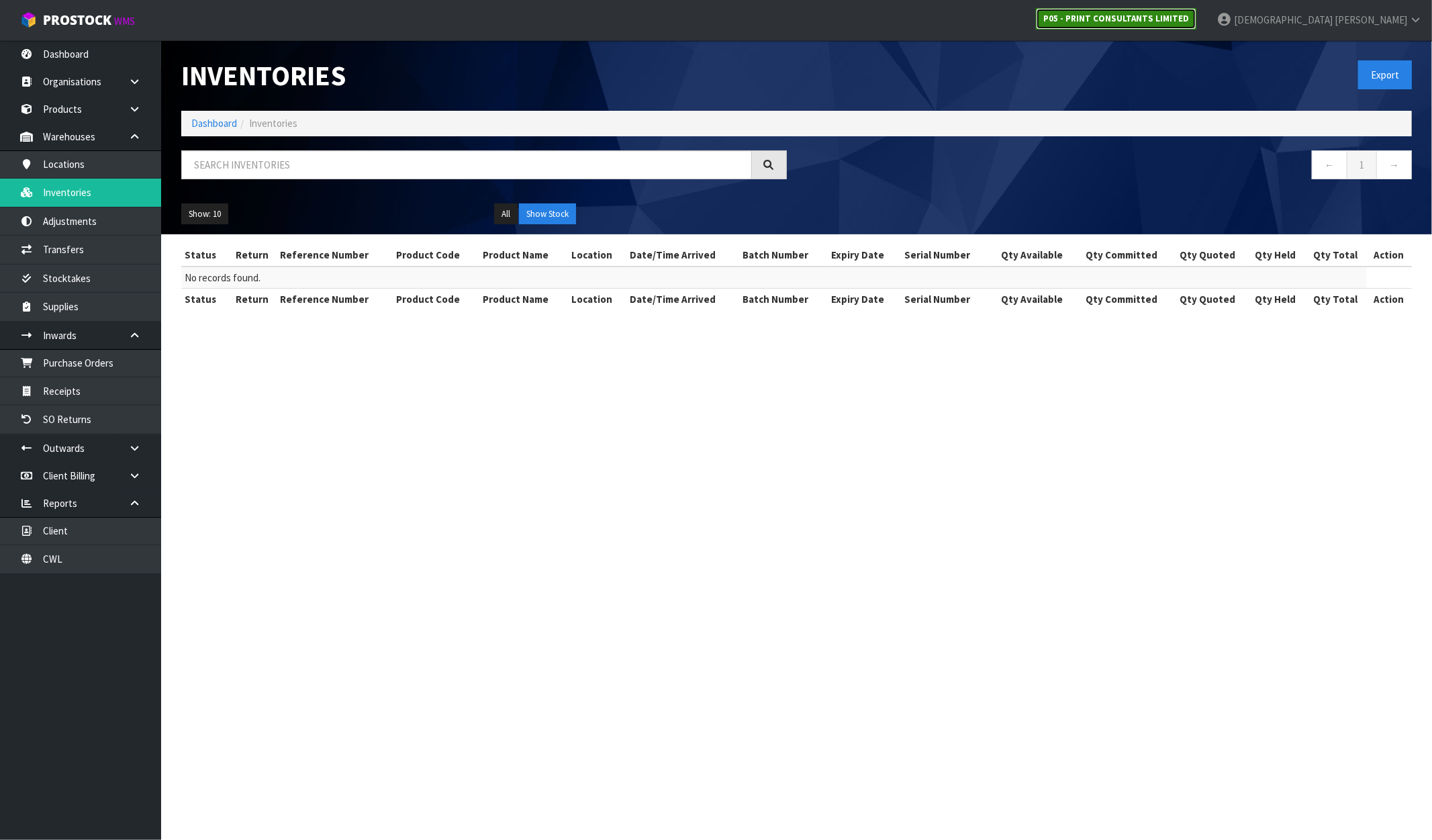
click at [1196, 11] on link "P05 - PRINT CONSULTANTS LIMITED" at bounding box center [1116, 18] width 161 height 21
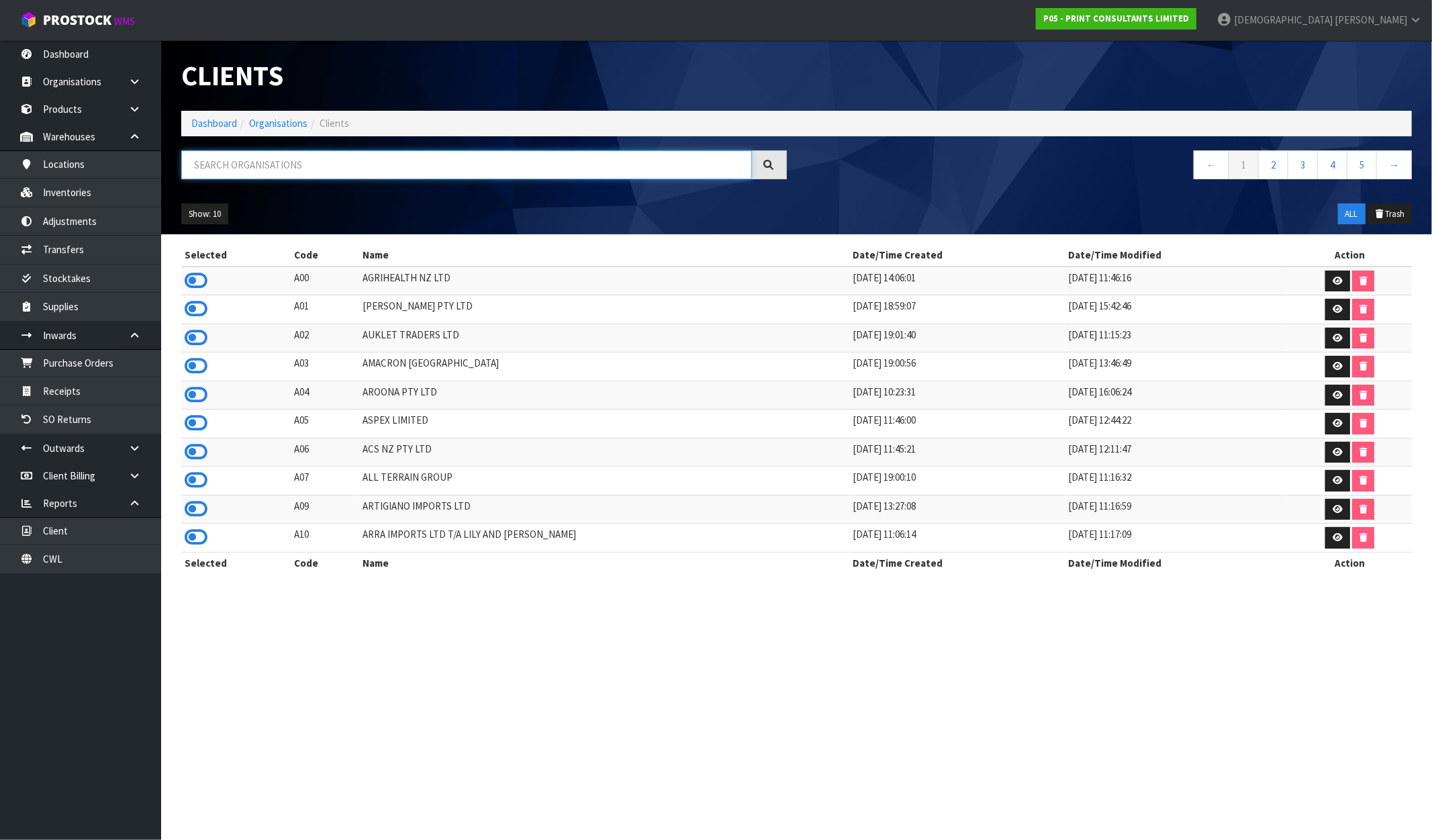
click at [300, 158] on input "text" at bounding box center [466, 164] width 571 height 29
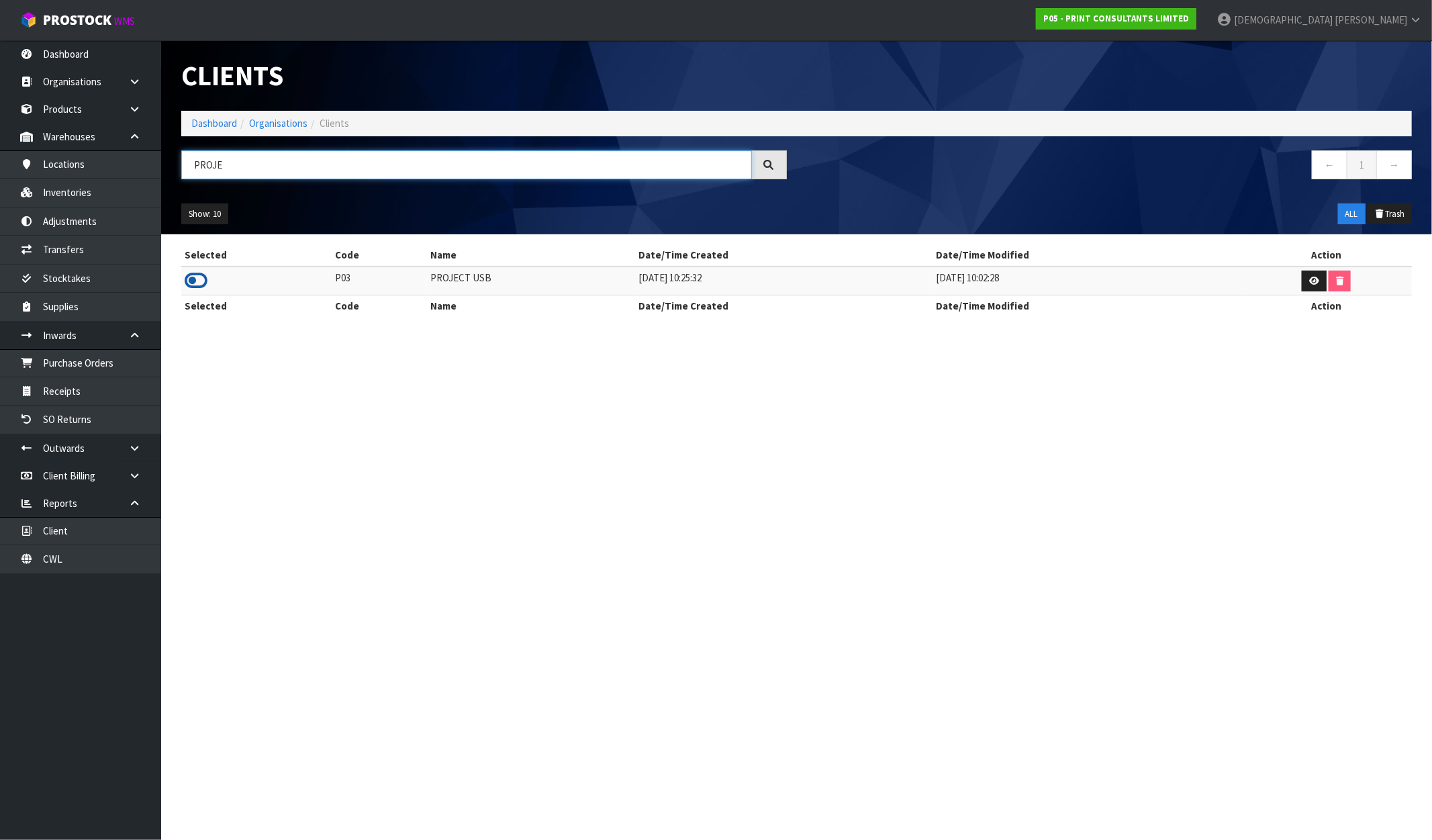
type input "PROJE"
click at [192, 272] on icon at bounding box center [196, 280] width 23 height 20
click at [78, 189] on link "Inventories" at bounding box center [80, 192] width 161 height 27
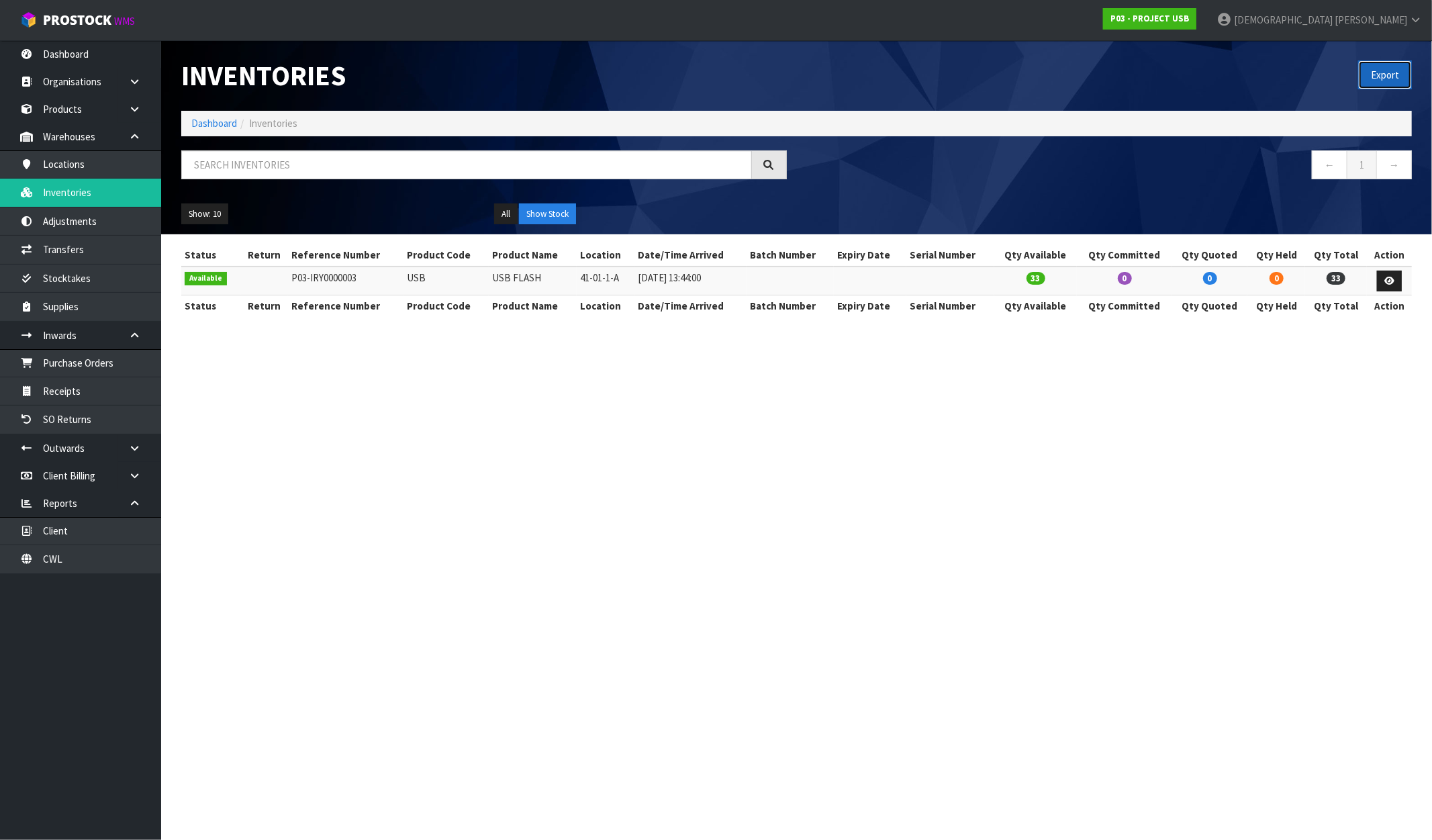
click at [1399, 68] on button "Export" at bounding box center [1385, 75] width 54 height 29
click at [1207, 30] on div "P03 - PROJECT USB" at bounding box center [1150, 18] width 113 height 38
click at [1189, 20] on strong "P03 - PROJECT USB" at bounding box center [1150, 18] width 78 height 11
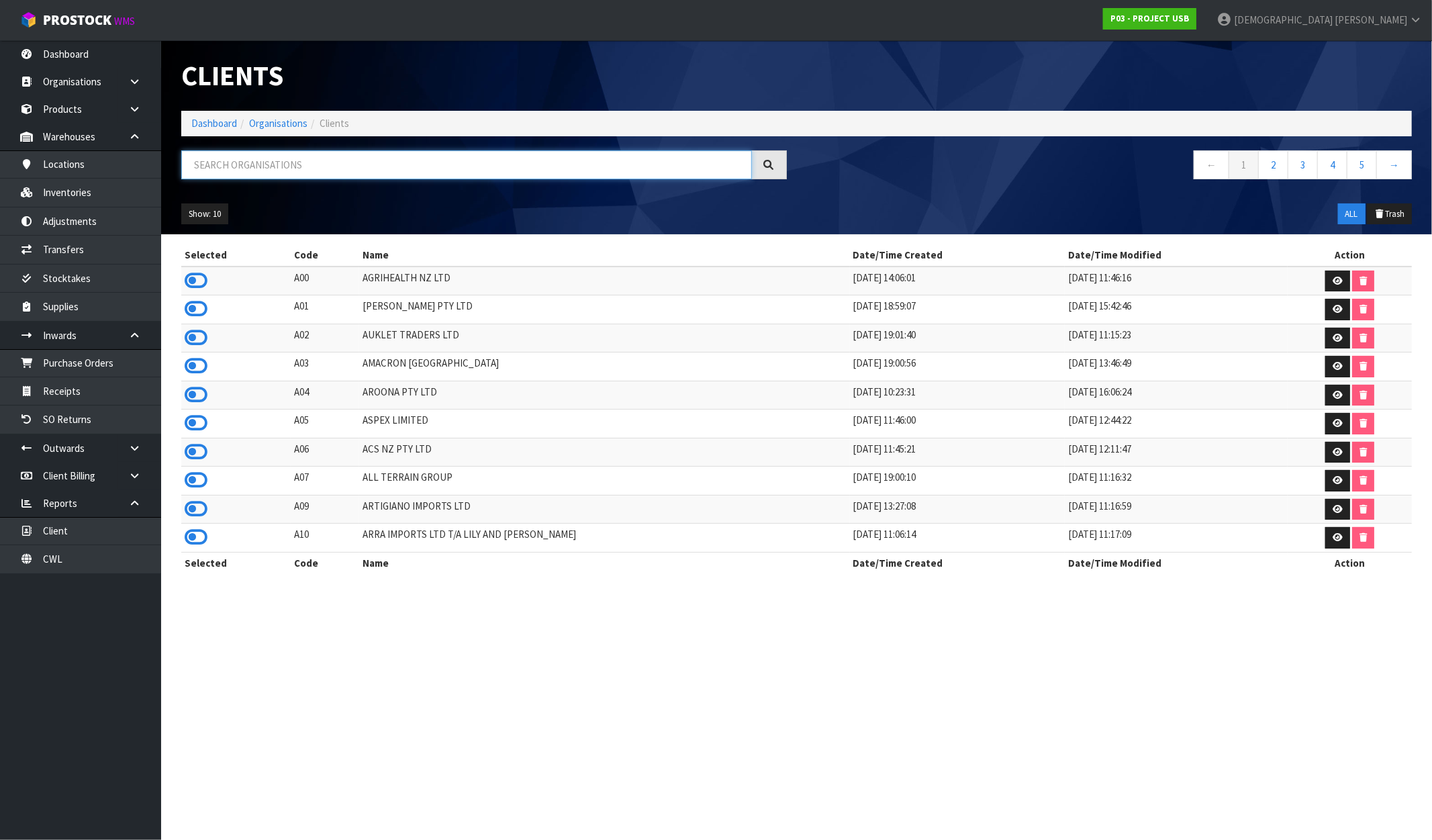
click at [310, 170] on input "text" at bounding box center [466, 164] width 571 height 29
paste input "PLUSVITAL GROUP LIMITED"
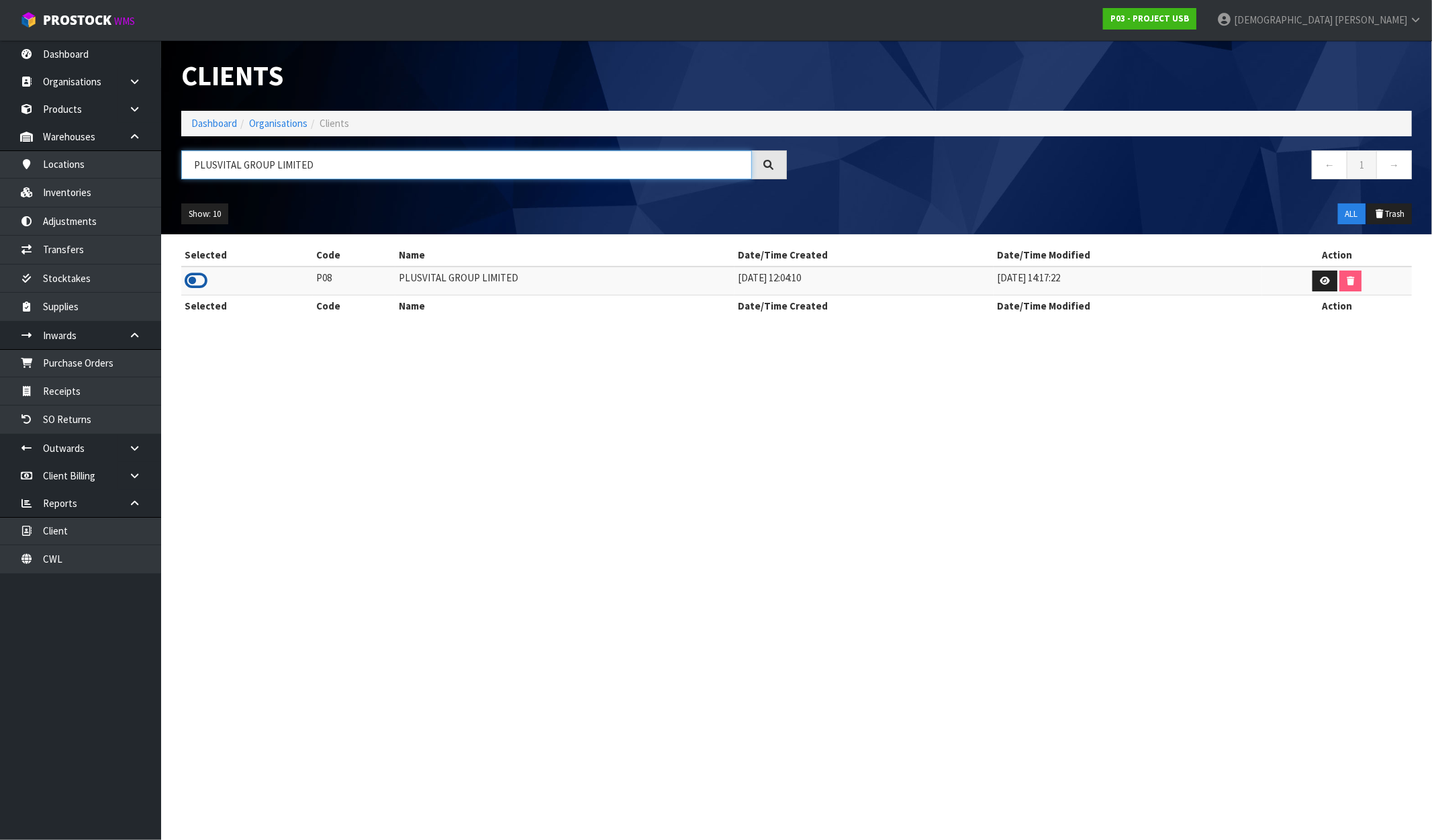
type input "PLUSVITAL GROUP LIMITED"
click at [198, 279] on icon at bounding box center [196, 280] width 23 height 20
click at [65, 184] on link "Inventories" at bounding box center [80, 192] width 161 height 27
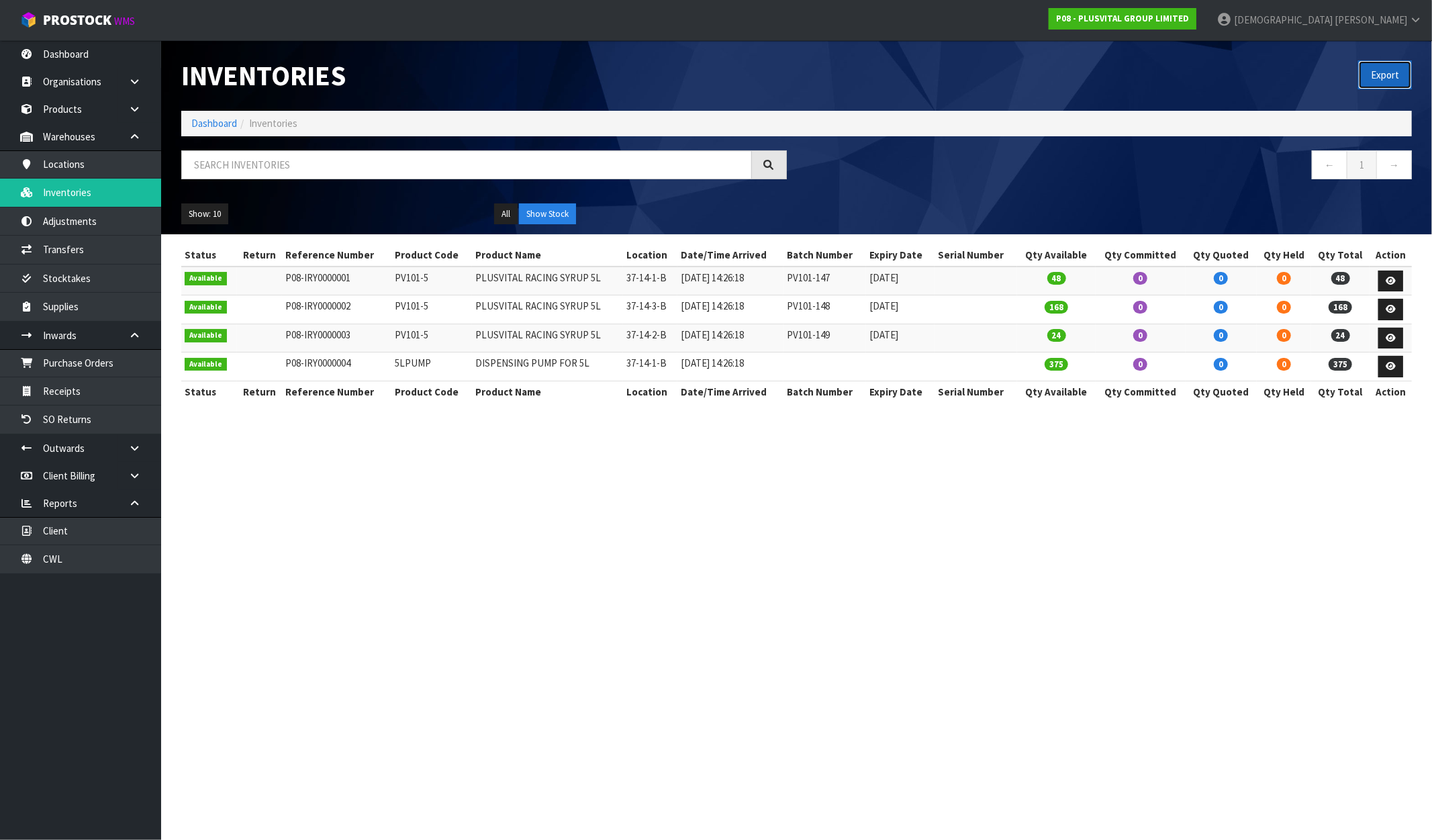
click at [1388, 63] on button "Export" at bounding box center [1385, 75] width 54 height 29
click at [1189, 16] on strong "P08 - PLUSVITAL GROUP LIMITED" at bounding box center [1123, 18] width 133 height 11
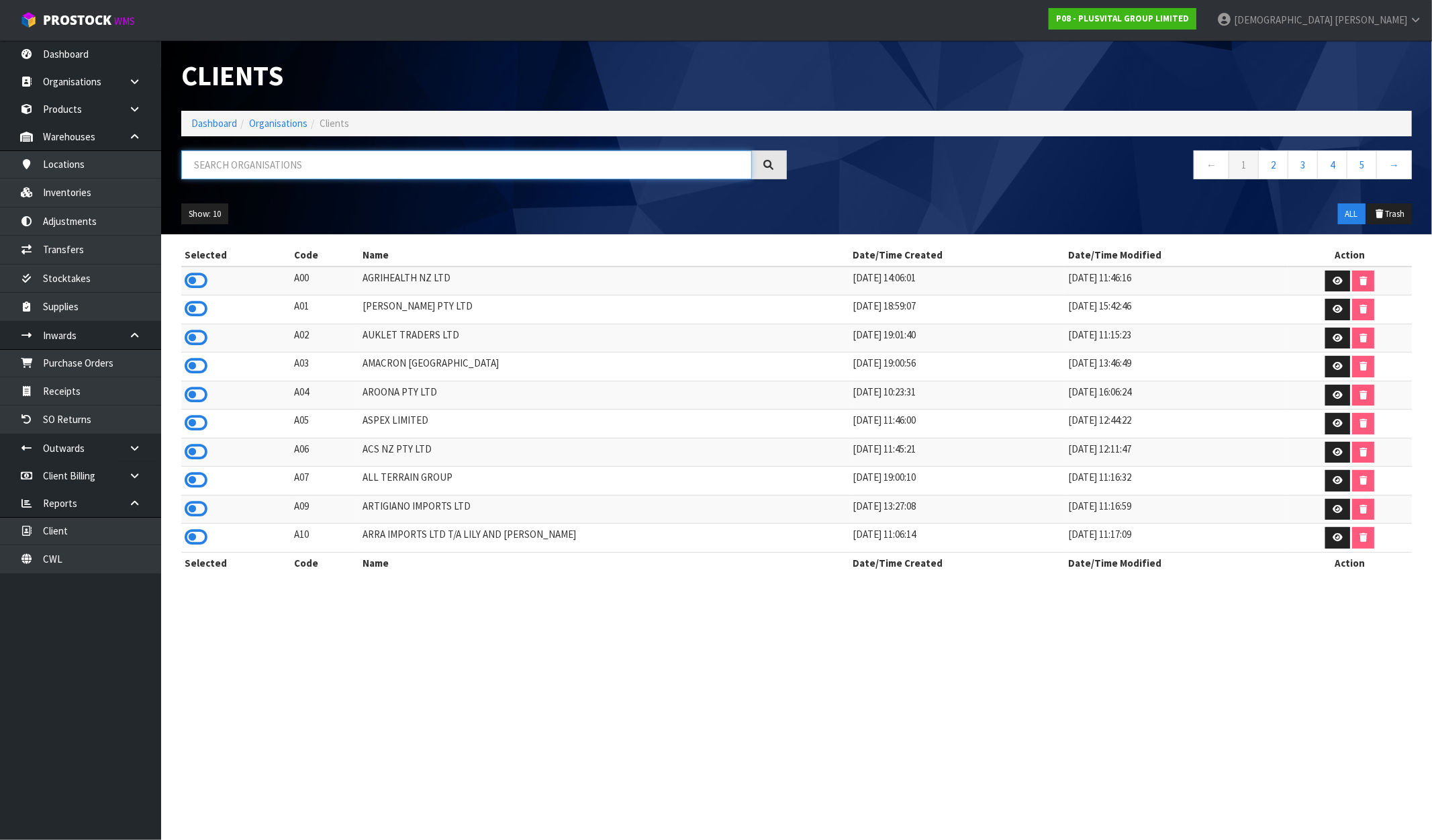
click at [356, 171] on input "text" at bounding box center [466, 164] width 571 height 29
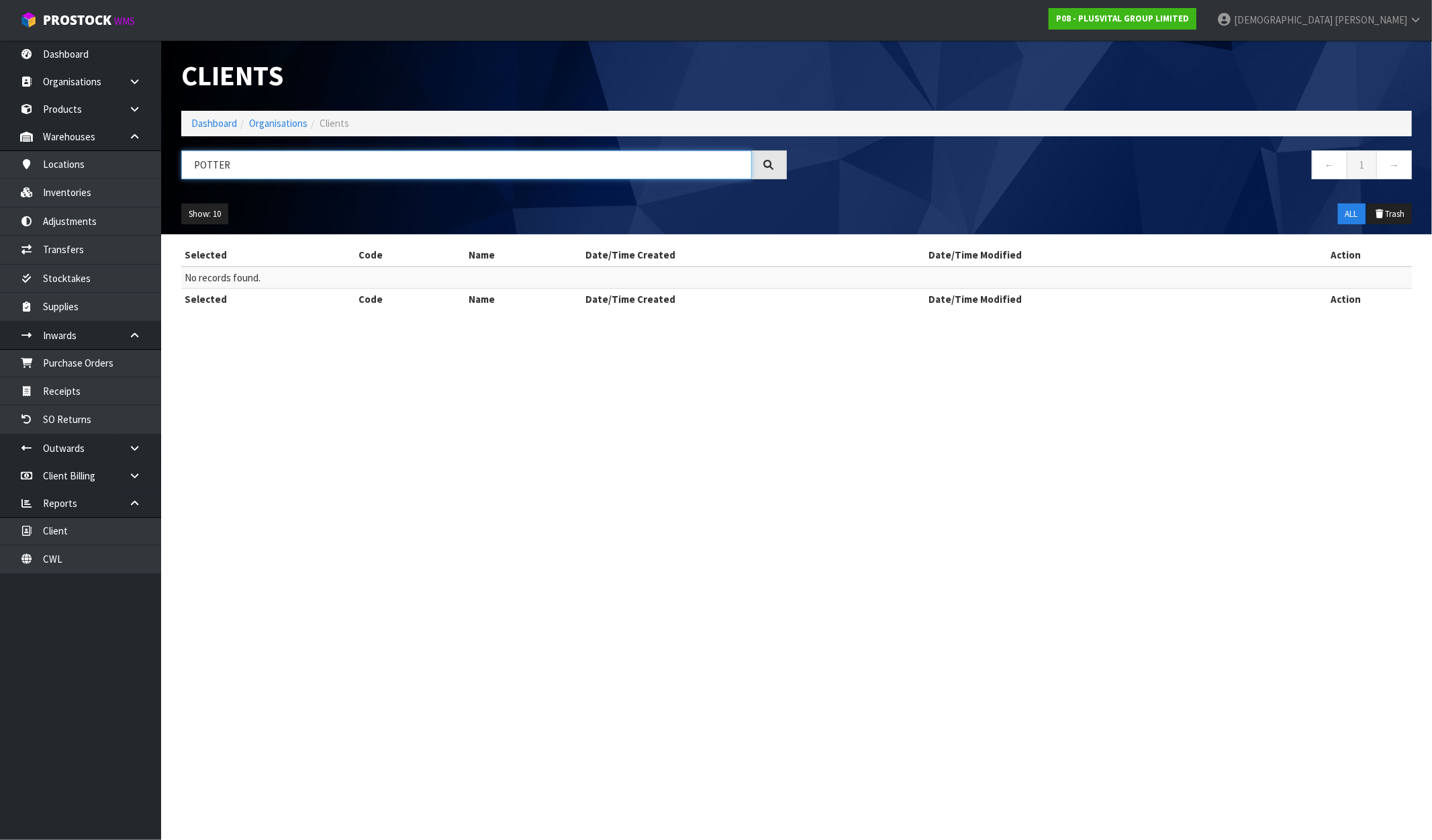
drag, startPoint x: 239, startPoint y: 168, endPoint x: 175, endPoint y: 168, distance: 64.0
click at [175, 168] on div "POTTER" at bounding box center [484, 170] width 626 height 39
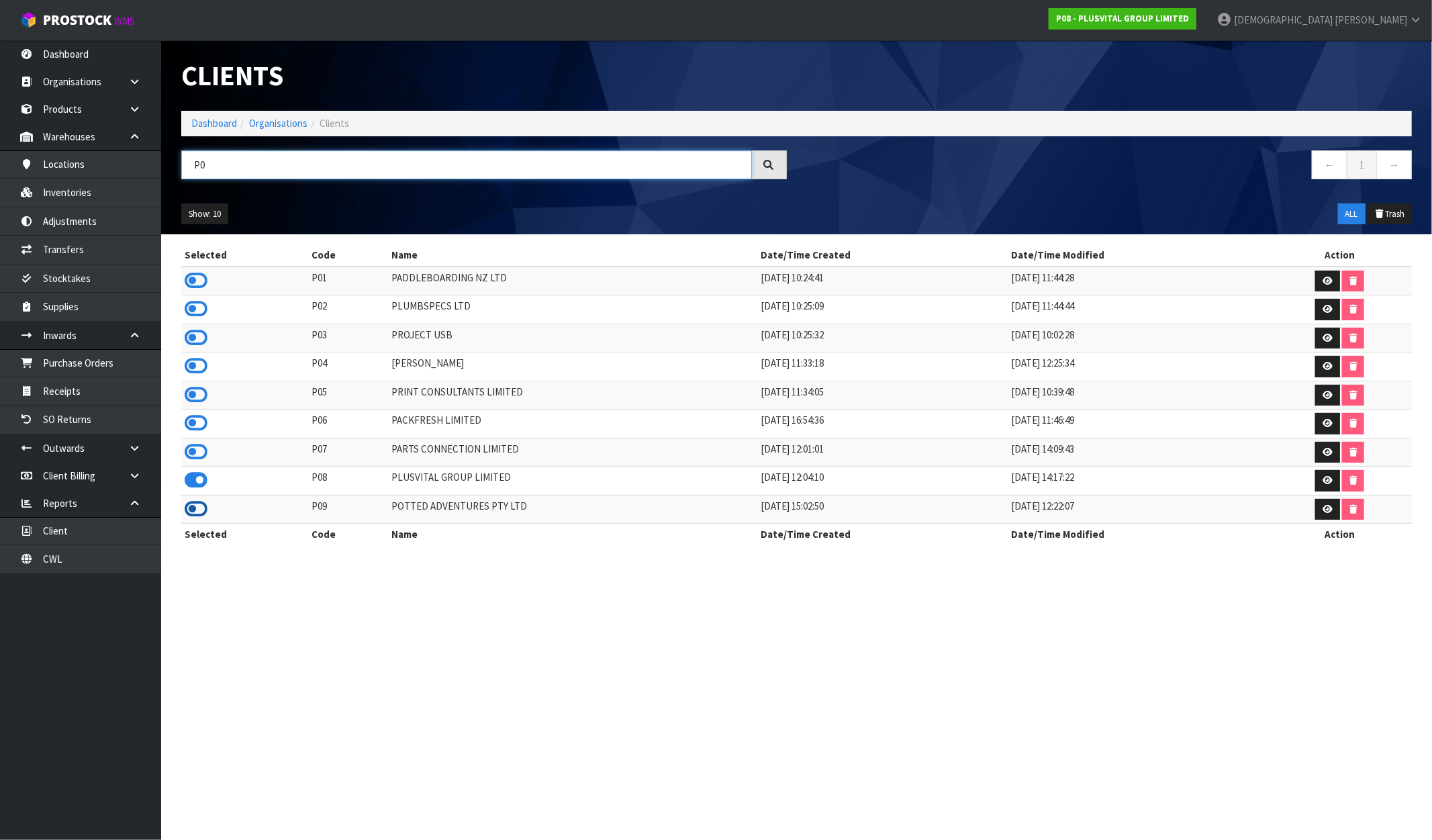
type input "P0"
click at [196, 518] on icon at bounding box center [196, 509] width 23 height 20
drag, startPoint x: 522, startPoint y: 514, endPoint x: 374, endPoint y: 518, distance: 148.1
click at [374, 518] on tr "P09 POTTED ADVENTURES PTY LTD 02/08/2022 15:02:50 10/04/2024 12:22:07" at bounding box center [796, 509] width 1231 height 29
click at [104, 192] on link "Inventories" at bounding box center [80, 192] width 161 height 27
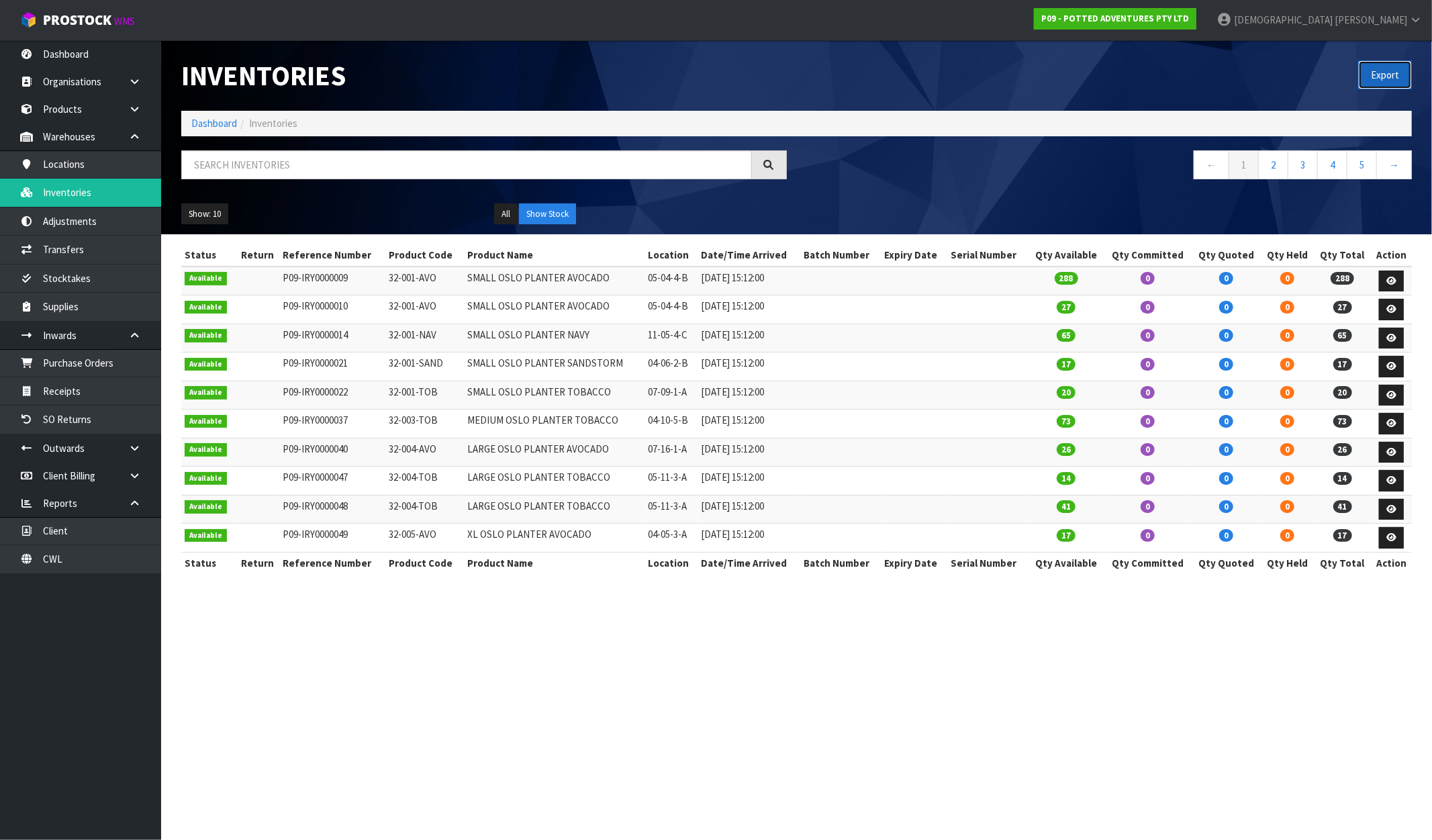
click at [1401, 73] on button "Export" at bounding box center [1385, 75] width 54 height 29
click at [1196, 8] on link "P09 - POTTED ADVENTURES PTY LTD" at bounding box center [1115, 18] width 163 height 21
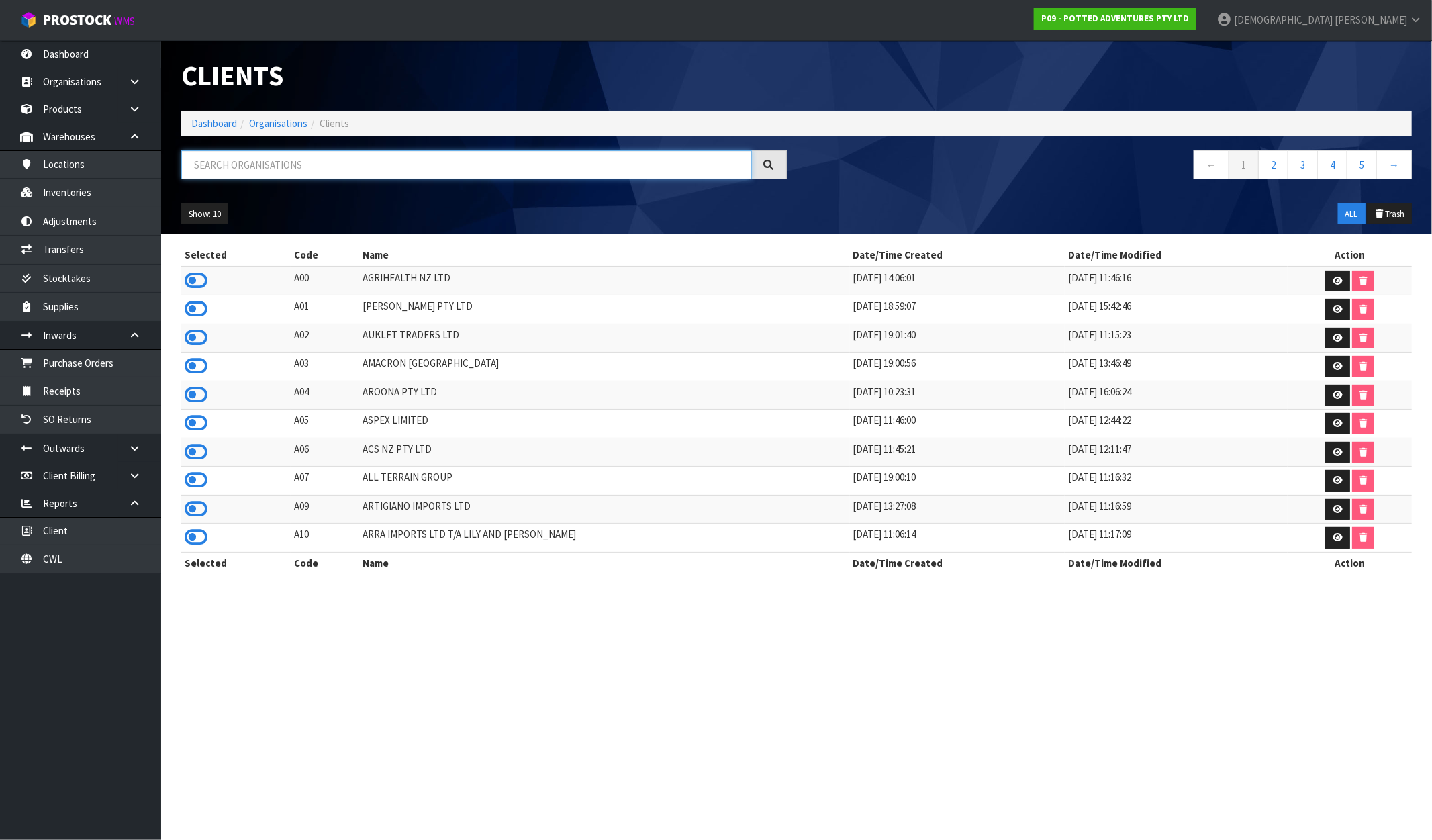
click at [407, 165] on input "text" at bounding box center [466, 164] width 571 height 29
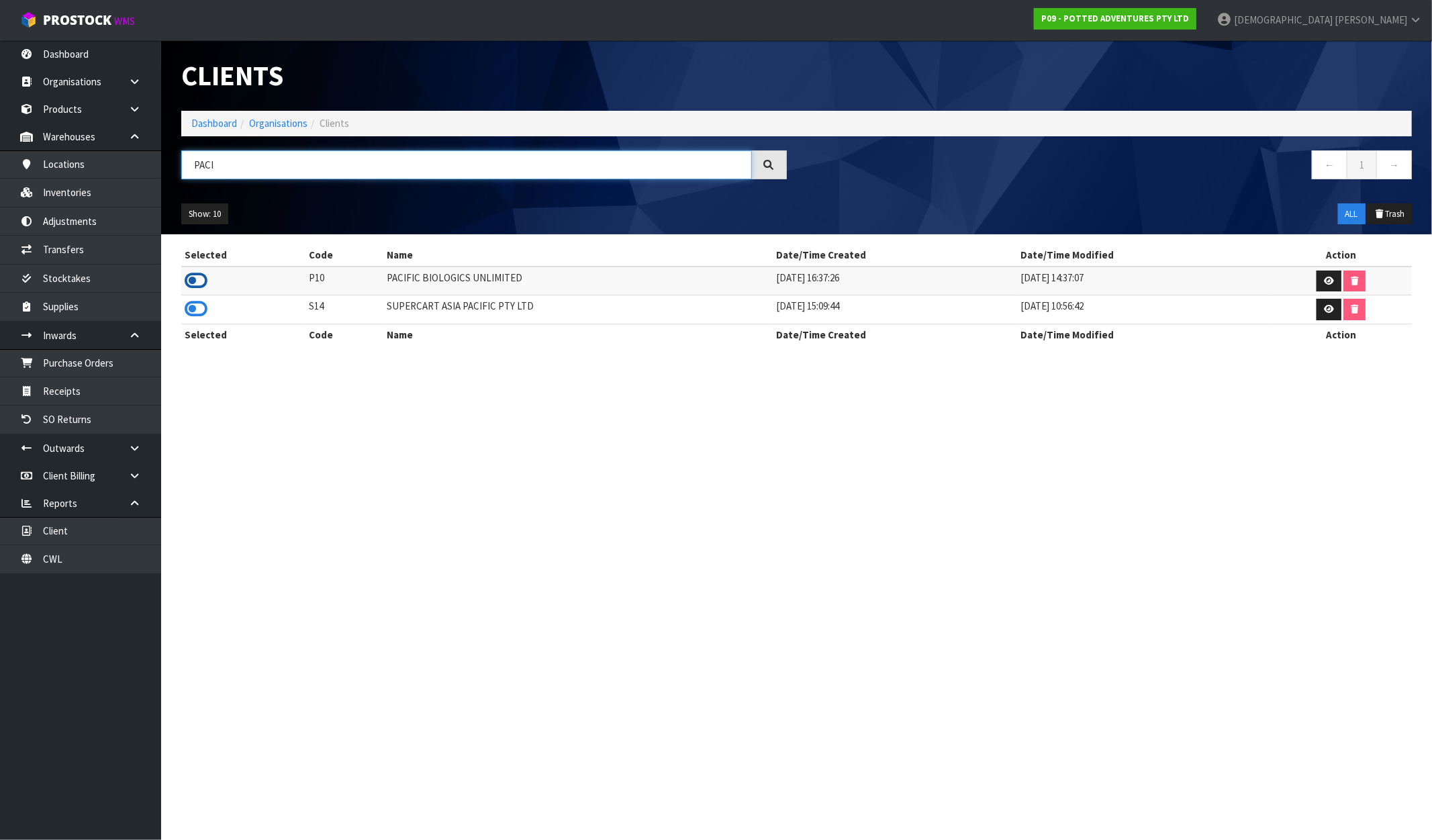
type input "PACI"
click at [200, 274] on icon at bounding box center [196, 280] width 23 height 20
drag, startPoint x: 540, startPoint y: 286, endPoint x: 352, endPoint y: 278, distance: 188.2
click at [352, 278] on tr "P10 PACIFIC BIOLOGICS UNLIMITED 11/06/2024 16:37:26 02/01/2025 14:37:07" at bounding box center [796, 280] width 1231 height 29
click at [77, 192] on link "Inventories" at bounding box center [80, 192] width 161 height 27
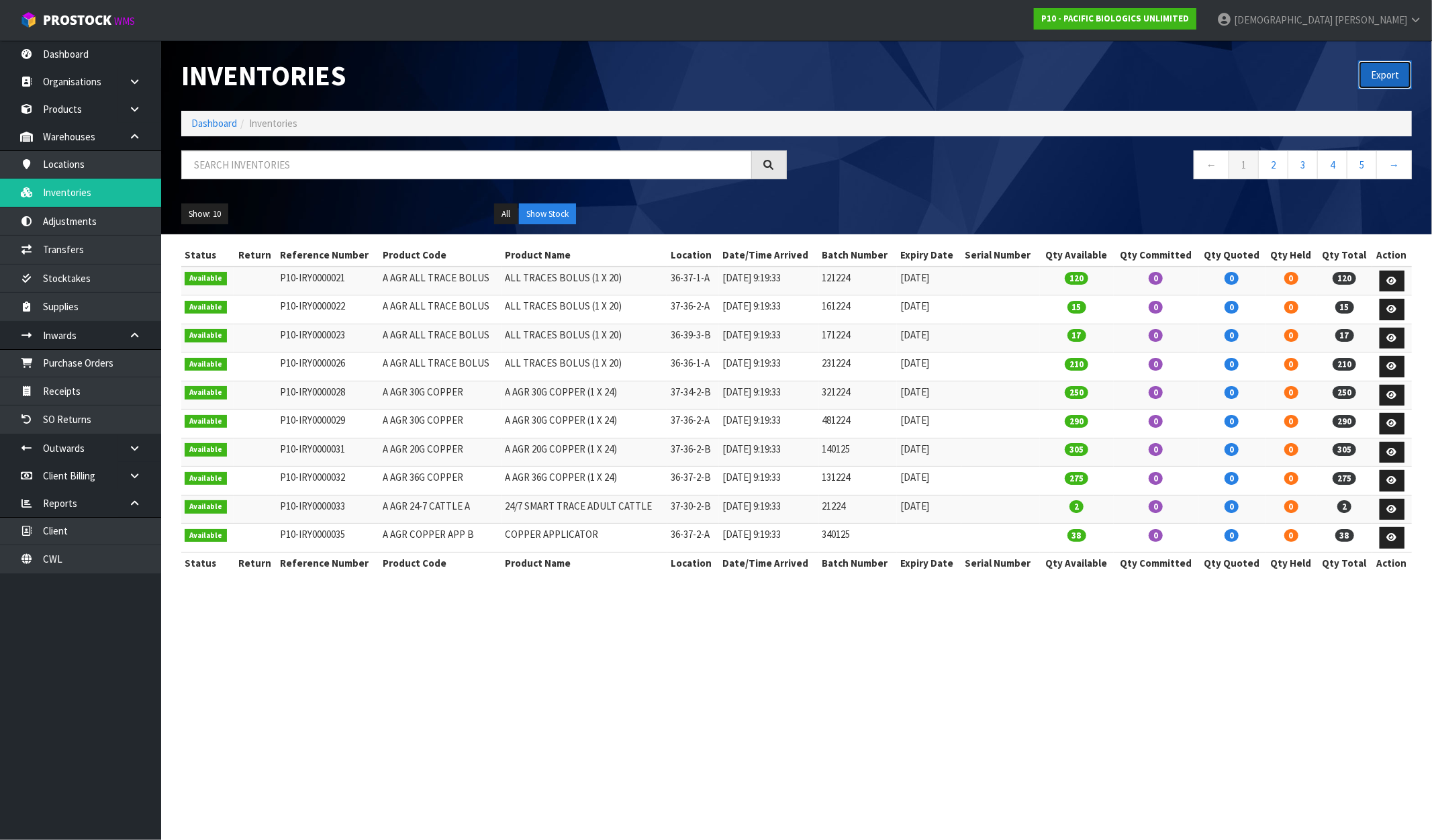
click at [1381, 71] on button "Export" at bounding box center [1385, 75] width 54 height 29
click at [1189, 18] on strong "P10 - PACIFIC BIOLOGICS UNLIMITED" at bounding box center [1116, 18] width 148 height 11
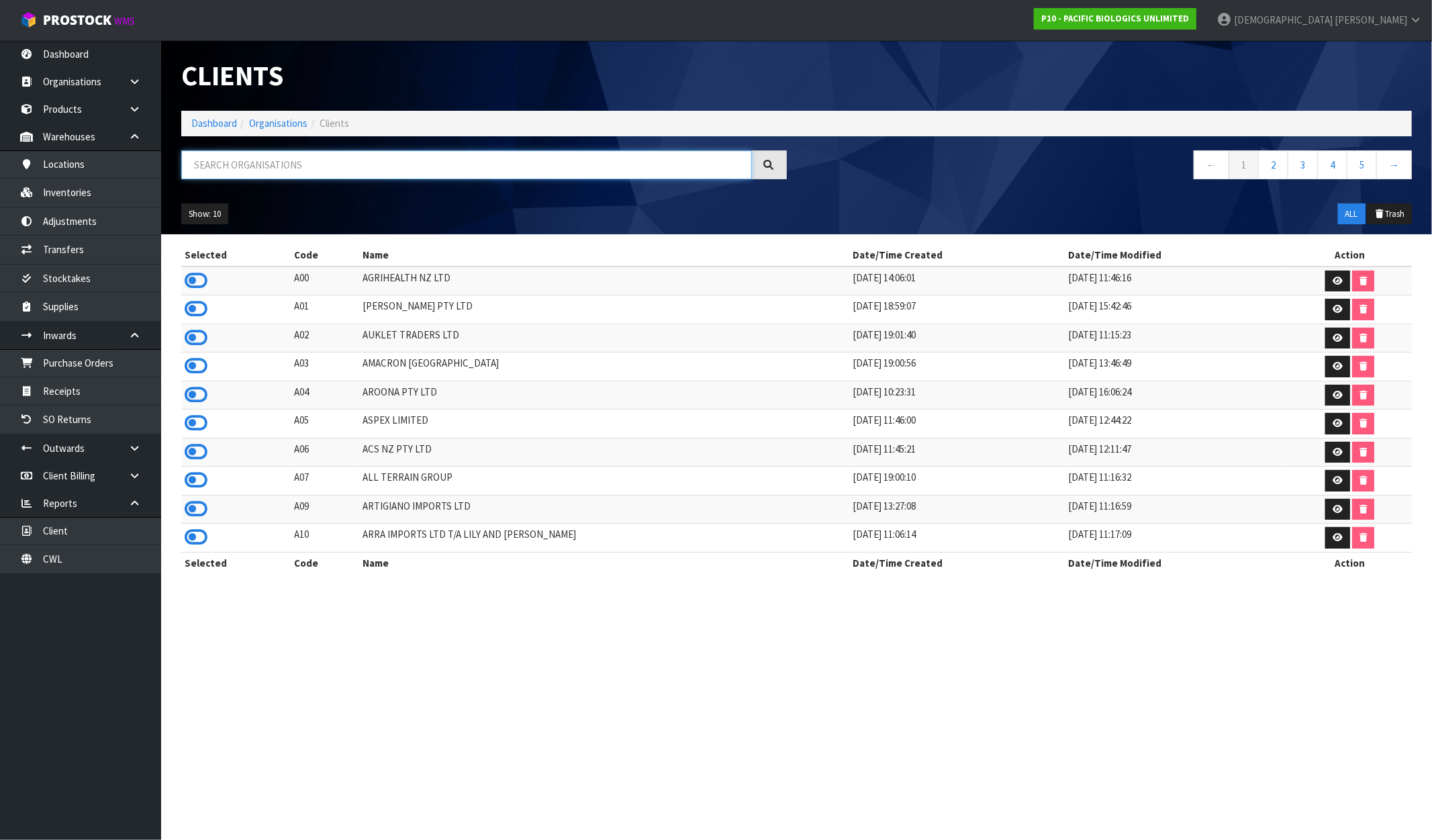
click at [288, 169] on input "text" at bounding box center [466, 164] width 571 height 29
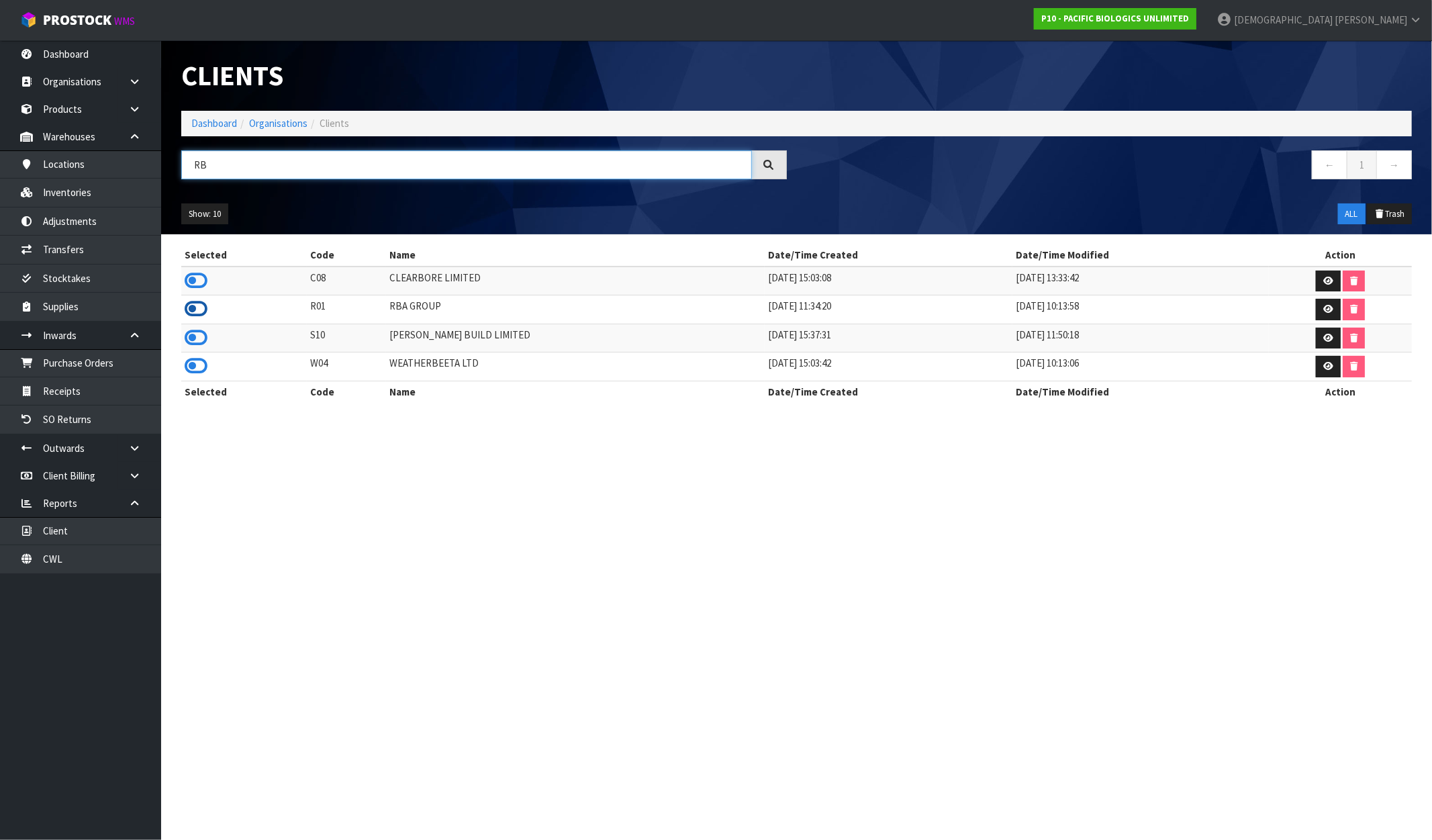
type input "RB"
click at [198, 309] on icon at bounding box center [196, 308] width 23 height 20
click at [195, 279] on icon at bounding box center [196, 280] width 23 height 20
click at [105, 182] on link "Inventories" at bounding box center [80, 192] width 161 height 27
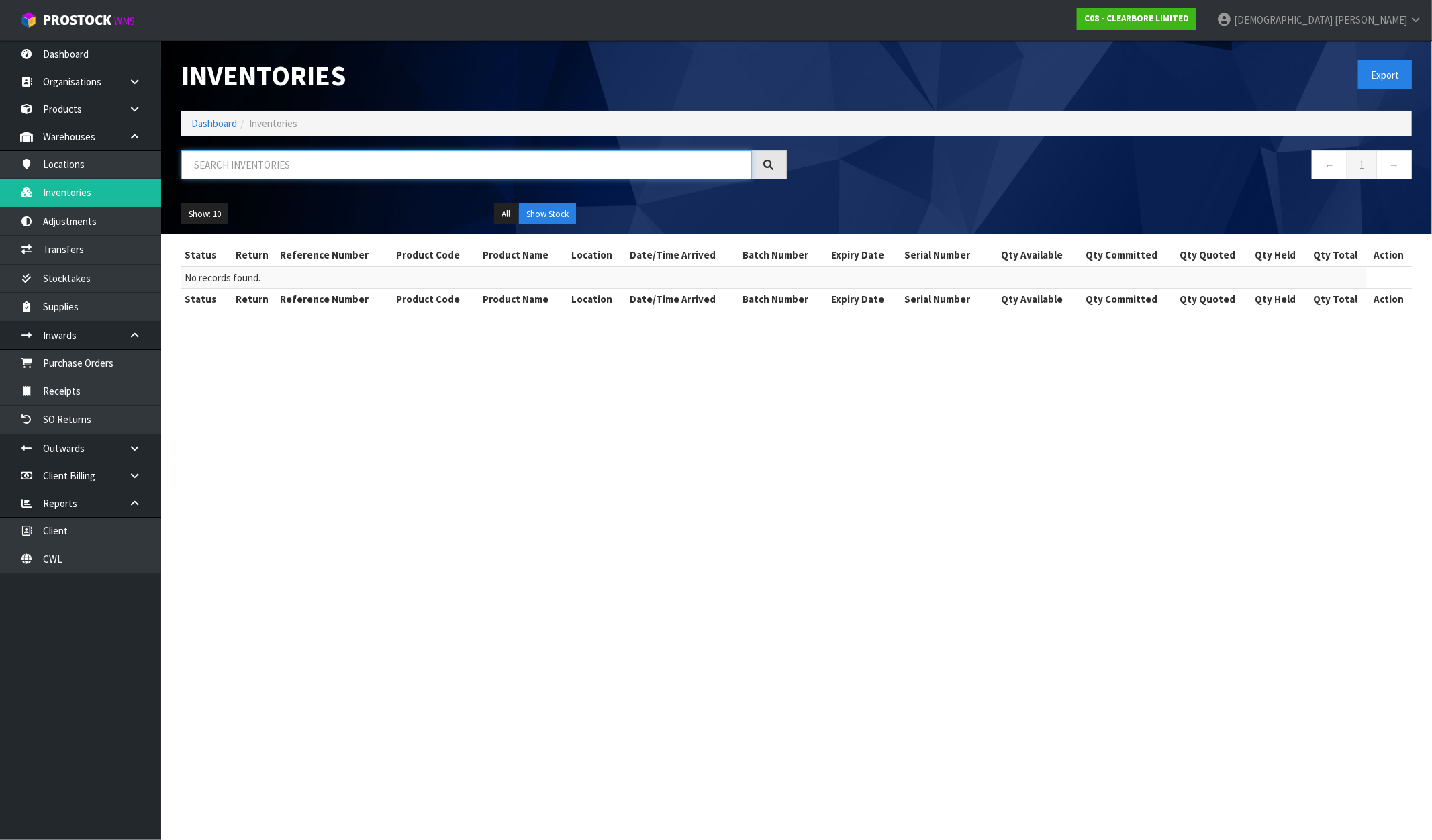
click at [249, 157] on input "text" at bounding box center [466, 164] width 571 height 29
click at [1189, 17] on strong "C08 - CLEARBORE LIMITED" at bounding box center [1137, 18] width 105 height 11
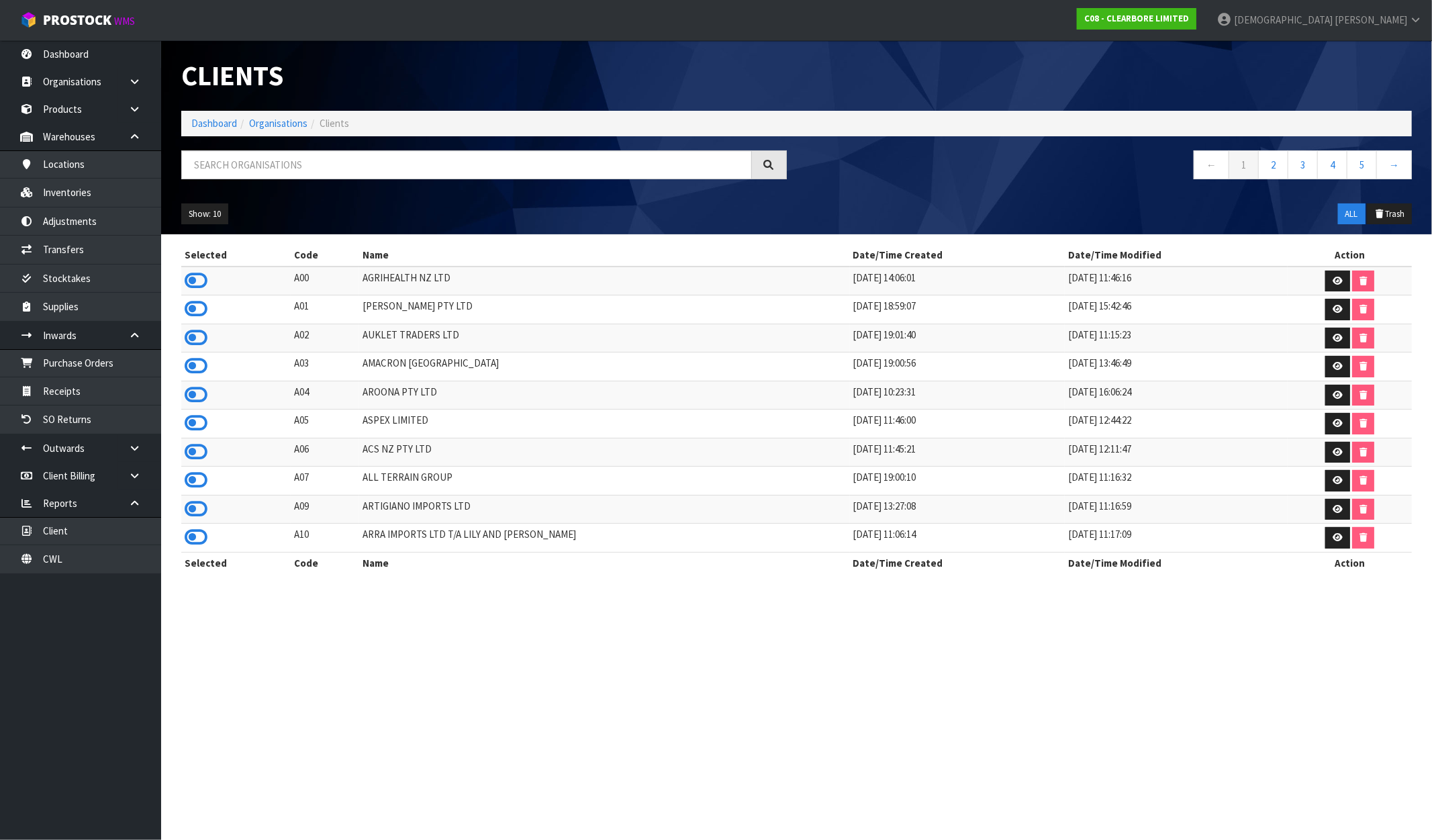
click at [276, 148] on div "Clients Dashboard Organisations Clients ← 1 2 3 4 5 → Show: 10 5 10 25 50 ALL T…" at bounding box center [796, 137] width 1251 height 194
click at [272, 163] on input "text" at bounding box center [466, 164] width 571 height 29
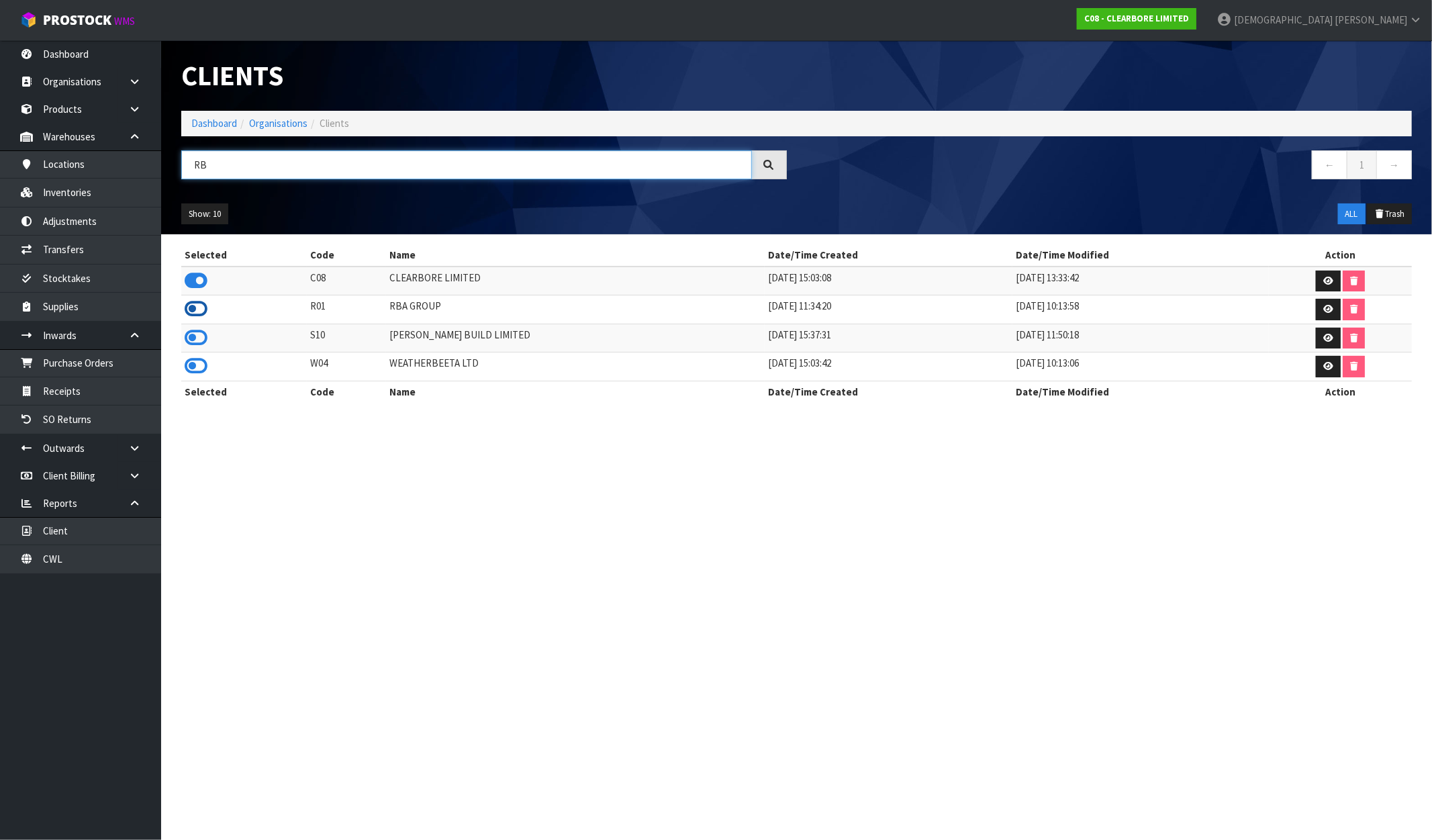
type input "RB"
click at [193, 311] on icon at bounding box center [196, 308] width 23 height 20
drag, startPoint x: 457, startPoint y: 303, endPoint x: 369, endPoint y: 308, distance: 88.1
click at [369, 308] on tr "R01 RBA GROUP 22/07/2019 11:34:20 10/05/2023 10:13:58" at bounding box center [796, 309] width 1231 height 29
click at [72, 184] on link "Inventories" at bounding box center [80, 192] width 161 height 27
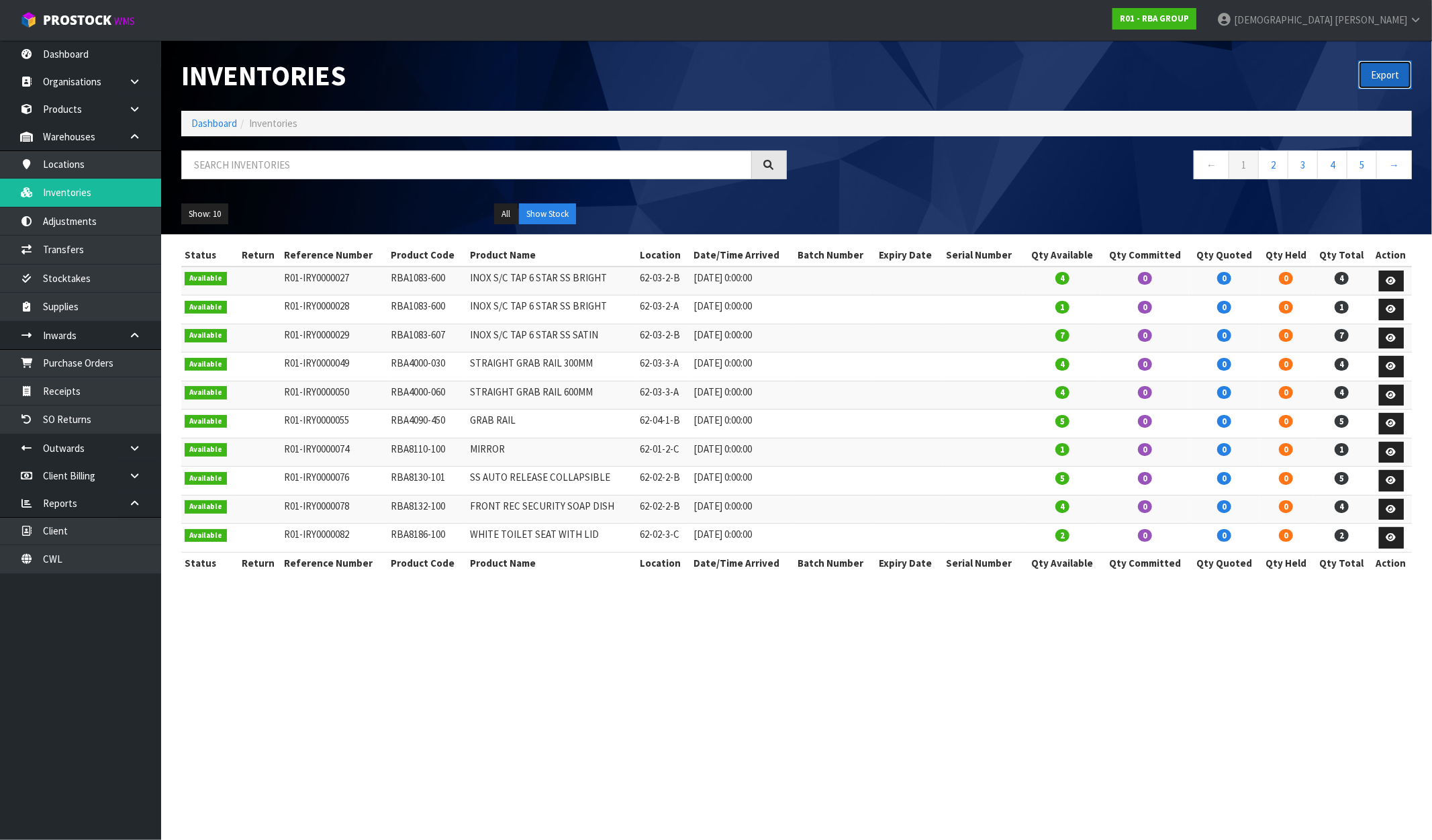
click at [1402, 72] on button "Export" at bounding box center [1385, 75] width 54 height 29
click at [1399, 278] on link at bounding box center [1392, 281] width 25 height 21
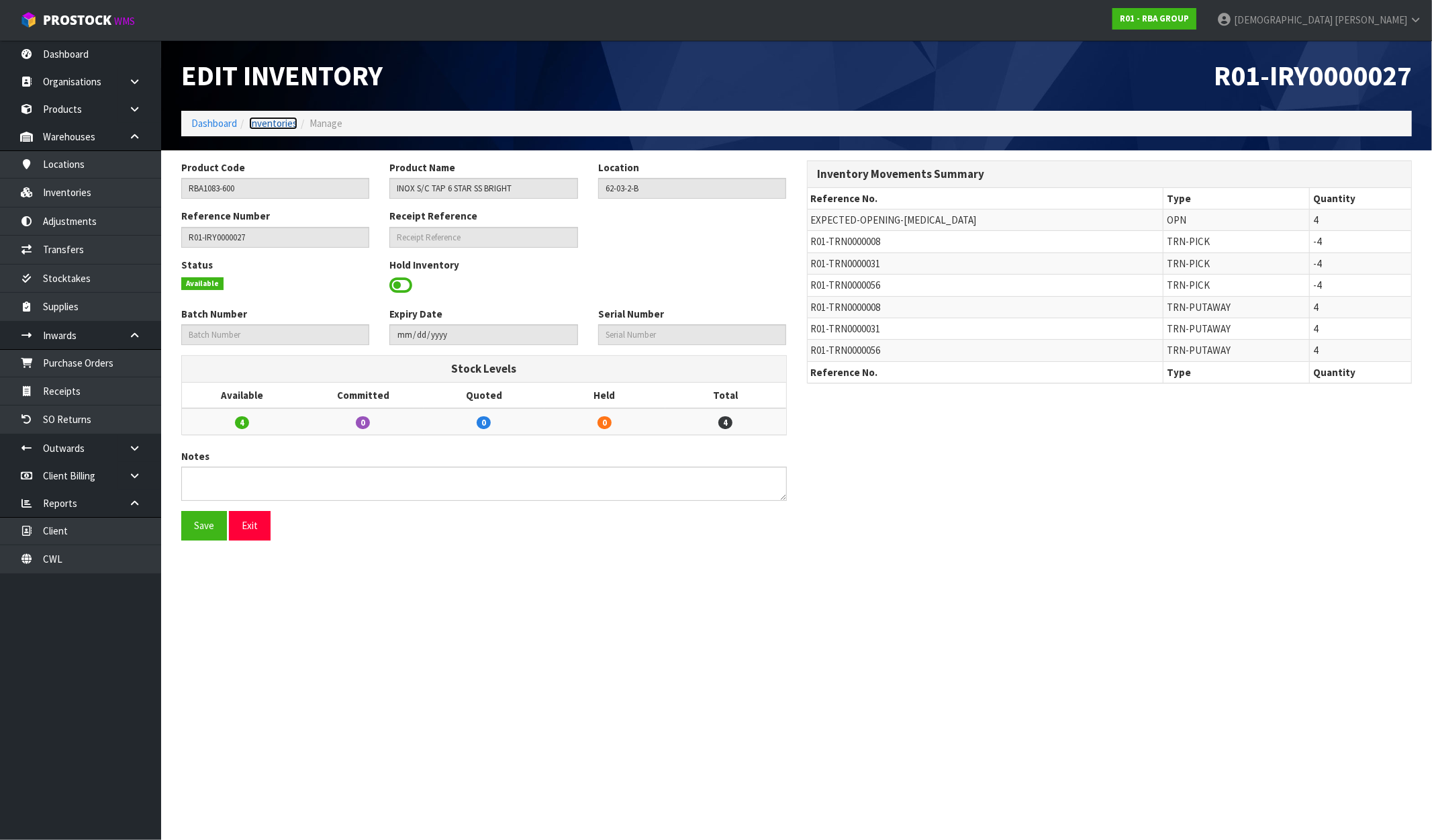
click at [292, 129] on link "Inventories" at bounding box center [273, 123] width 48 height 13
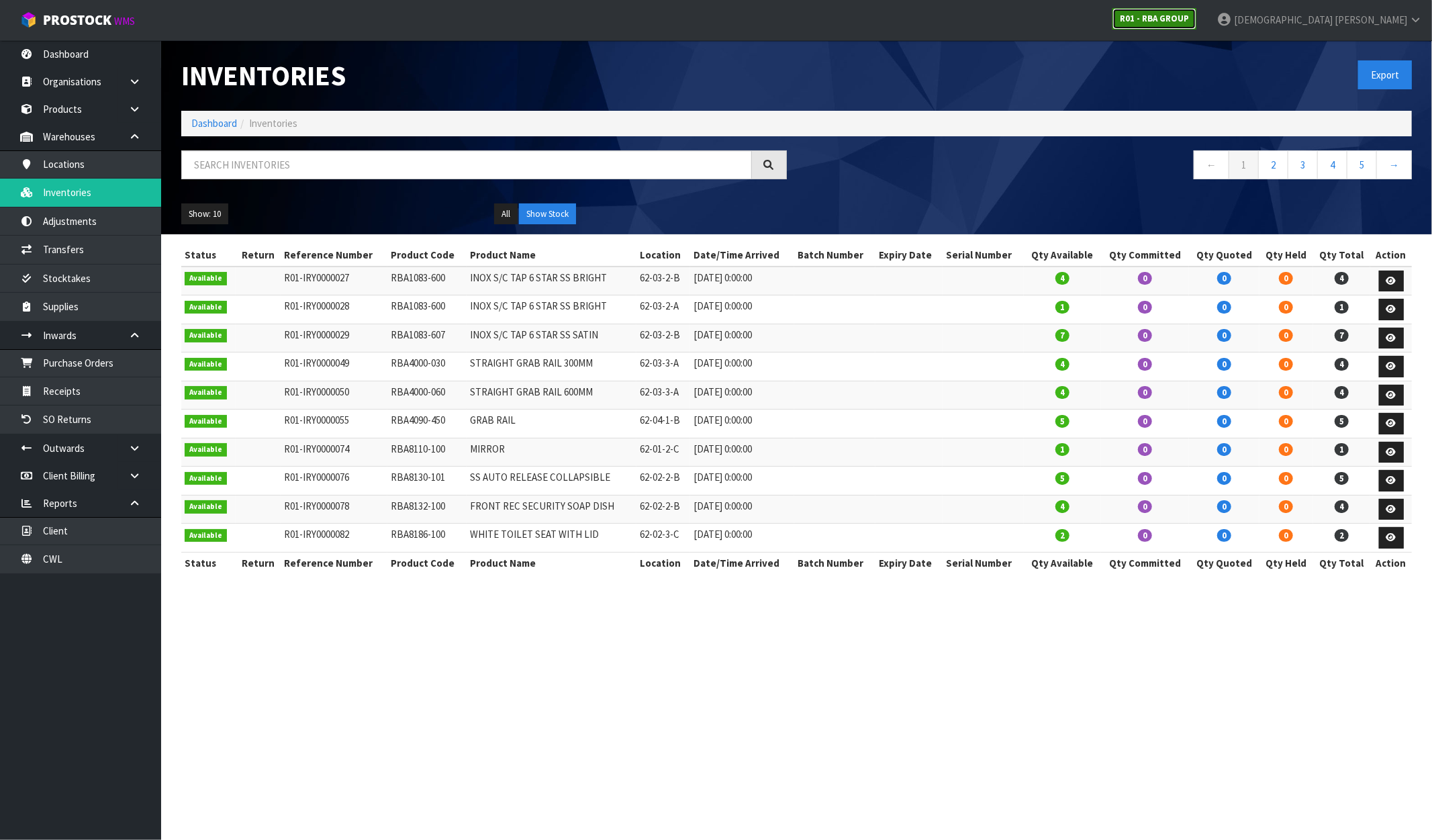
click at [1189, 18] on strong "R01 - RBA GROUP" at bounding box center [1154, 18] width 69 height 11
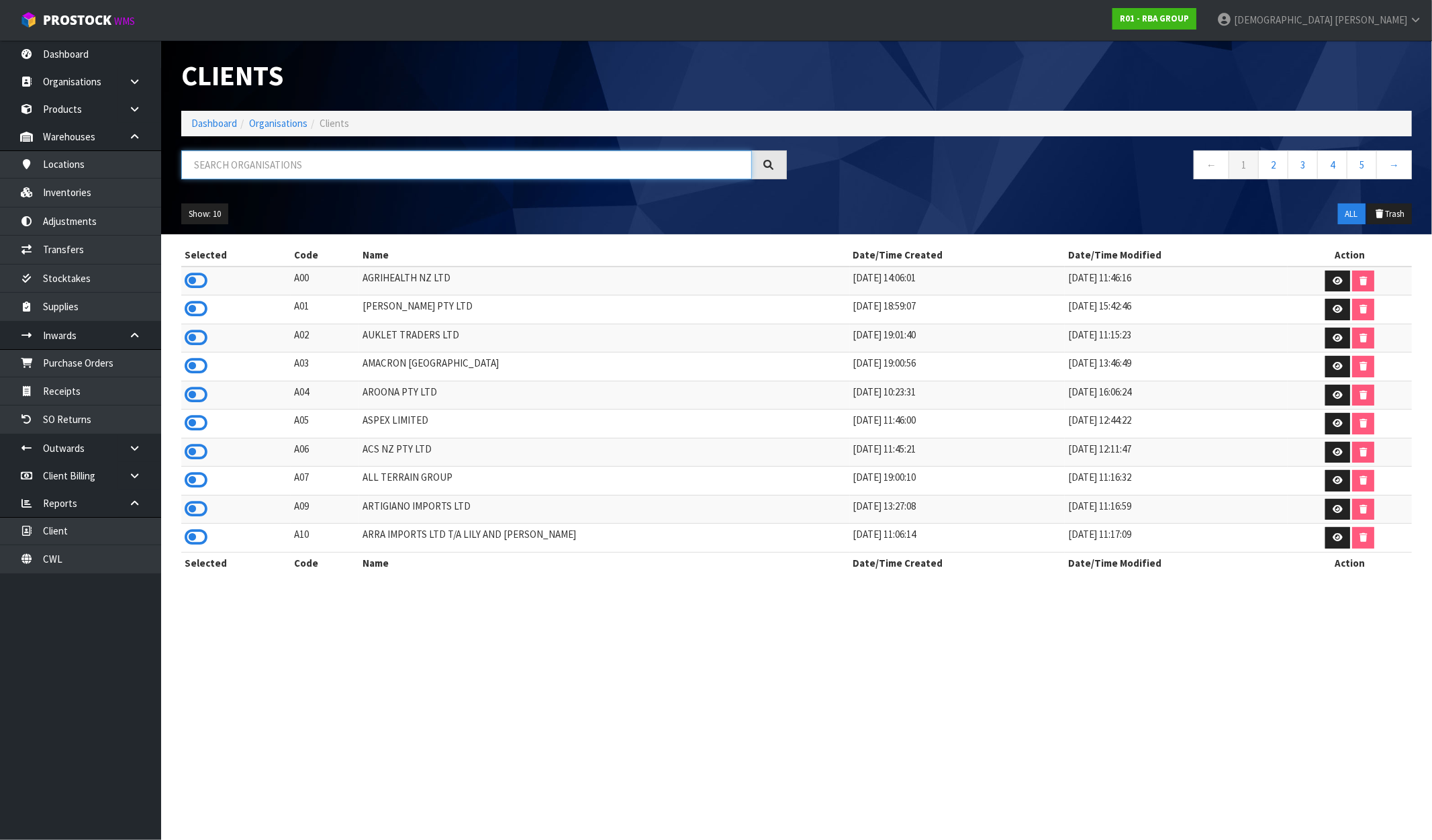
click at [227, 163] on input "text" at bounding box center [466, 164] width 571 height 29
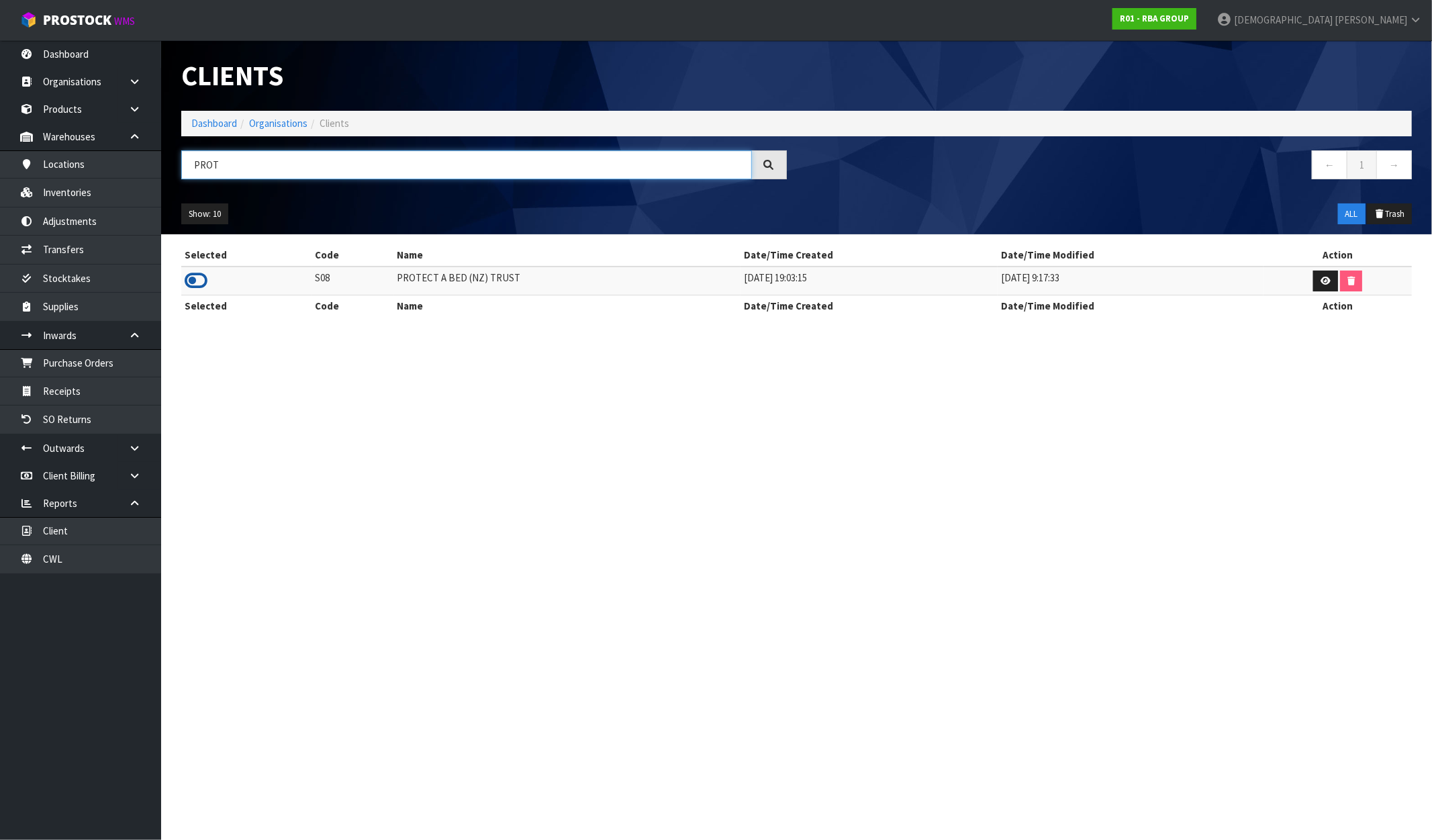
type input "PROT"
click at [198, 286] on icon at bounding box center [196, 280] width 23 height 20
drag, startPoint x: 542, startPoint y: 278, endPoint x: 354, endPoint y: 278, distance: 188.0
click at [354, 278] on tr "S08 PROTECT A BED (NZ) TRUST 10/06/2019 19:03:15 20/01/2025 9:17:33" at bounding box center [796, 280] width 1231 height 29
click at [69, 205] on link "Inventories" at bounding box center [80, 192] width 161 height 27
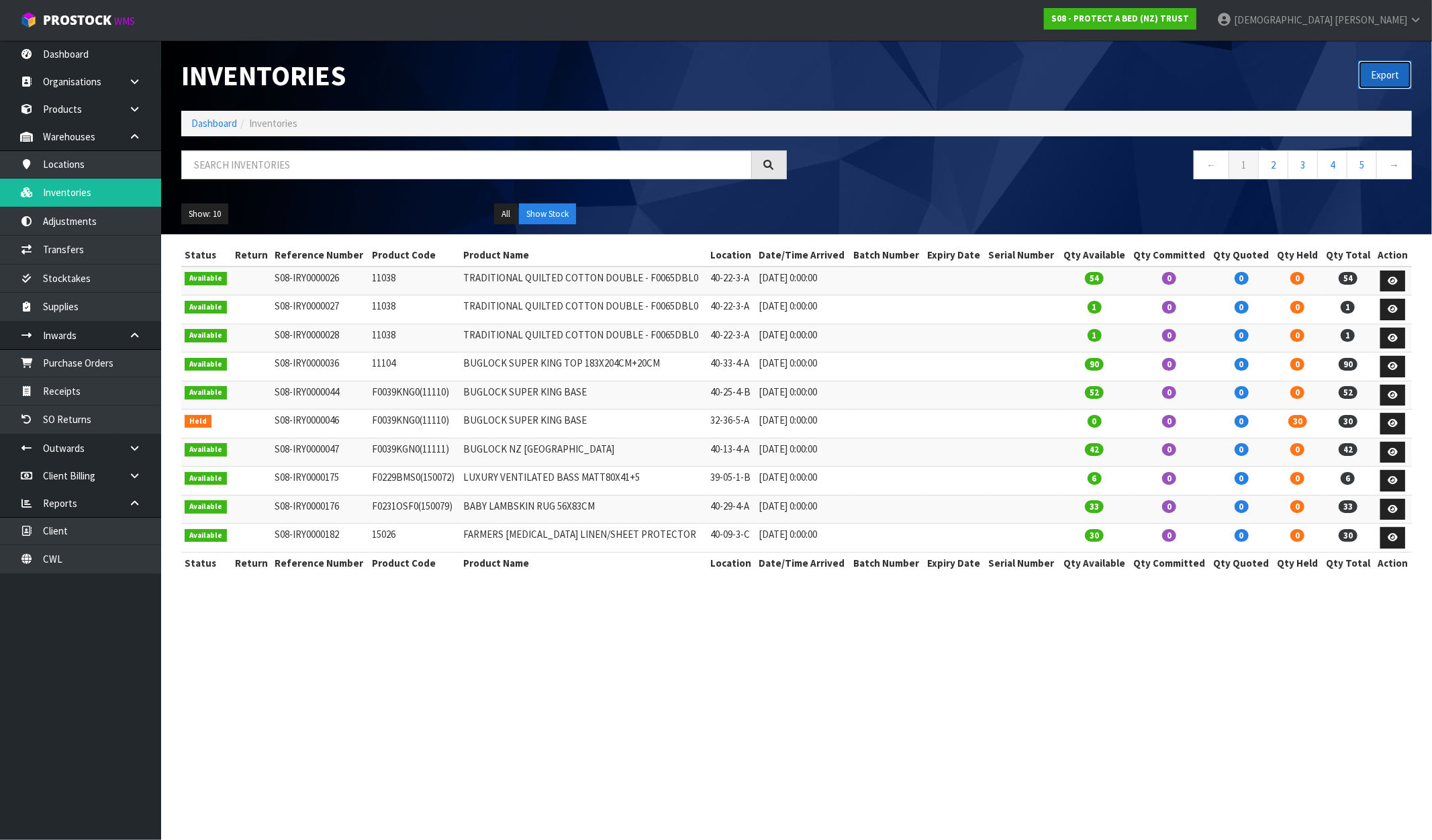
click at [1388, 83] on button "Export" at bounding box center [1385, 75] width 54 height 29
drag, startPoint x: 930, startPoint y: 88, endPoint x: 1034, endPoint y: 79, distance: 104.4
click at [932, 86] on div "Export" at bounding box center [1110, 75] width 626 height 69
click at [1189, 20] on strong "S08 - PROTECT A BED (NZ) TRUST" at bounding box center [1120, 18] width 138 height 11
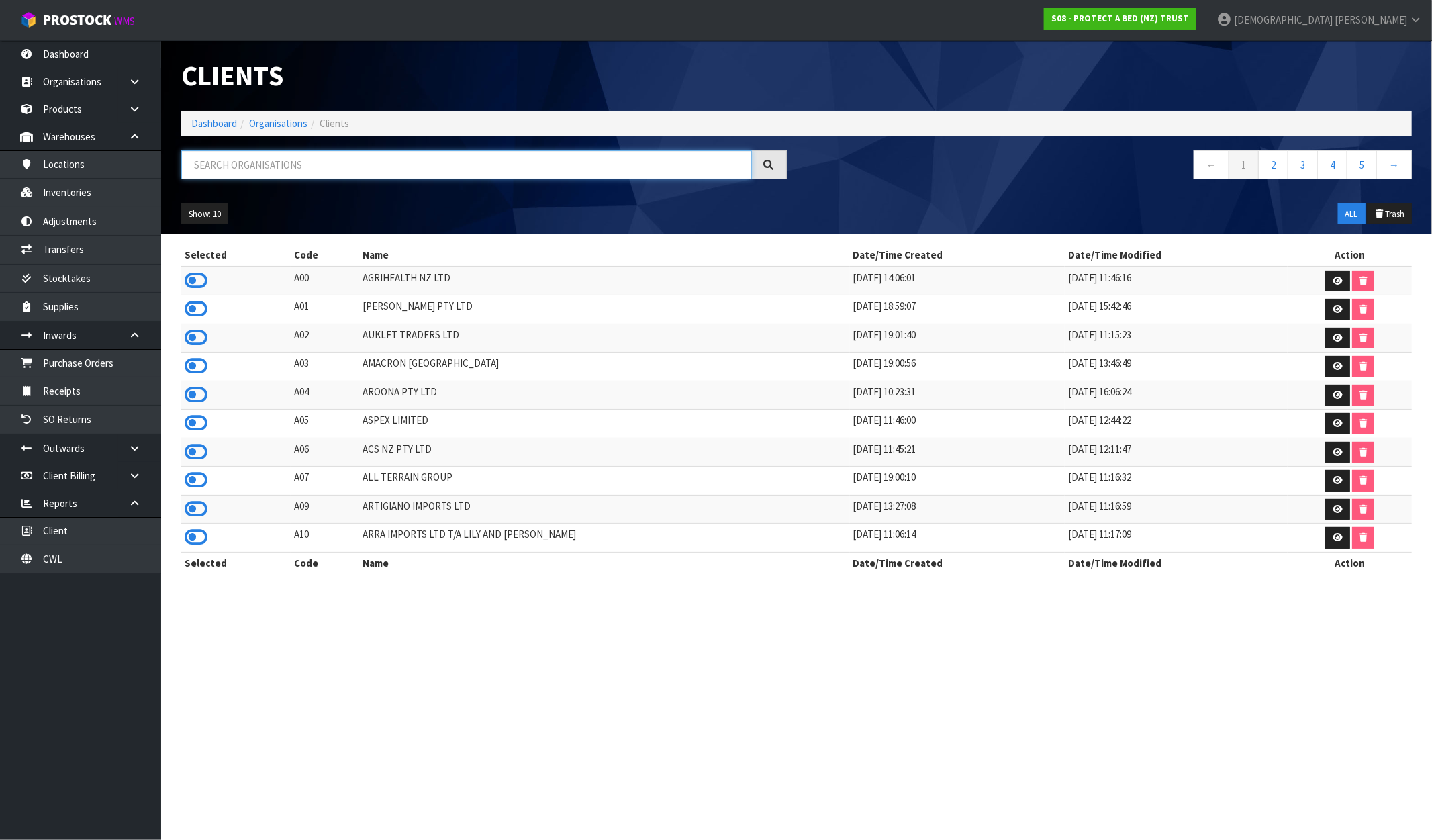
click at [222, 155] on input "text" at bounding box center [466, 164] width 571 height 29
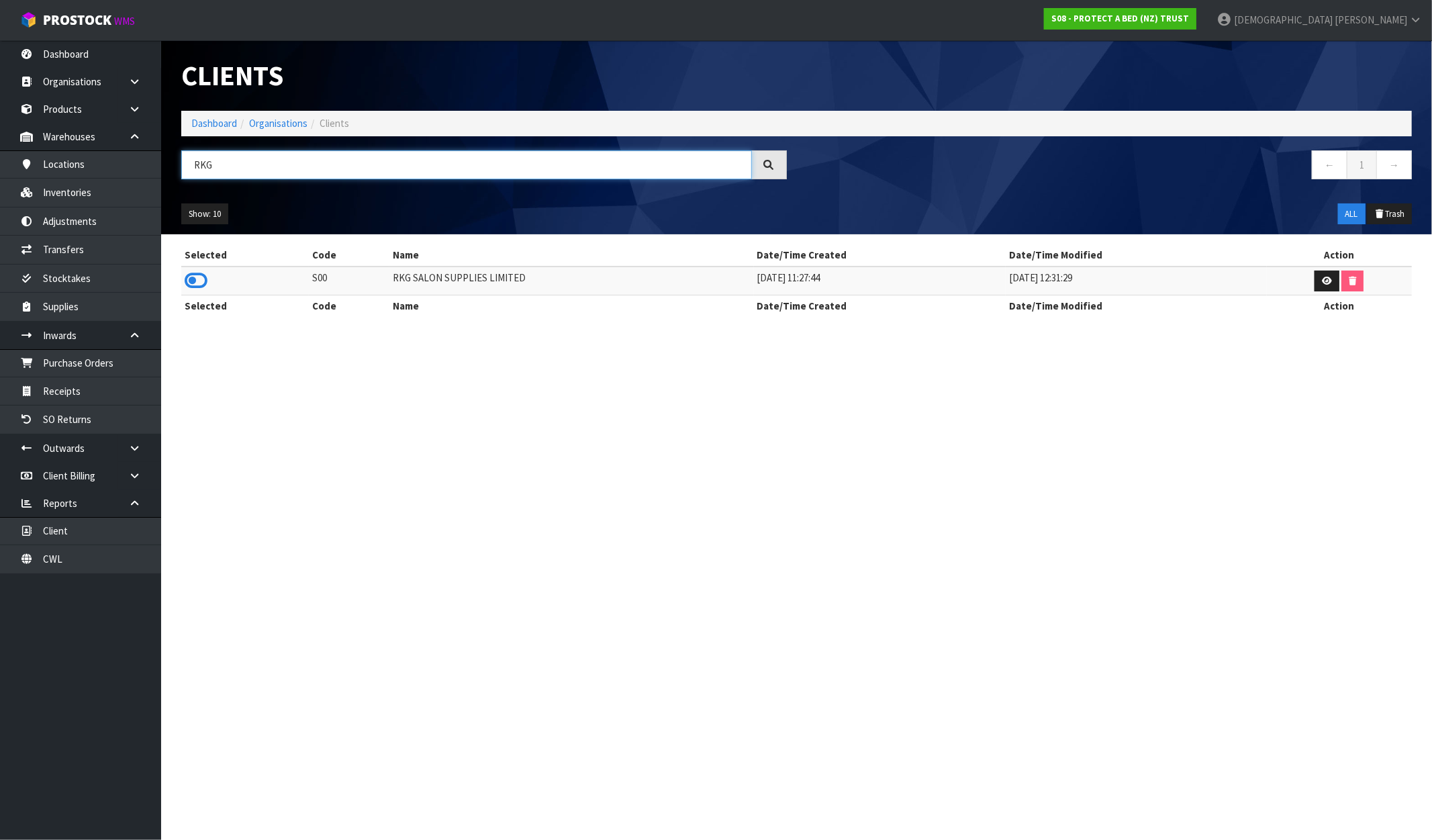
type input "RKG"
drag, startPoint x: 533, startPoint y: 286, endPoint x: 378, endPoint y: 282, distance: 155.1
click at [379, 282] on tr "S00 RKG SALON SUPPLIES LIMITED 01/11/2018 11:27:44 16/09/2021 12:31:29" at bounding box center [796, 280] width 1231 height 29
click at [196, 284] on icon at bounding box center [196, 280] width 23 height 20
click at [88, 189] on link "Inventories" at bounding box center [80, 192] width 161 height 27
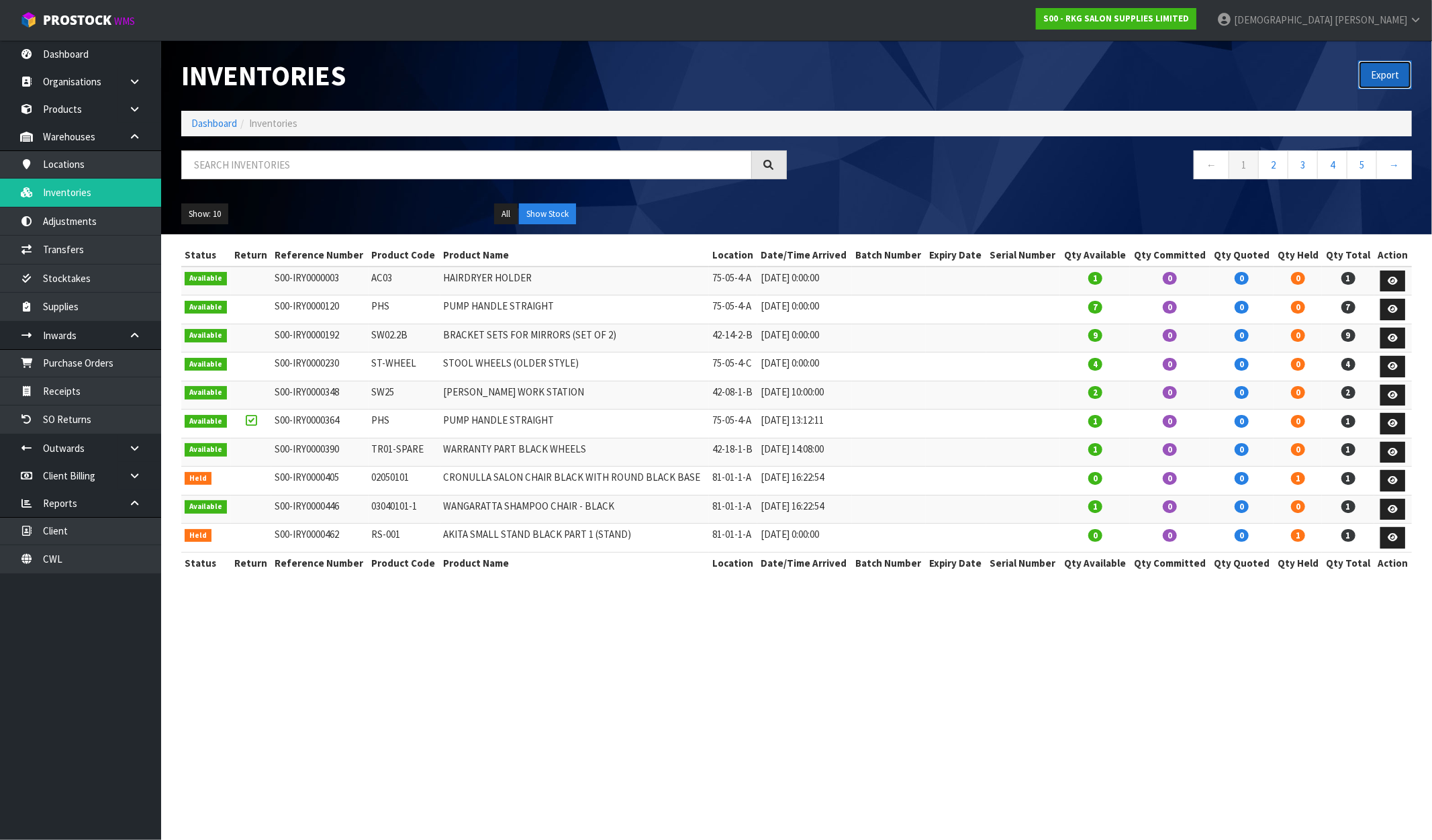
click at [1388, 78] on button "Export" at bounding box center [1385, 75] width 54 height 29
click at [1189, 20] on strong "S00 - RKG SALON SUPPLIES LIMITED" at bounding box center [1116, 18] width 146 height 11
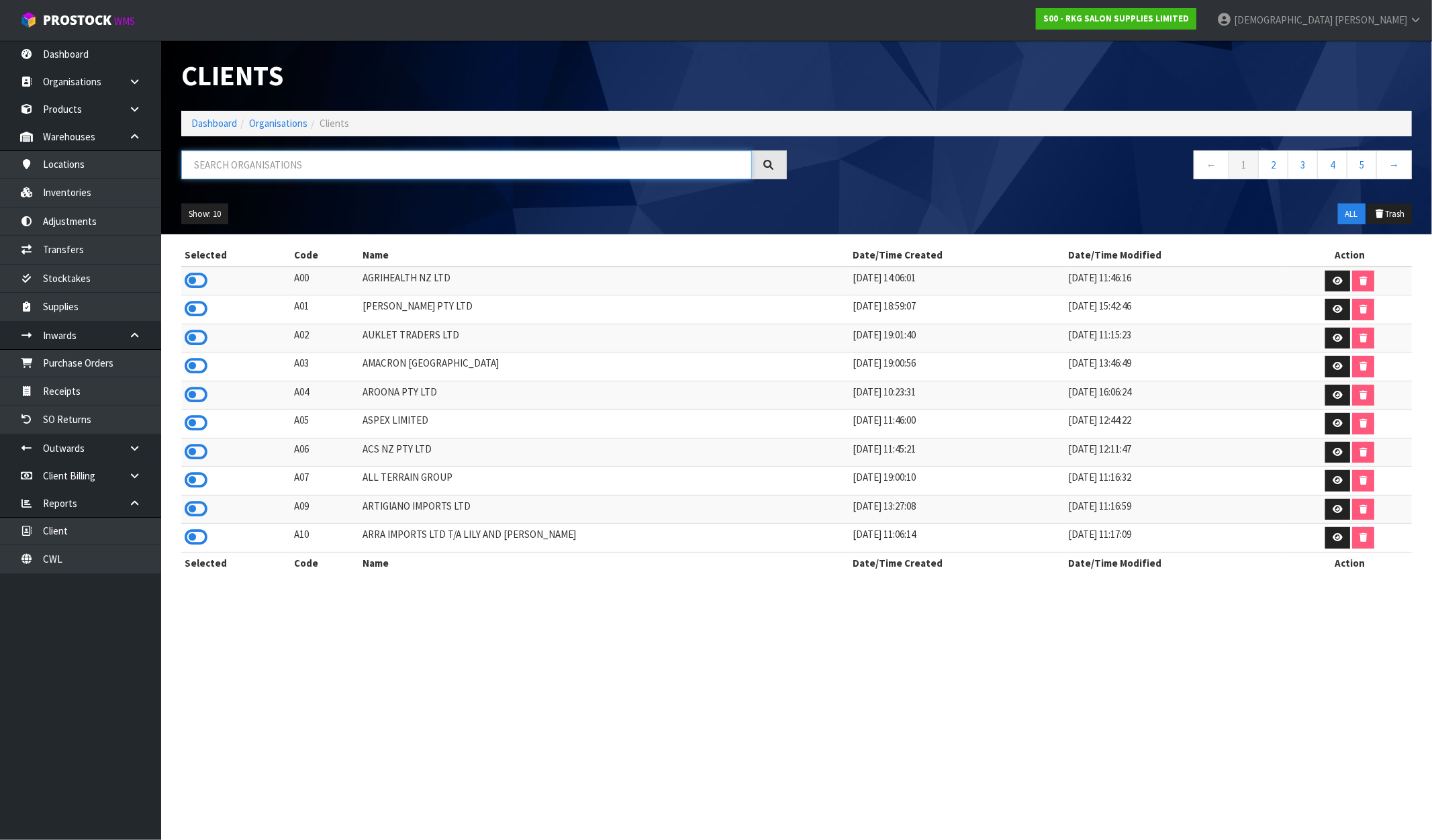
click at [233, 163] on input "text" at bounding box center [466, 164] width 571 height 29
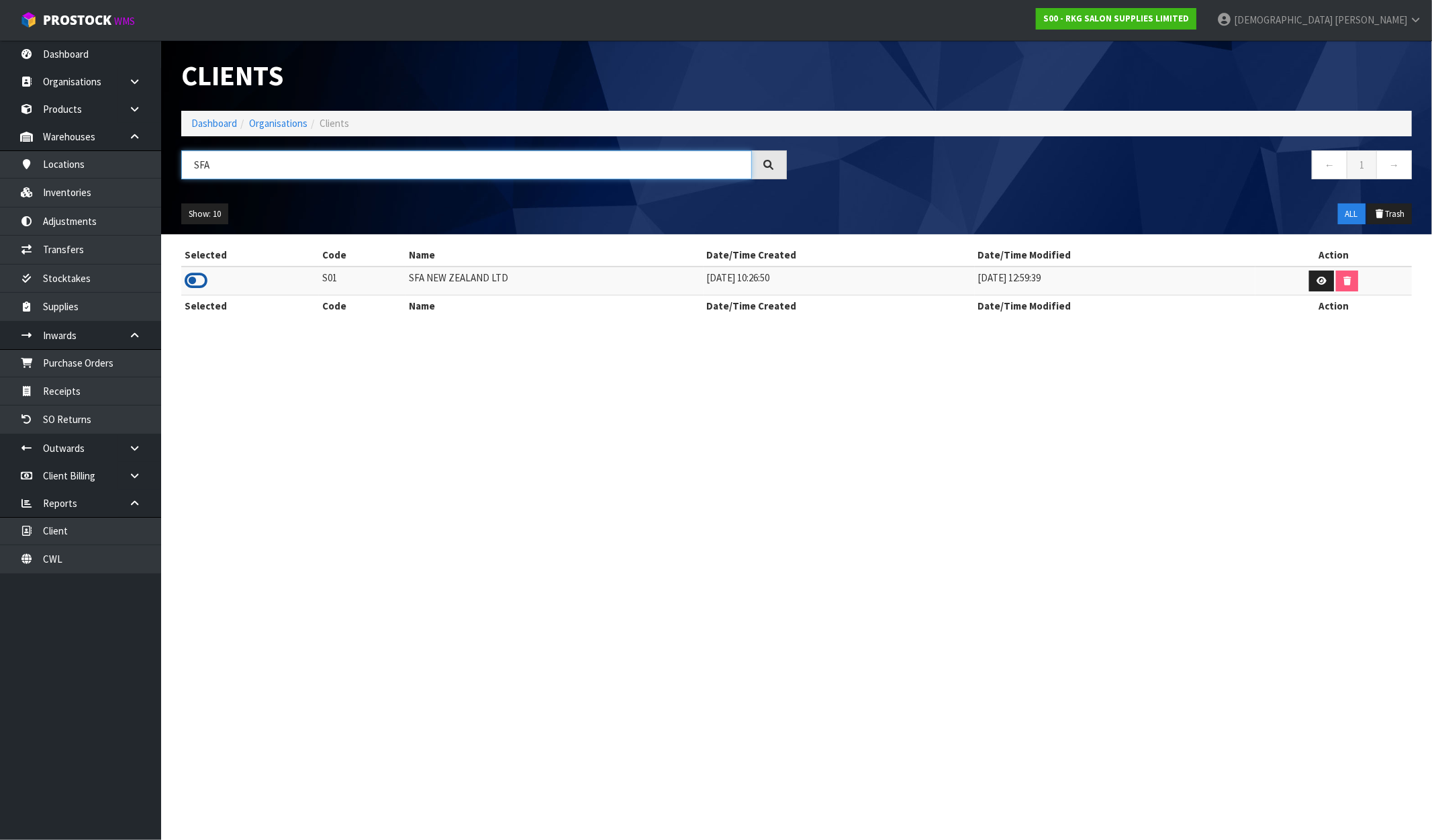
type input "SFA"
click at [193, 280] on icon at bounding box center [196, 280] width 23 height 20
drag, startPoint x: 508, startPoint y: 274, endPoint x: 393, endPoint y: 282, distance: 115.3
click at [393, 282] on tr "S01 SFA NEW ZEALAND LTD 18/06/2019 10:26:50 06/12/2022 12:59:39" at bounding box center [796, 280] width 1231 height 29
click at [76, 181] on link "Inventories" at bounding box center [80, 192] width 161 height 27
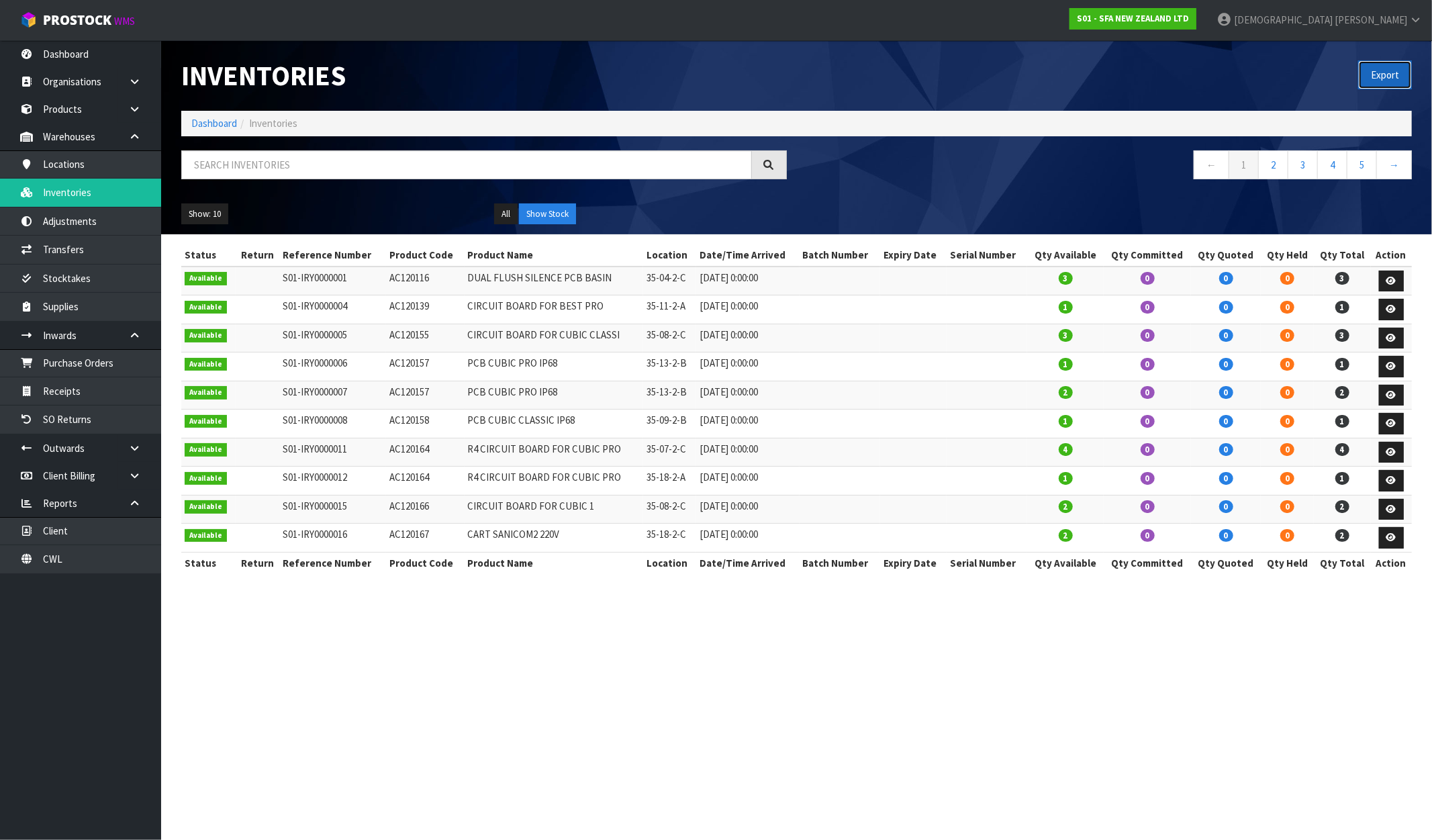
click at [1378, 69] on button "Export" at bounding box center [1385, 75] width 54 height 29
click at [1189, 21] on strong "S01 - SFA NEW ZEALAND LTD" at bounding box center [1133, 18] width 113 height 11
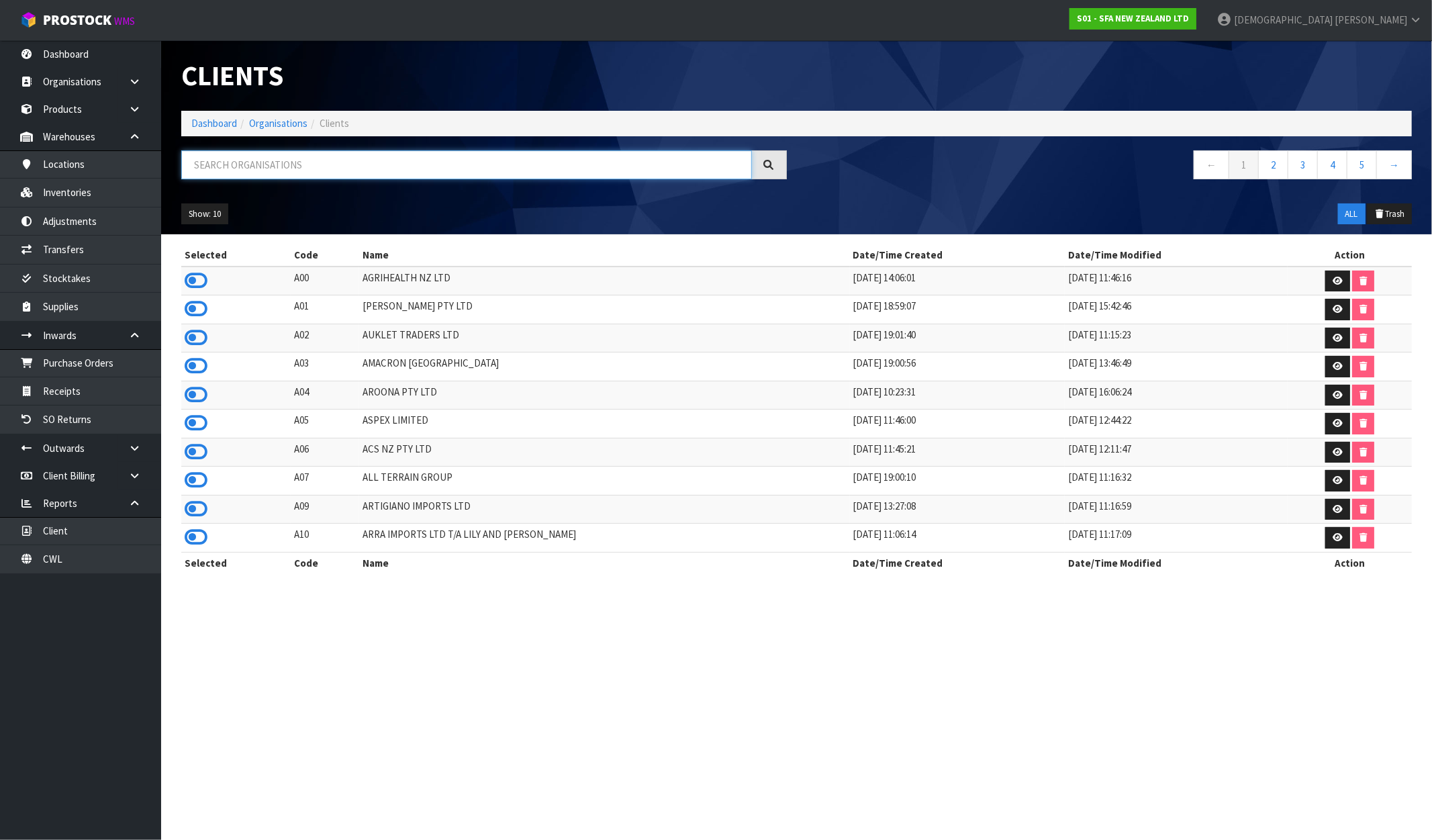
click at [303, 158] on input "text" at bounding box center [466, 164] width 571 height 29
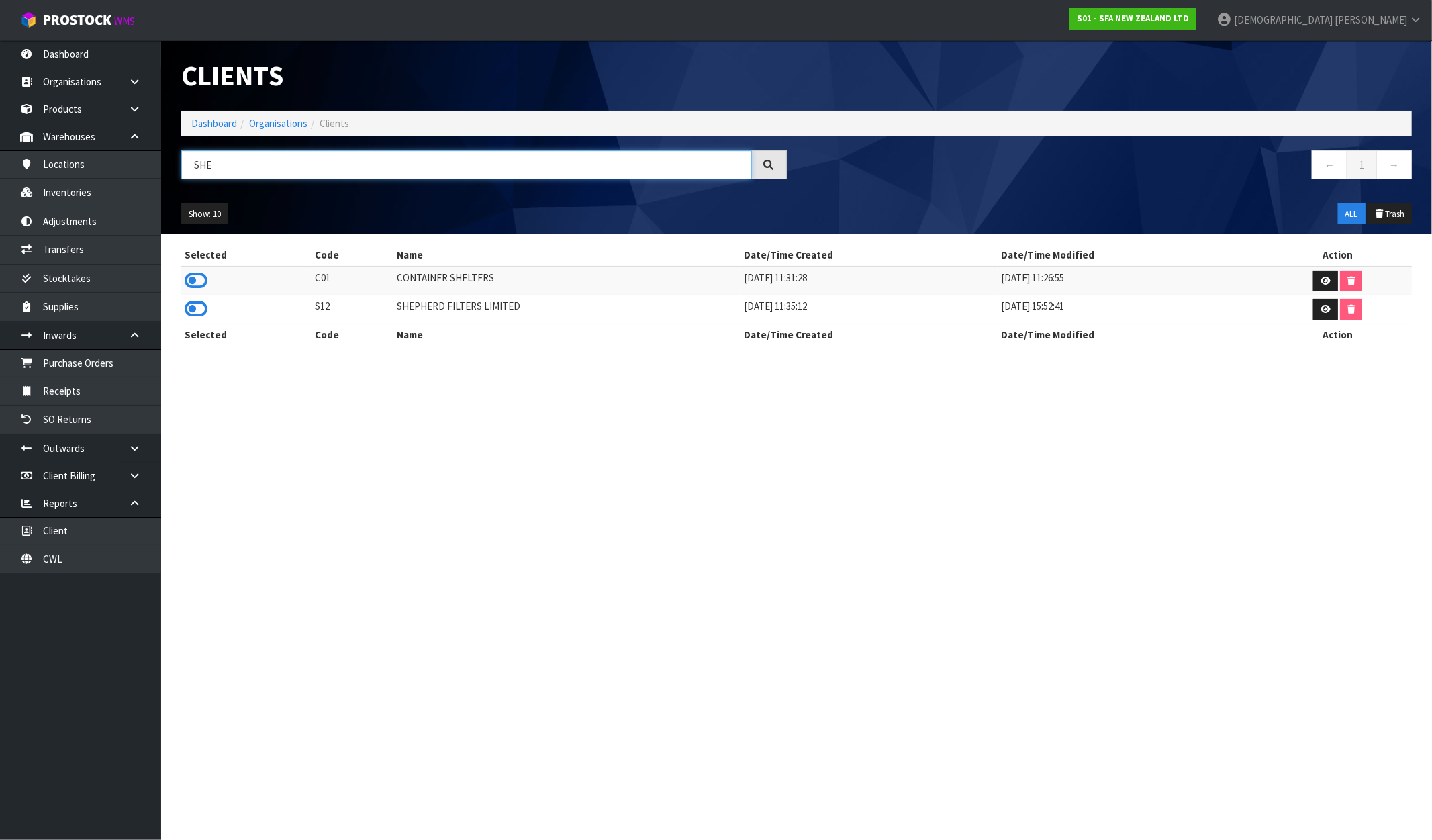
type input "SHE"
click at [210, 311] on td at bounding box center [246, 309] width 130 height 29
click at [196, 310] on icon at bounding box center [196, 308] width 23 height 20
drag, startPoint x: 511, startPoint y: 311, endPoint x: 366, endPoint y: 311, distance: 145.0
click at [366, 311] on tr "S12 SHEPHERD FILTERS LIMITED 03/08/2021 11:35:12 11/01/2022 15:52:41" at bounding box center [796, 309] width 1231 height 29
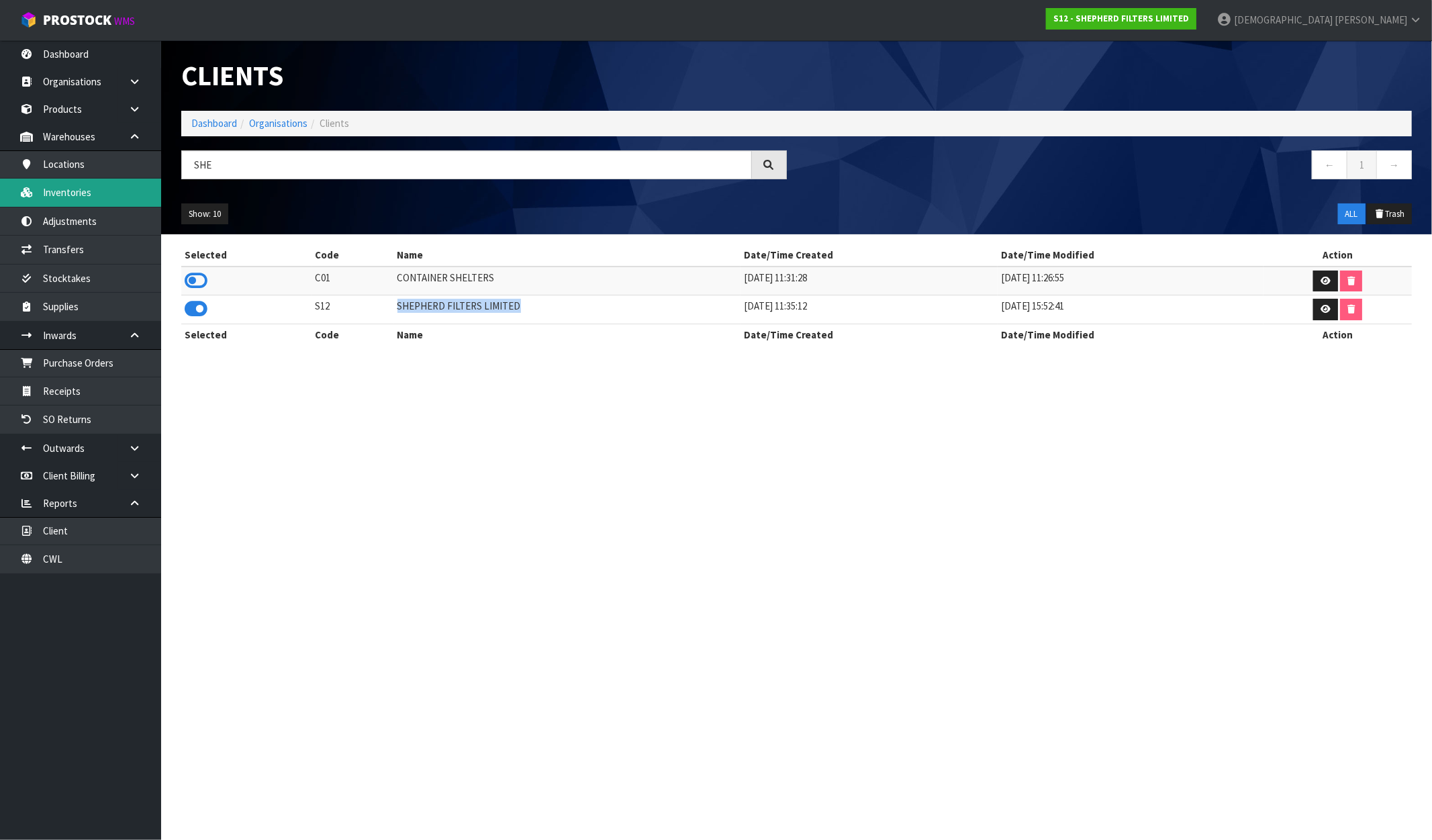
click at [68, 184] on link "Inventories" at bounding box center [80, 192] width 161 height 27
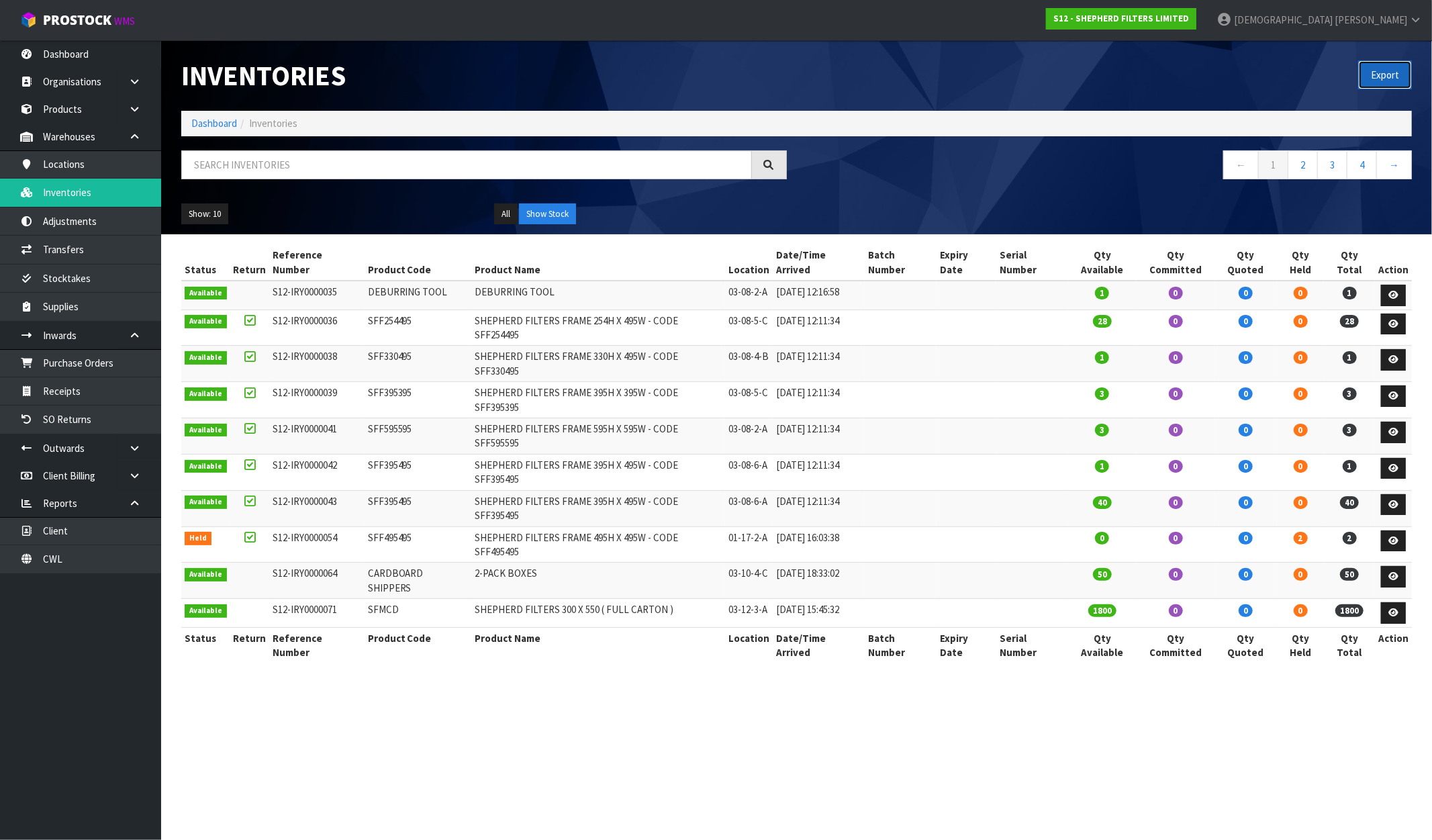
click at [1380, 76] on button "Export" at bounding box center [1385, 75] width 54 height 29
click at [1305, 63] on div "Export" at bounding box center [1110, 75] width 626 height 69
click at [1189, 20] on strong "S12 - SHEPHERD FILTERS LIMITED" at bounding box center [1122, 18] width 135 height 11
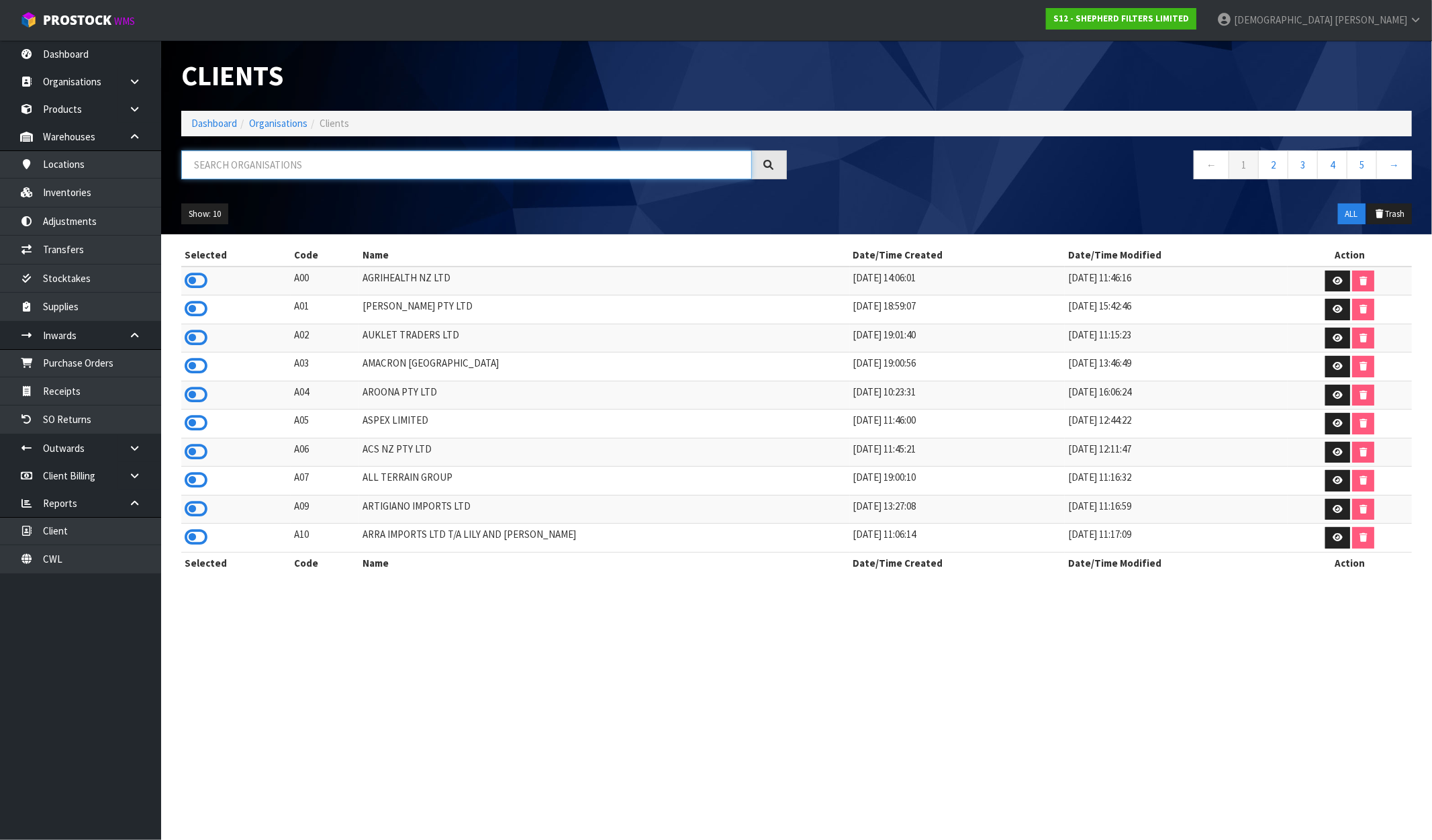
drag, startPoint x: 300, startPoint y: 168, endPoint x: 288, endPoint y: 170, distance: 12.2
click at [298, 168] on input "text" at bounding box center [466, 164] width 571 height 29
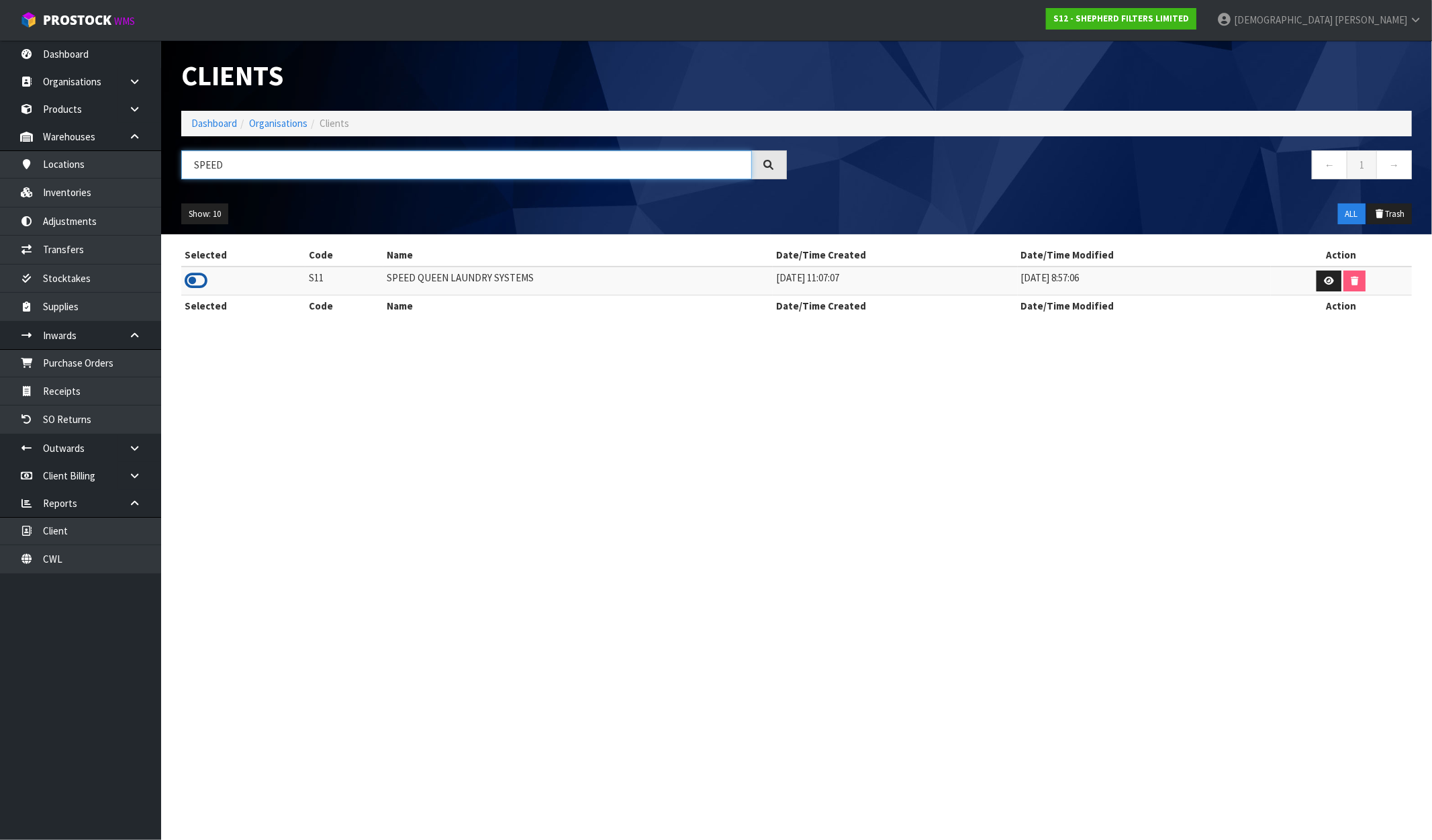
type input "SPEED"
click at [193, 283] on icon at bounding box center [196, 280] width 23 height 20
drag, startPoint x: 525, startPoint y: 274, endPoint x: 369, endPoint y: 283, distance: 156.3
click at [369, 283] on tr "S11 SPEED QUEEN LAUNDRY SYSTEMS 08/07/2020 11:07:07 12/05/2021 8:57:06" at bounding box center [796, 280] width 1231 height 29
click at [76, 184] on link "Inventories" at bounding box center [80, 192] width 161 height 27
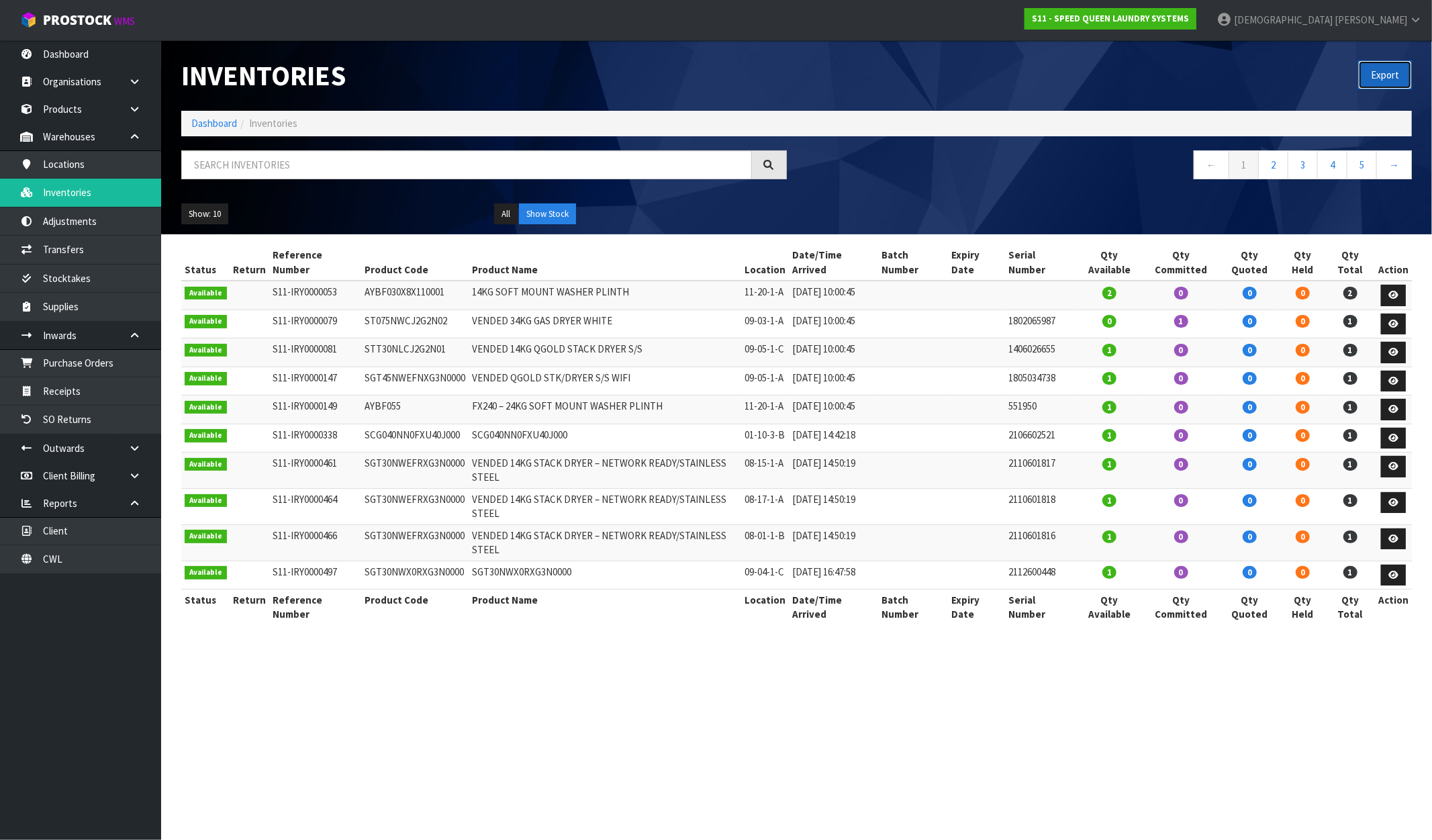
click at [1378, 75] on button "Export" at bounding box center [1385, 75] width 54 height 29
click at [1196, 25] on link "S11 - SPEED QUEEN LAUNDRY SYSTEMS" at bounding box center [1111, 18] width 172 height 21
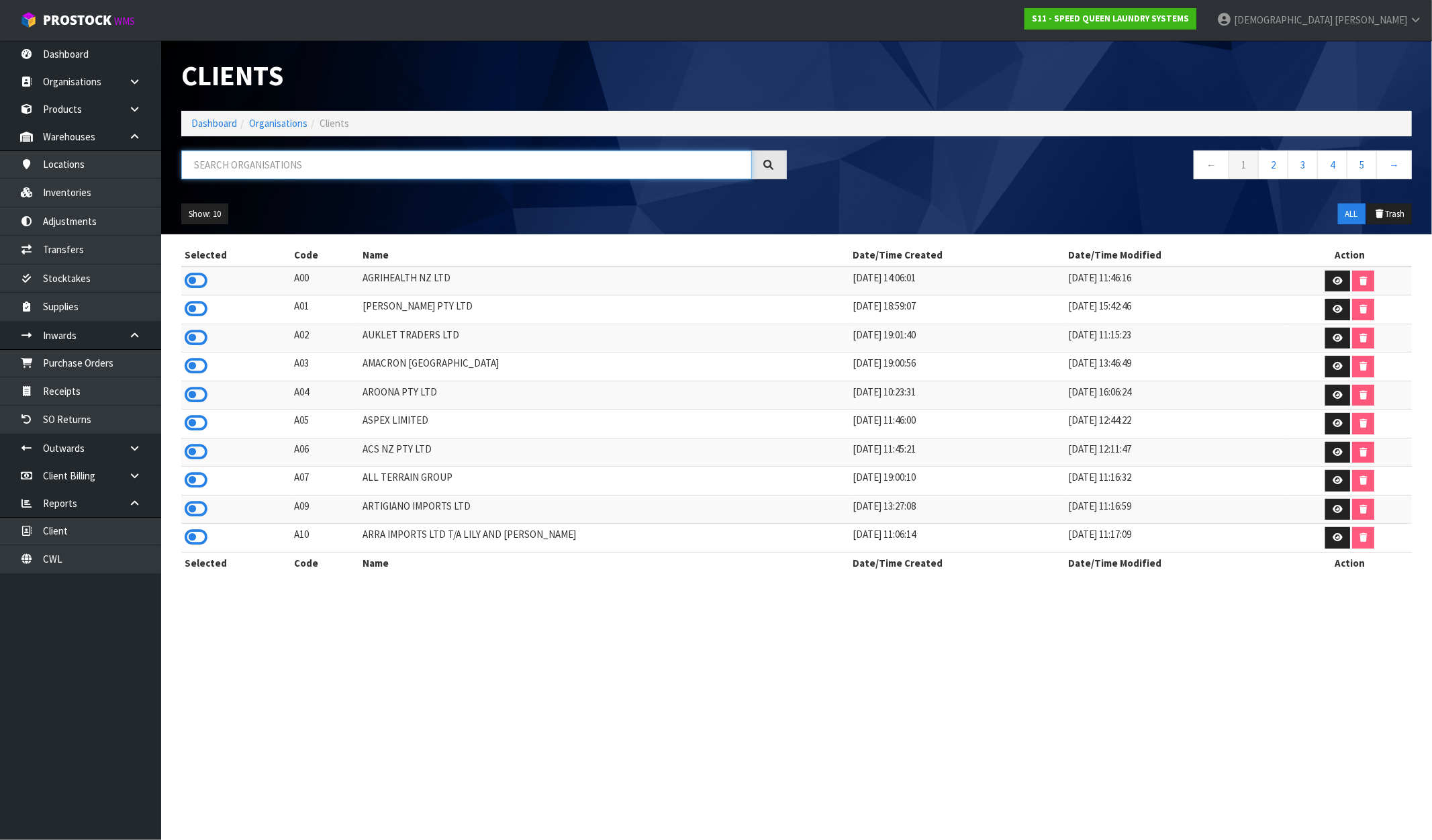
click at [280, 170] on input "text" at bounding box center [466, 164] width 571 height 29
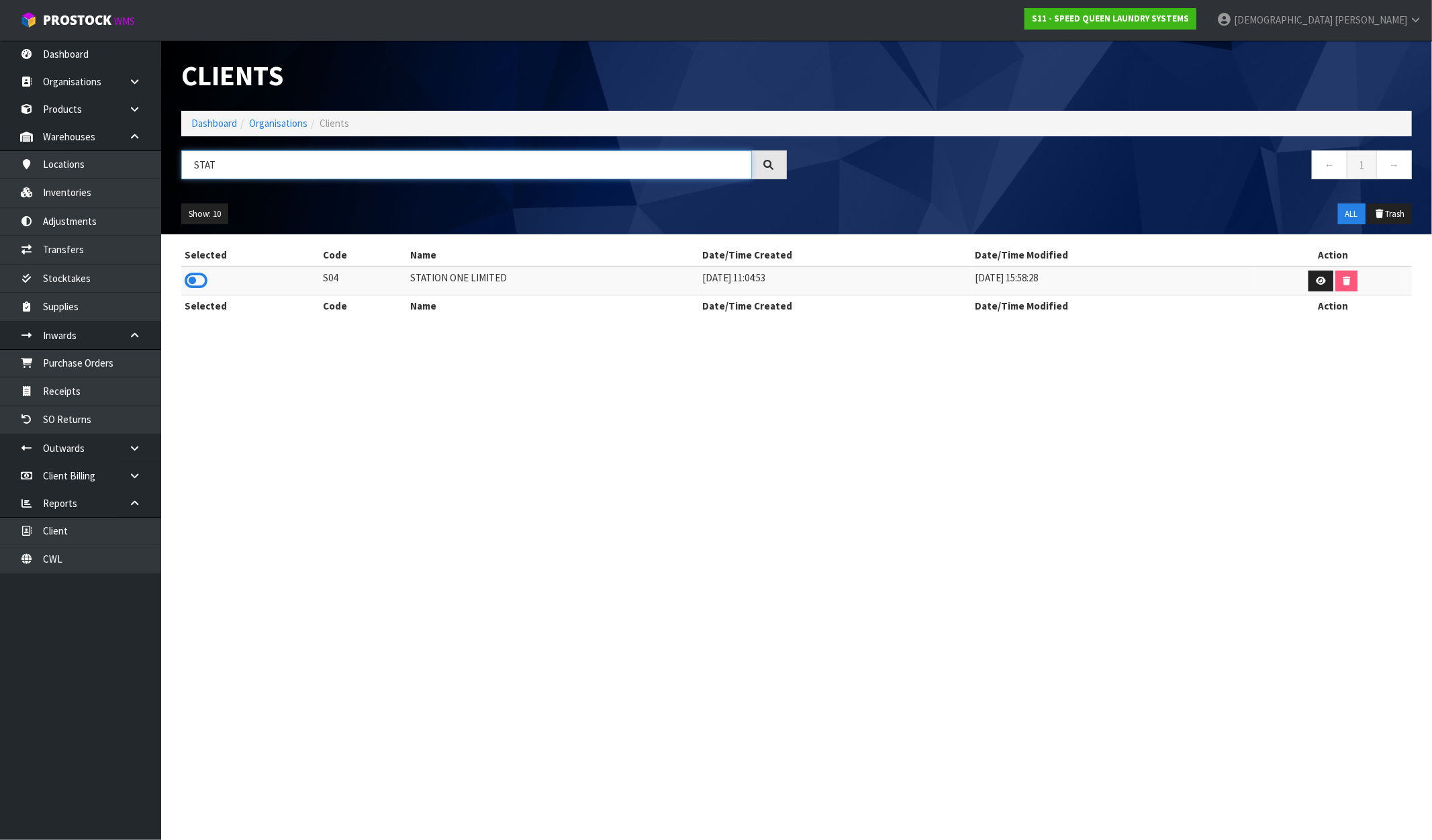
type input "STAT"
click at [207, 280] on td at bounding box center [250, 280] width 138 height 29
click at [186, 284] on icon at bounding box center [196, 280] width 23 height 20
drag, startPoint x: 538, startPoint y: 274, endPoint x: 364, endPoint y: 279, distance: 174.1
click at [371, 282] on tr "S04 STATION ONE LIMITED 27/05/2019 11:04:53 11/11/2019 15:58:28" at bounding box center [796, 280] width 1231 height 29
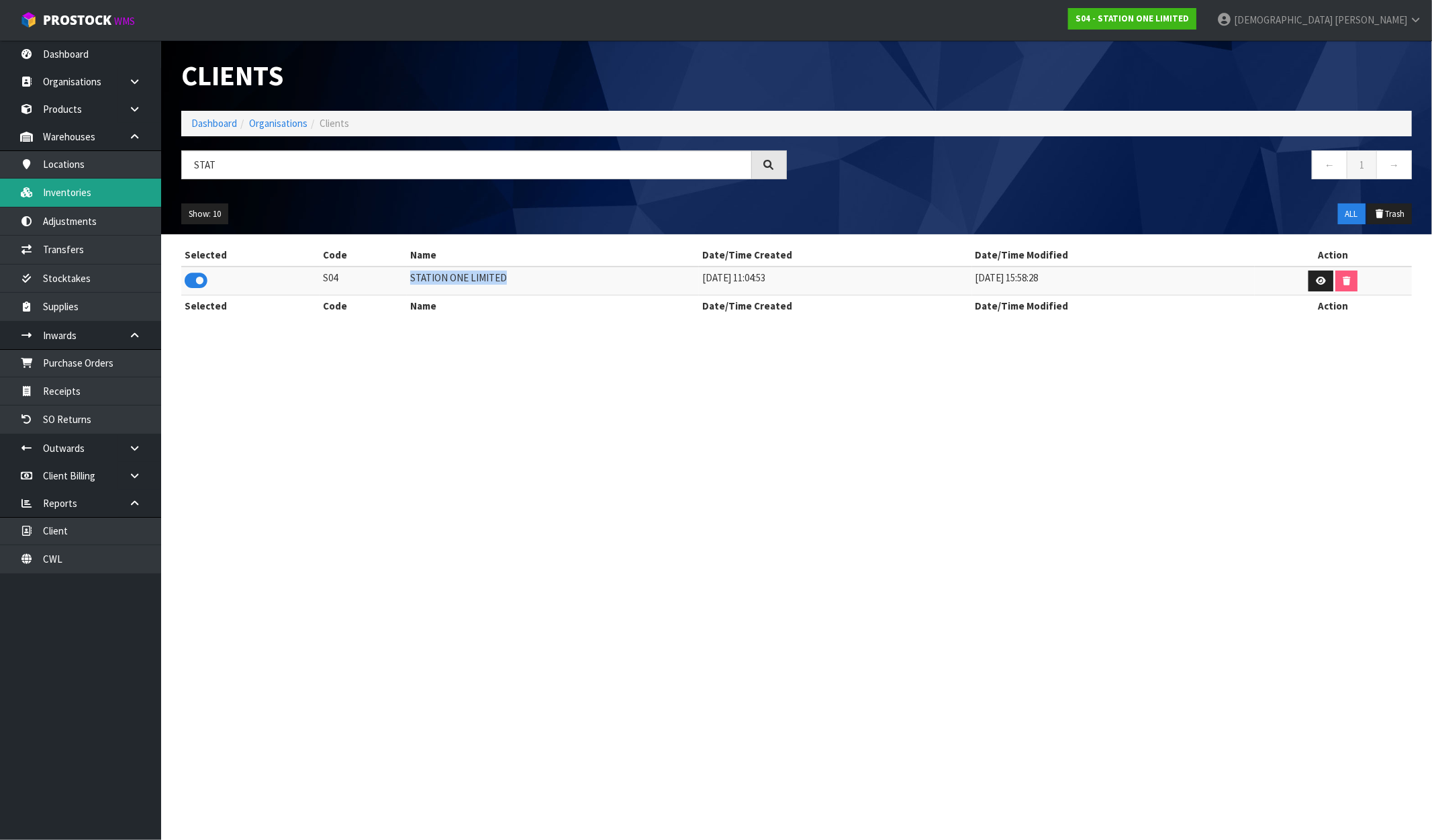
click at [76, 189] on link "Inventories" at bounding box center [80, 192] width 161 height 27
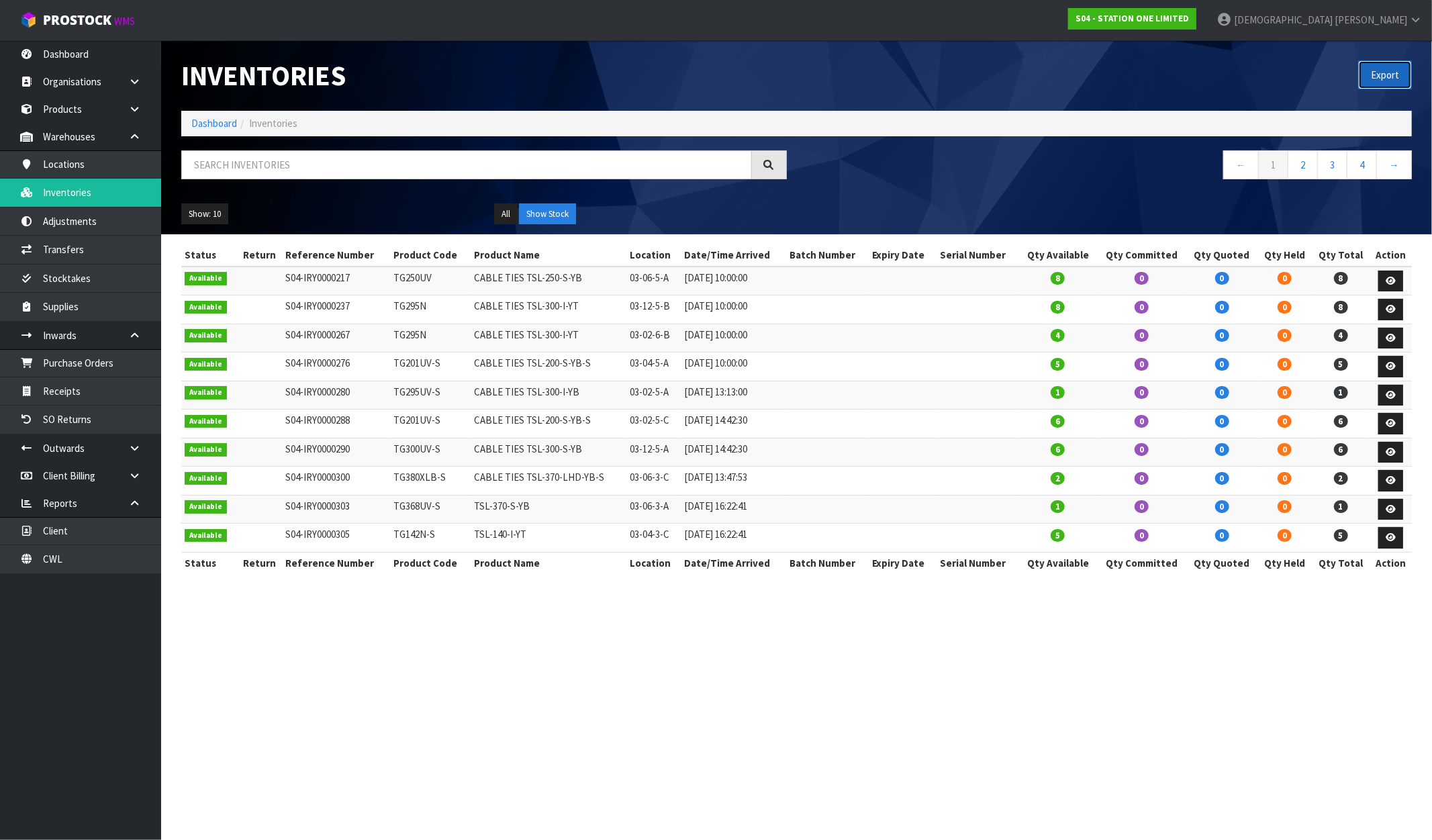
click at [1389, 72] on button "Export" at bounding box center [1385, 75] width 54 height 29
click at [1318, 58] on div "Export" at bounding box center [1110, 75] width 626 height 69
click at [1196, 21] on link "S04 - STATION ONE LIMITED" at bounding box center [1132, 18] width 128 height 21
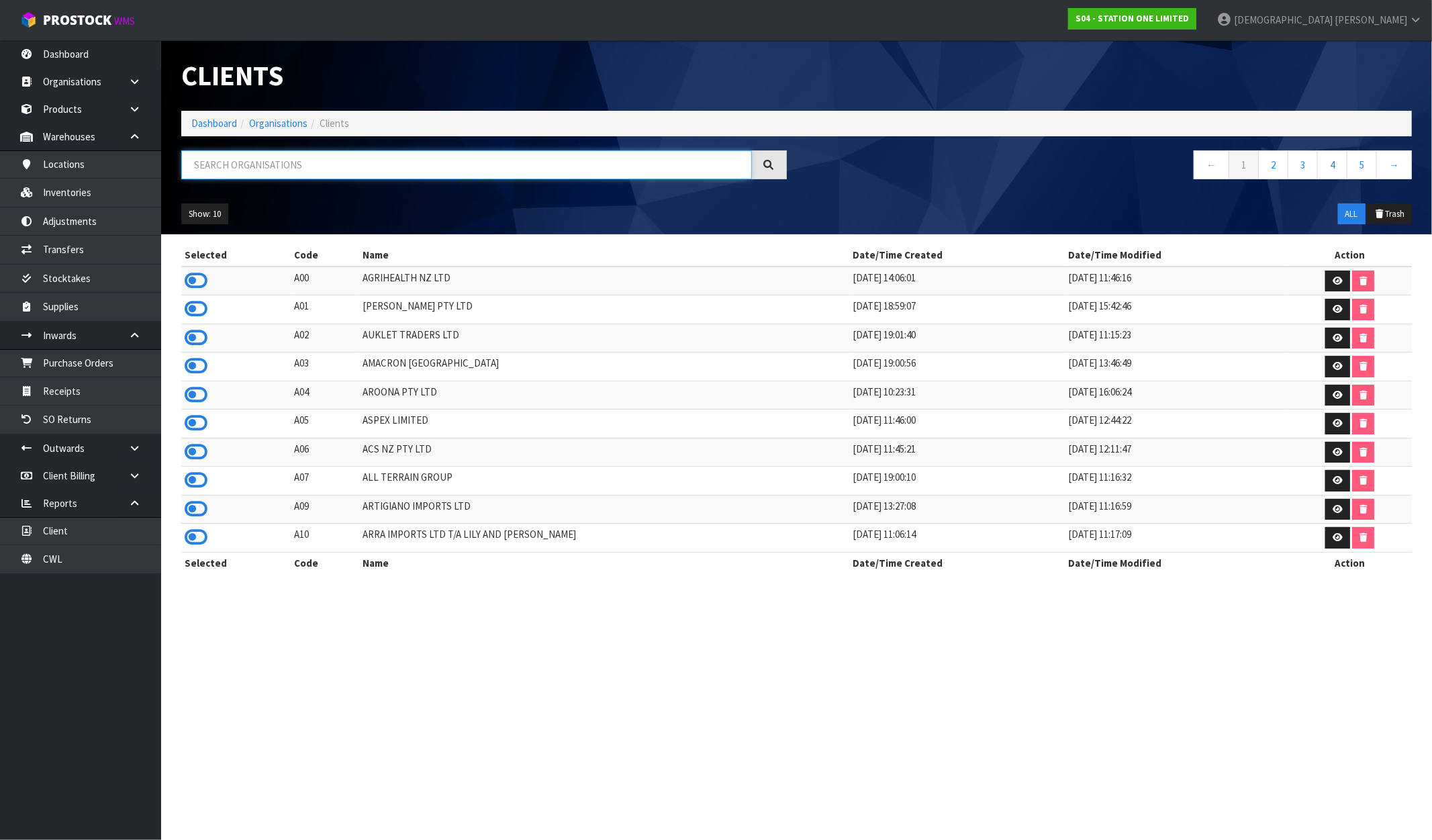
click at [239, 170] on input "text" at bounding box center [466, 164] width 571 height 29
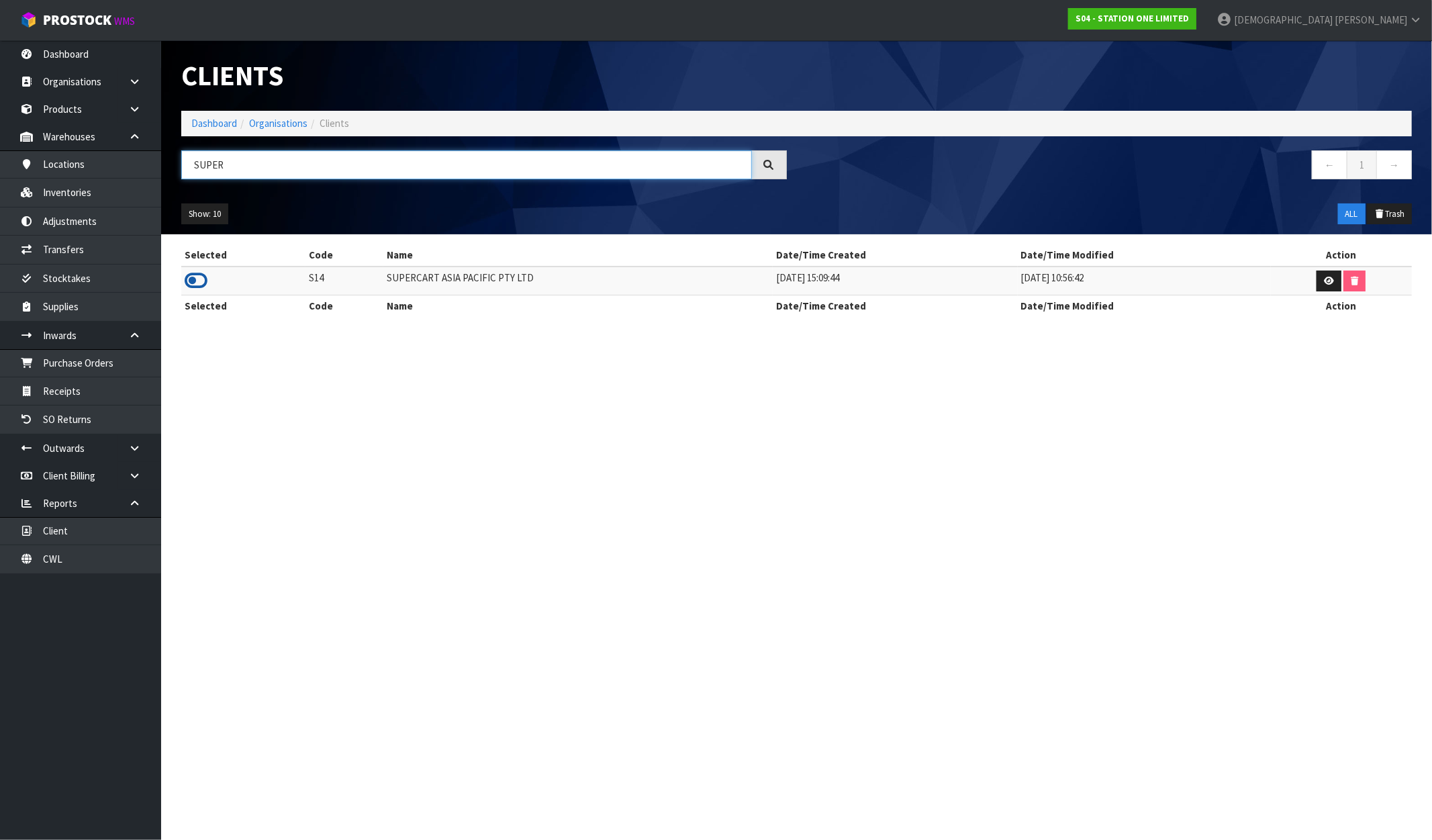
type input "SUPER"
click at [195, 280] on icon at bounding box center [196, 280] width 23 height 20
drag, startPoint x: 542, startPoint y: 277, endPoint x: 366, endPoint y: 276, distance: 176.0
click at [366, 276] on tr "S14 SUPERCART ASIA PACIFIC PTY LTD 02/08/2022 15:09:44 23/09/2022 10:56:42" at bounding box center [796, 280] width 1231 height 29
click at [90, 179] on link "Inventories" at bounding box center [80, 192] width 161 height 27
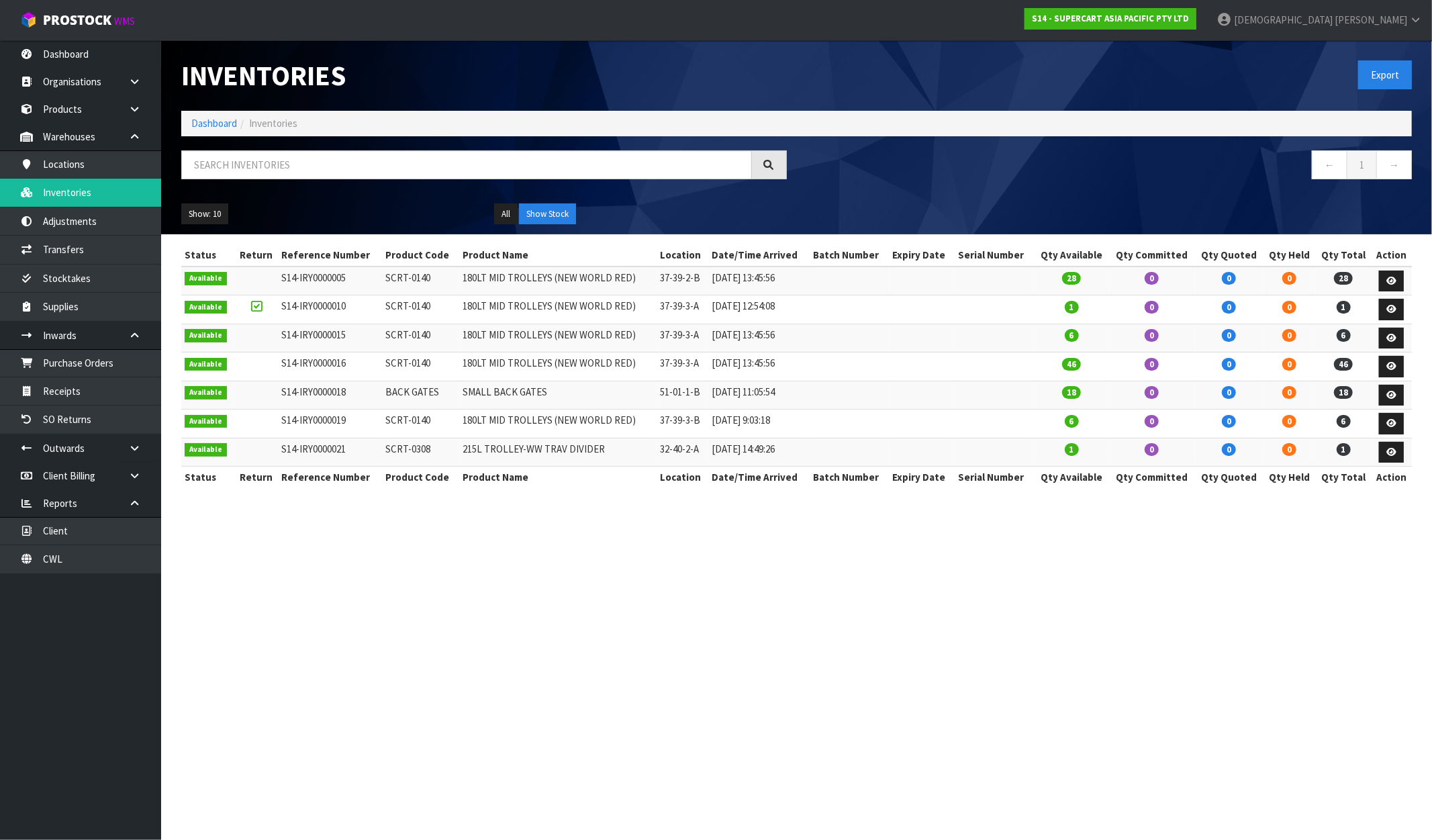
drag, startPoint x: 1386, startPoint y: 55, endPoint x: 1386, endPoint y: 69, distance: 14.0
click at [1386, 55] on div "Export" at bounding box center [1110, 75] width 626 height 69
click at [1386, 71] on button "Export" at bounding box center [1385, 75] width 54 height 29
click at [1196, 25] on link "S14 - SUPERCART ASIA PACIFIC PTY LTD" at bounding box center [1111, 18] width 172 height 21
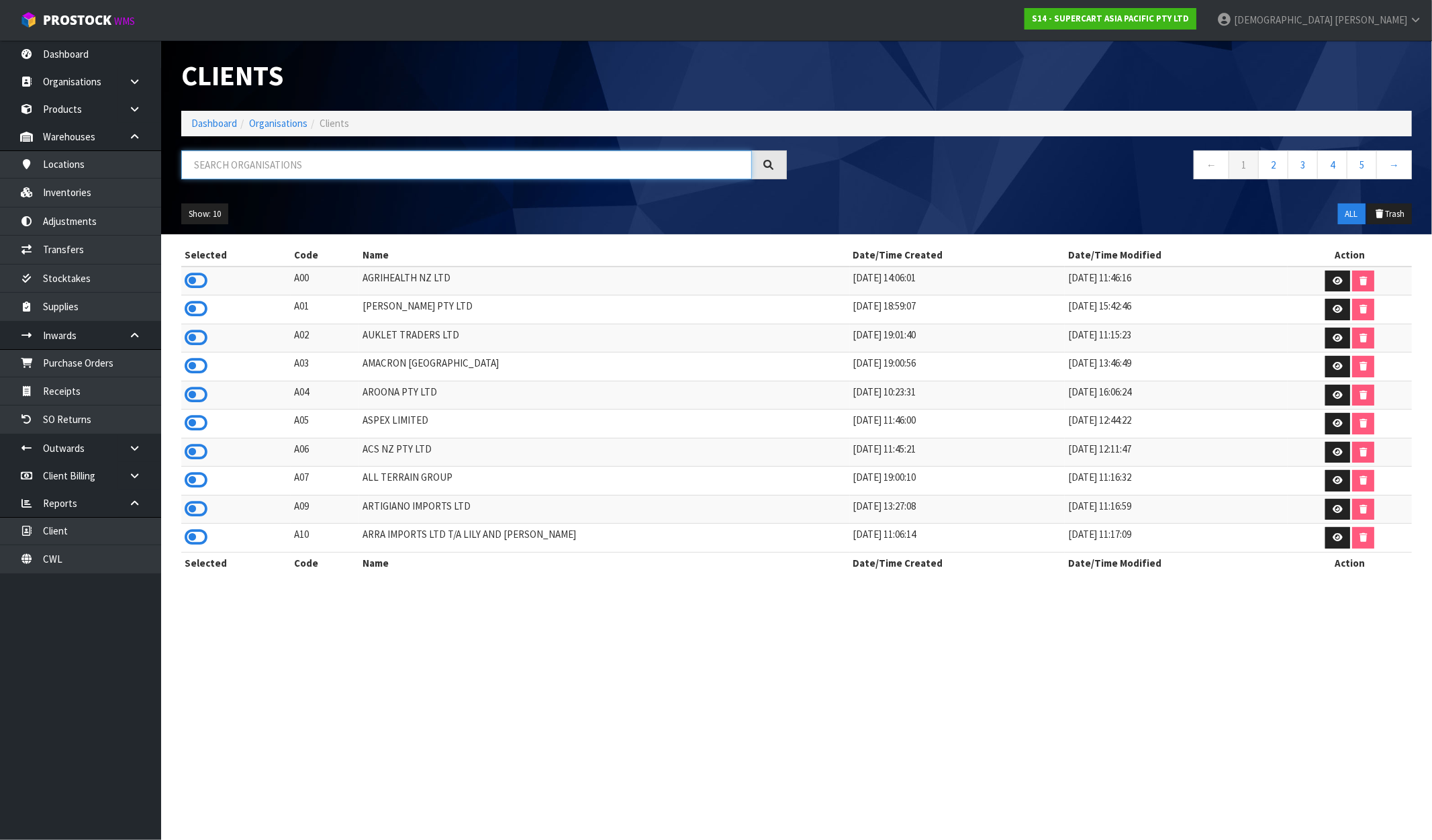
click at [290, 158] on input "text" at bounding box center [466, 164] width 571 height 29
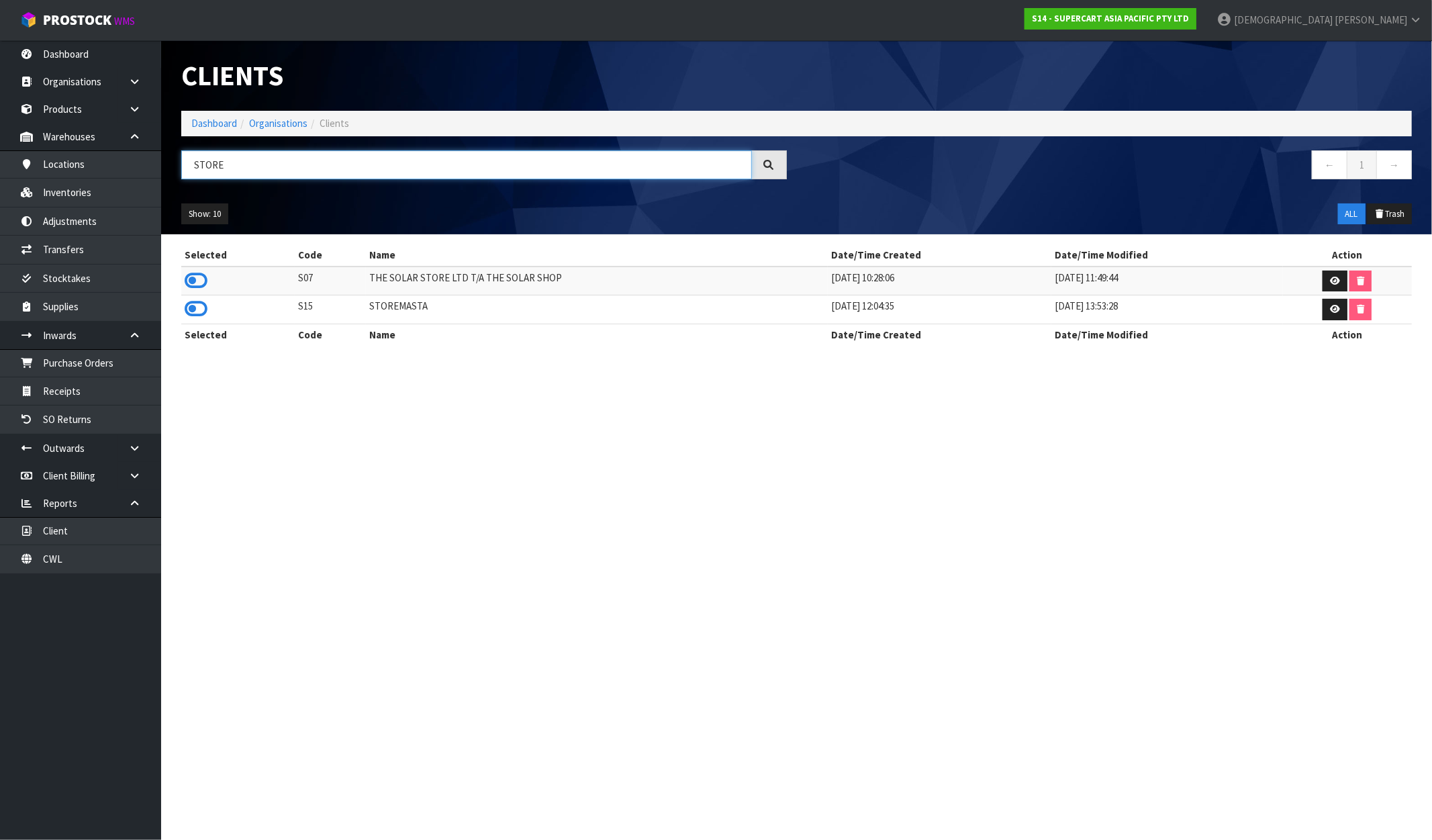
type input "STORE"
click at [209, 308] on td at bounding box center [237, 309] width 113 height 29
click at [195, 313] on icon at bounding box center [196, 308] width 23 height 20
drag, startPoint x: 388, startPoint y: 308, endPoint x: 356, endPoint y: 310, distance: 32.1
click at [356, 310] on tr "S15 STOREMASTA 11/09/2023 12:04:35 22/03/2024 13:53:28" at bounding box center [796, 309] width 1231 height 29
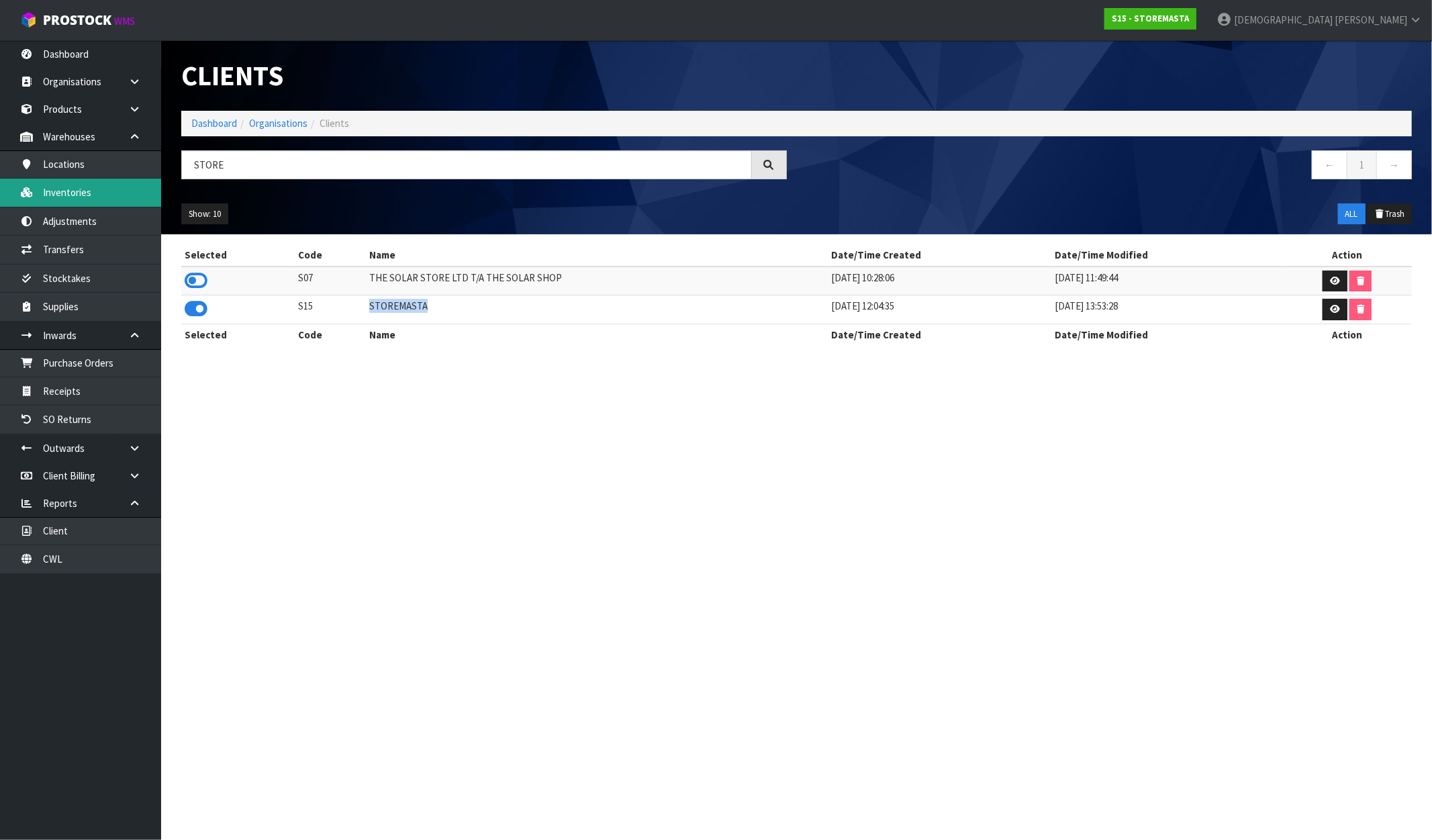
click at [76, 185] on link "Inventories" at bounding box center [80, 192] width 161 height 27
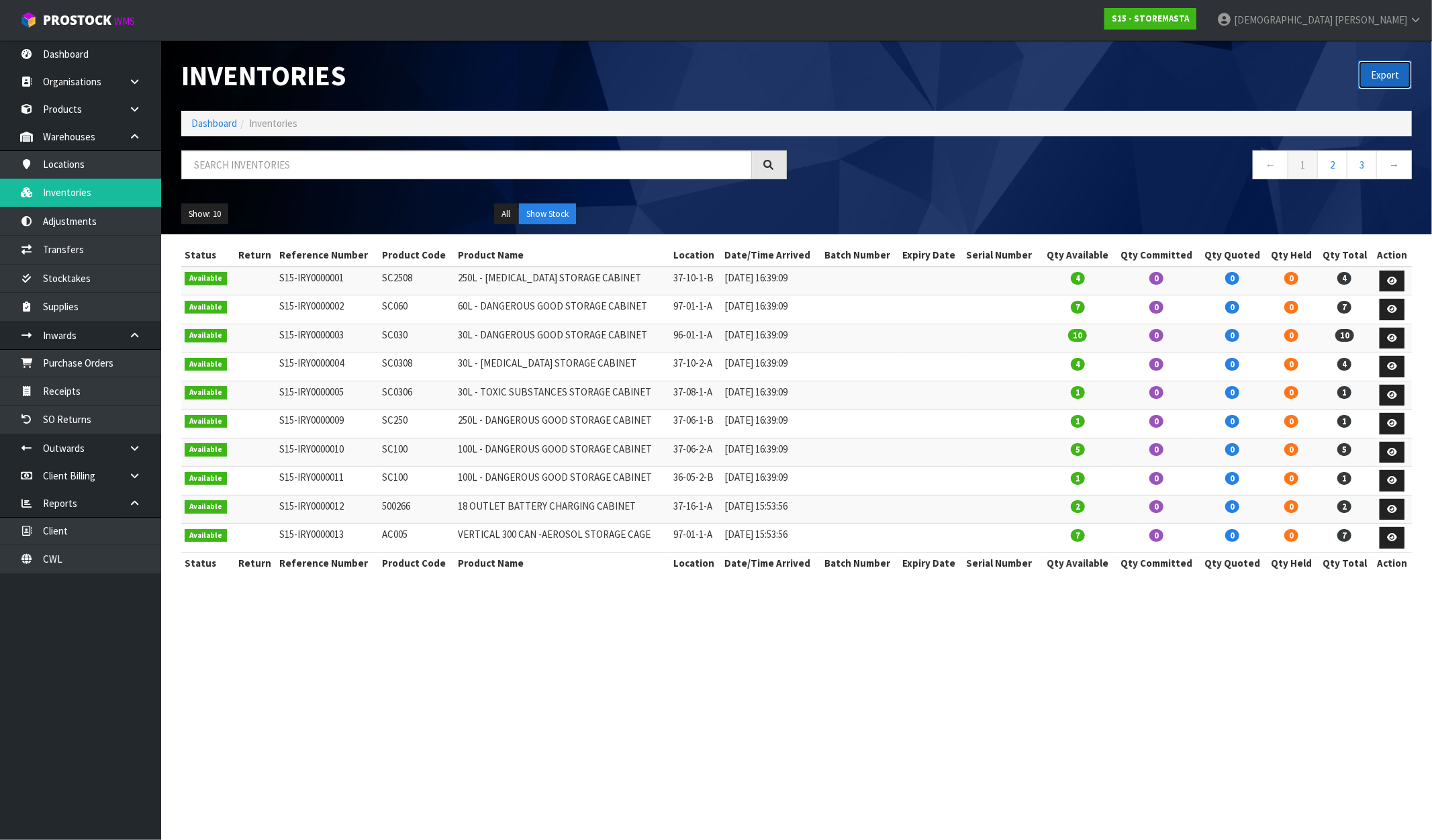
click at [1394, 83] on button "Export" at bounding box center [1385, 75] width 54 height 29
click at [1189, 20] on strong "S15 - STOREMASTA" at bounding box center [1151, 18] width 77 height 11
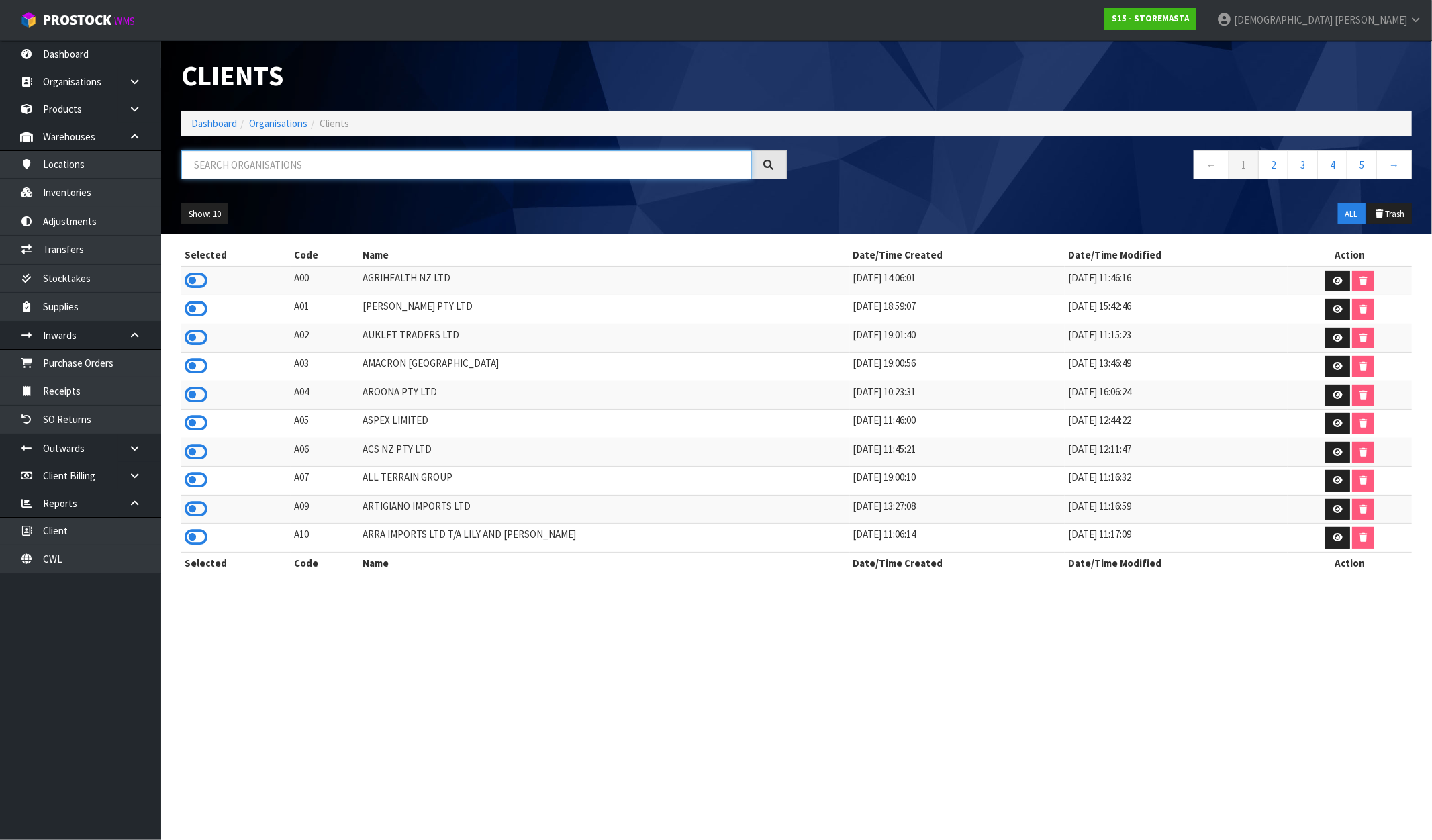
drag, startPoint x: 300, startPoint y: 163, endPoint x: 224, endPoint y: 186, distance: 79.4
click at [298, 164] on input "text" at bounding box center [466, 164] width 571 height 29
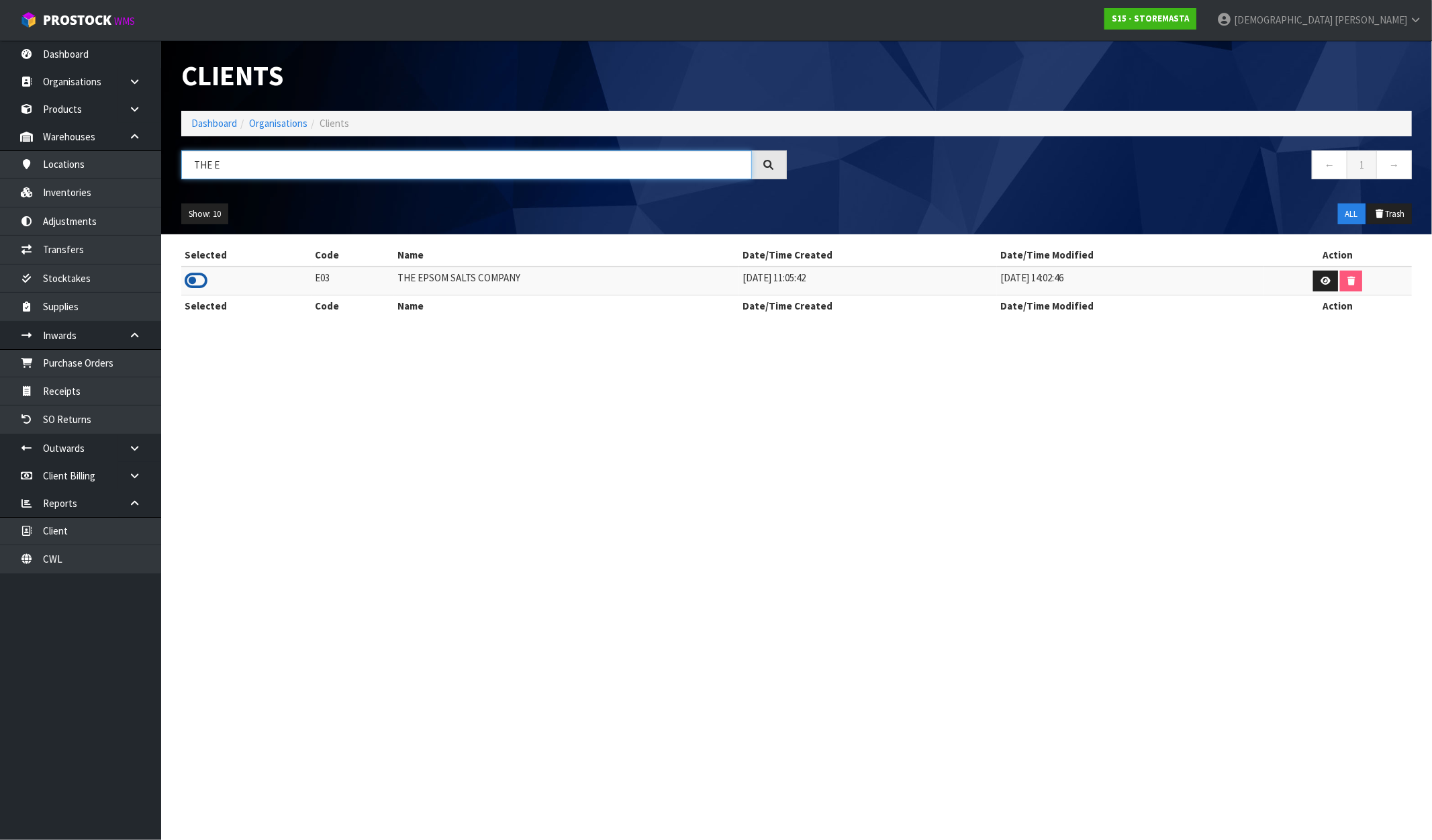
type input "THE E"
click at [195, 277] on icon at bounding box center [196, 280] width 23 height 20
drag, startPoint x: 524, startPoint y: 273, endPoint x: 363, endPoint y: 274, distance: 161.0
click at [365, 274] on tr "E03 THE EPSOM SALTS COMPANY 27/05/2019 11:05:42 24/07/2023 14:02:46" at bounding box center [796, 280] width 1231 height 29
drag, startPoint x: 79, startPoint y: 192, endPoint x: 190, endPoint y: 192, distance: 111.0
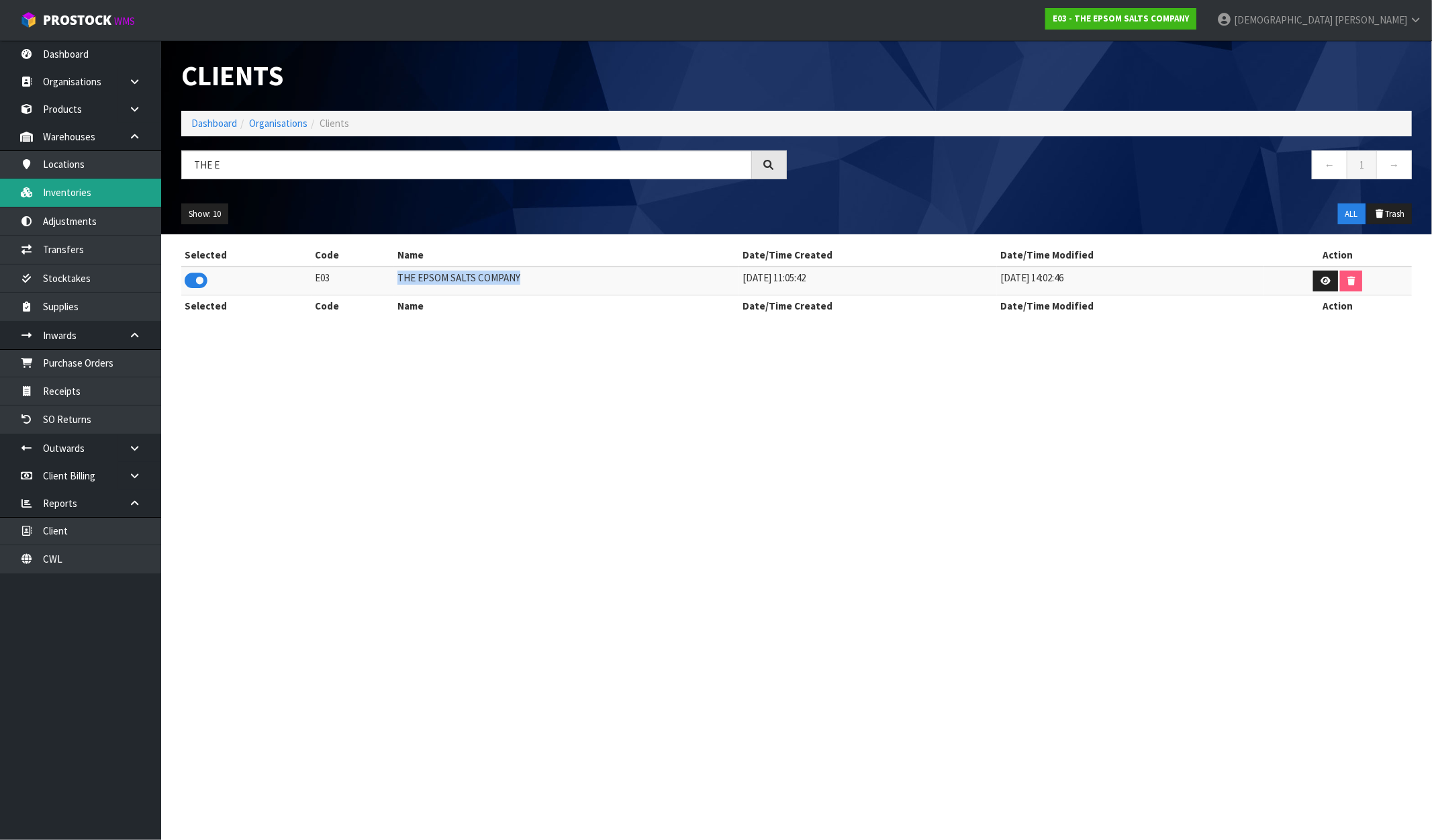
click at [79, 192] on link "Inventories" at bounding box center [80, 192] width 161 height 27
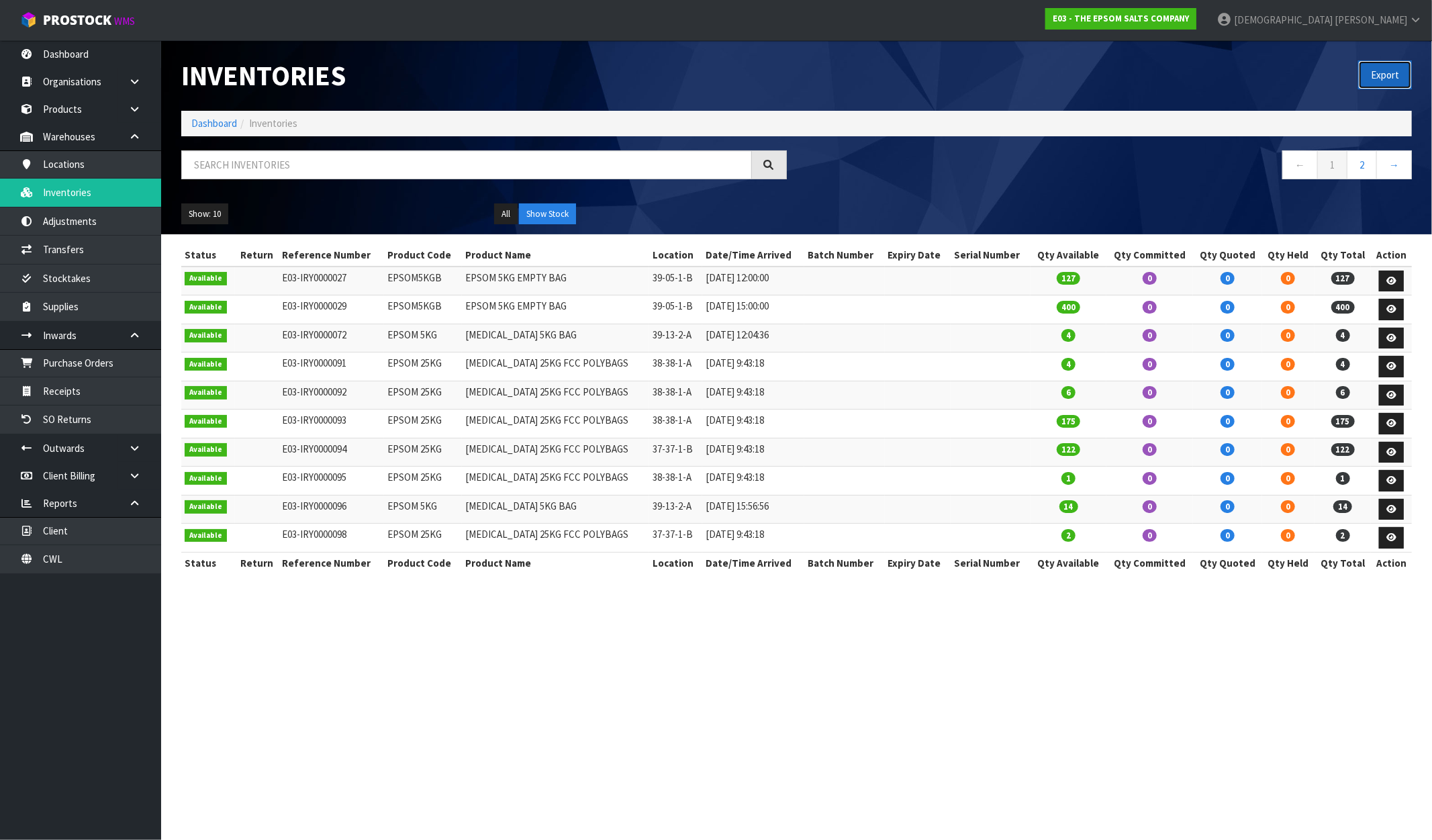
click at [1370, 68] on button "Export" at bounding box center [1385, 75] width 54 height 29
click at [1189, 18] on strong "E03 - THE EPSOM SALTS COMPANY" at bounding box center [1121, 18] width 136 height 11
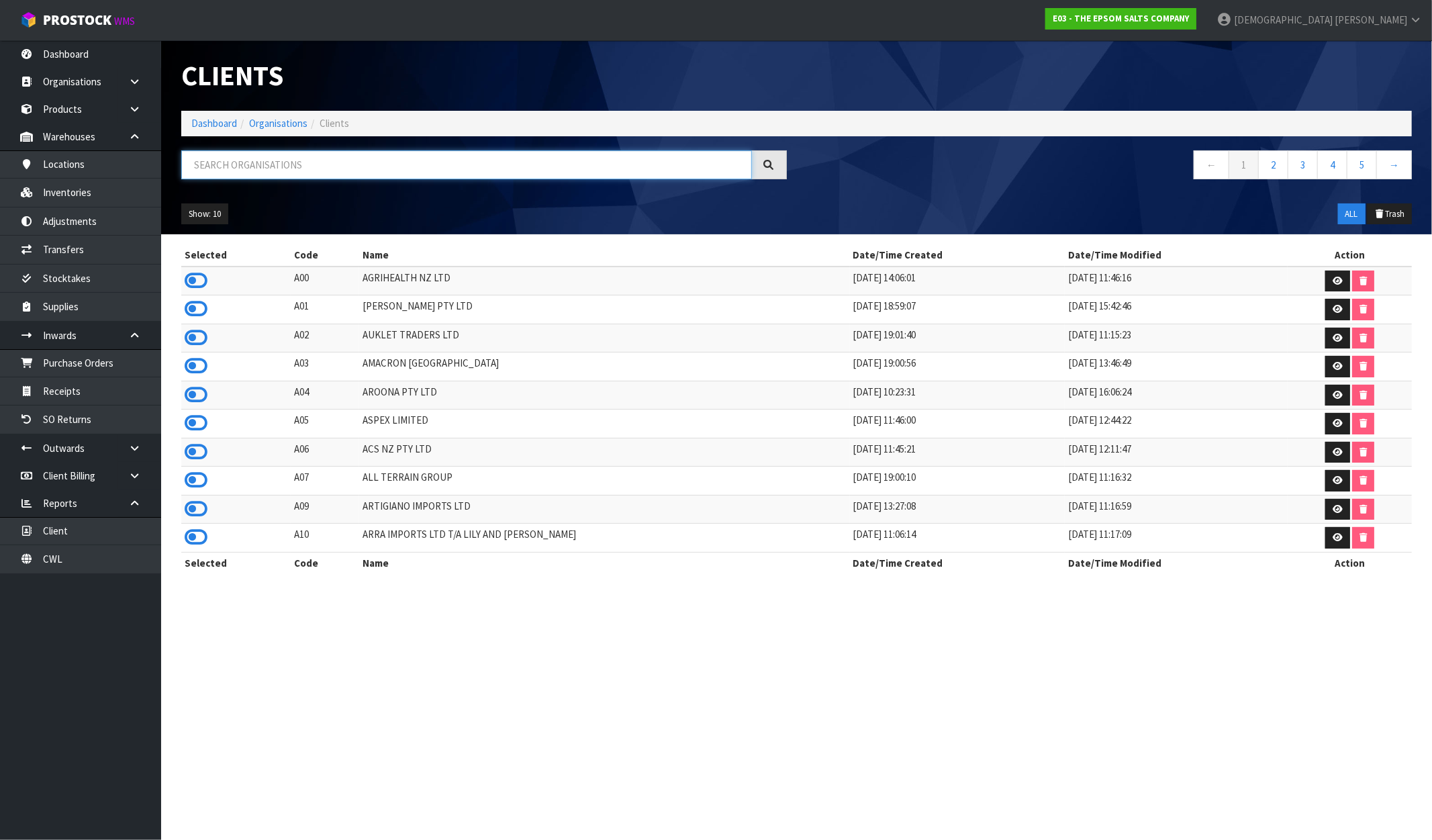
click at [371, 155] on input "text" at bounding box center [466, 164] width 571 height 29
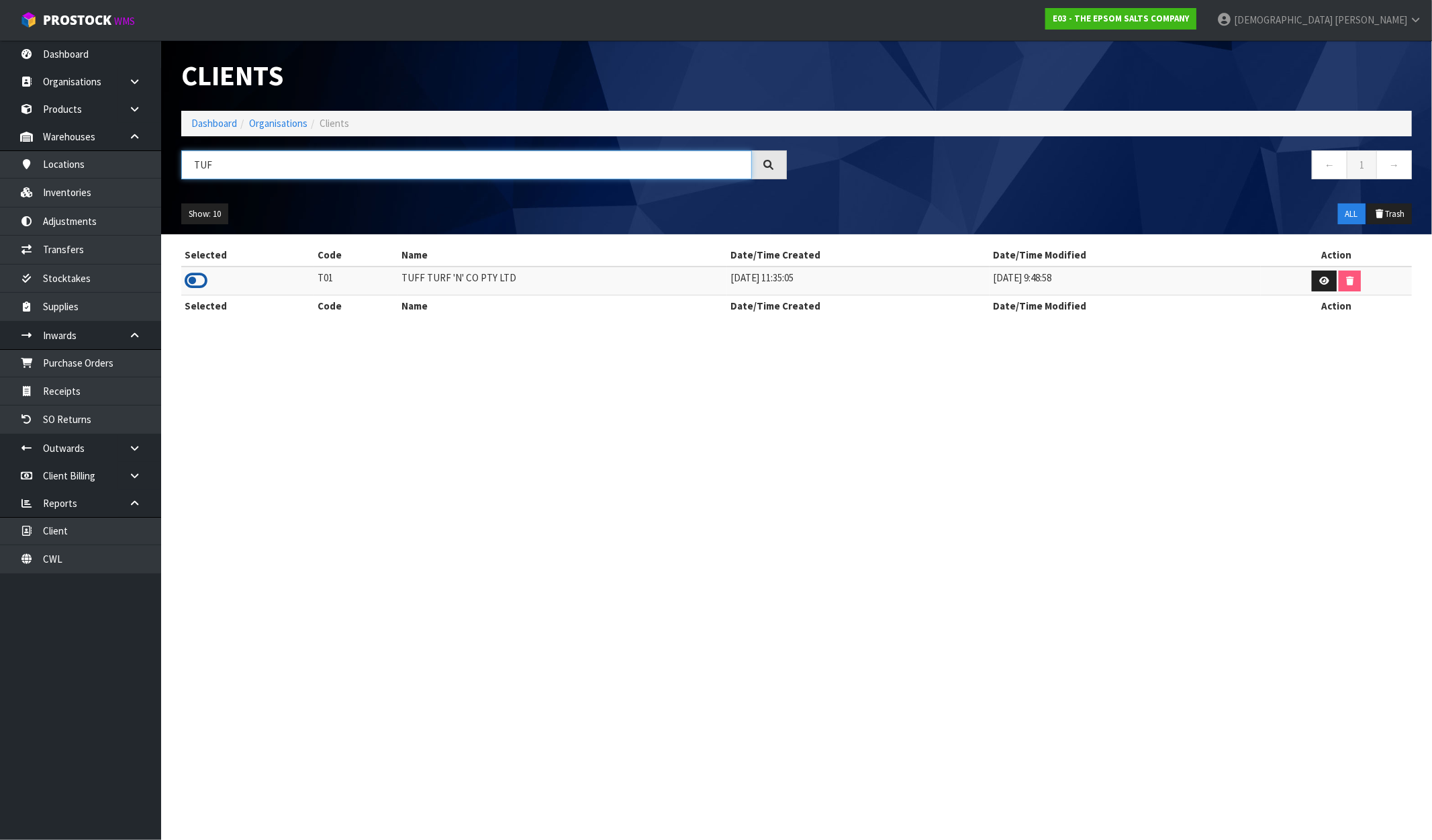
type input "TUF"
click at [186, 285] on icon at bounding box center [196, 280] width 23 height 20
drag, startPoint x: 531, startPoint y: 290, endPoint x: 391, endPoint y: 287, distance: 140.0
click at [398, 287] on td "TUFF TURF 'N' CO PTY LTD" at bounding box center [563, 280] width 330 height 29
click at [54, 198] on link "Inventories" at bounding box center [80, 192] width 161 height 27
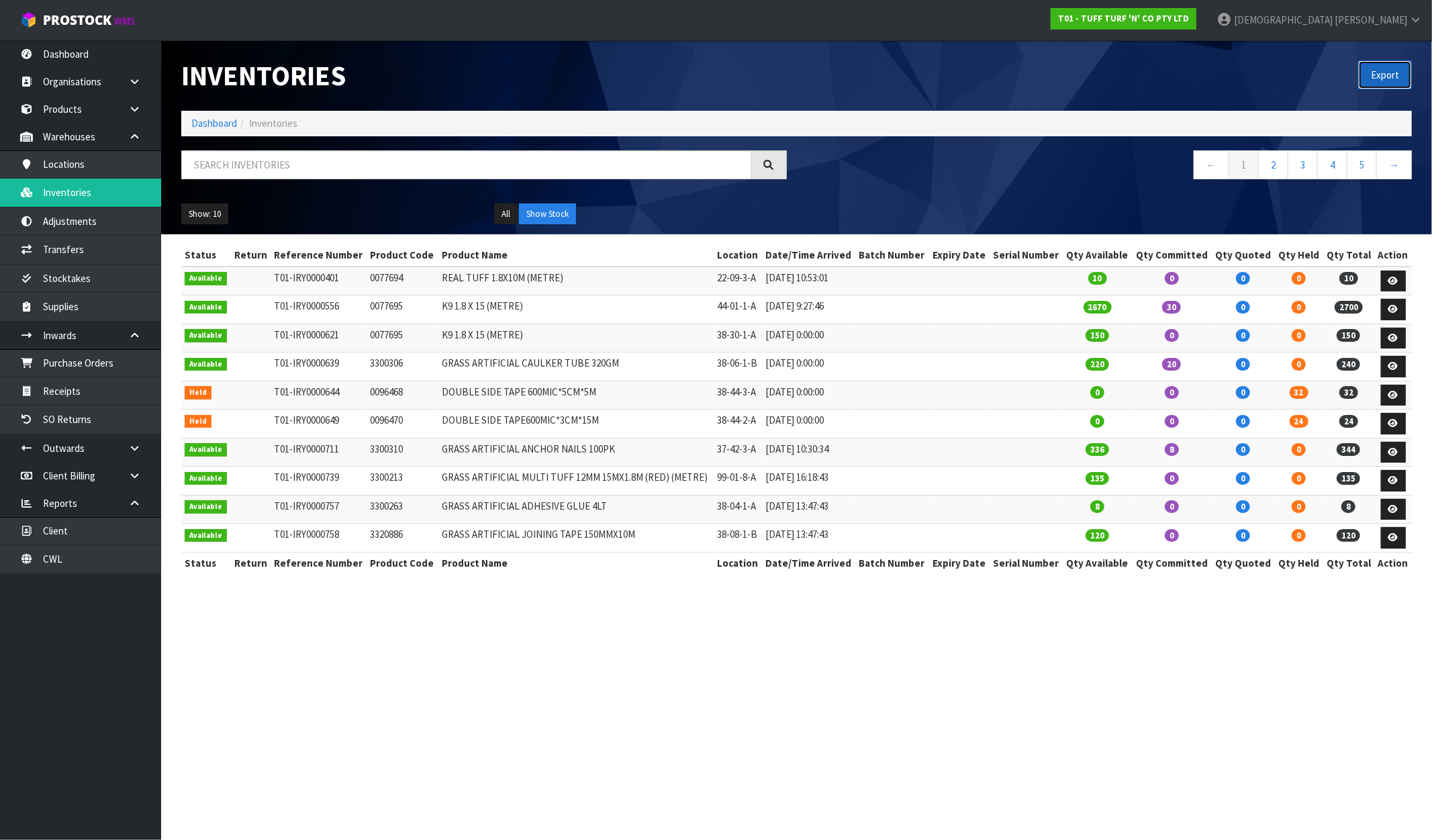
click at [1374, 87] on button "Export" at bounding box center [1385, 75] width 54 height 29
click at [1189, 15] on strong "T01 - TUFF TURF 'N' CO PTY LTD" at bounding box center [1123, 18] width 131 height 11
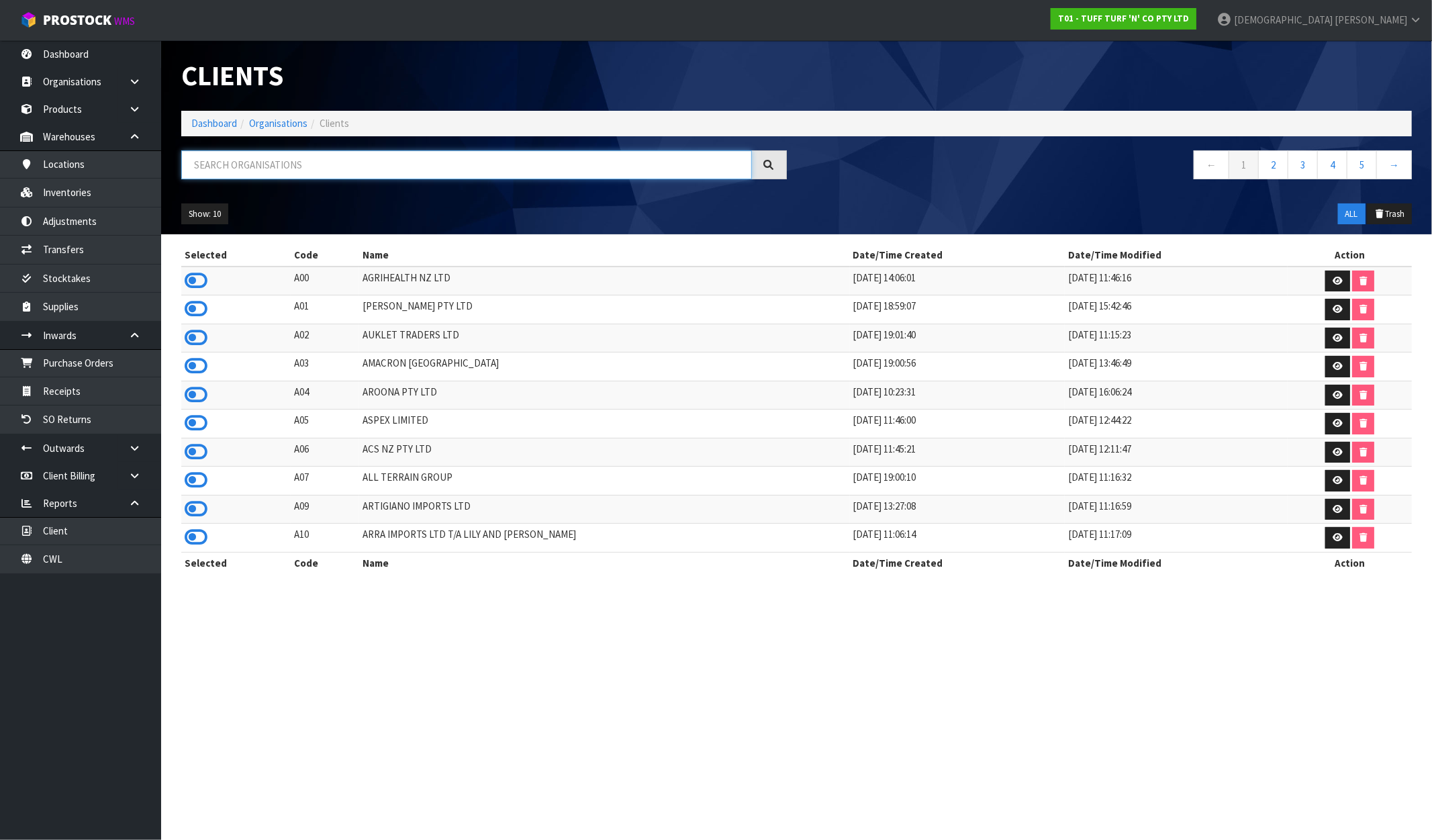
click at [243, 176] on input "text" at bounding box center [466, 164] width 571 height 29
paste input "THE BIDET SHOP"
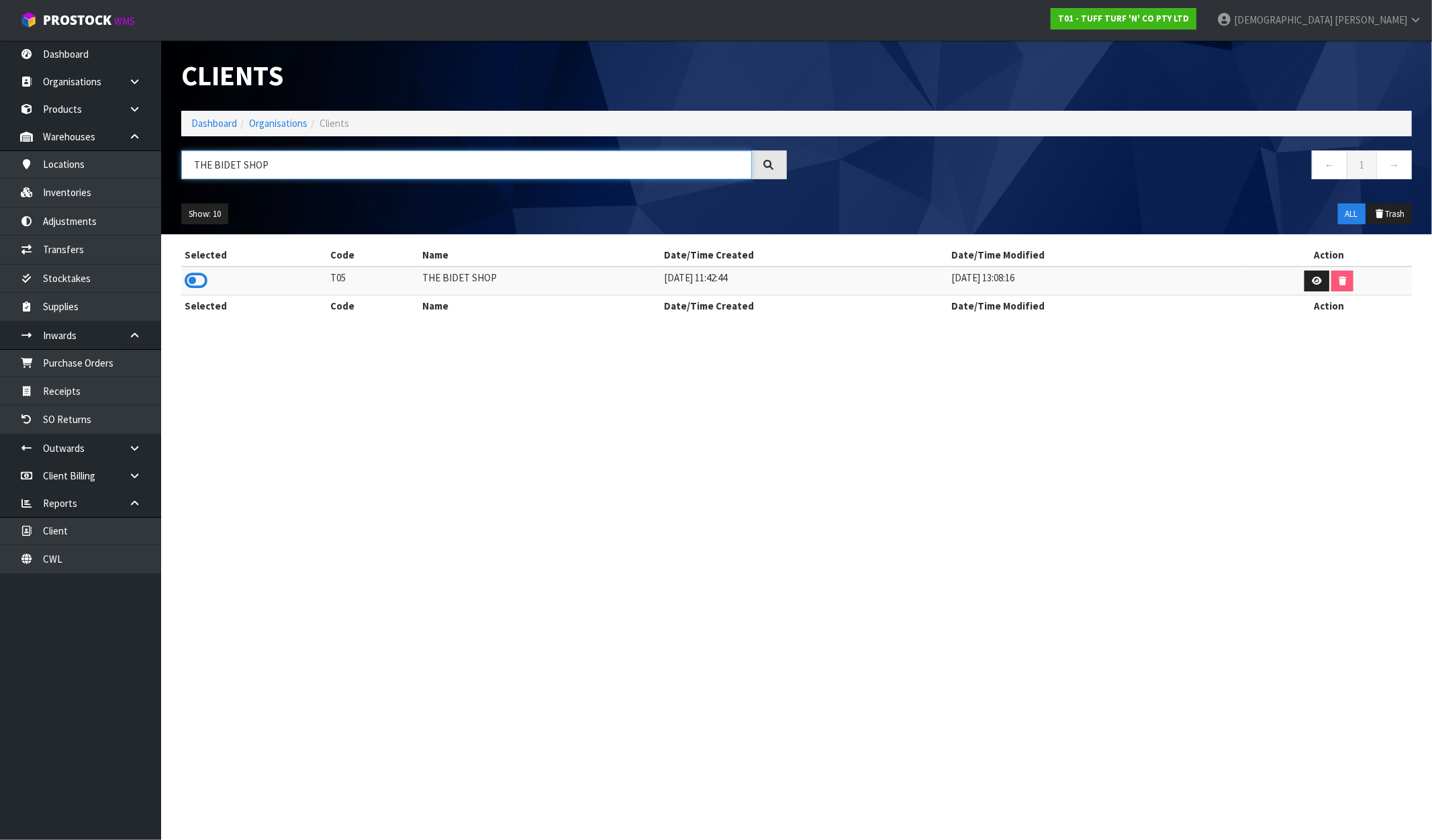
type input "THE BIDET SHOP"
click at [183, 286] on td at bounding box center [254, 280] width 146 height 29
click at [192, 283] on icon at bounding box center [196, 280] width 23 height 20
click at [85, 188] on link "Inventories" at bounding box center [80, 192] width 161 height 27
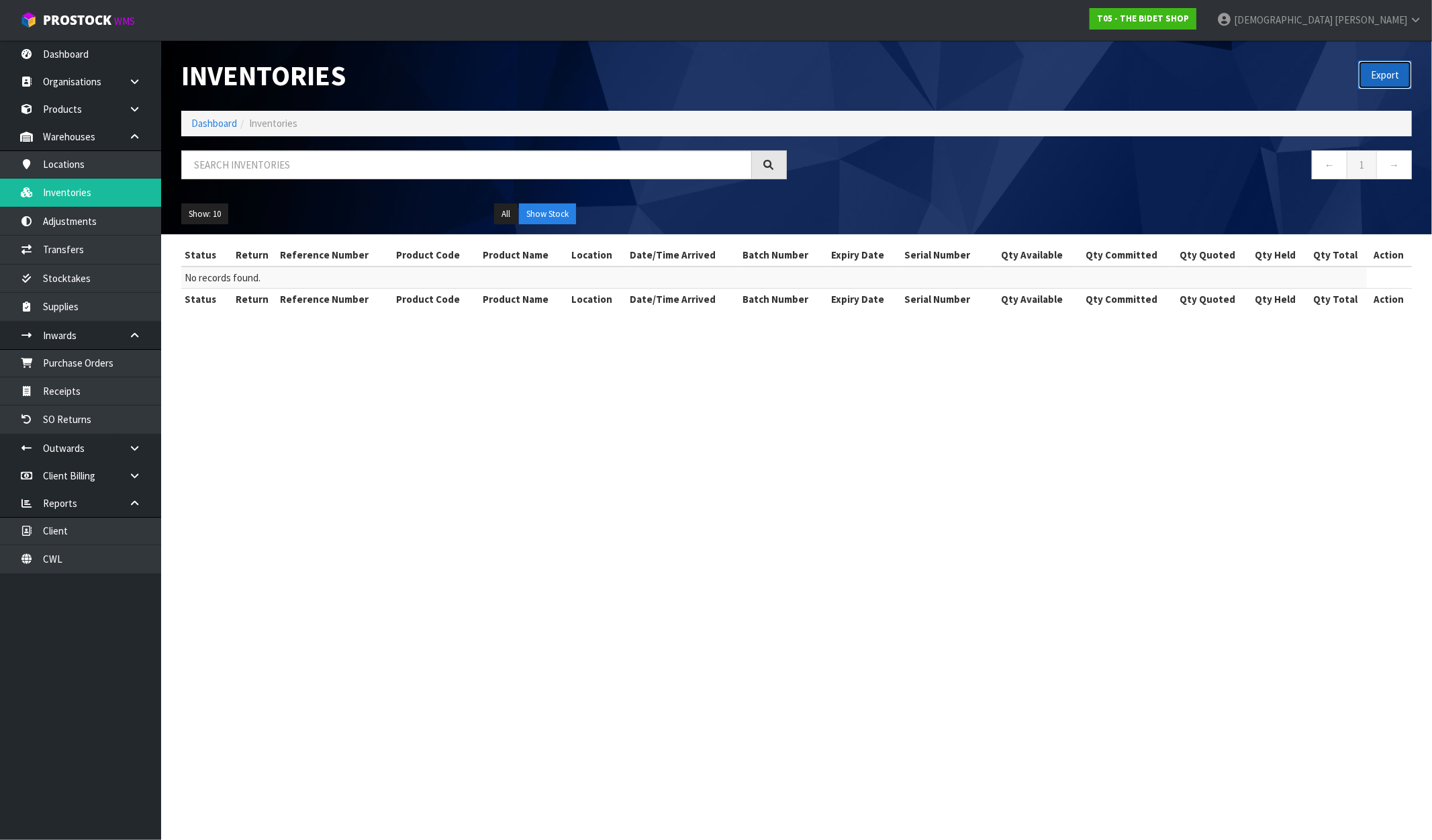
click at [1404, 69] on button "Export" at bounding box center [1385, 75] width 54 height 29
click at [1314, 63] on div "Export" at bounding box center [1110, 75] width 626 height 69
click at [1189, 23] on strong "T05 - THE BIDET SHOP" at bounding box center [1143, 18] width 92 height 11
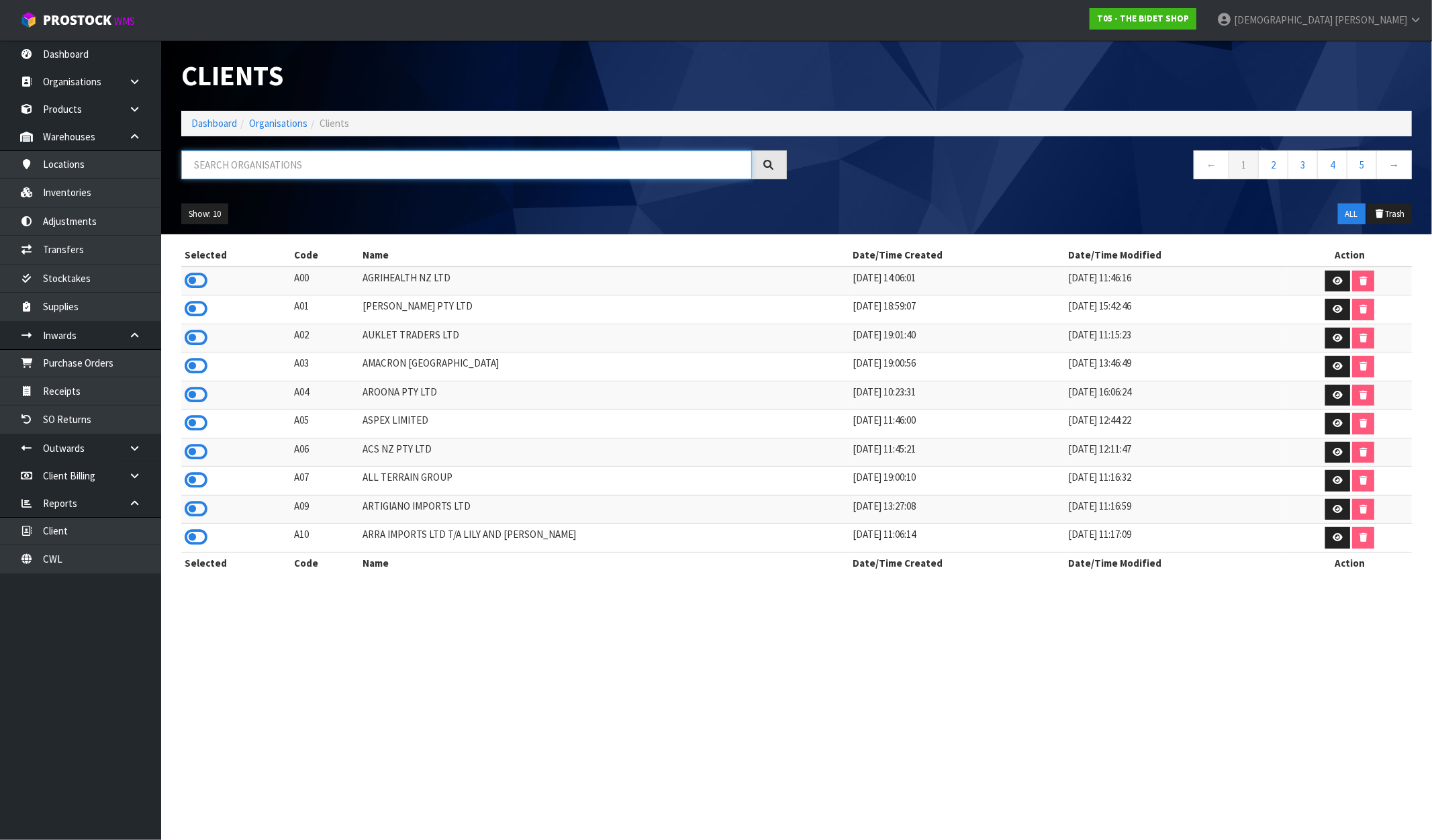
click at [314, 168] on input "text" at bounding box center [466, 164] width 571 height 29
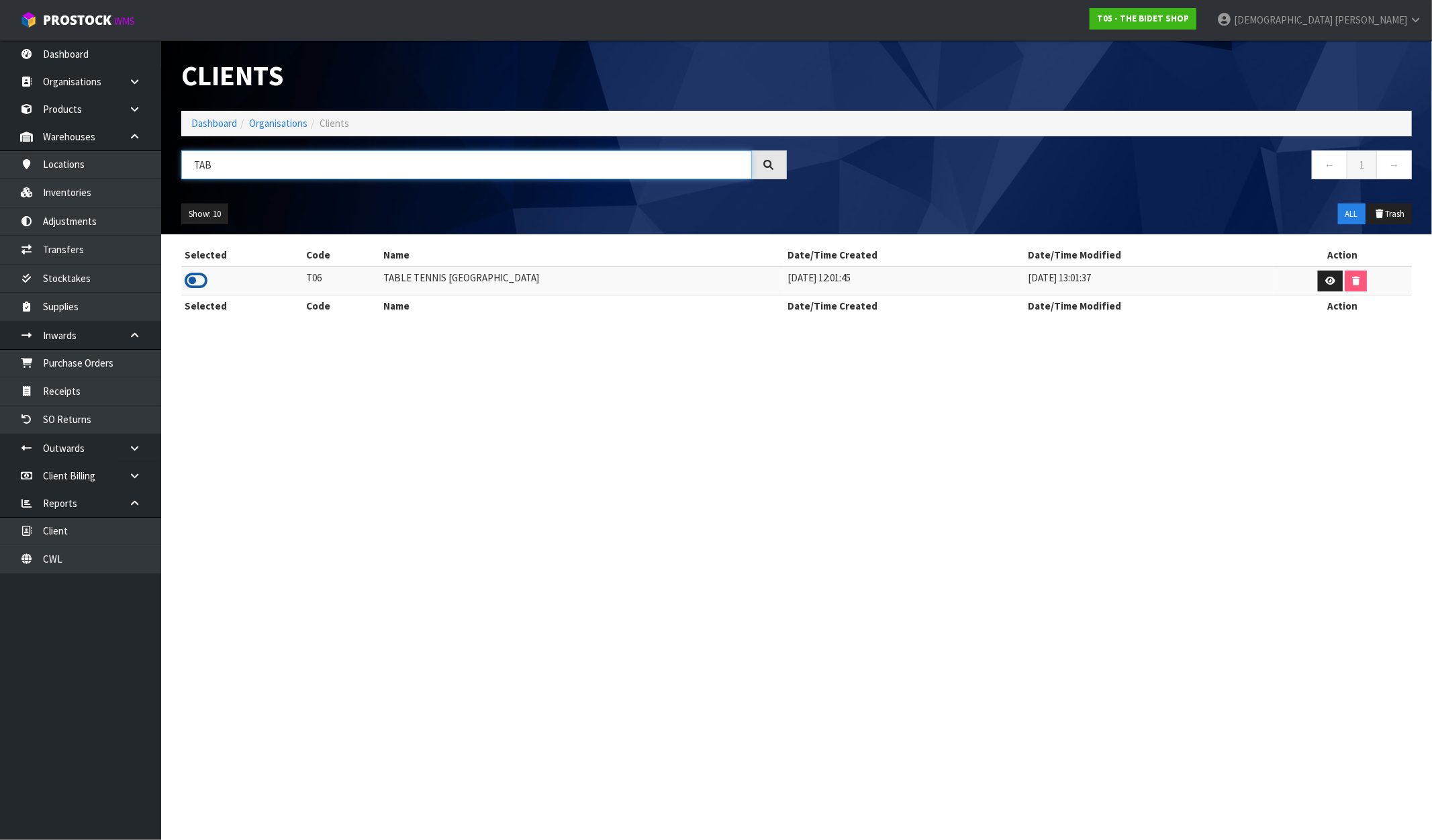
type input "TAB"
click at [193, 283] on icon at bounding box center [196, 280] width 23 height 20
drag, startPoint x: 585, startPoint y: 274, endPoint x: 324, endPoint y: 274, distance: 261.0
click at [324, 274] on tr "T06 TABLE TENNIS NEW ZEALAND 11/09/2023 12:01:45 26/02/2024 13:01:37" at bounding box center [796, 280] width 1231 height 29
click at [53, 199] on link "Inventories" at bounding box center [80, 192] width 161 height 27
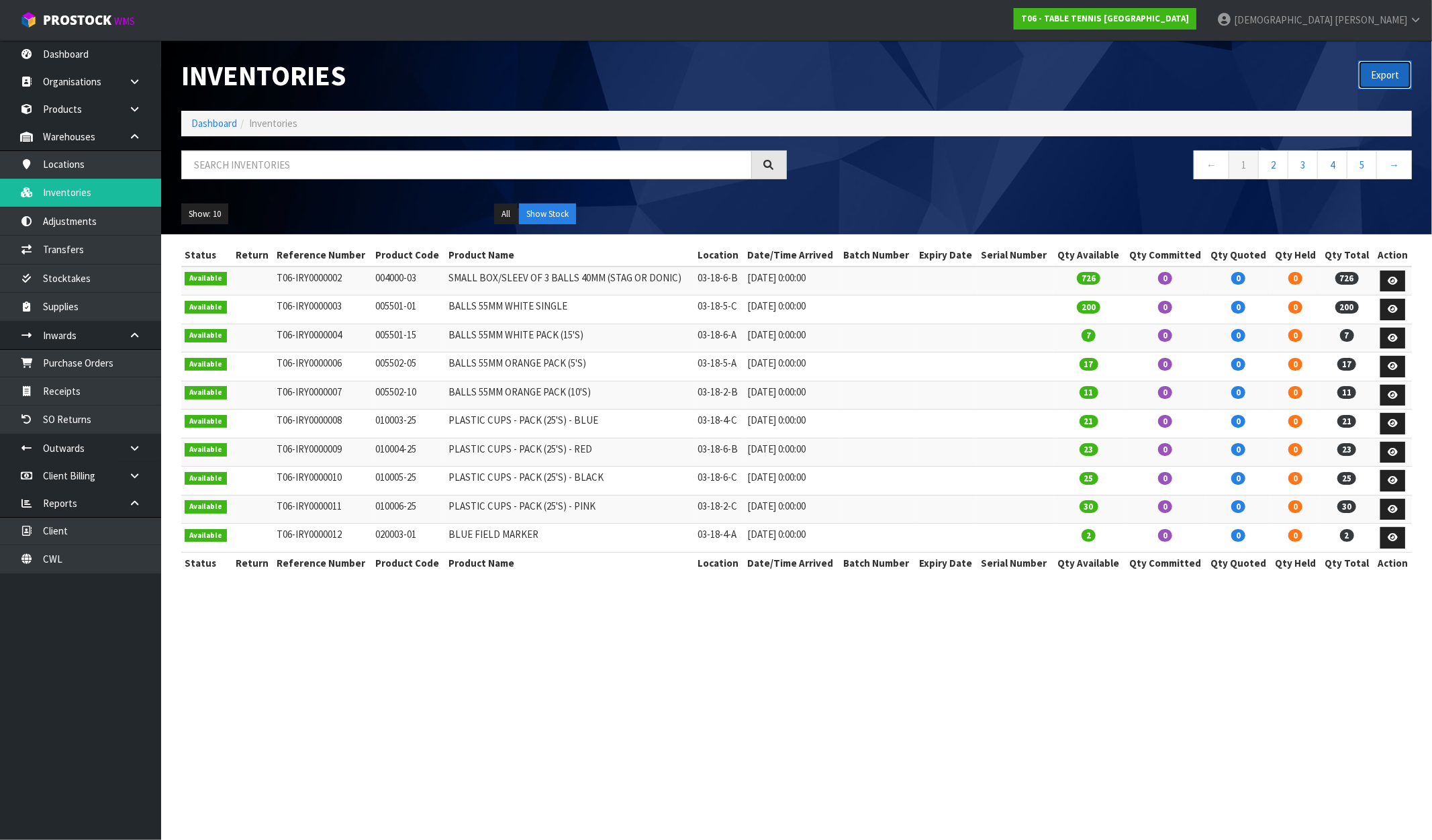
click at [1377, 63] on button "Export" at bounding box center [1385, 75] width 54 height 29
click at [1196, 23] on link "T06 - TABLE TENNIS NEW ZEALAND" at bounding box center [1106, 18] width 183 height 21
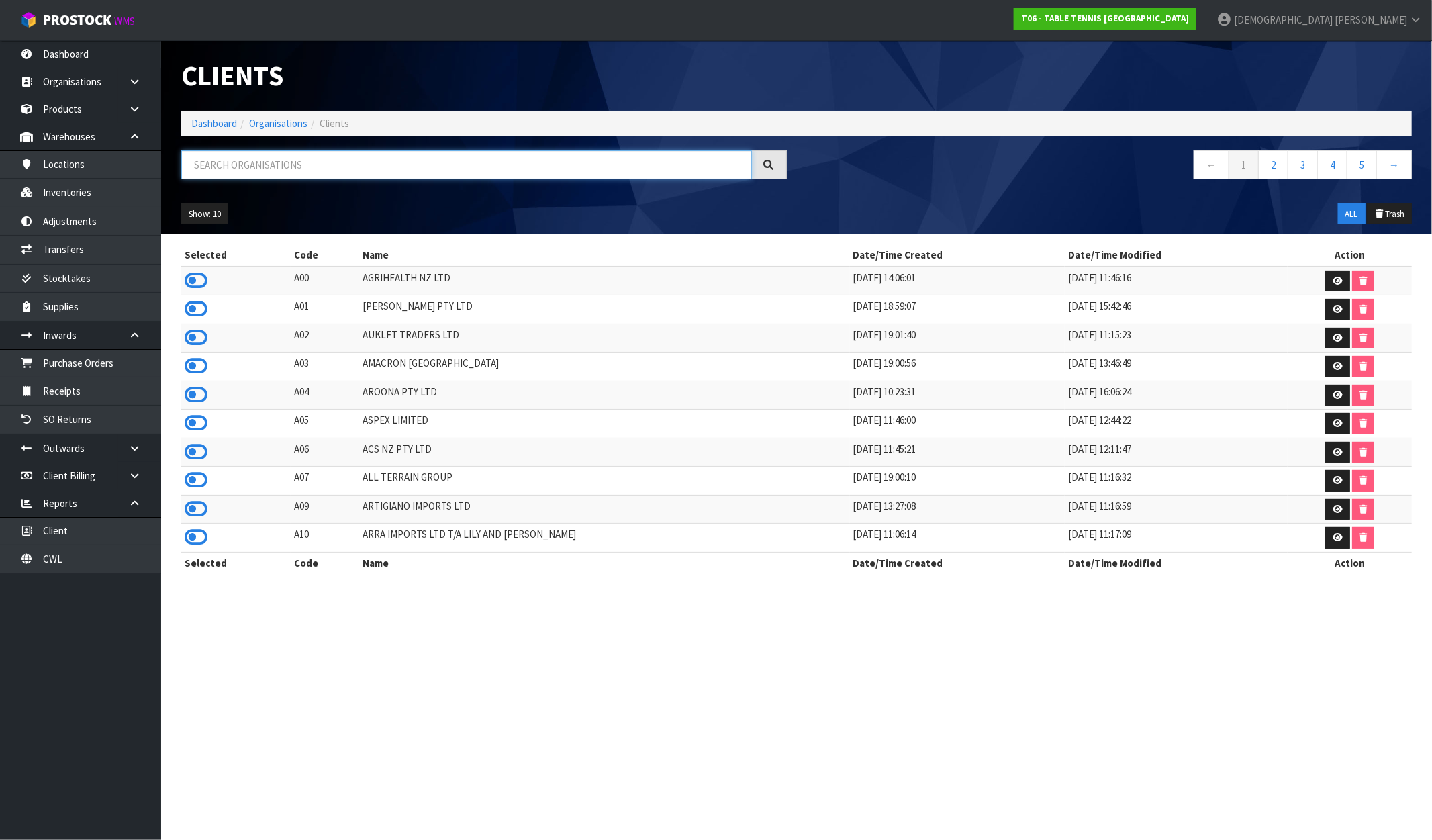
click at [252, 157] on input "text" at bounding box center [466, 164] width 571 height 29
paste input "VALEN"
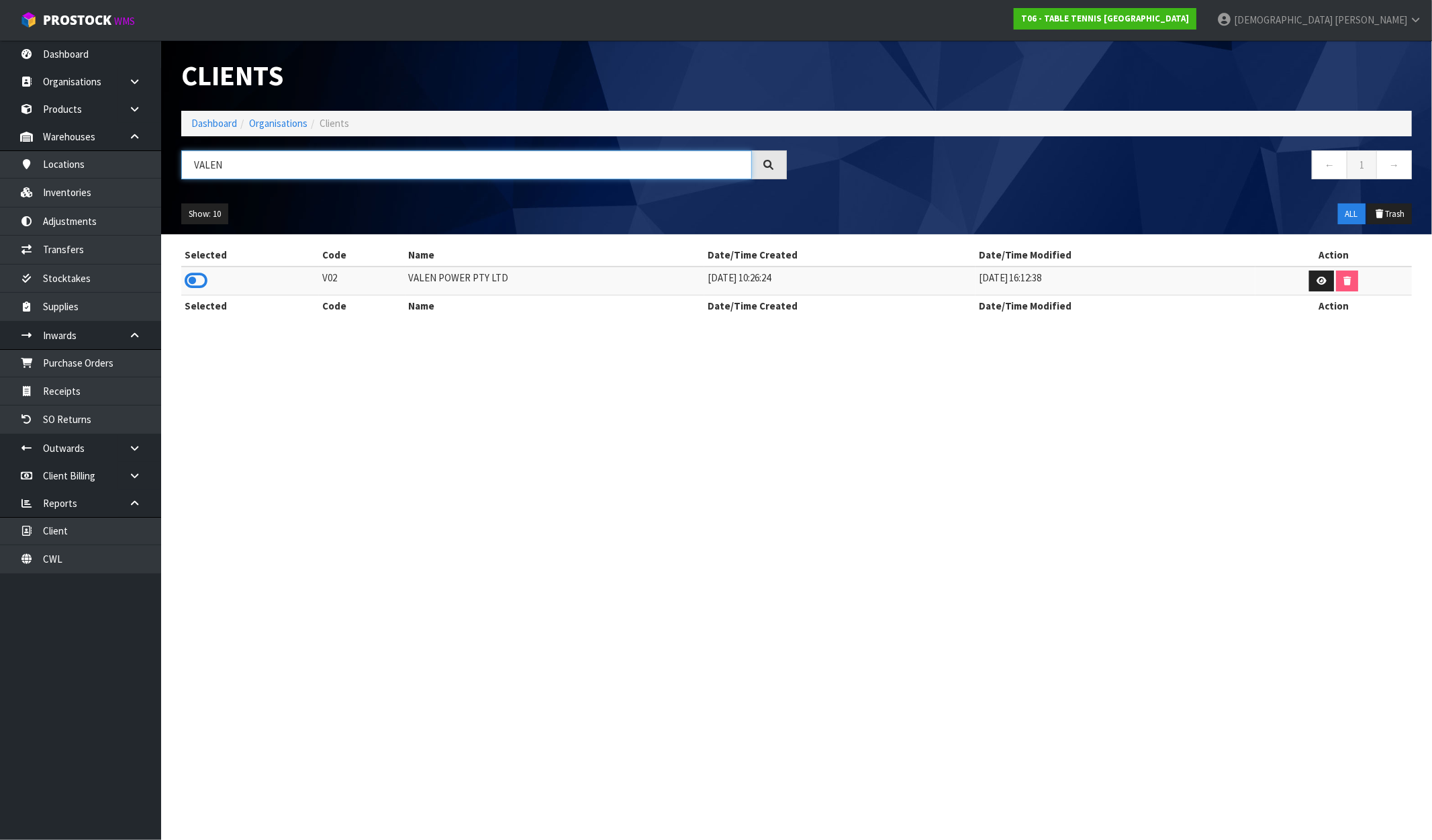
type input "VALEN"
drag, startPoint x: 522, startPoint y: 279, endPoint x: 343, endPoint y: 280, distance: 179.0
click at [343, 280] on tr "V02 VALEN POWER PTY LTD 18/06/2019 10:26:24 11/11/2019 16:12:38" at bounding box center [796, 280] width 1231 height 29
click at [192, 280] on icon at bounding box center [196, 280] width 23 height 20
click at [84, 198] on link "Inventories" at bounding box center [80, 192] width 161 height 27
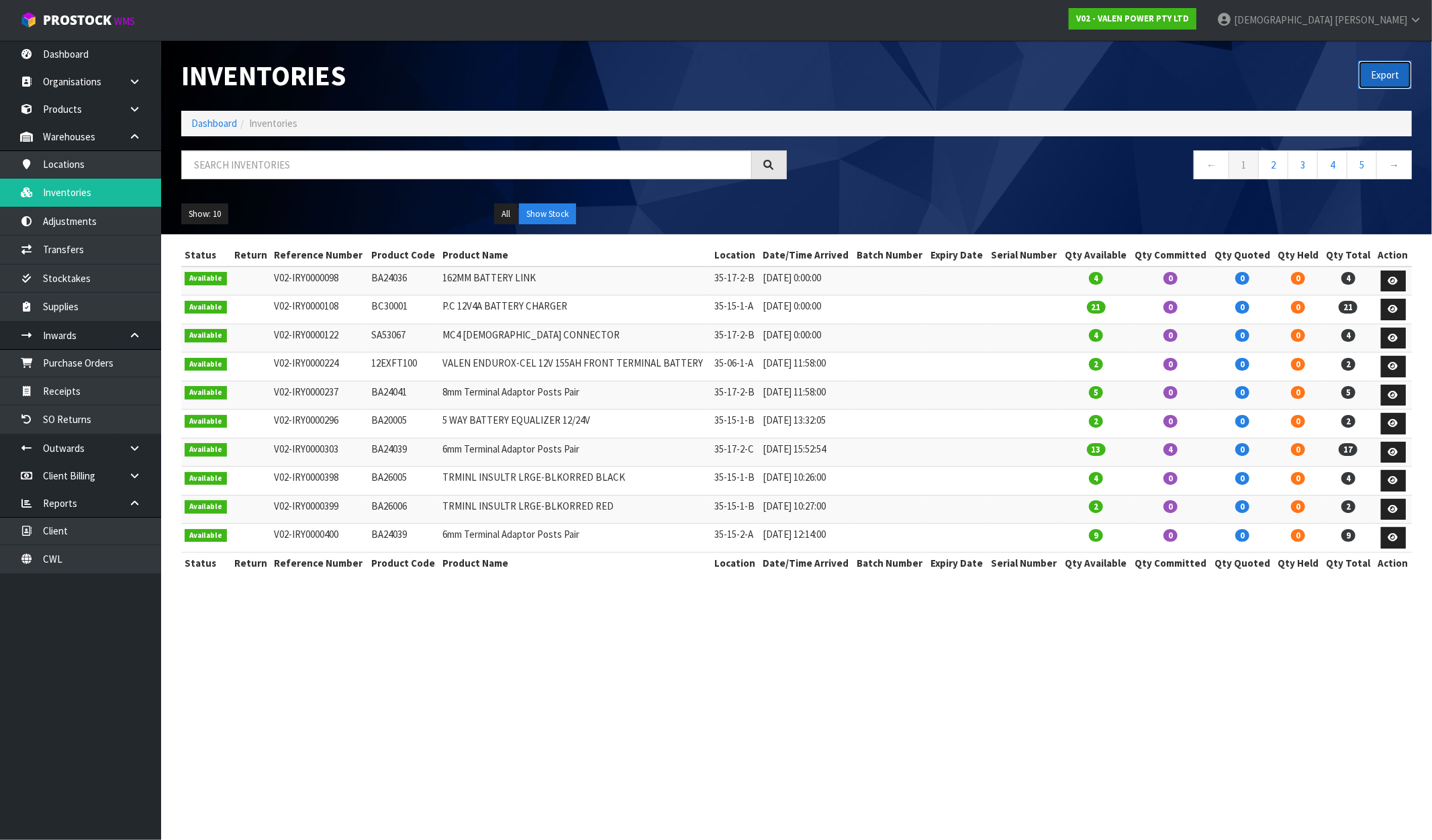
click at [1390, 83] on button "Export" at bounding box center [1385, 75] width 54 height 29
click at [1189, 18] on strong "V02 - VALEN POWER PTY LTD" at bounding box center [1133, 18] width 113 height 11
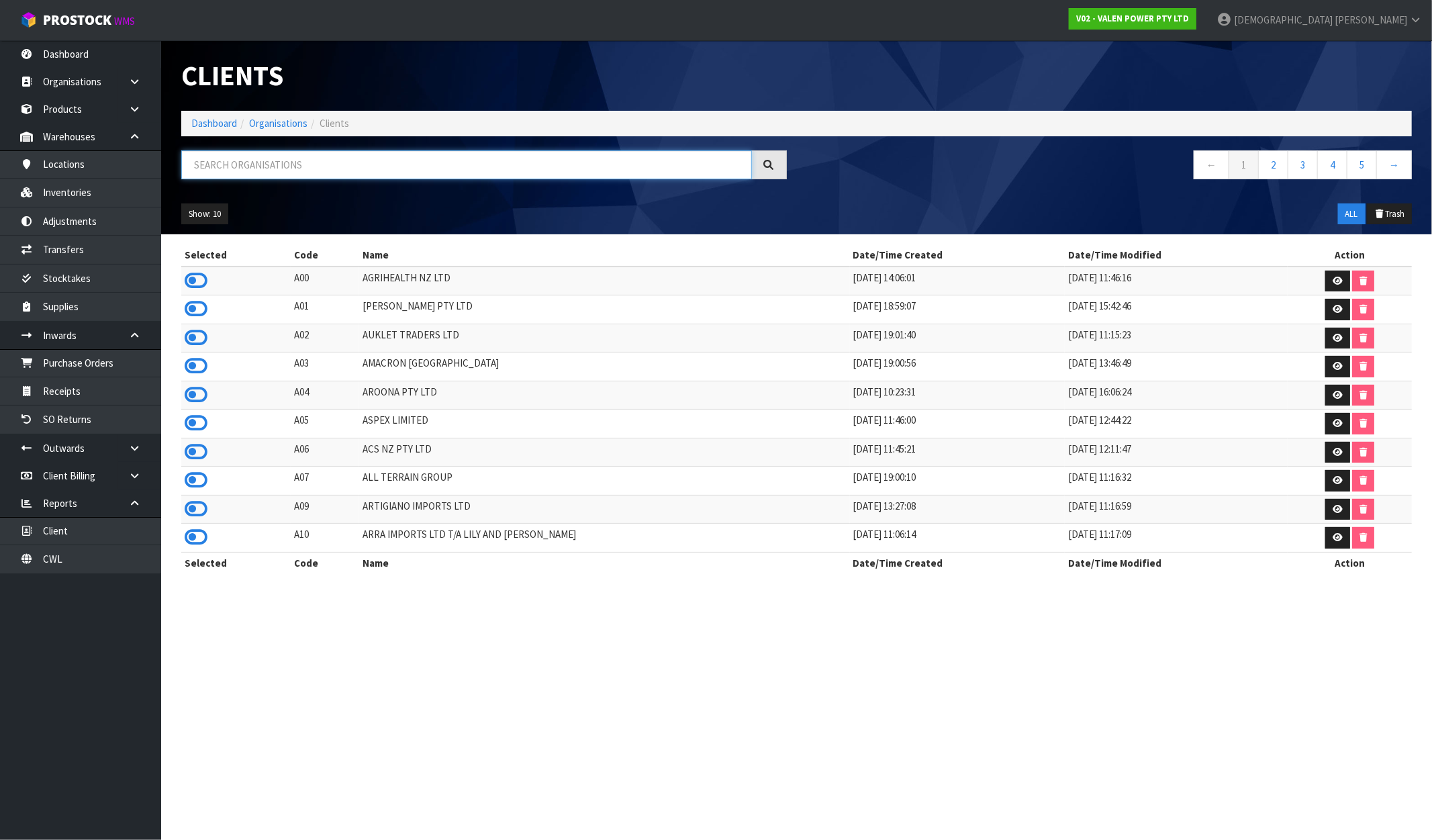
click at [314, 163] on input "text" at bounding box center [466, 164] width 571 height 29
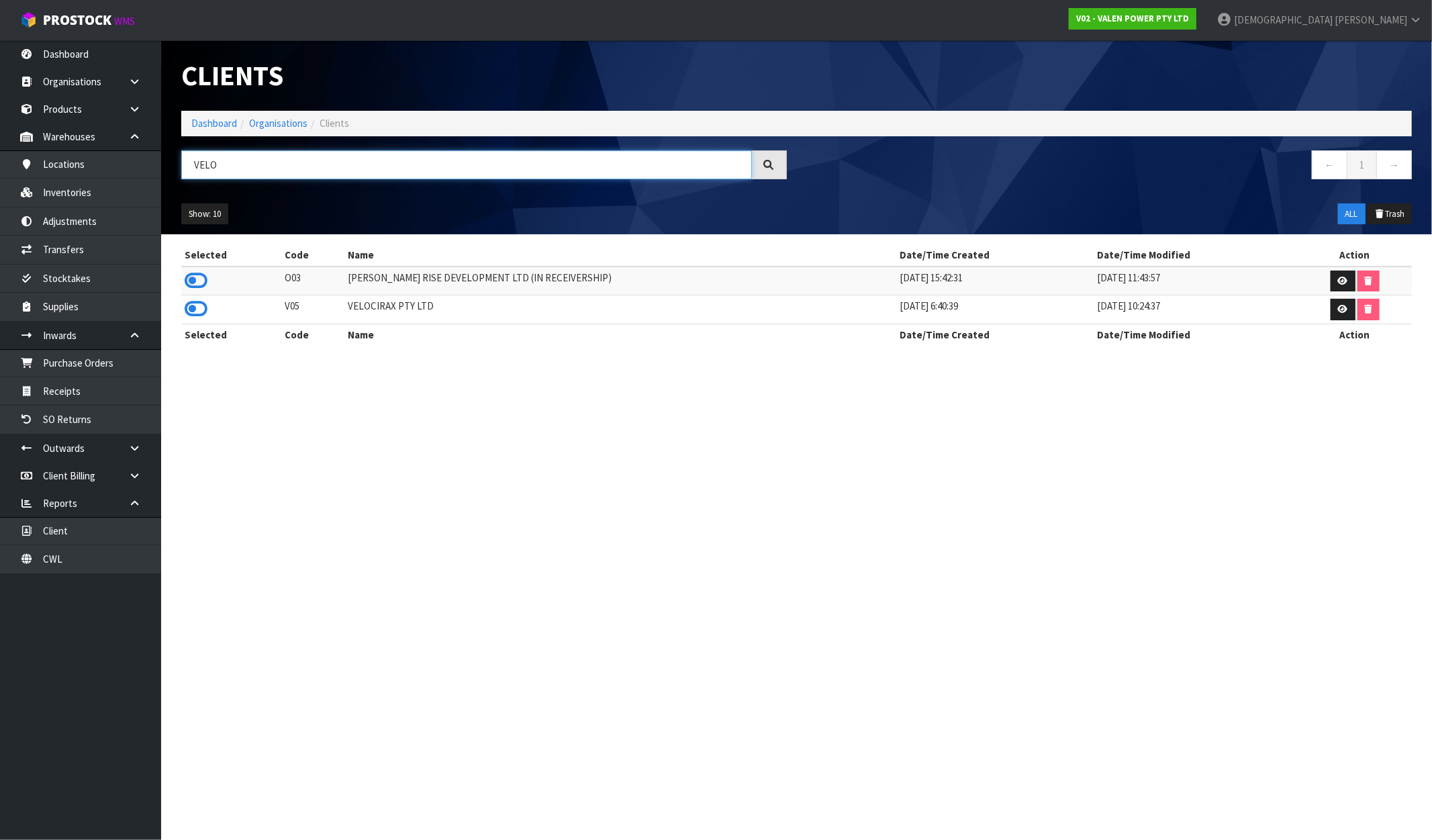
type input "VELO"
drag, startPoint x: 445, startPoint y: 314, endPoint x: 340, endPoint y: 300, distance: 105.9
click at [340, 300] on tr "V05 VELOCIRAX PTY LTD 14/01/2022 6:40:39 04/01/2023 10:24:37" at bounding box center [796, 309] width 1231 height 29
click at [196, 304] on icon at bounding box center [196, 308] width 23 height 20
click at [81, 186] on link "Inventories" at bounding box center [80, 192] width 161 height 27
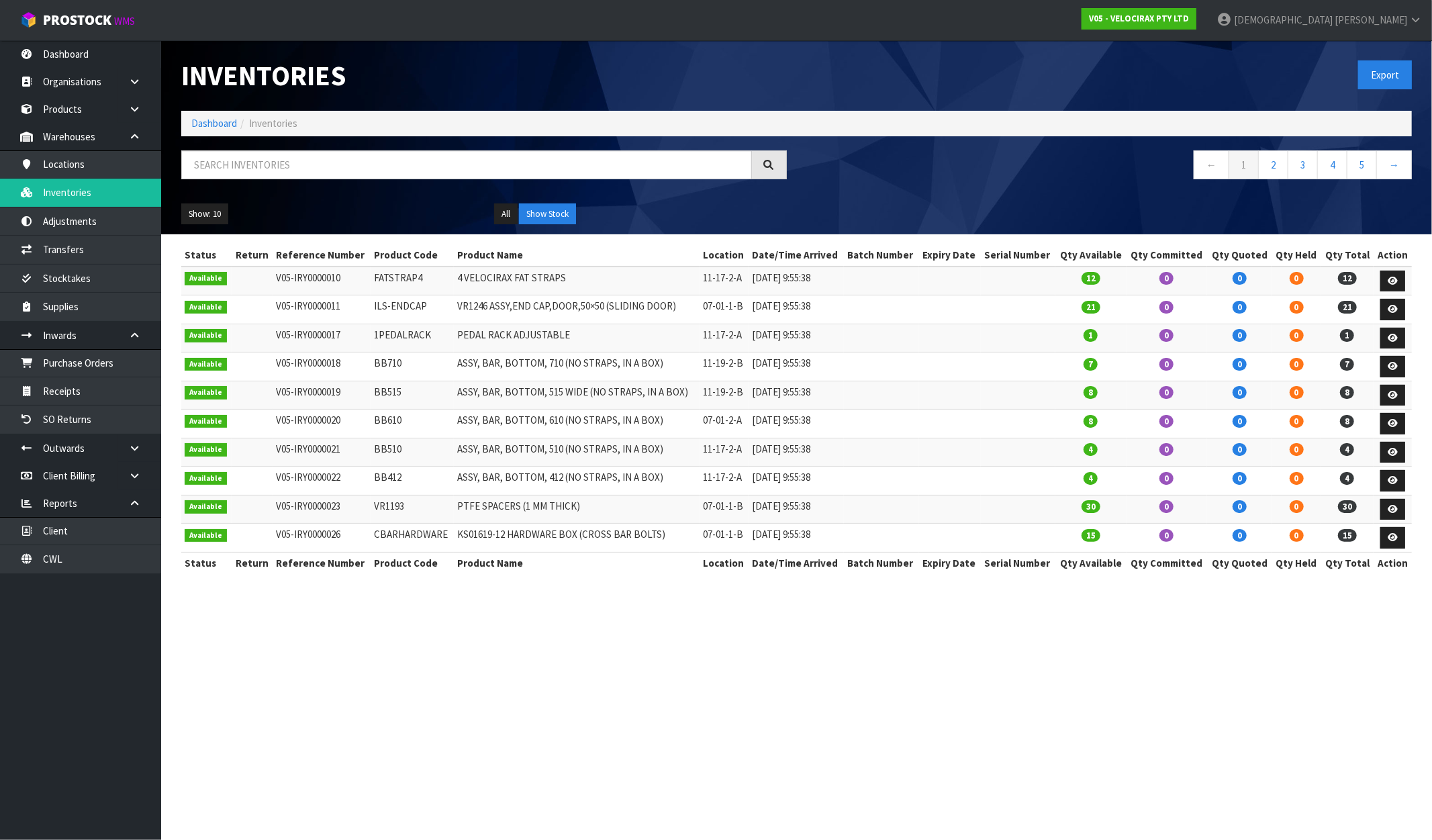
click at [1367, 57] on div "Export" at bounding box center [1110, 75] width 626 height 69
click at [1375, 70] on button "Export" at bounding box center [1385, 75] width 54 height 29
click at [1189, 17] on strong "V05 - VELOCIRAX PTY LTD" at bounding box center [1139, 18] width 100 height 11
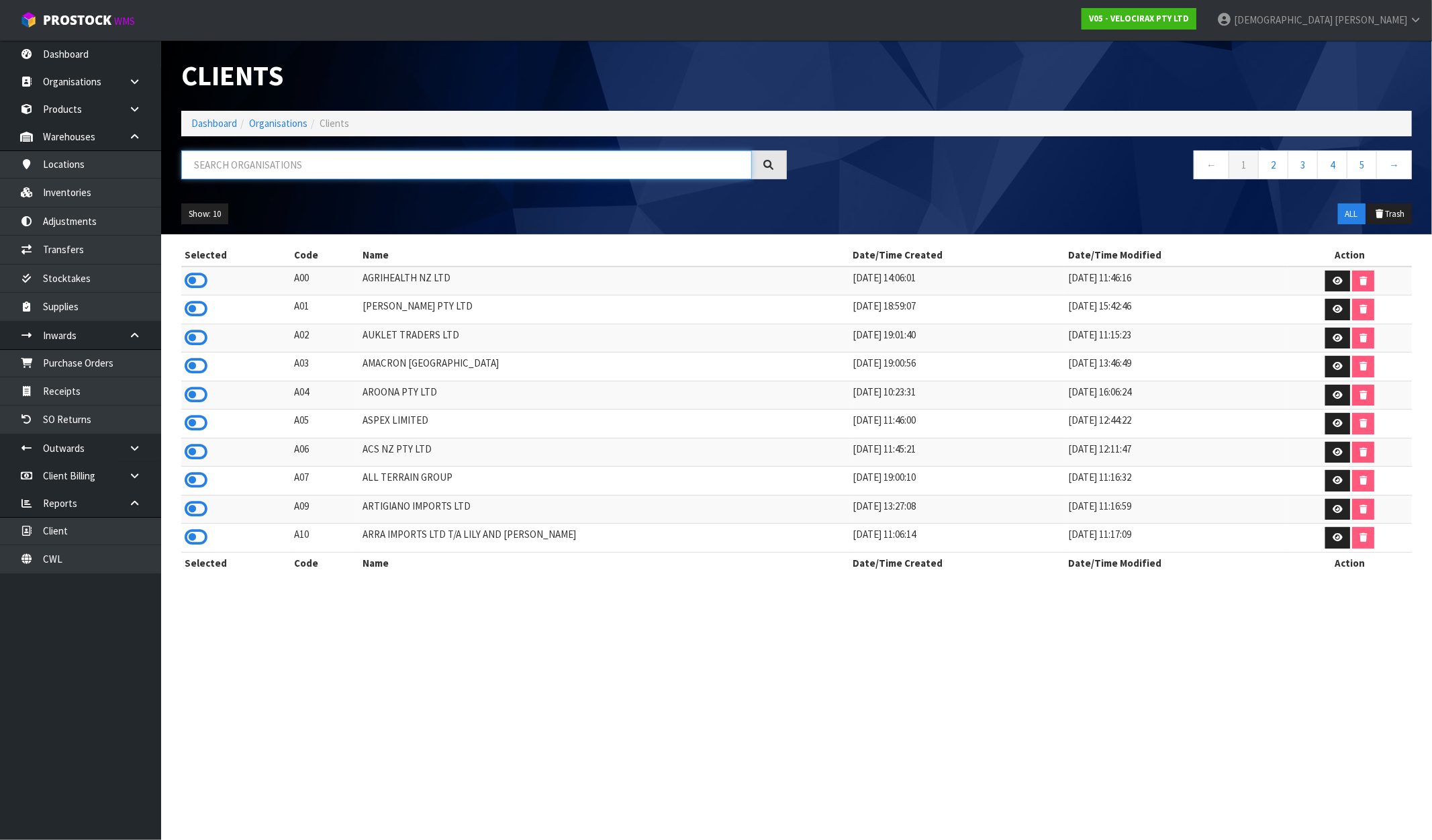
click at [309, 166] on input "text" at bounding box center [466, 164] width 571 height 29
paste input "VET"
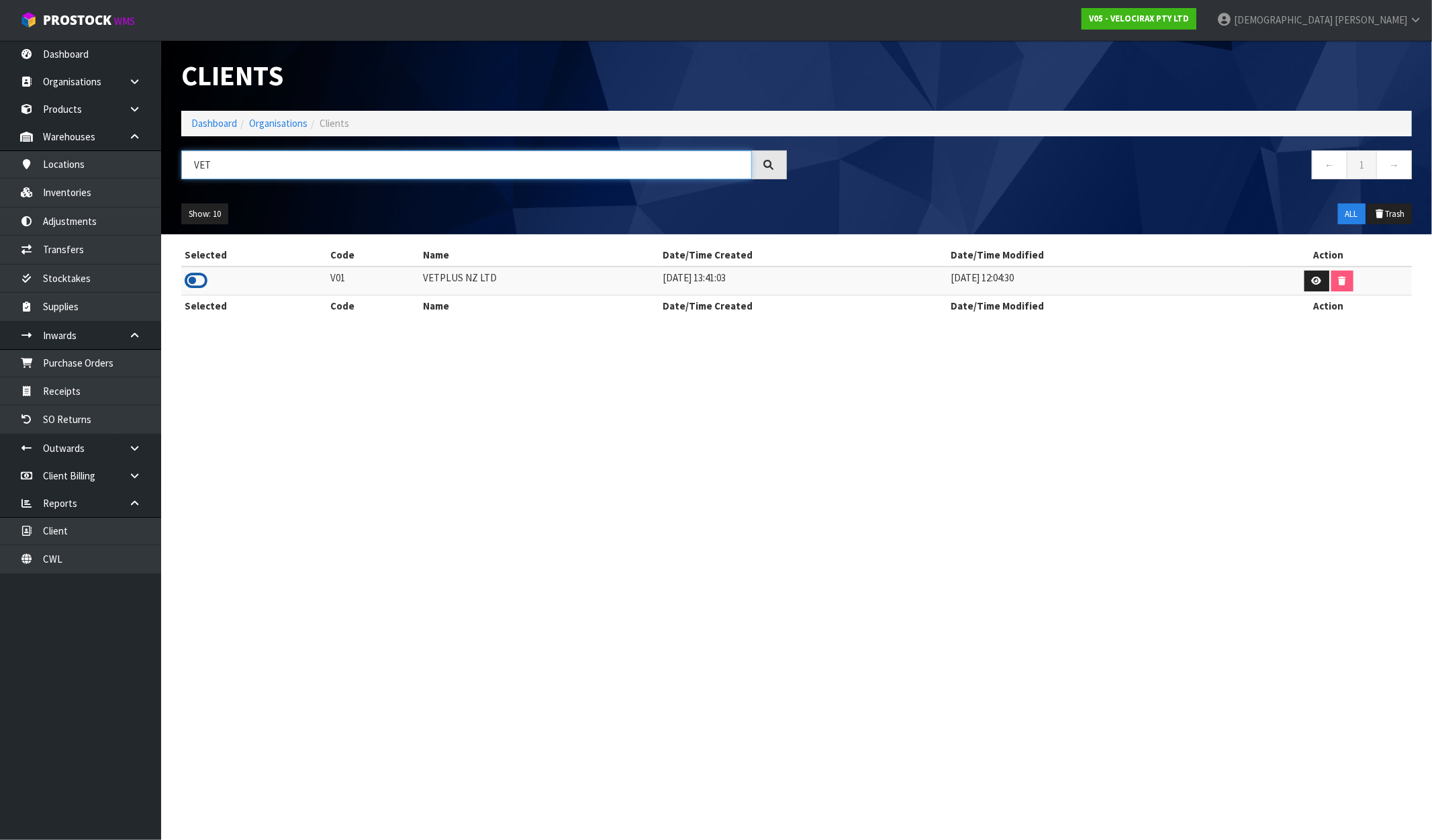
type input "VET"
click at [197, 283] on icon at bounding box center [196, 280] width 23 height 20
drag, startPoint x: 511, startPoint y: 276, endPoint x: 391, endPoint y: 278, distance: 120.0
click at [391, 278] on tr "V01 VETPLUS NZ LTD 28/11/2018 13:41:03 08/10/2025 12:04:30" at bounding box center [796, 280] width 1231 height 29
click at [110, 163] on link "Locations" at bounding box center [80, 163] width 161 height 27
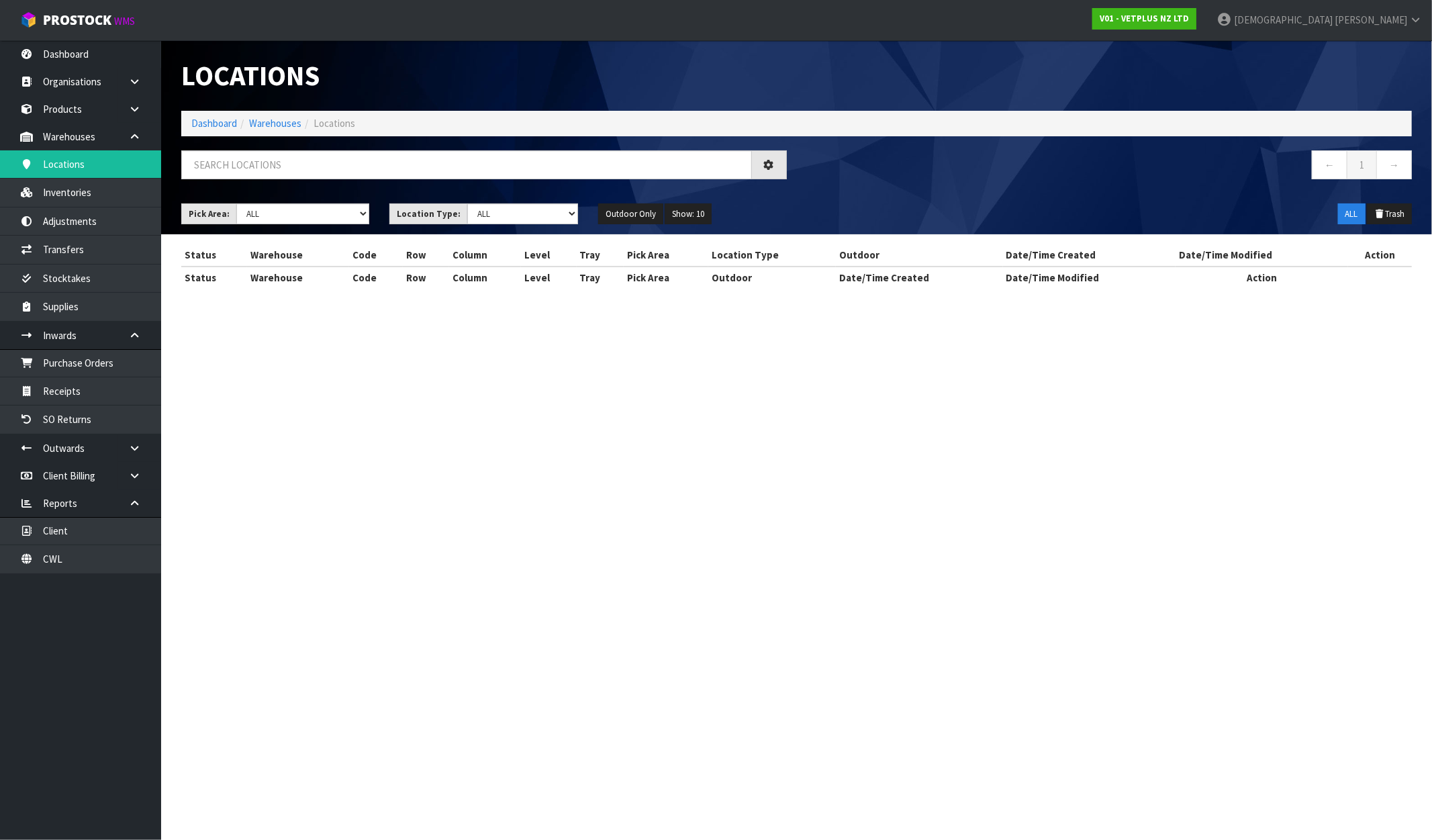
click at [84, 193] on div "Locations Dashboard Warehouses Locations ← 1 → Pick Area: Main Refurb Damaged P…" at bounding box center [716, 156] width 1432 height 312
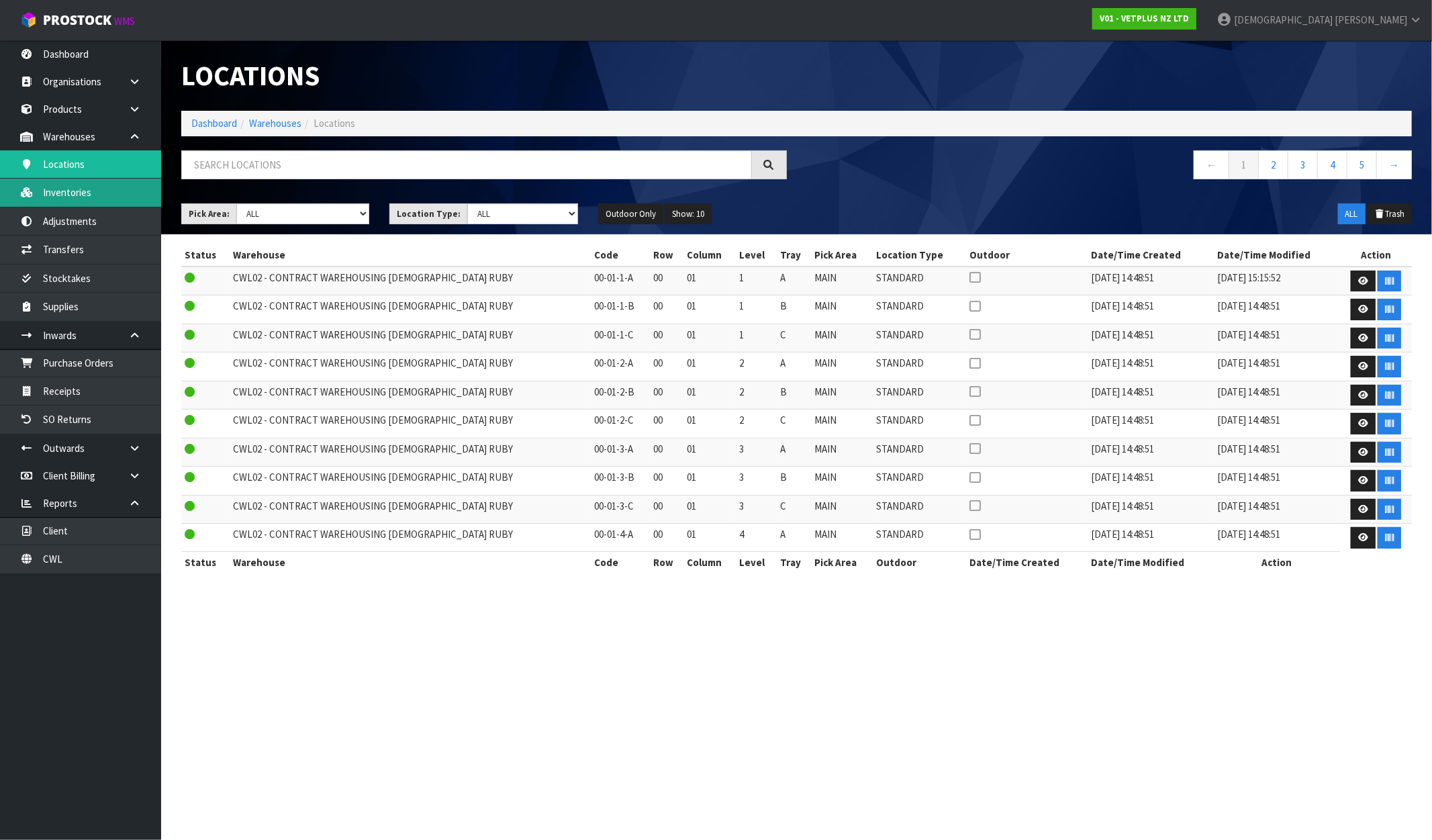
click at [84, 193] on link "Inventories" at bounding box center [80, 192] width 161 height 27
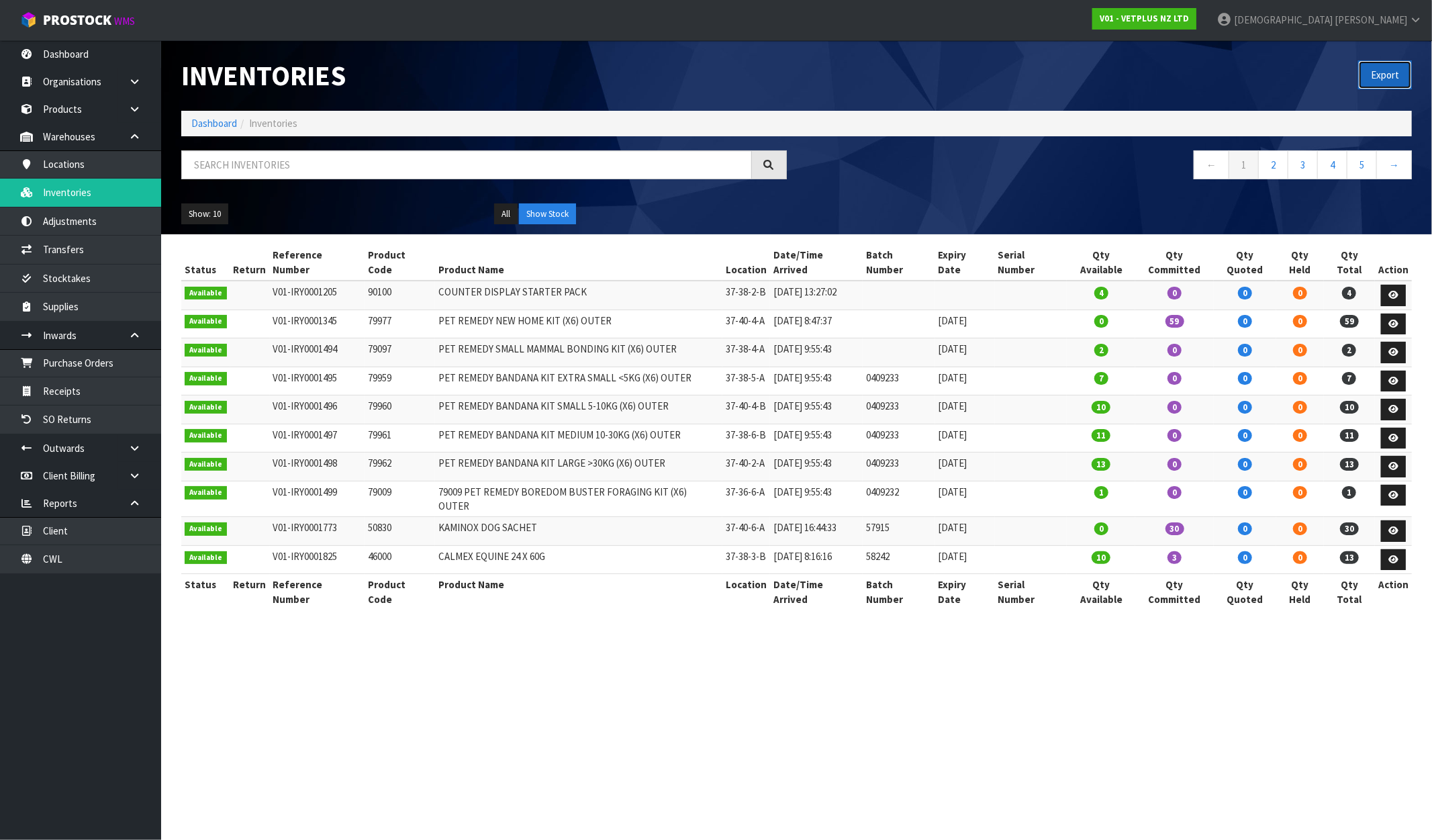
click at [1390, 76] on button "Export" at bounding box center [1385, 75] width 54 height 29
click at [1189, 18] on strong "V01 - VETPLUS NZ LTD" at bounding box center [1145, 18] width 90 height 11
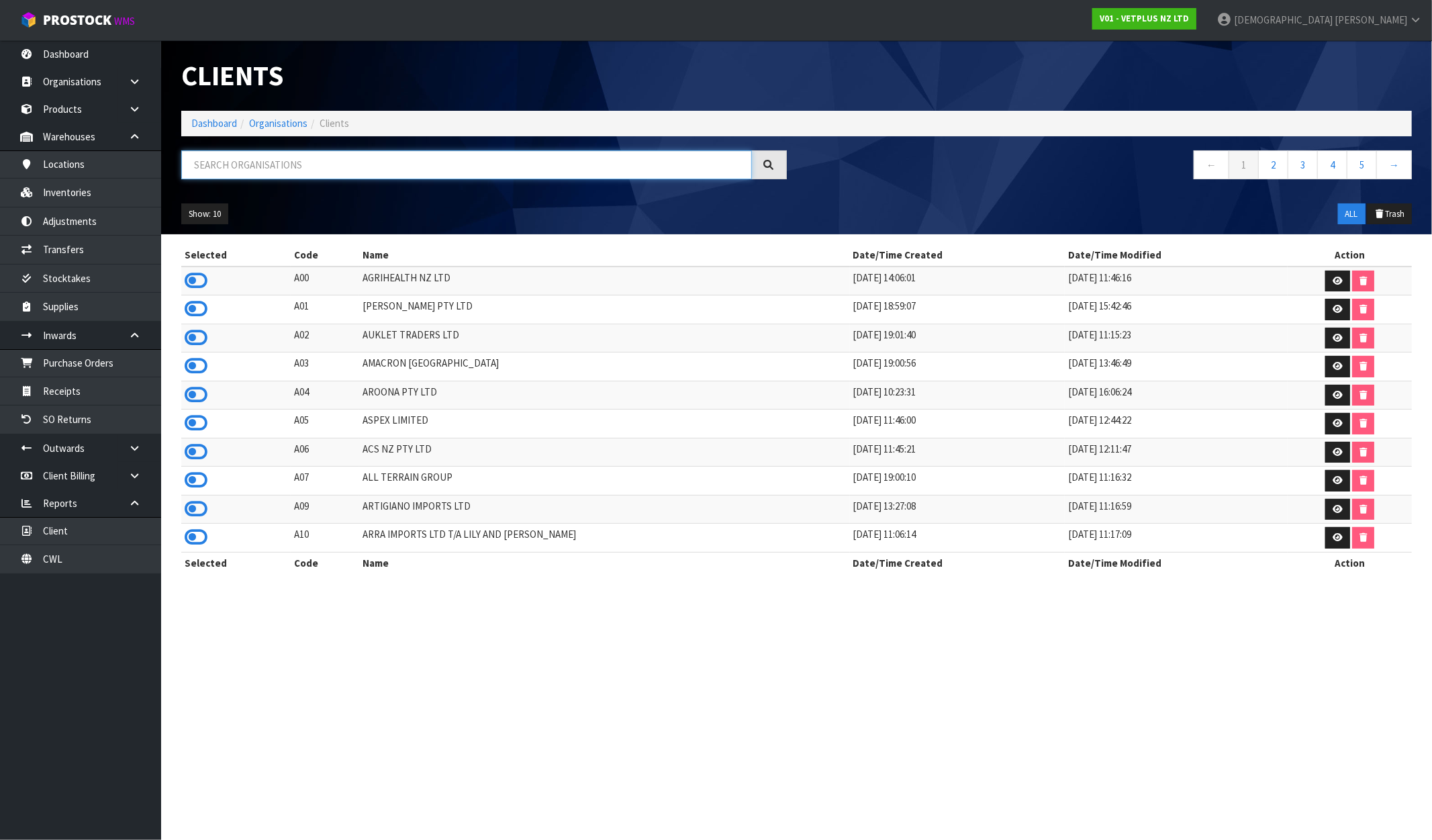
click at [303, 166] on input "text" at bounding box center [466, 164] width 571 height 29
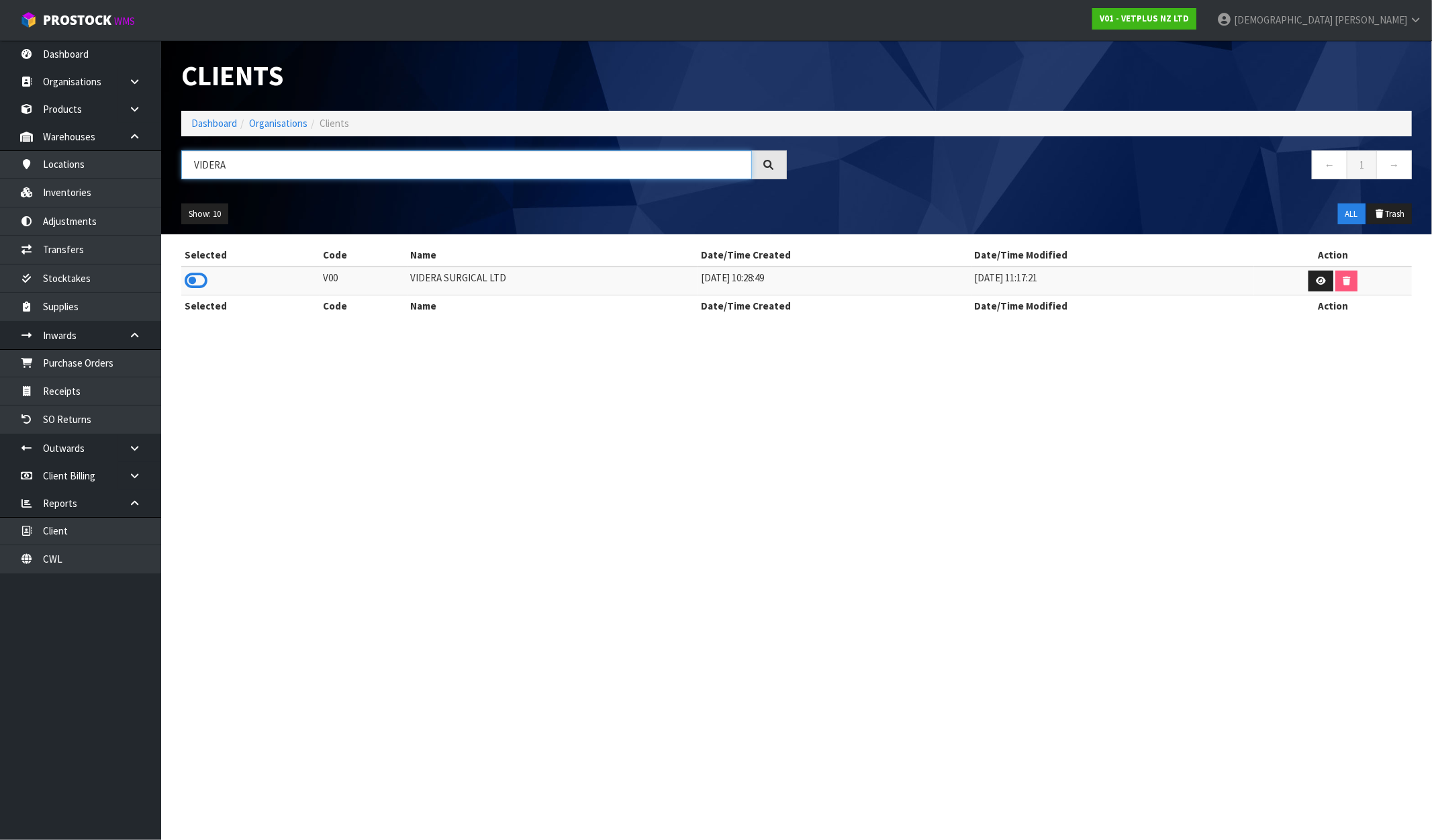
type input "VIDERA"
drag, startPoint x: 512, startPoint y: 276, endPoint x: 371, endPoint y: 278, distance: 141.0
click at [371, 278] on tr "V00 VIDERA SURGICAL LTD 18/06/2019 10:28:49 27/02/2023 11:17:21" at bounding box center [796, 280] width 1231 height 29
click at [192, 272] on icon at bounding box center [196, 280] width 23 height 20
click at [117, 186] on link "Inventories" at bounding box center [80, 192] width 161 height 27
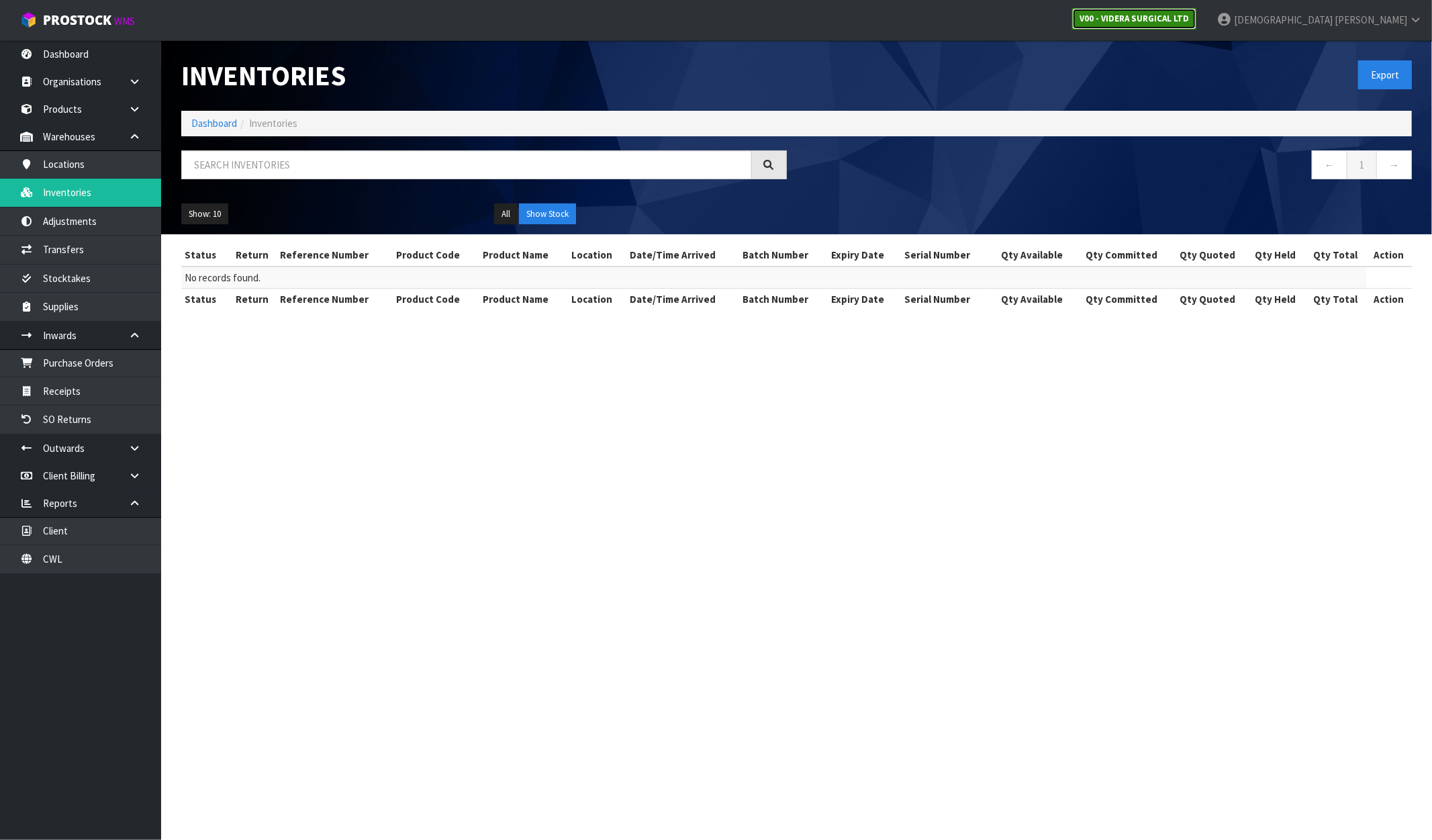
click at [1189, 18] on strong "V00 - VIDERA SURGICAL LTD" at bounding box center [1134, 18] width 110 height 11
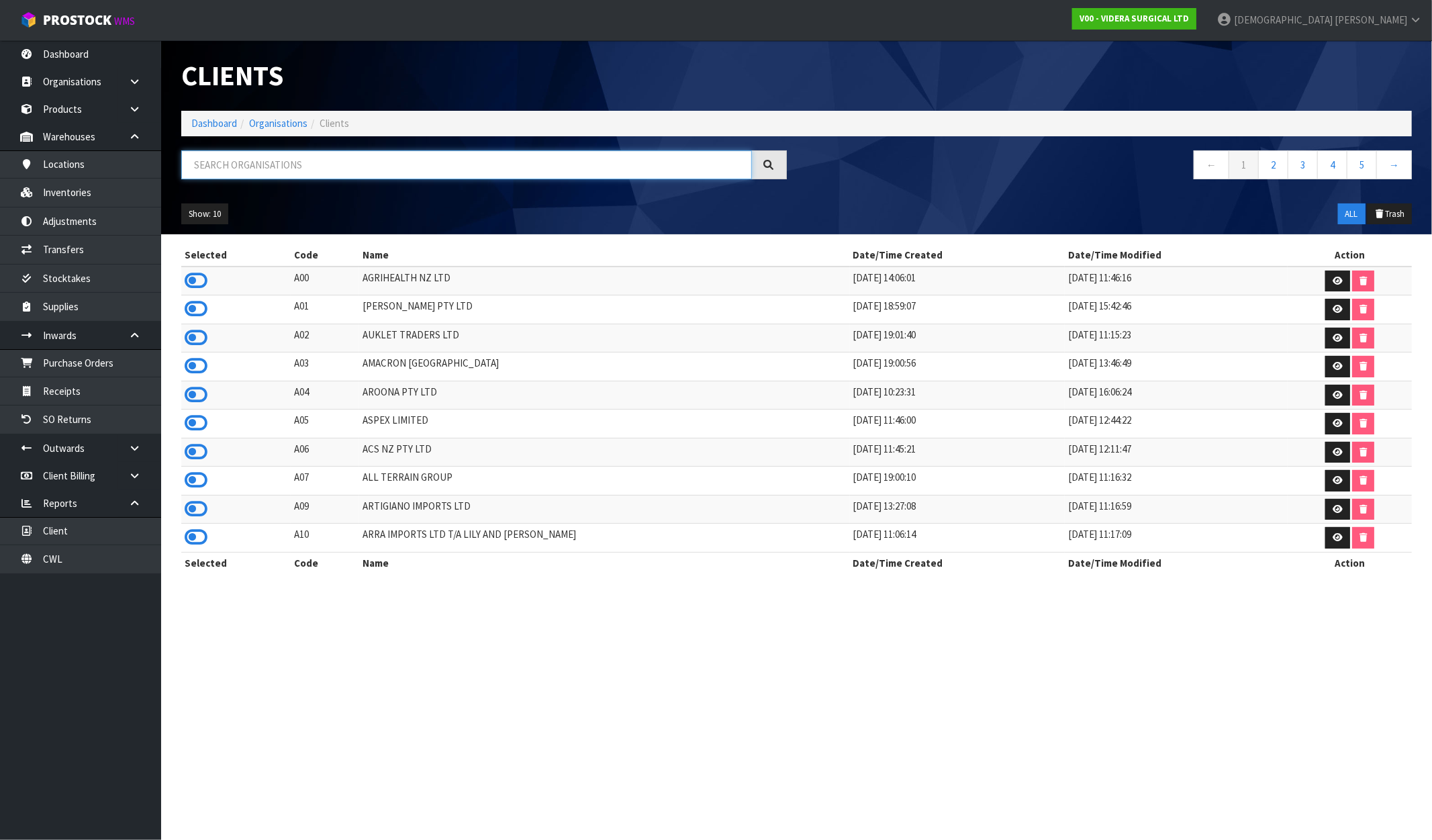
click at [366, 153] on input "text" at bounding box center [466, 164] width 571 height 29
paste input "VIENNA"
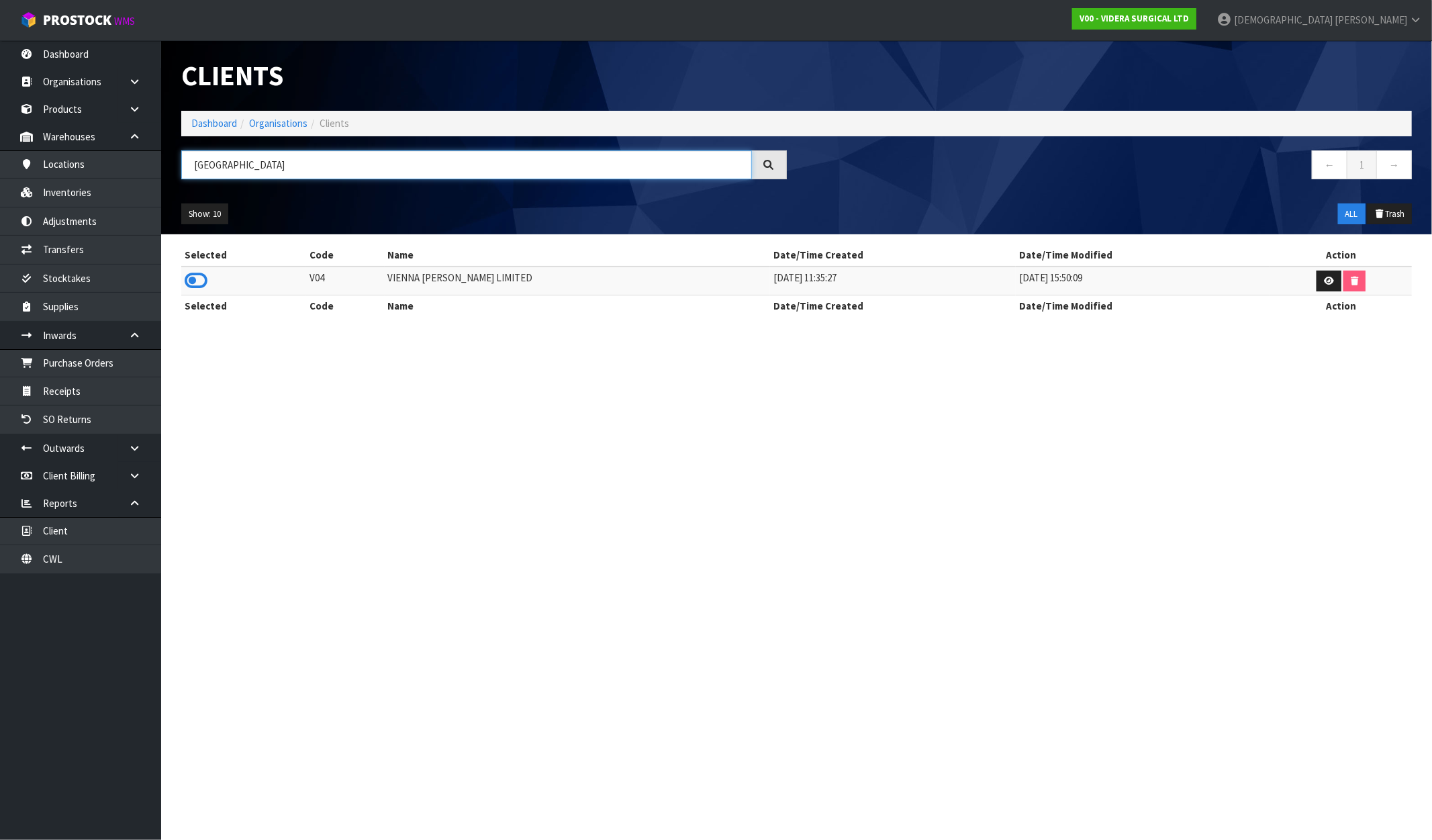
type input "VIENNA"
drag, startPoint x: 505, startPoint y: 286, endPoint x: 389, endPoint y: 282, distance: 116.1
click at [390, 282] on tr "V04 VIENNA WOODS LIMITED 03/08/2021 11:35:27 18/03/2022 15:50:09" at bounding box center [796, 280] width 1231 height 29
click at [205, 278] on icon at bounding box center [196, 280] width 23 height 20
click at [94, 196] on link "Inventories" at bounding box center [80, 192] width 161 height 27
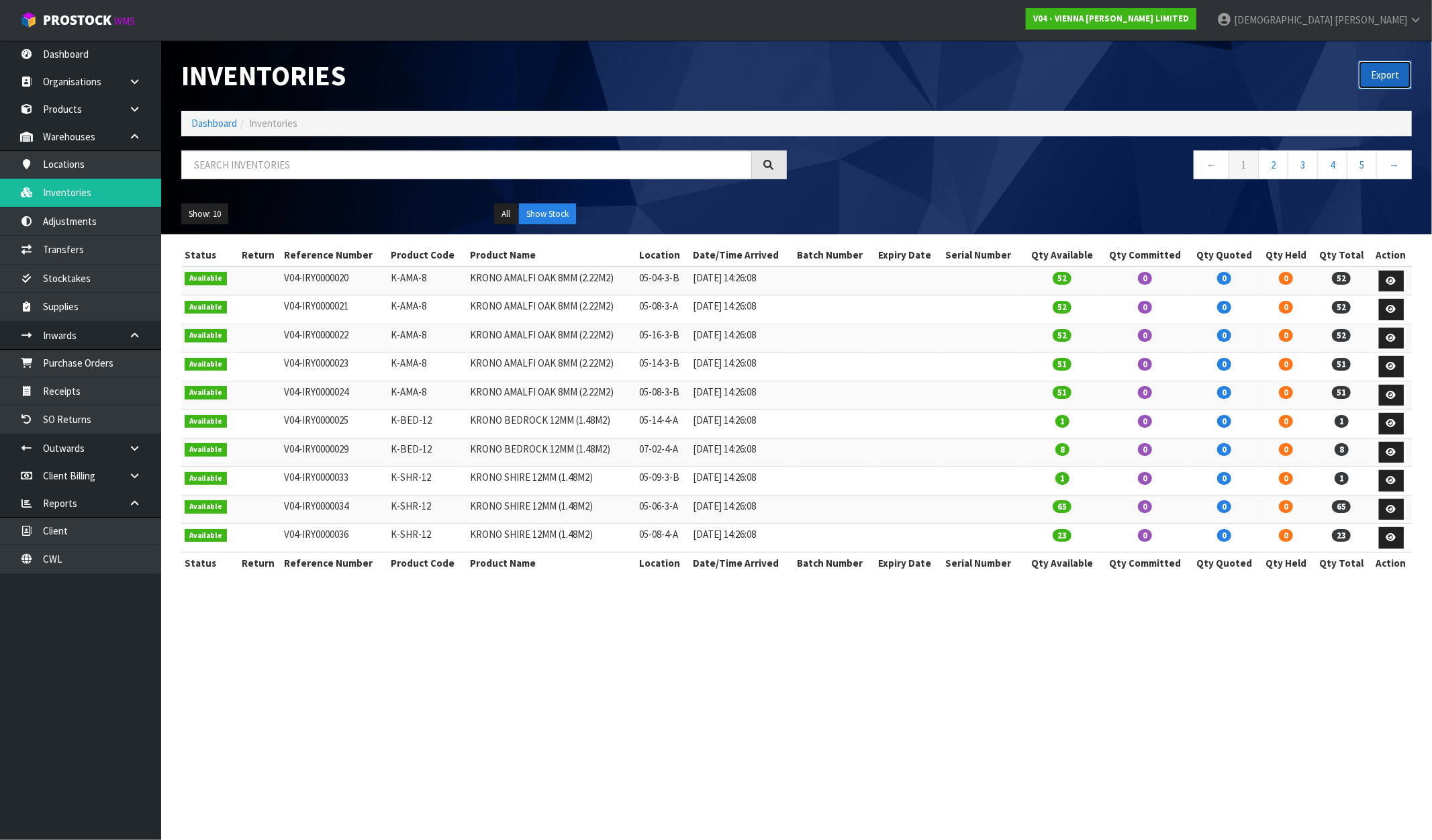
click at [1401, 74] on button "Export" at bounding box center [1385, 75] width 54 height 29
click at [1196, 25] on link "V04 - VIENNA WOODS LIMITED" at bounding box center [1111, 18] width 171 height 21
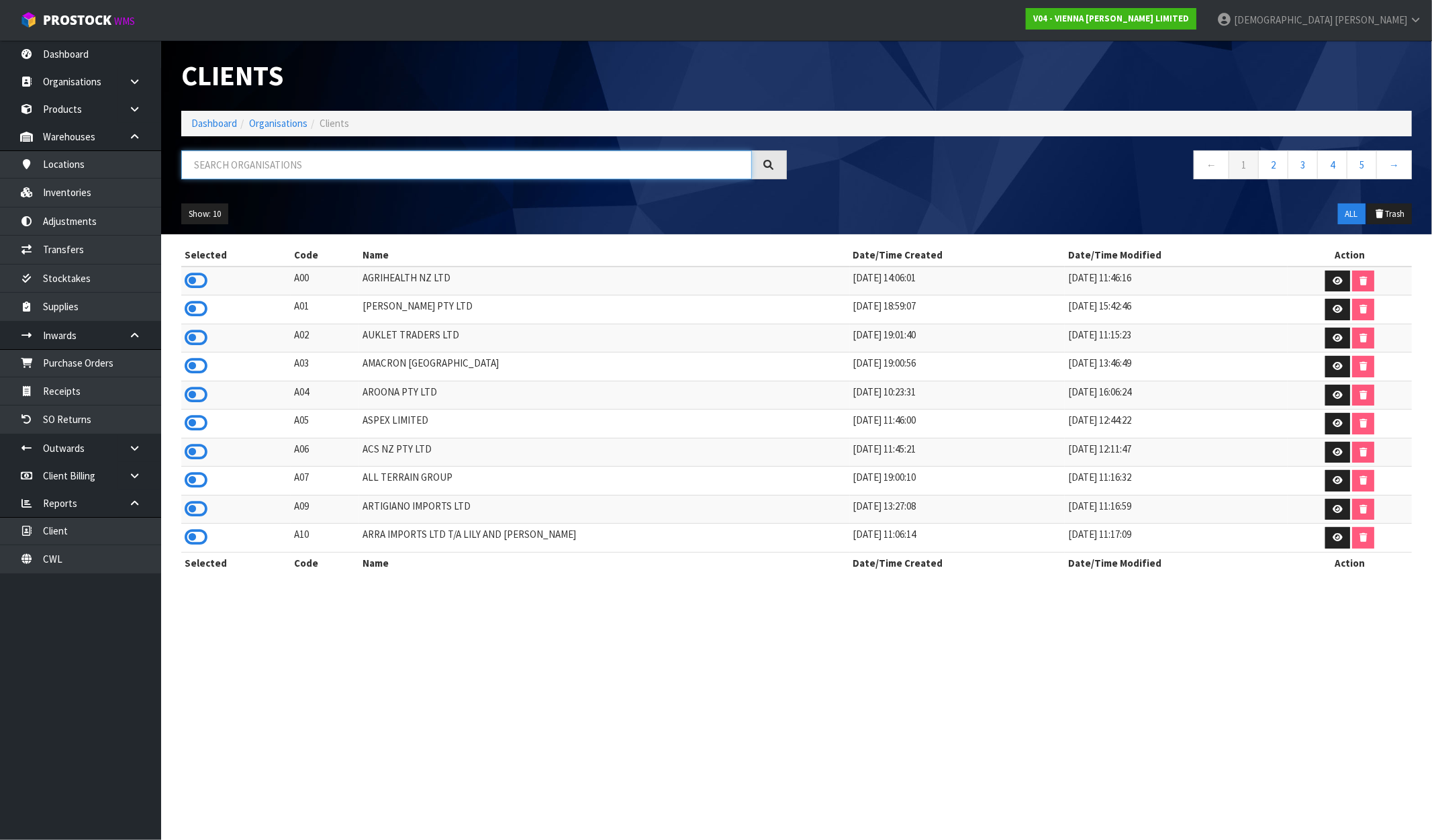
click at [334, 163] on input "text" at bounding box center [466, 164] width 571 height 29
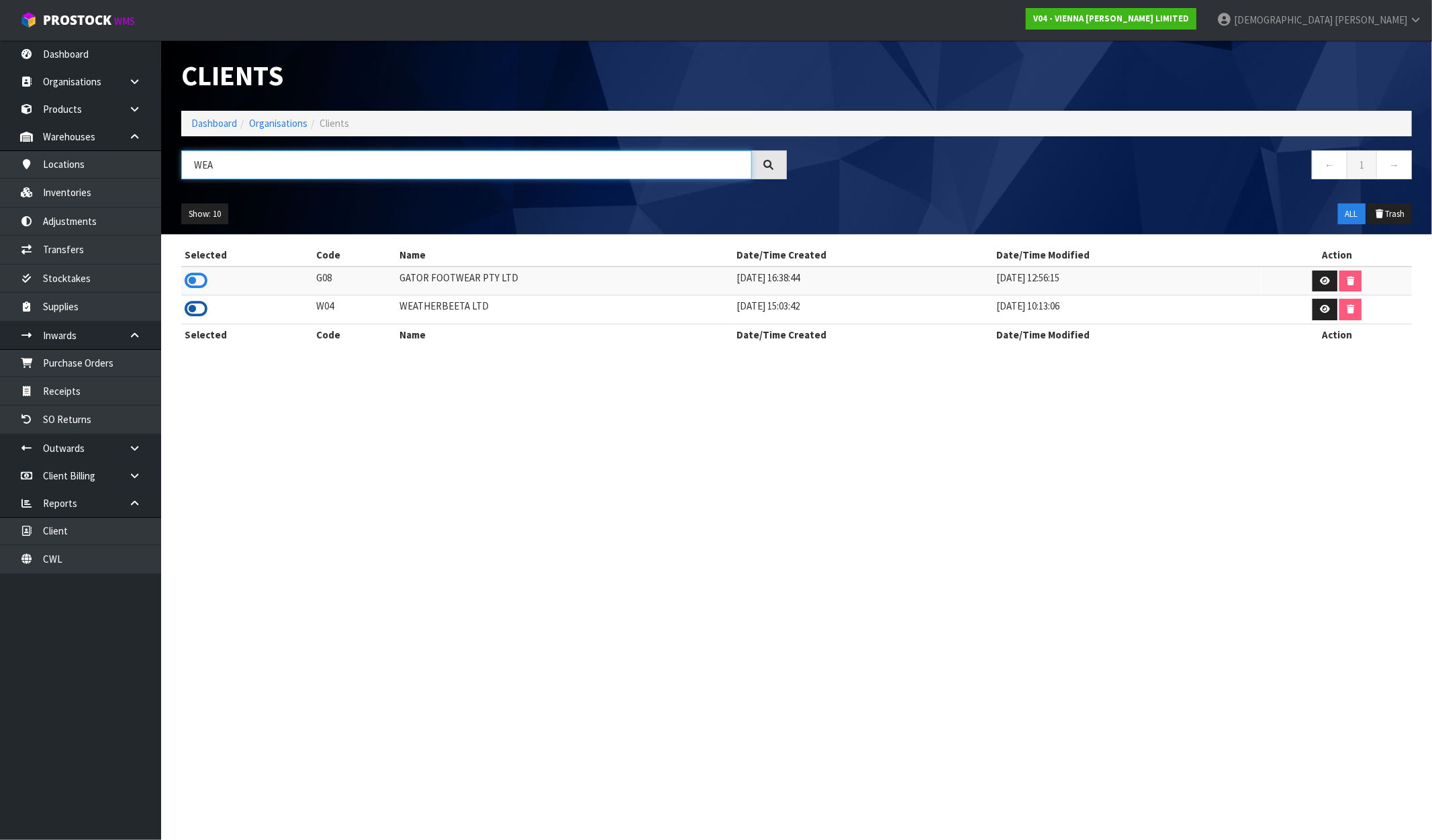
type input "WEA"
click at [189, 305] on icon at bounding box center [196, 308] width 23 height 20
drag, startPoint x: 389, startPoint y: 305, endPoint x: 367, endPoint y: 305, distance: 22.0
click at [367, 305] on tr "W04 WEATHERBEETA LTD 02/08/2022 15:03:42 12/06/2025 10:13:06" at bounding box center [796, 309] width 1231 height 29
click at [98, 195] on link "Inventories" at bounding box center [80, 192] width 161 height 27
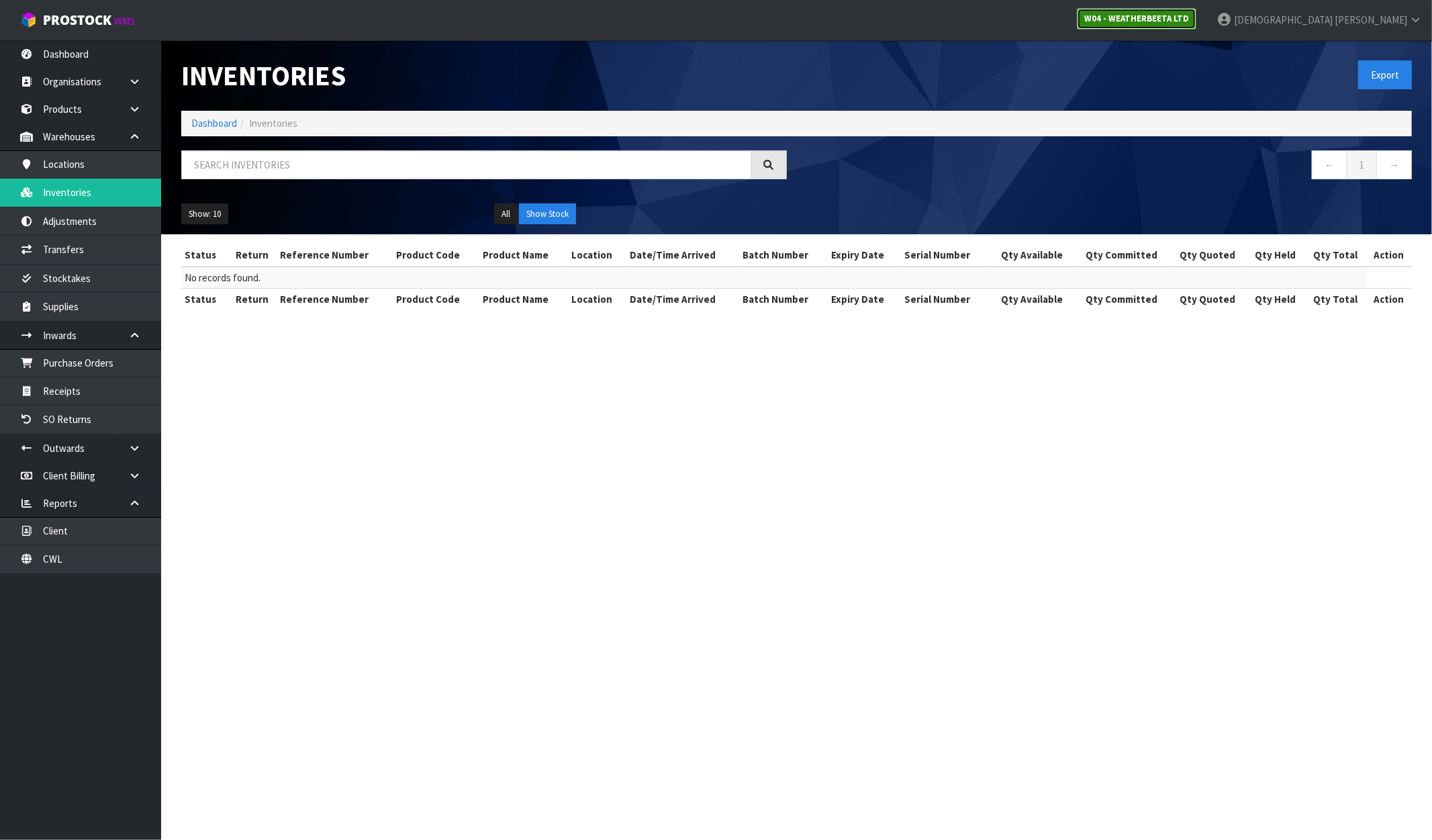
click at [1189, 17] on strong "W04 - WEATHERBEETA LTD" at bounding box center [1137, 18] width 105 height 11
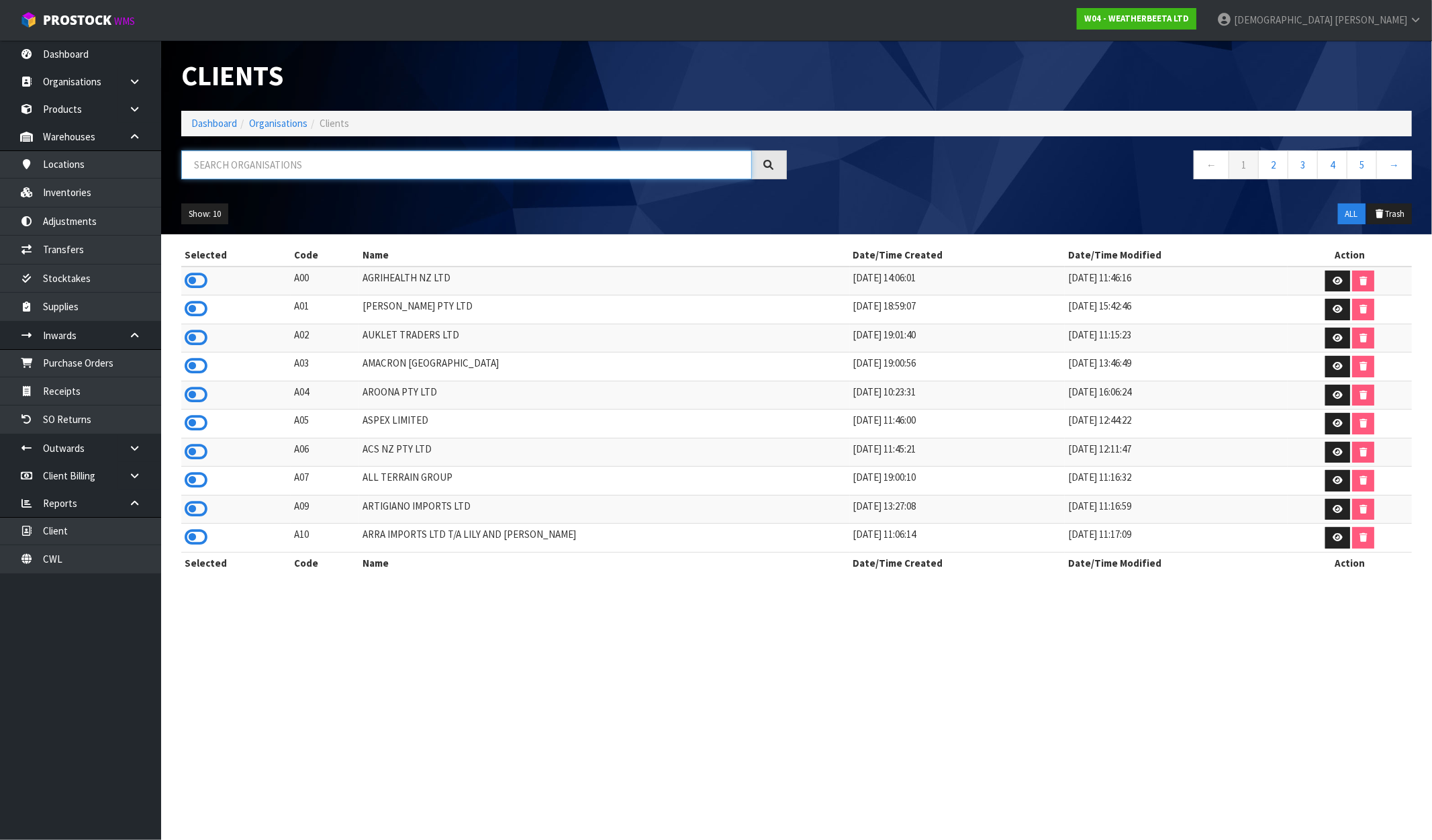
click at [263, 177] on input "text" at bounding box center [466, 164] width 571 height 29
type input "E"
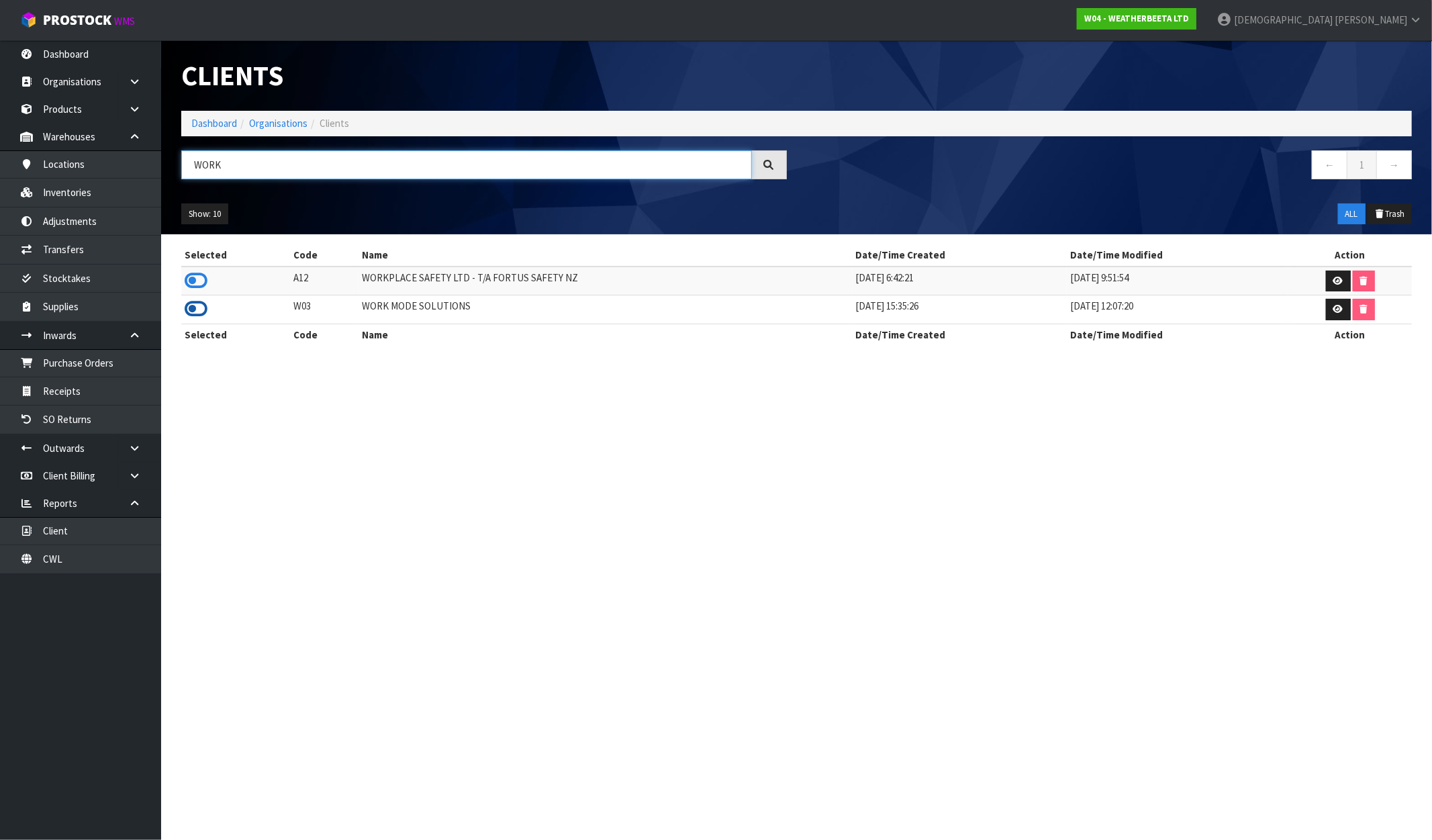
type input "WORK"
click at [193, 314] on icon at bounding box center [196, 308] width 23 height 20
drag, startPoint x: 501, startPoint y: 303, endPoint x: 338, endPoint y: 318, distance: 163.7
click at [345, 317] on tr "W03 WORK MODE SOLUTIONS 16/02/2021 15:35:26 03/07/2023 12:07:20" at bounding box center [796, 309] width 1231 height 29
click at [78, 196] on link "Inventories" at bounding box center [80, 192] width 161 height 27
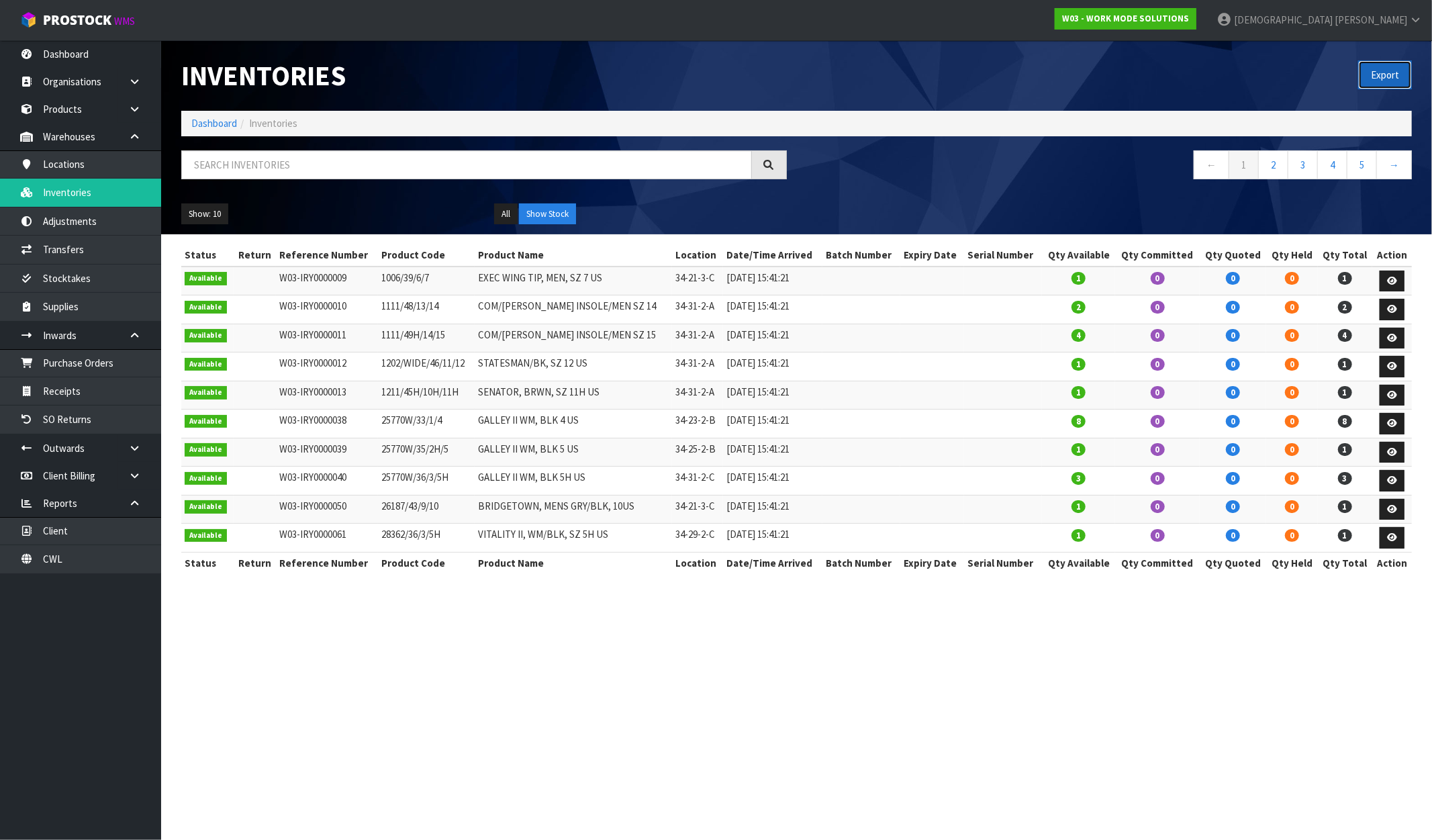
click at [1380, 74] on button "Export" at bounding box center [1385, 75] width 54 height 29
click at [1189, 21] on strong "W03 - WORK MODE SOLUTIONS" at bounding box center [1126, 18] width 127 height 11
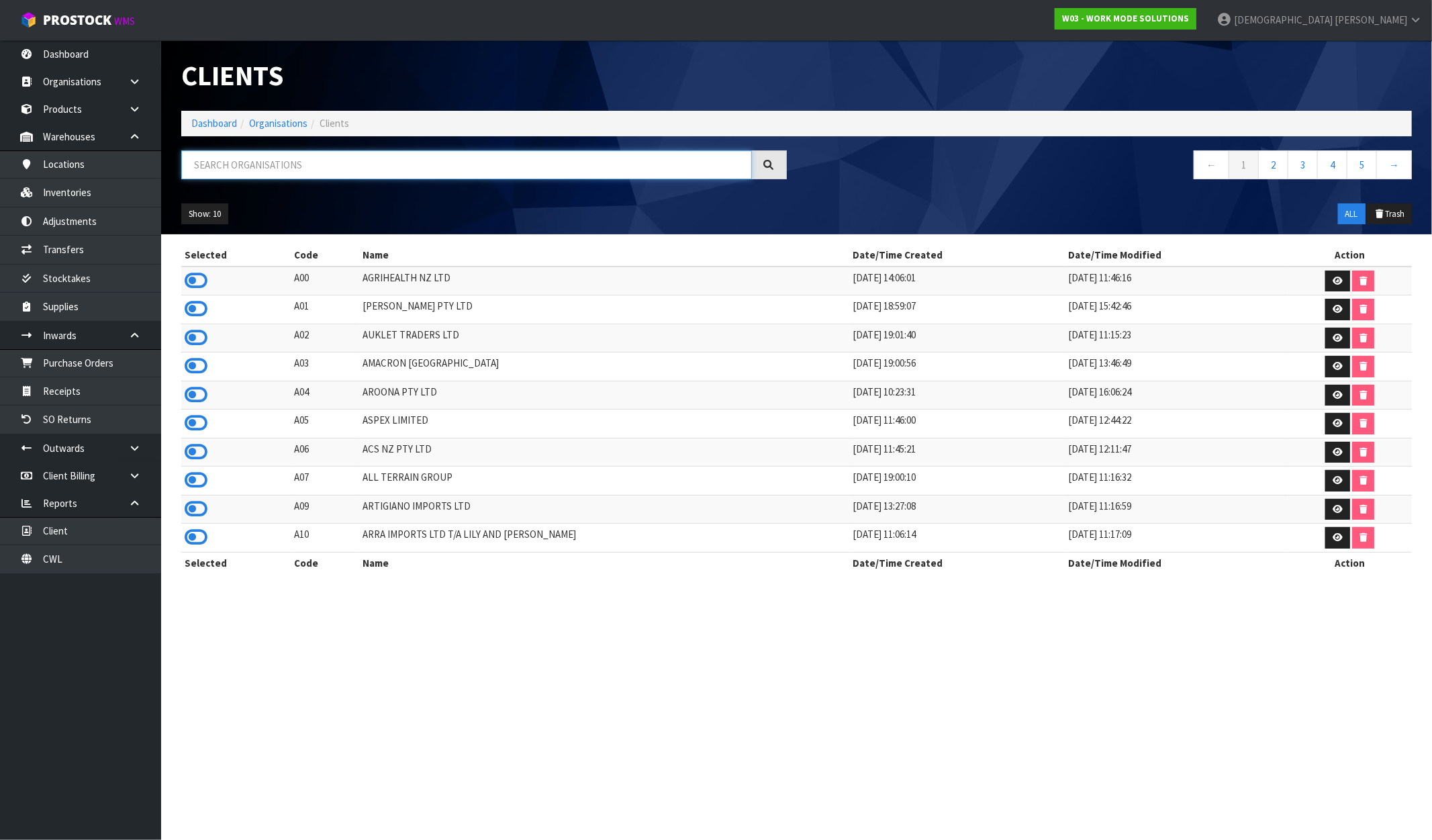
click at [353, 166] on input "text" at bounding box center [466, 164] width 571 height 29
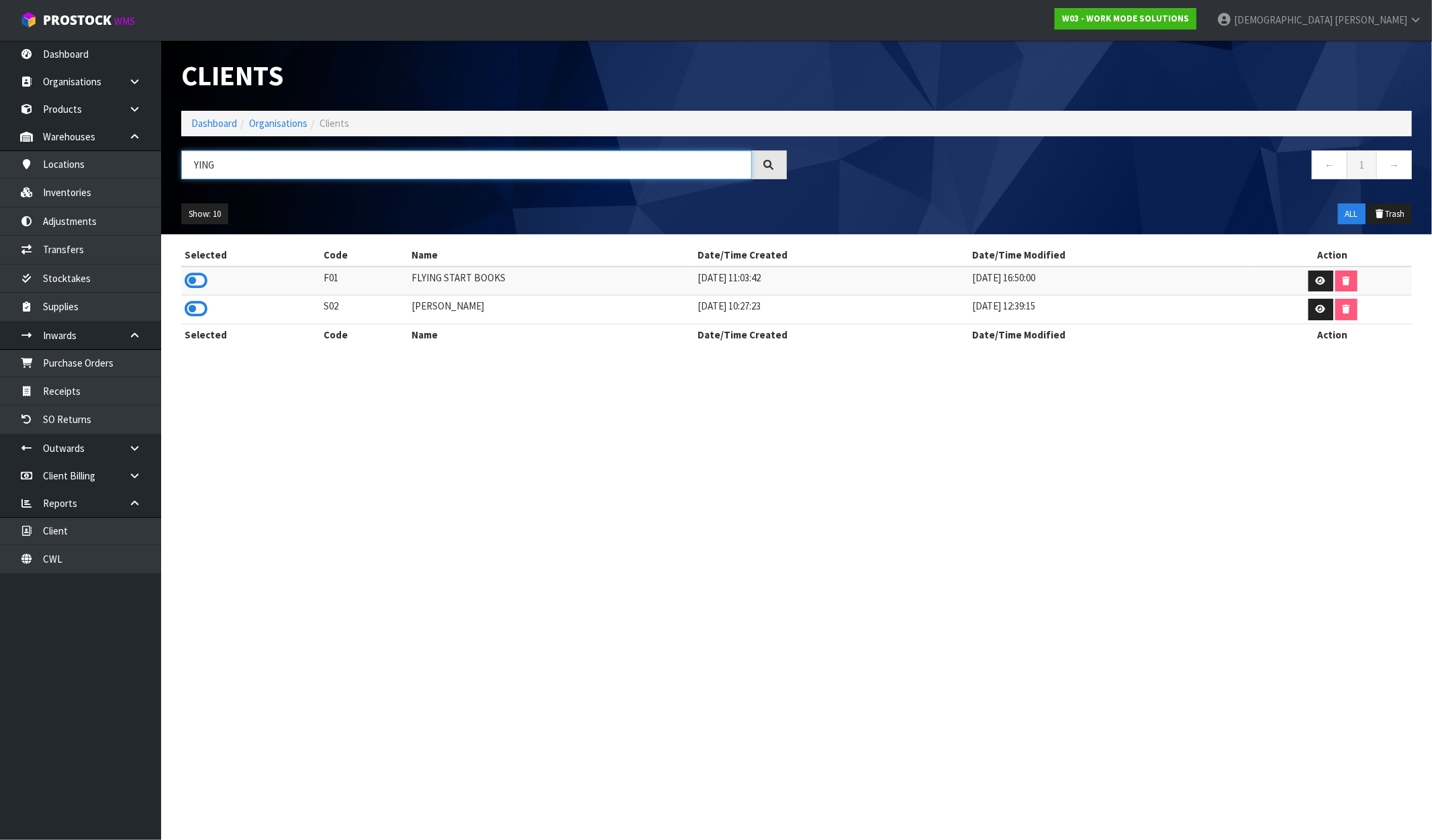
type input "YING"
drag, startPoint x: 451, startPoint y: 304, endPoint x: 425, endPoint y: 304, distance: 26.0
click at [425, 304] on td "YINGMEI HAO" at bounding box center [550, 309] width 286 height 29
drag, startPoint x: 480, startPoint y: 301, endPoint x: 396, endPoint y: 306, distance: 84.1
click at [396, 306] on tr "S02 YINGMEI HAO 18/06/2019 10:27:23 21/12/2022 12:39:15" at bounding box center [796, 309] width 1231 height 29
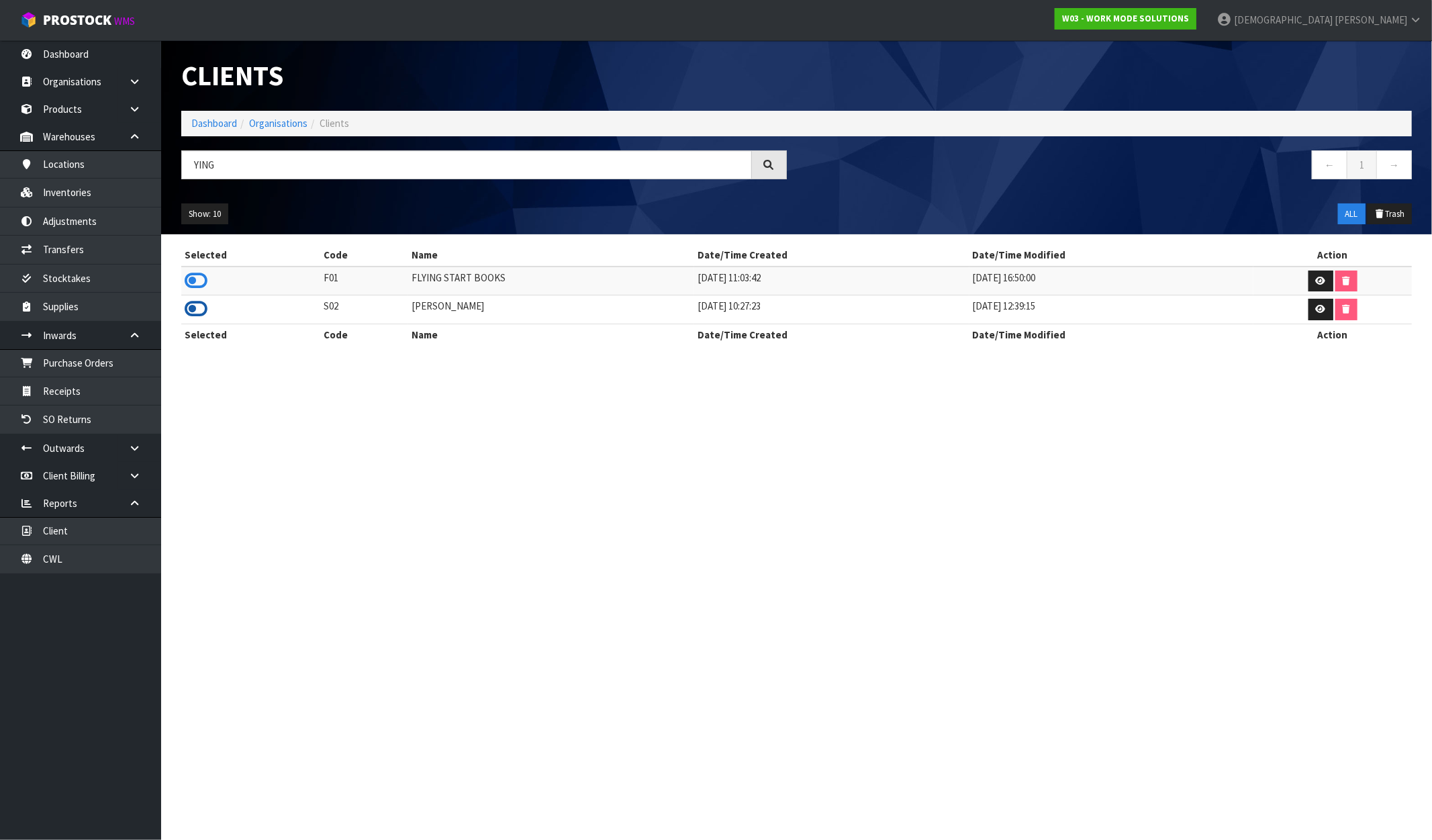
click at [198, 310] on icon at bounding box center [196, 308] width 23 height 20
click at [79, 195] on link "Inventories" at bounding box center [80, 192] width 161 height 27
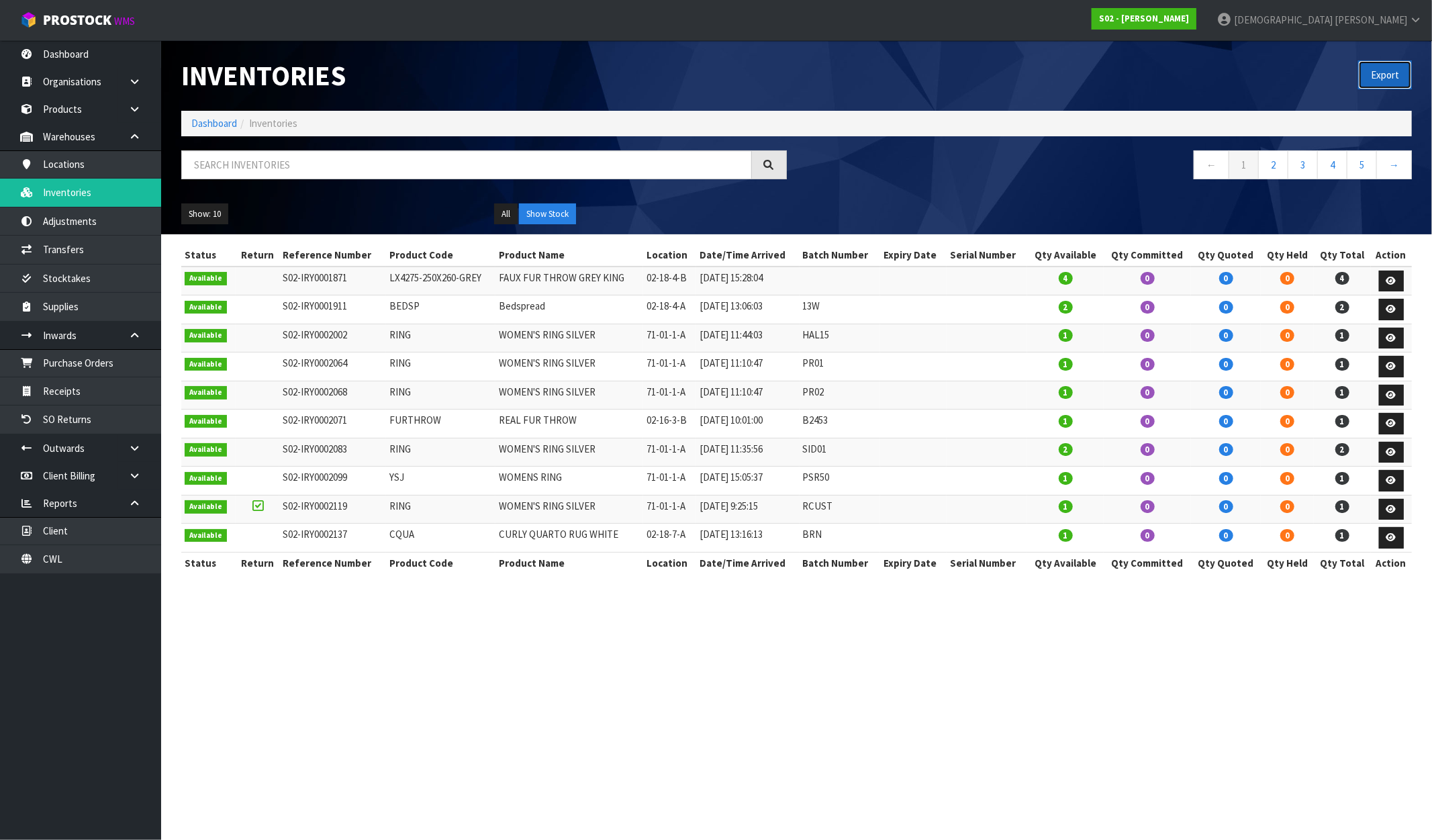
click at [1387, 77] on button "Export" at bounding box center [1385, 75] width 54 height 29
click at [1189, 21] on strong "S02 - YINGMEI HAO" at bounding box center [1145, 18] width 90 height 11
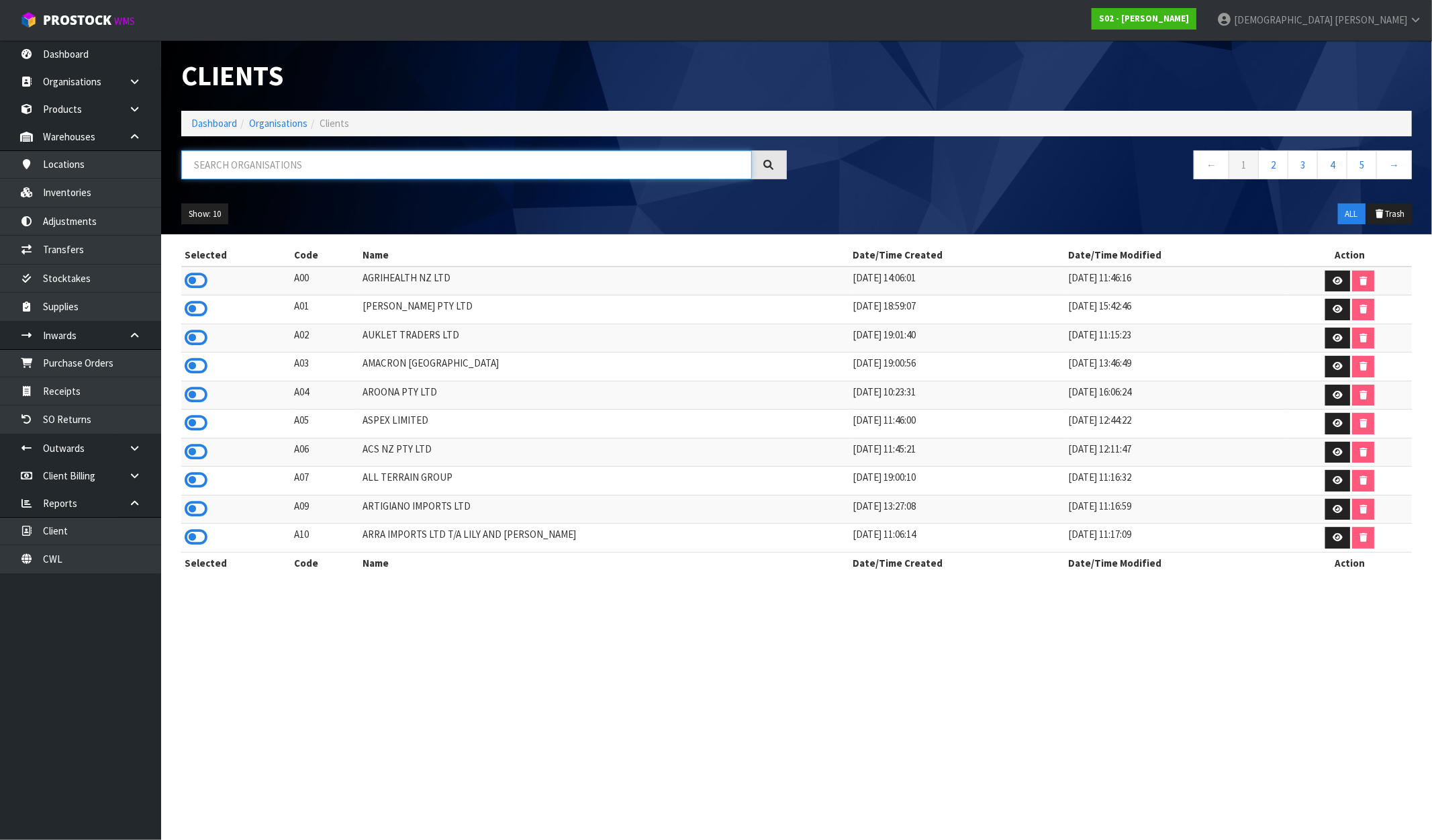
click at [392, 166] on input "text" at bounding box center [466, 164] width 571 height 29
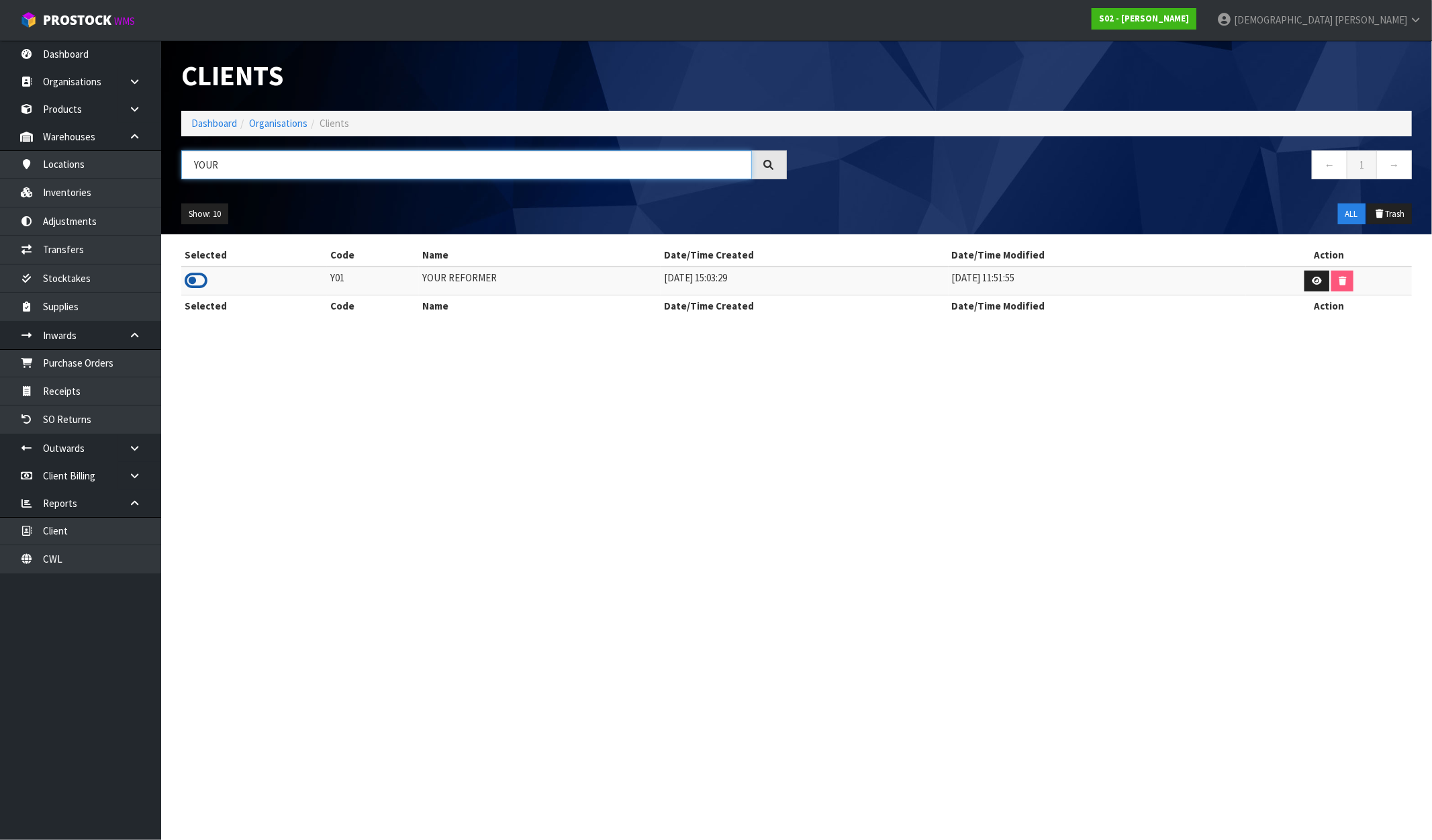
type input "YOUR"
click at [199, 278] on icon at bounding box center [196, 280] width 23 height 20
drag, startPoint x: 481, startPoint y: 283, endPoint x: 411, endPoint y: 277, distance: 70.3
click at [411, 277] on tr "Y01 YOUR REFORMER 02/08/2022 15:03:29 04/01/2023 11:51:55" at bounding box center [796, 280] width 1231 height 29
click at [559, 359] on section "Clients Dashboard Organisations Clients YOUR ← 1 → Show: 10 5 10 25 50 ALL Tras…" at bounding box center [716, 420] width 1432 height 840
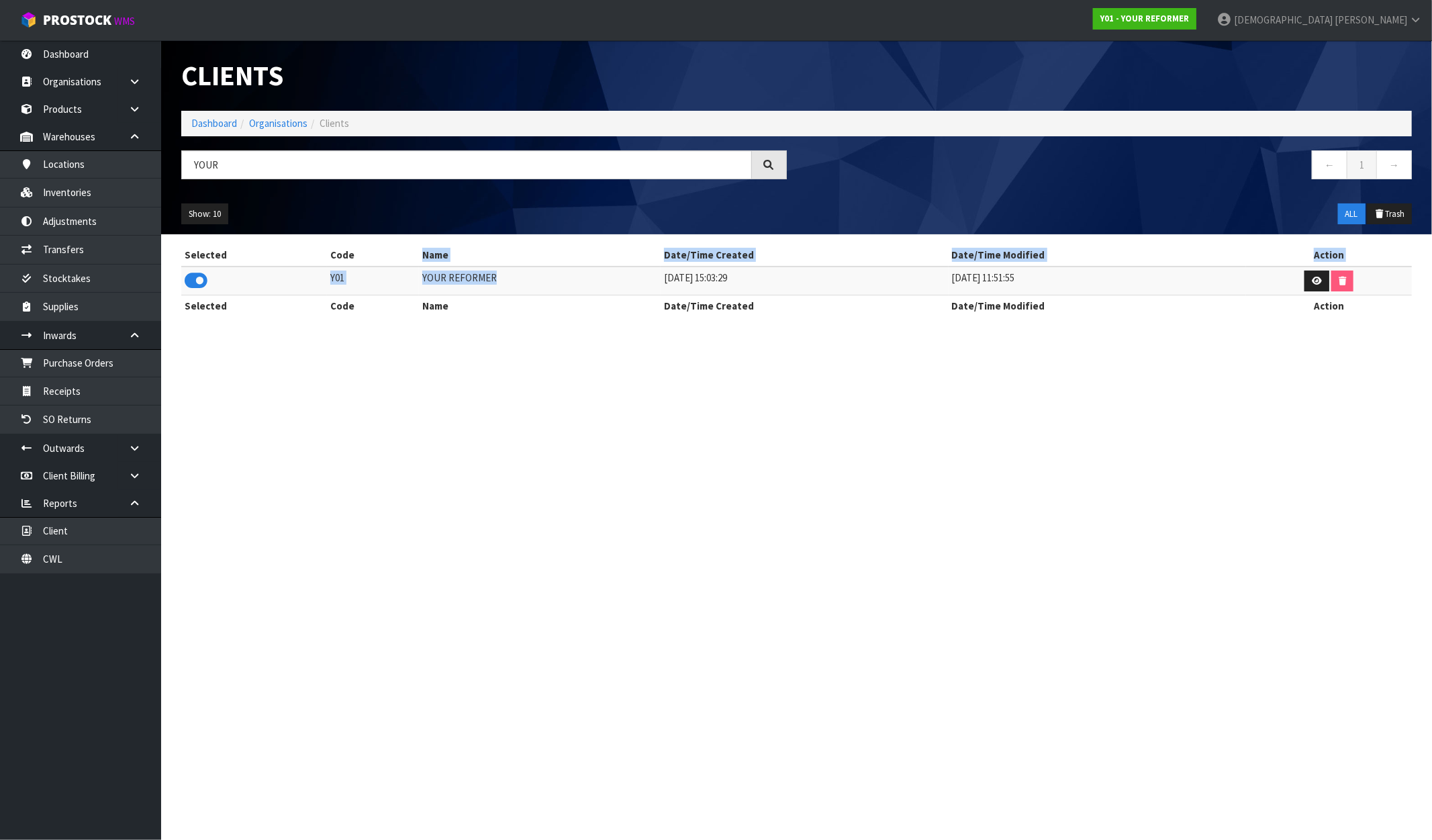
drag, startPoint x: 506, startPoint y: 273, endPoint x: 395, endPoint y: 264, distance: 111.4
click at [395, 264] on table "Selected Code Name Date/Time Created Date/Time Modified Action Y01 YOUR REFORME…" at bounding box center [796, 280] width 1231 height 72
click at [540, 286] on td "YOUR REFORMER" at bounding box center [540, 280] width 242 height 29
drag, startPoint x: 495, startPoint y: 276, endPoint x: 408, endPoint y: 283, distance: 87.3
click at [408, 283] on tr "Y01 YOUR REFORMER 02/08/2022 15:03:29 04/01/2023 11:51:55" at bounding box center [796, 280] width 1231 height 29
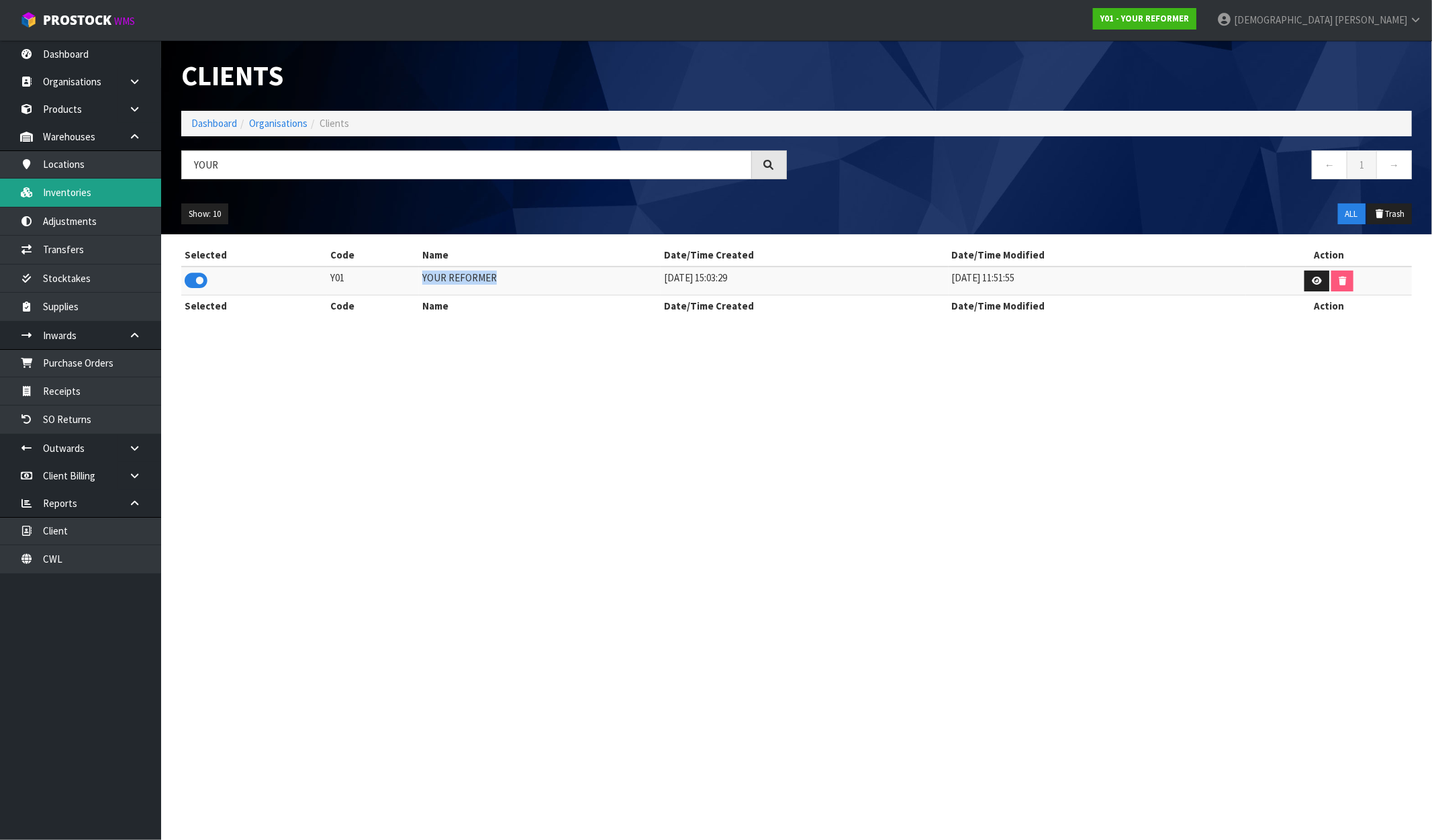
click at [87, 190] on link "Inventories" at bounding box center [80, 192] width 161 height 27
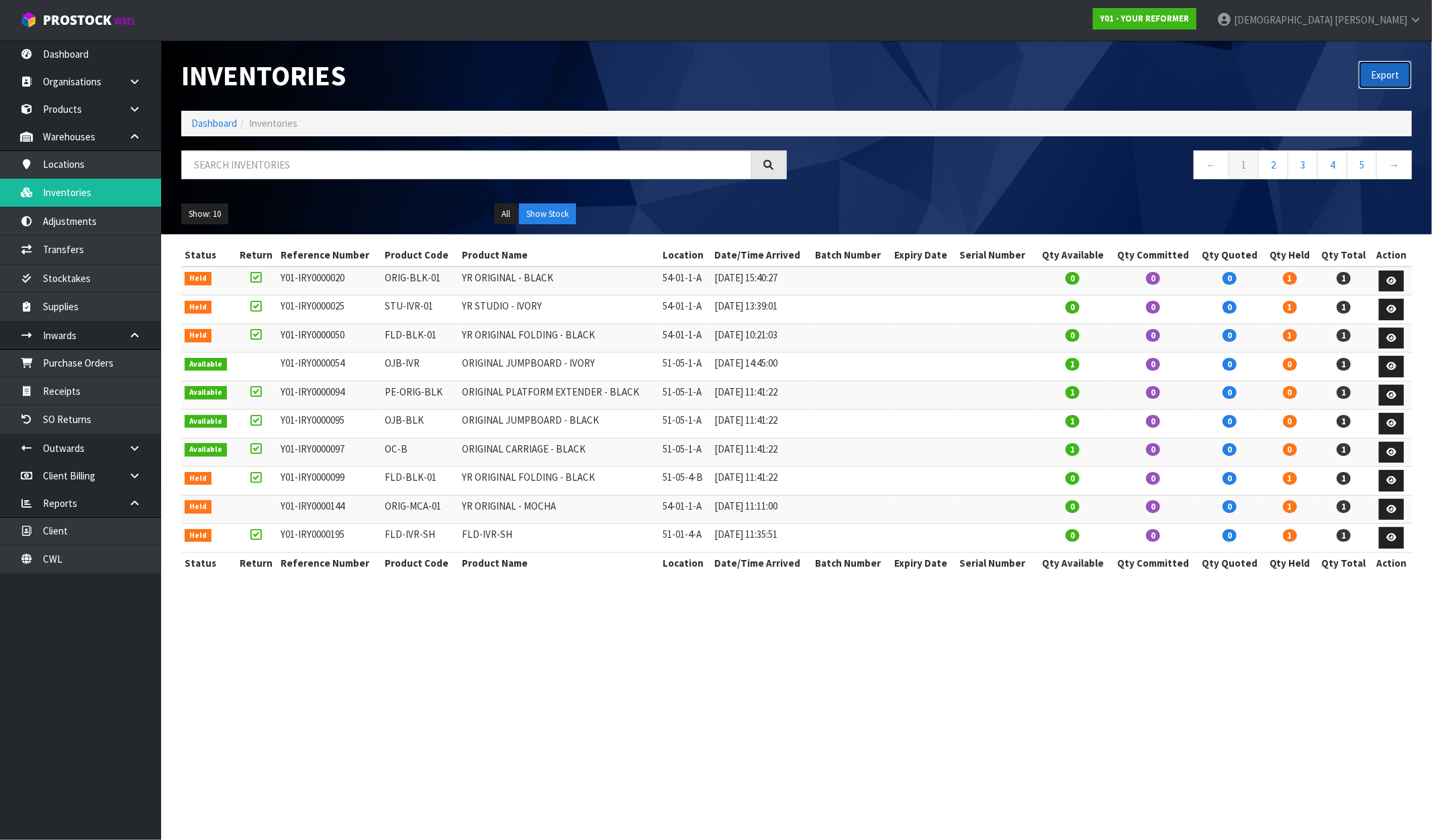
click at [1390, 67] on button "Export" at bounding box center [1385, 75] width 54 height 29
click at [1196, 11] on link "Y01 - YOUR REFORMER" at bounding box center [1145, 18] width 104 height 21
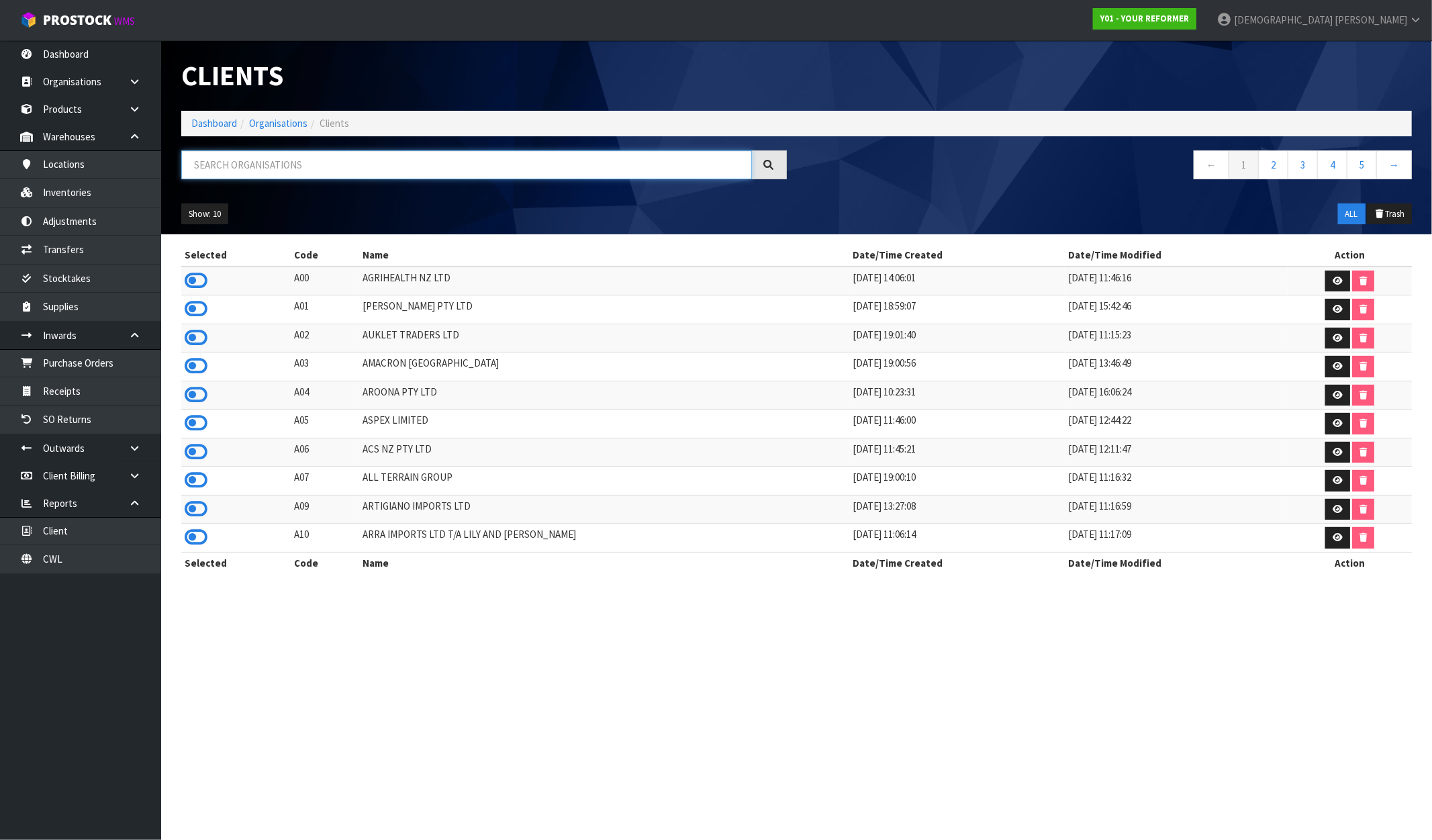
click at [246, 166] on input "text" at bounding box center [466, 164] width 571 height 29
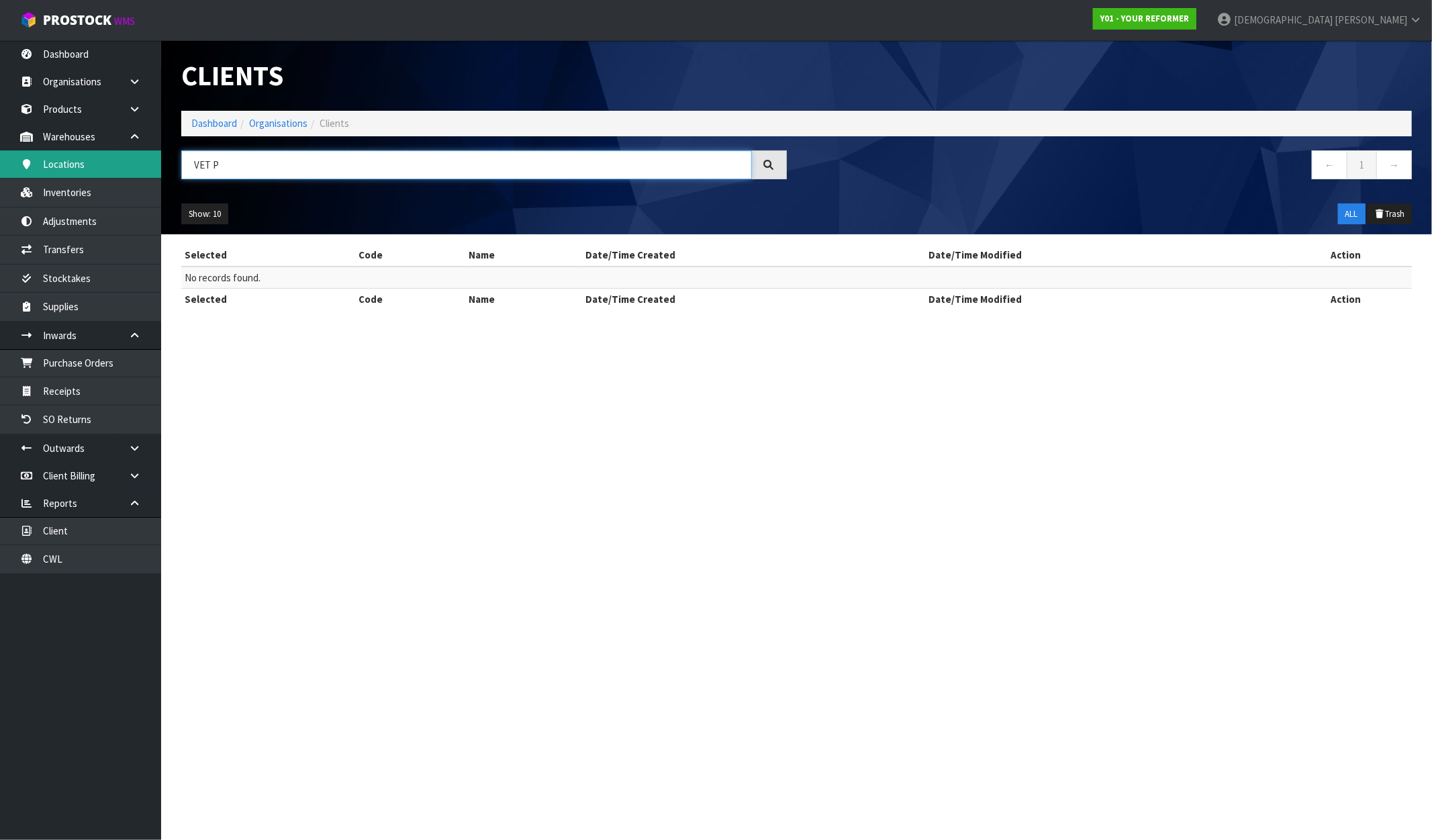
drag, startPoint x: 229, startPoint y: 170, endPoint x: 103, endPoint y: 170, distance: 126.0
click at [103, 170] on body "Toggle navigation ProStock WMS Y01 - YOUR REFORMER Krishna Shah Logout Dashboar…" at bounding box center [716, 420] width 1432 height 840
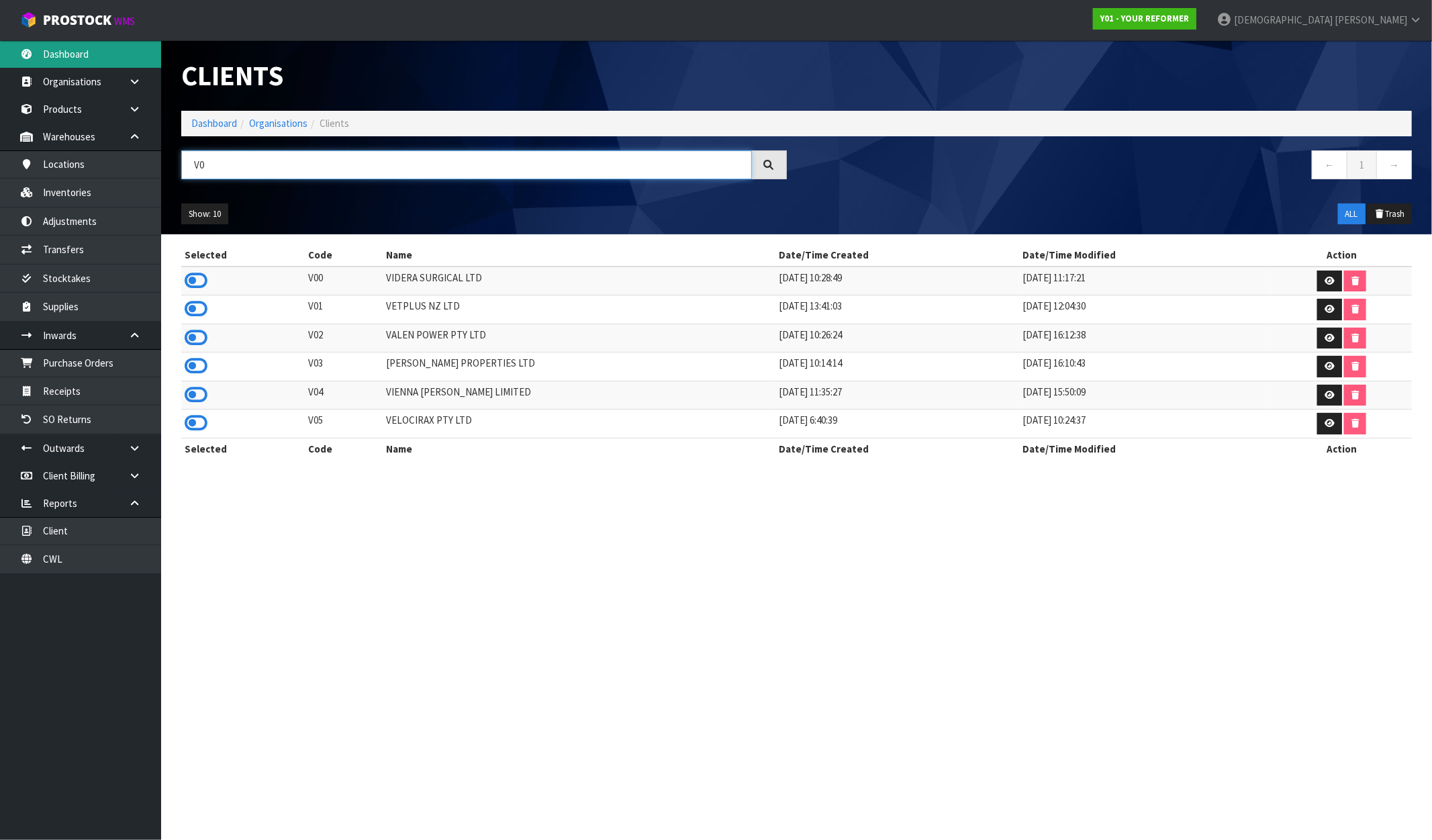
type input "V0"
click at [76, 65] on link "Dashboard" at bounding box center [80, 54] width 161 height 27
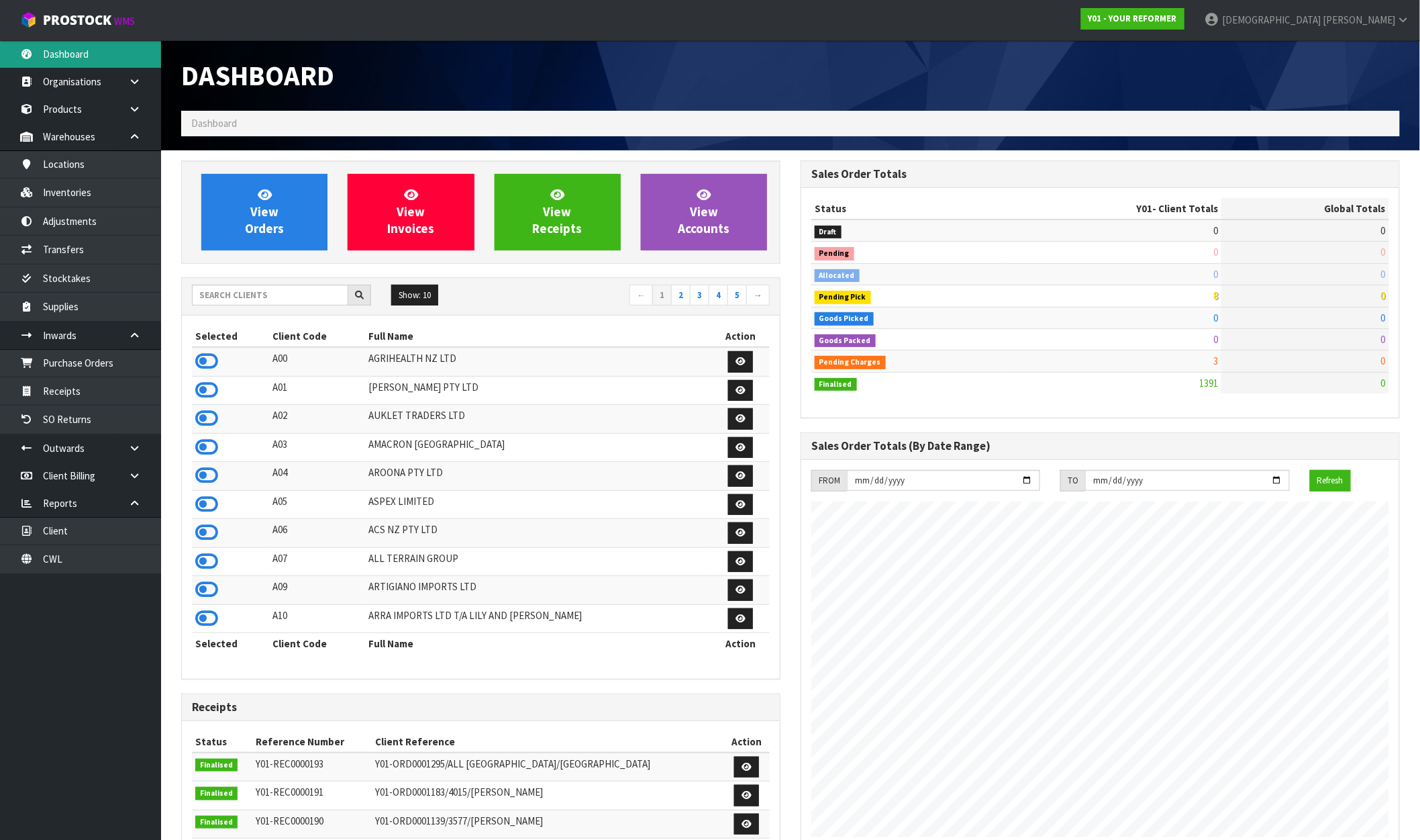
scroll to position [1017, 619]
click at [115, 272] on link "Stocktakes" at bounding box center [80, 278] width 161 height 27
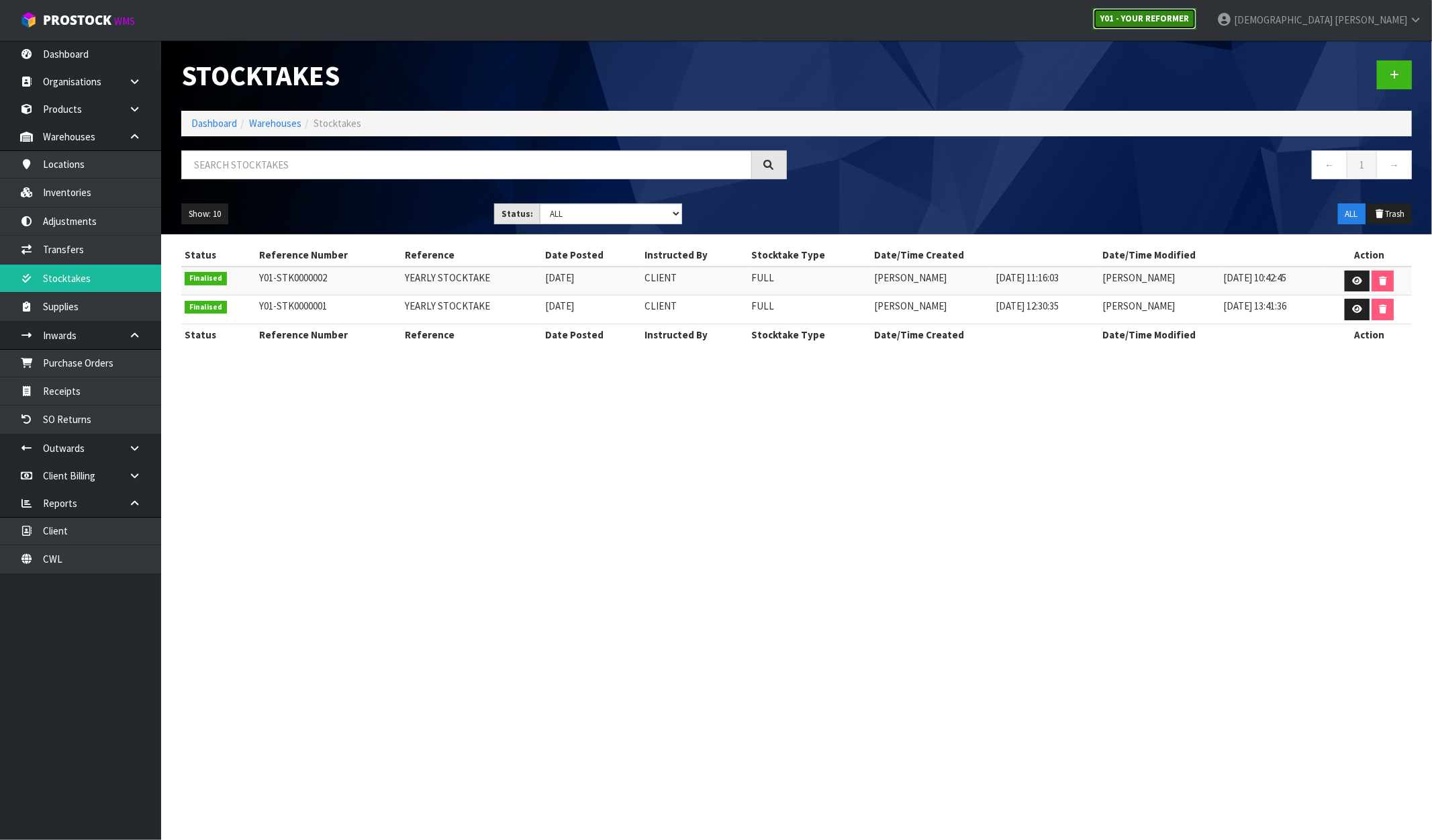
click at [1189, 18] on strong "Y01 - YOUR REFORMER" at bounding box center [1145, 18] width 89 height 11
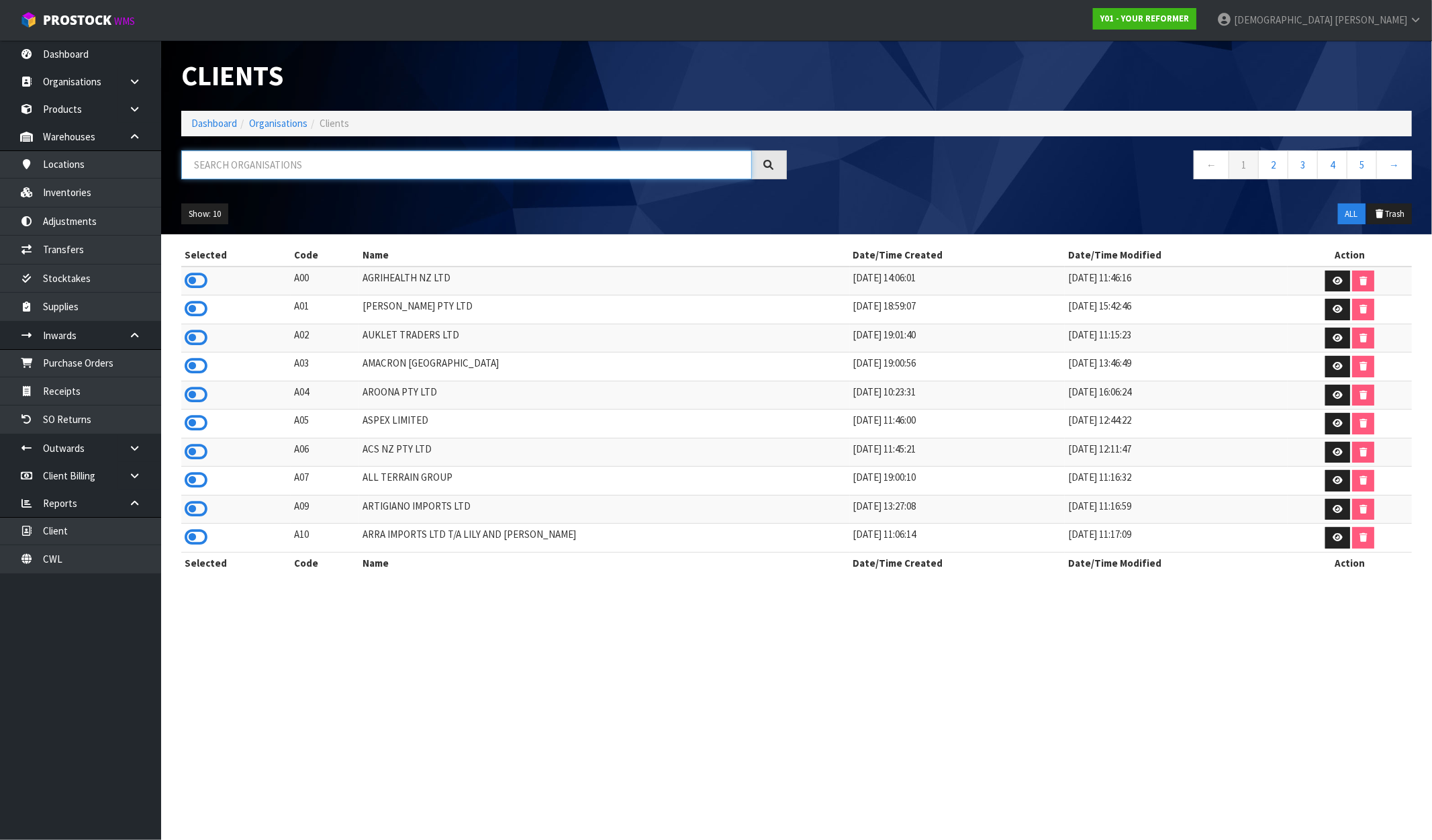
click at [421, 172] on input "text" at bounding box center [466, 164] width 571 height 29
type input "FLYING"
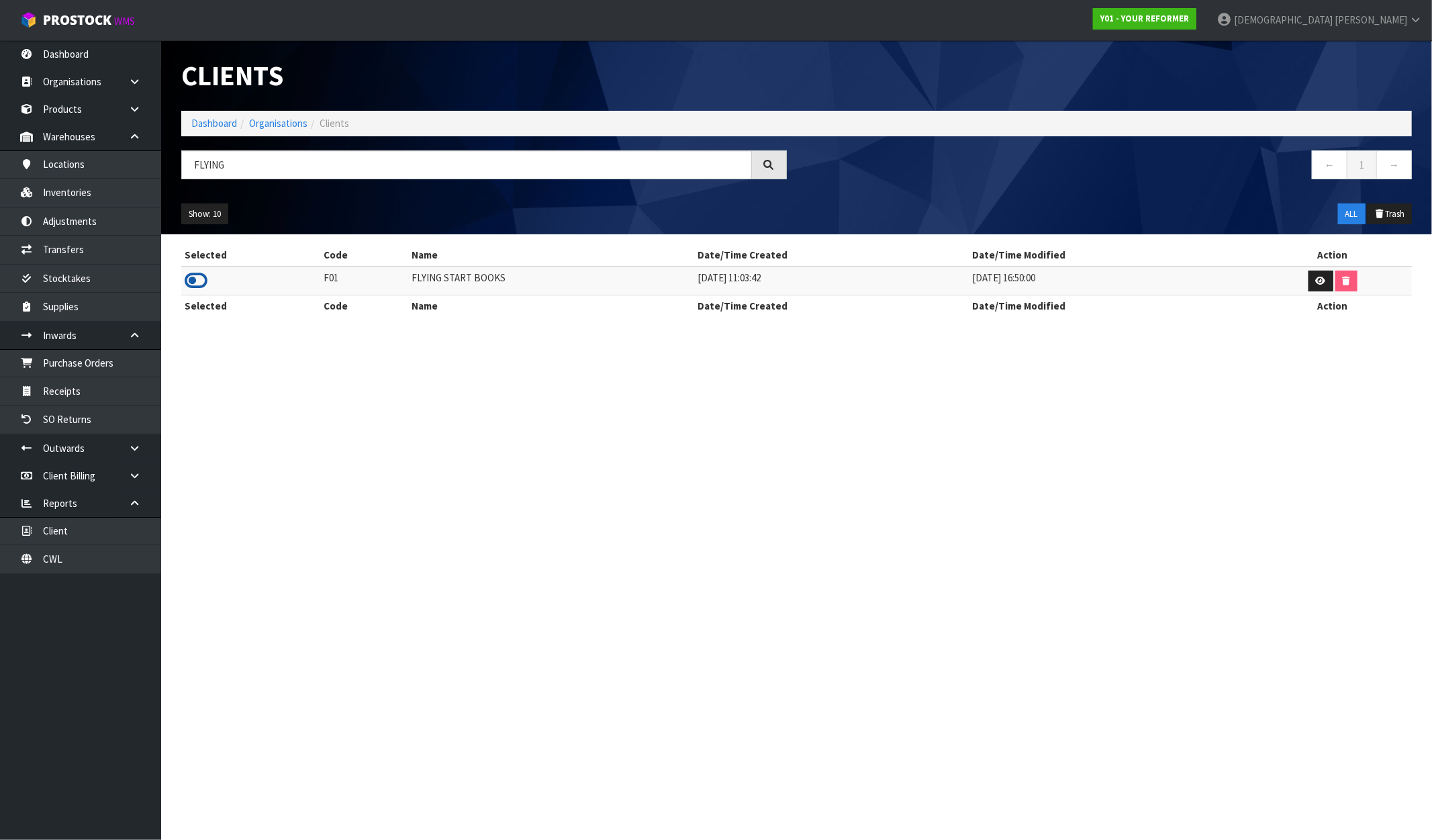
click at [198, 278] on icon at bounding box center [196, 280] width 23 height 20
click at [84, 283] on link "Stocktakes" at bounding box center [80, 278] width 161 height 27
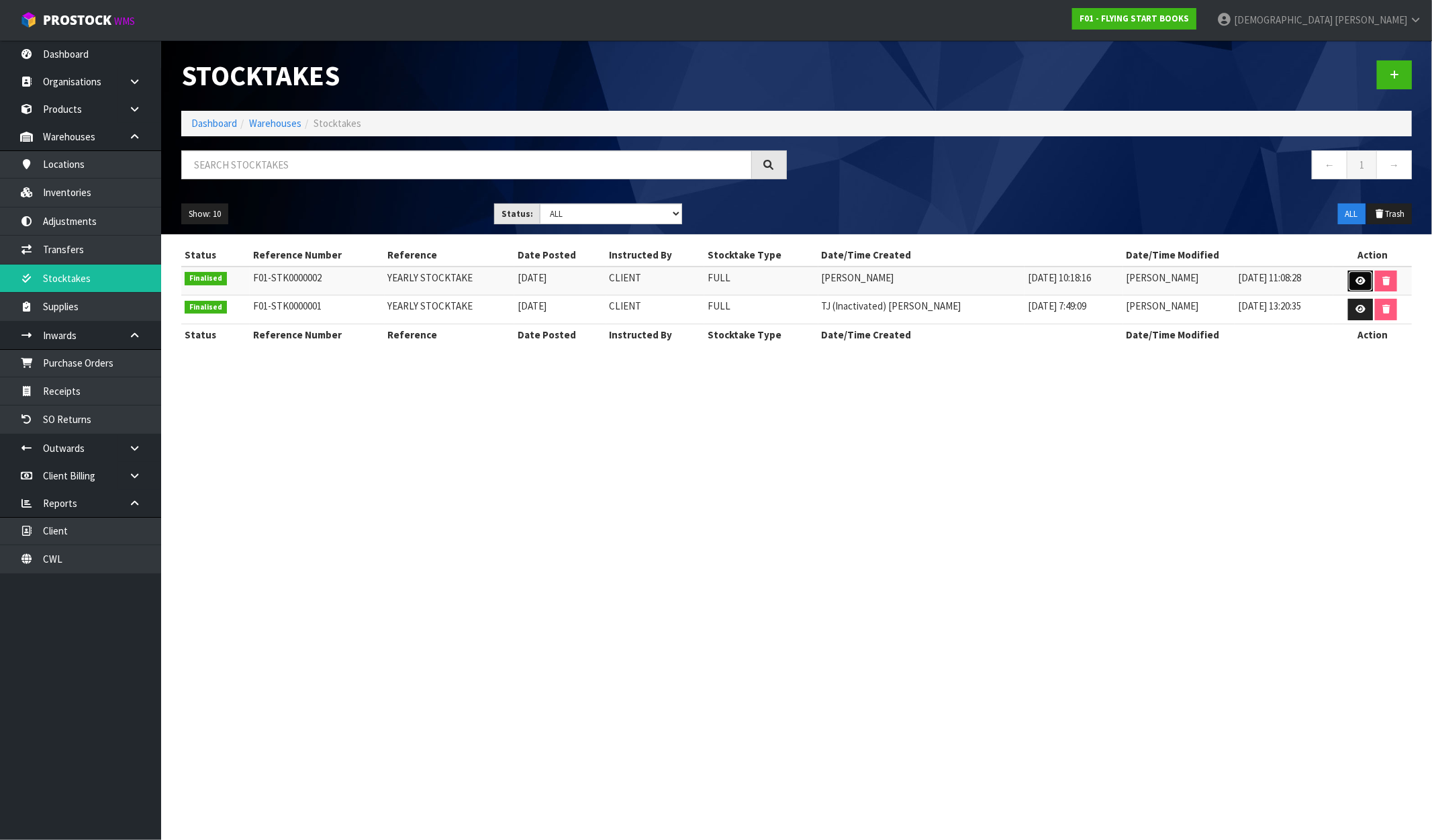
click at [1358, 278] on icon at bounding box center [1360, 281] width 10 height 9
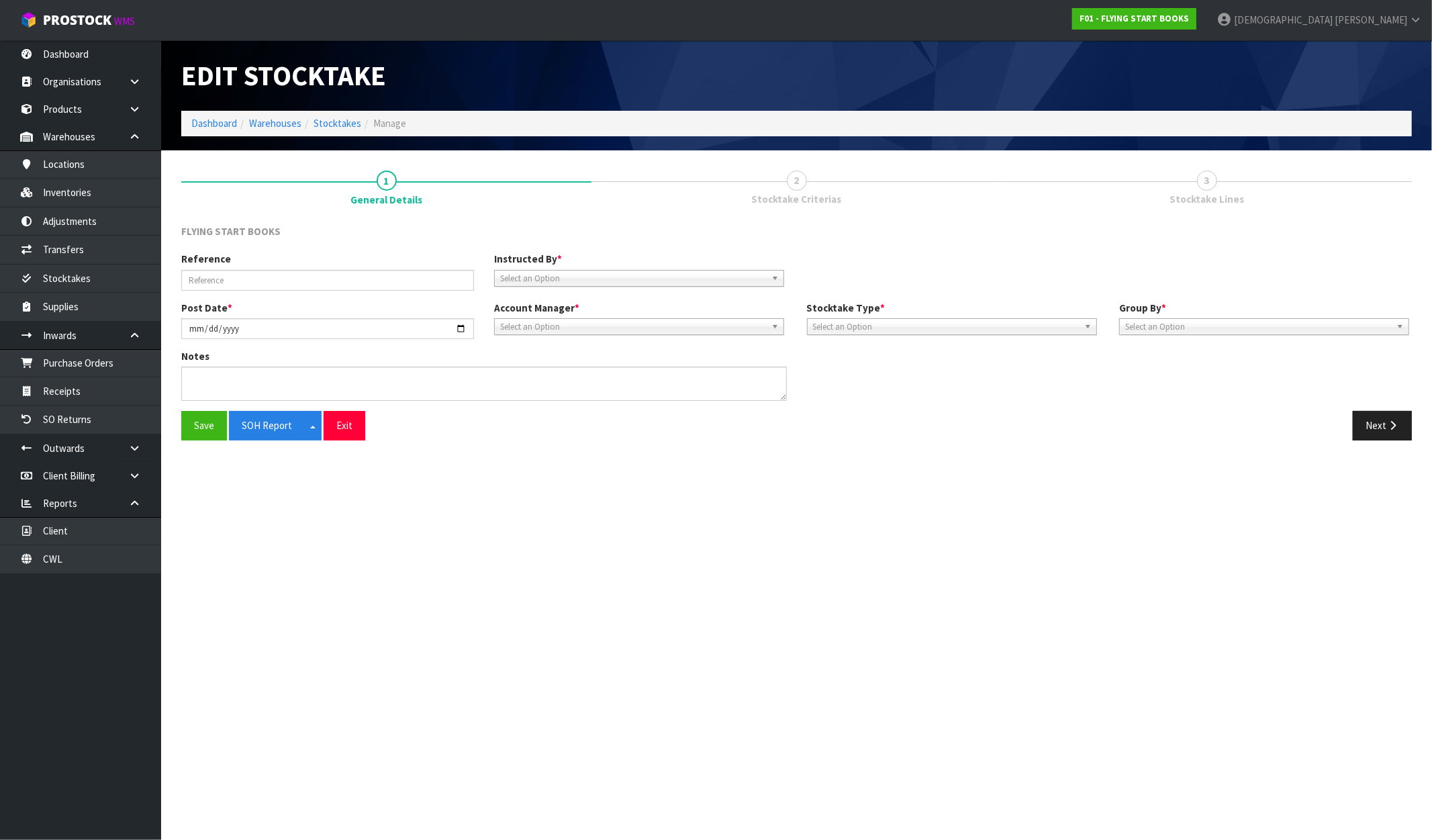
click at [847, 196] on link "2 Stocktake Criterias" at bounding box center [796, 187] width 411 height 53
type input "YEARLY STOCKTAKE"
type input "2025-05-19"
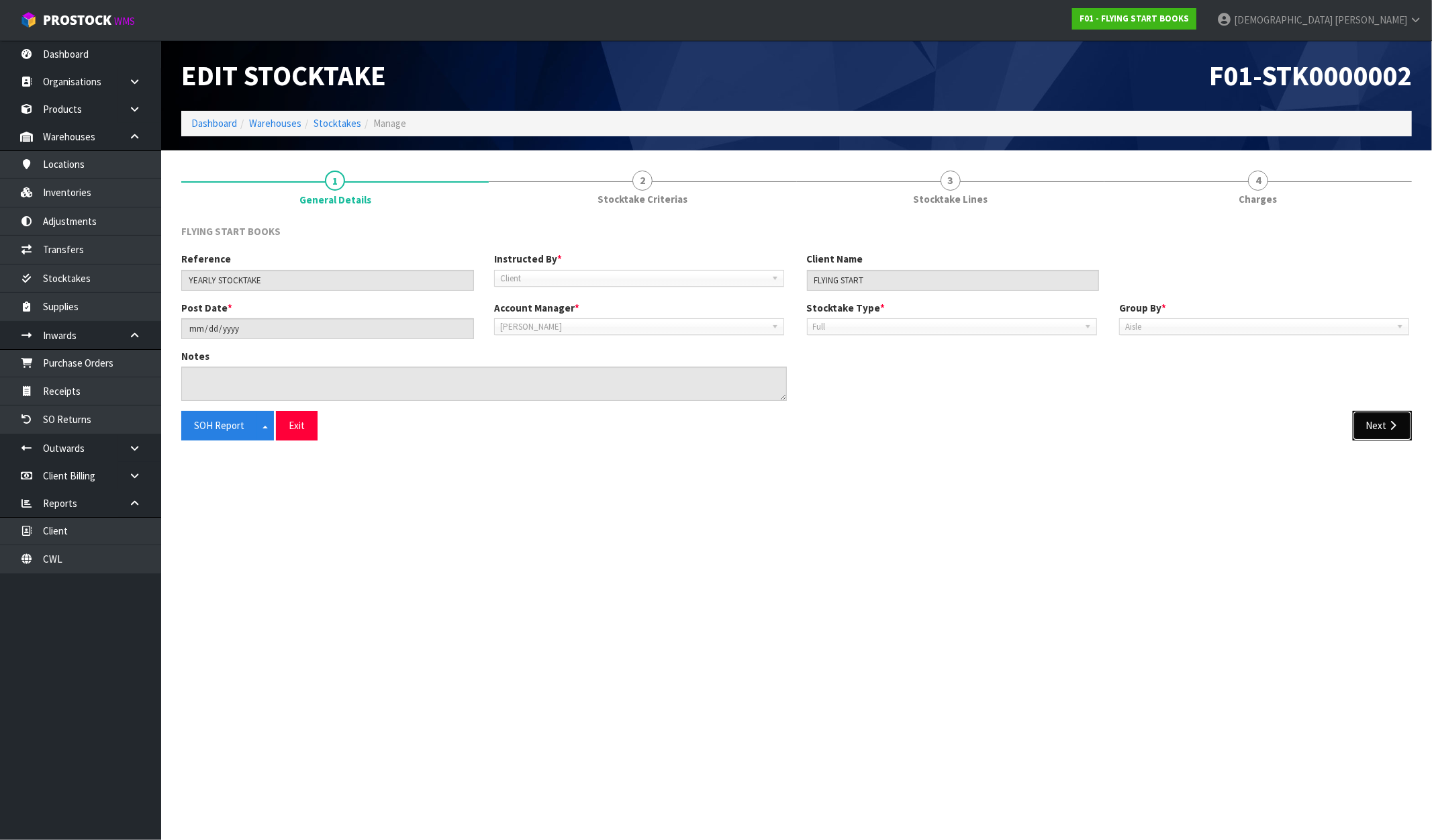
click at [1401, 437] on button "Next" at bounding box center [1382, 425] width 59 height 29
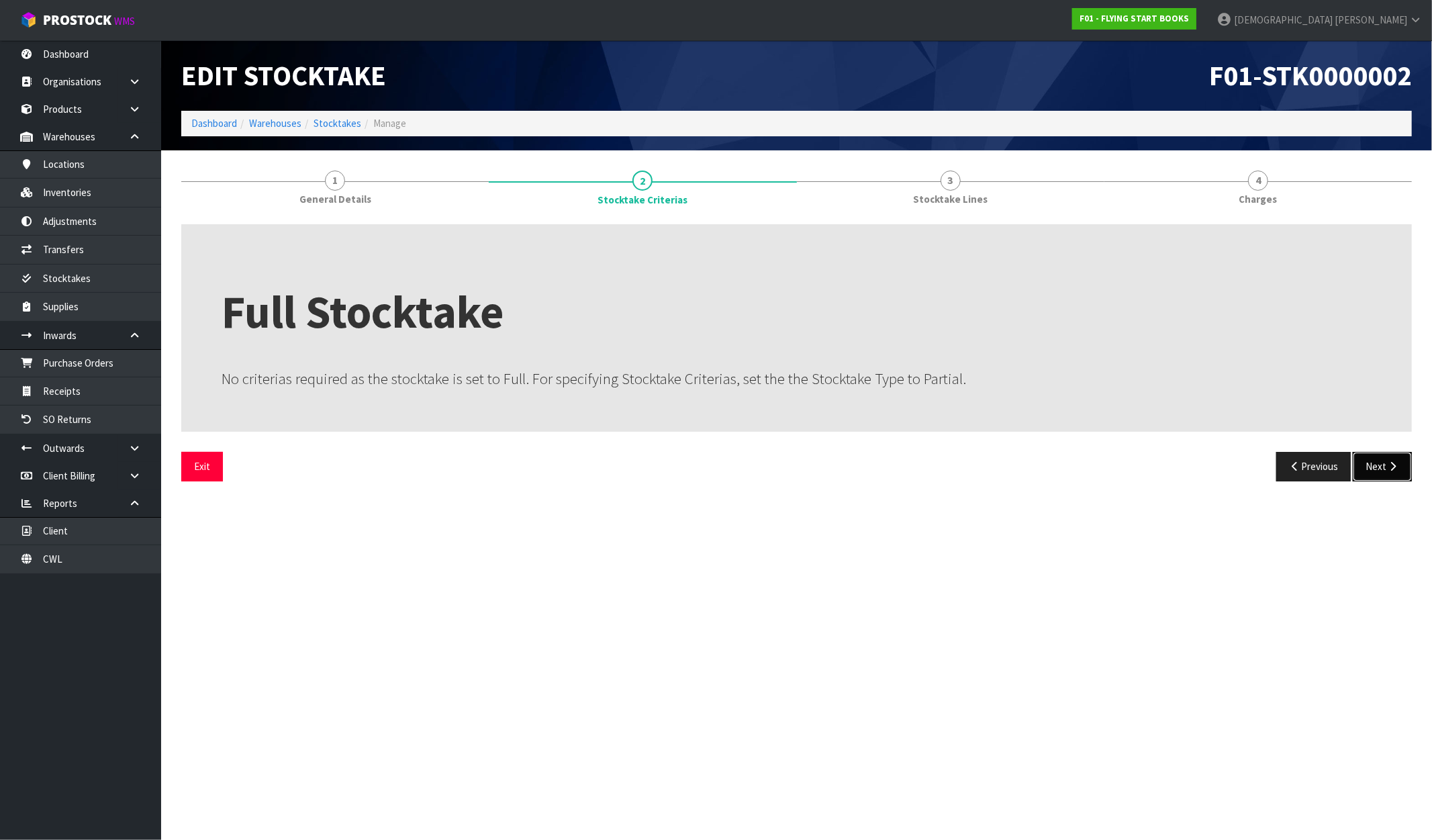
click at [1388, 467] on icon "button" at bounding box center [1393, 466] width 13 height 10
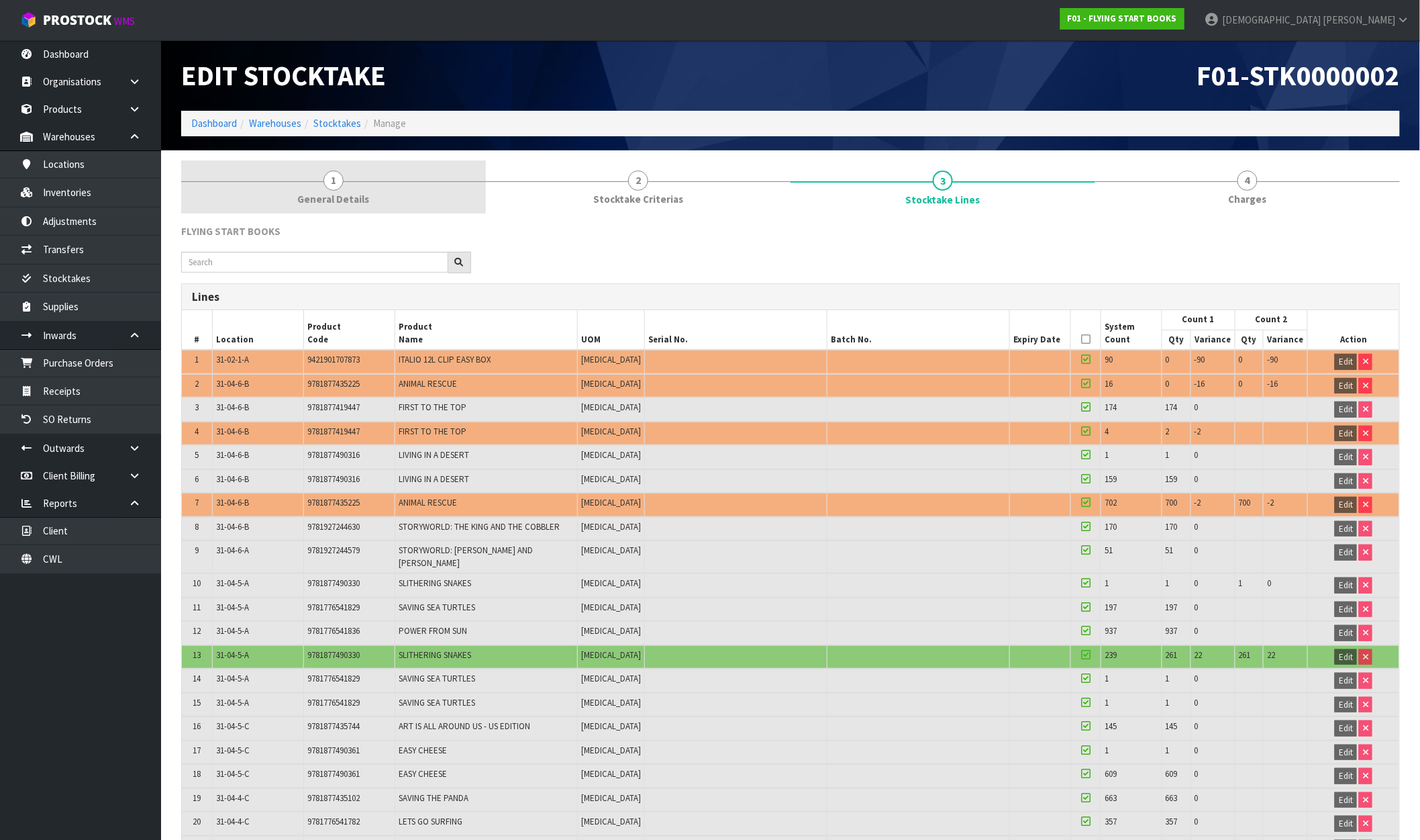
click at [354, 177] on link "1 General Details" at bounding box center [333, 187] width 305 height 53
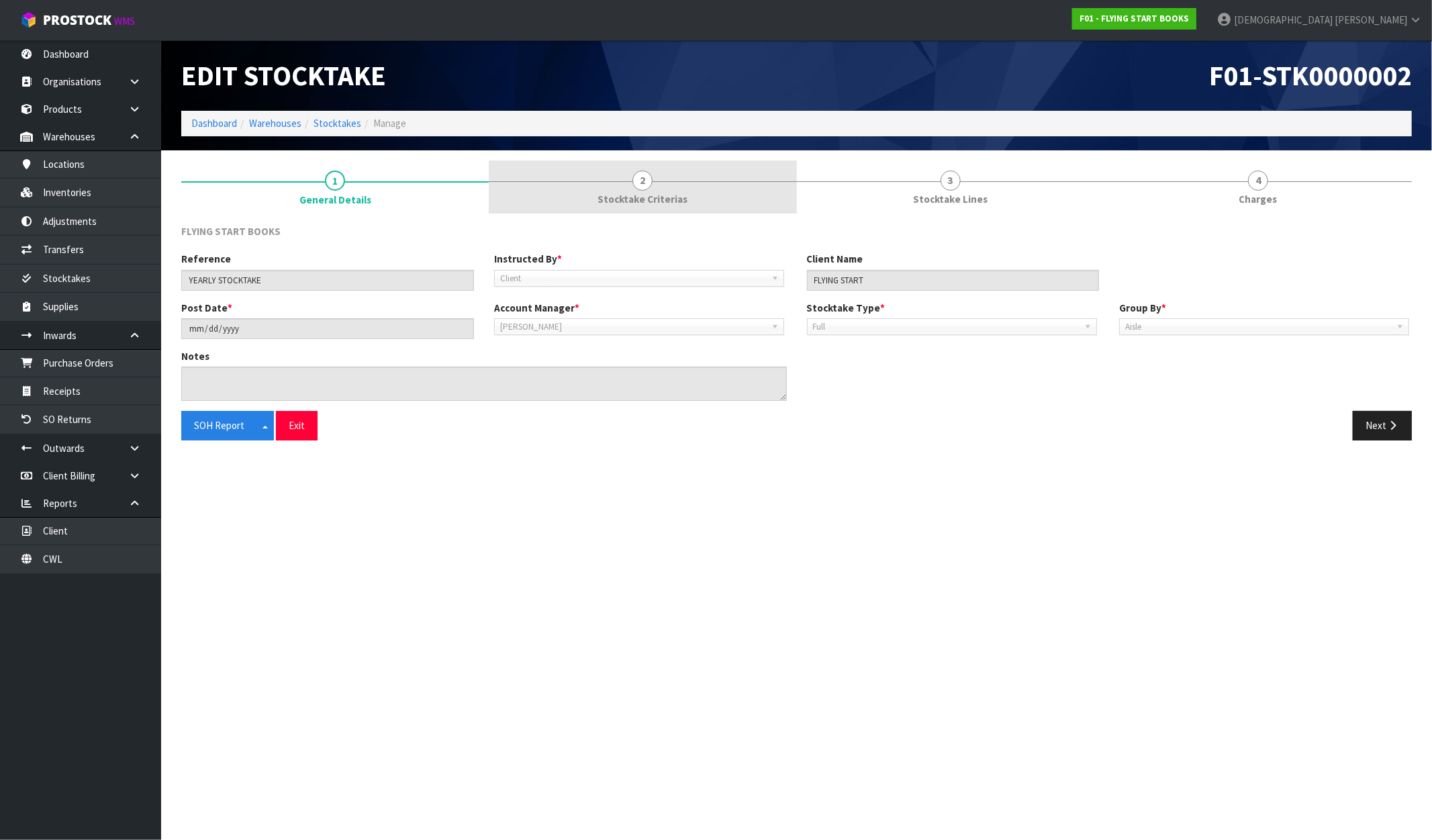
click at [699, 189] on link "2 Stocktake Criterias" at bounding box center [643, 187] width 308 height 53
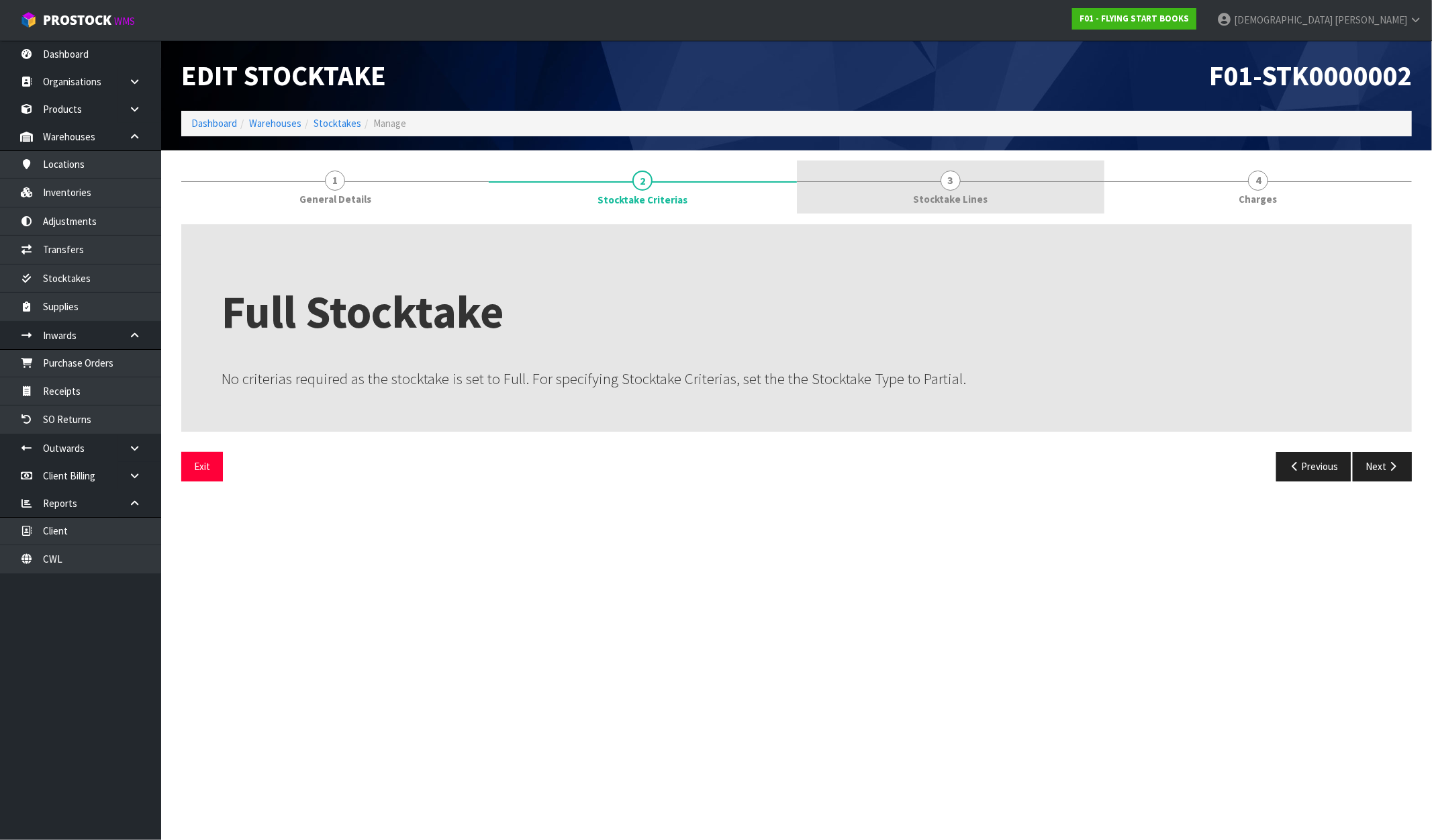
click at [958, 198] on span "Stocktake Lines" at bounding box center [950, 199] width 75 height 14
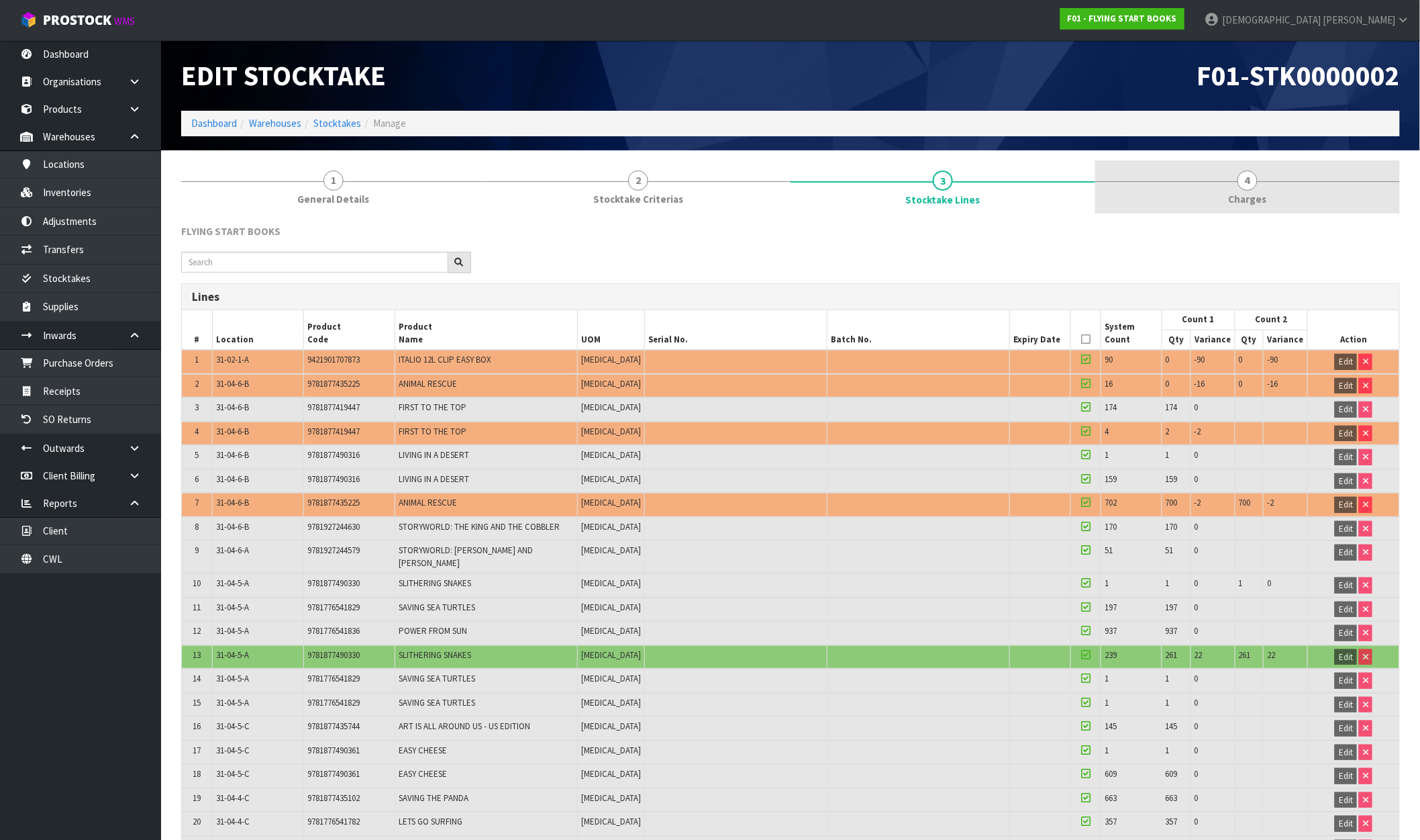
click at [1249, 191] on link "4 [GEOGRAPHIC_DATA]" at bounding box center [1248, 187] width 305 height 53
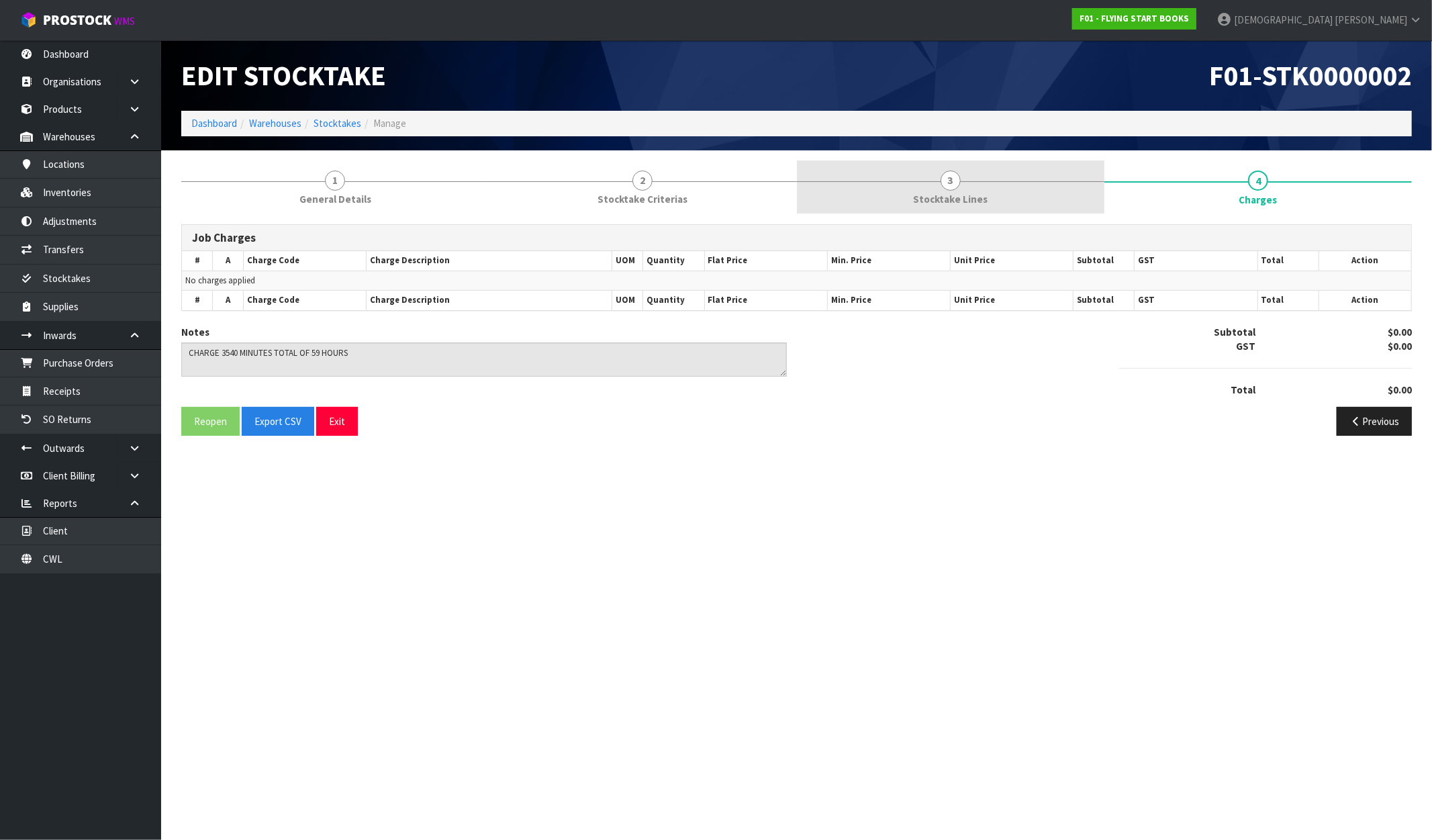
click at [995, 192] on link "3 Stocktake Lines" at bounding box center [951, 187] width 308 height 53
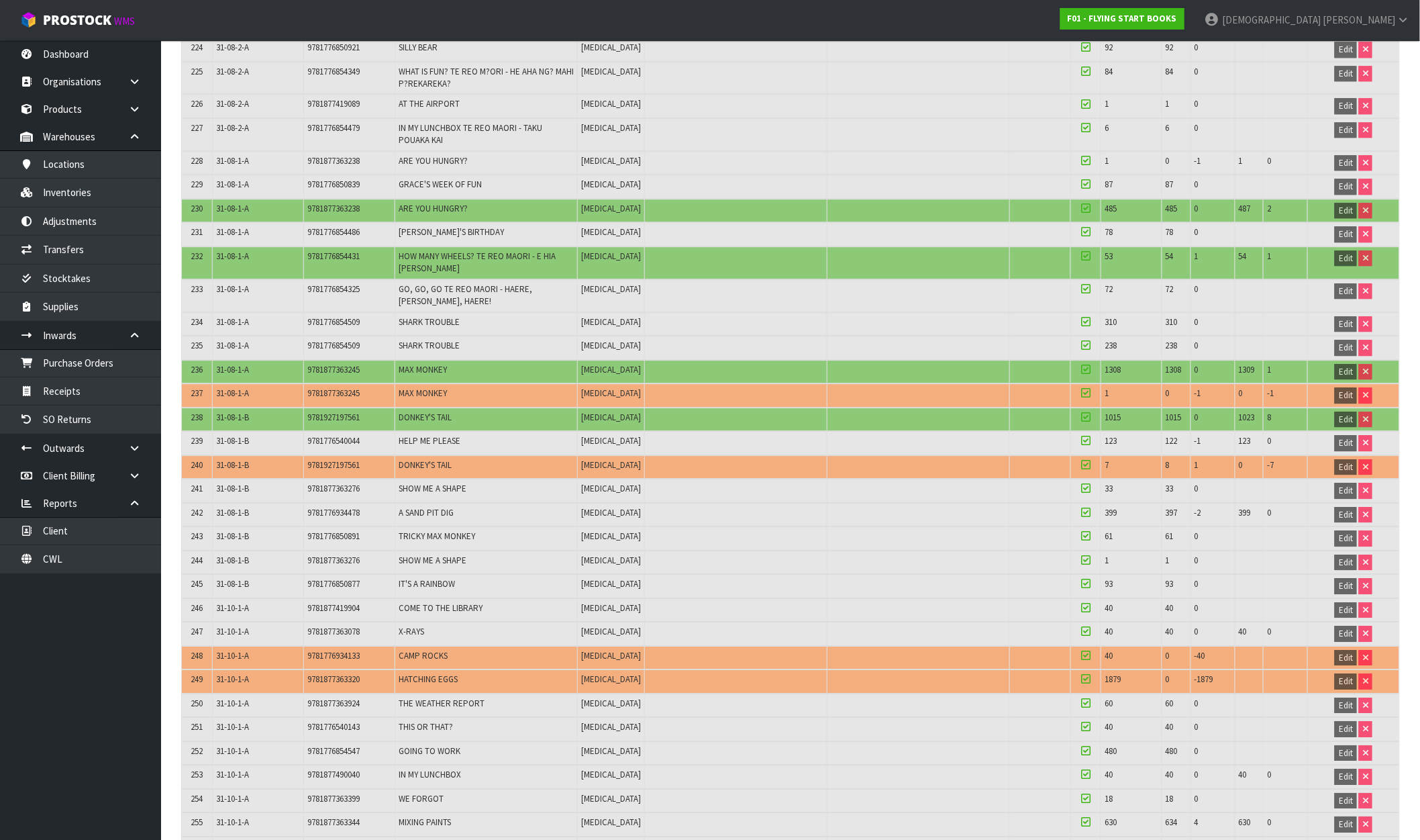
scroll to position [5593, 0]
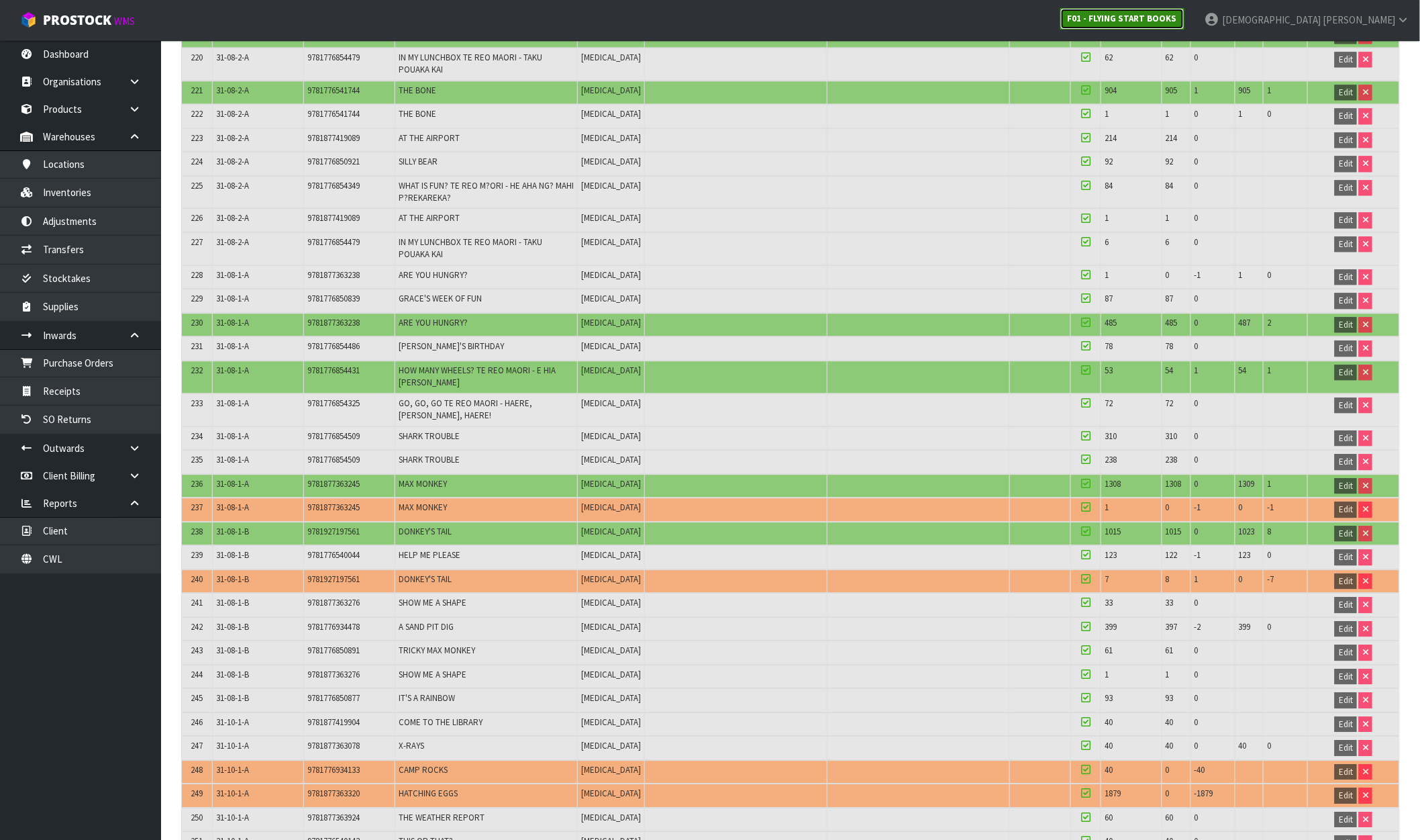
click at [1177, 21] on strong "F01 - FLYING START BOOKS" at bounding box center [1122, 18] width 110 height 11
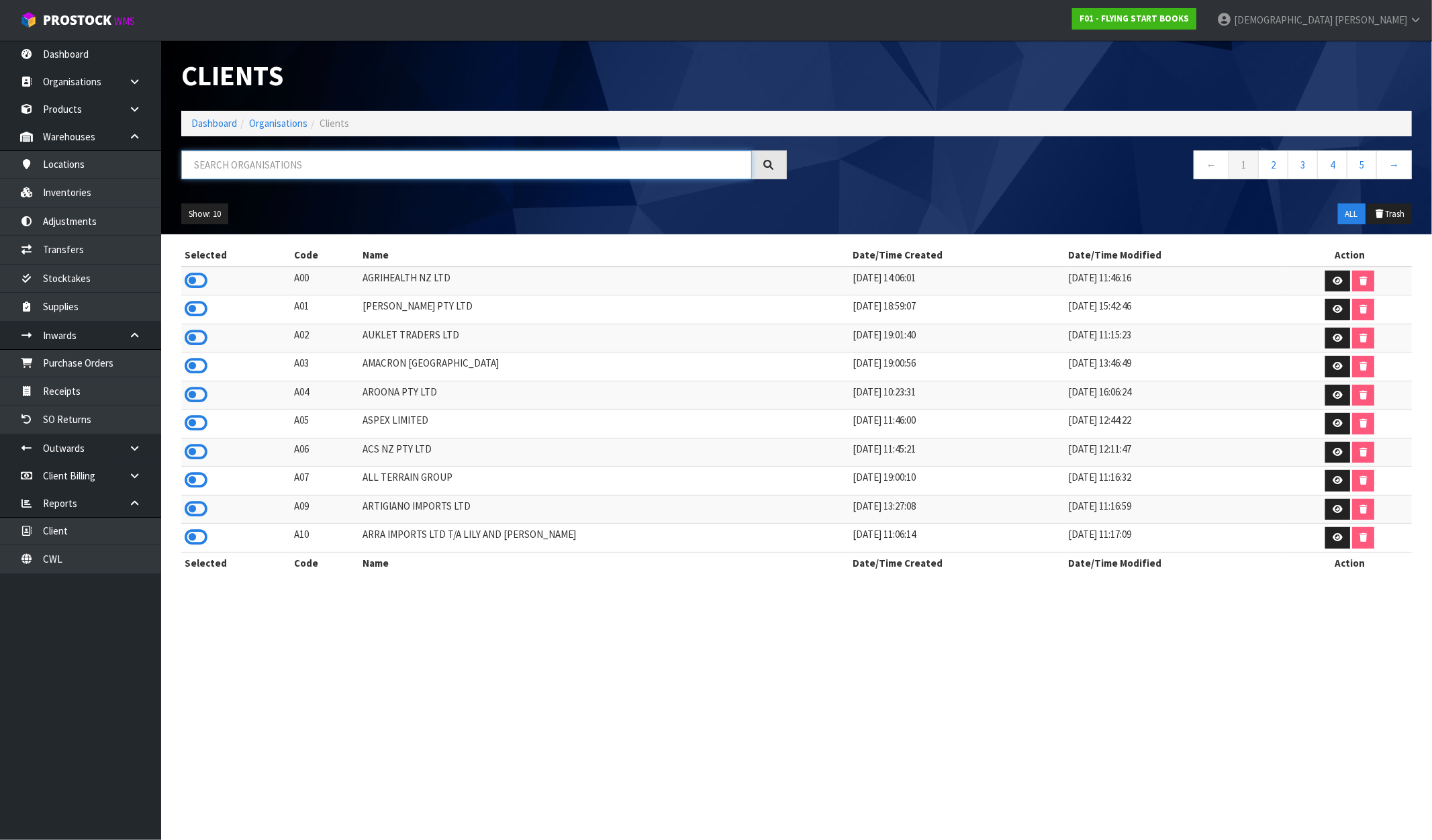
click at [260, 157] on input "text" at bounding box center [466, 164] width 571 height 29
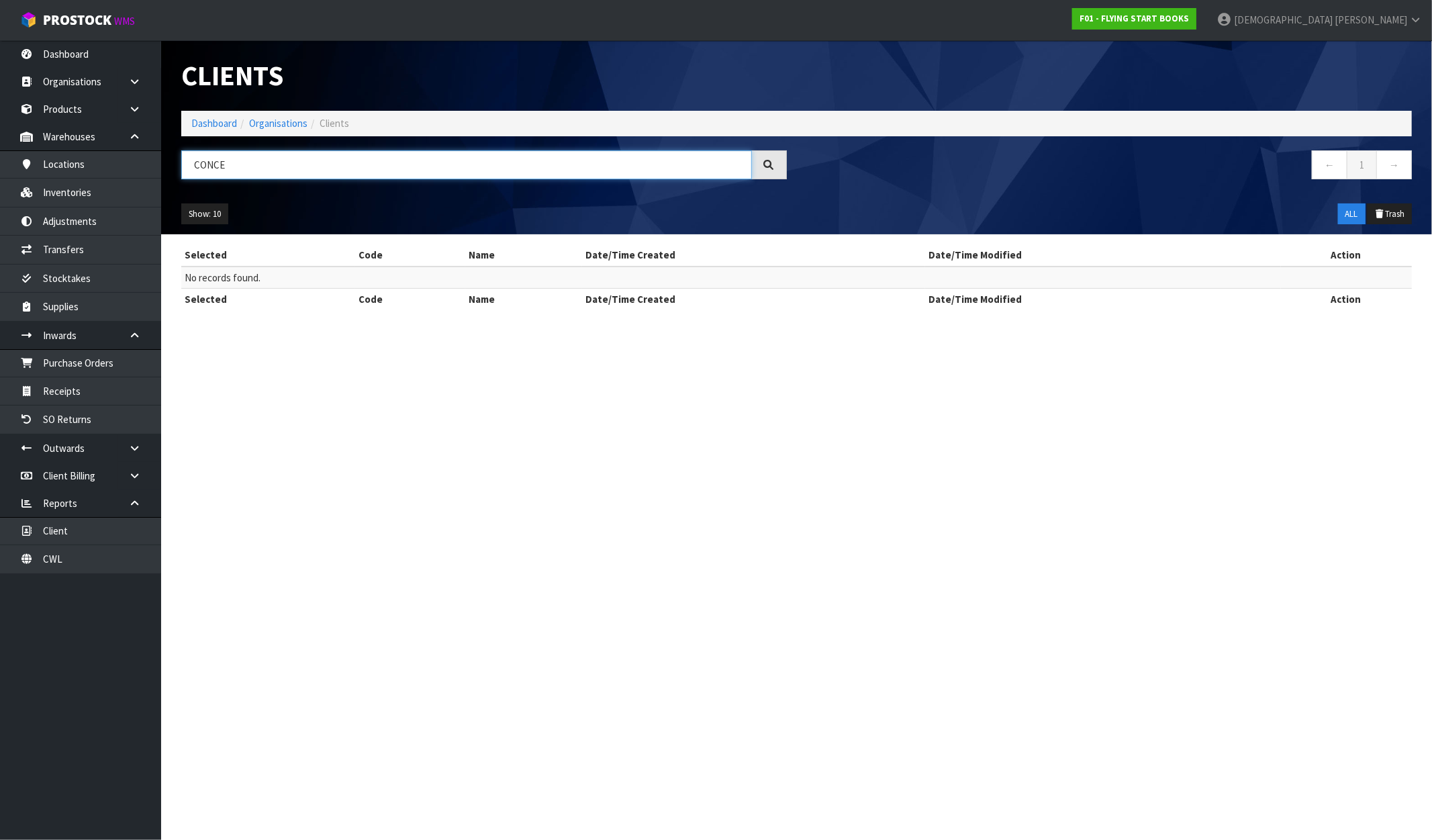
drag, startPoint x: 300, startPoint y: 170, endPoint x: 164, endPoint y: 166, distance: 136.1
click at [164, 166] on header "Clients Dashboard Organisations Clients CONCE ← 1 → Show: 10 5 10 25 50 ALL Tra…" at bounding box center [796, 137] width 1271 height 194
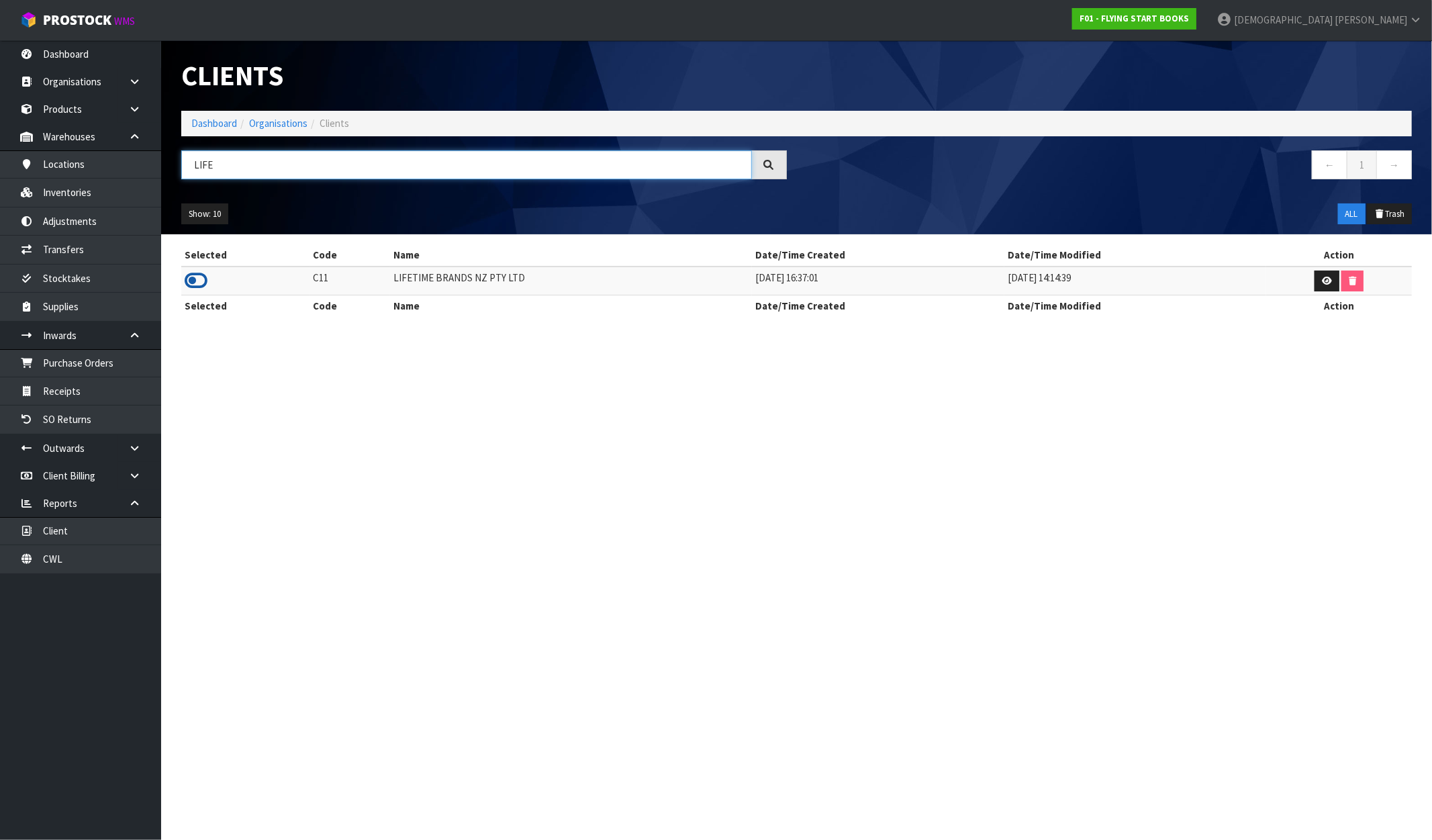
type input "LIFE"
click at [200, 284] on icon at bounding box center [196, 280] width 23 height 20
click at [81, 272] on link "Stocktakes" at bounding box center [80, 278] width 161 height 27
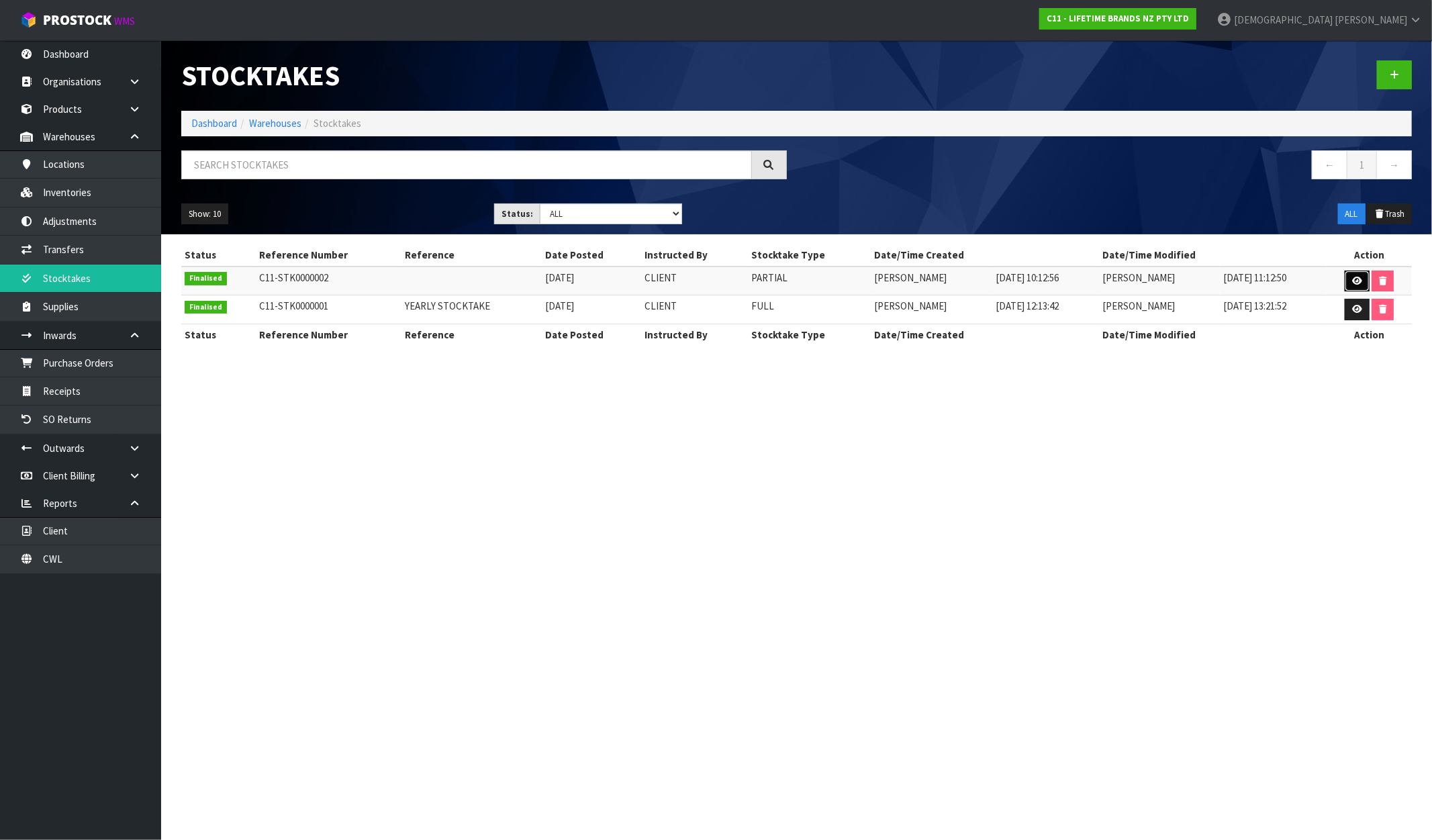
click at [1362, 283] on link at bounding box center [1357, 281] width 25 height 21
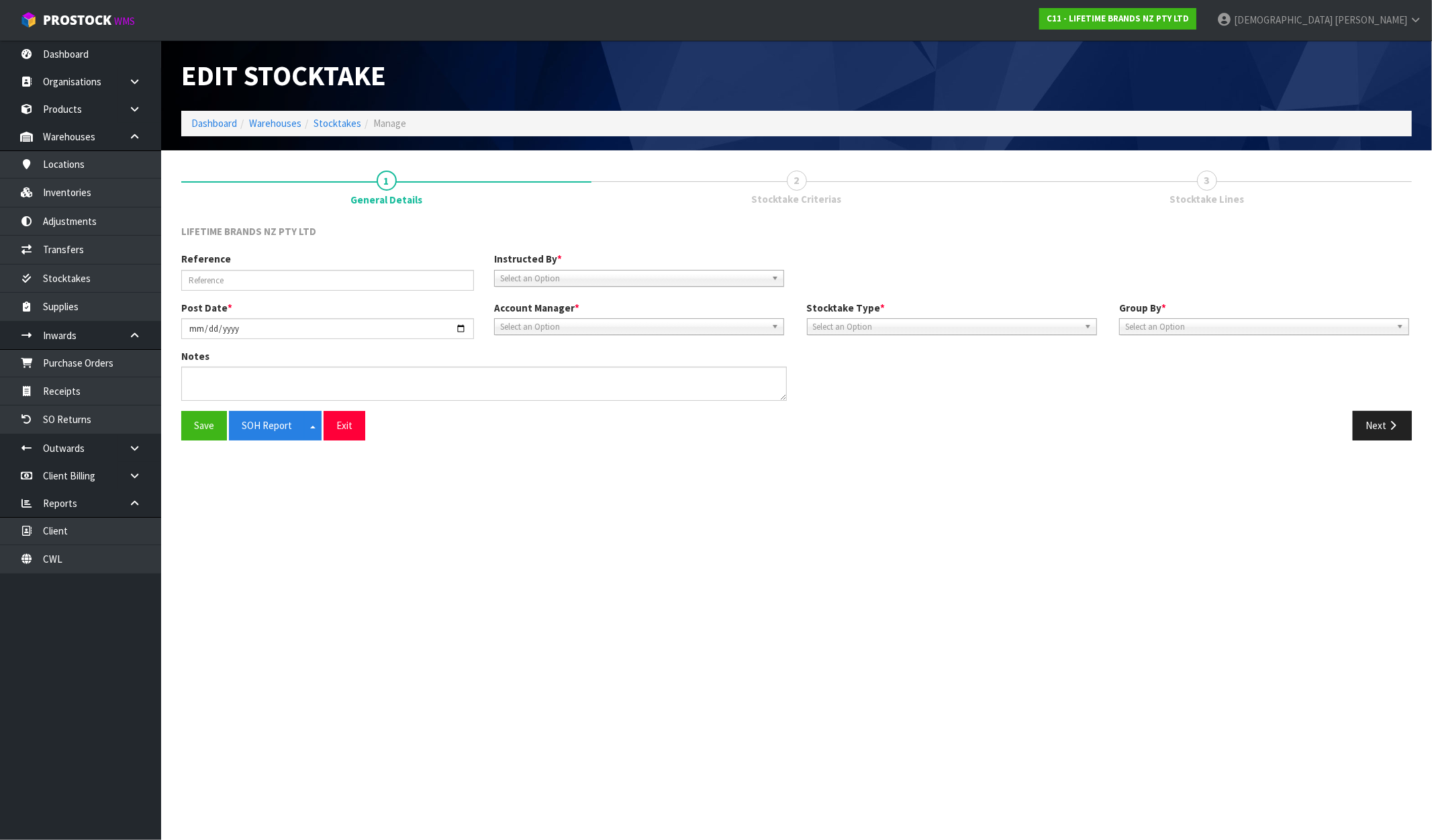
type input "2025-05-23"
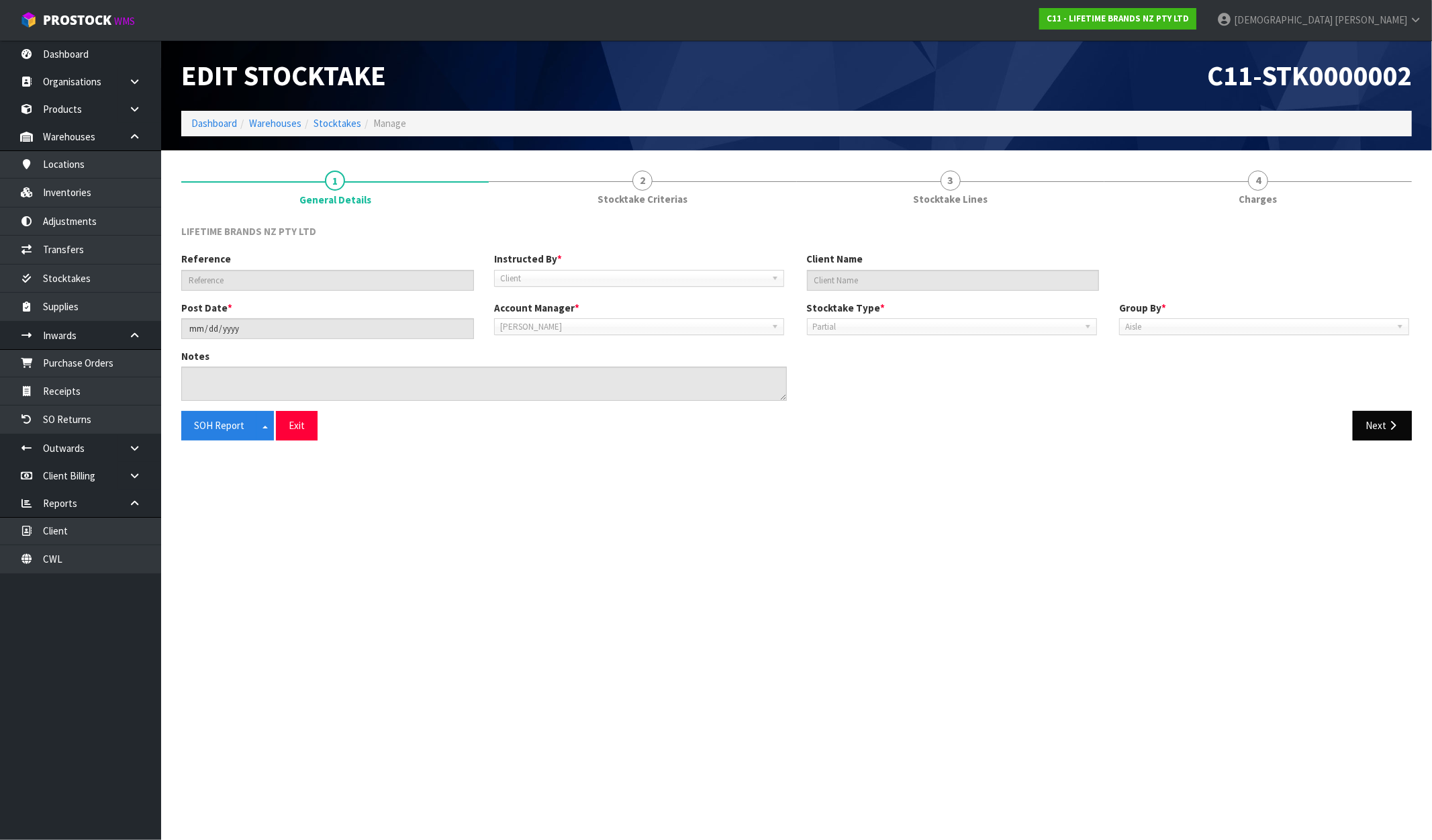
drag, startPoint x: 979, startPoint y: 190, endPoint x: 1386, endPoint y: 411, distance: 463.1
click at [979, 191] on link "3 Stocktake Lines" at bounding box center [951, 187] width 308 height 53
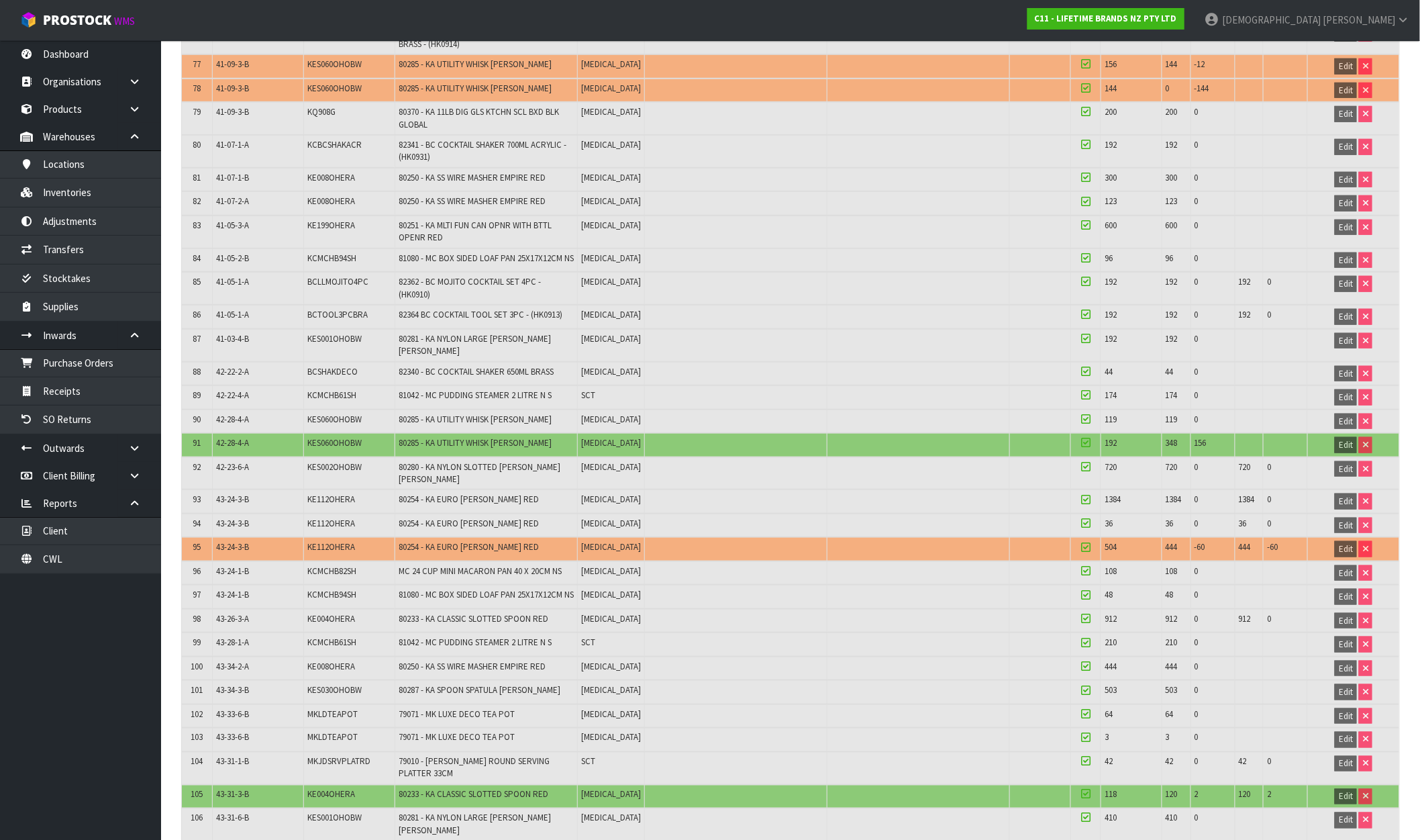
scroll to position [2641, 0]
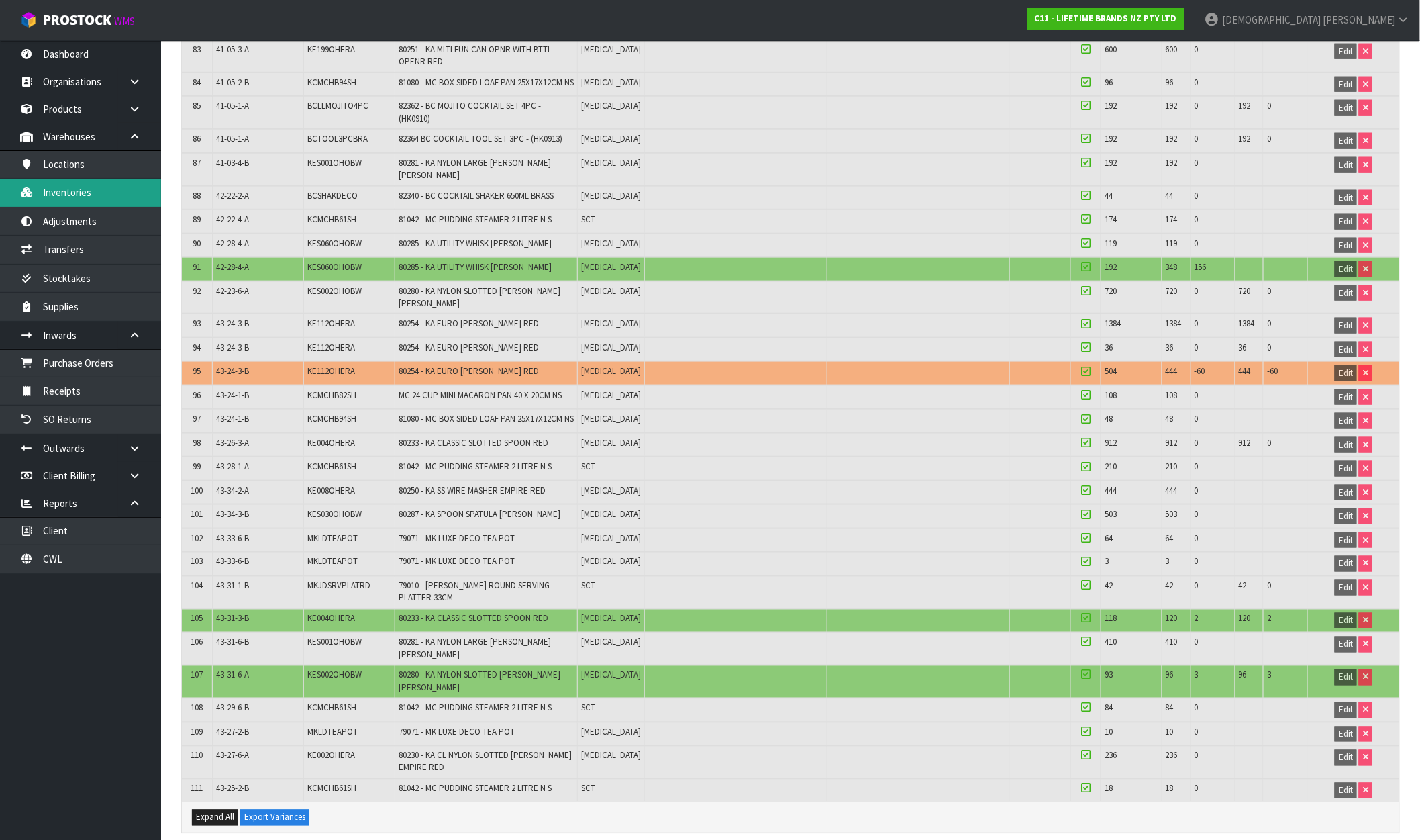
click at [110, 192] on link "Inventories" at bounding box center [80, 192] width 161 height 27
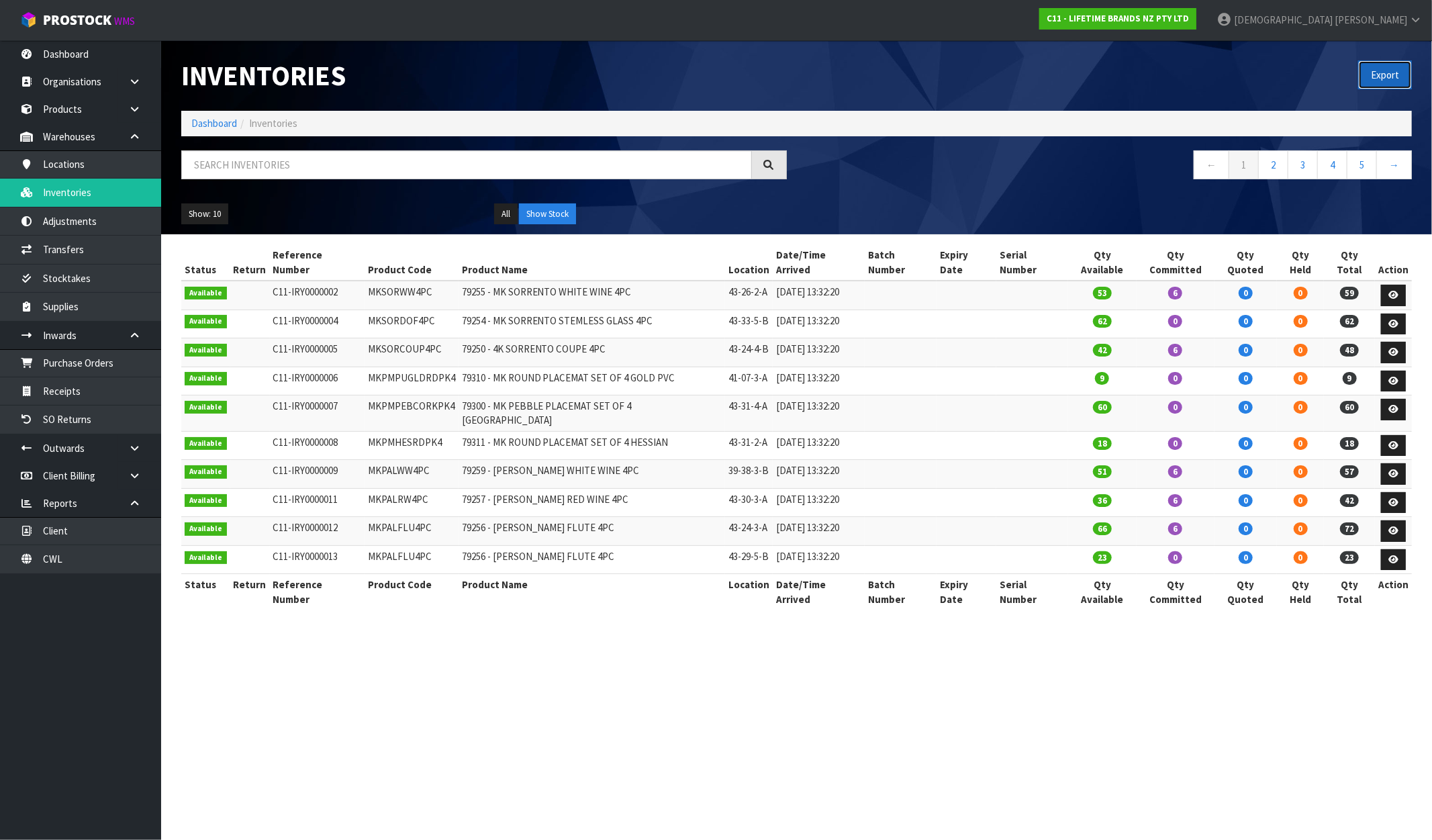
click at [1370, 81] on button "Export" at bounding box center [1385, 75] width 54 height 29
click at [91, 275] on link "Stocktakes" at bounding box center [80, 278] width 161 height 27
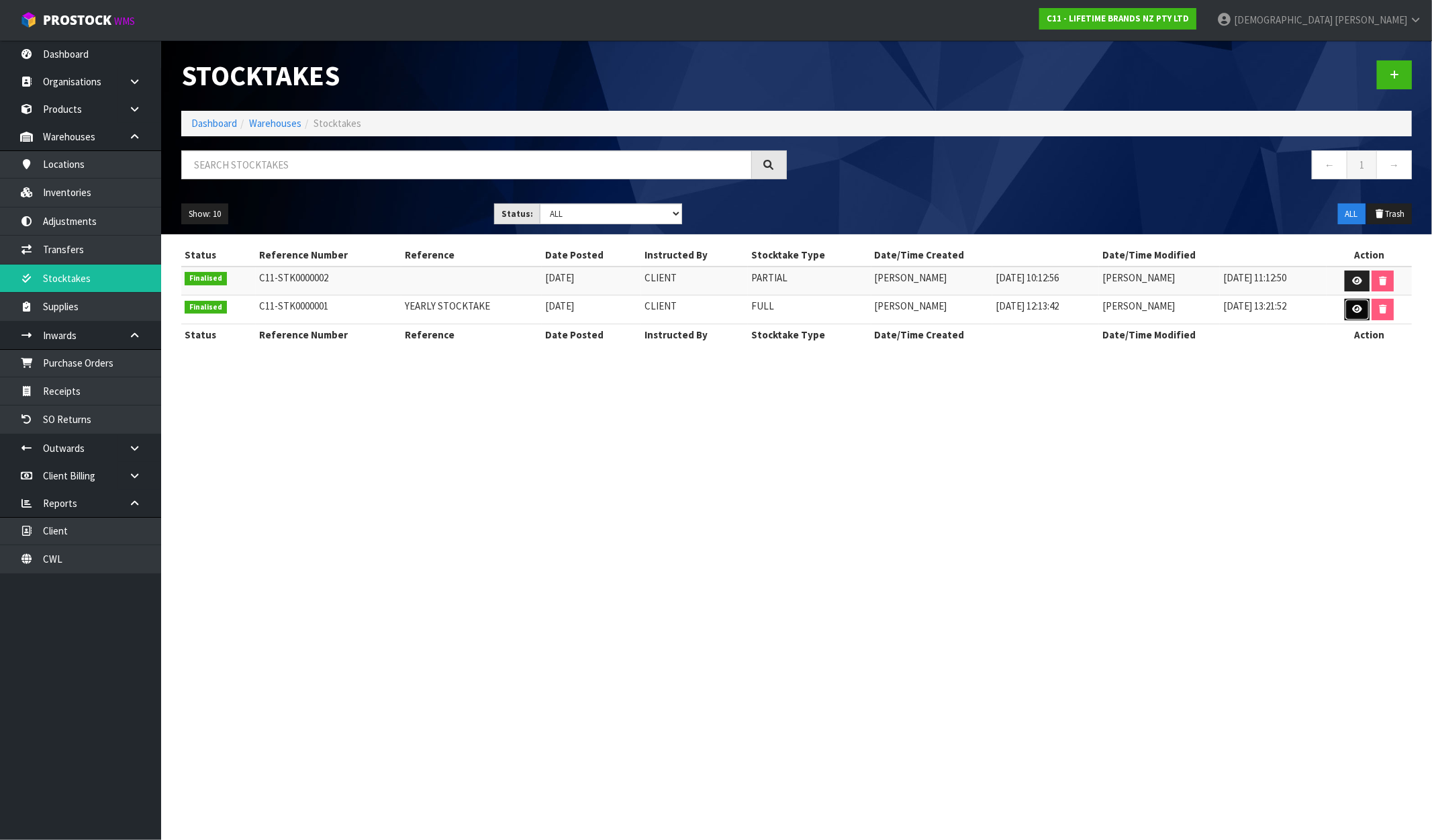
click at [1368, 309] on link at bounding box center [1357, 309] width 25 height 21
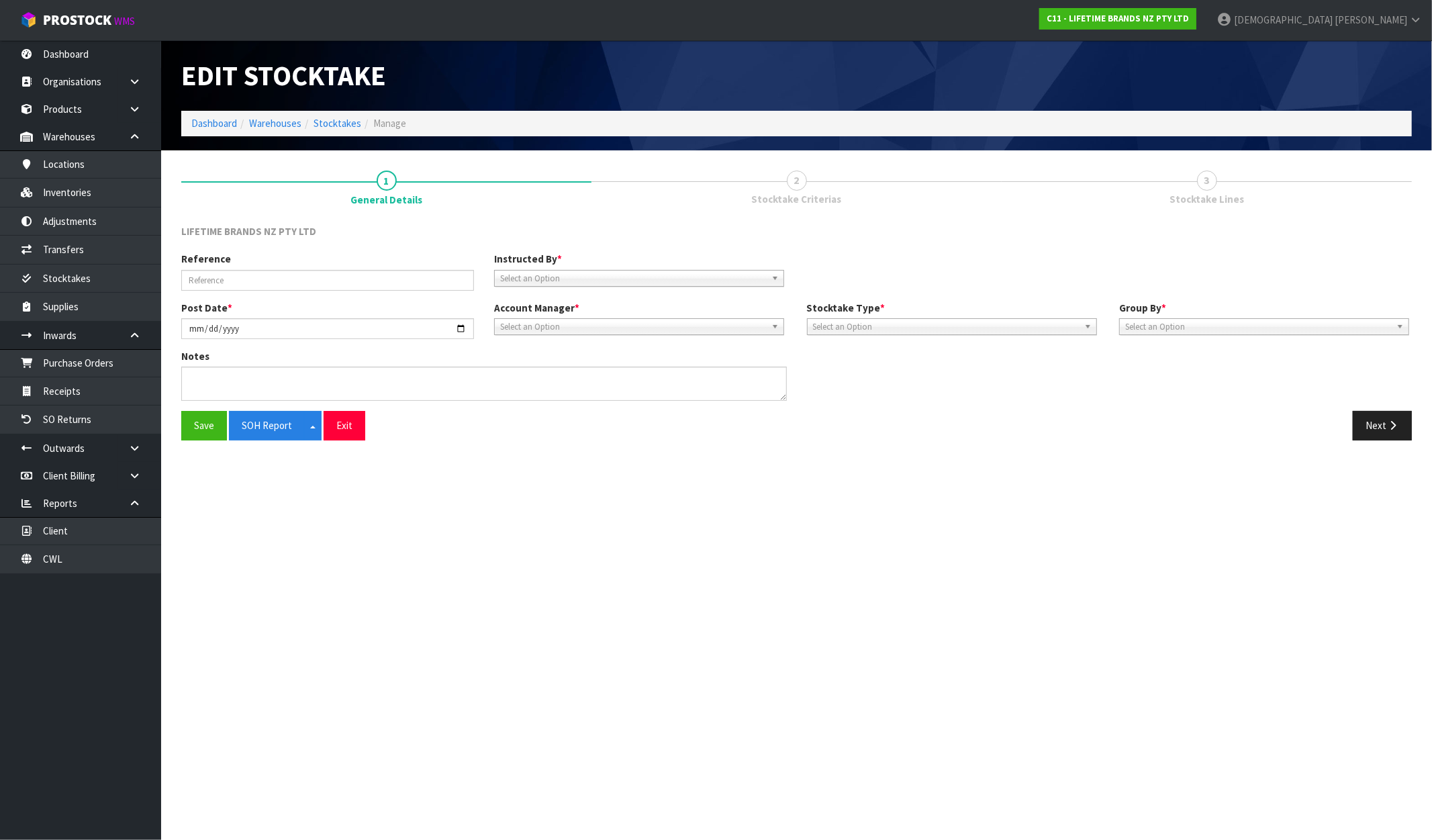
click at [1237, 188] on link "3 Stocktake Lines" at bounding box center [1207, 187] width 411 height 53
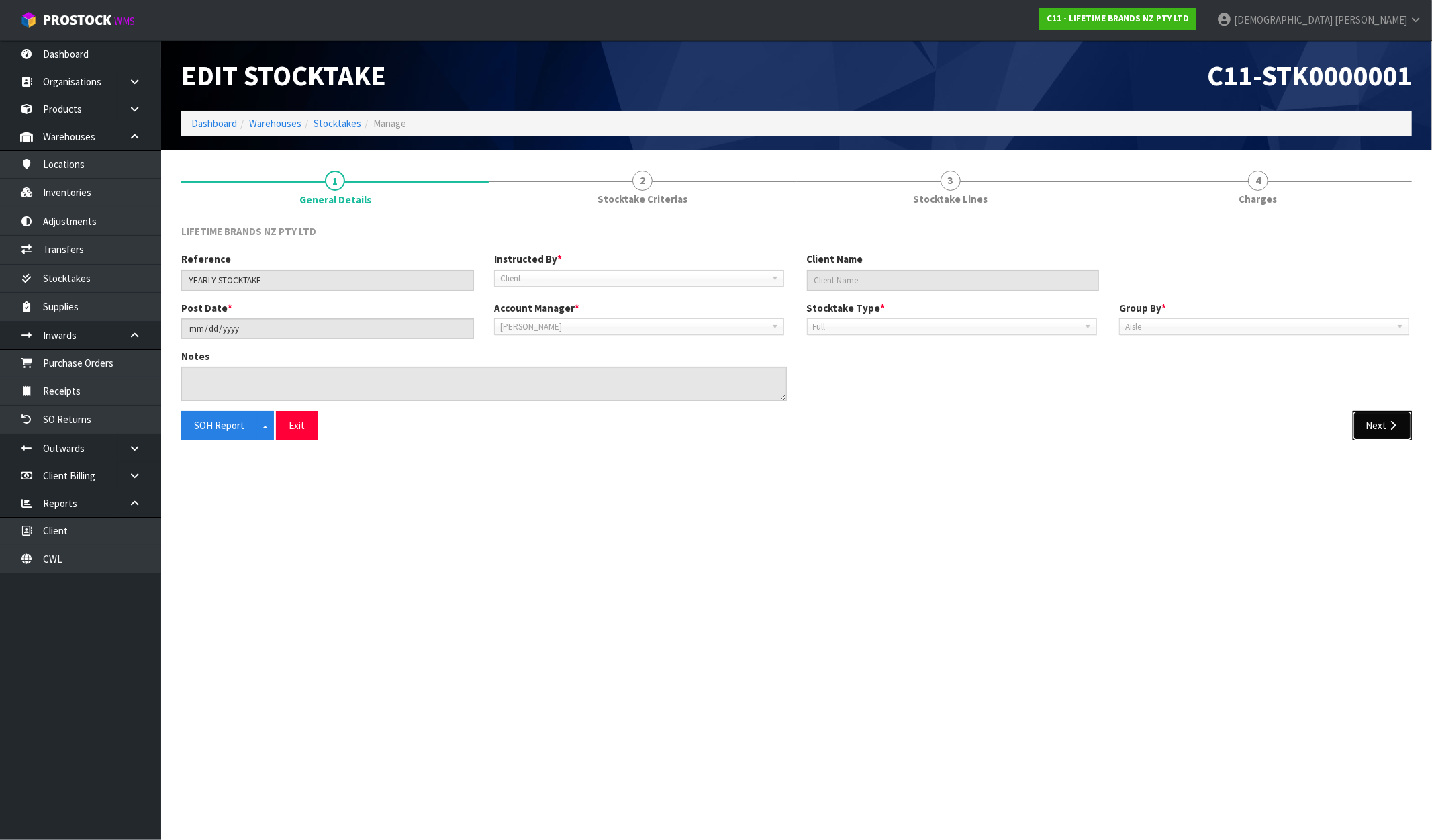
click at [1394, 411] on button "Next" at bounding box center [1382, 425] width 59 height 29
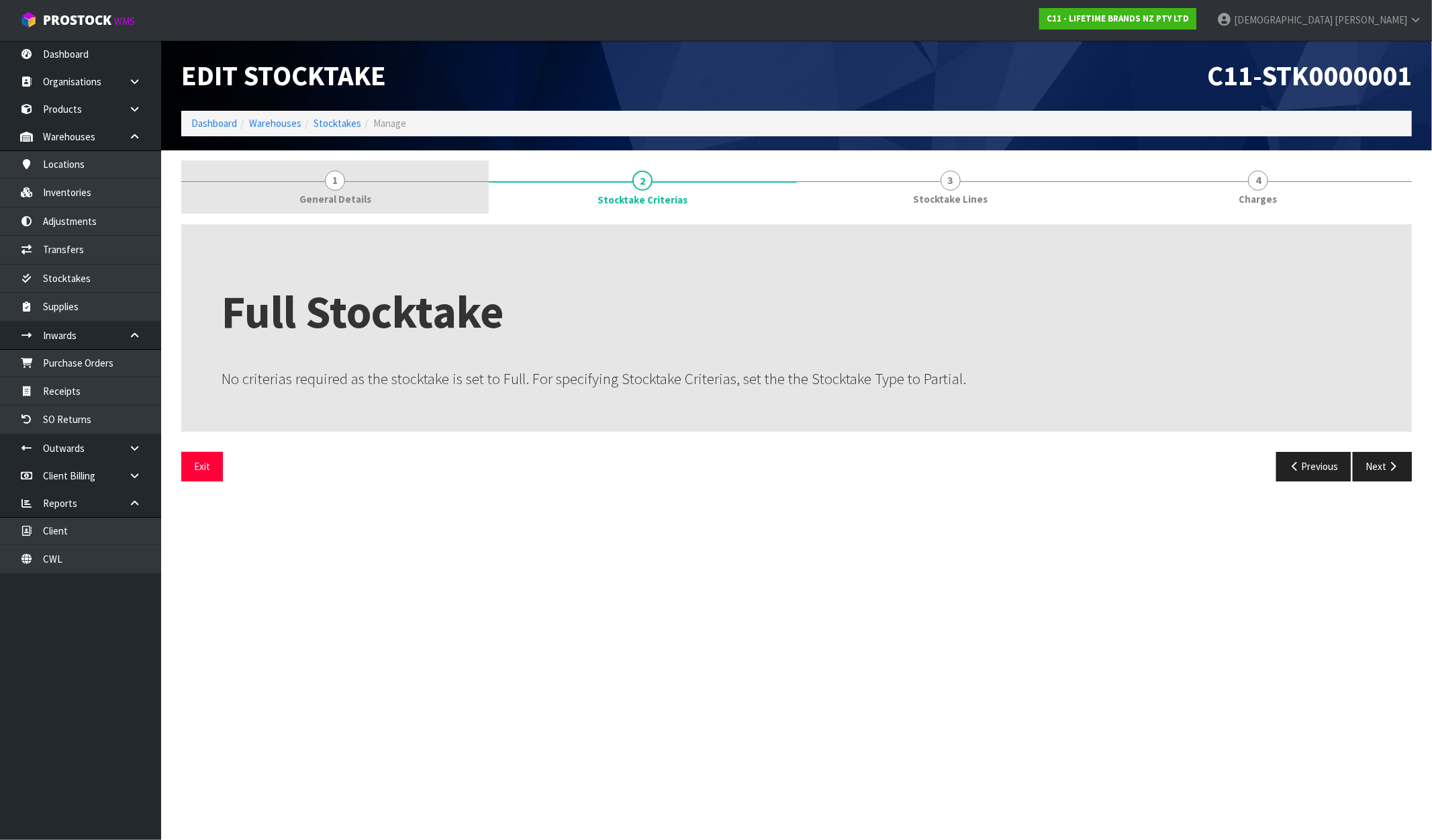
click at [382, 192] on link "1 General Details" at bounding box center [335, 187] width 308 height 53
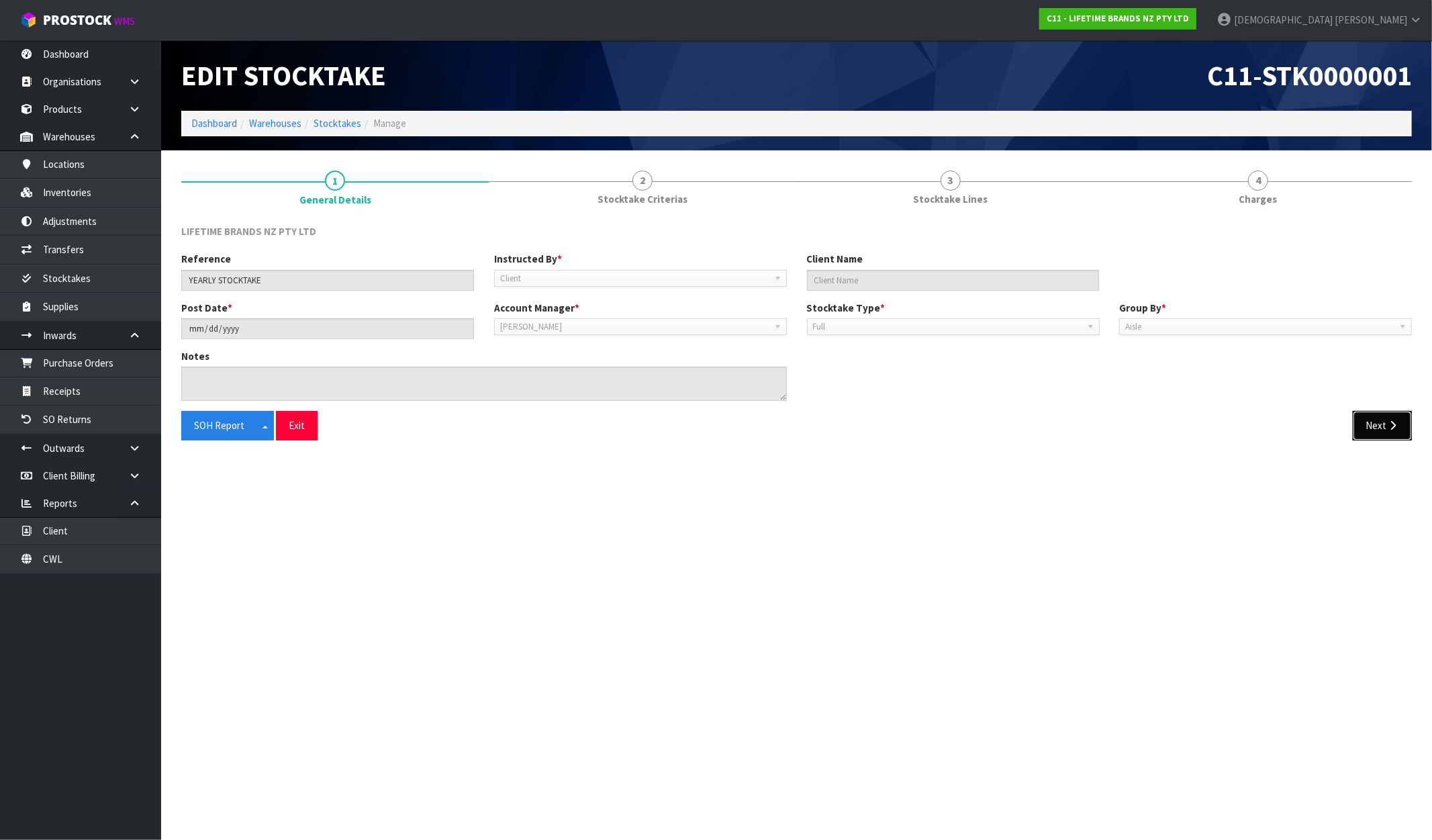
click at [1378, 425] on button "Next" at bounding box center [1382, 425] width 59 height 29
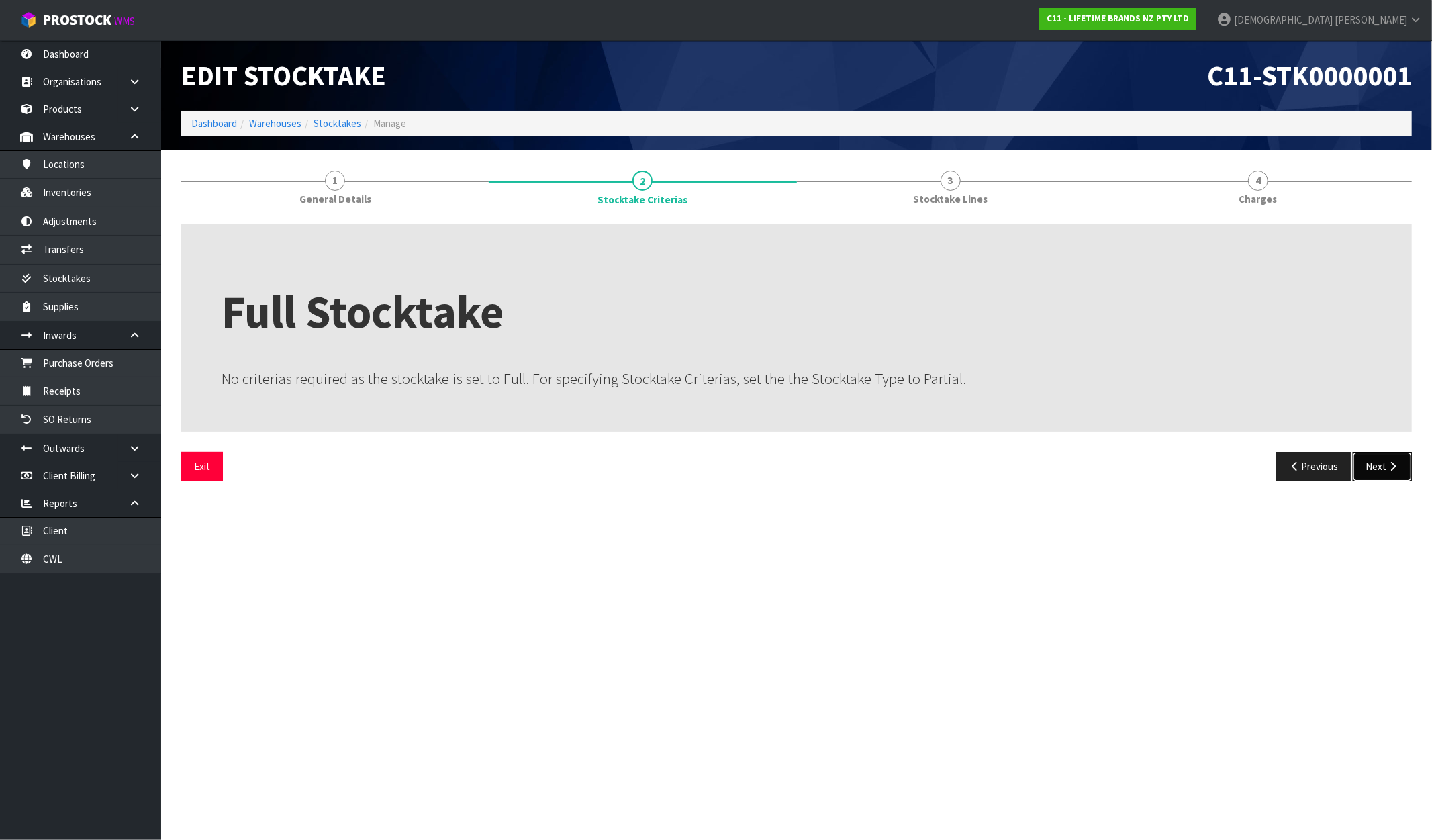
click at [1387, 456] on button "Next" at bounding box center [1382, 466] width 59 height 29
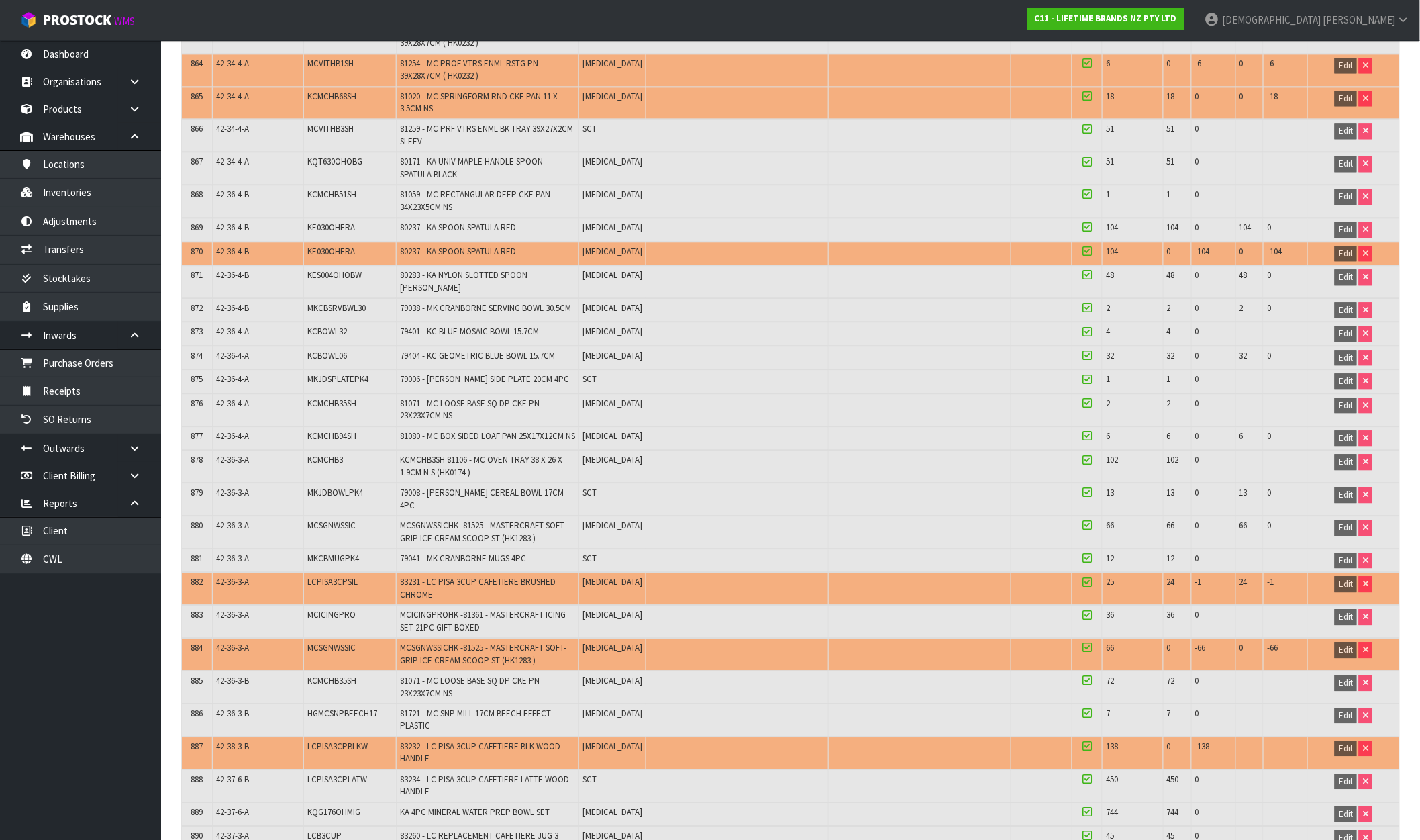
scroll to position [24787, 0]
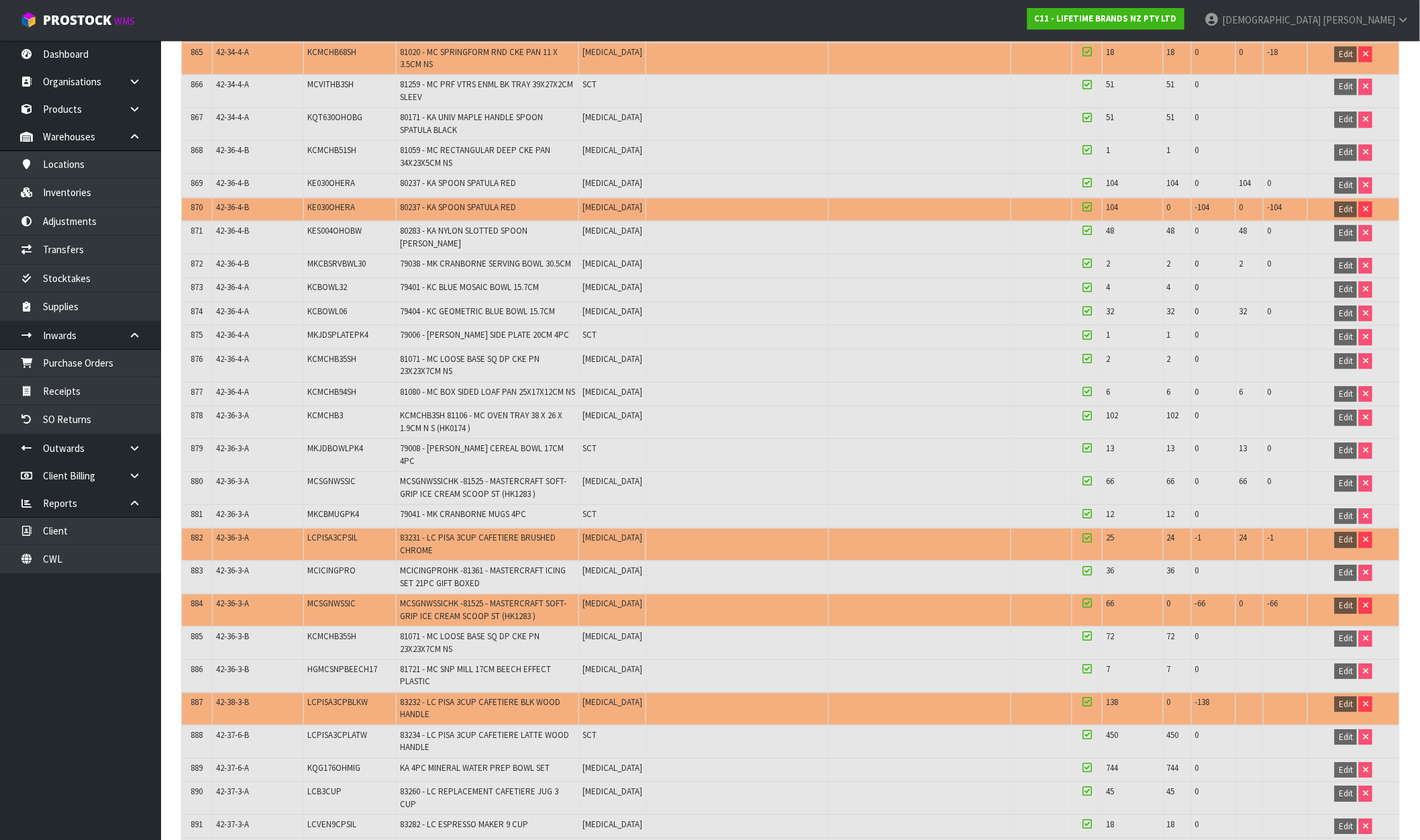
drag, startPoint x: 840, startPoint y: 292, endPoint x: 841, endPoint y: 298, distance: 6.1
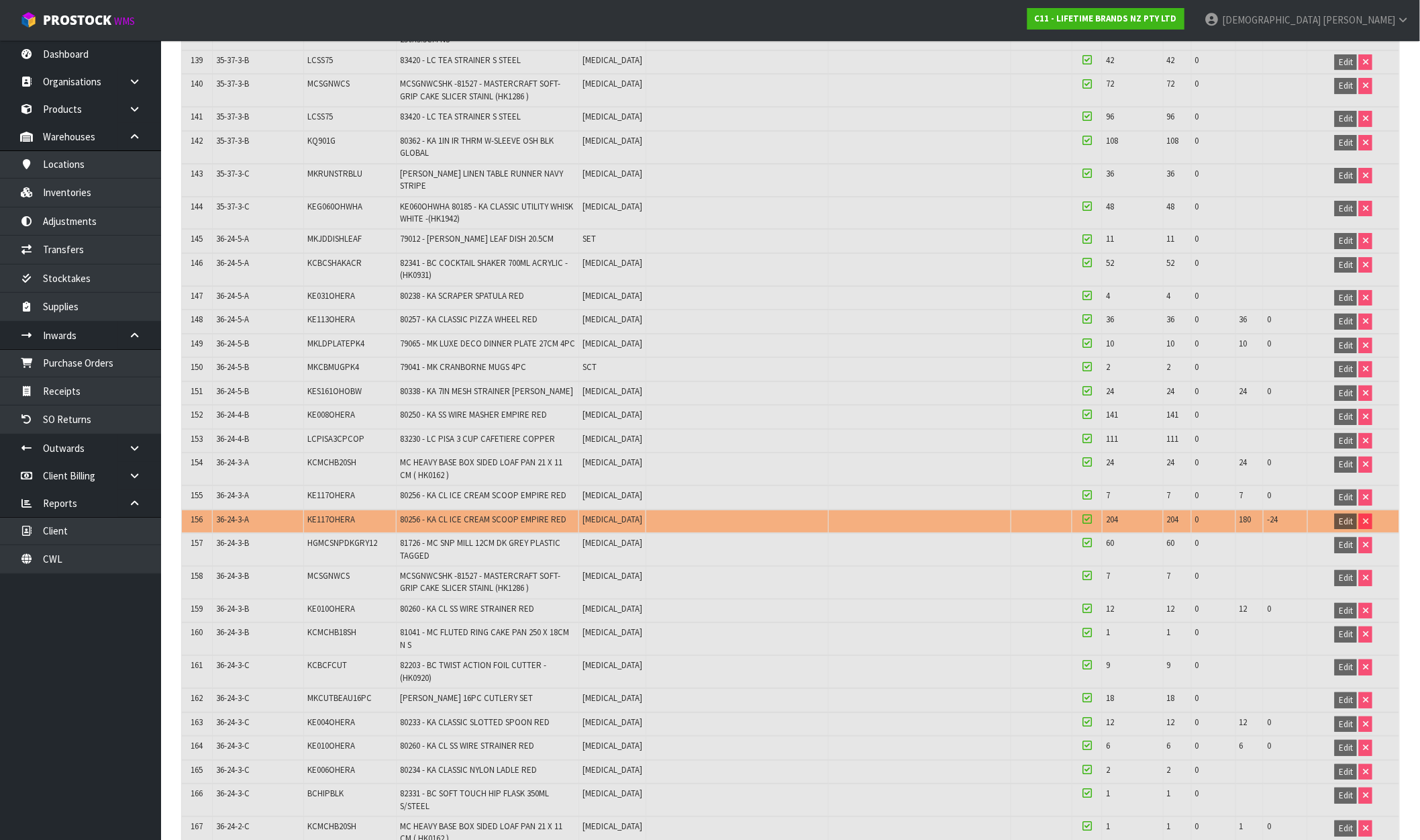
scroll to position [0, 0]
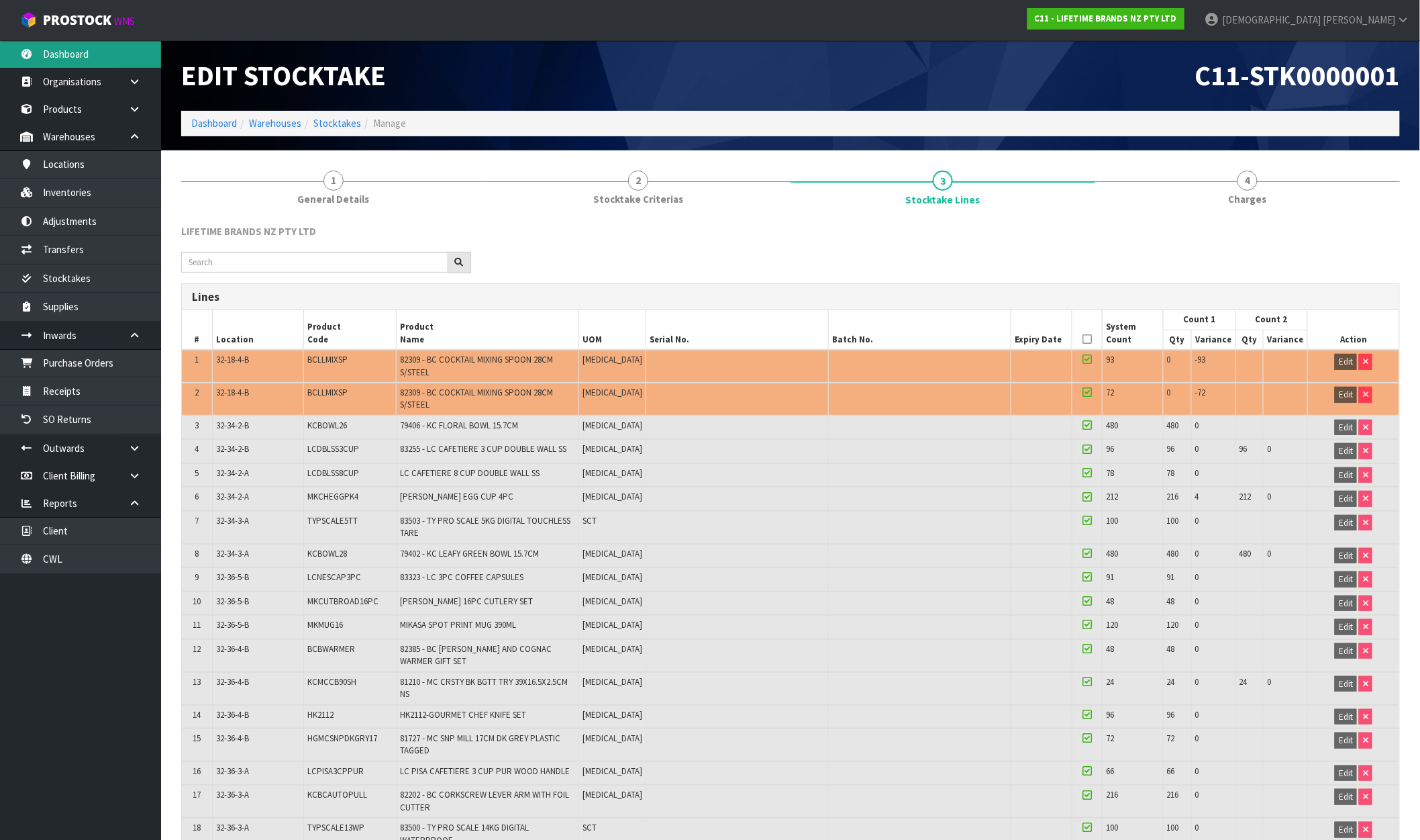
click at [107, 46] on link "Dashboard" at bounding box center [80, 54] width 161 height 27
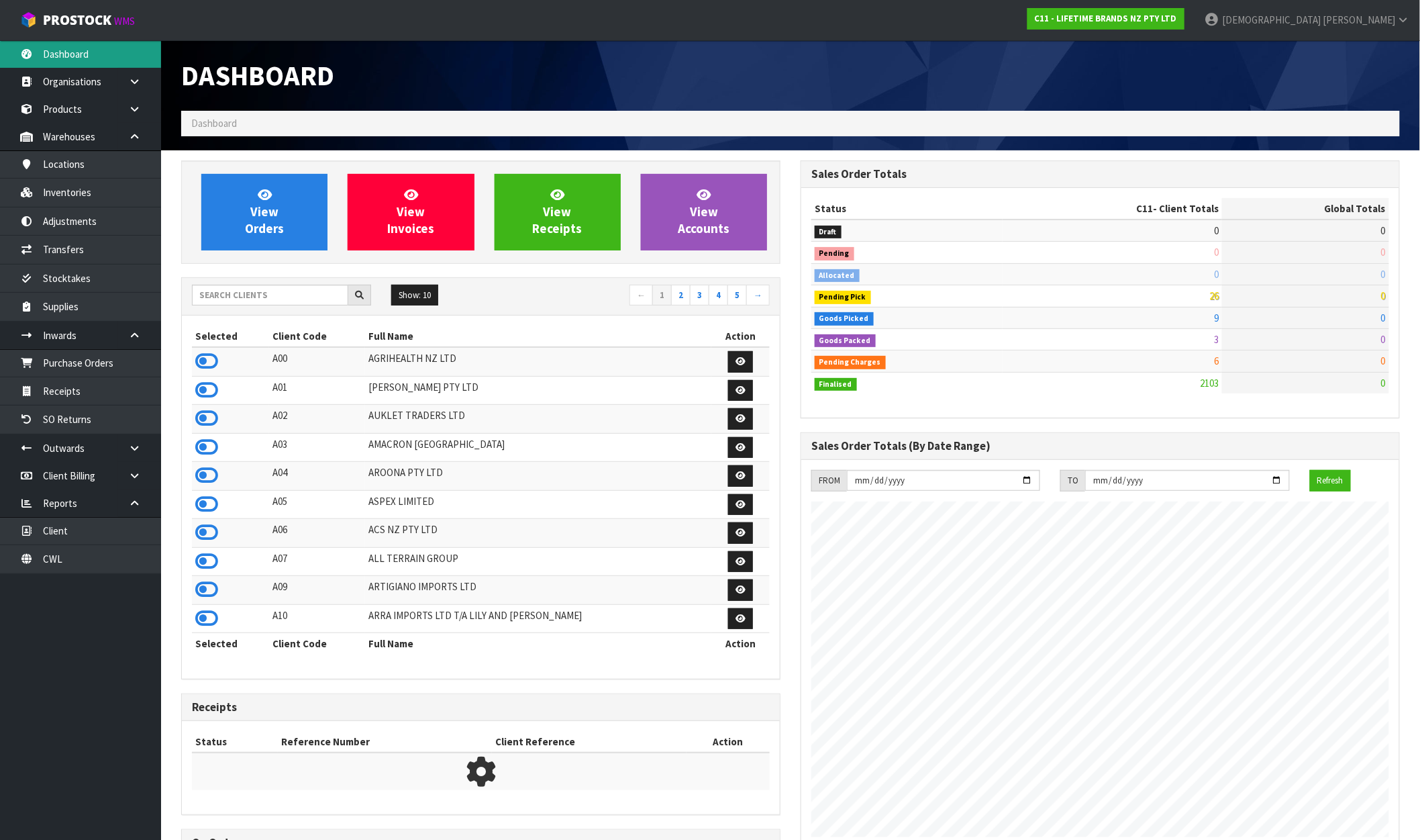
scroll to position [1017, 619]
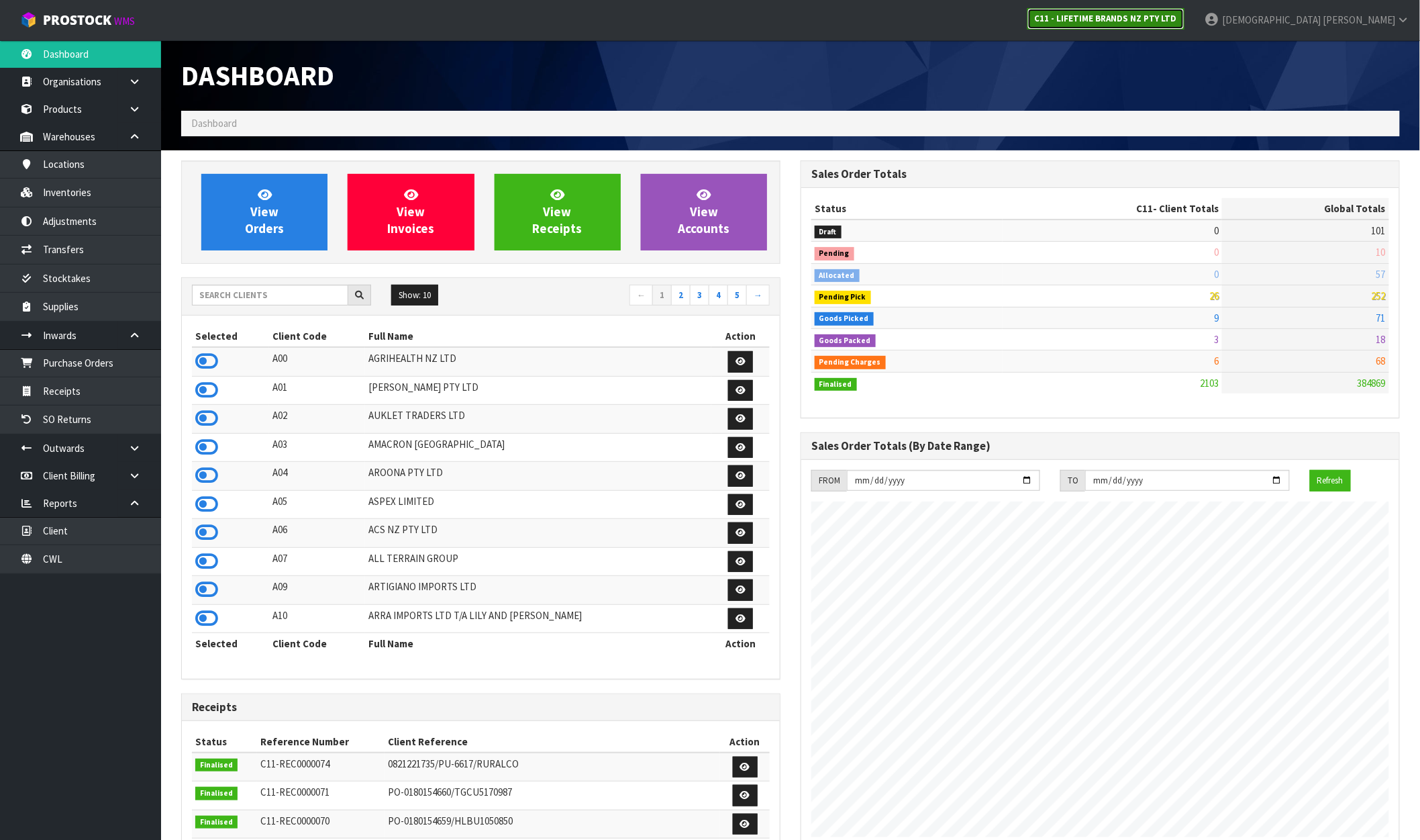
click at [1177, 23] on strong "C11 - LIFETIME BRANDS NZ PTY LTD" at bounding box center [1106, 18] width 142 height 11
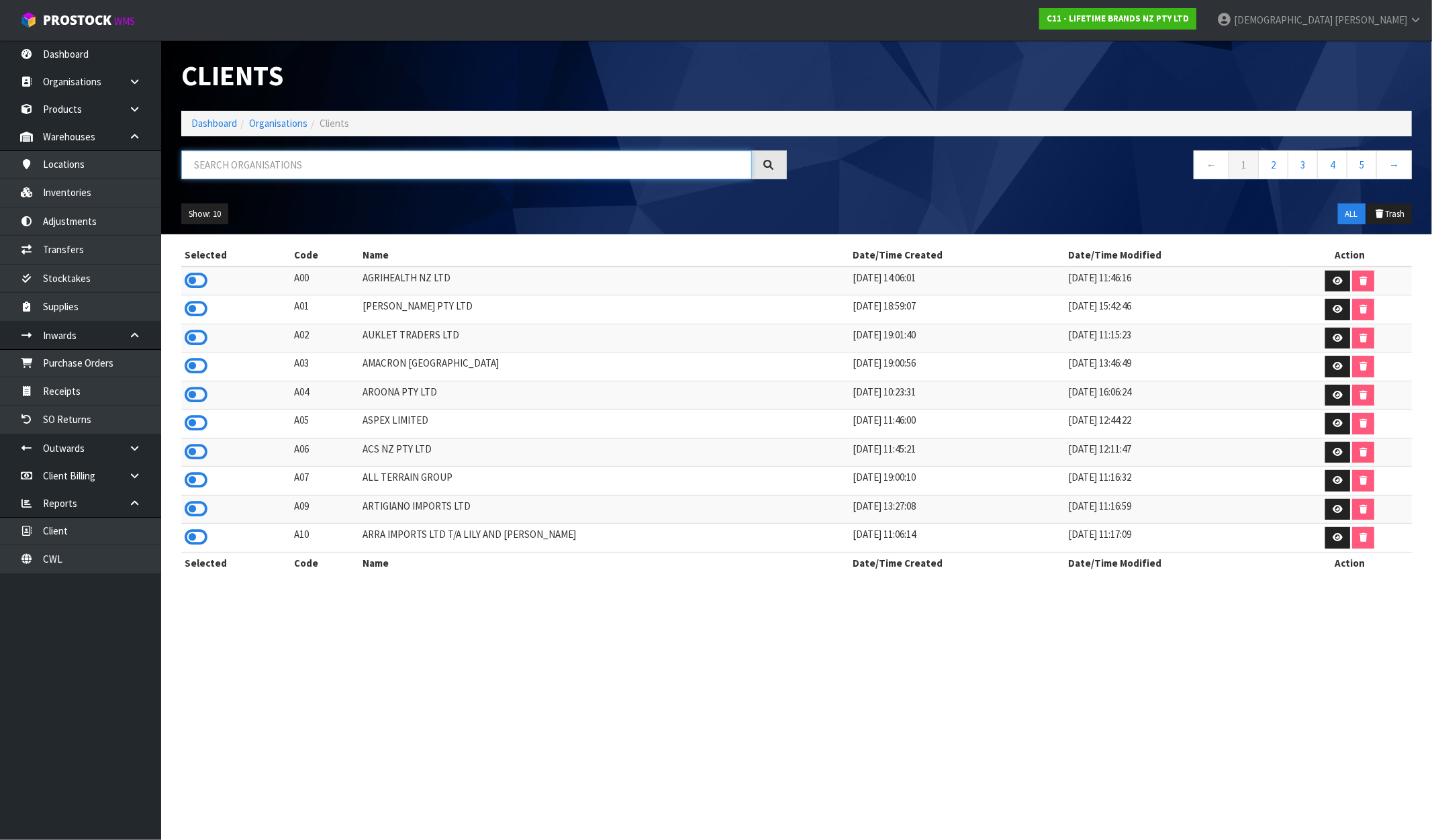
click at [287, 170] on input "text" at bounding box center [466, 164] width 571 height 29
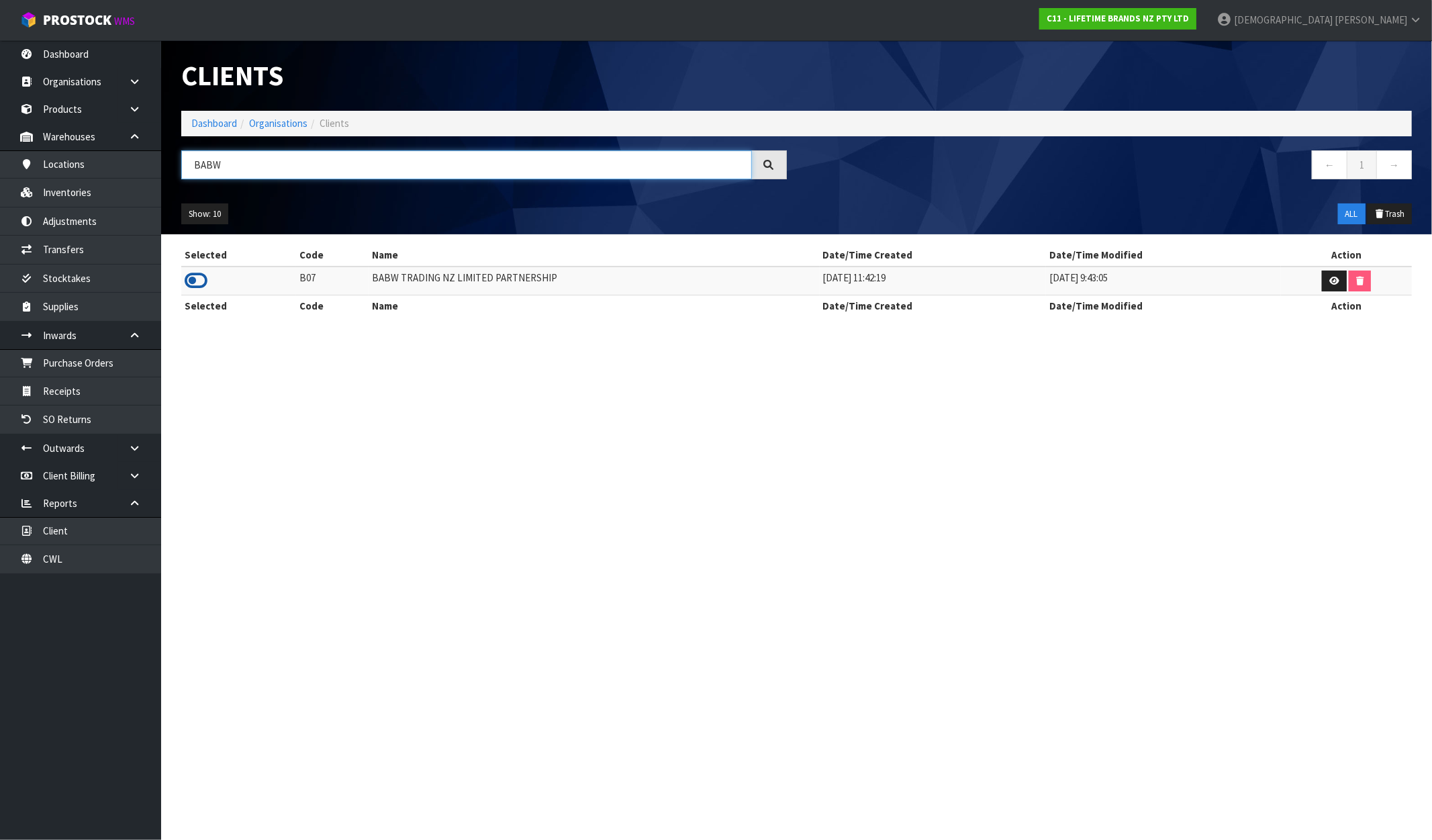
type input "BABW"
click at [204, 273] on icon at bounding box center [196, 280] width 23 height 20
click at [88, 250] on link "Transfers" at bounding box center [80, 249] width 161 height 27
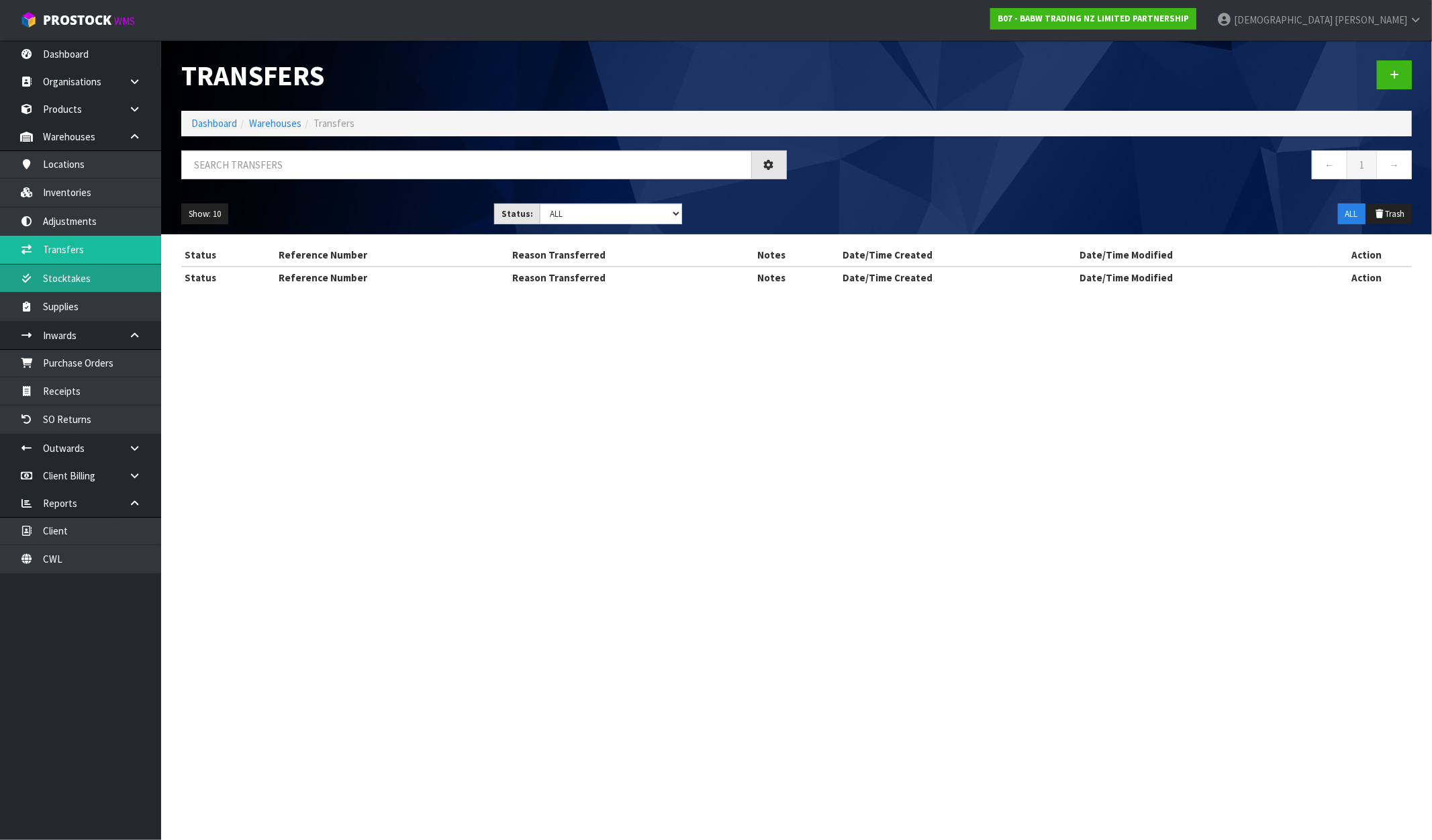
click at [84, 273] on div "Transfers Dashboard Warehouses Transfers ← 1 → Show: 10 5 10 25 50 Status: Draf…" at bounding box center [716, 156] width 1432 height 312
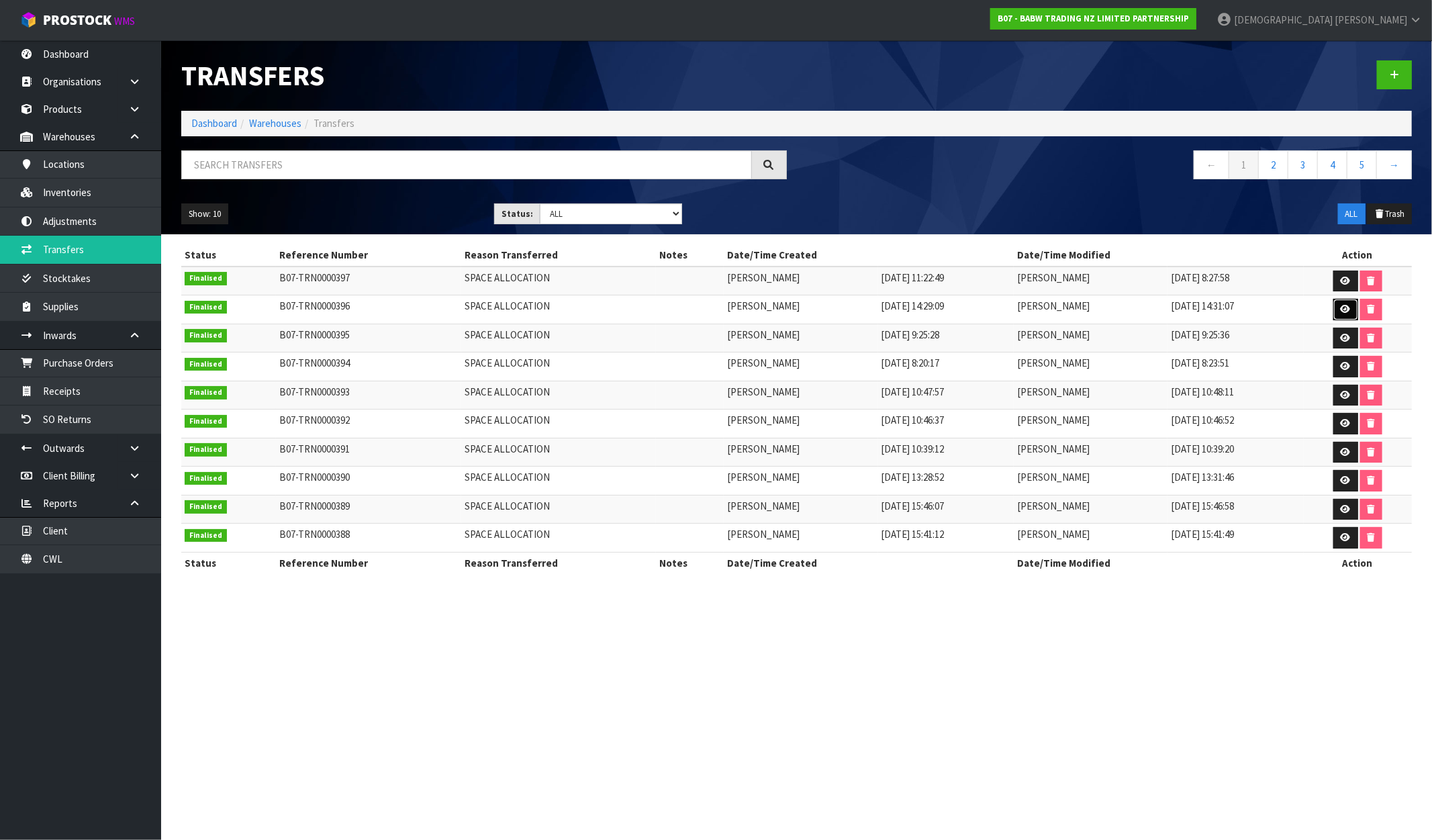
click at [1347, 308] on icon at bounding box center [1346, 309] width 10 height 9
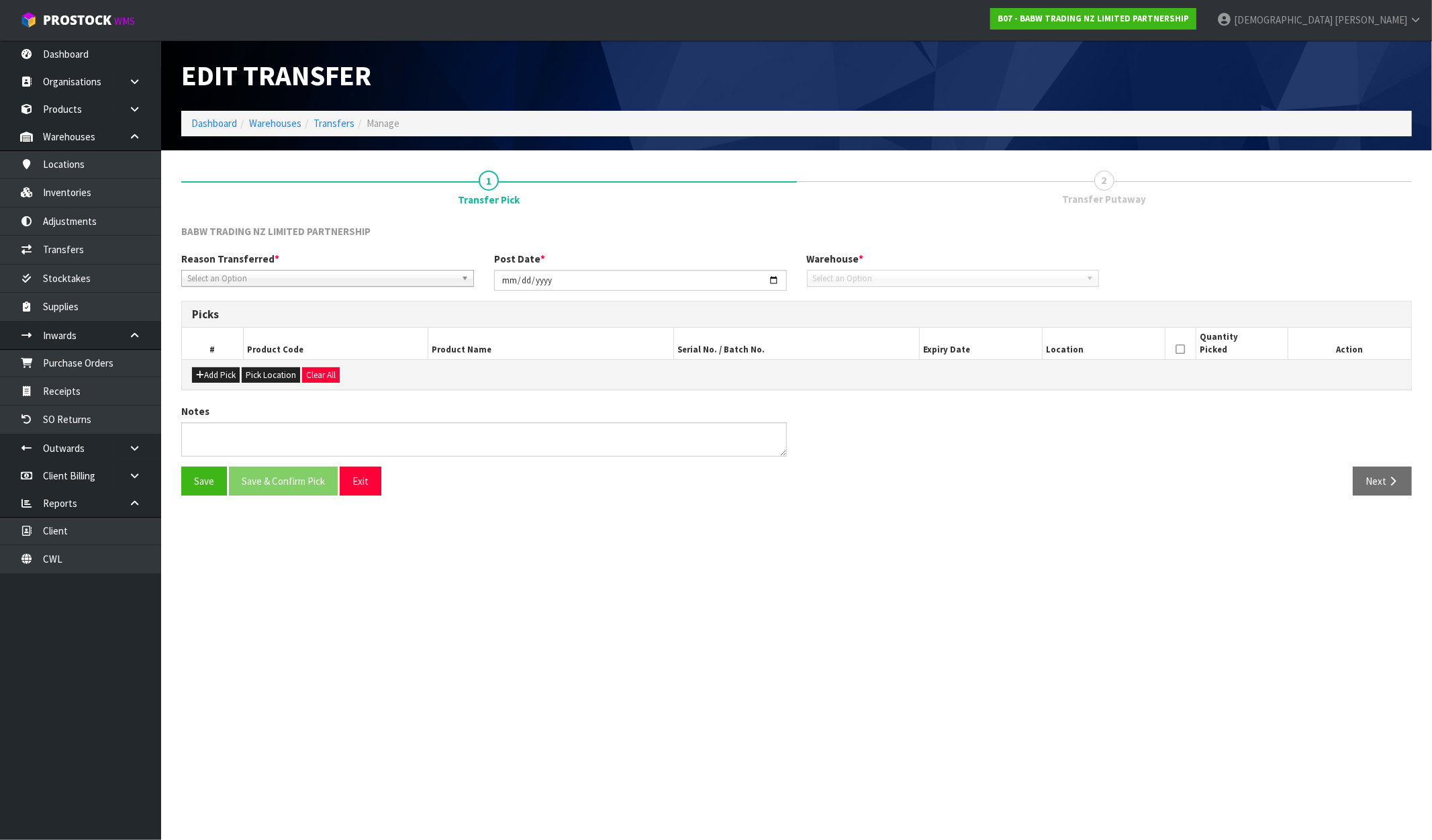
type input "2025-10-03"
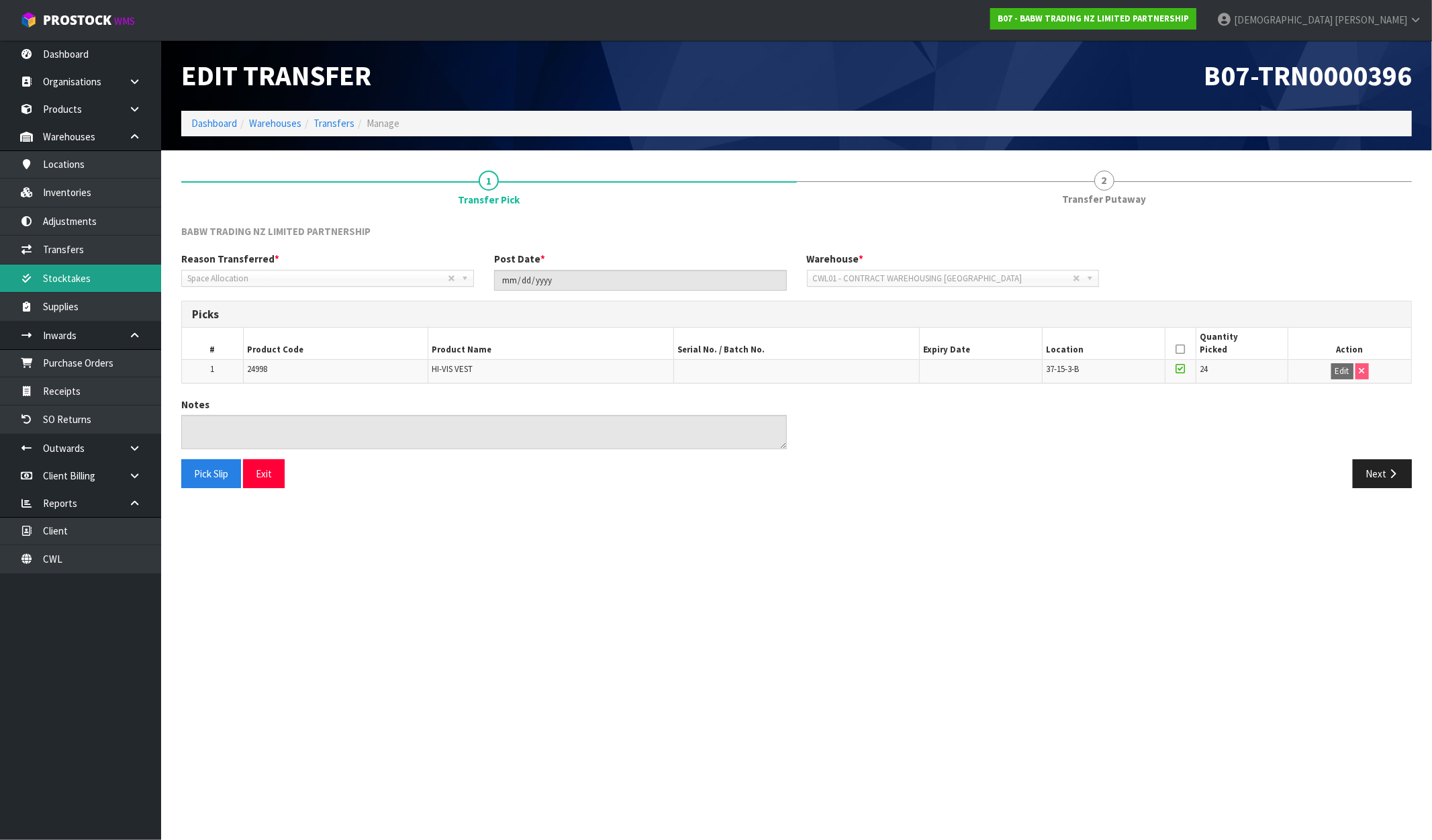
click at [78, 279] on link "Stocktakes" at bounding box center [80, 278] width 161 height 27
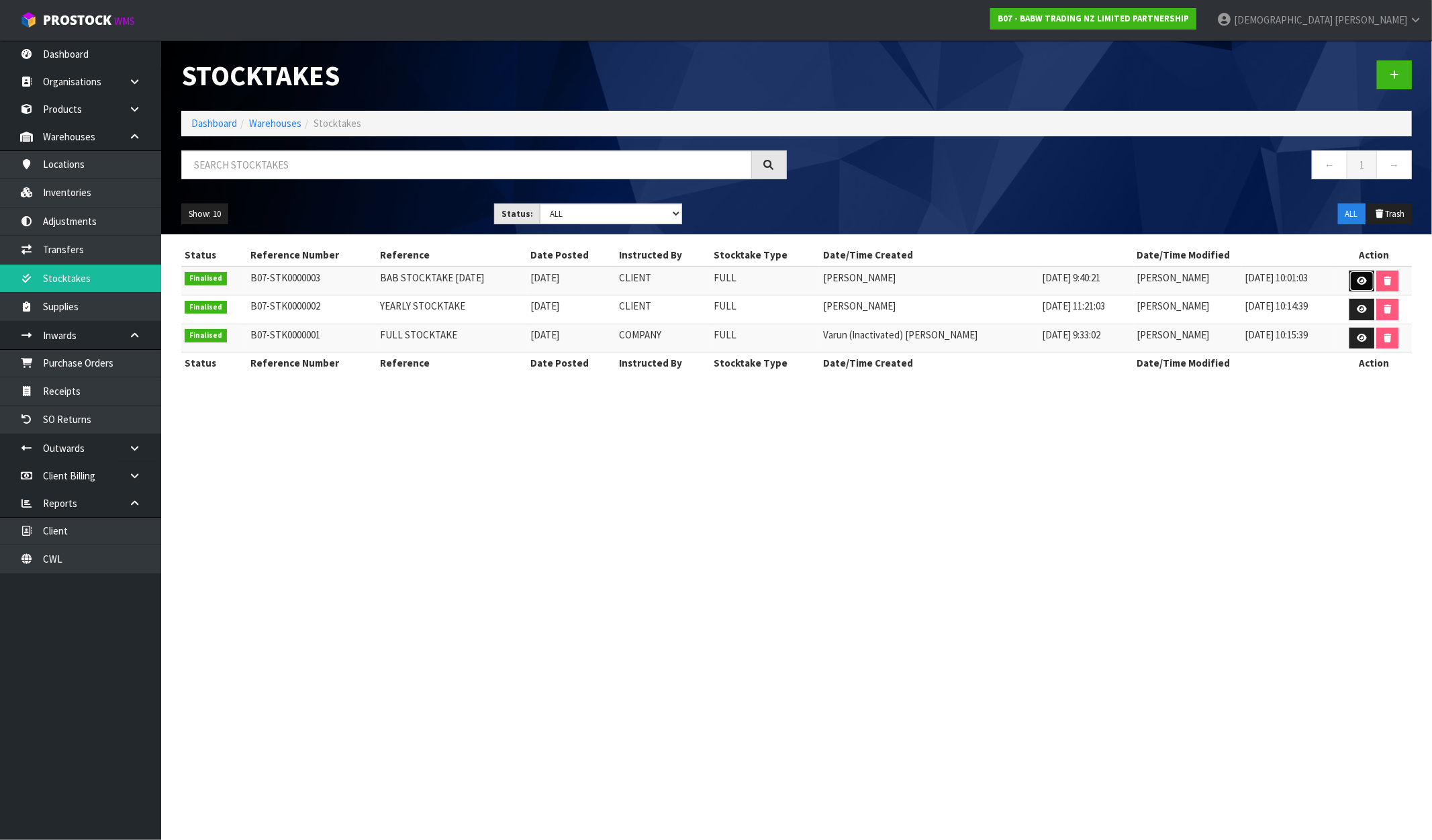
click at [1357, 277] on icon at bounding box center [1362, 281] width 10 height 9
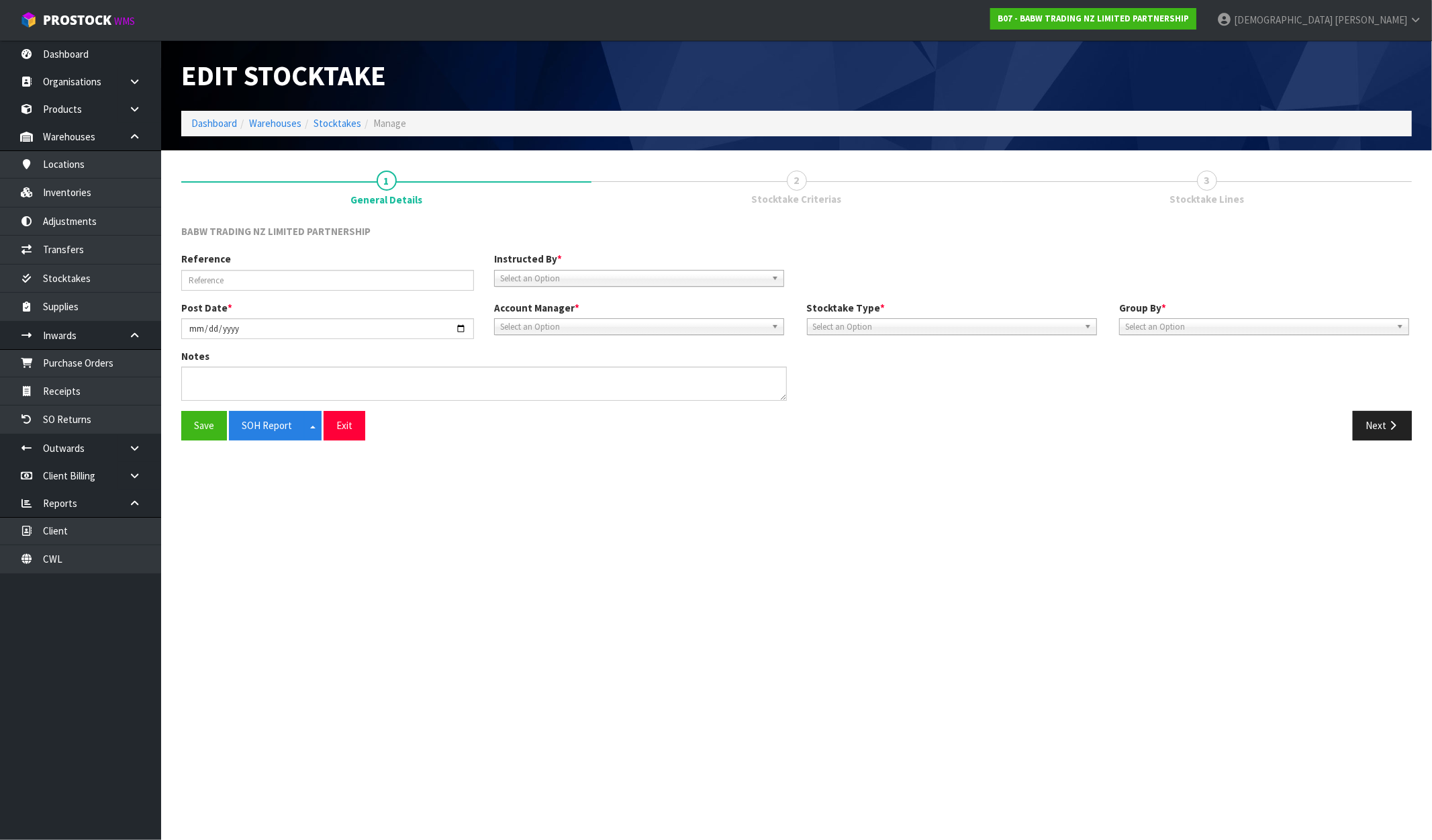
type input "BAB STOCKTAKE 10/04/2025"
type input "2025-04-10"
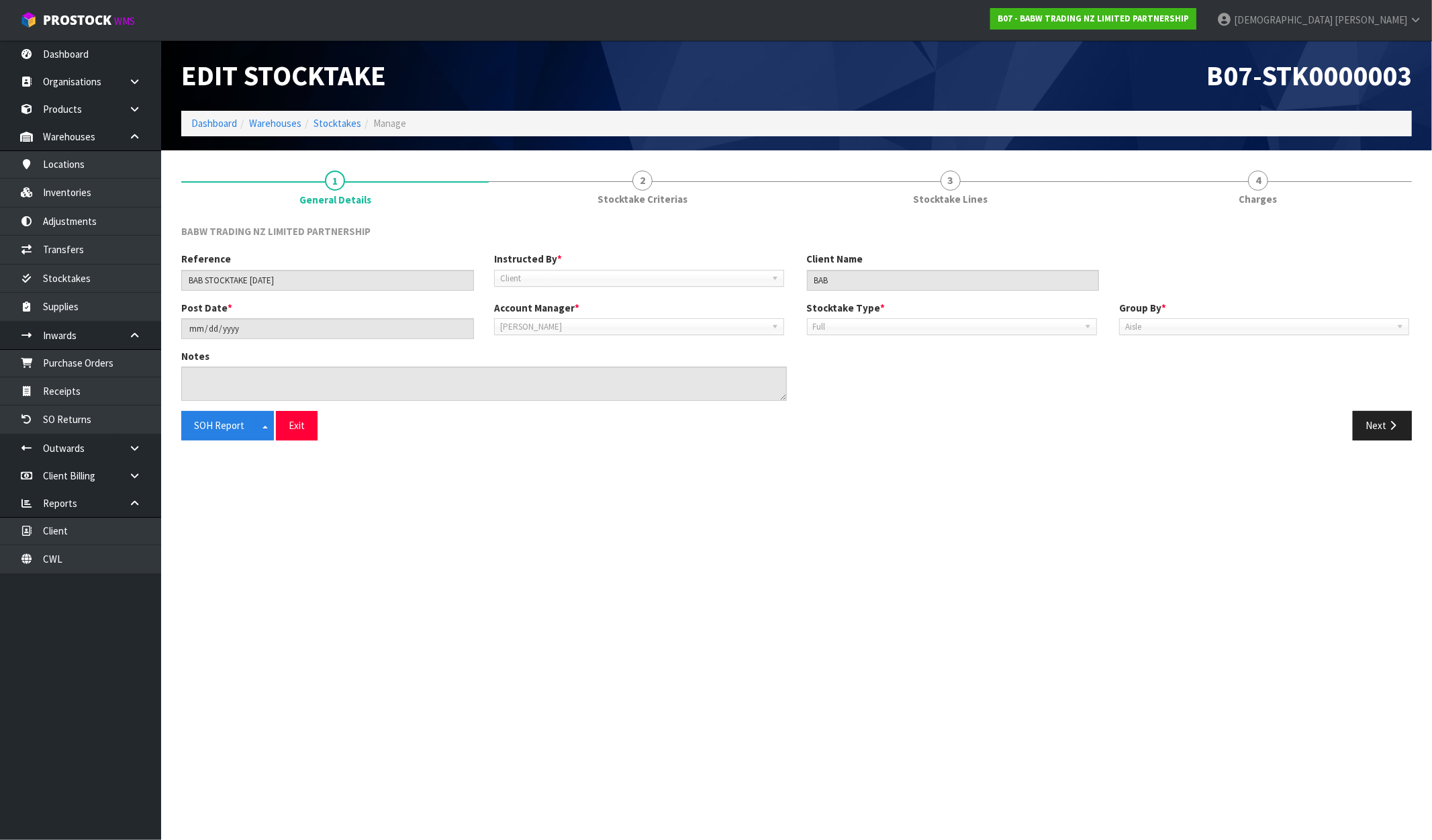
click at [961, 216] on div "BABW TRADING NZ LIMITED PARTNERSHIP Reference BAB STOCKTAKE 10/04/2025 Instruct…" at bounding box center [796, 332] width 1231 height 236
click at [959, 199] on span "Stocktake Lines" at bounding box center [950, 199] width 75 height 14
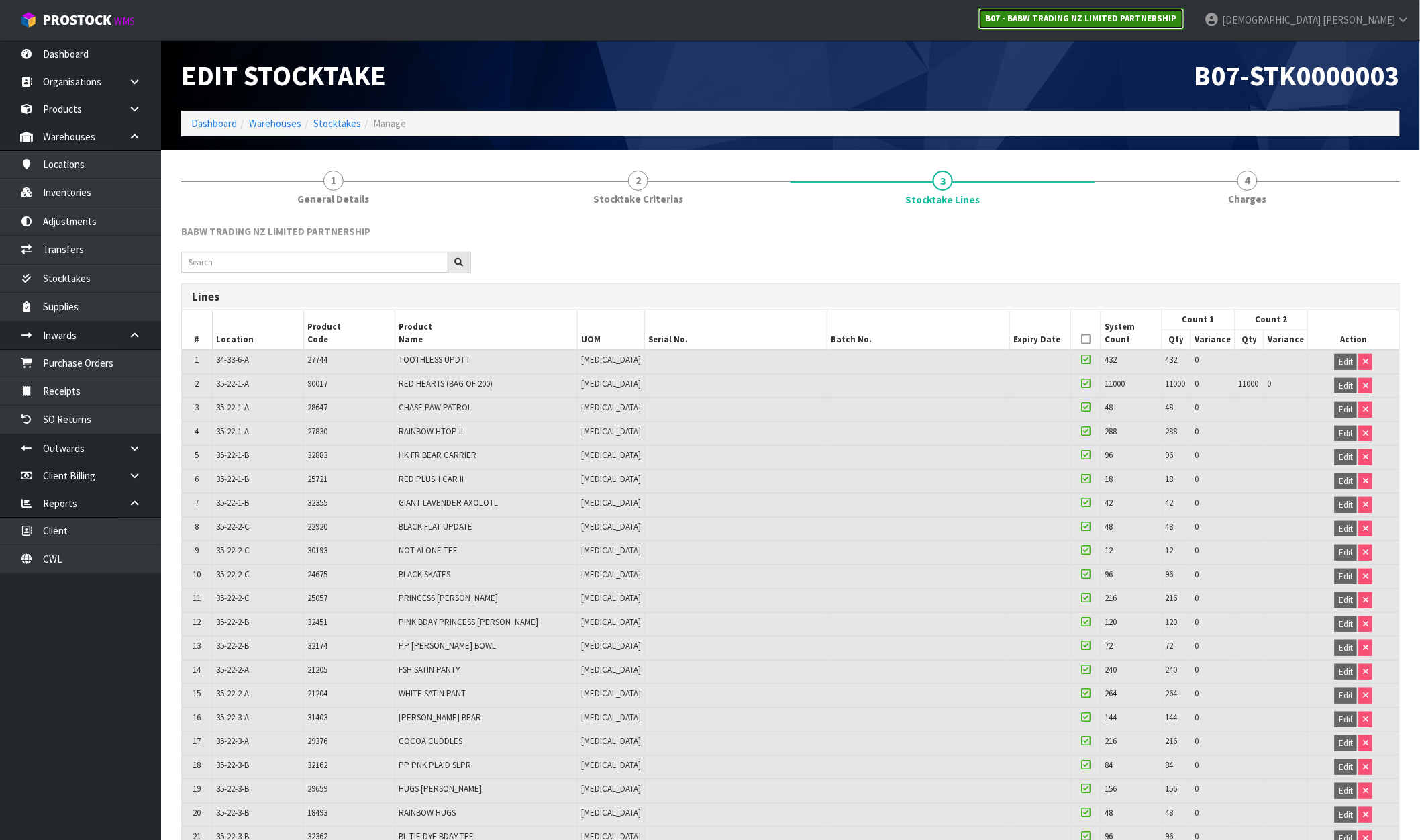
click at [1177, 14] on strong "B07 - BABW TRADING NZ LIMITED PARTNERSHIP" at bounding box center [1082, 18] width 192 height 11
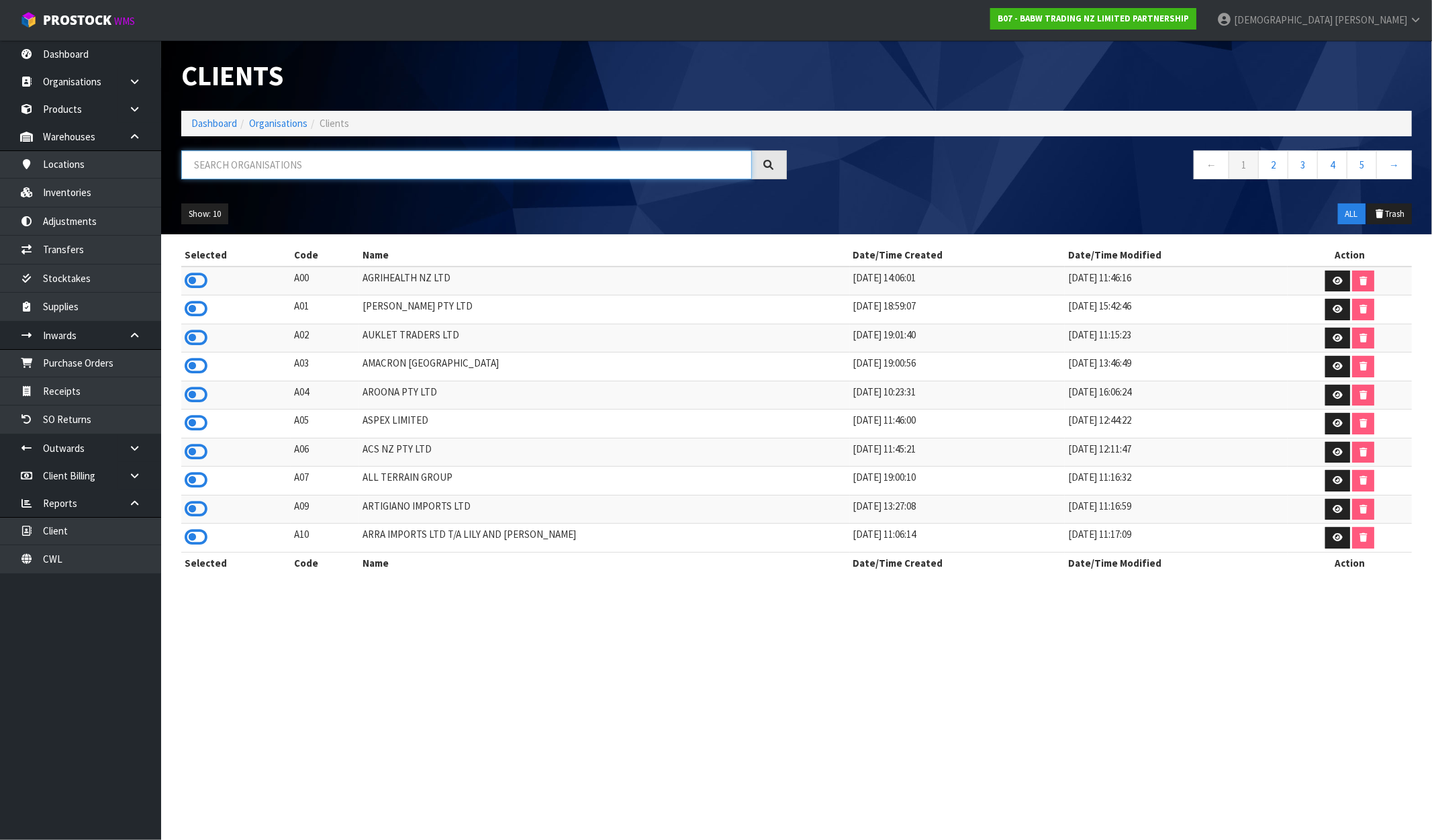
click at [283, 166] on input "text" at bounding box center [466, 164] width 571 height 29
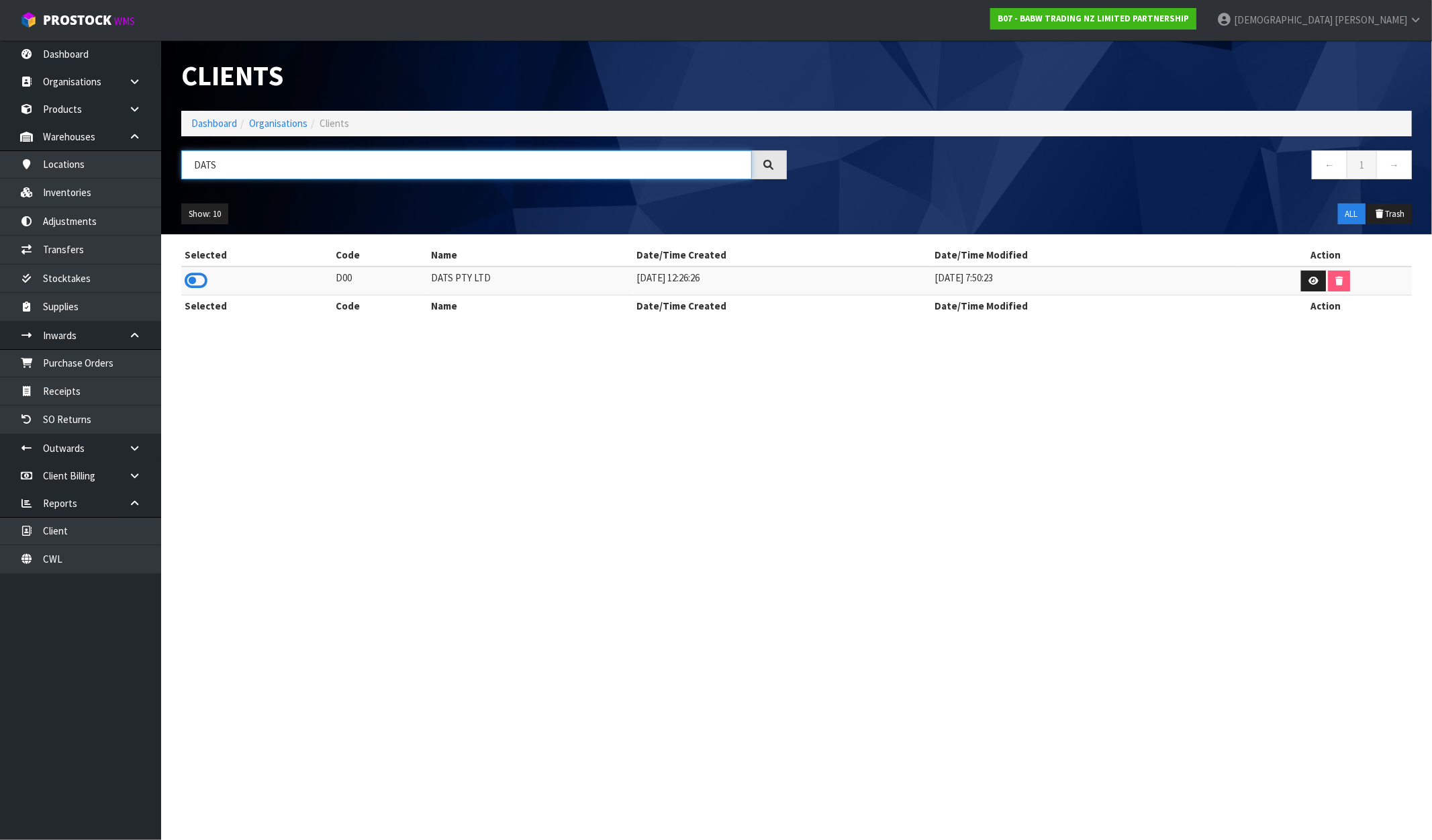
type input "DATS"
click at [178, 278] on div "Selected Code Name Date/Time Created Date/Time Modified Action D00 DATS PTY LTD…" at bounding box center [796, 287] width 1251 height 86
click at [193, 279] on icon at bounding box center [196, 280] width 23 height 20
click at [79, 274] on link "Stocktakes" at bounding box center [80, 278] width 161 height 27
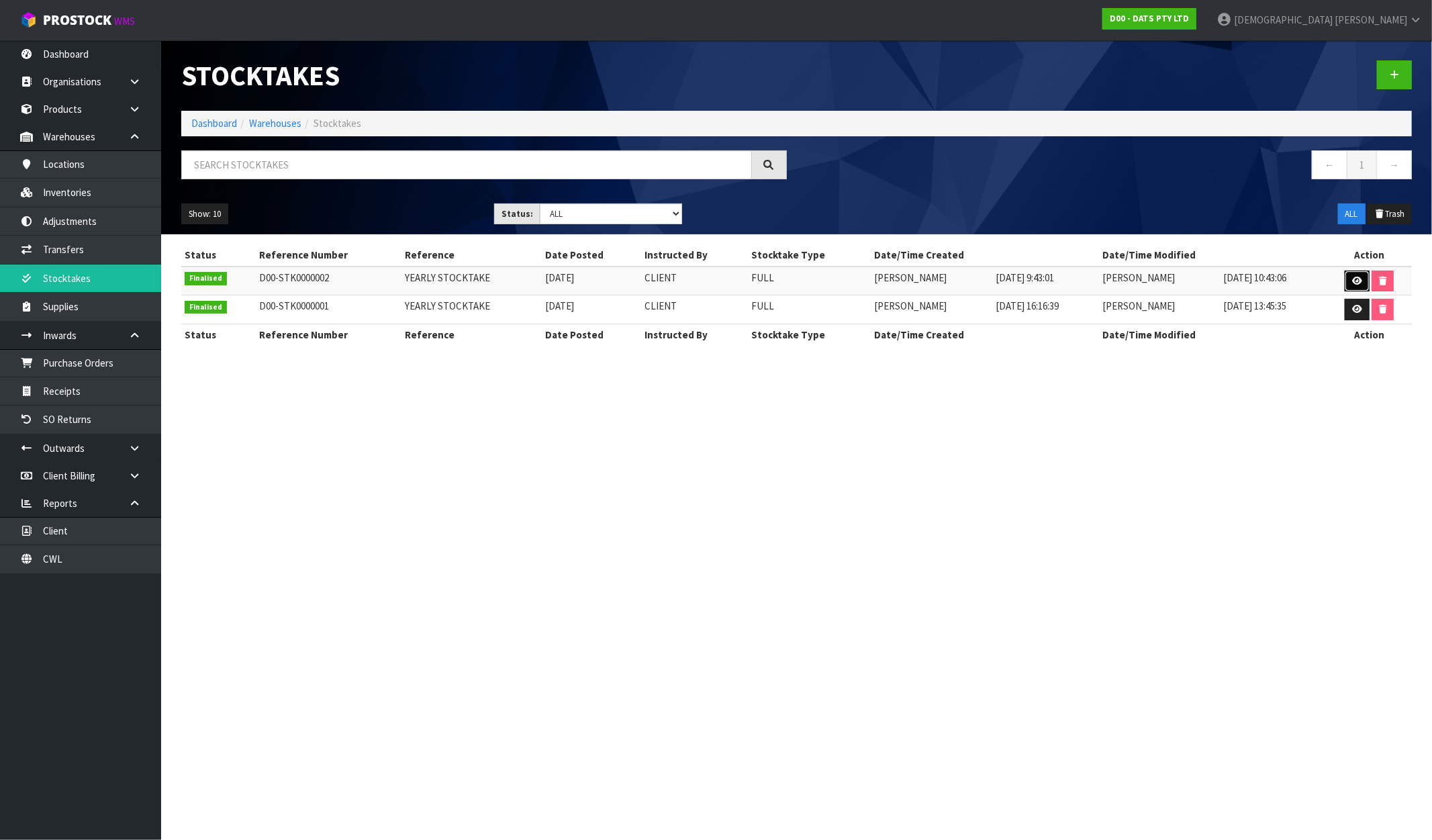
click at [1353, 279] on icon at bounding box center [1357, 281] width 10 height 9
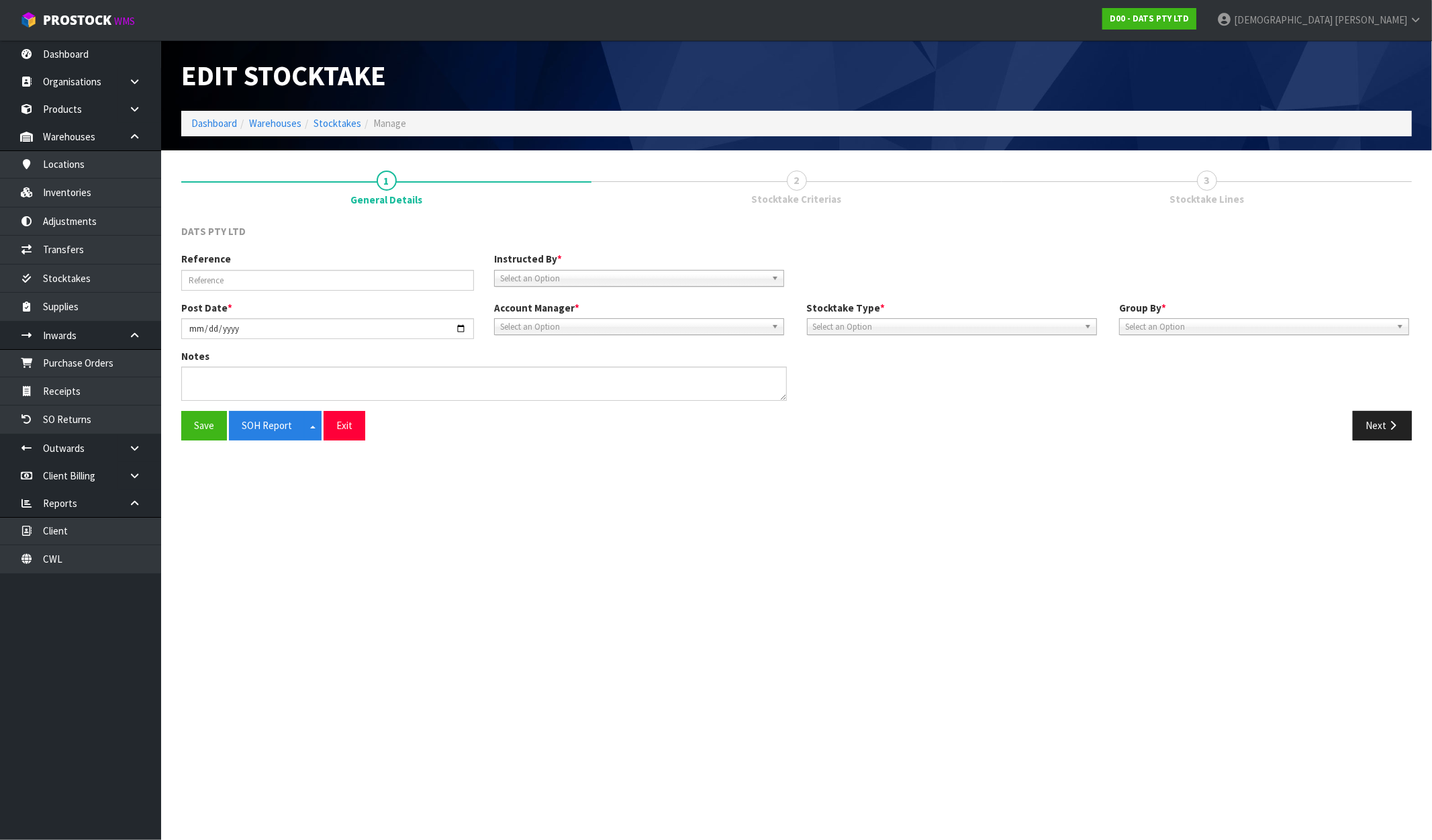
type input "YEARLY STOCKTAKE"
type input "2025-06-18"
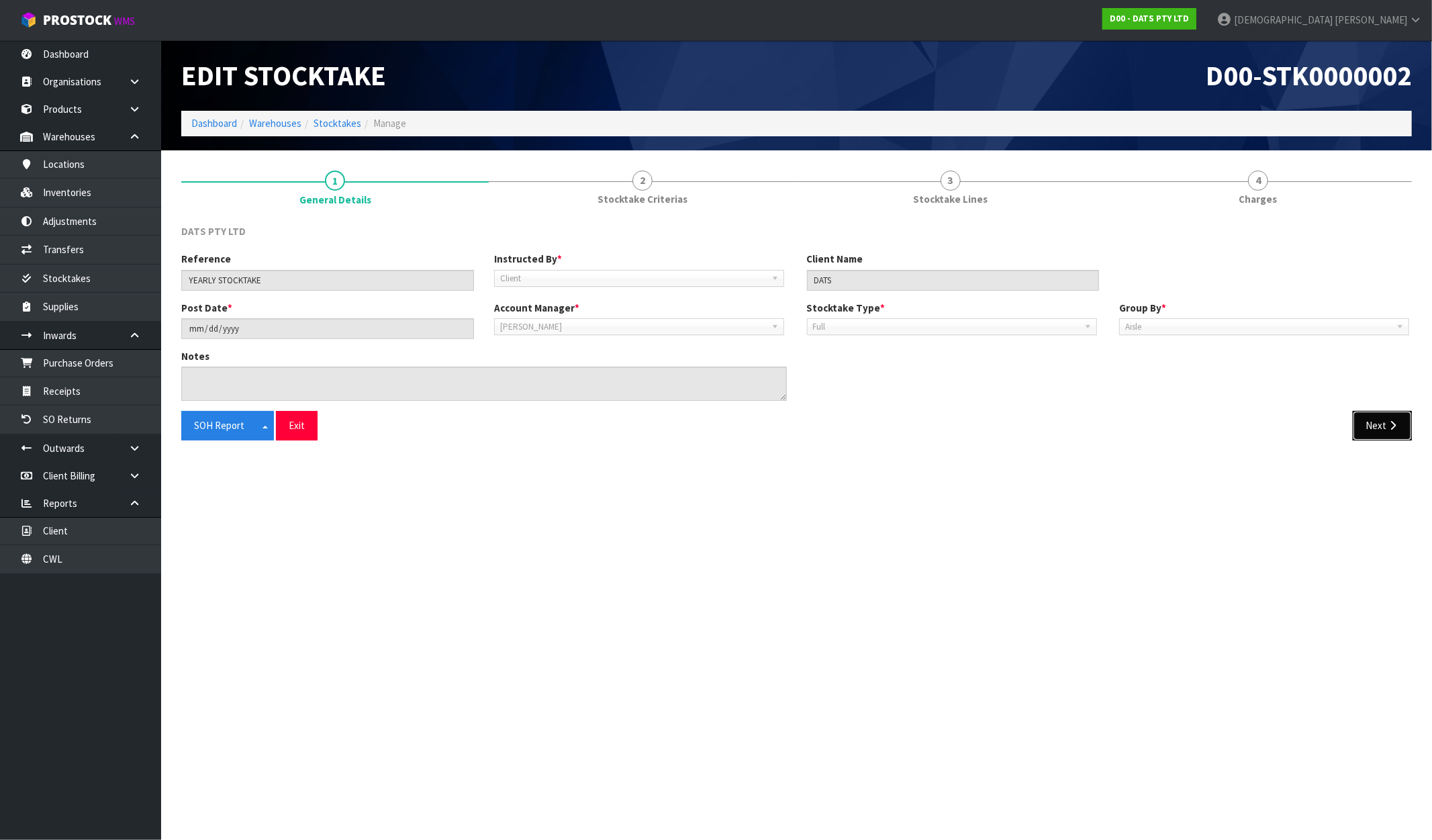
click at [1399, 423] on button "Next" at bounding box center [1382, 425] width 59 height 29
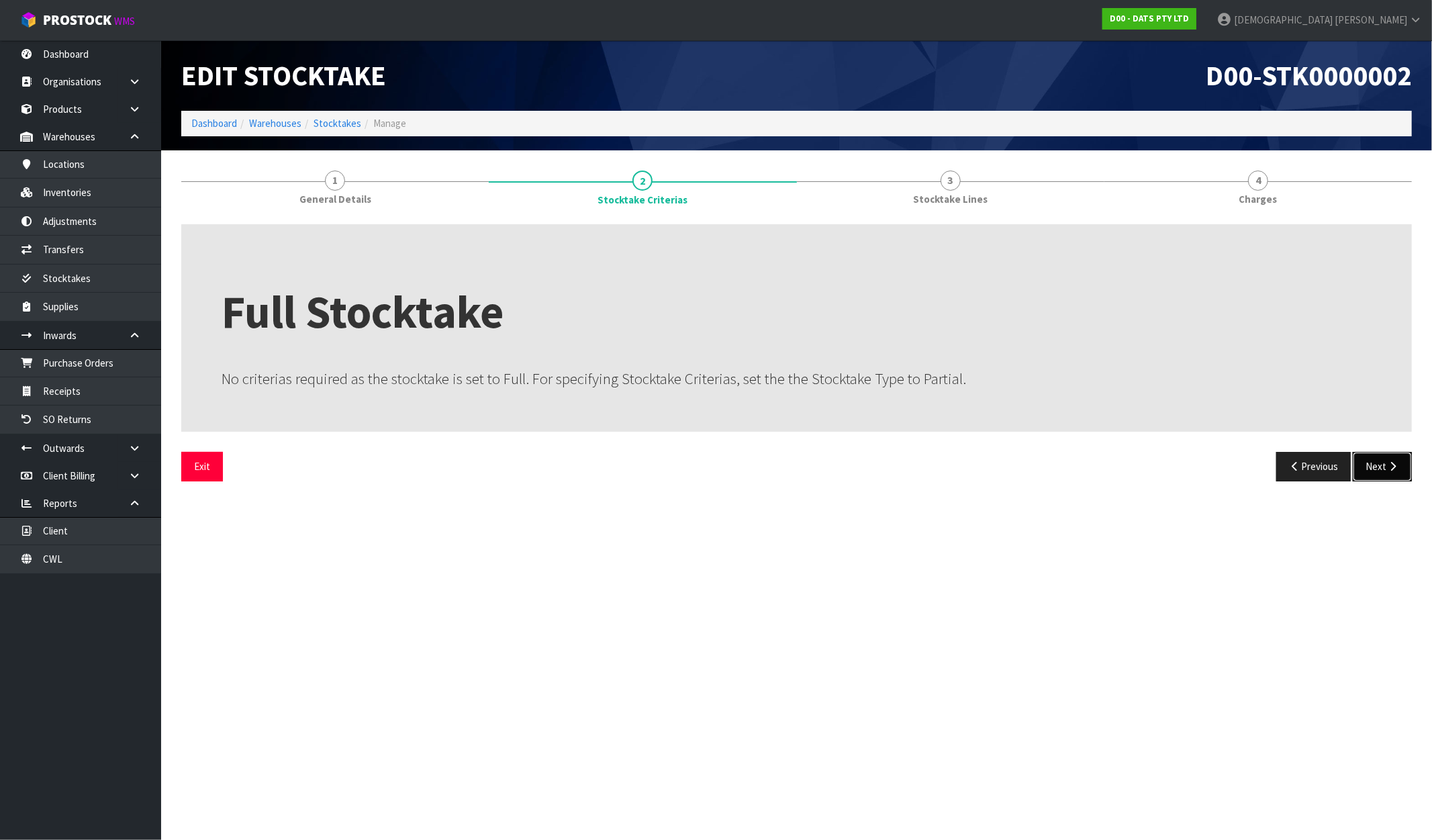
click at [1370, 468] on button "Next" at bounding box center [1382, 466] width 59 height 29
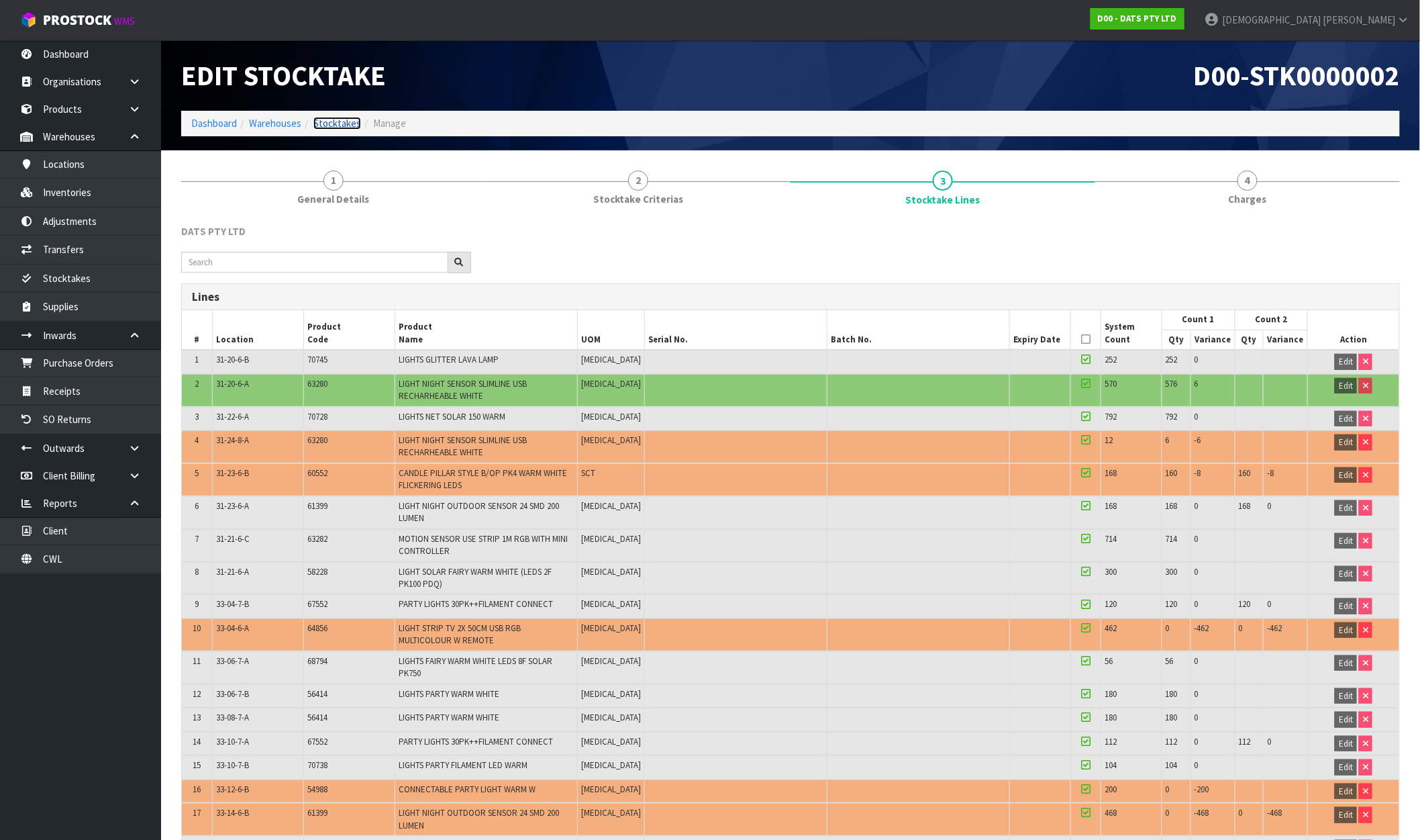
click at [320, 122] on link "Stocktakes" at bounding box center [337, 123] width 47 height 13
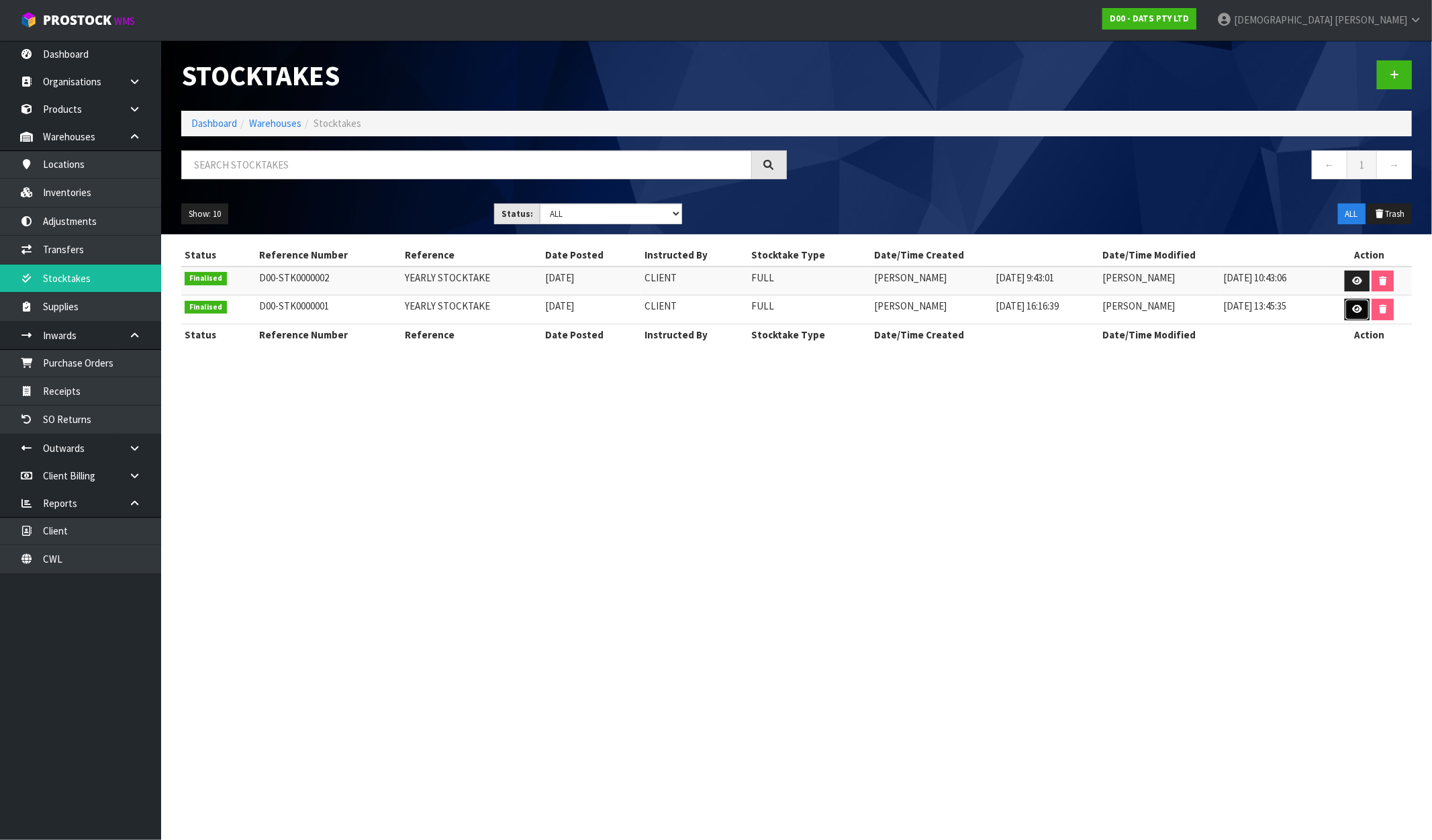
click at [1354, 312] on icon at bounding box center [1357, 309] width 10 height 9
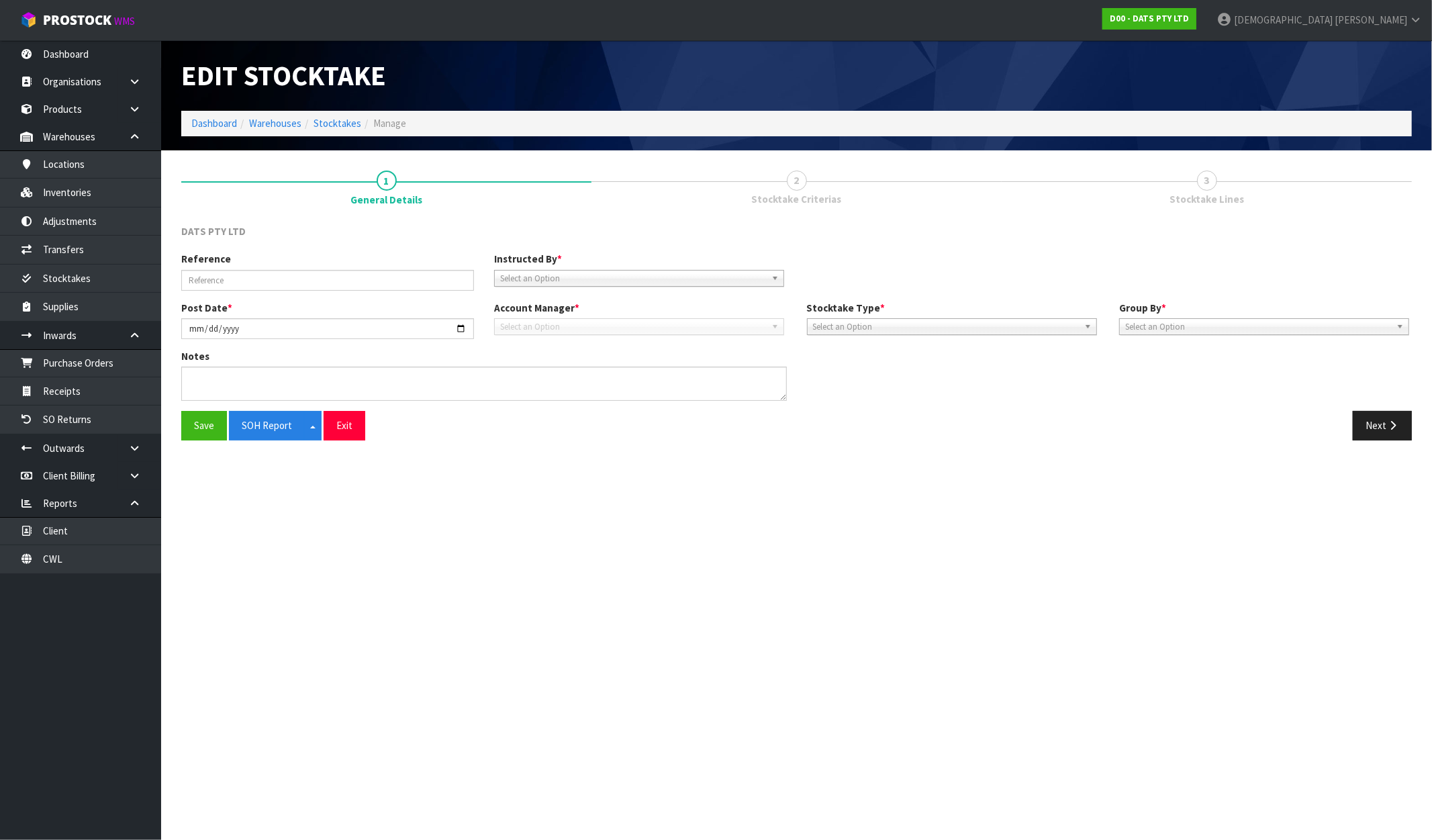
type input "YEARLY STOCKTAKE"
type input "2024-06-24"
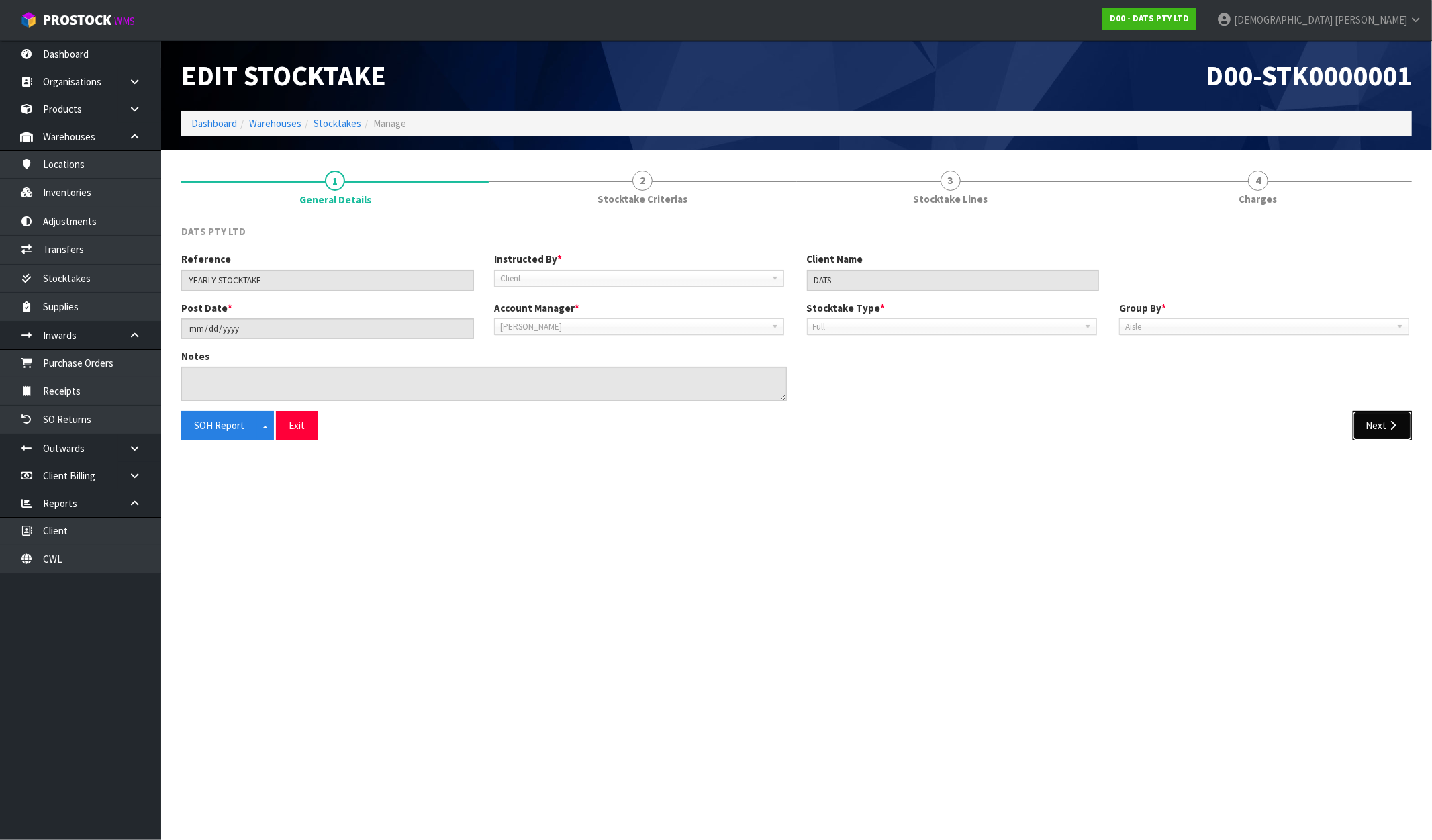
click at [1375, 421] on button "Next" at bounding box center [1382, 425] width 59 height 29
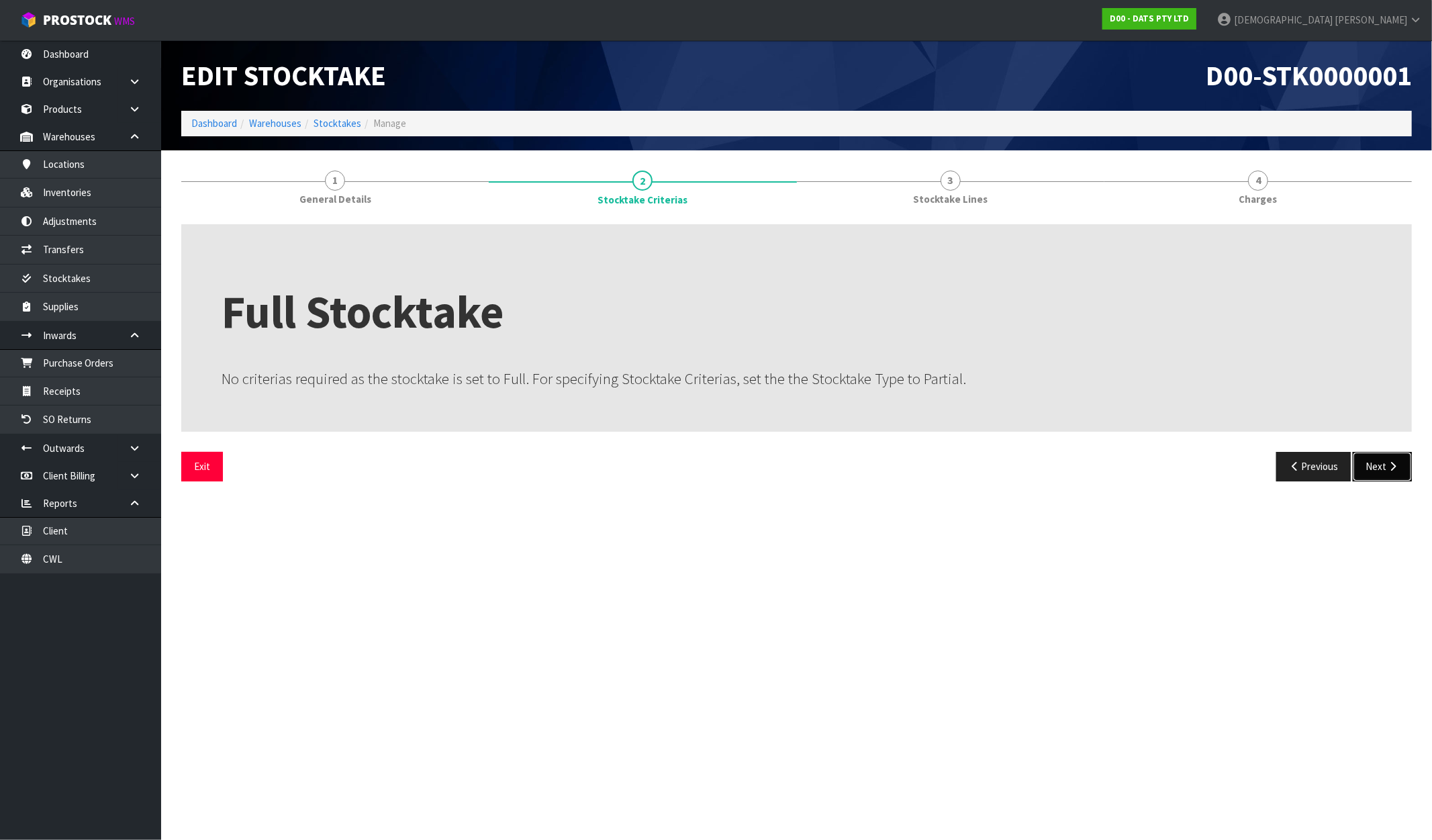
click at [1378, 465] on button "Next" at bounding box center [1382, 466] width 59 height 29
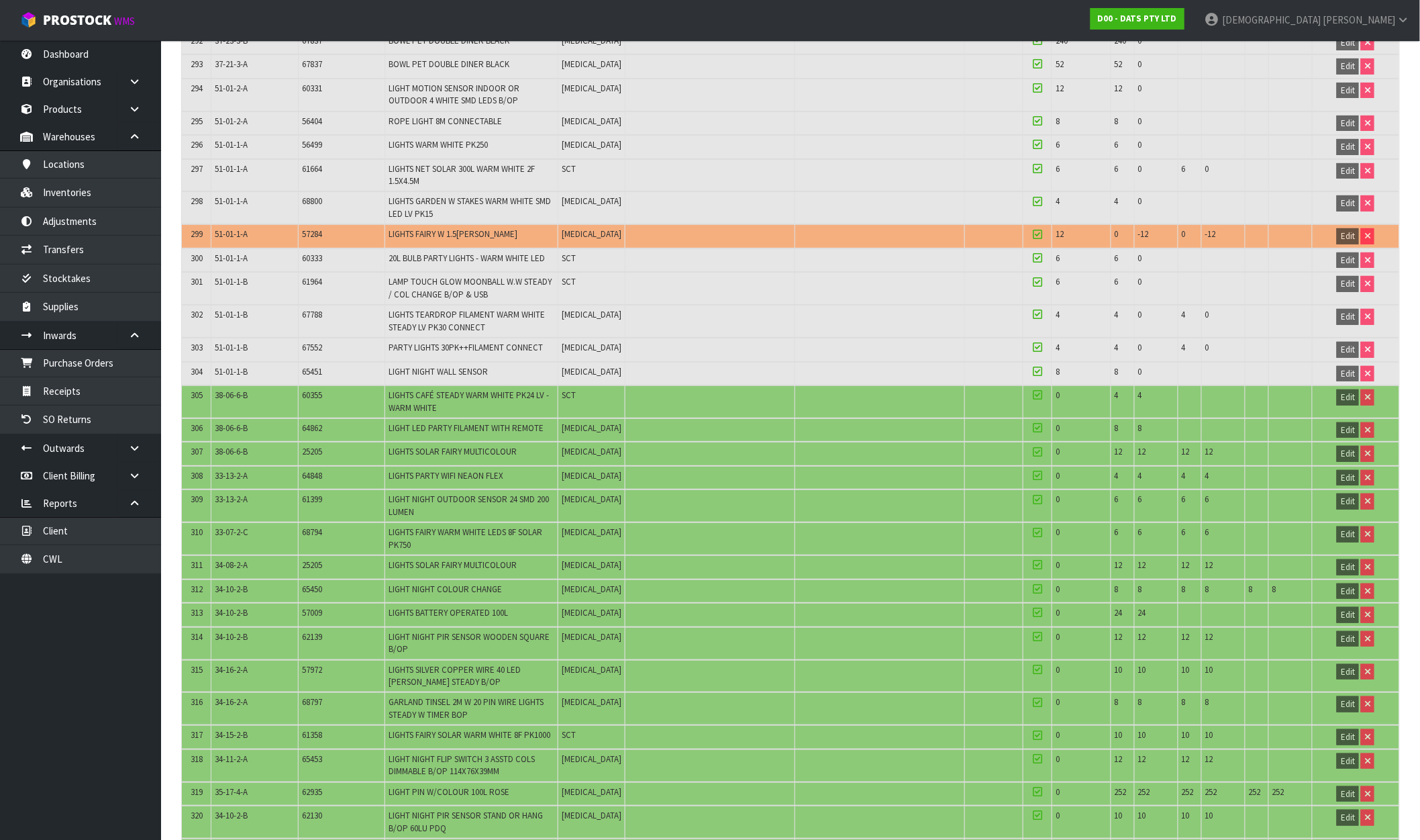
scroll to position [8592, 0]
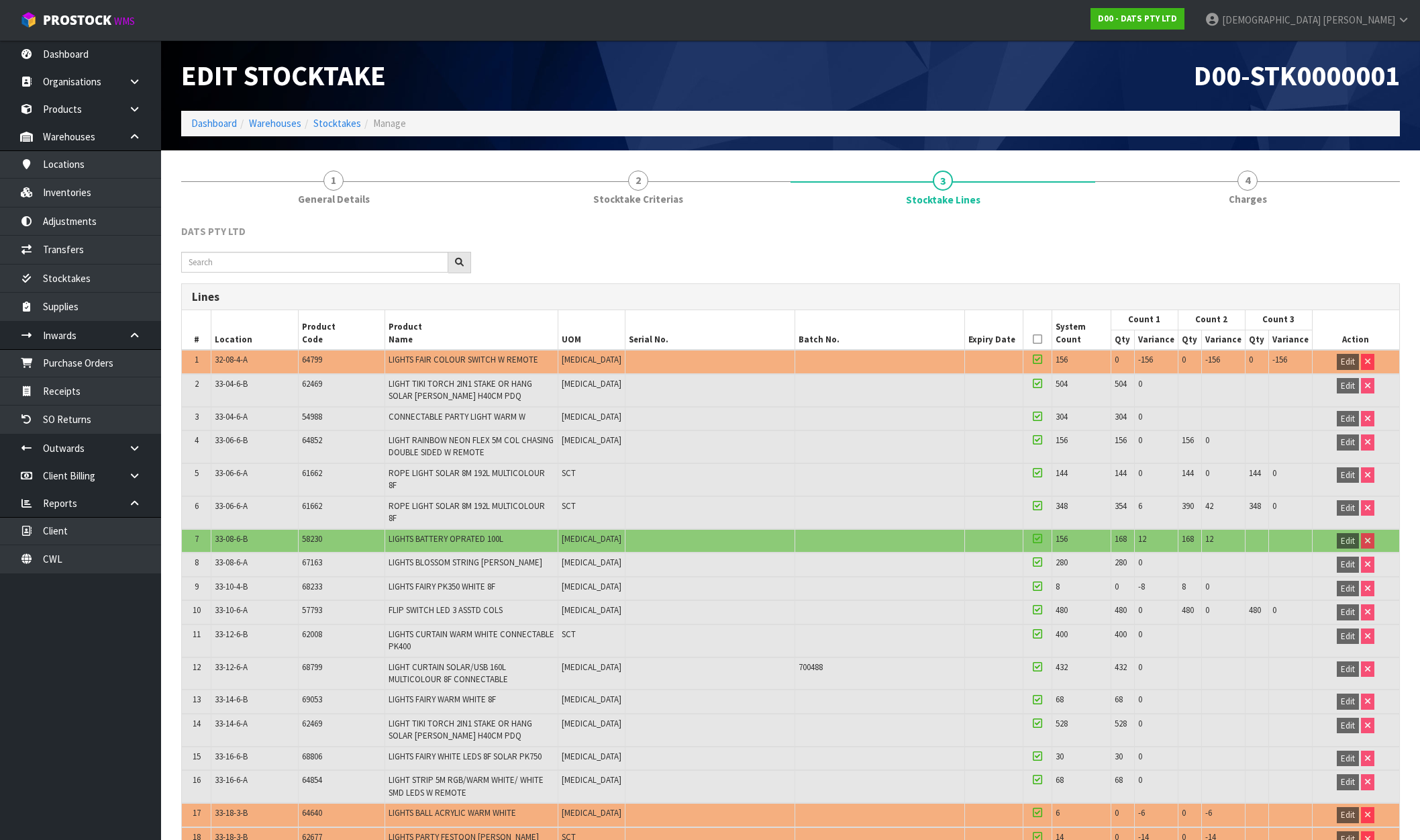
scroll to position [8592, 0]
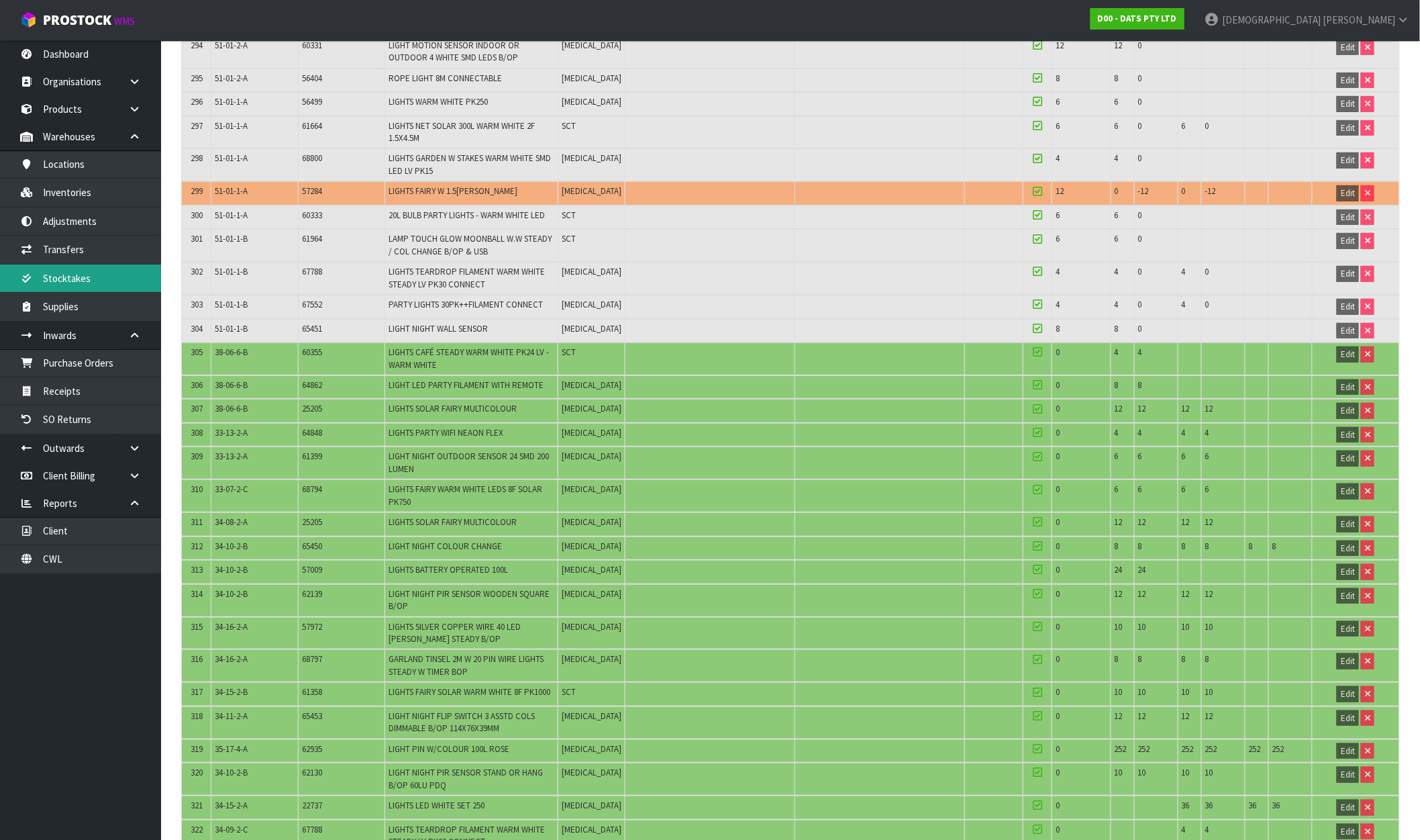
click at [92, 292] on link "Stocktakes" at bounding box center [80, 278] width 161 height 27
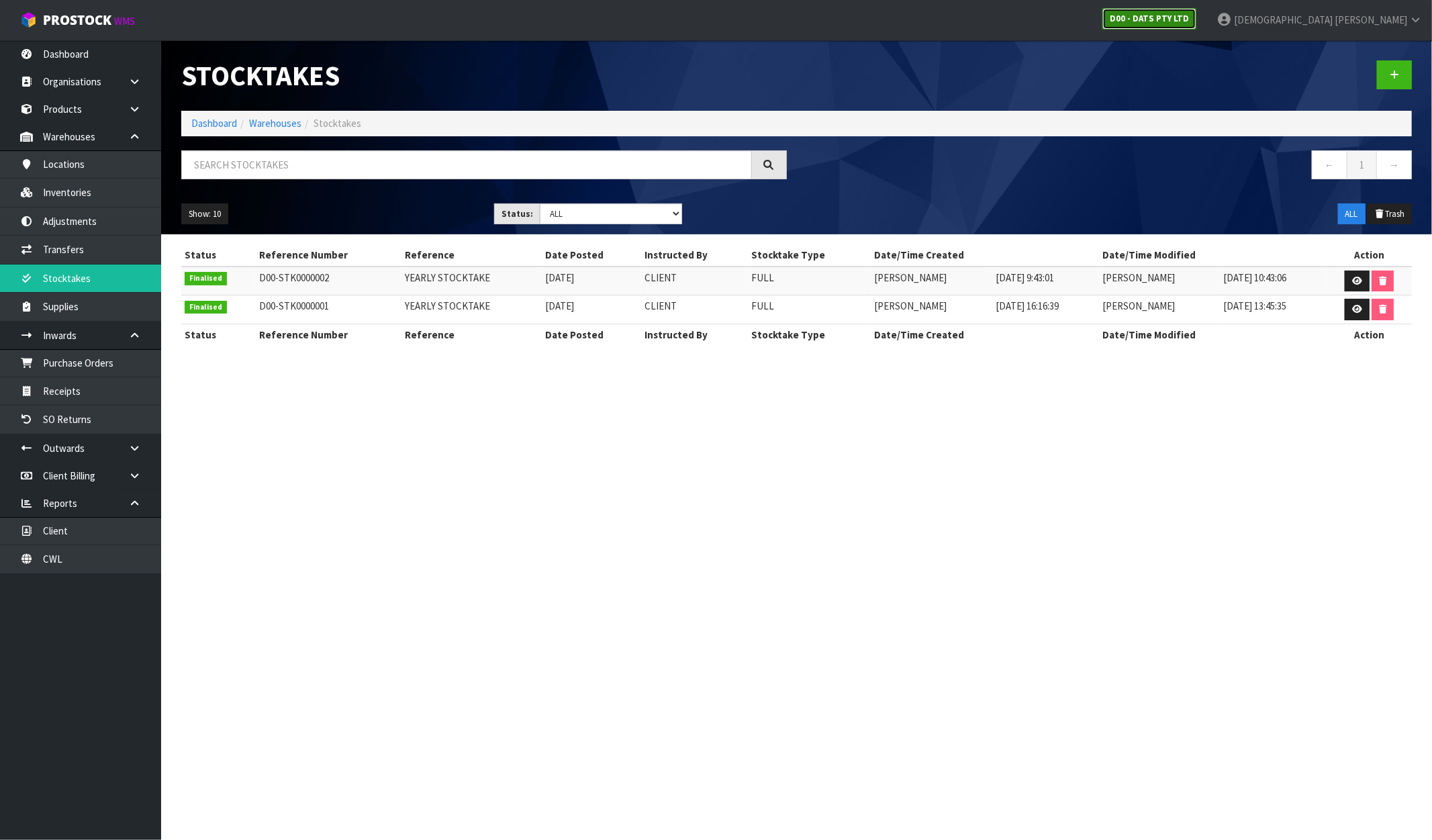
click at [1189, 21] on strong "D00 - DATS PTY LTD" at bounding box center [1150, 18] width 79 height 11
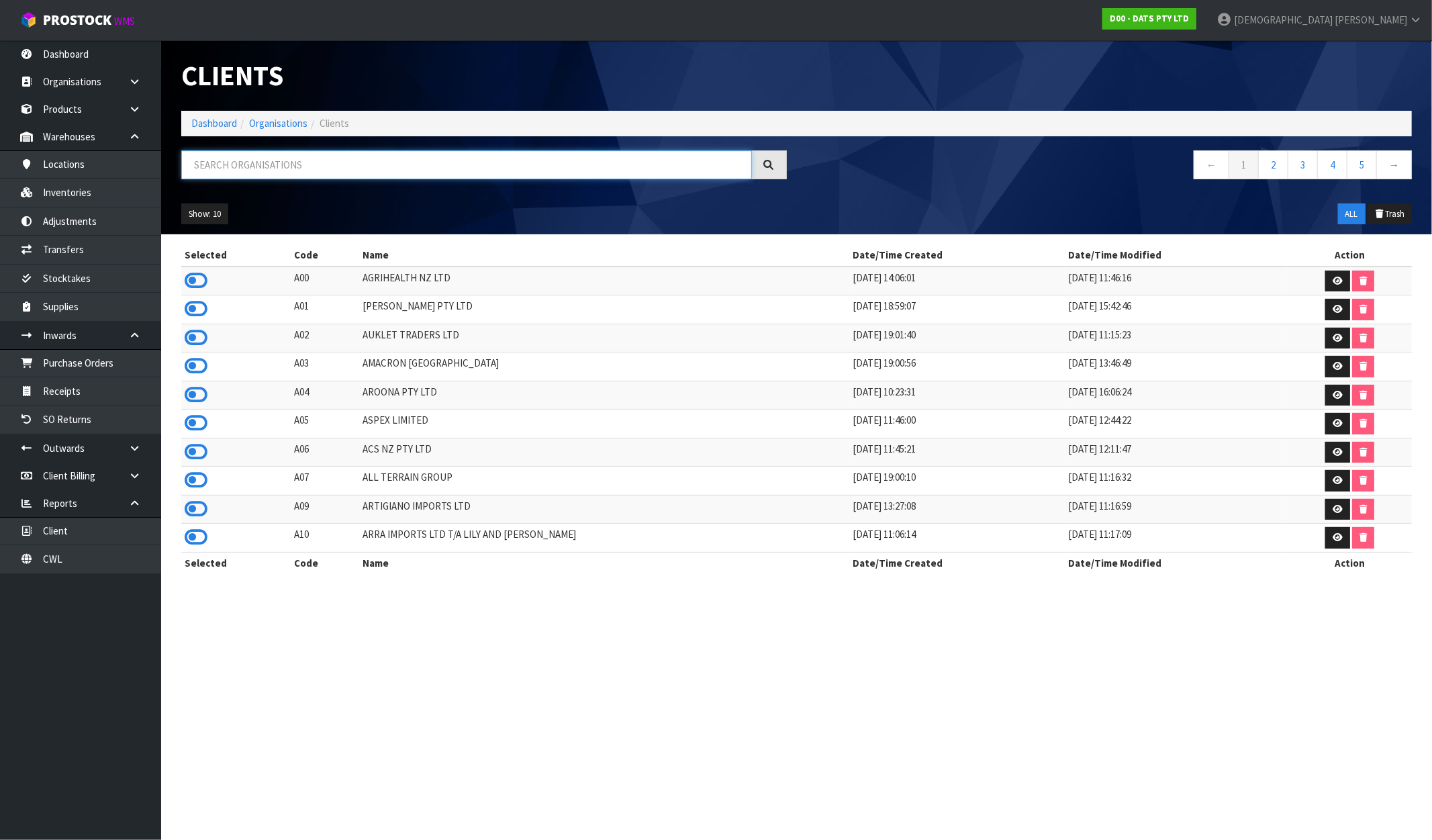
click at [394, 161] on input "text" at bounding box center [466, 164] width 571 height 29
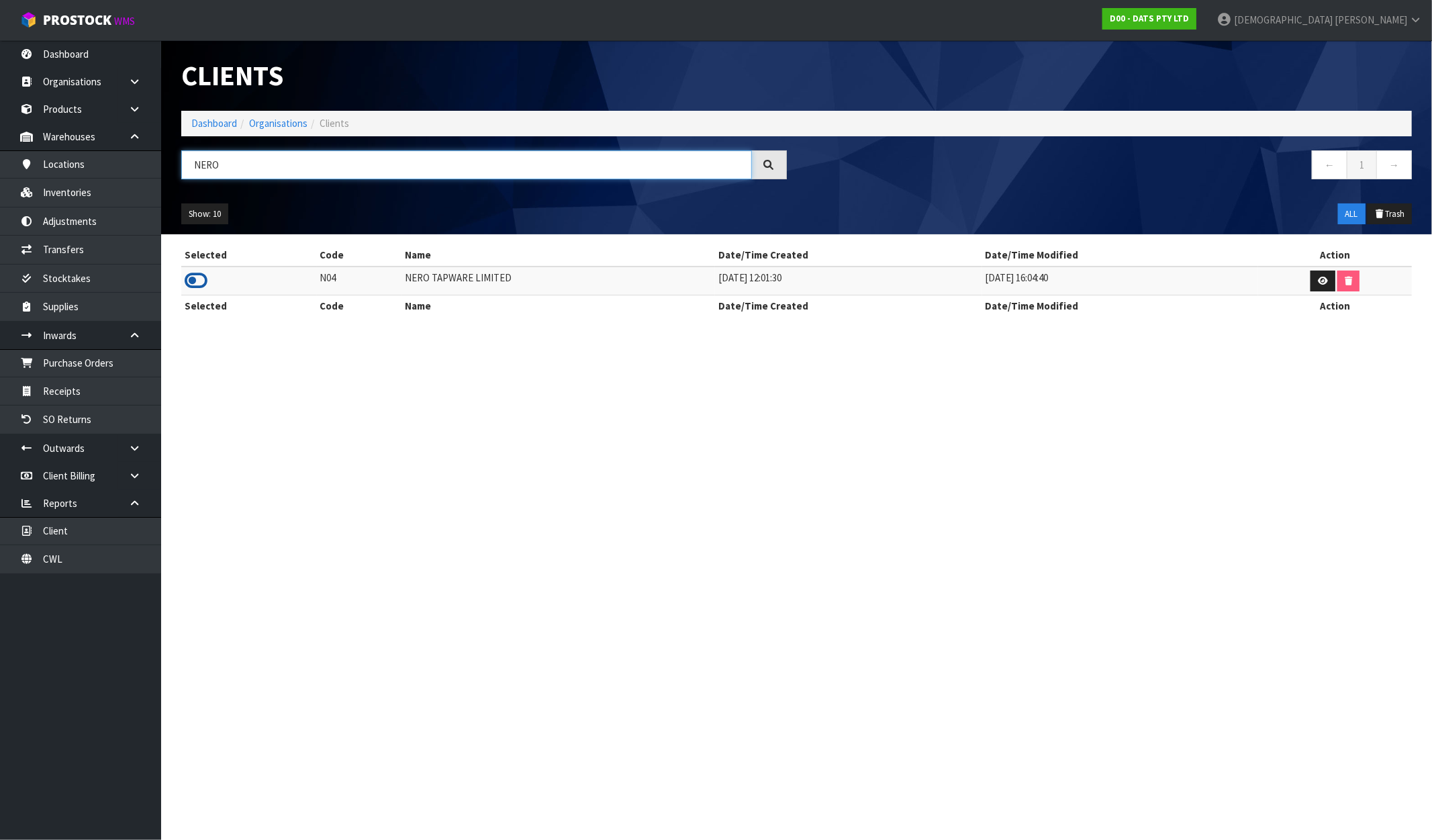
type input "NERO"
click at [203, 278] on icon at bounding box center [196, 280] width 23 height 20
click at [81, 278] on link "Stocktakes" at bounding box center [80, 278] width 161 height 27
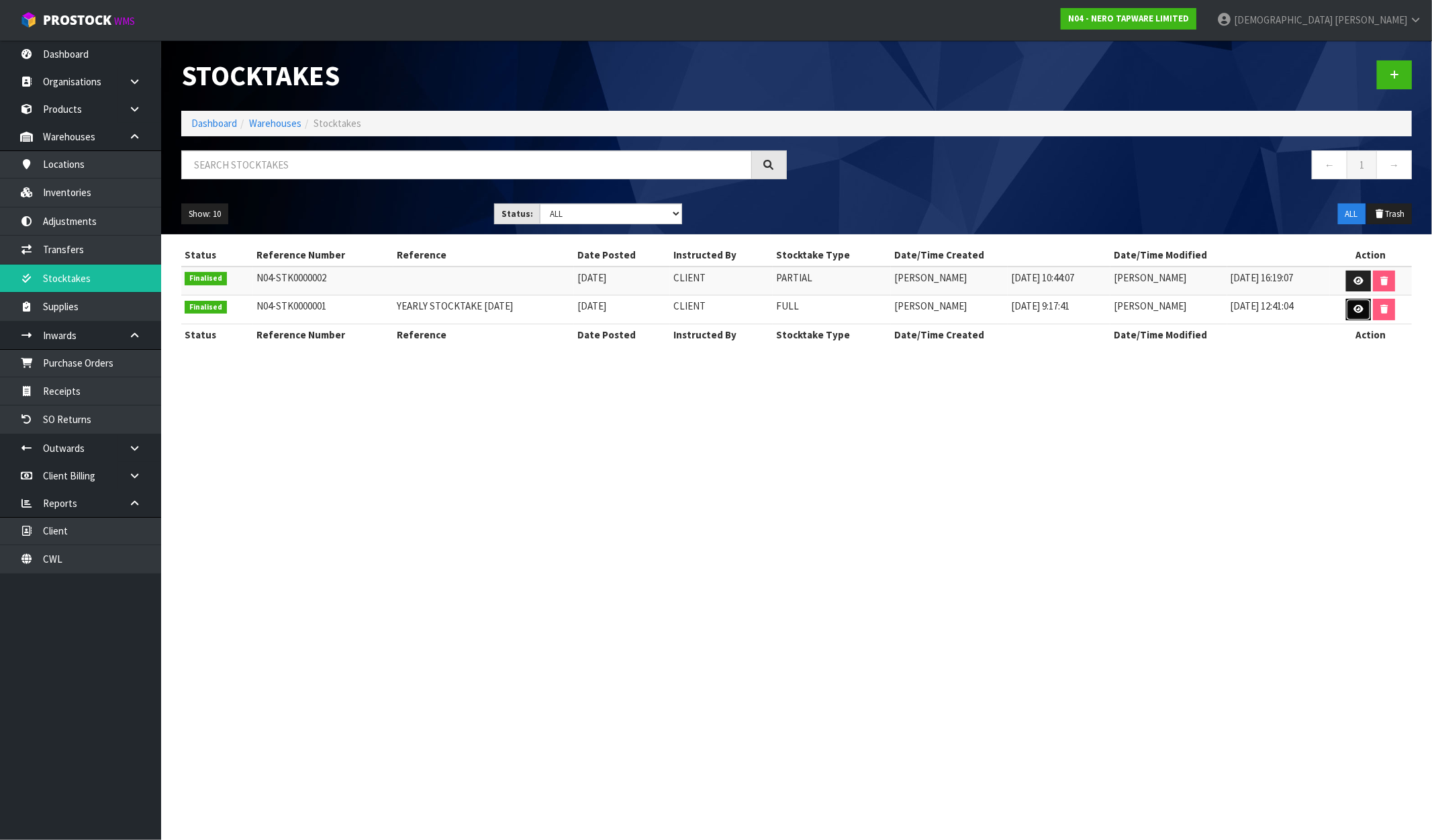
click at [1355, 314] on icon at bounding box center [1358, 309] width 10 height 9
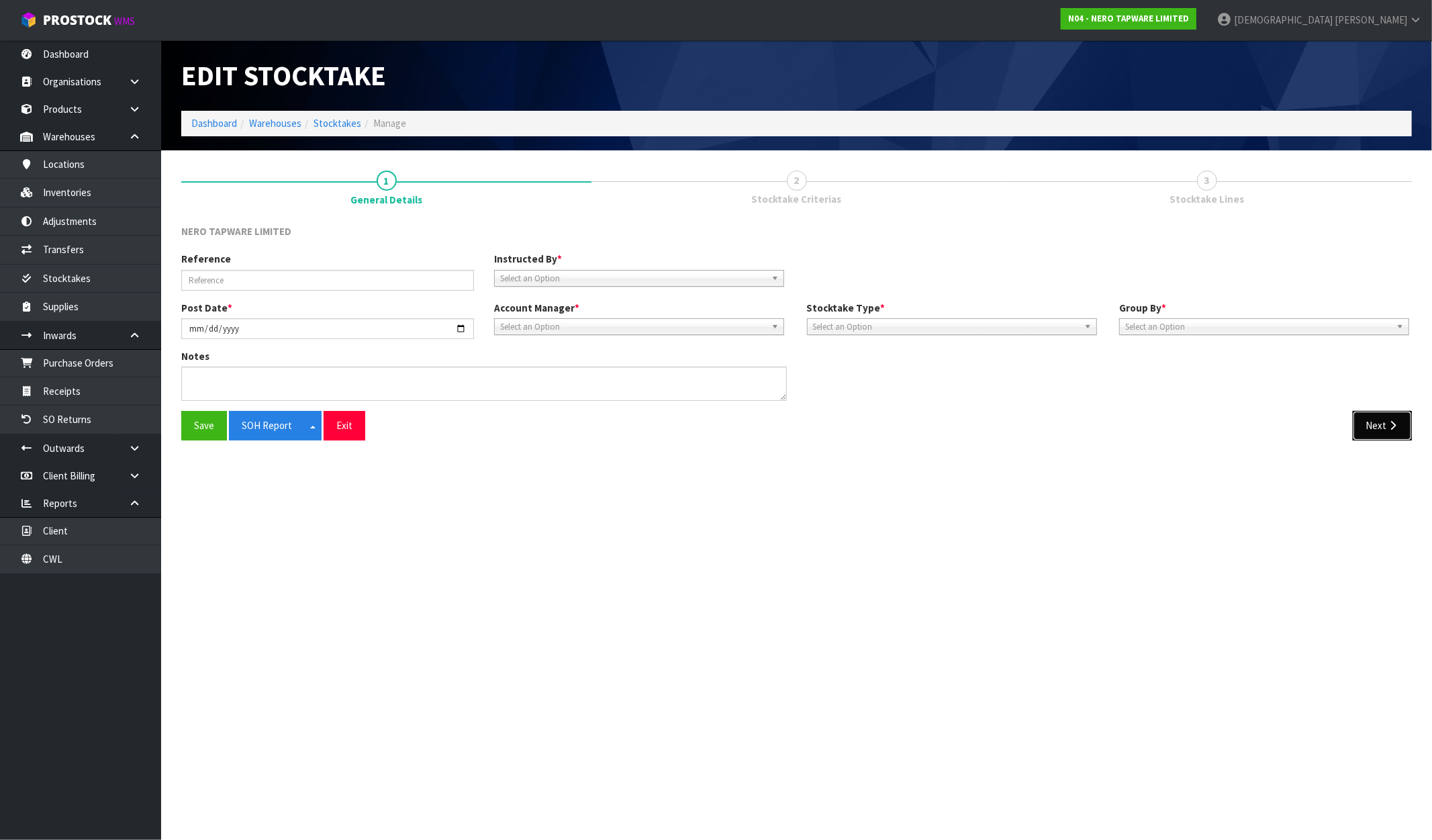
click at [1362, 418] on button "Next" at bounding box center [1382, 425] width 59 height 29
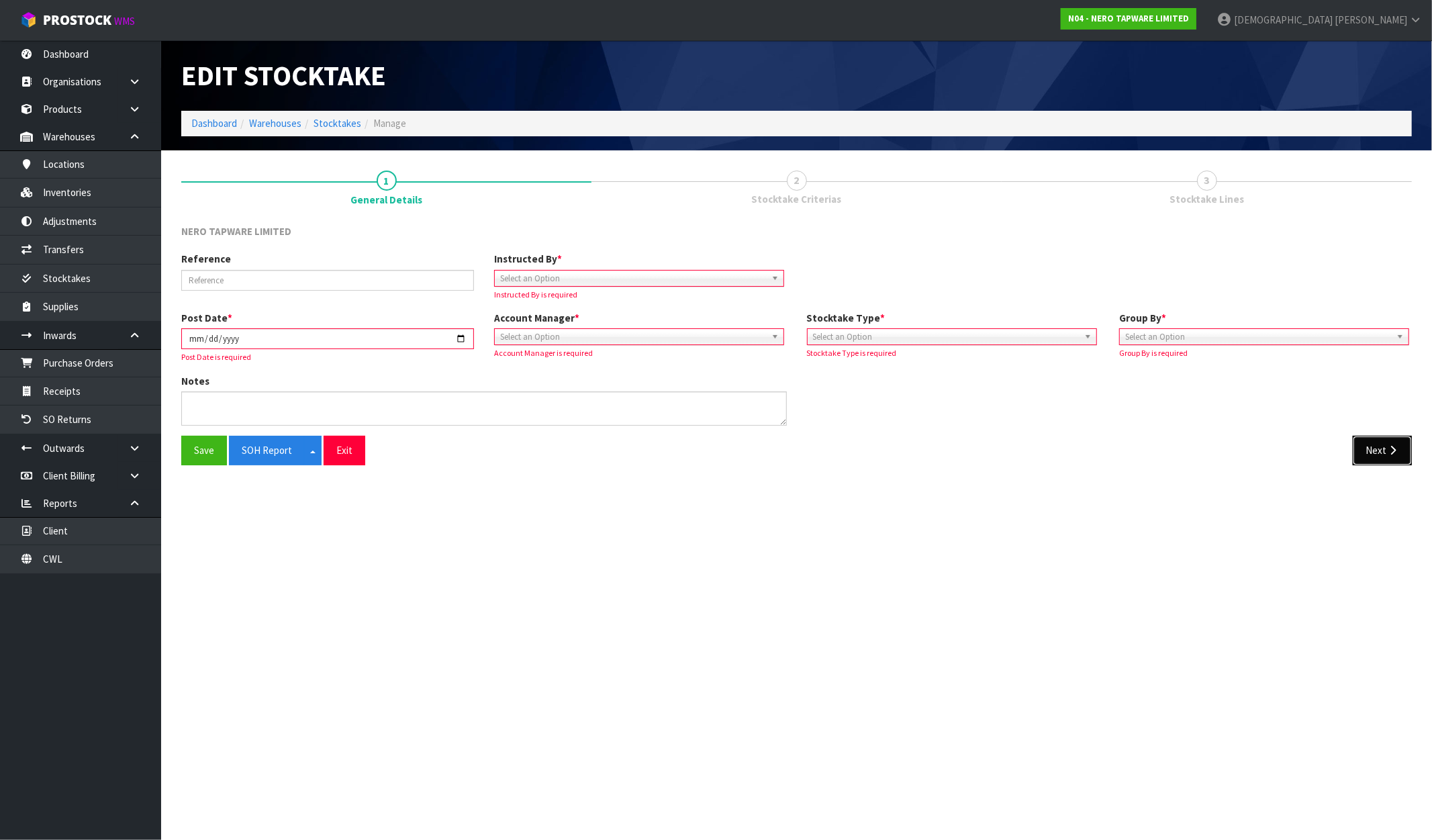
click at [1366, 453] on button "Next" at bounding box center [1382, 450] width 59 height 29
type input "YEARLY STOCKTAKE [DATE]"
type input "[DATE]"
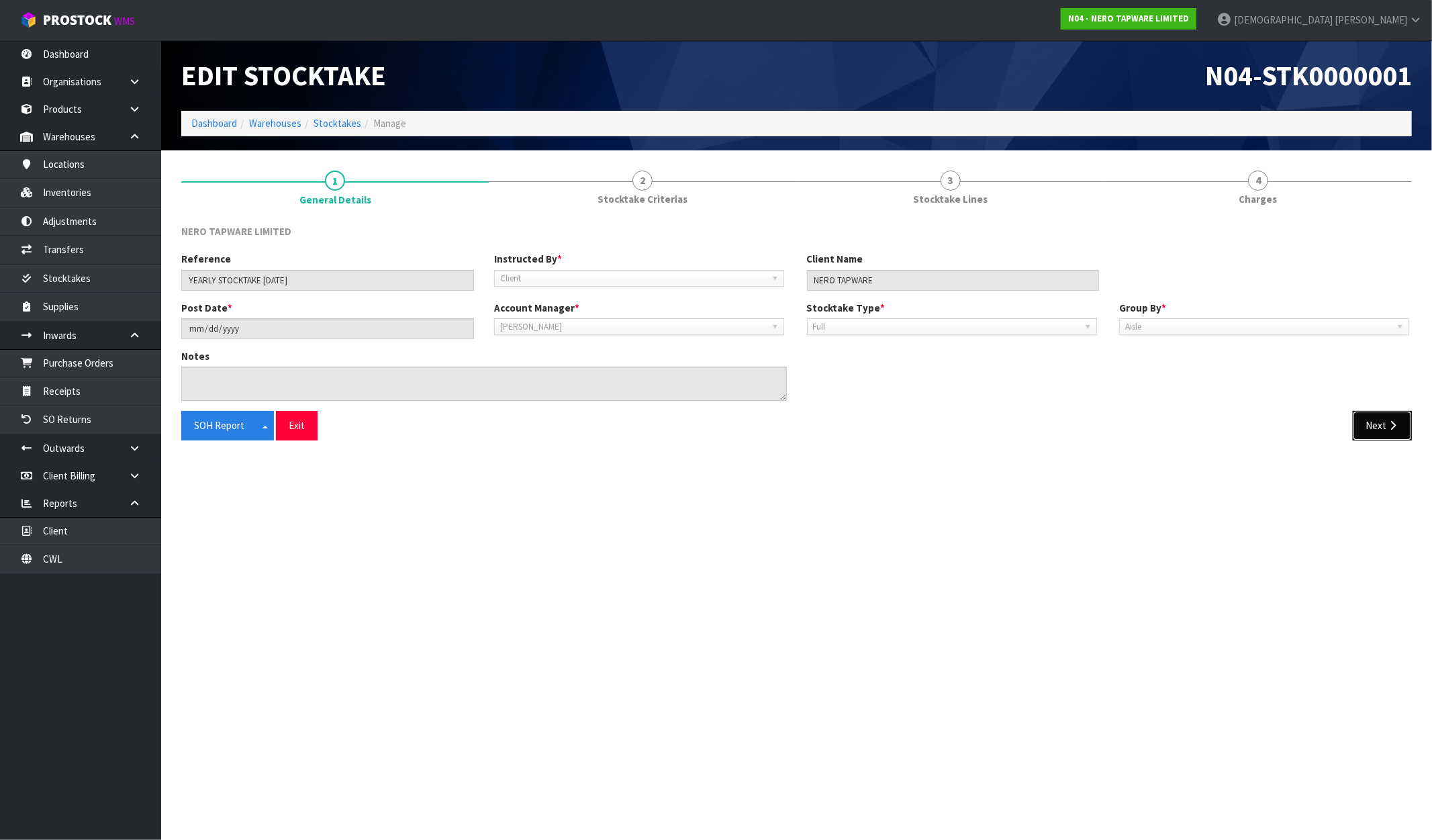
click at [1385, 422] on button "Next" at bounding box center [1382, 425] width 59 height 29
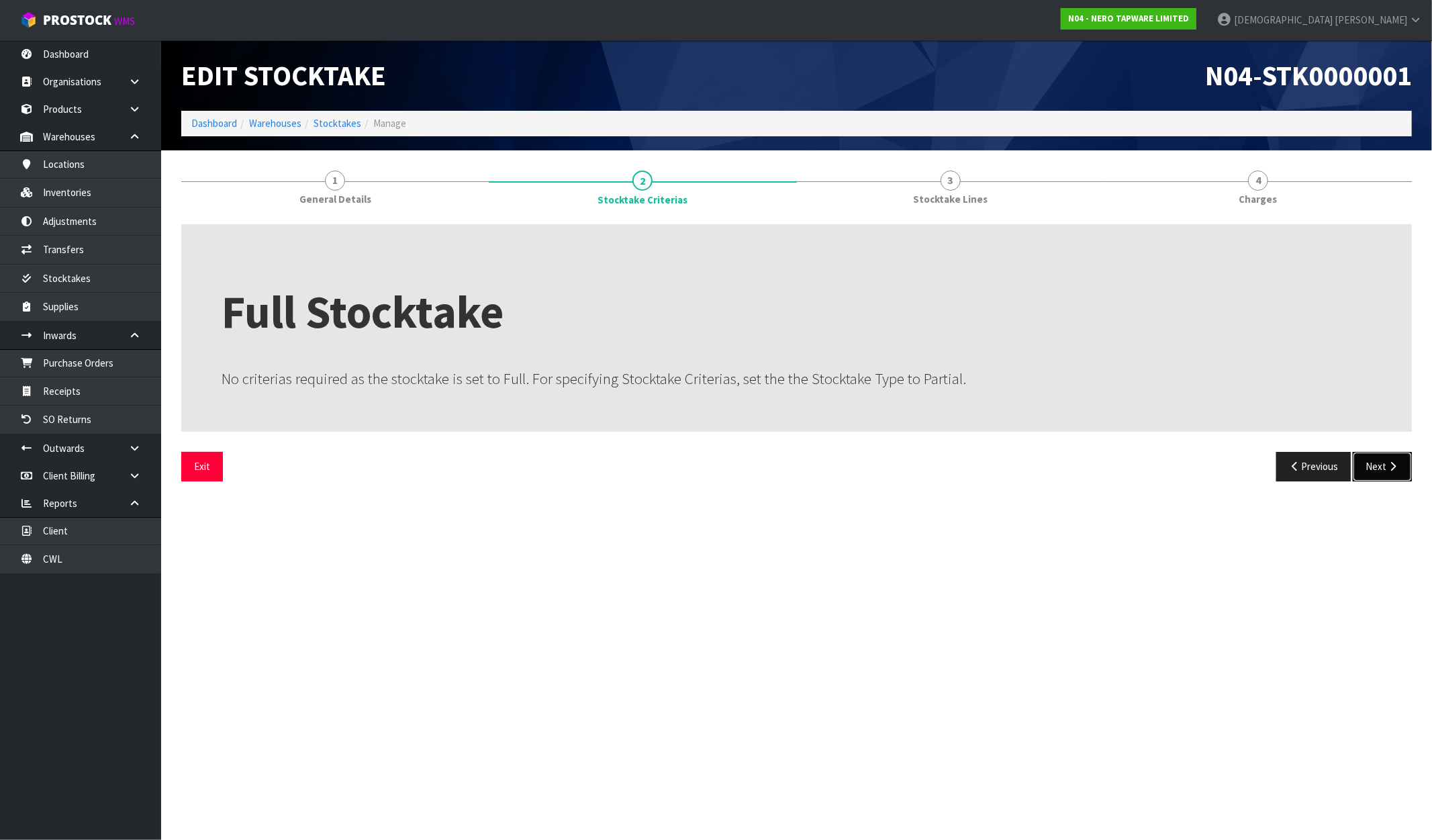
click at [1384, 458] on button "Next" at bounding box center [1382, 466] width 59 height 29
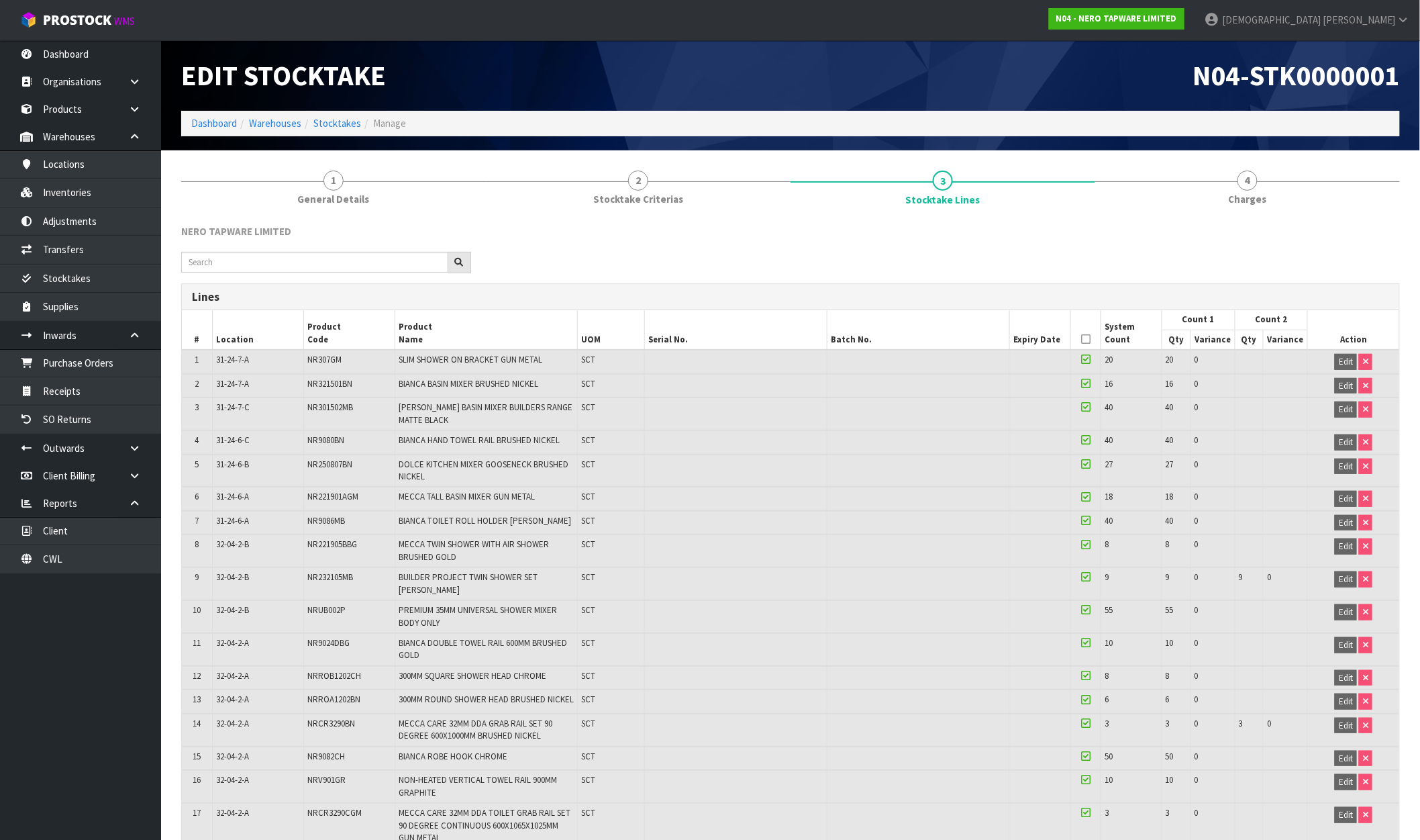
click at [1195, 4] on div "N04 - NERO TAPWARE LIMITED" at bounding box center [1117, 18] width 156 height 38
click at [1195, 4] on div "N04 - NERO TAPWARE LIMITED" at bounding box center [1117, 18] width 156 height 38
click at [1185, 11] on link "N04 - NERO TAPWARE LIMITED" at bounding box center [1117, 18] width 135 height 21
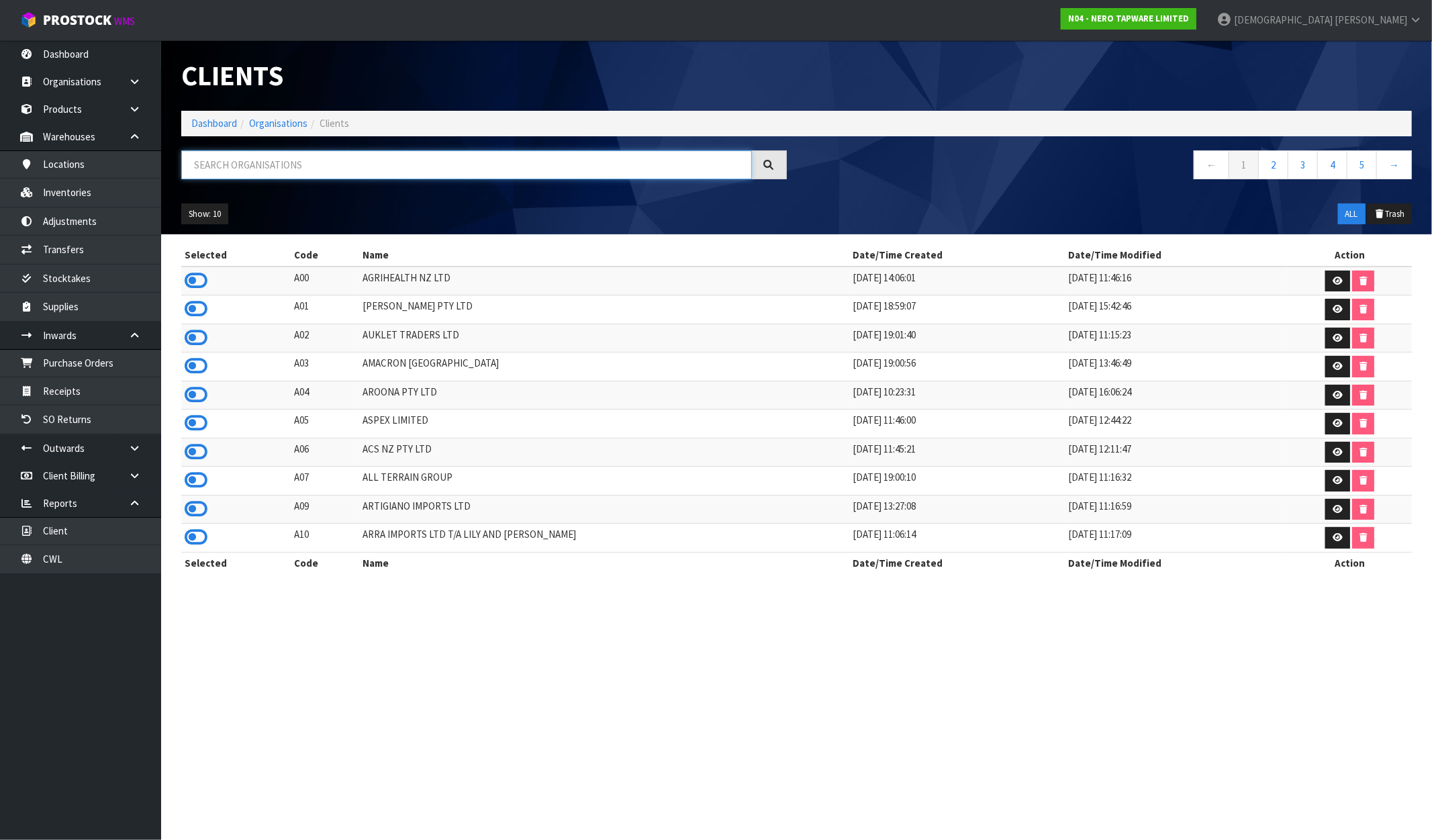
click at [285, 152] on input "text" at bounding box center [466, 164] width 571 height 29
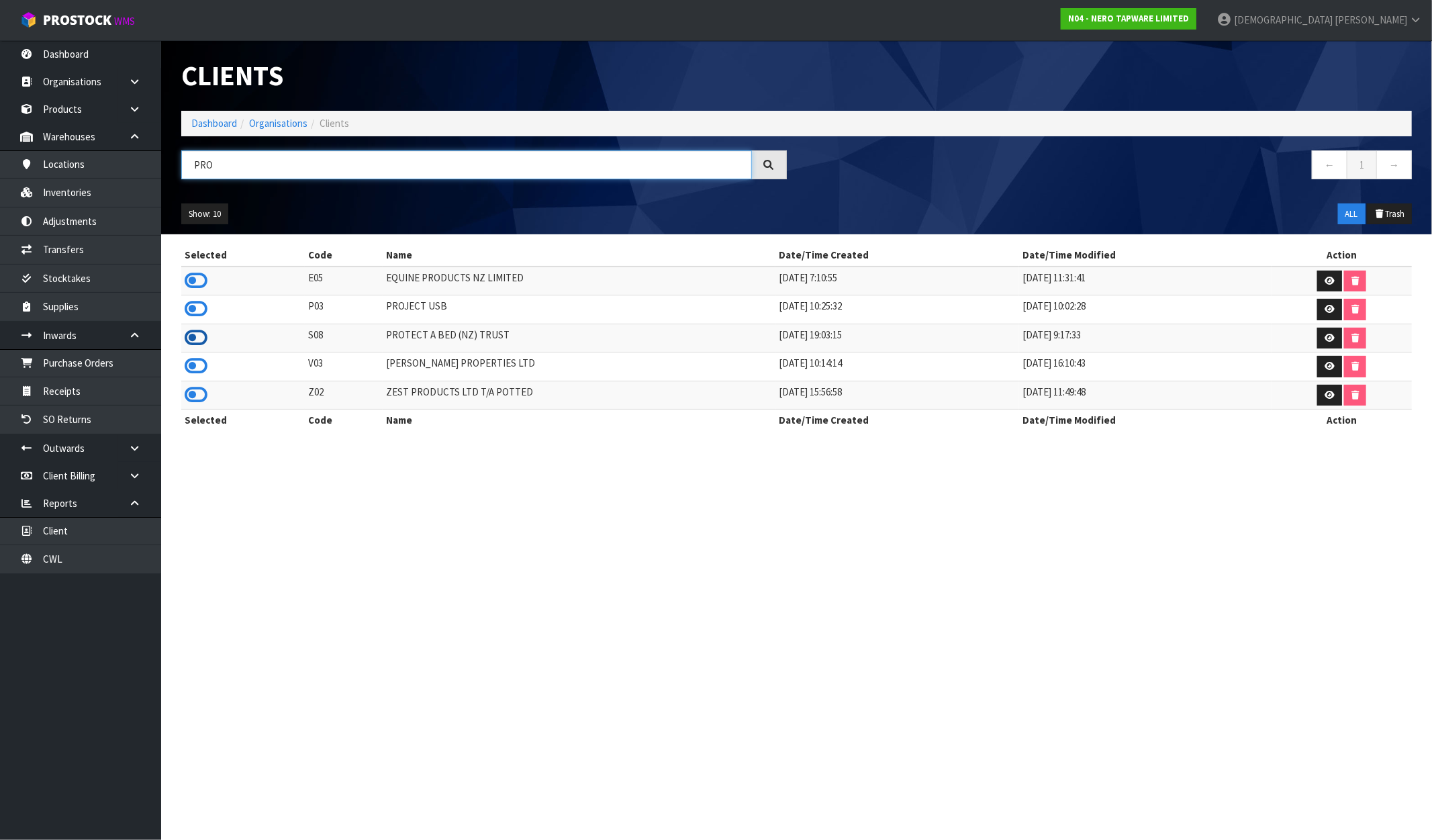
type input "PRO"
click at [199, 334] on icon at bounding box center [196, 337] width 23 height 20
click at [70, 286] on link "Stocktakes" at bounding box center [80, 278] width 161 height 27
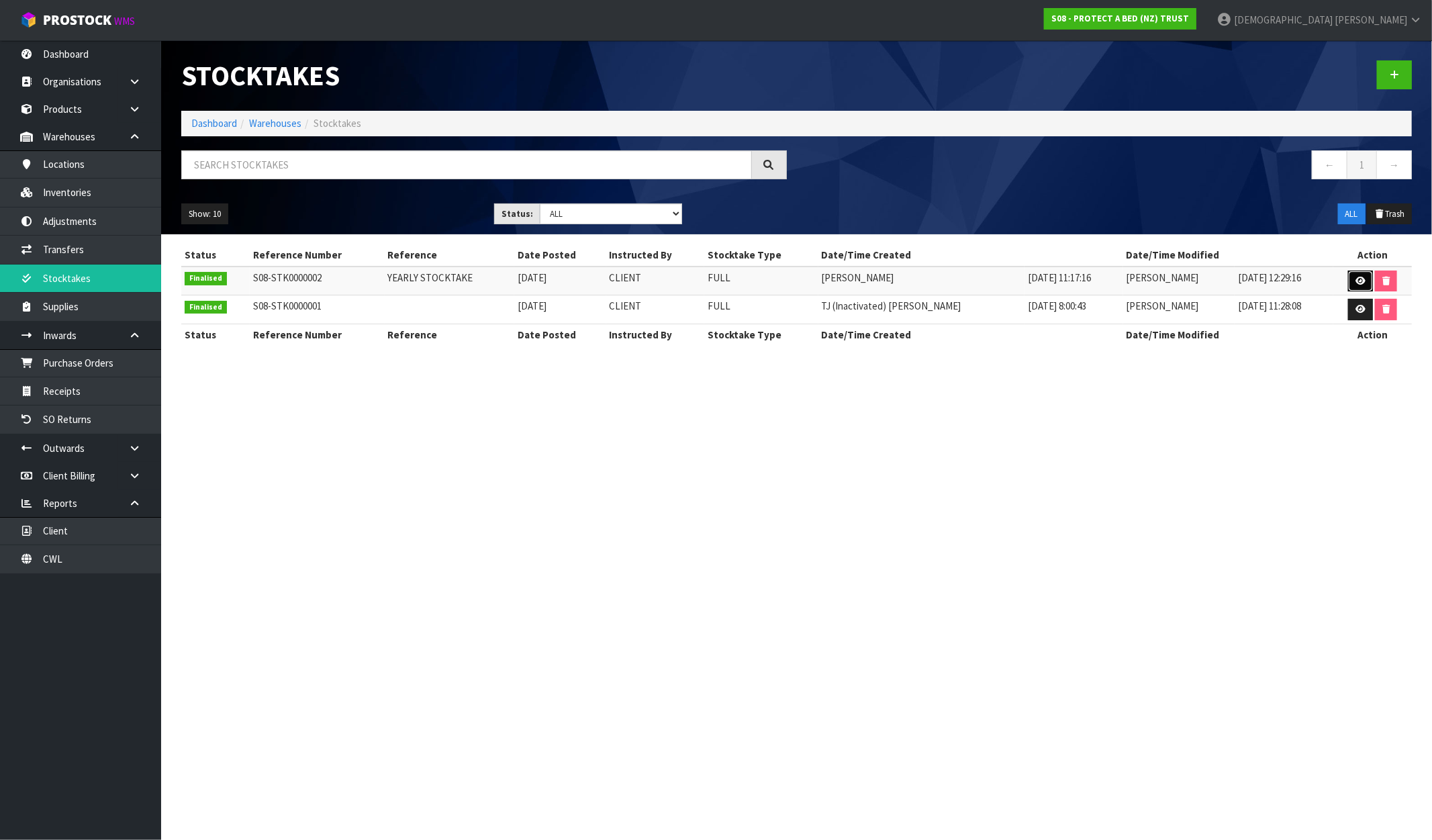
click at [1350, 278] on link at bounding box center [1361, 281] width 25 height 21
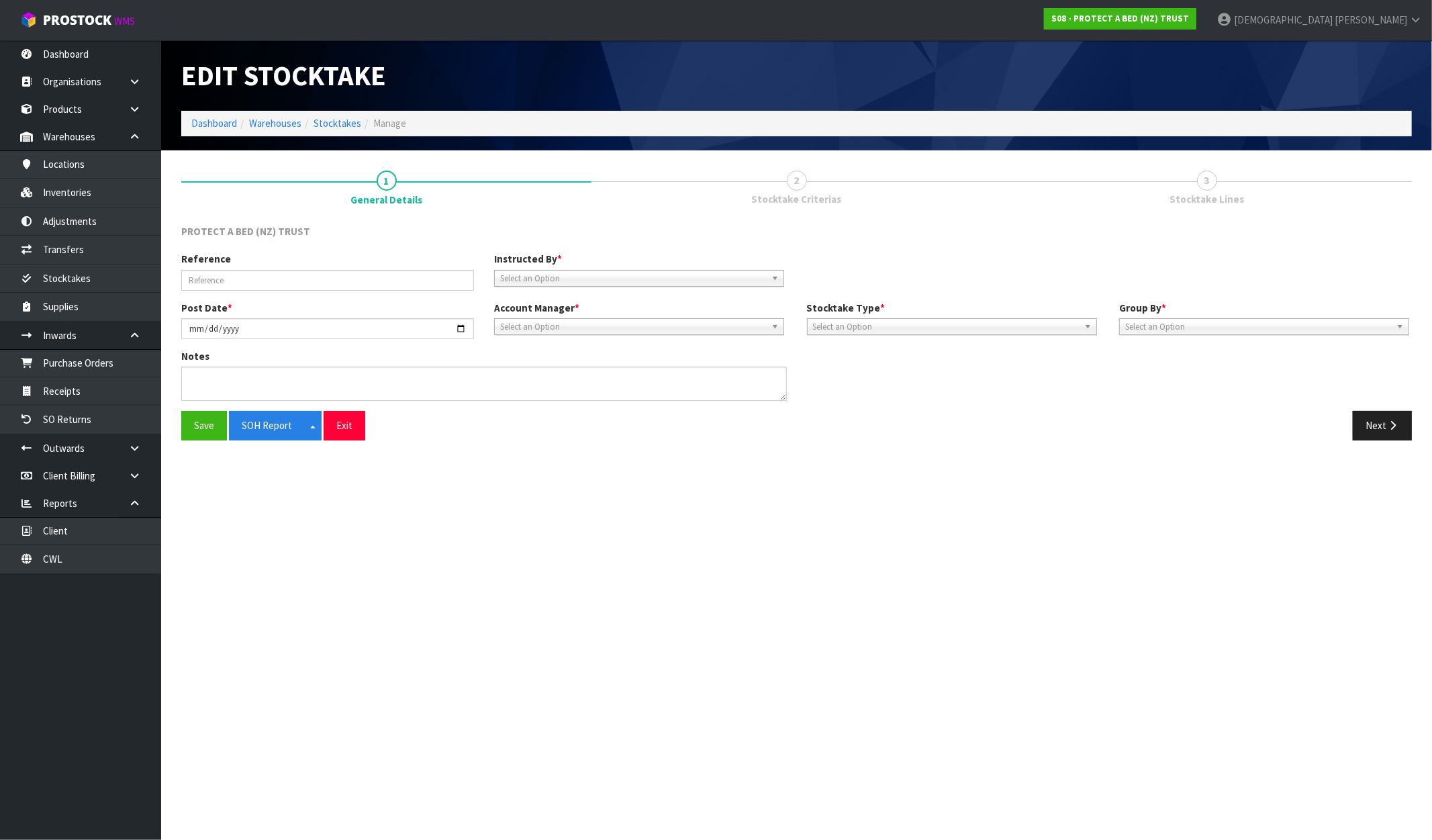
type input "YEARLY STOCKTAKE"
type input "[DATE]"
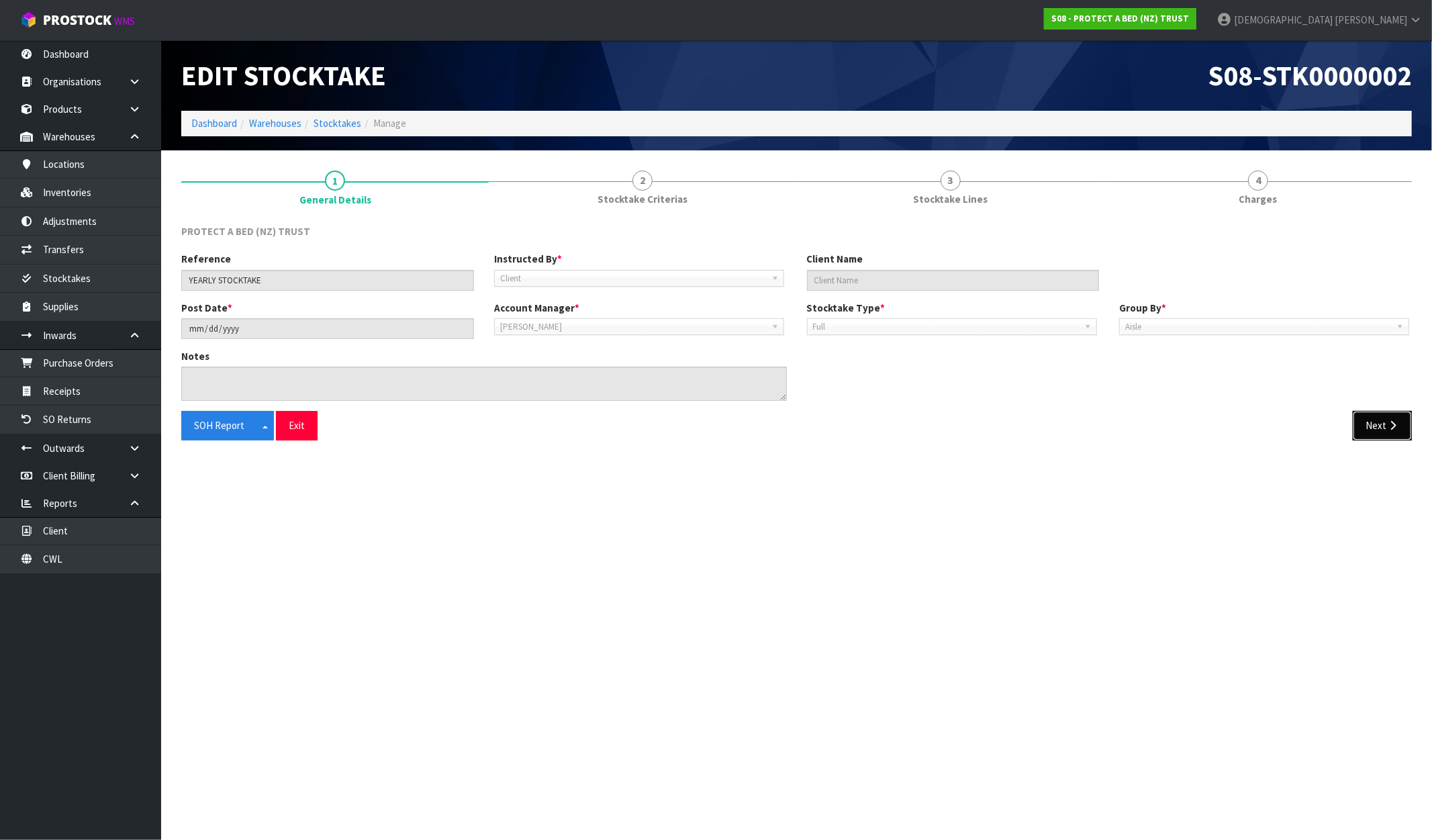
click at [1392, 427] on icon "button" at bounding box center [1393, 424] width 13 height 10
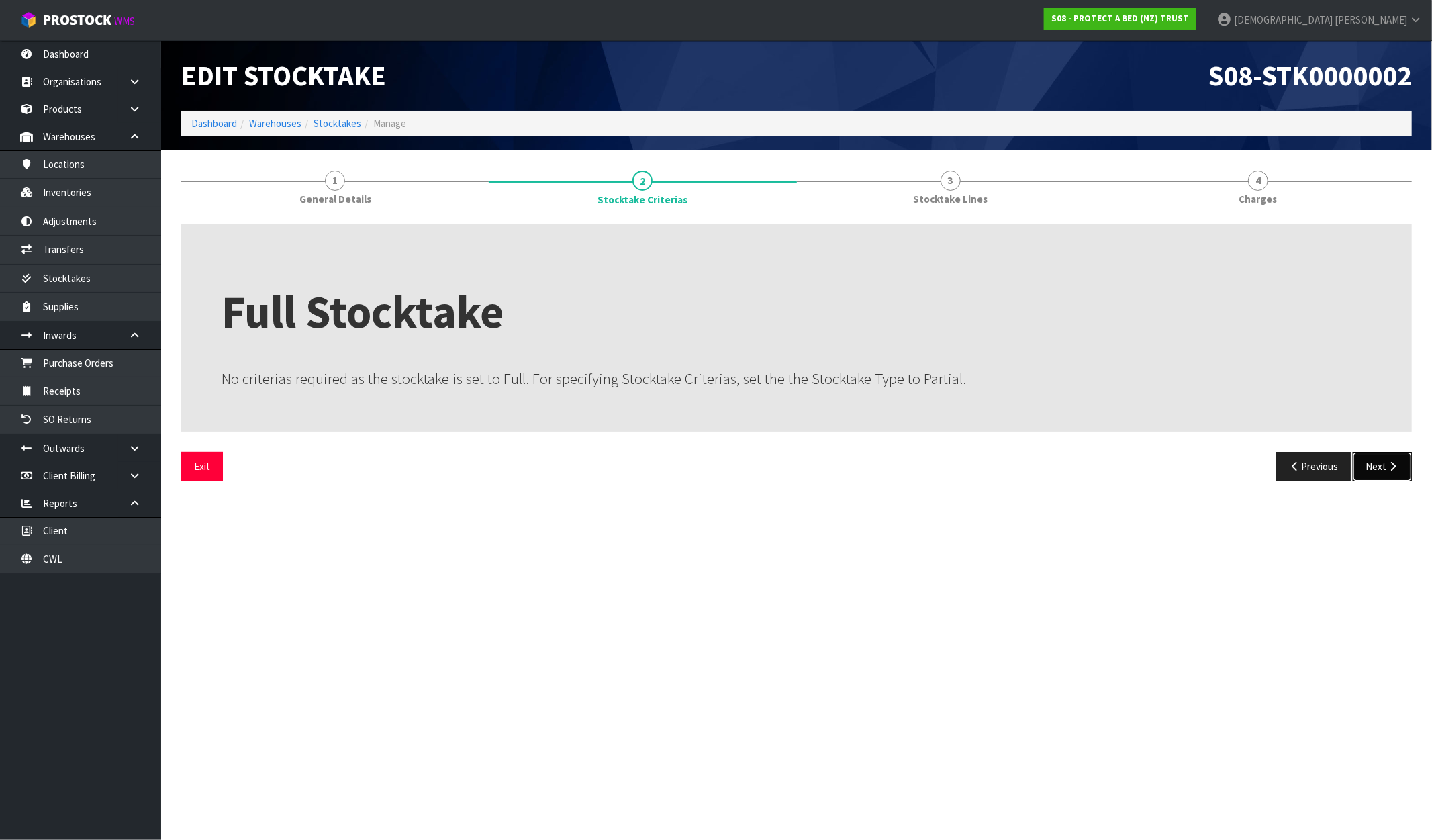
click at [1381, 463] on button "Next" at bounding box center [1382, 466] width 59 height 29
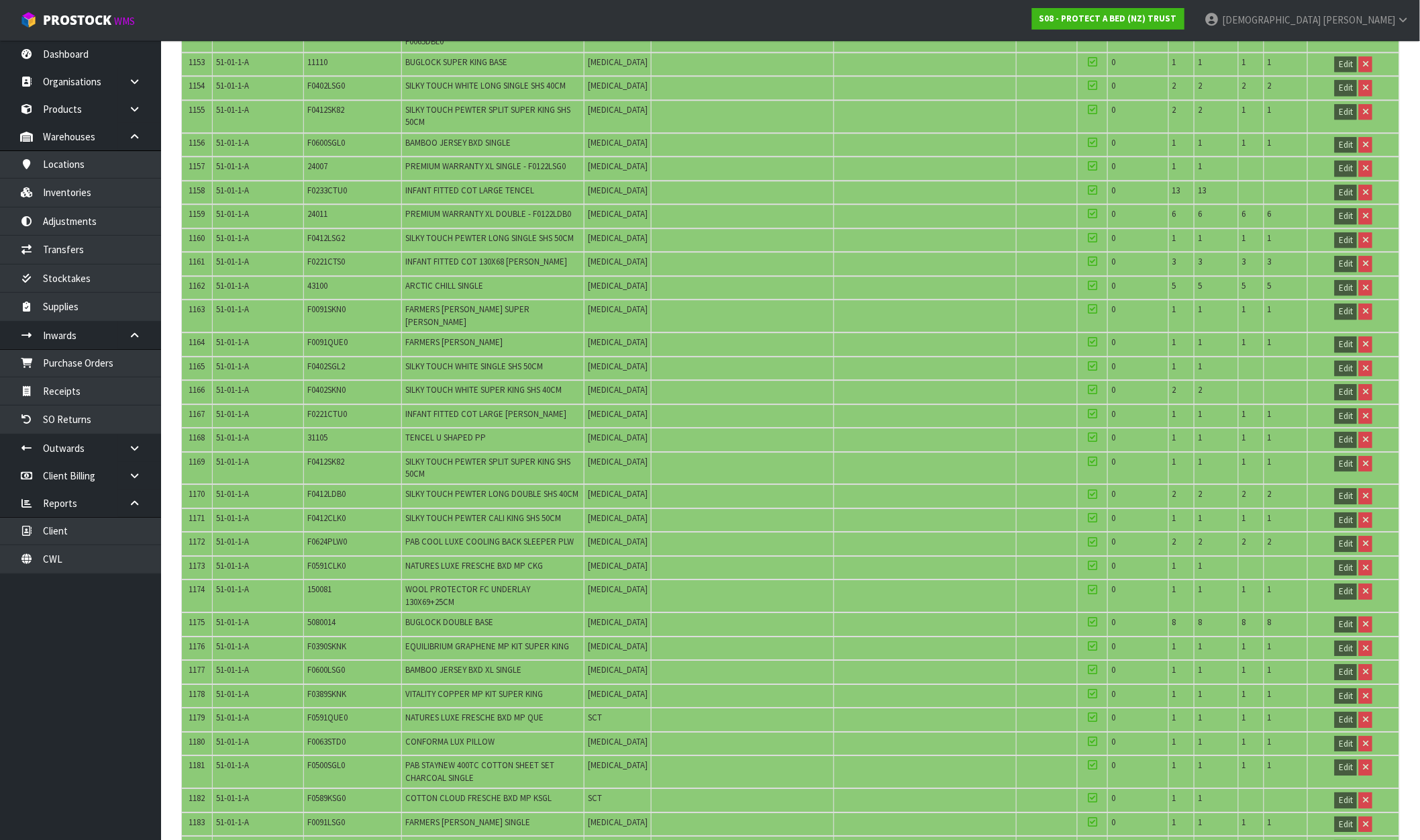
scroll to position [29626, 0]
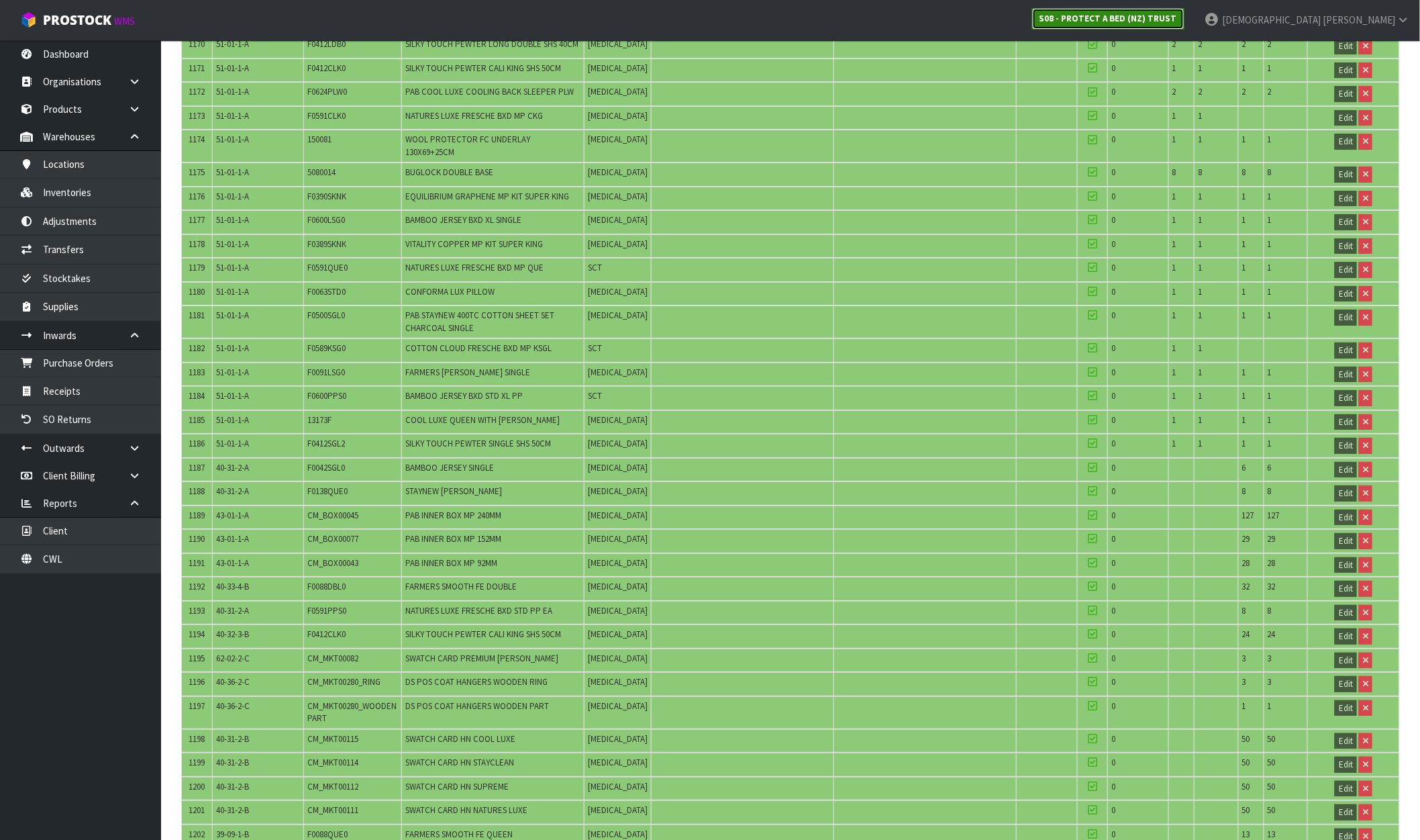
click at [1185, 8] on link "S08 - PROTECT A BED (NZ) TRUST" at bounding box center [1108, 18] width 152 height 21
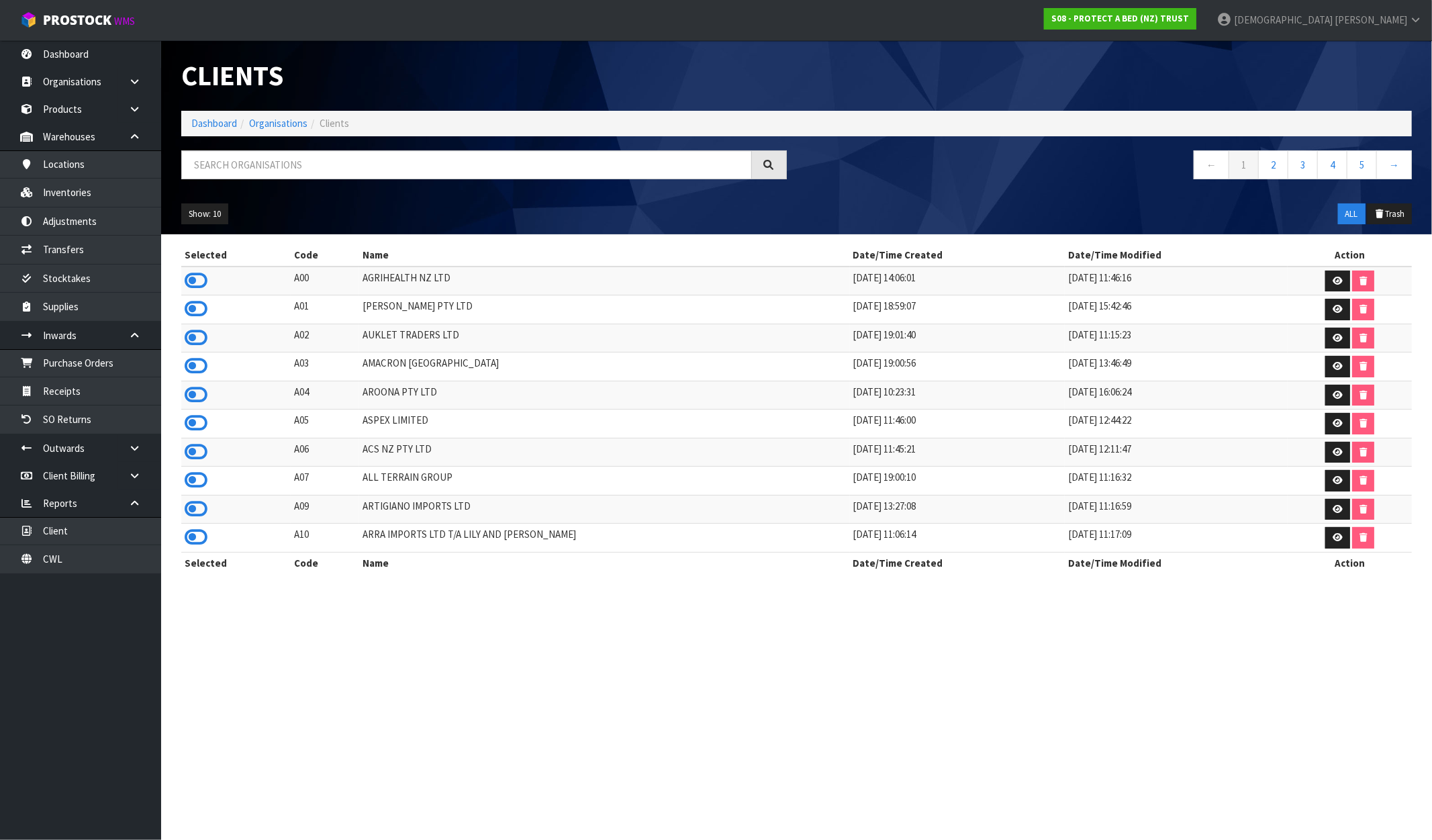
click at [331, 148] on div "Clients Dashboard Organisations Clients ← 1 2 3 4 5 → Show: 10 5 10 25 50 ALL T…" at bounding box center [796, 137] width 1251 height 194
click at [325, 155] on input "text" at bounding box center [466, 164] width 571 height 29
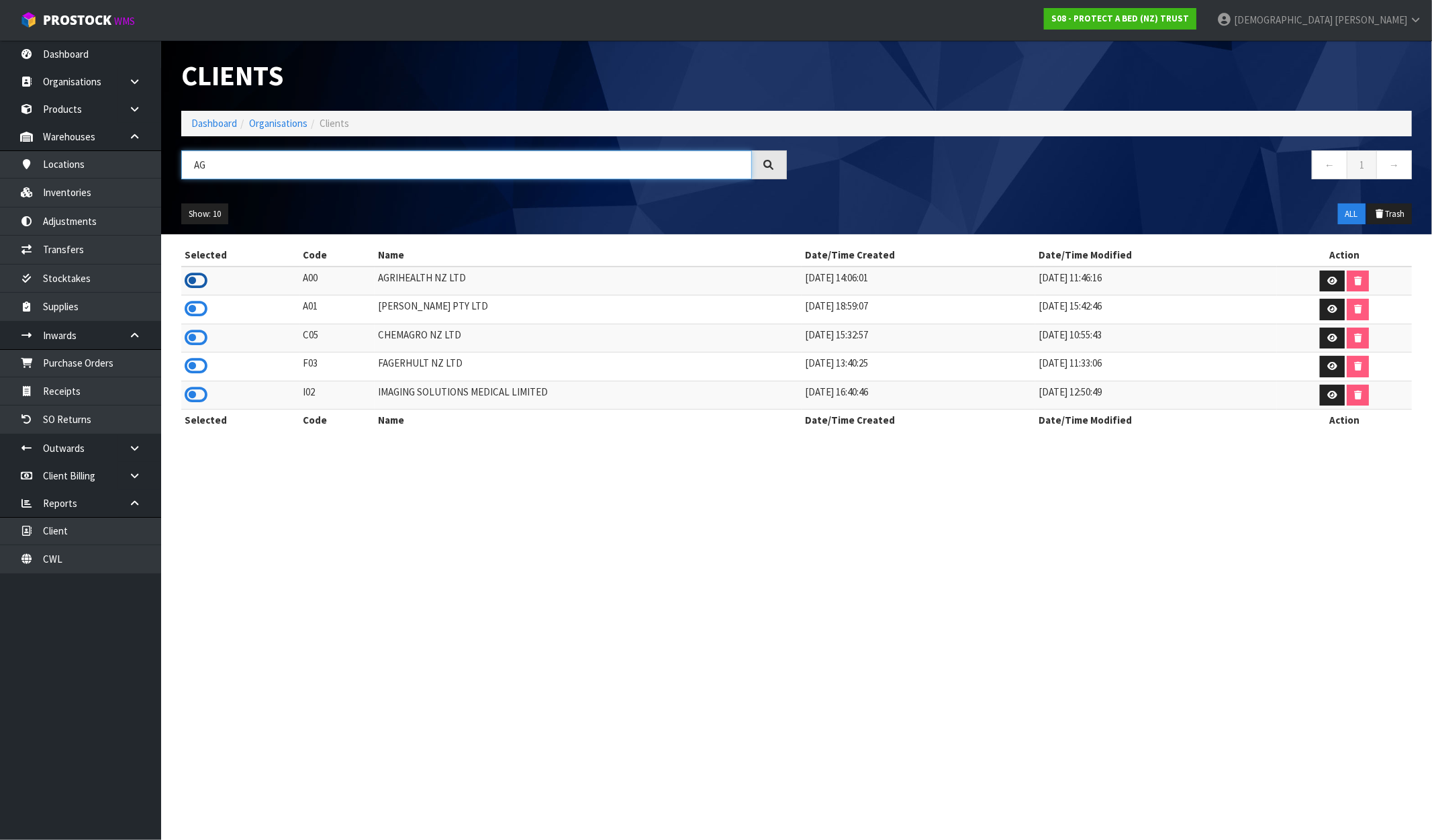
type input "AG"
click at [196, 280] on icon at bounding box center [196, 280] width 23 height 20
click at [66, 279] on link "Stocktakes" at bounding box center [80, 278] width 161 height 27
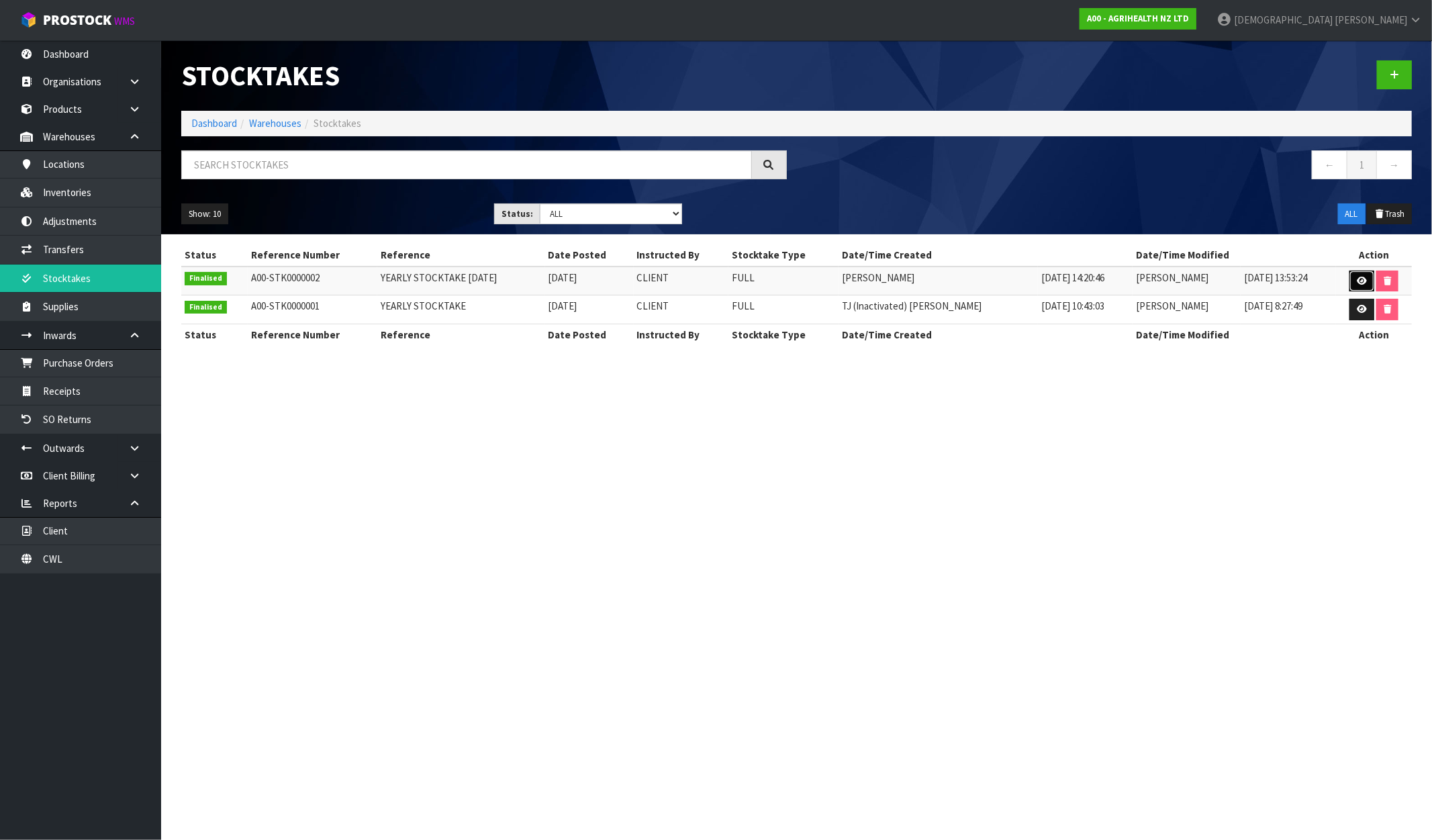
click at [1366, 276] on link at bounding box center [1363, 281] width 25 height 21
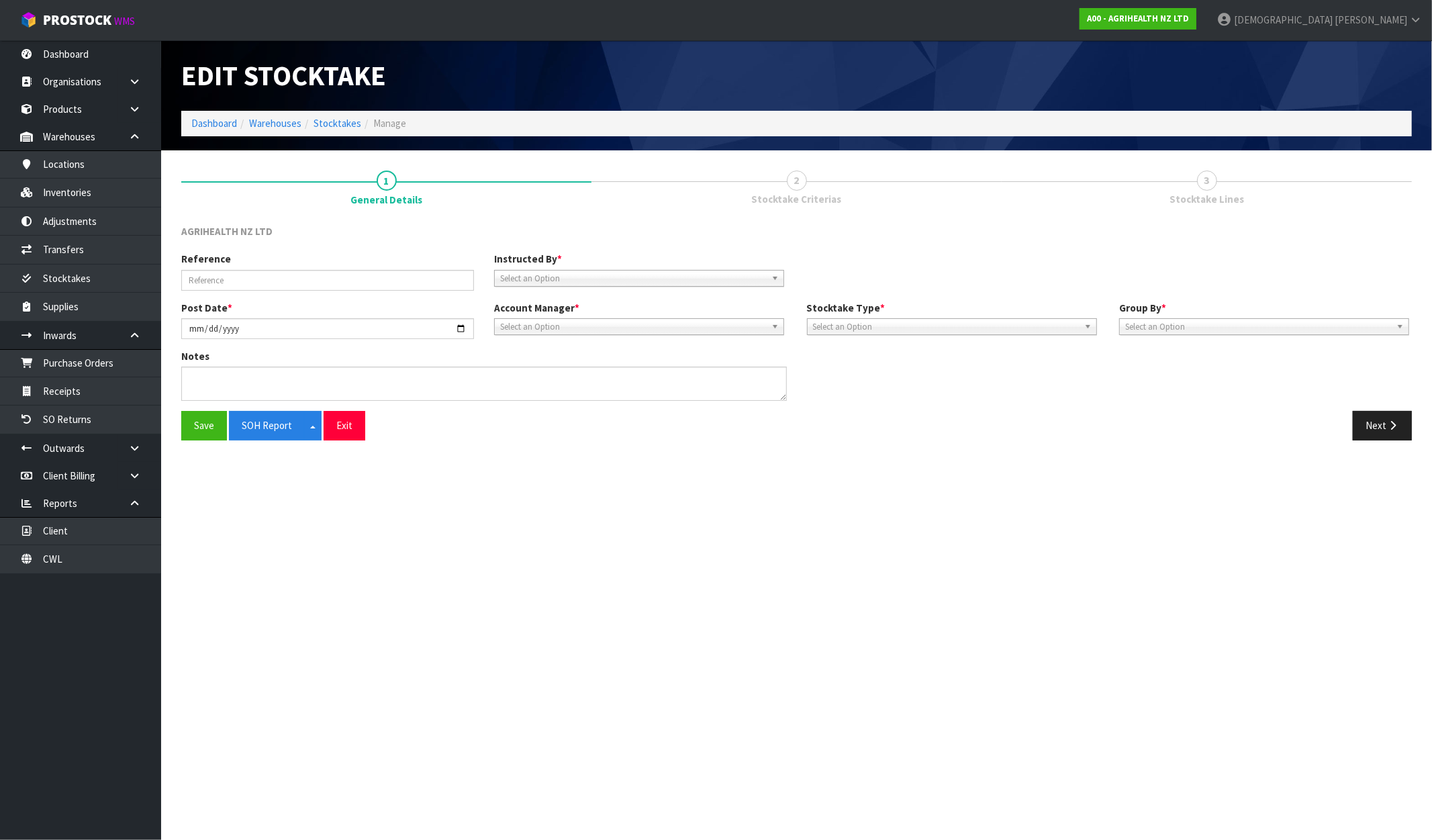
type input "YEARLY STOCKTAKE [DATE]"
type input "[DATE]"
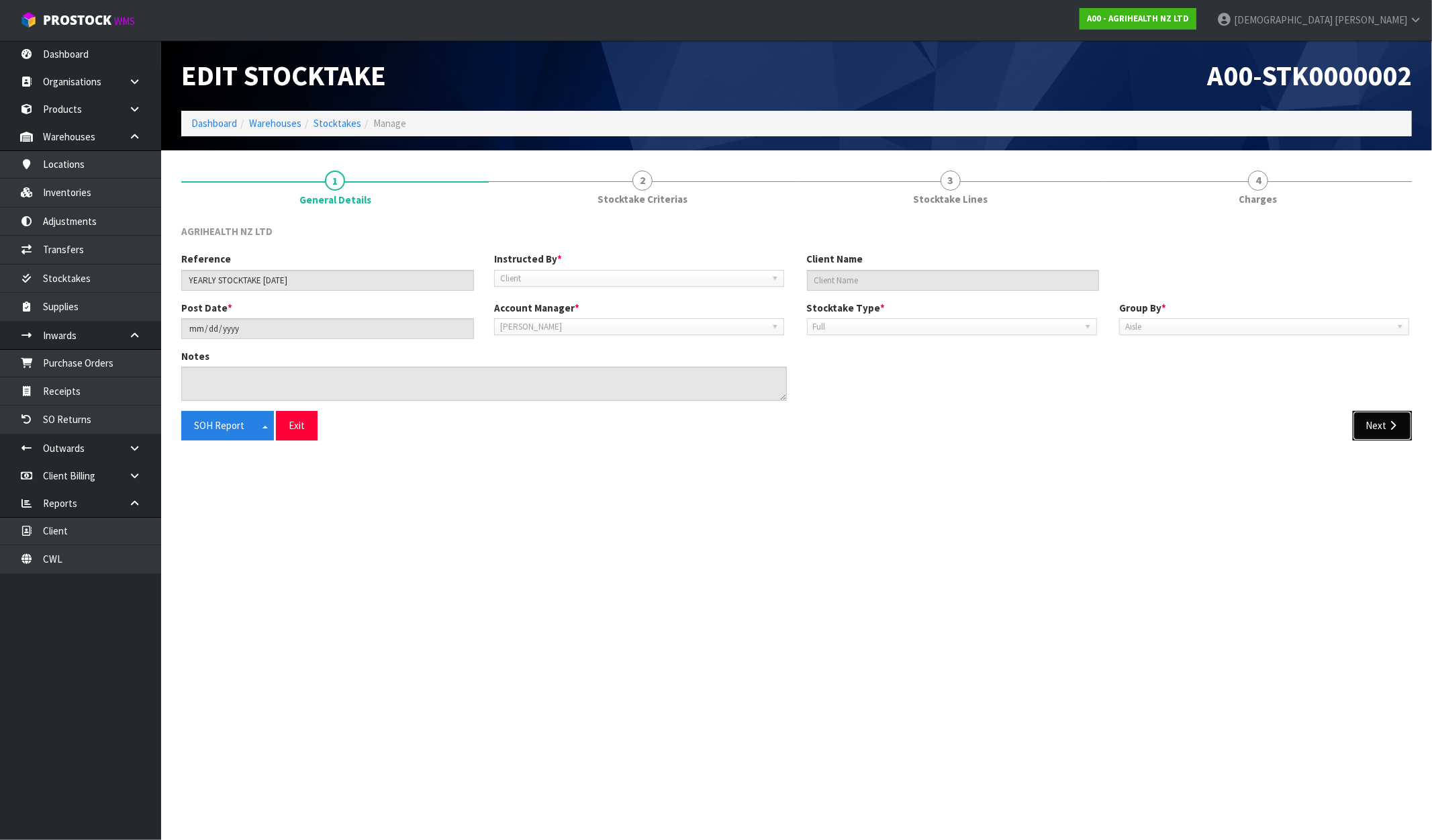
click at [1373, 418] on button "Next" at bounding box center [1382, 425] width 59 height 29
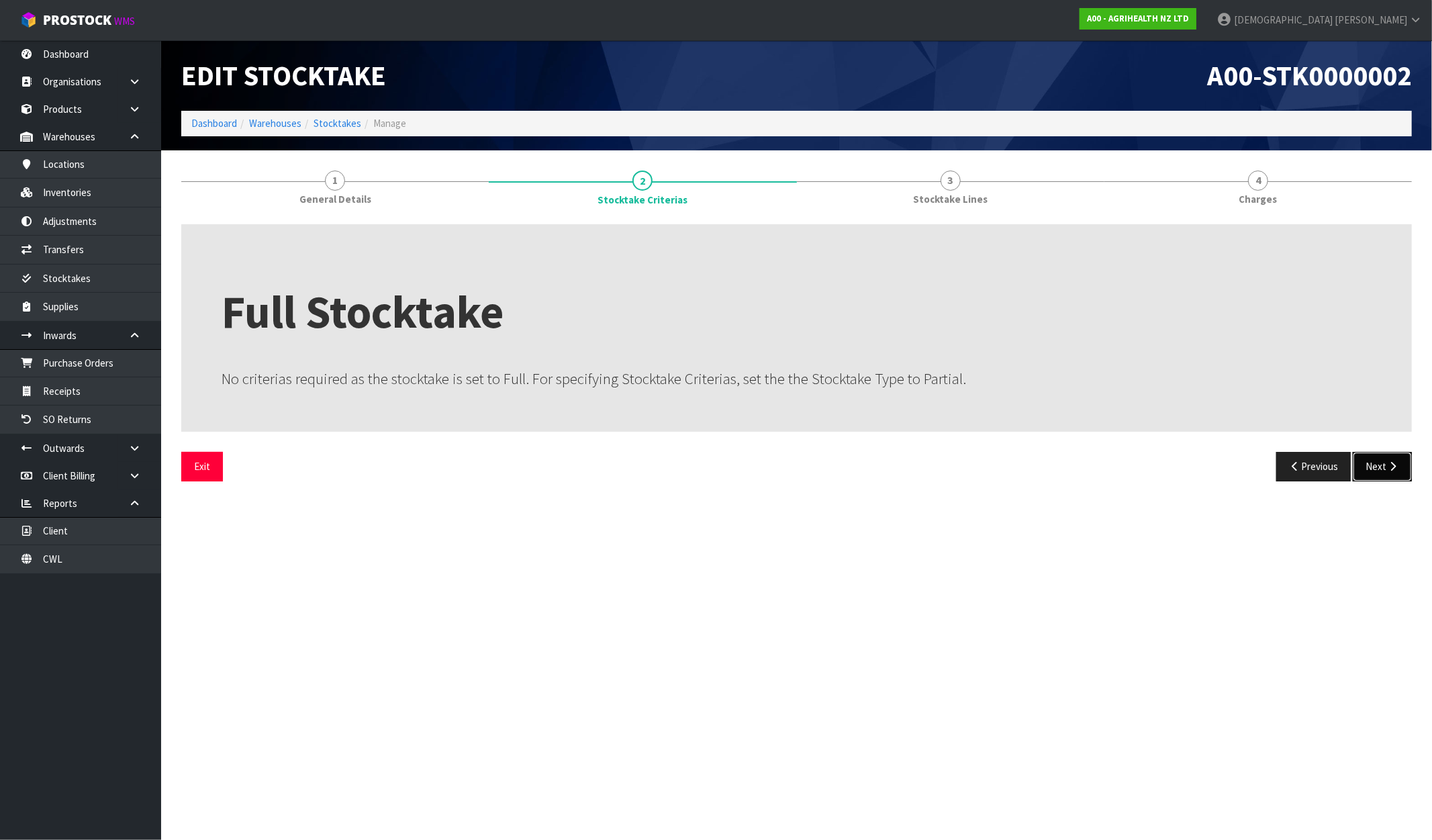
click at [1377, 455] on button "Next" at bounding box center [1382, 466] width 59 height 29
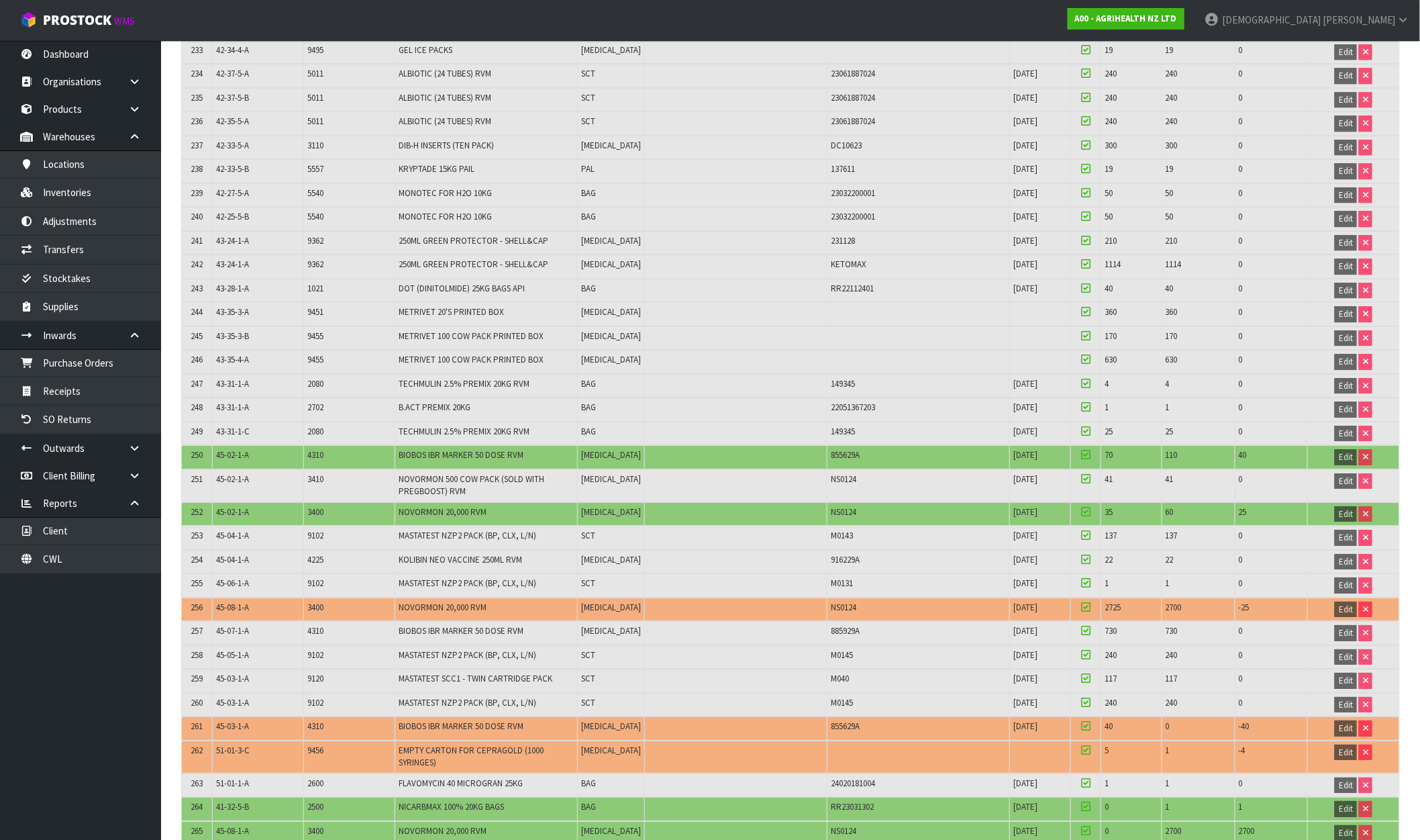
scroll to position [5990, 0]
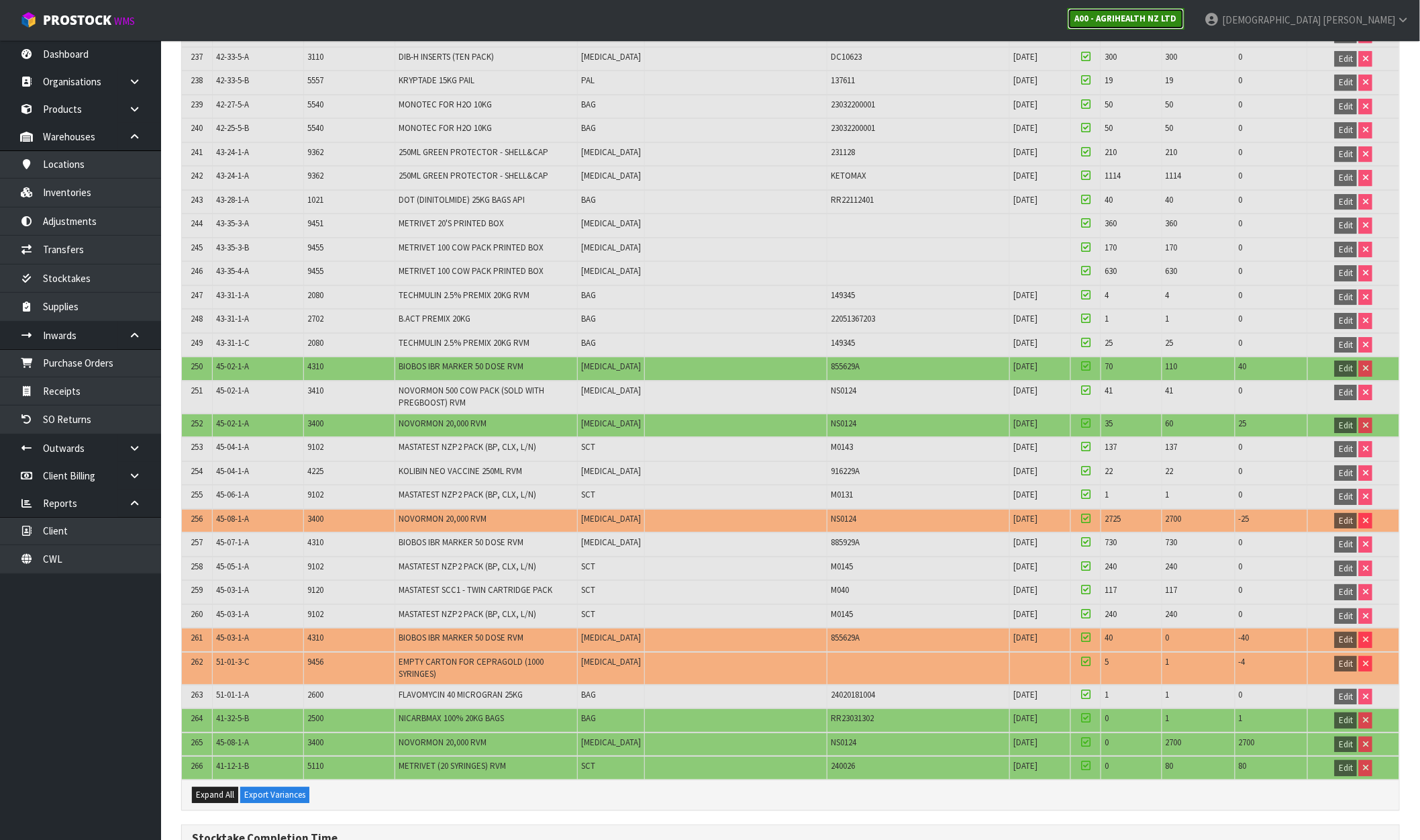
click at [1177, 21] on strong "A00 - AGRIHEALTH NZ LTD" at bounding box center [1127, 18] width 102 height 11
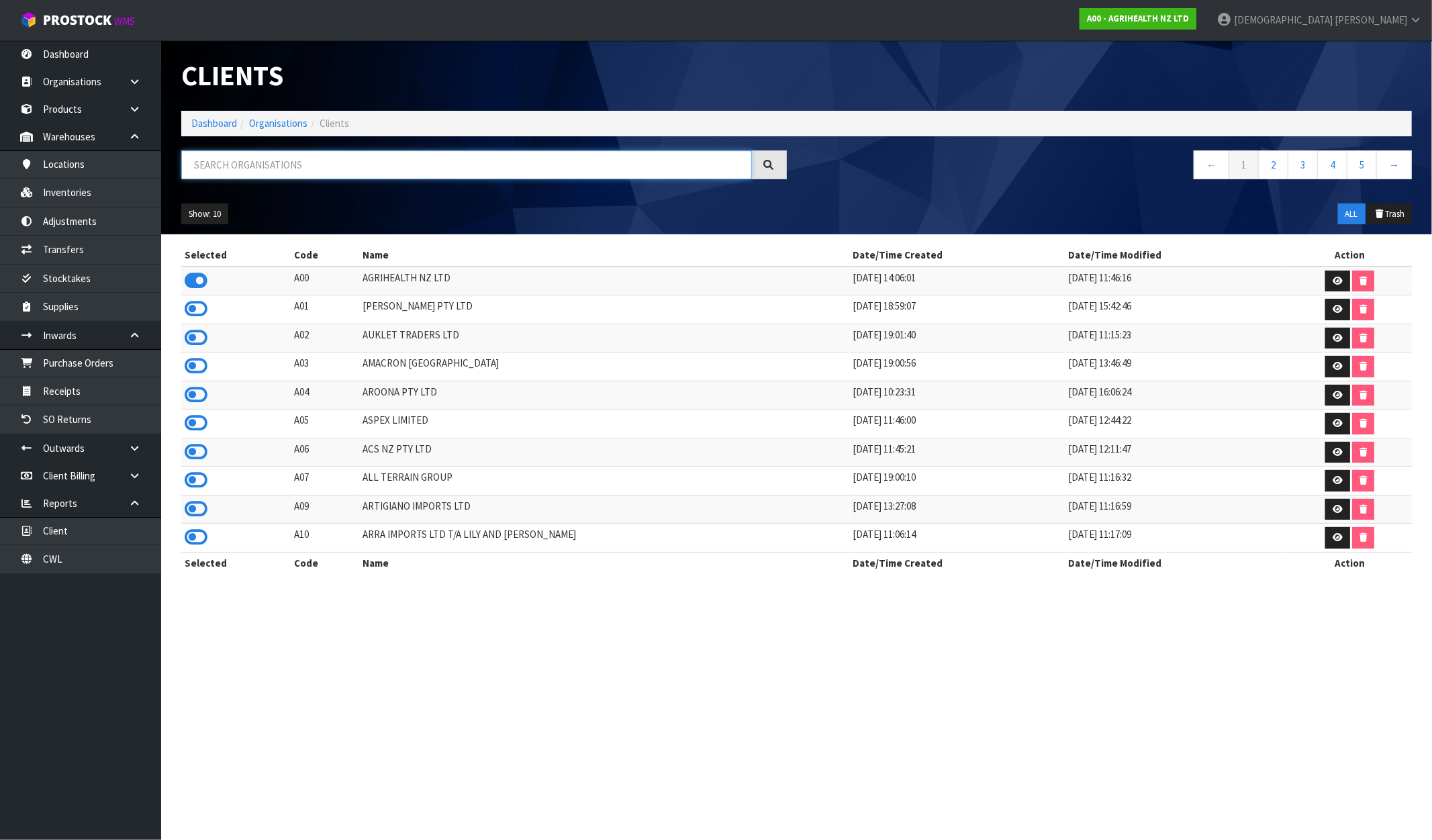
click at [302, 175] on input "text" at bounding box center [466, 164] width 571 height 29
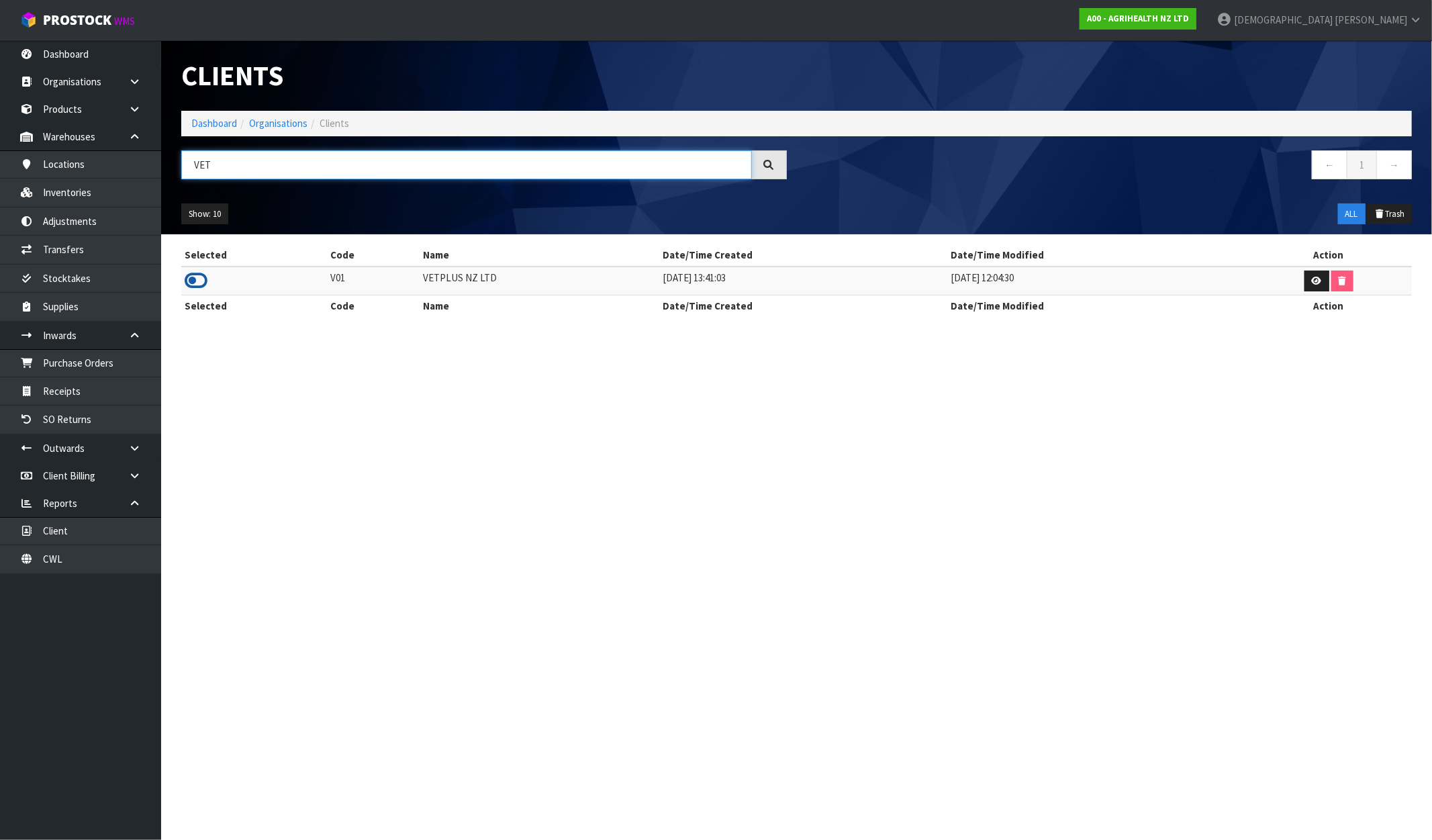
type input "VET"
click at [206, 280] on icon at bounding box center [196, 280] width 23 height 20
click at [58, 284] on link "Stocktakes" at bounding box center [80, 278] width 161 height 27
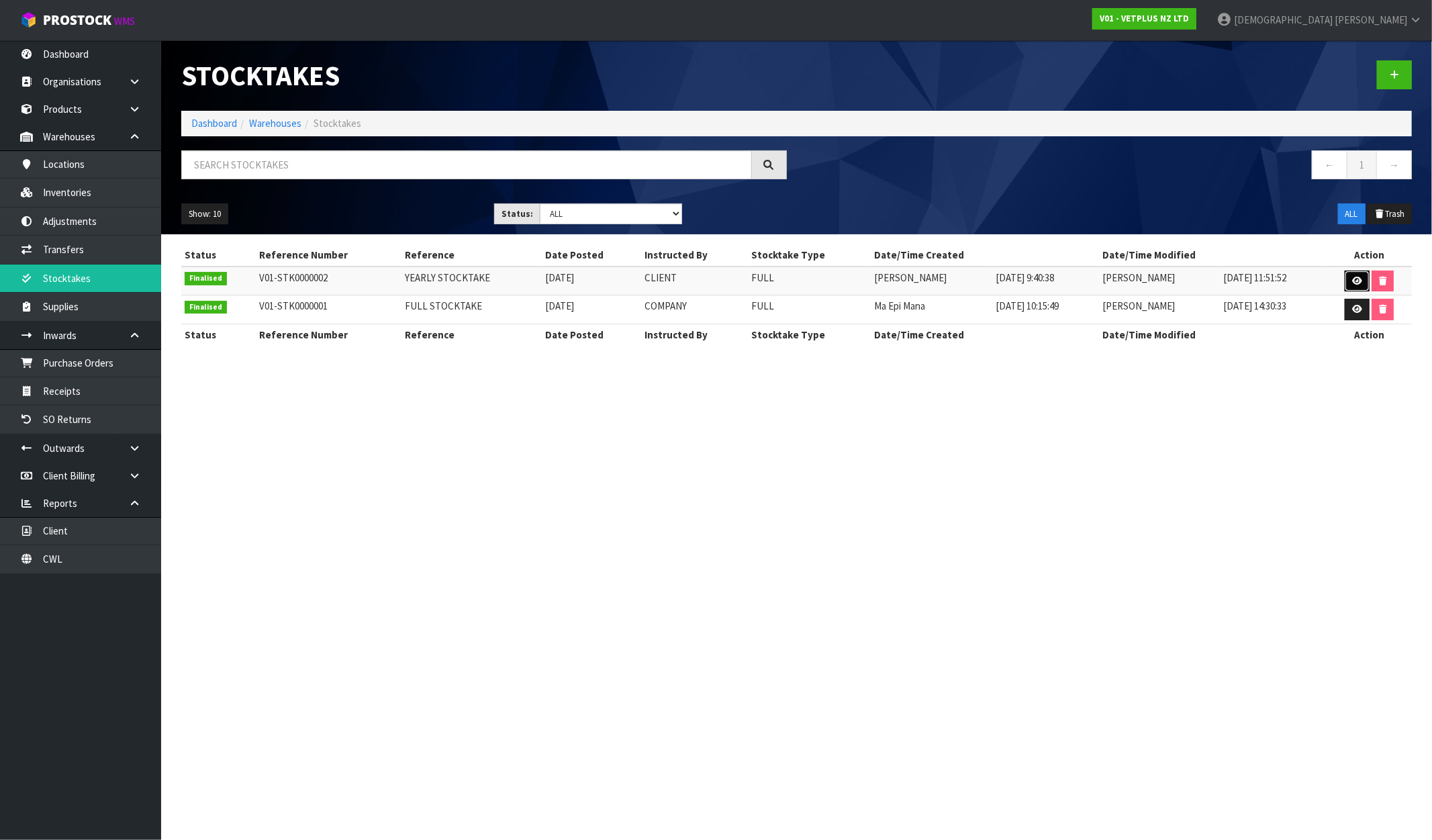
click at [1353, 280] on icon at bounding box center [1357, 281] width 10 height 9
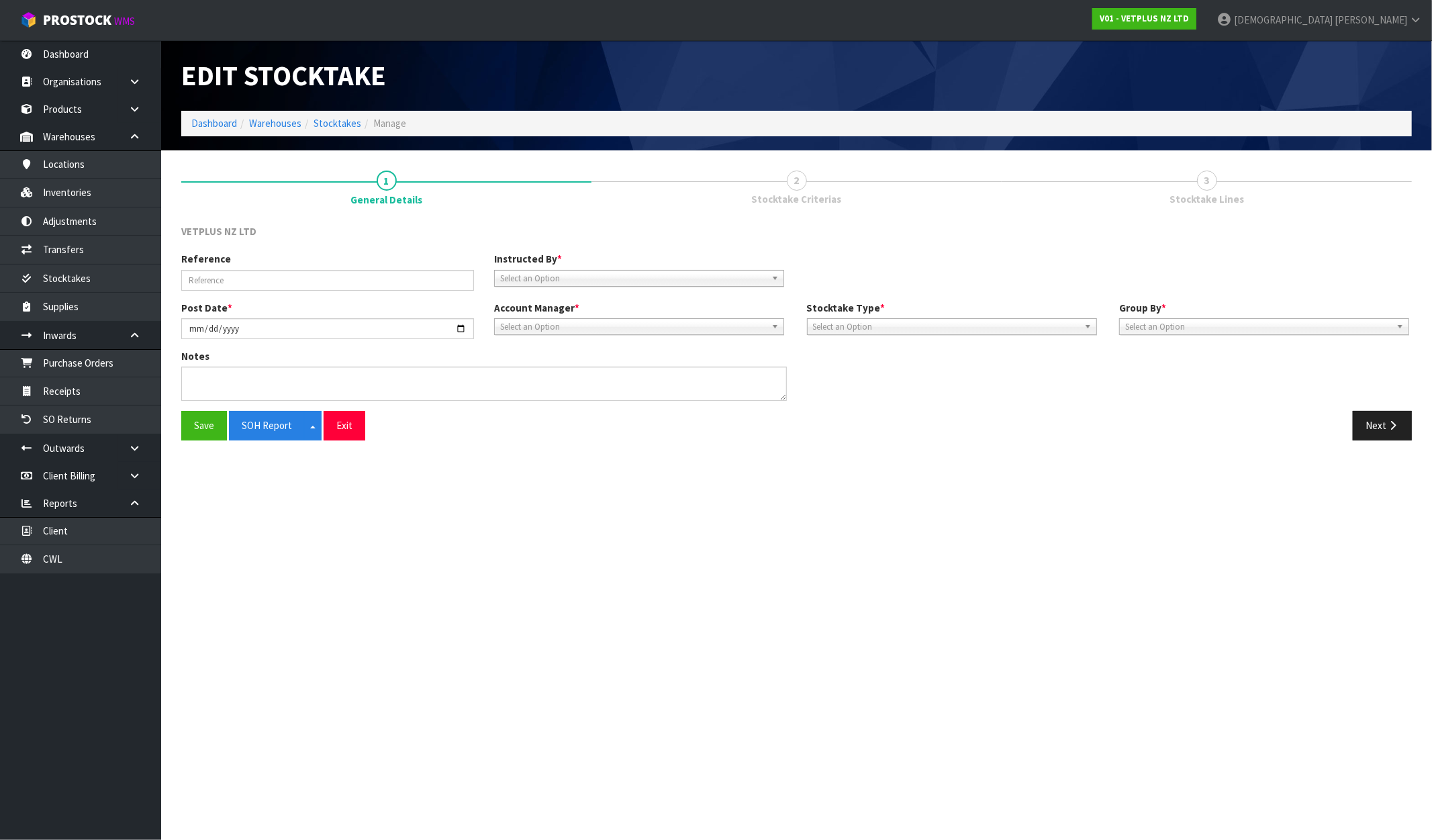
type input "YEARLY STOCKTAKE"
type input "[DATE]"
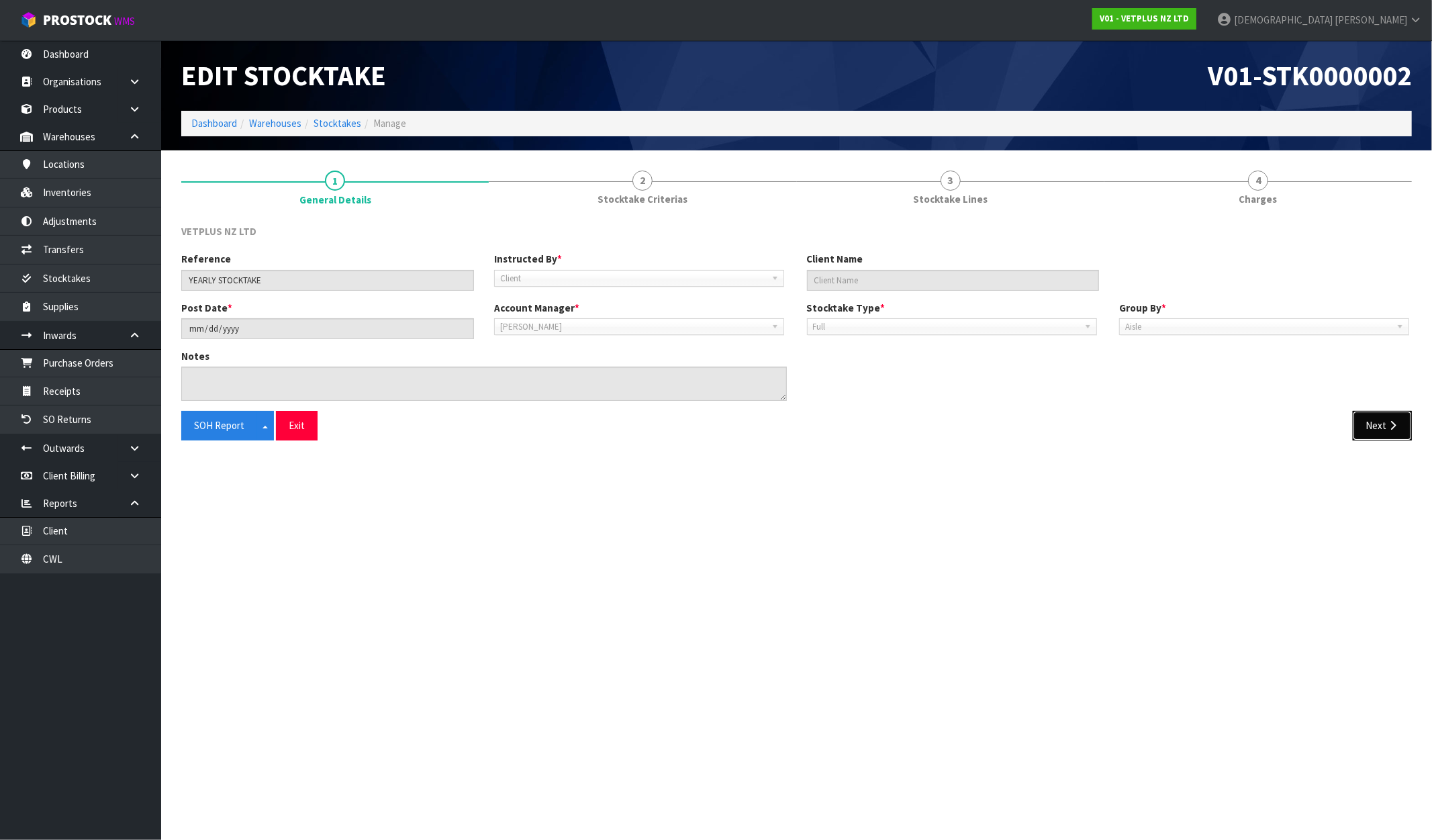
click at [1378, 430] on button "Next" at bounding box center [1382, 425] width 59 height 29
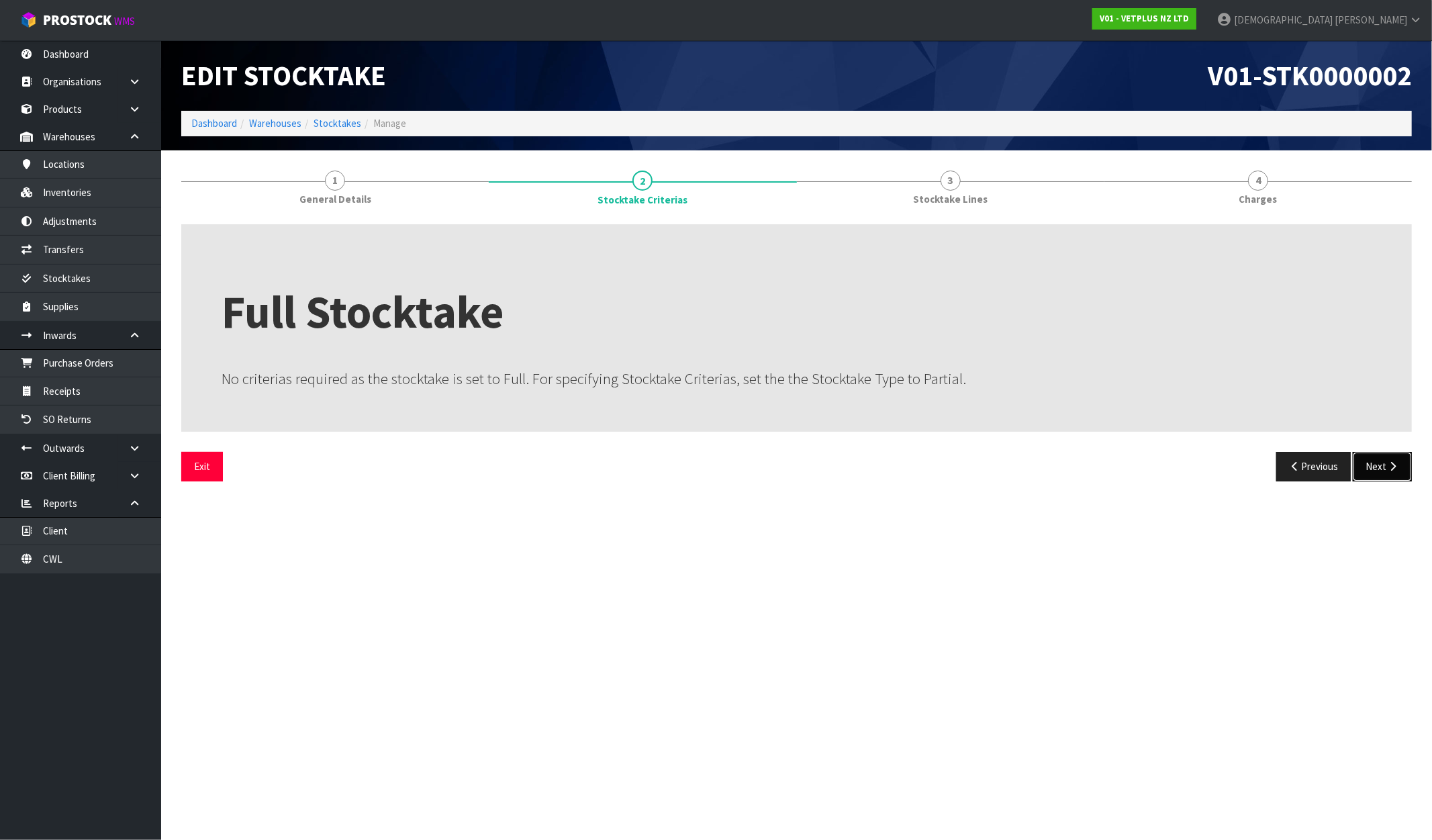
click at [1385, 467] on button "Next" at bounding box center [1382, 466] width 59 height 29
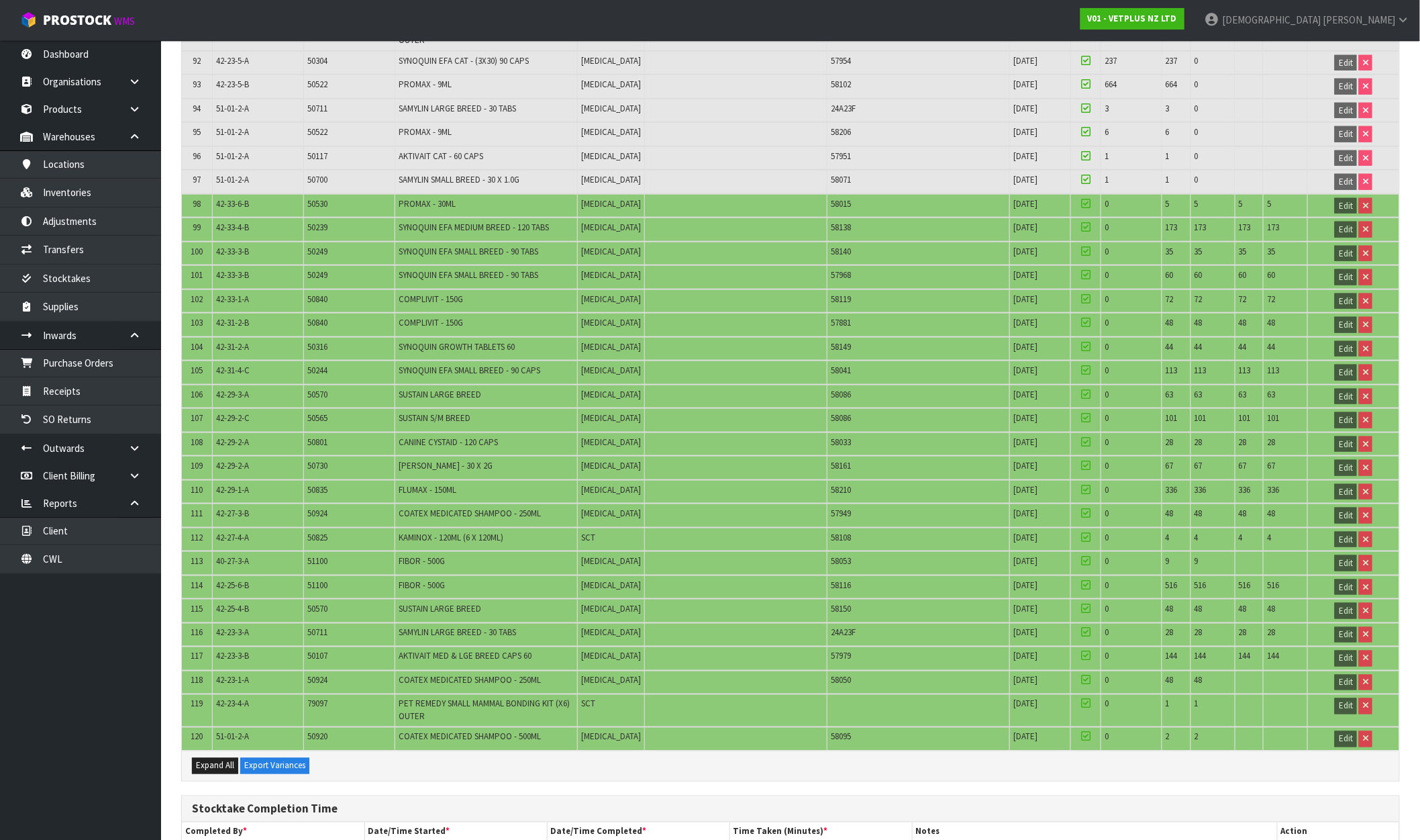
scroll to position [2650, 0]
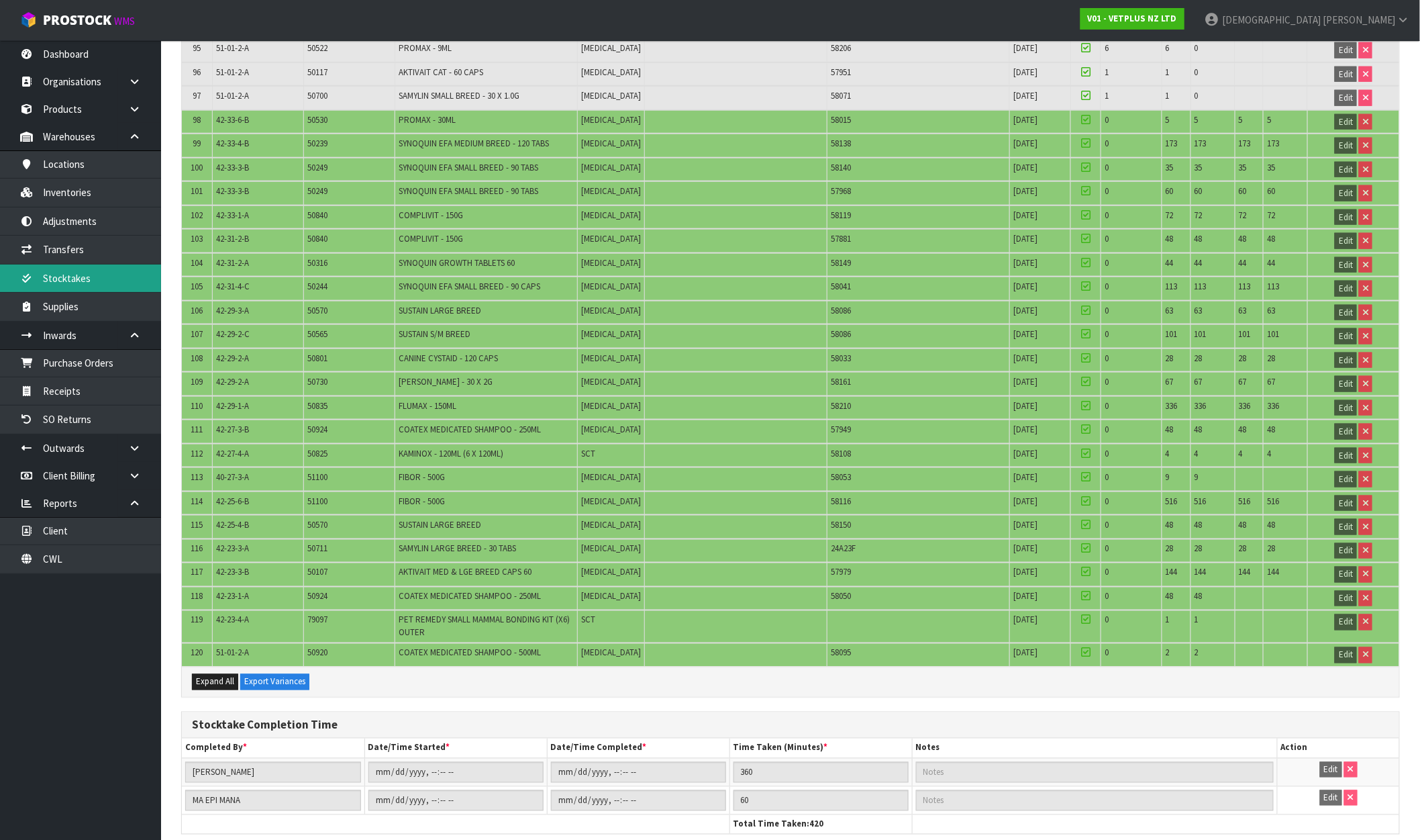
click at [97, 278] on link "Stocktakes" at bounding box center [80, 278] width 161 height 27
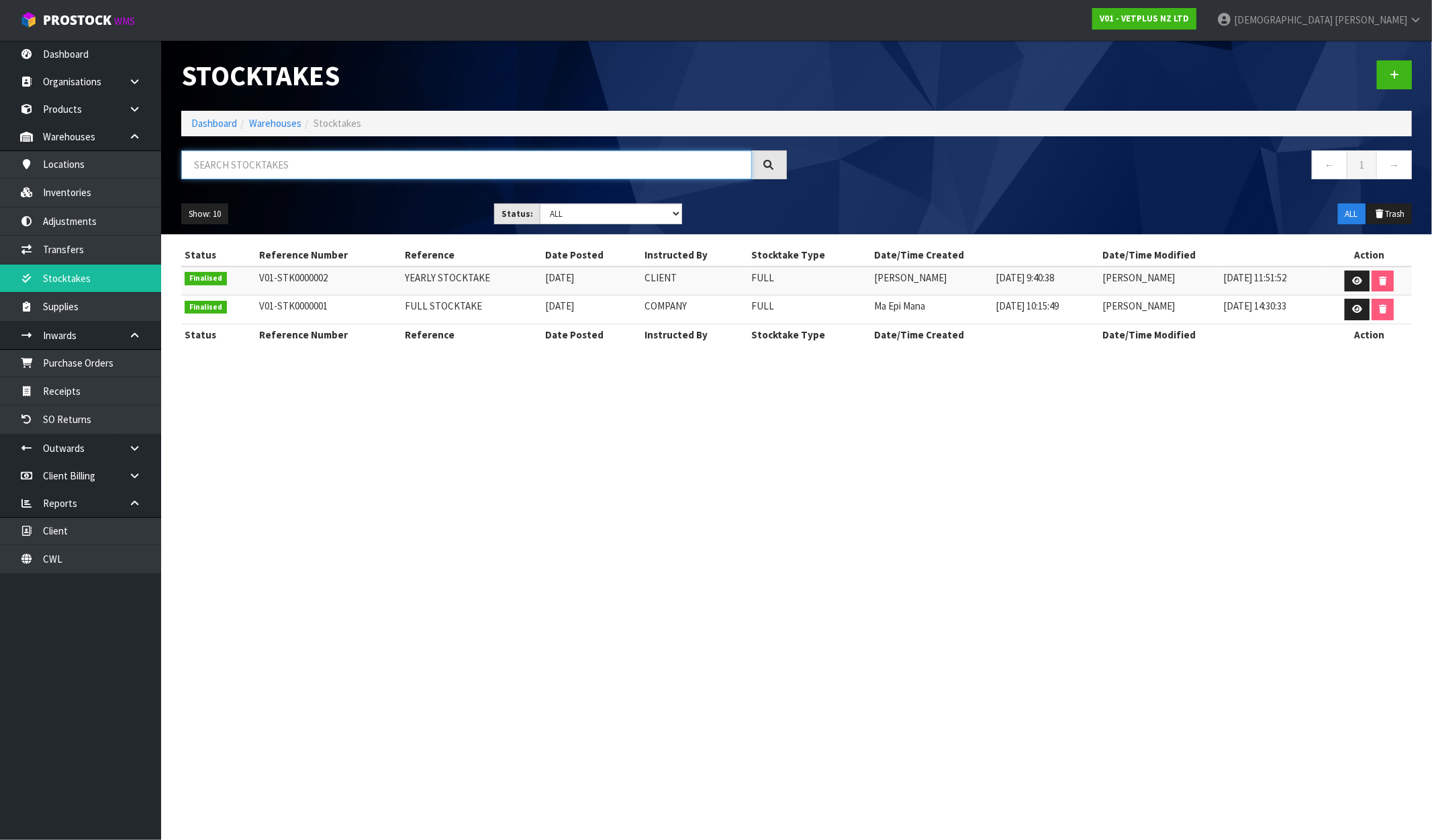
click at [368, 172] on input "text" at bounding box center [466, 164] width 571 height 29
click at [1189, 21] on strong "V01 - VETPLUS NZ LTD" at bounding box center [1145, 18] width 90 height 11
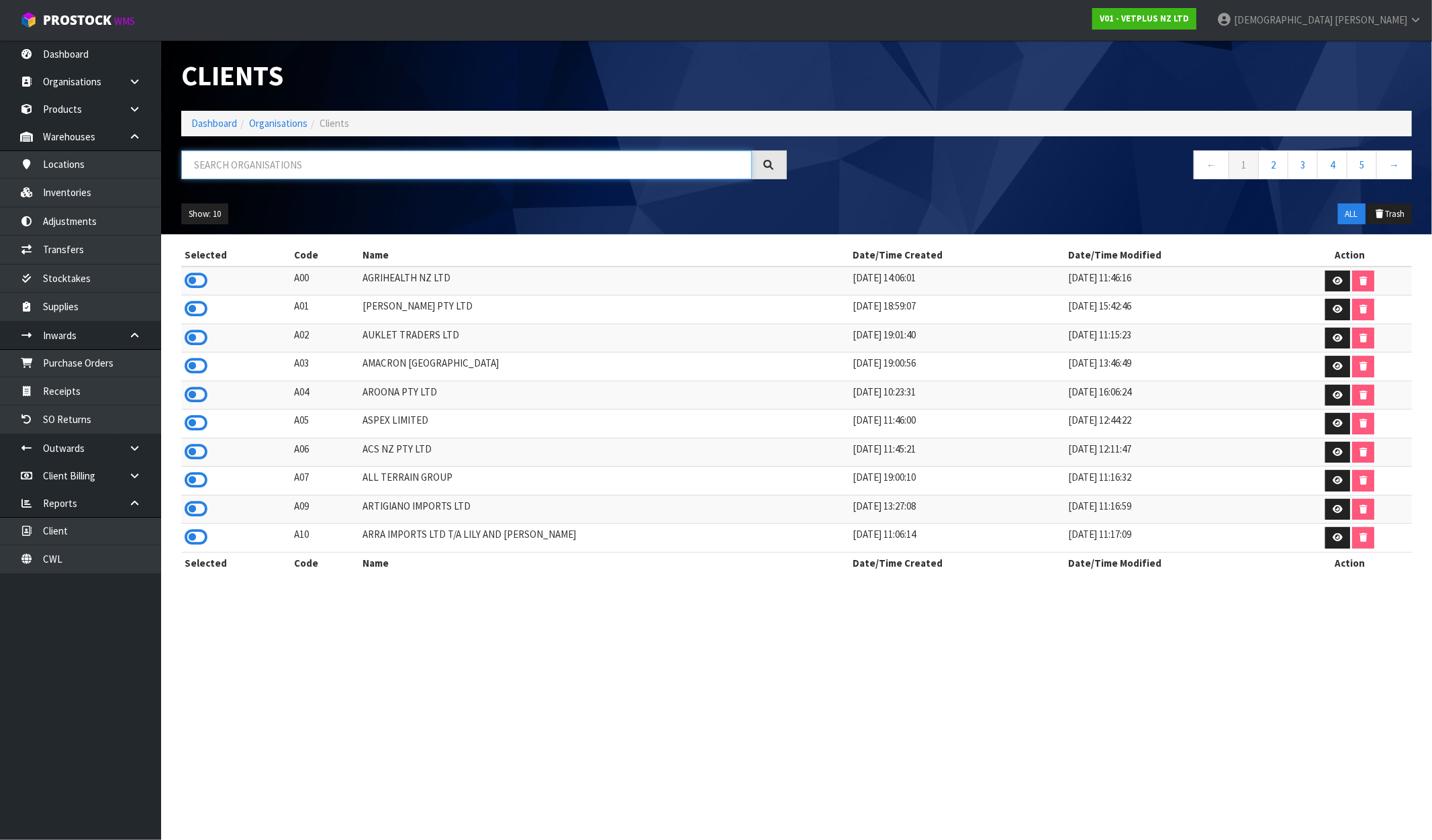
click at [303, 163] on input "text" at bounding box center [466, 164] width 571 height 29
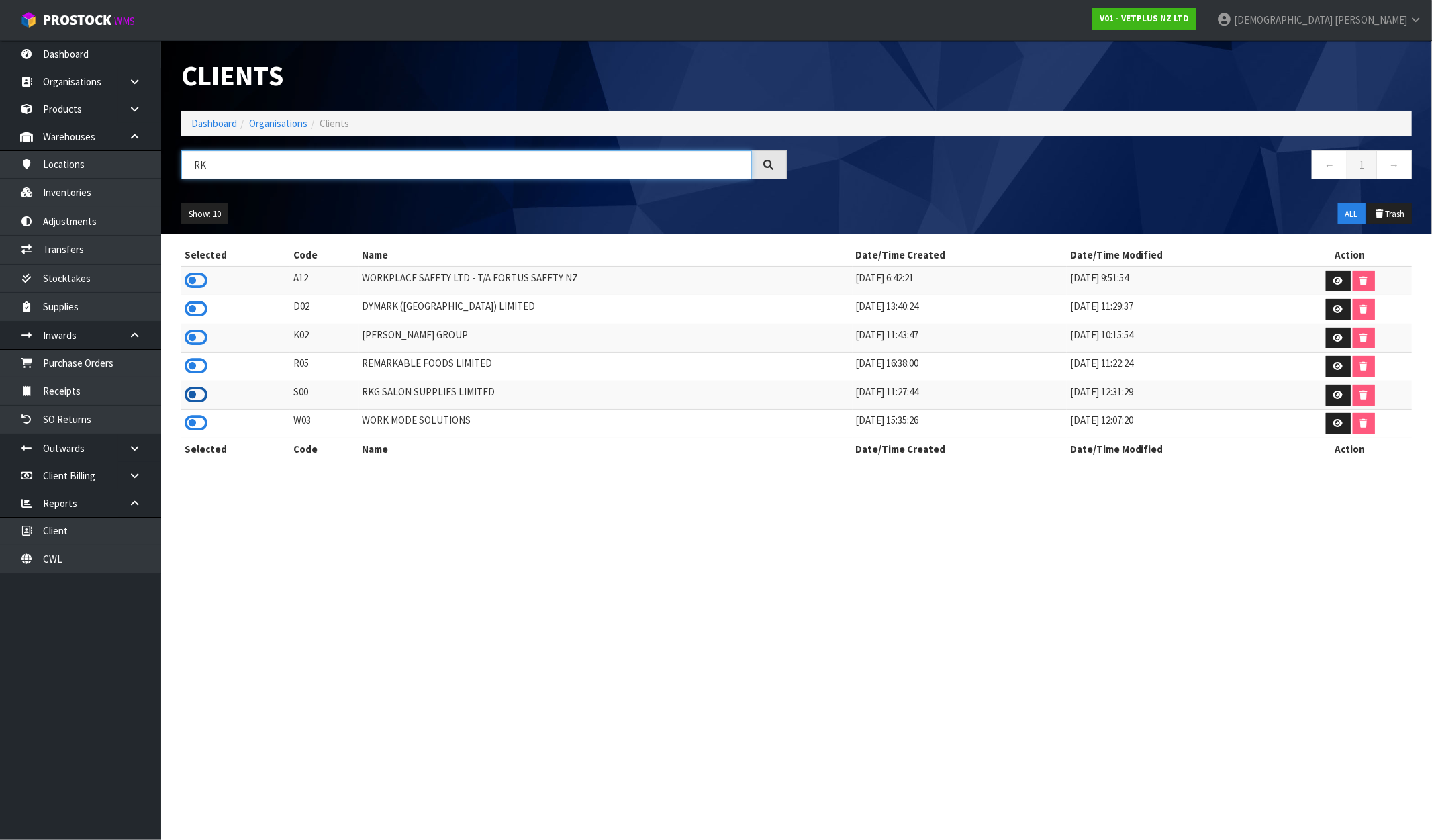
type input "RK"
click at [198, 401] on icon at bounding box center [196, 395] width 23 height 20
click at [84, 270] on link "Stocktakes" at bounding box center [80, 278] width 161 height 27
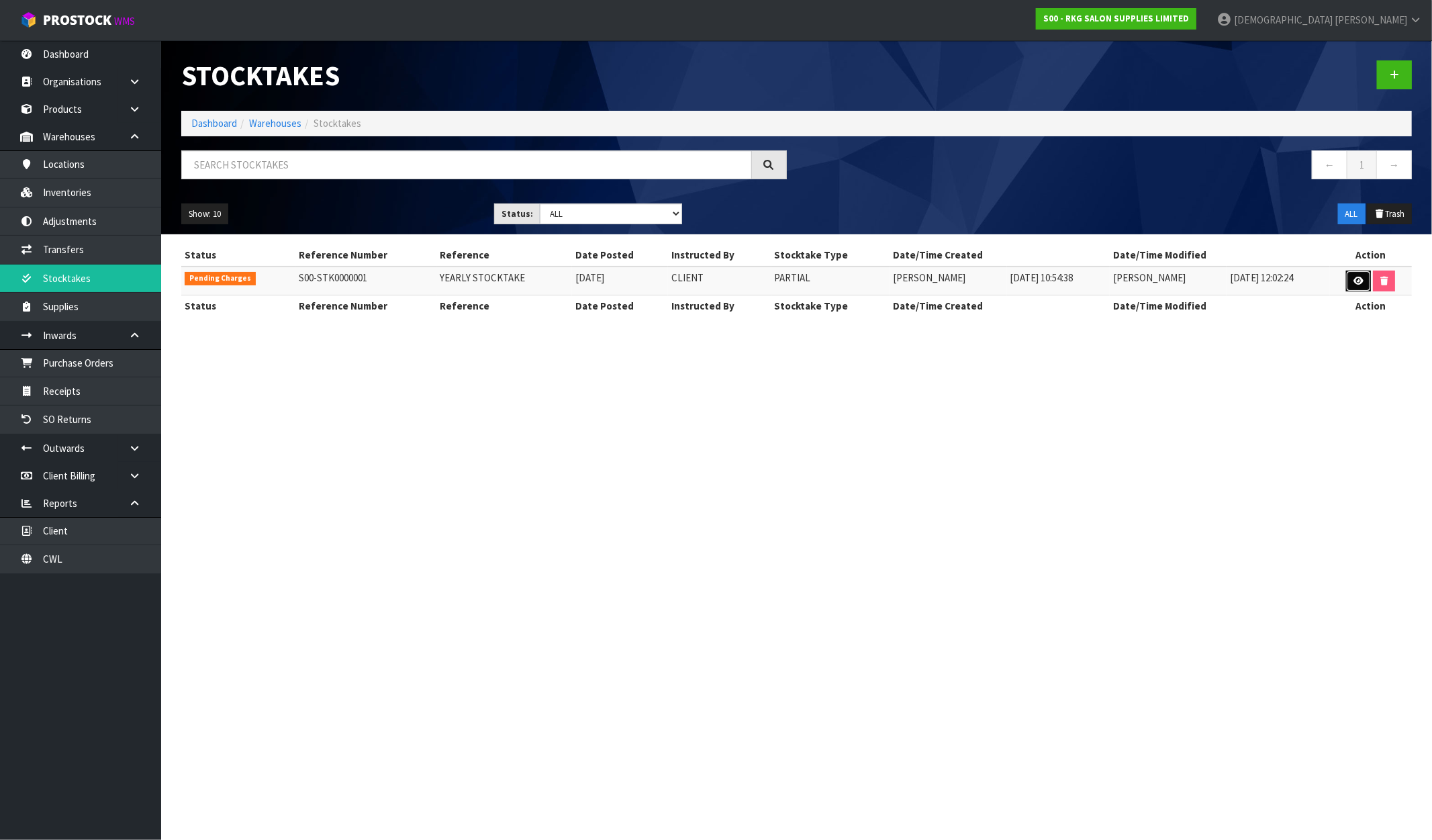
click at [1355, 278] on icon at bounding box center [1358, 281] width 10 height 9
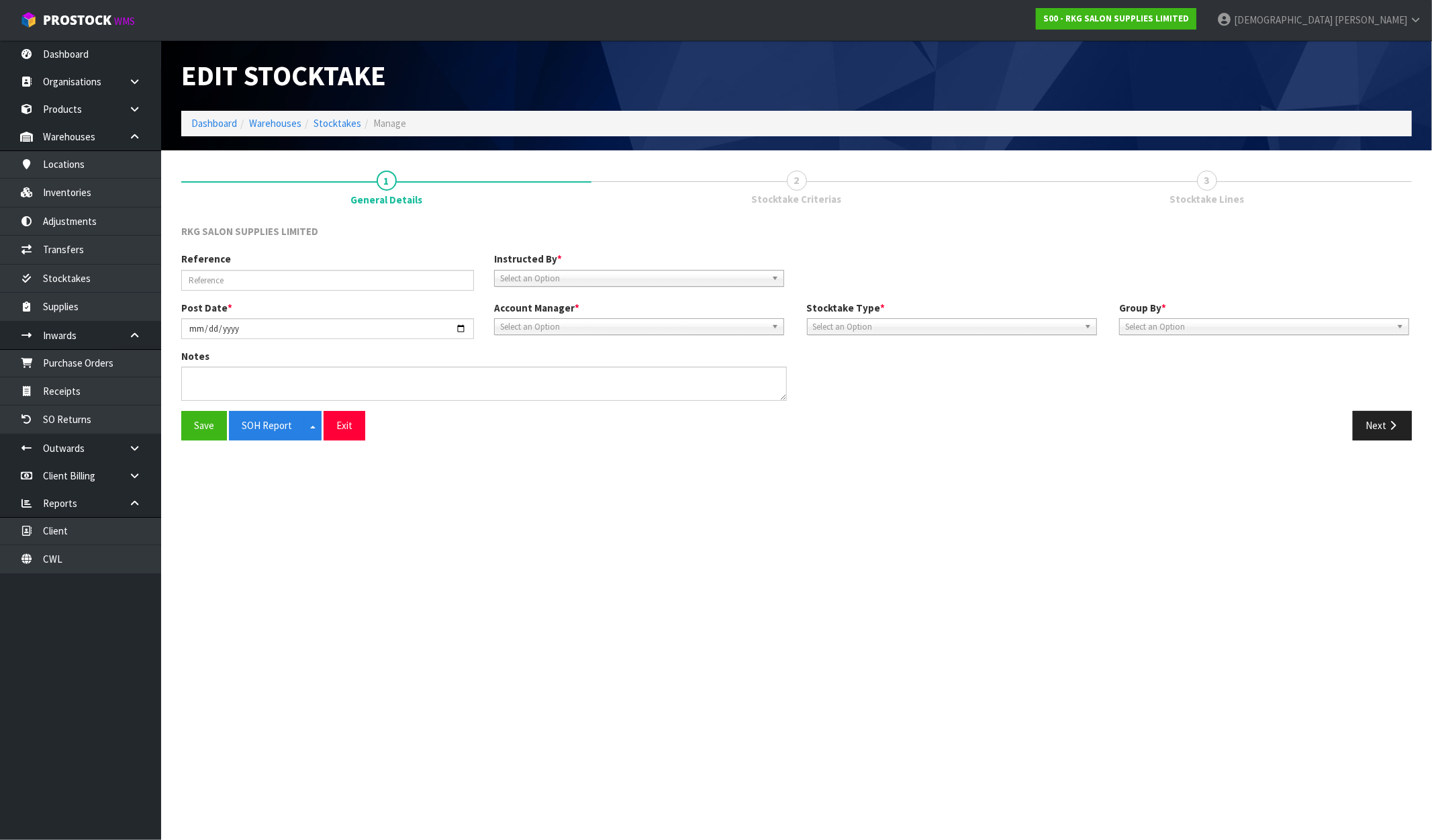
type input "YEARLY STOCKTAKE"
type input "[DATE]"
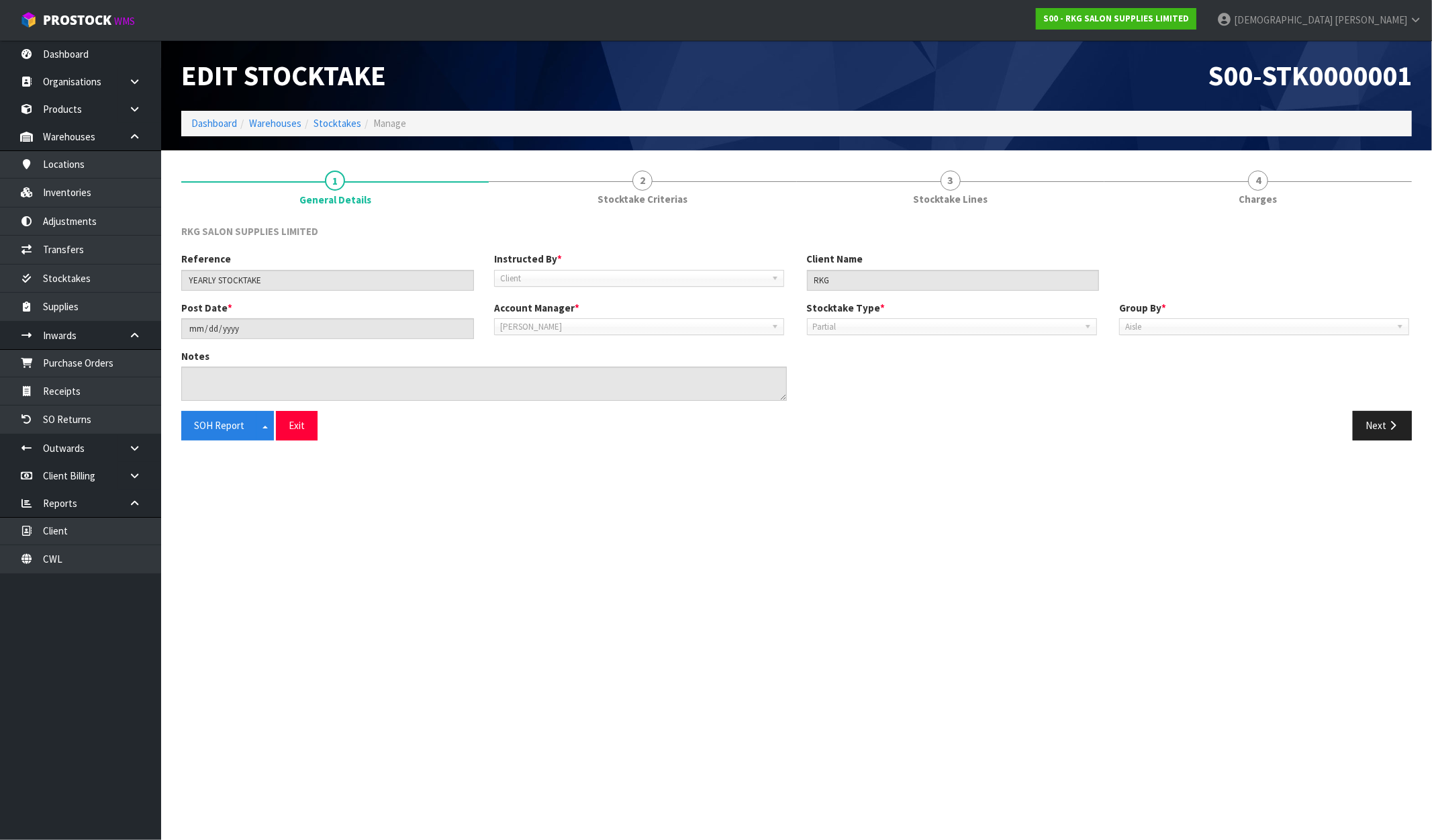
click at [1415, 425] on div "Next" at bounding box center [1110, 425] width 626 height 29
click at [1381, 425] on button "Next" at bounding box center [1382, 425] width 59 height 29
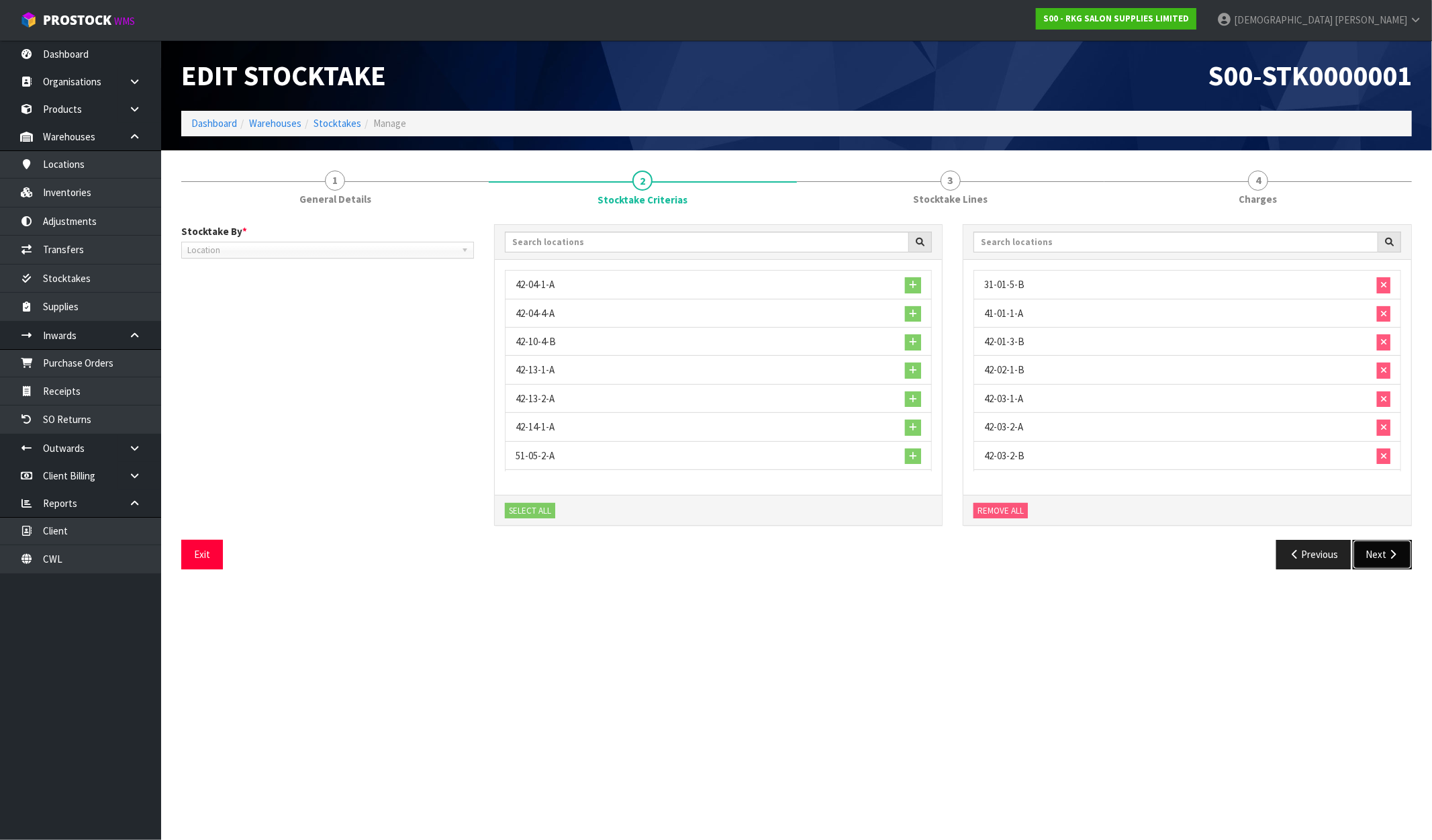
click at [1375, 564] on button "Next" at bounding box center [1382, 554] width 59 height 29
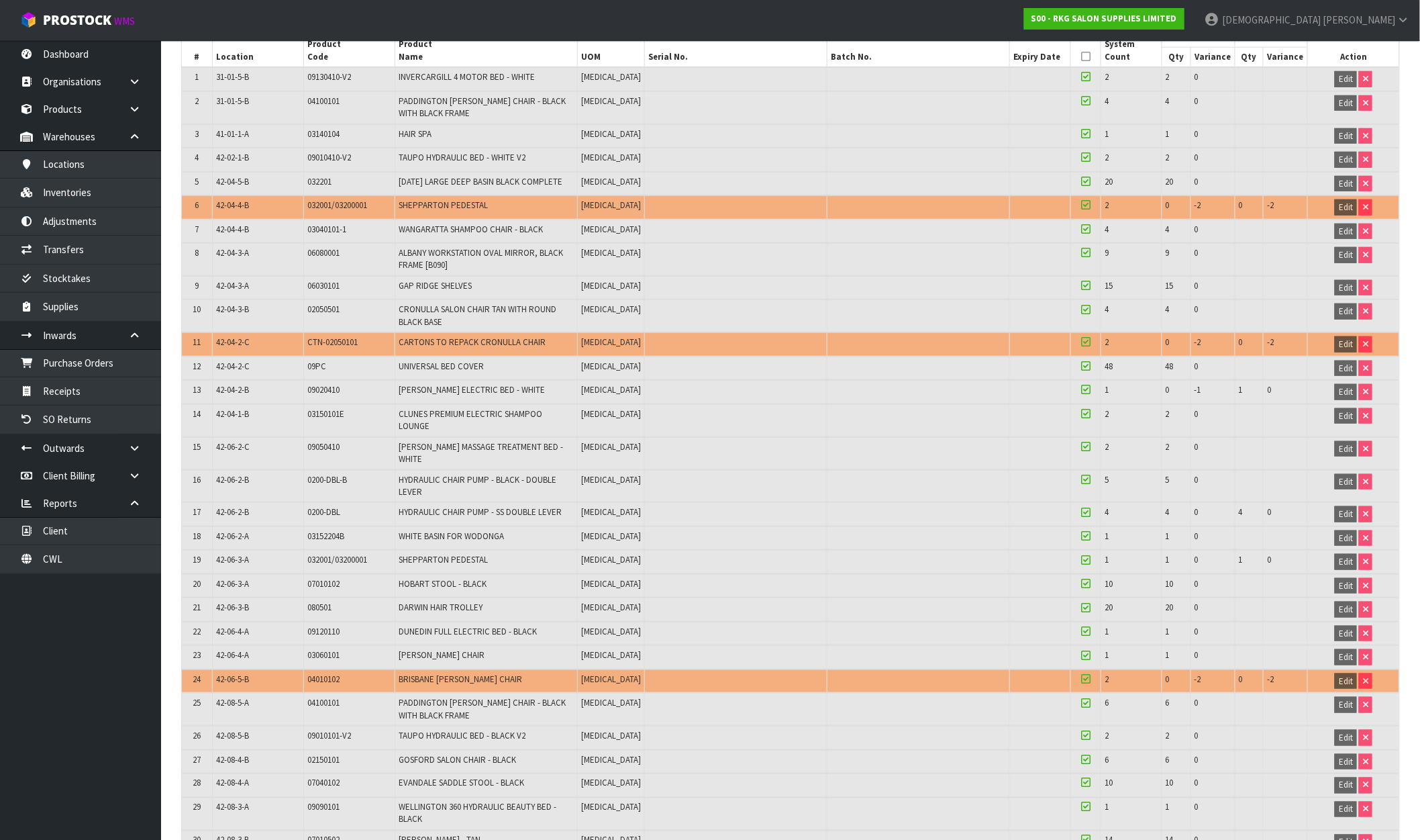
scroll to position [259, 0]
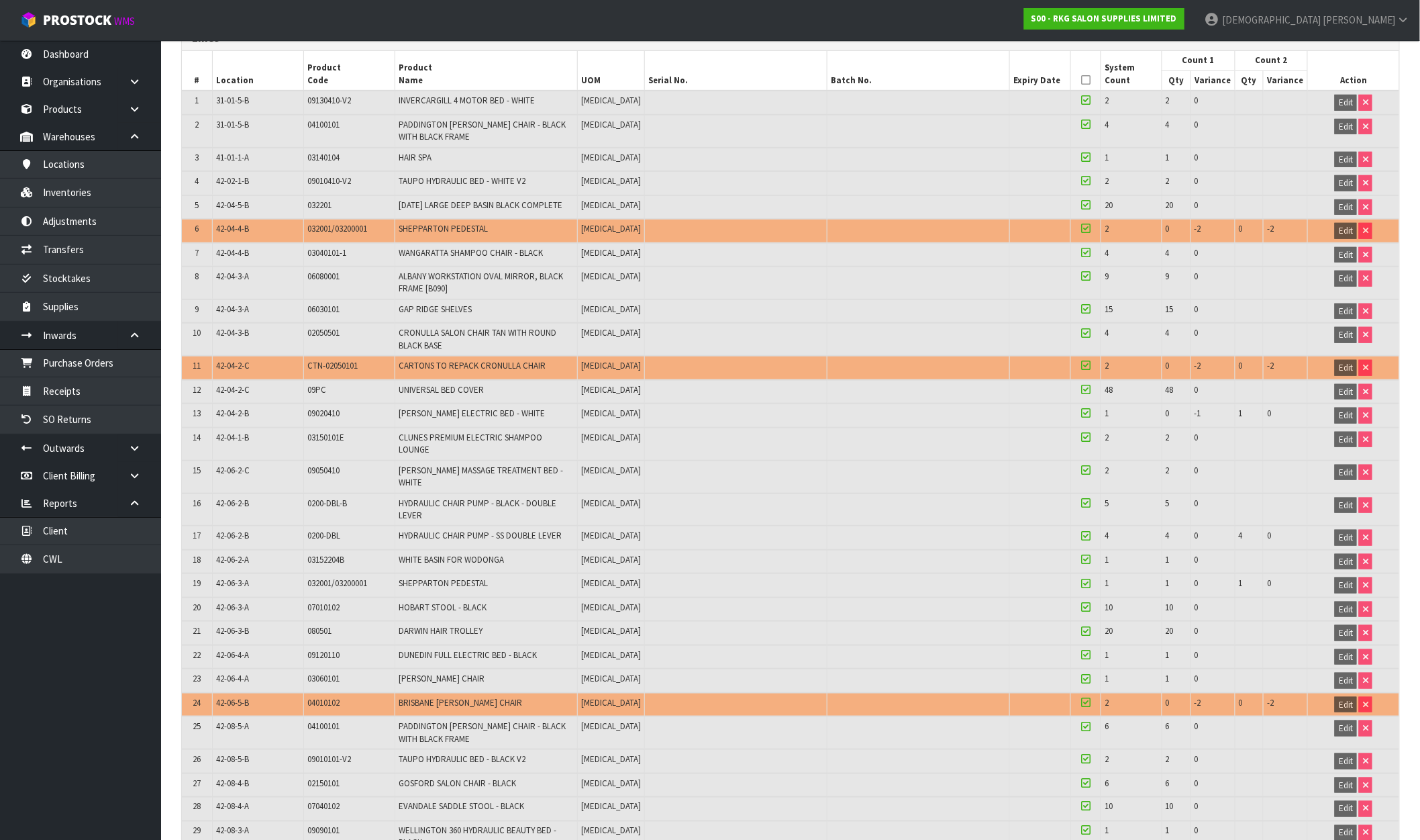
click at [1195, 5] on div "S00 - RKG SALON SUPPLIES LIMITED" at bounding box center [1104, 18] width 180 height 38
click at [1185, 11] on link "S00 - RKG SALON SUPPLIES LIMITED" at bounding box center [1105, 18] width 161 height 21
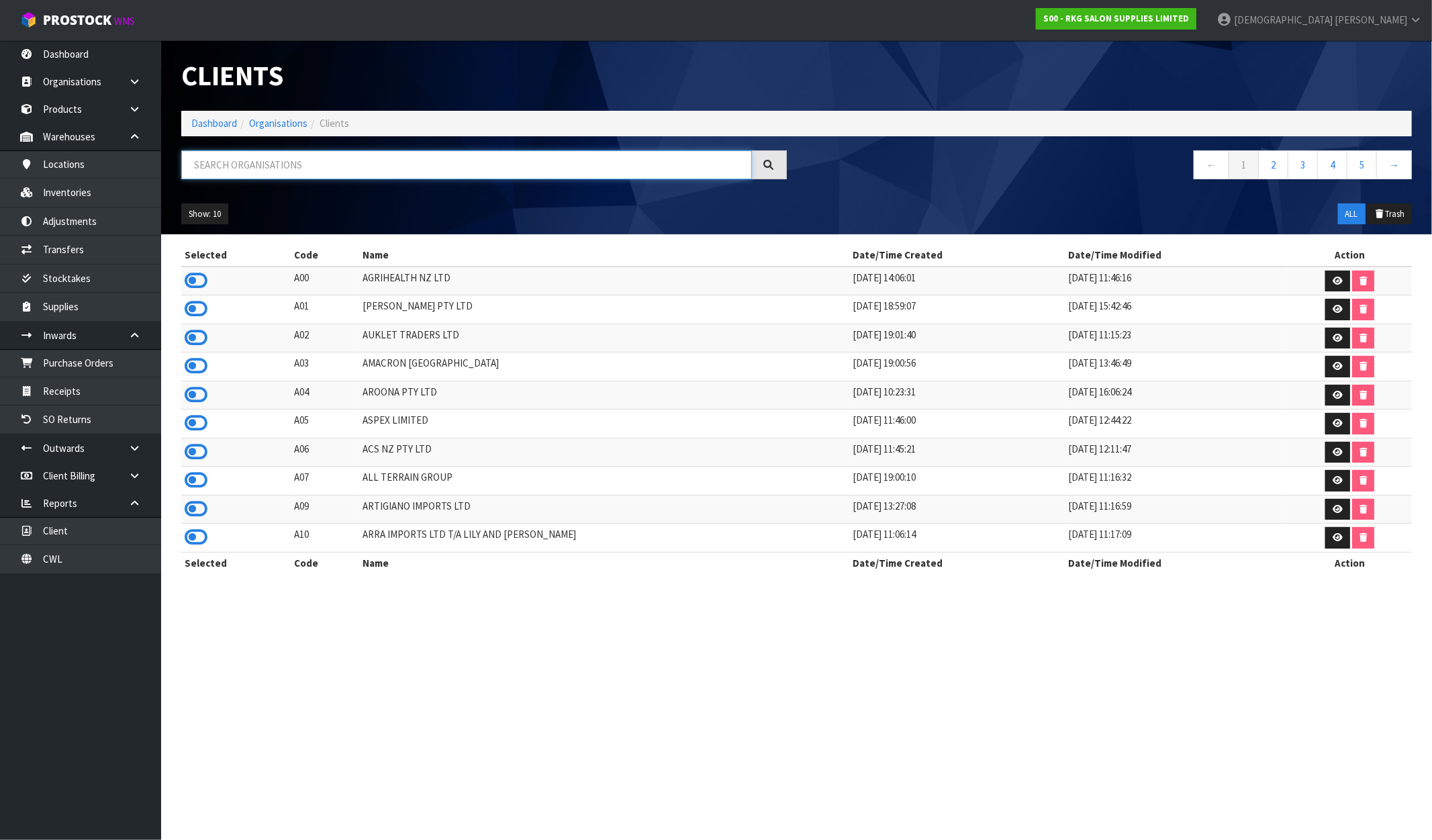
click at [366, 158] on input "text" at bounding box center [466, 164] width 571 height 29
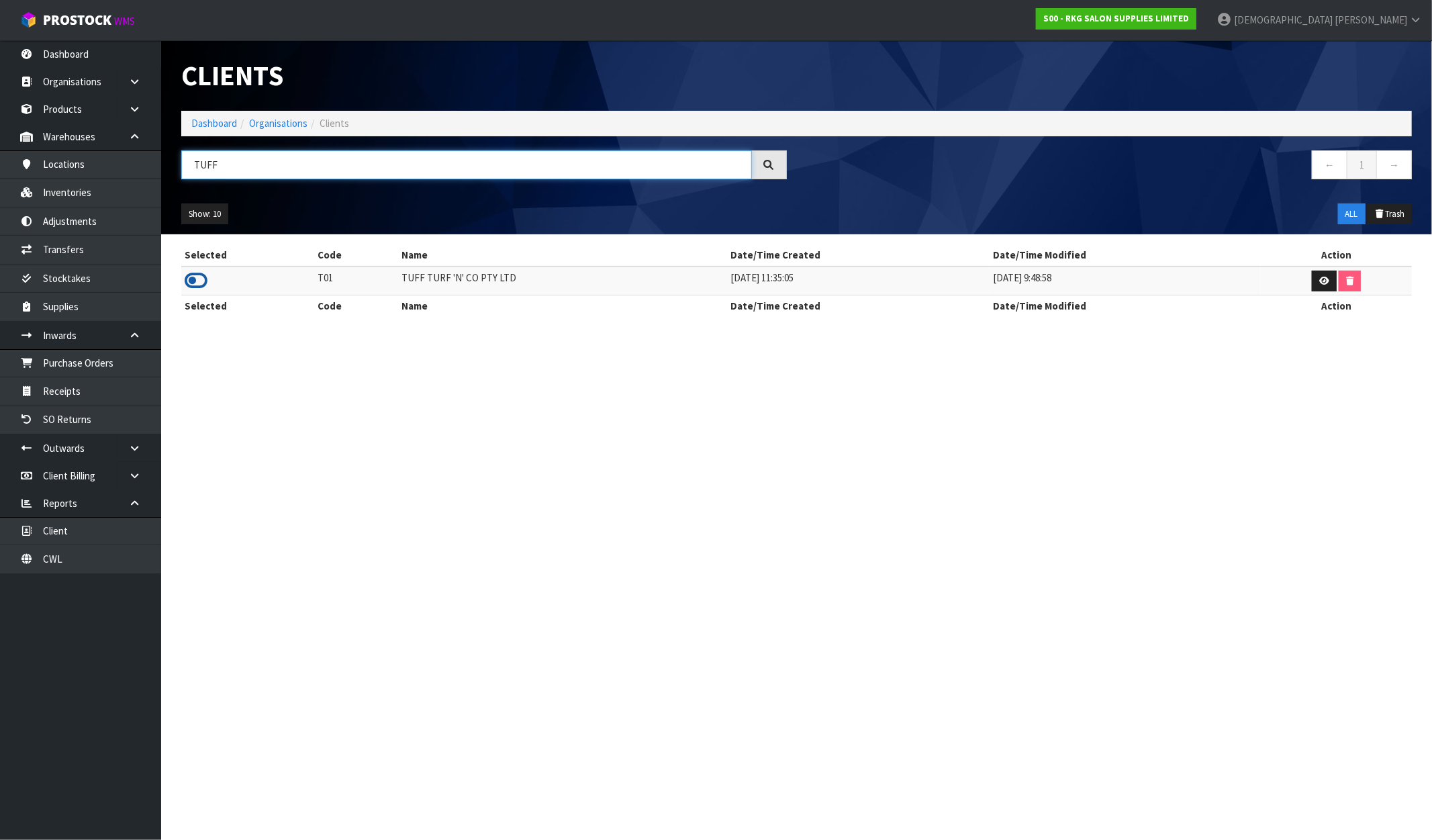
type input "TUFF"
click at [204, 286] on icon at bounding box center [196, 280] width 23 height 20
click at [84, 283] on link "Stocktakes" at bounding box center [80, 278] width 161 height 27
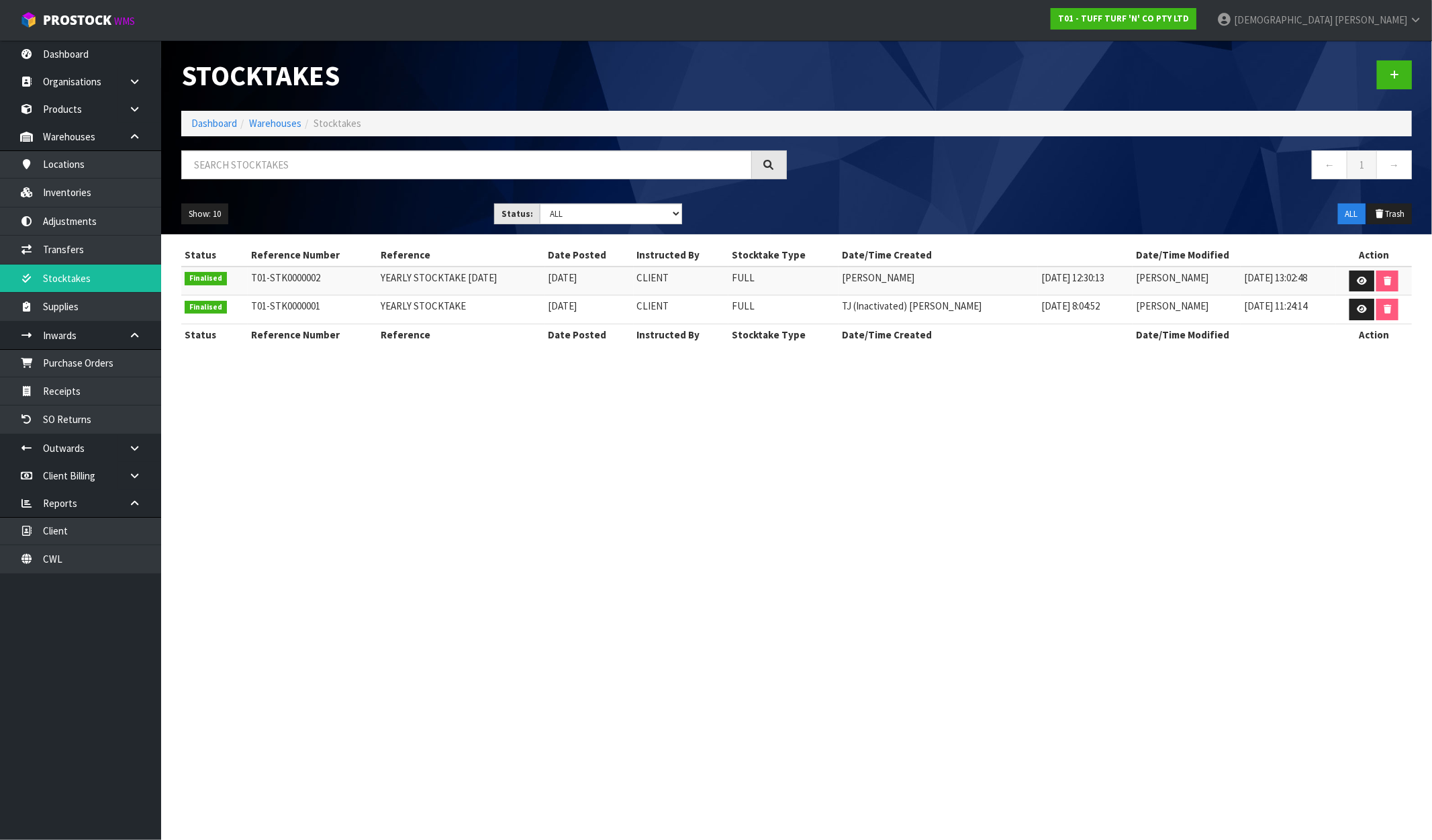
click at [1372, 280] on td at bounding box center [1374, 280] width 76 height 29
click at [1367, 282] on link at bounding box center [1363, 281] width 25 height 21
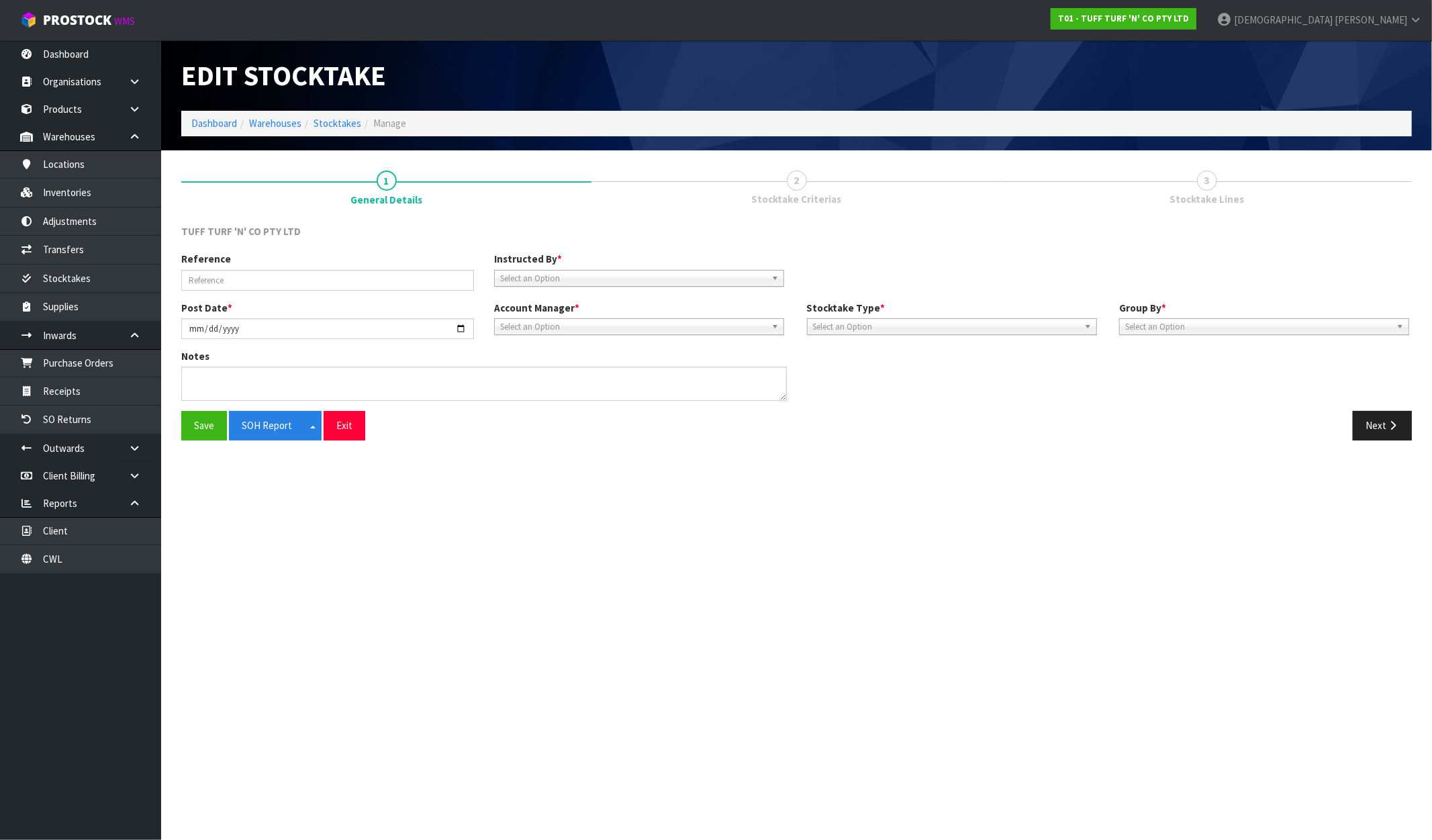
type input "YEARLY STOCKTAKE [DATE]"
type input "[DATE]"
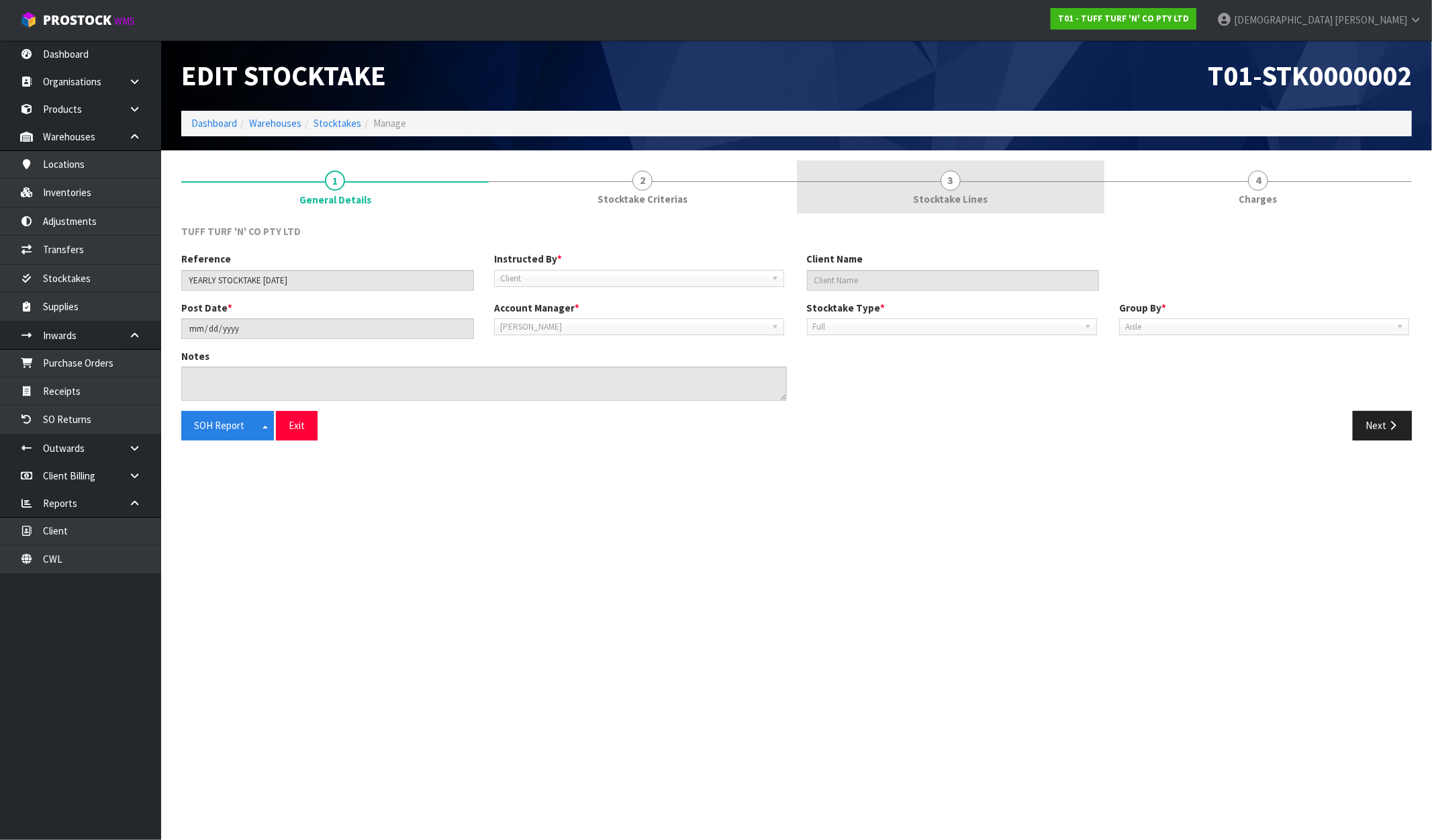
click at [962, 186] on link "3 Stocktake Lines" at bounding box center [951, 187] width 308 height 53
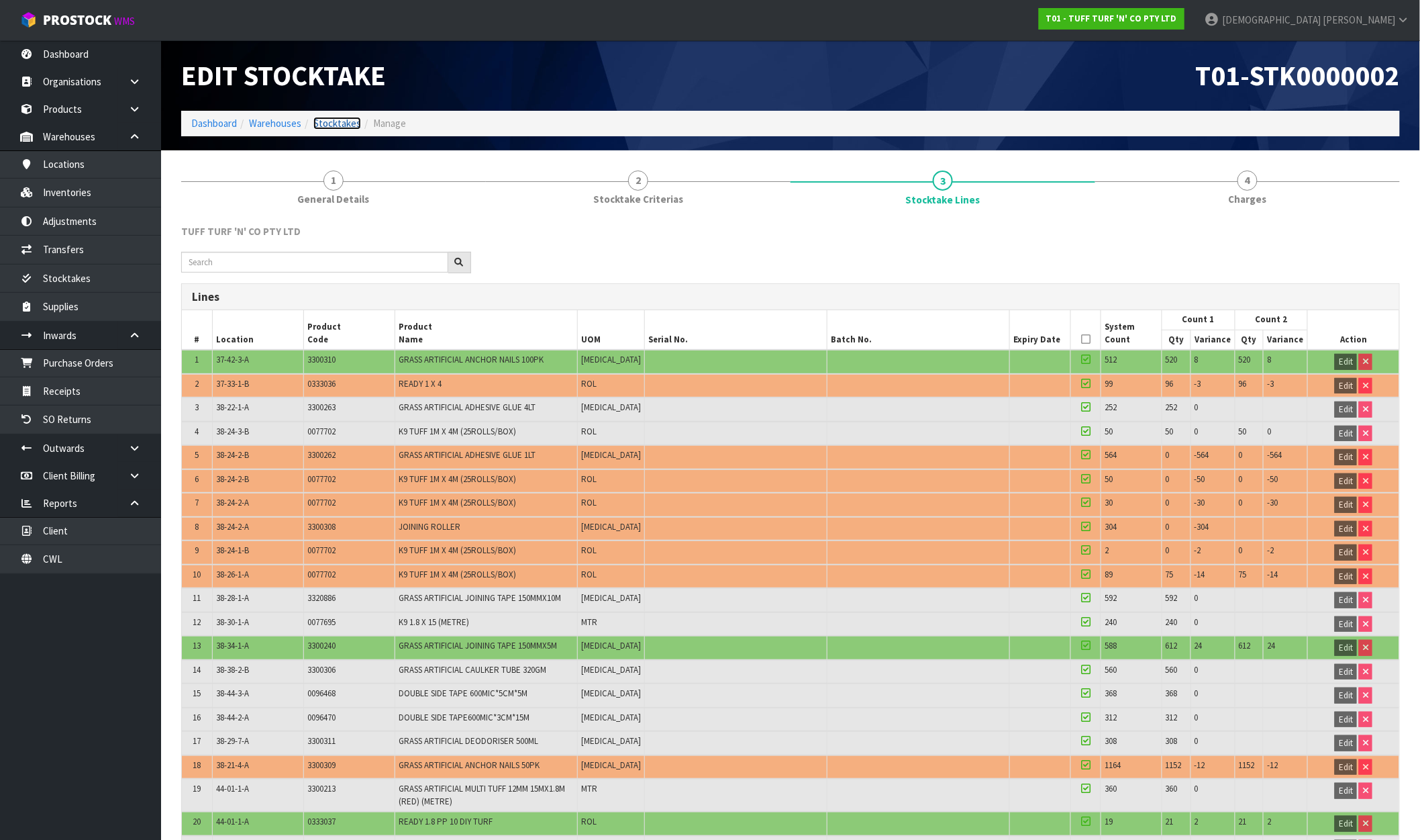
click at [346, 128] on link "Stocktakes" at bounding box center [337, 123] width 47 height 13
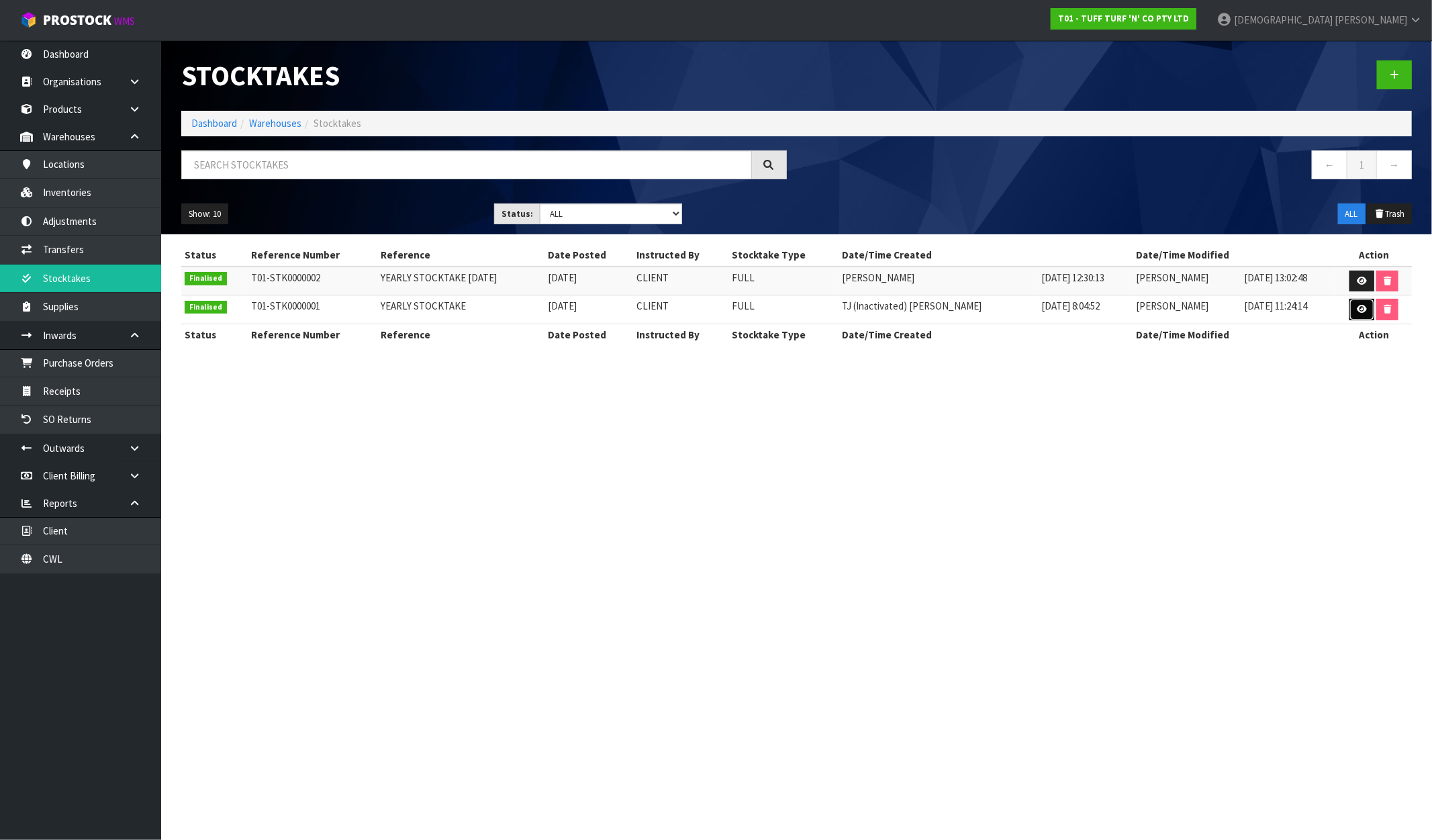
click at [1362, 311] on icon at bounding box center [1362, 309] width 10 height 9
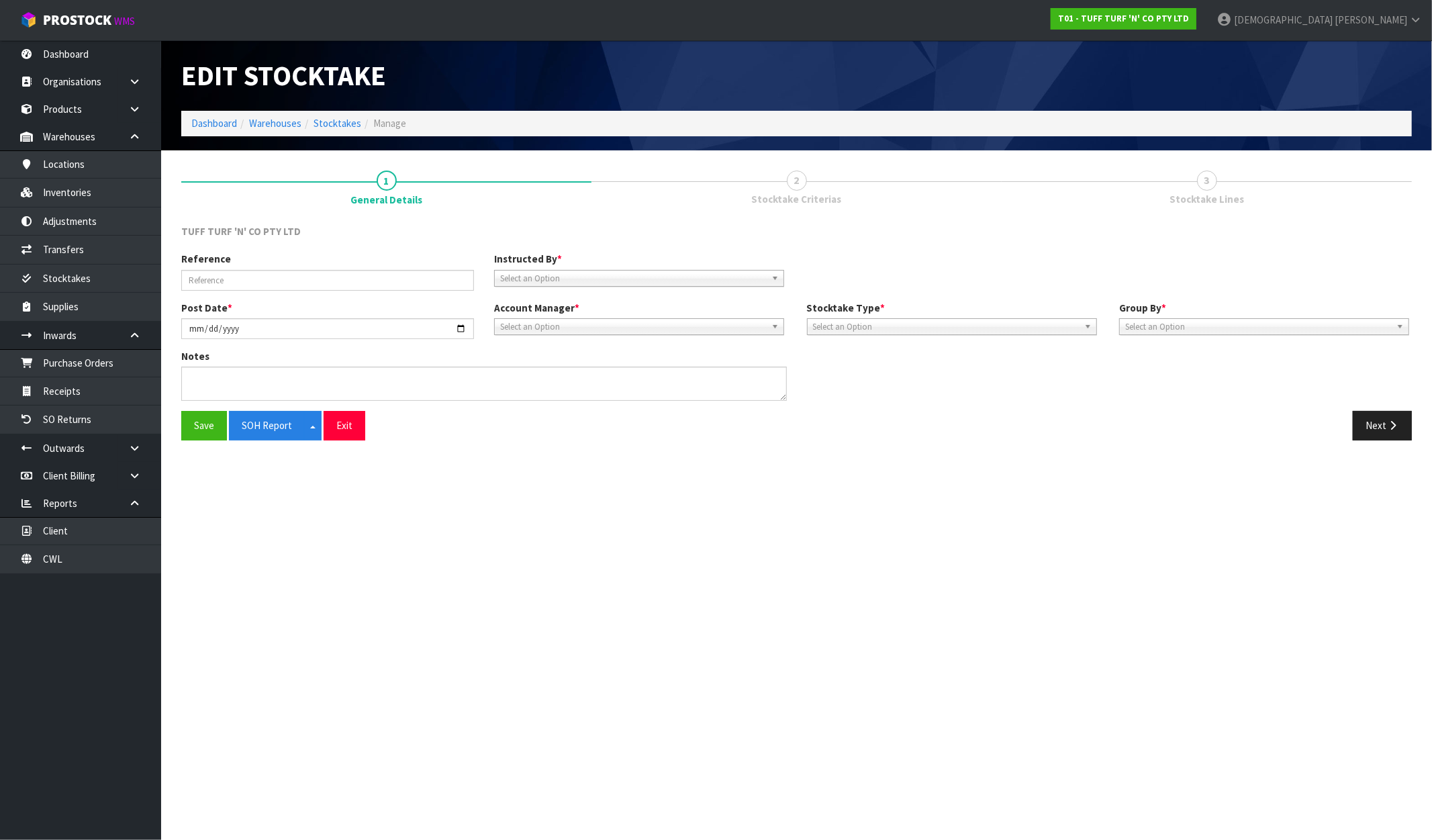
type input "YEARLY STOCKTAKE"
type input "[DATE]"
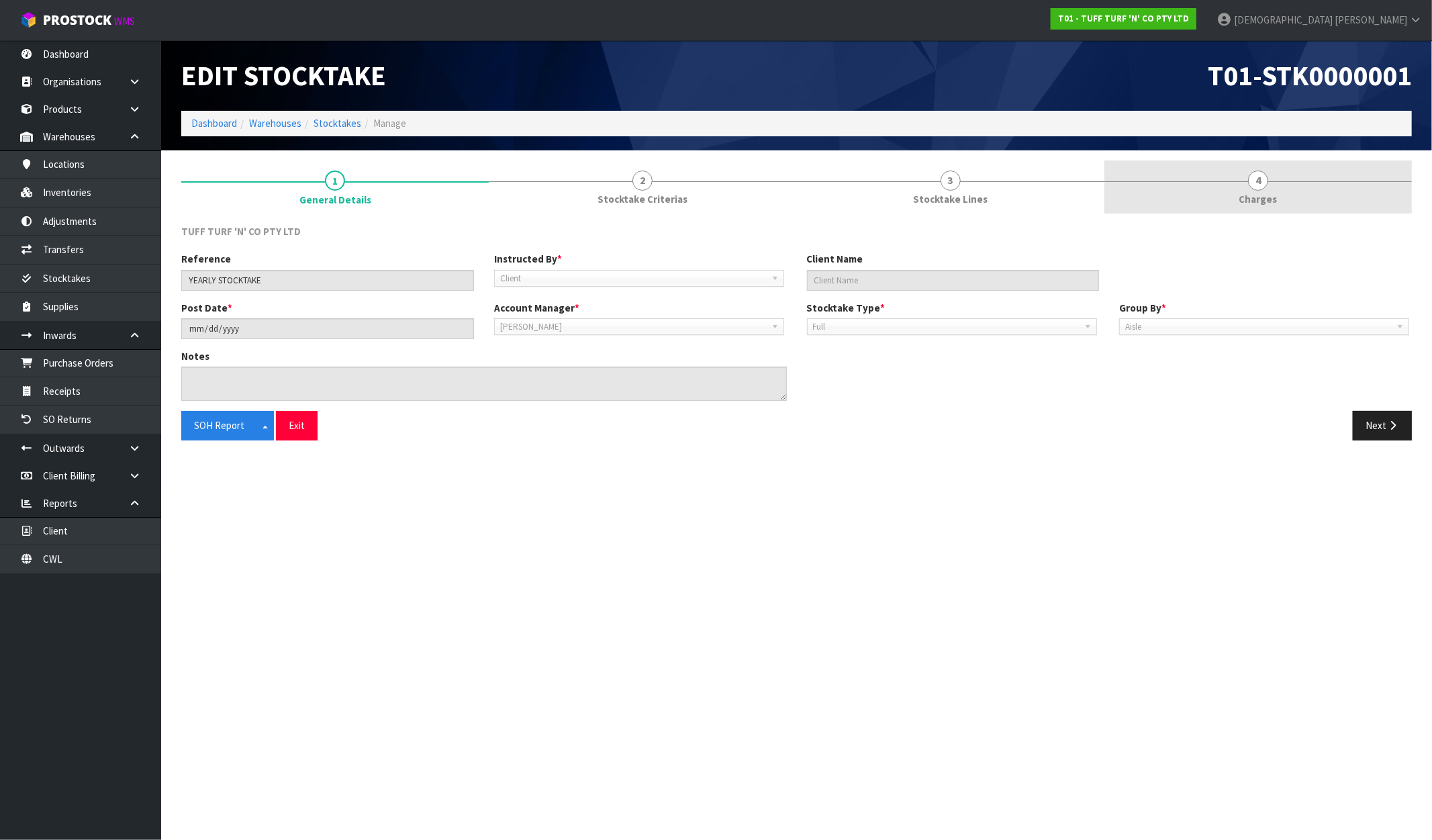
click at [1250, 188] on link "4 [GEOGRAPHIC_DATA]" at bounding box center [1259, 187] width 308 height 53
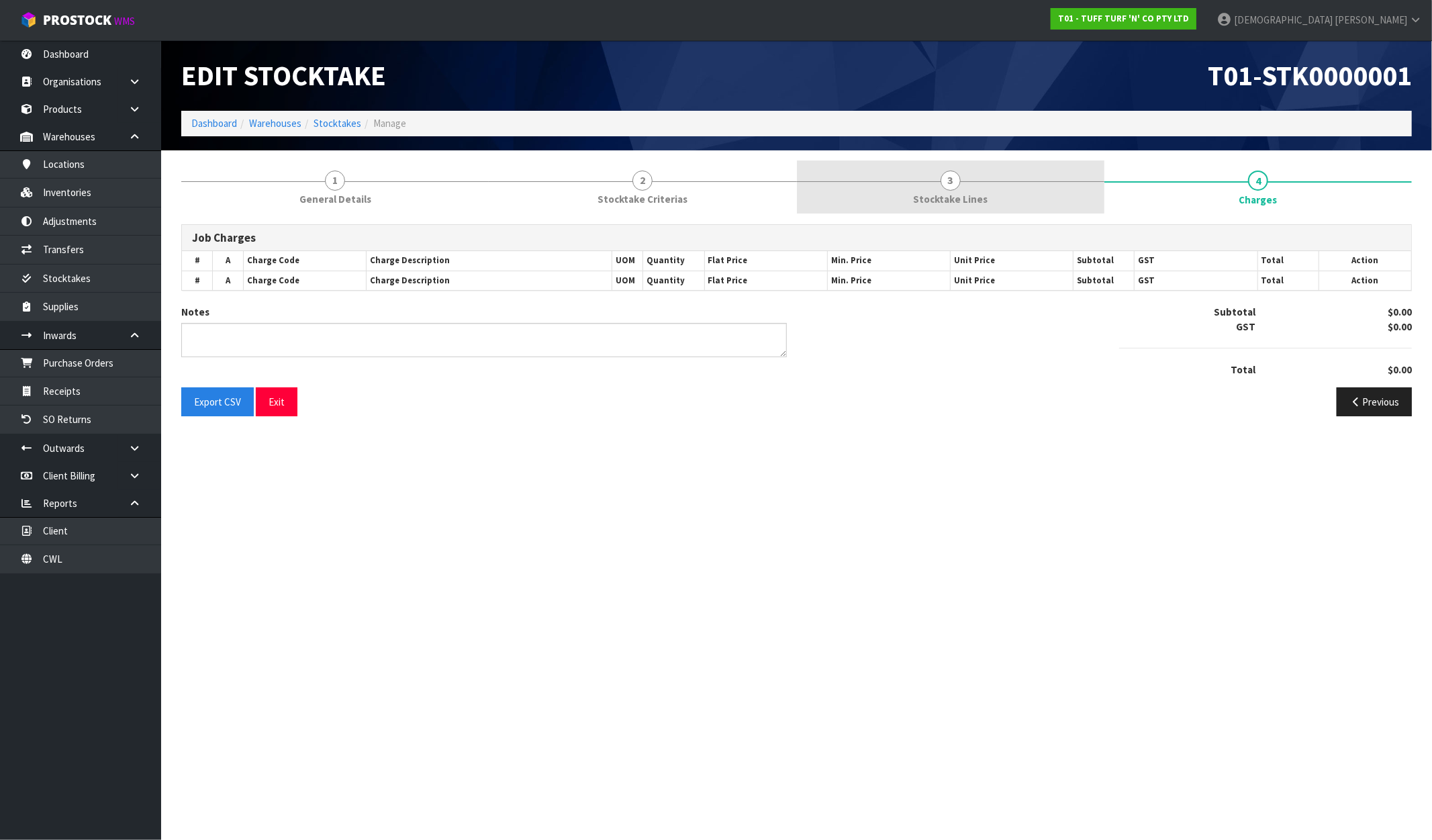
click at [976, 188] on link "3 Stocktake Lines" at bounding box center [951, 187] width 308 height 53
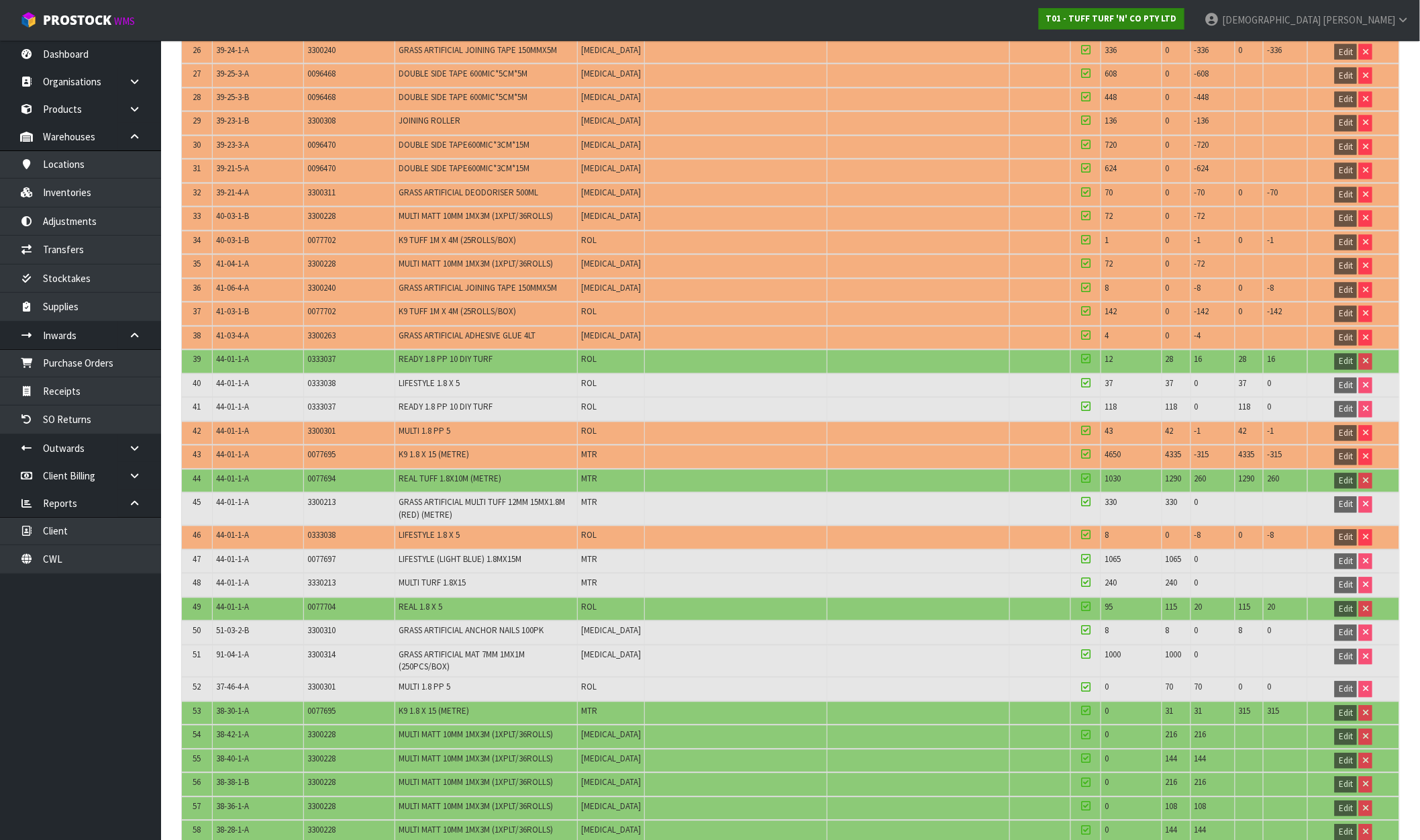
scroll to position [822, 0]
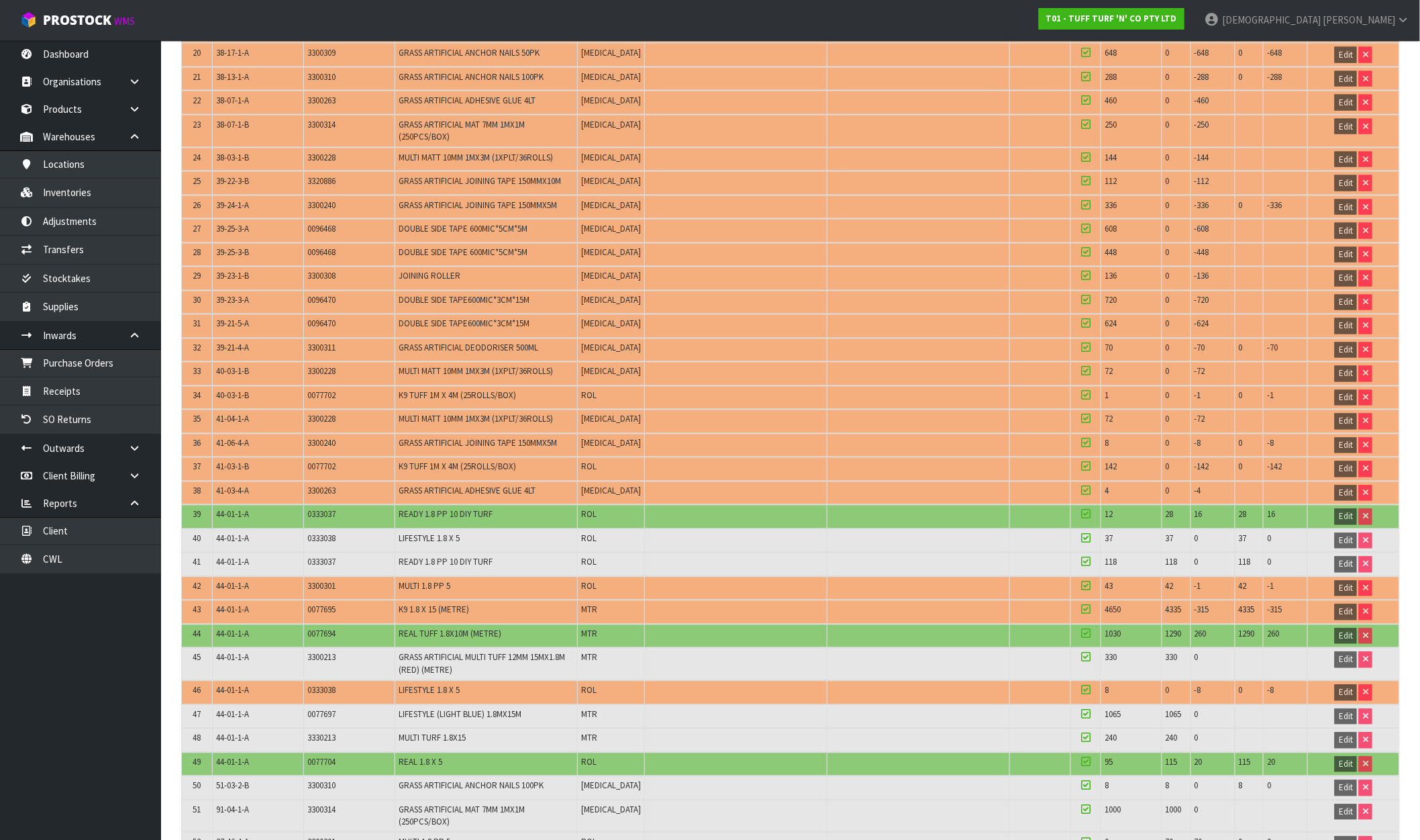
click at [1195, 37] on div "T01 - TUFF TURF 'N' CO PTY LTD" at bounding box center [1112, 18] width 166 height 38
click at [1185, 27] on link "T01 - TUFF TURF 'N' CO PTY LTD" at bounding box center [1112, 18] width 146 height 21
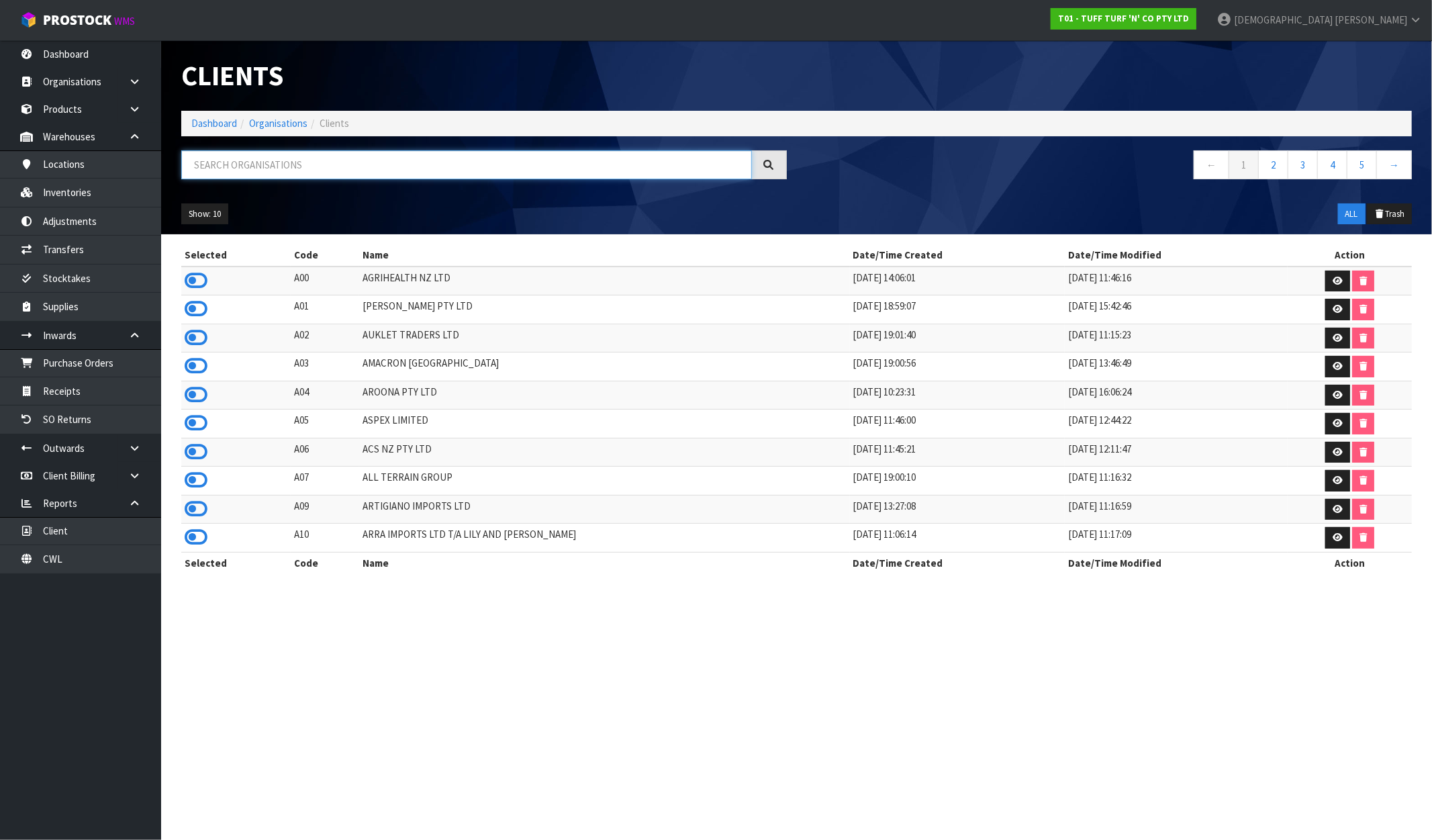
click at [260, 159] on input "text" at bounding box center [466, 164] width 571 height 29
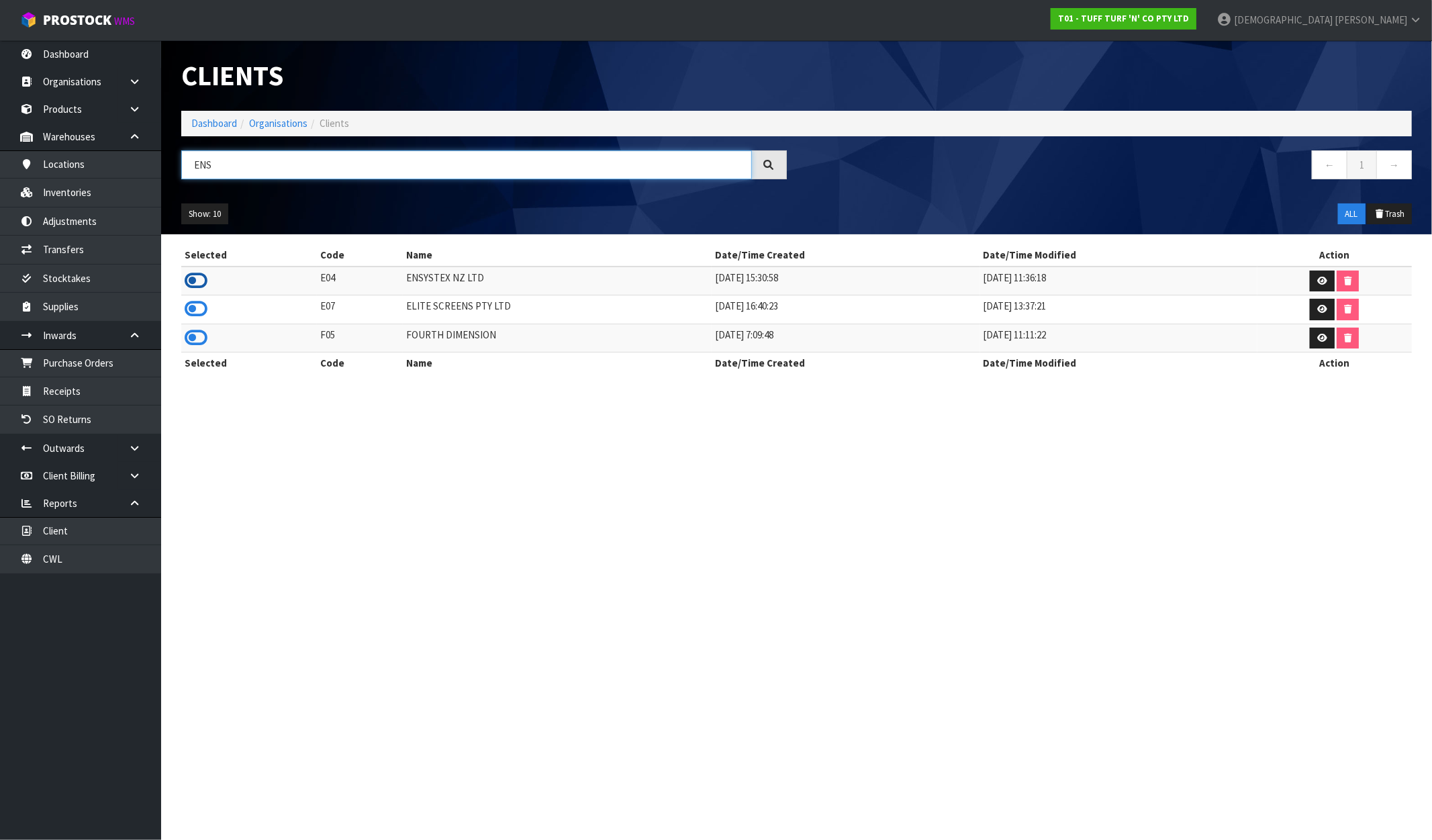
type input "ENS"
click at [193, 272] on icon at bounding box center [196, 280] width 23 height 20
click at [1189, 21] on strong "E04 - ENSYSTEX NZ LTD" at bounding box center [1143, 18] width 93 height 11
click at [1189, 13] on strong "E04 - ENSYSTEX NZ LTD" at bounding box center [1143, 18] width 93 height 11
click at [59, 279] on link "Stocktakes" at bounding box center [80, 278] width 161 height 27
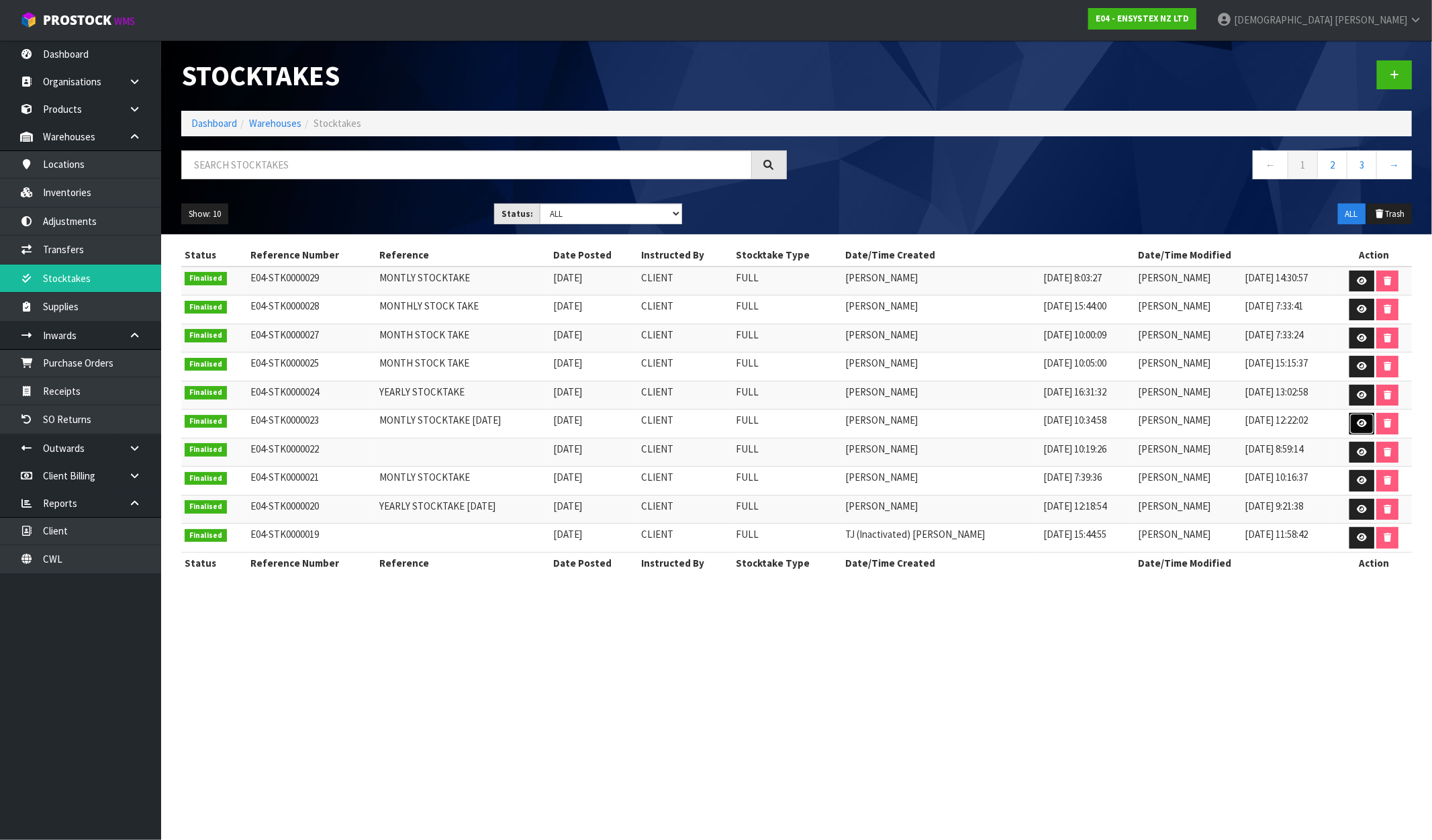
click at [1358, 420] on icon at bounding box center [1362, 424] width 10 height 9
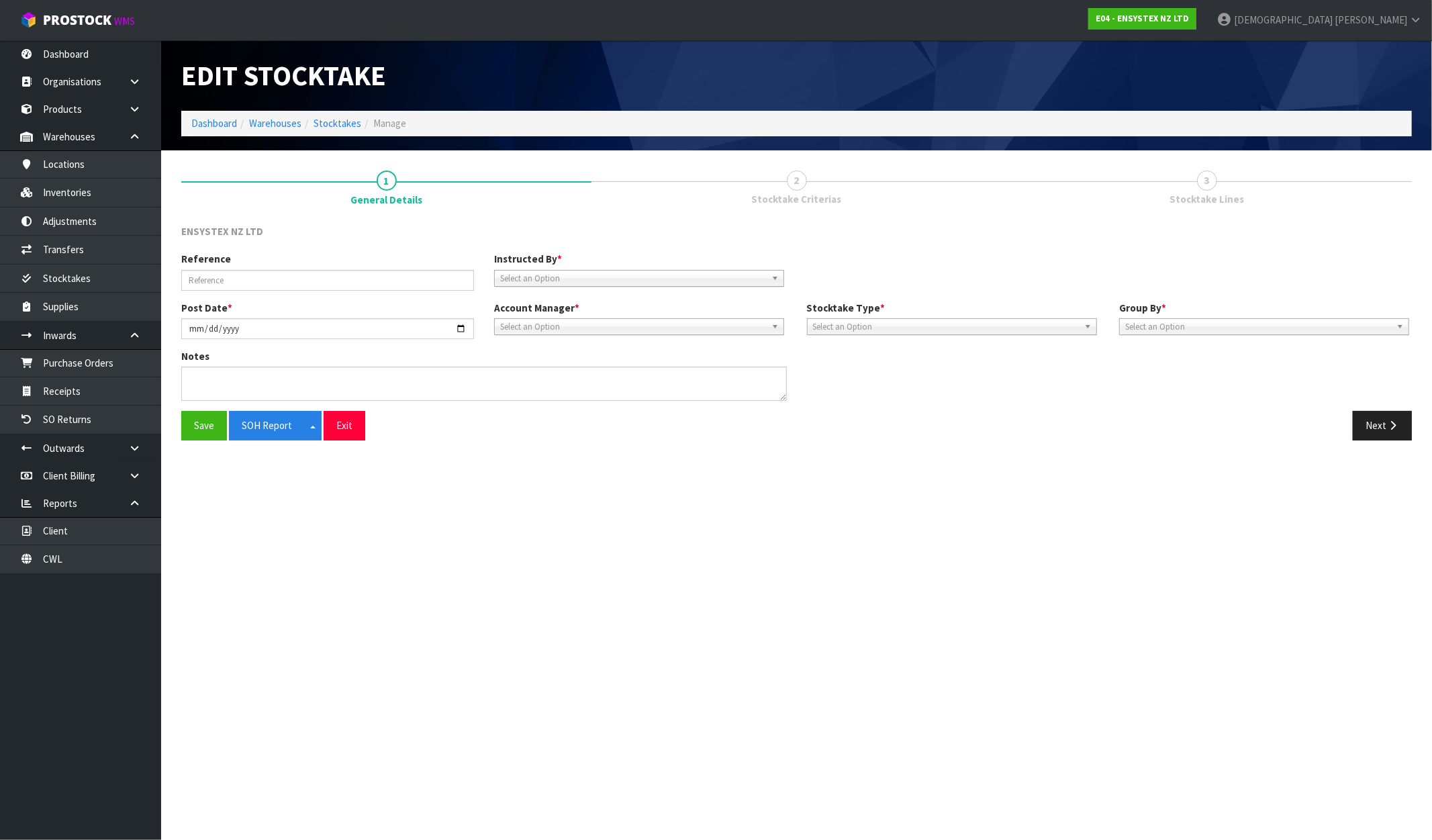
type input "MONTLY STOCKTAKE [DATE]"
type input "[DATE]"
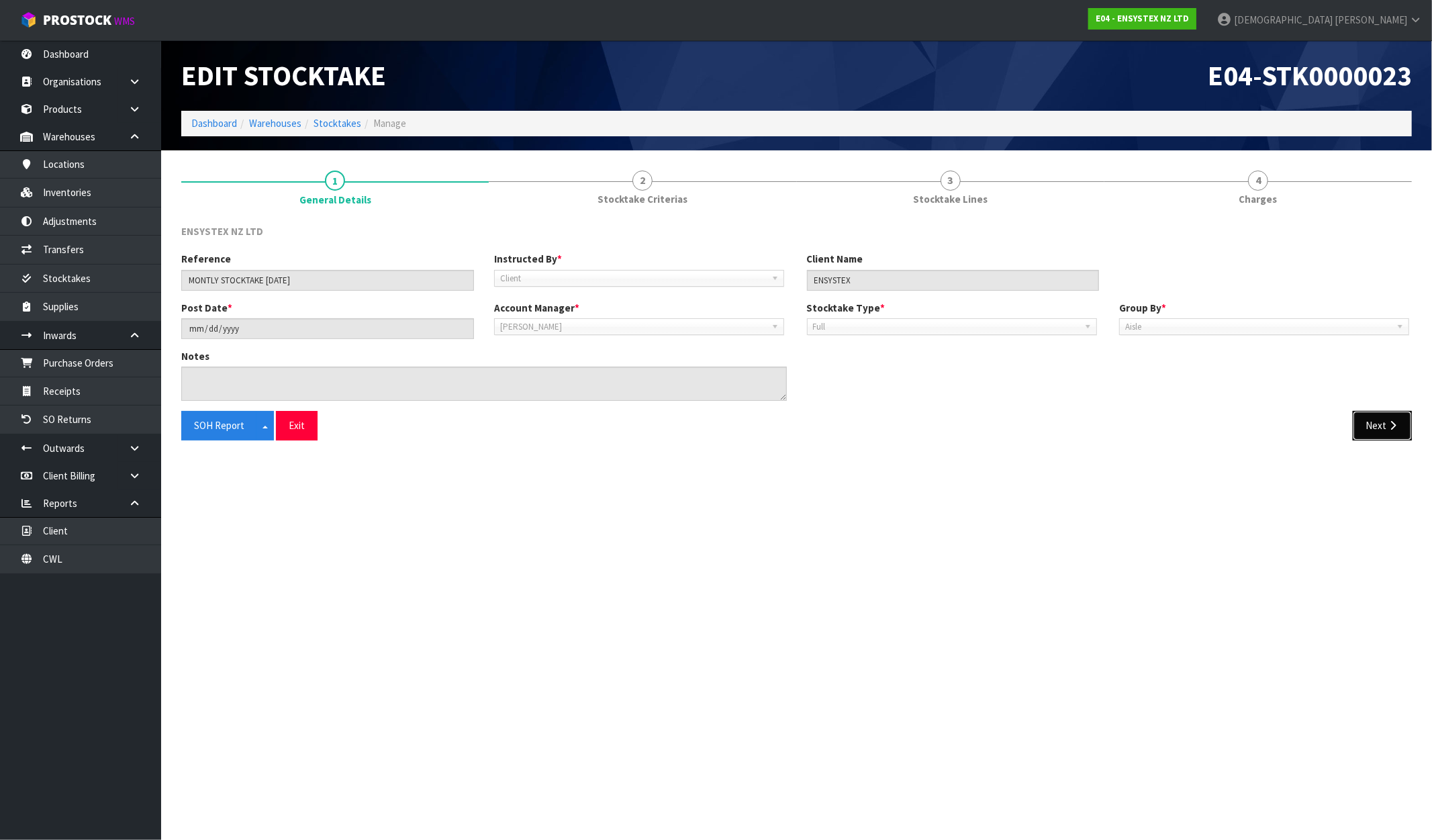
click at [1381, 437] on button "Next" at bounding box center [1382, 425] width 59 height 29
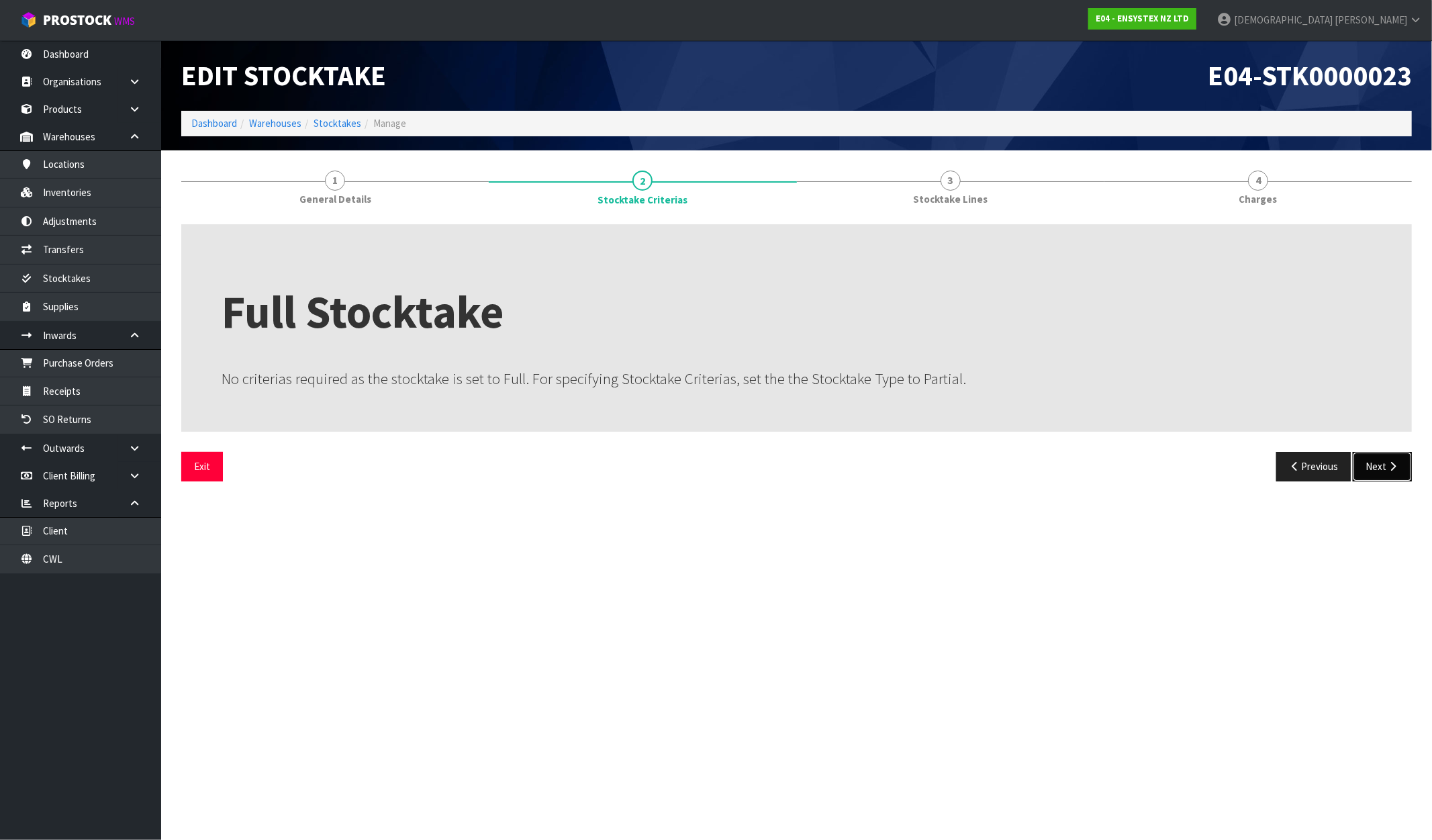
click at [1387, 470] on icon "button" at bounding box center [1393, 466] width 13 height 10
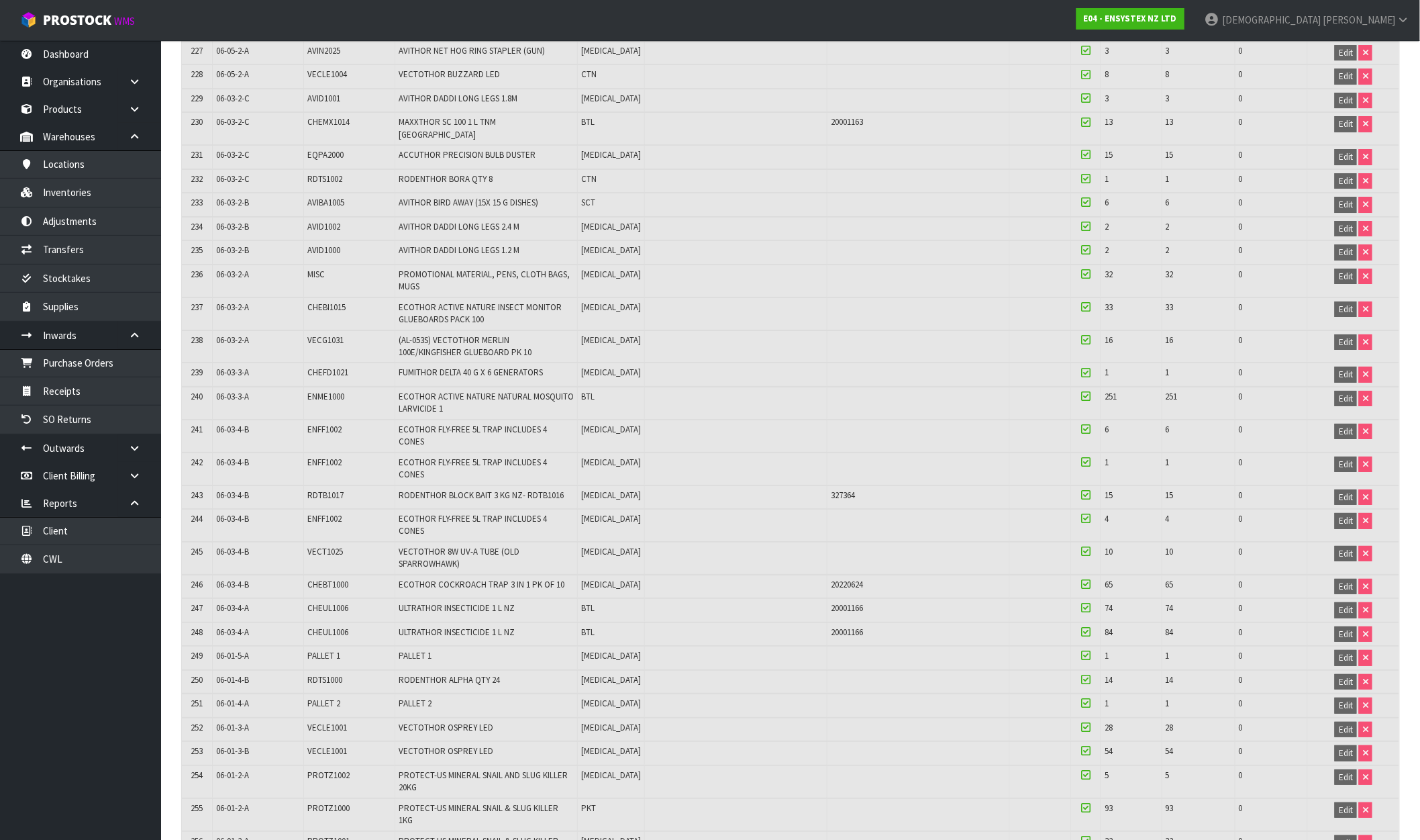
scroll to position [6159, 0]
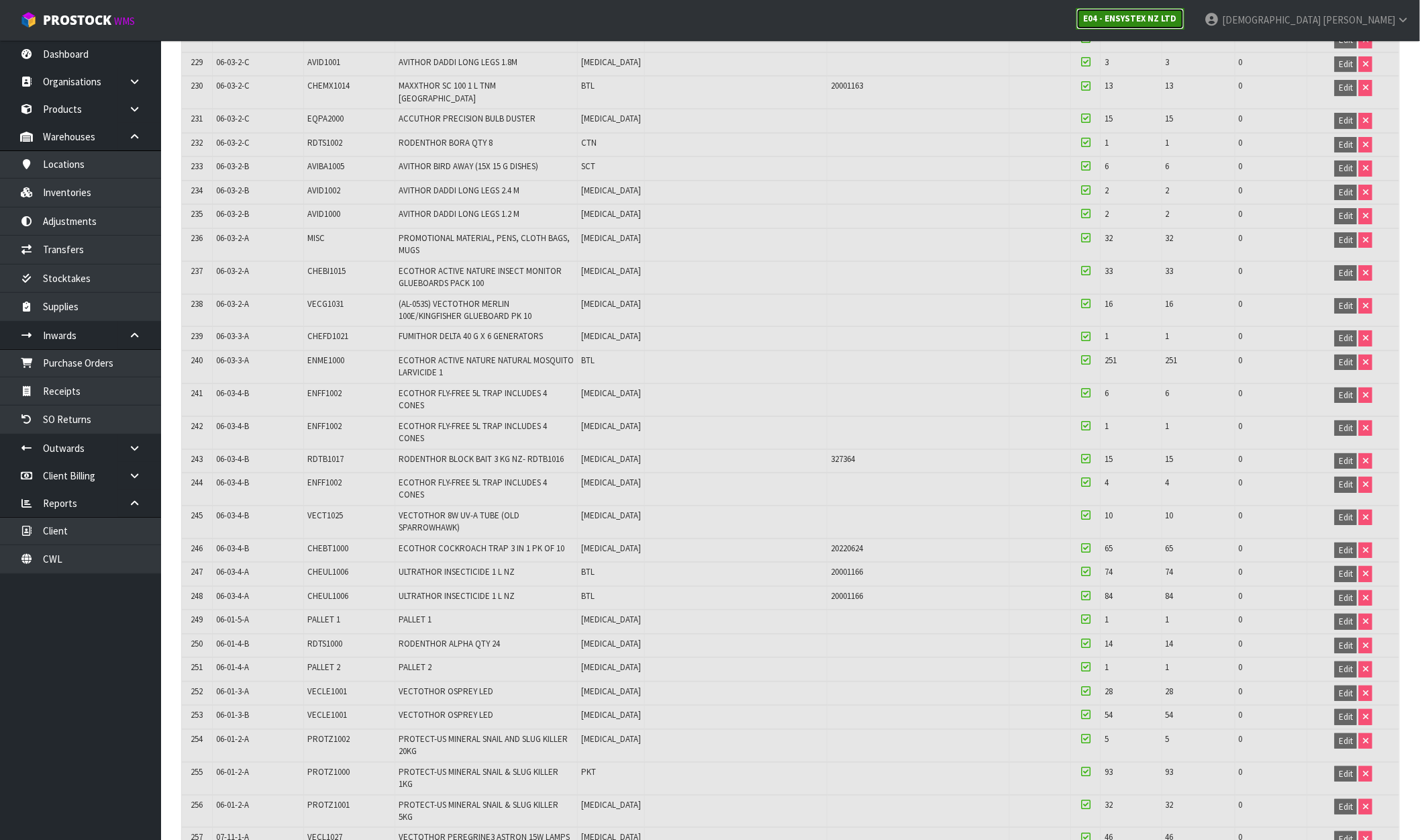
click at [1185, 10] on link "E04 - ENSYSTEX NZ LTD" at bounding box center [1130, 18] width 108 height 21
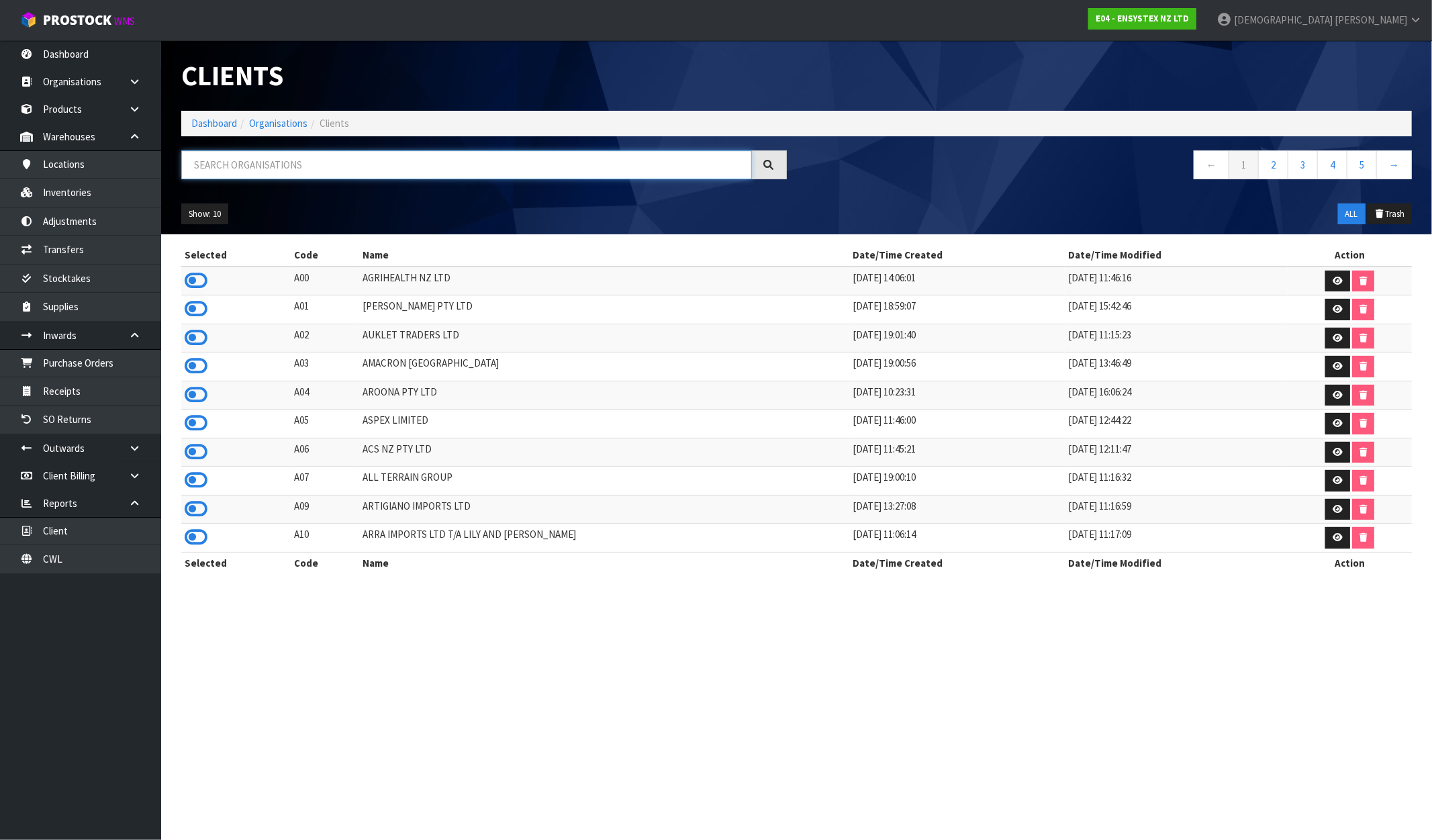
click at [252, 170] on input "text" at bounding box center [466, 164] width 571 height 29
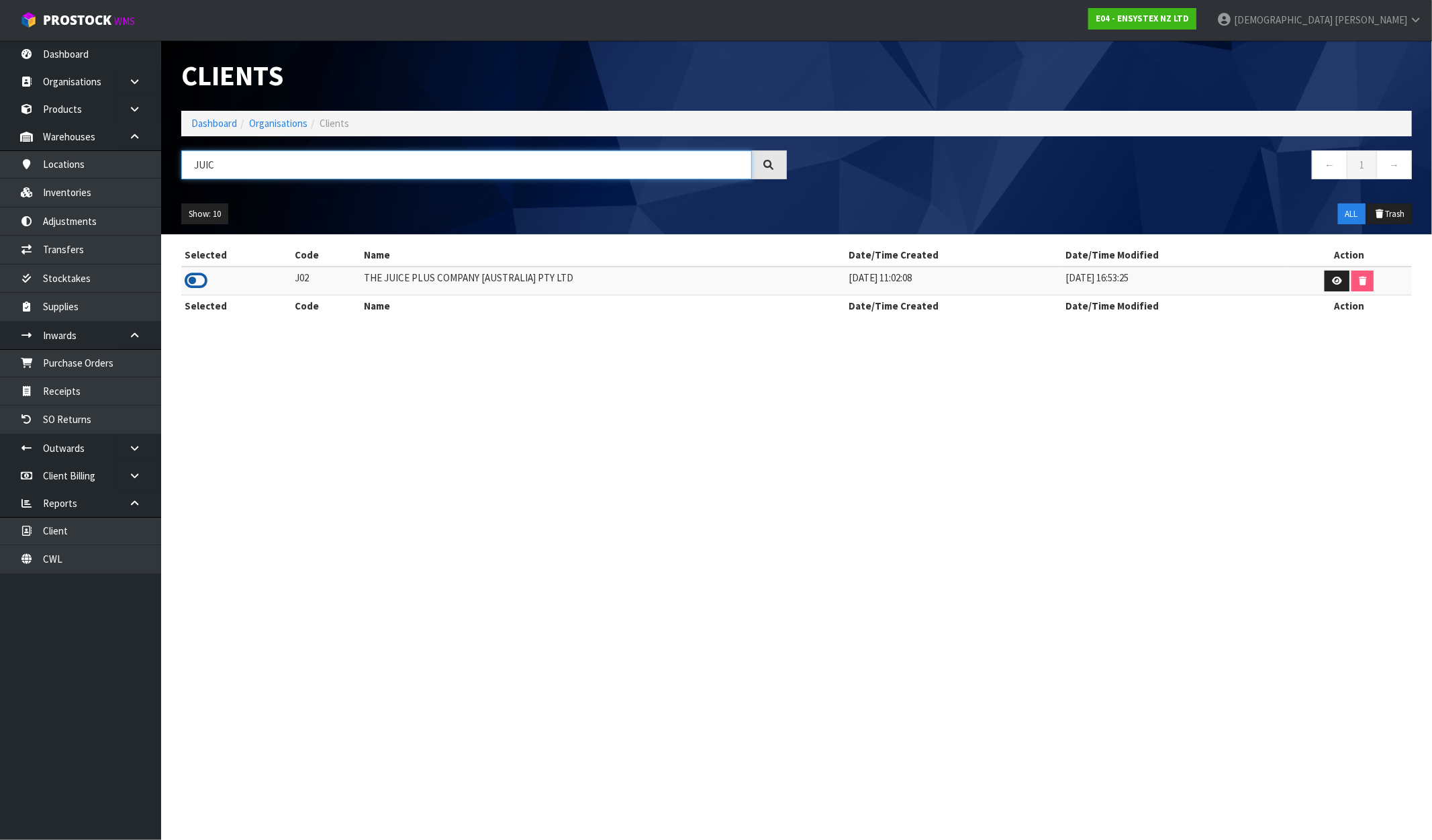
type input "JUIC"
click at [201, 279] on icon at bounding box center [196, 280] width 23 height 20
click at [72, 272] on link "Stocktakes" at bounding box center [80, 278] width 161 height 27
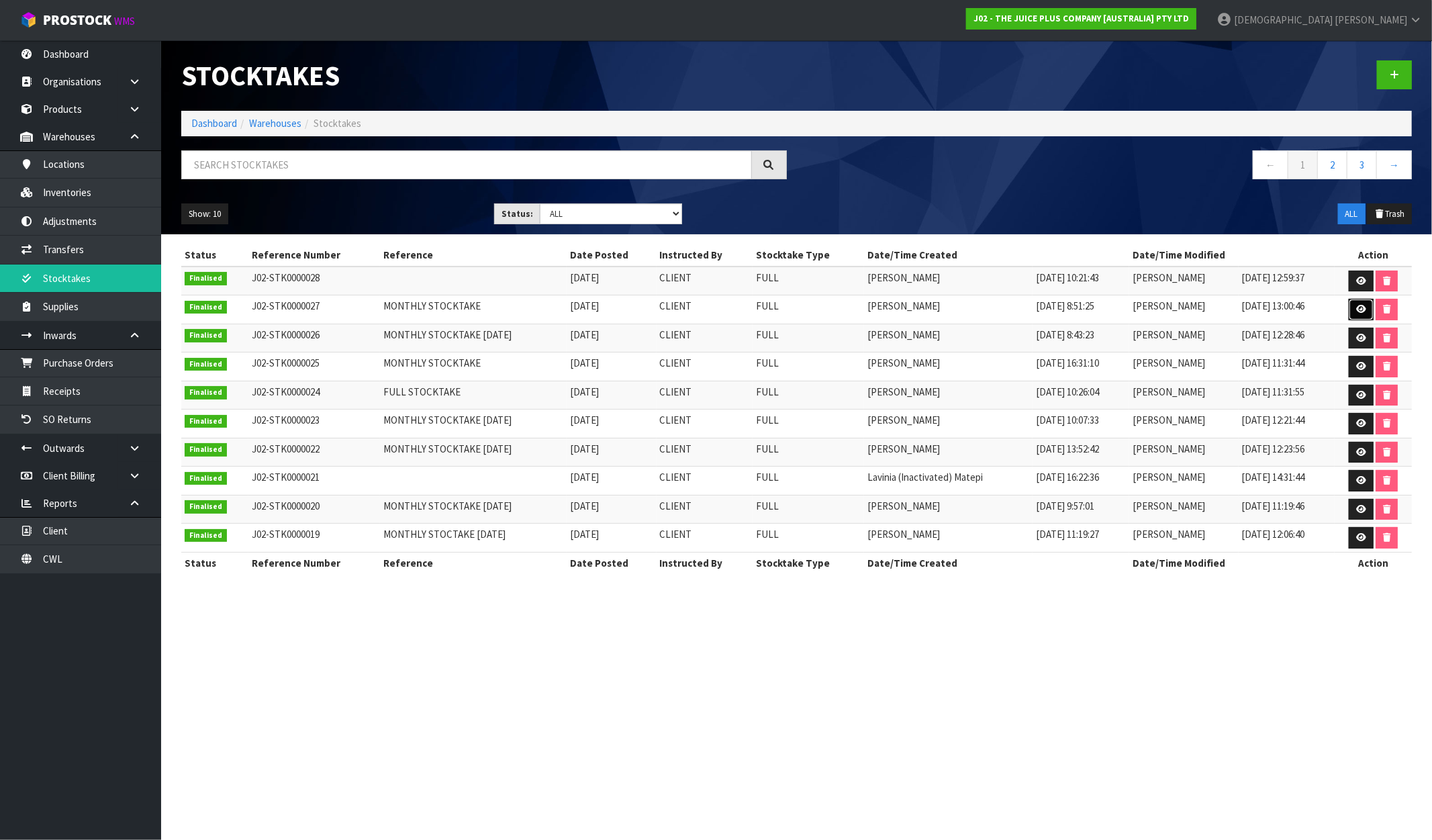
click at [1364, 314] on icon at bounding box center [1361, 309] width 10 height 9
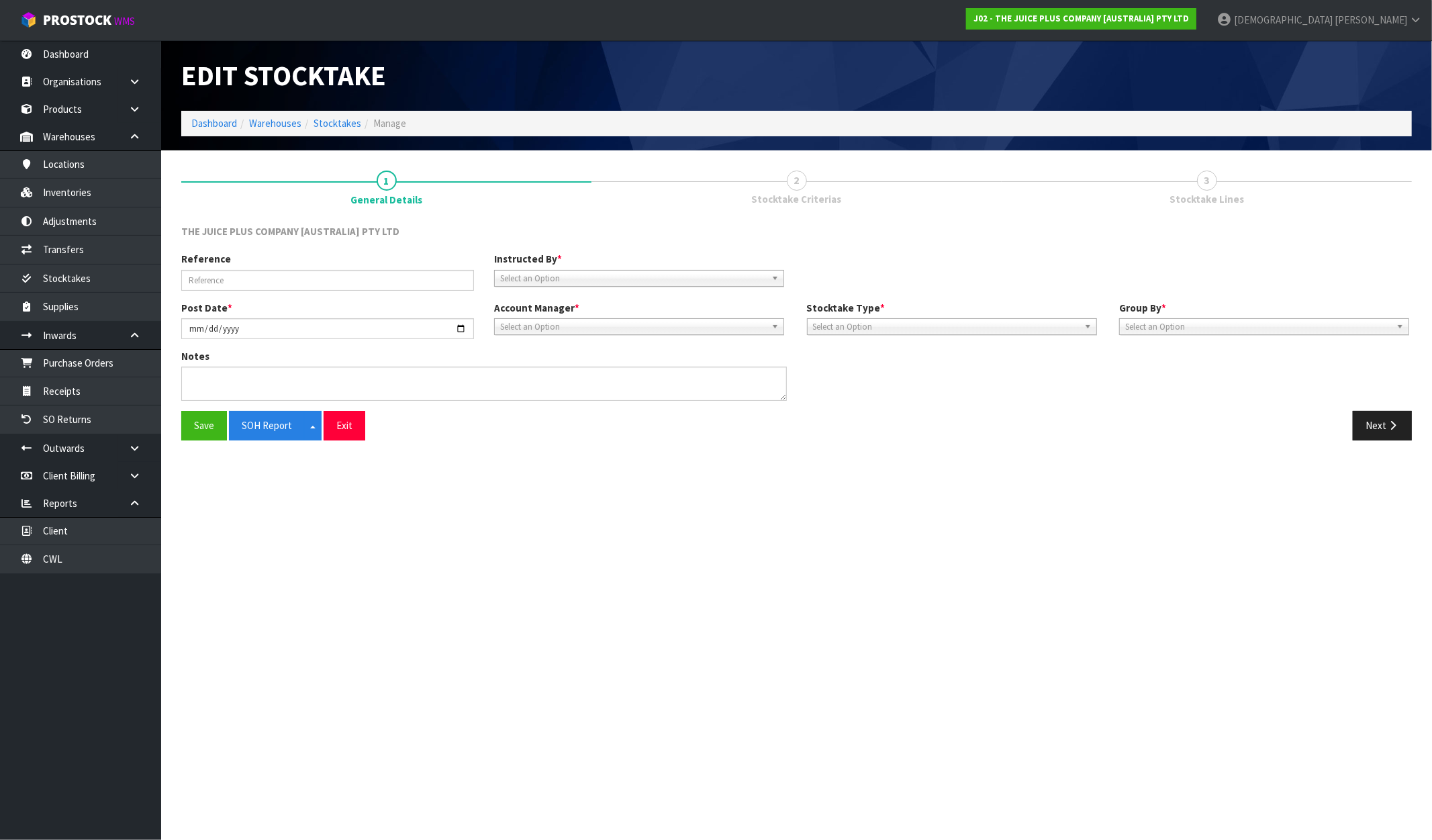
type input "MONTHLY STOCKTAKE"
type input "[DATE]"
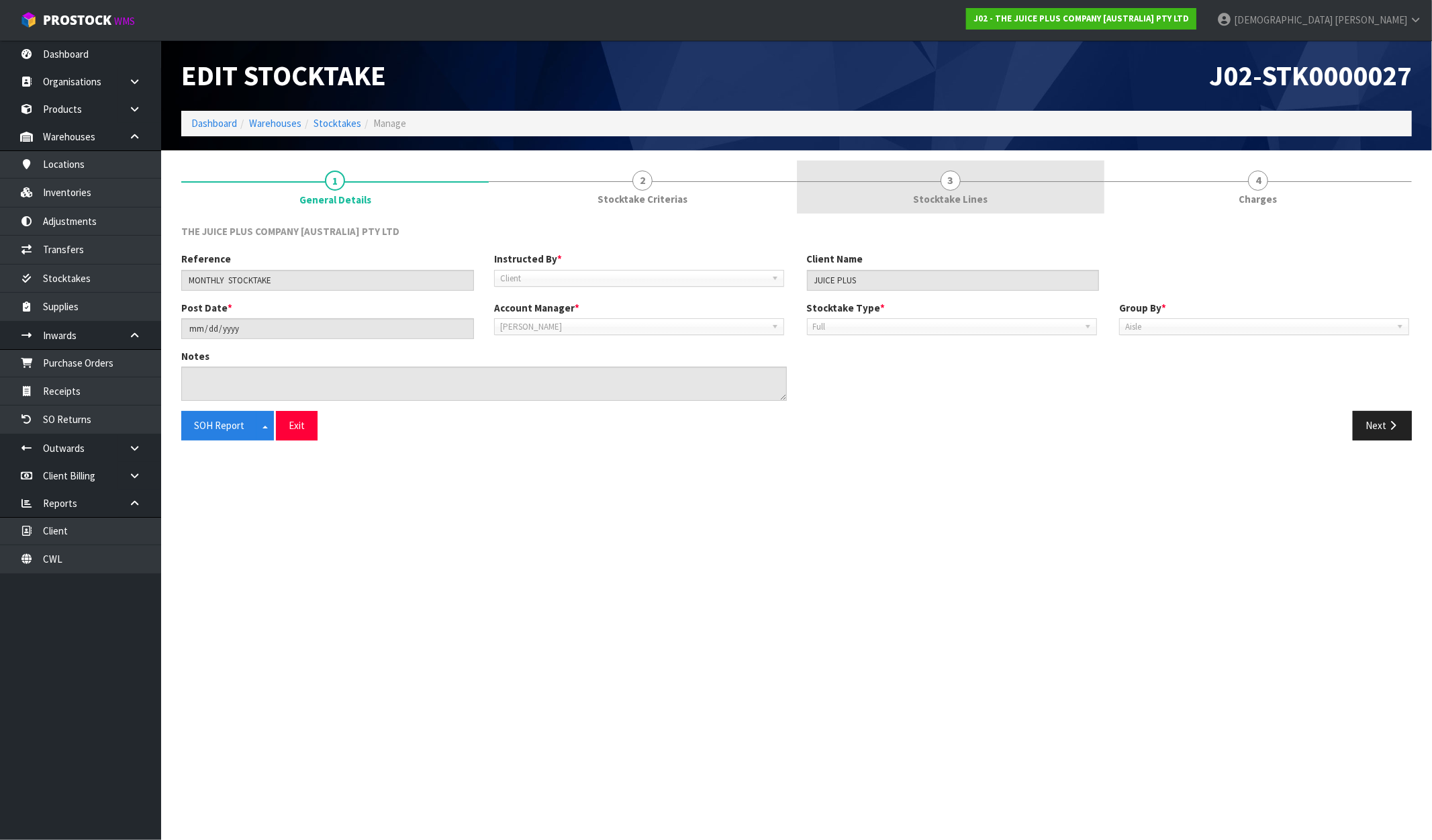
click at [988, 198] on link "3 Stocktake Lines" at bounding box center [951, 187] width 308 height 53
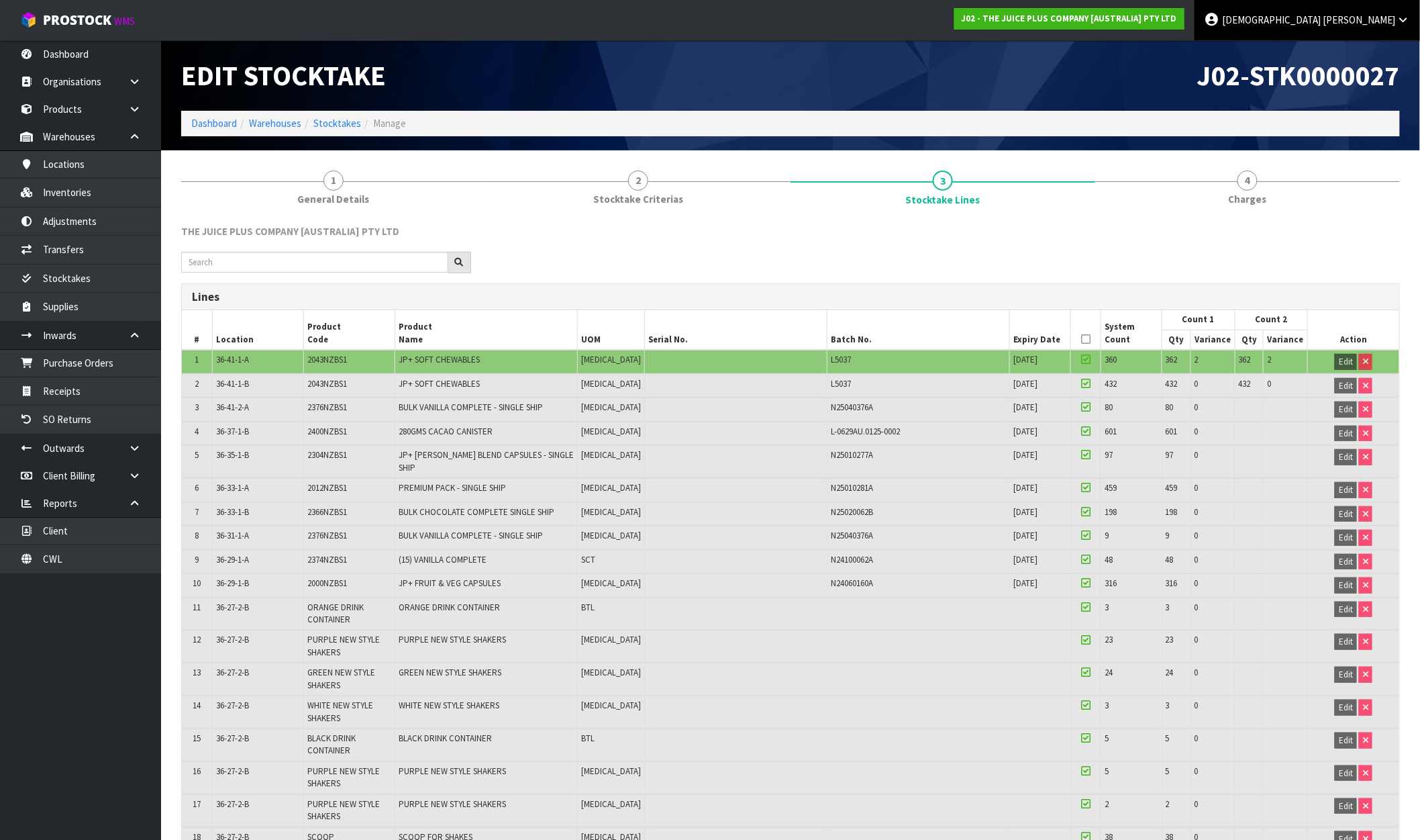
click at [1406, 25] on icon at bounding box center [1404, 19] width 13 height 10
click at [1365, 58] on link "Logout" at bounding box center [1366, 53] width 106 height 18
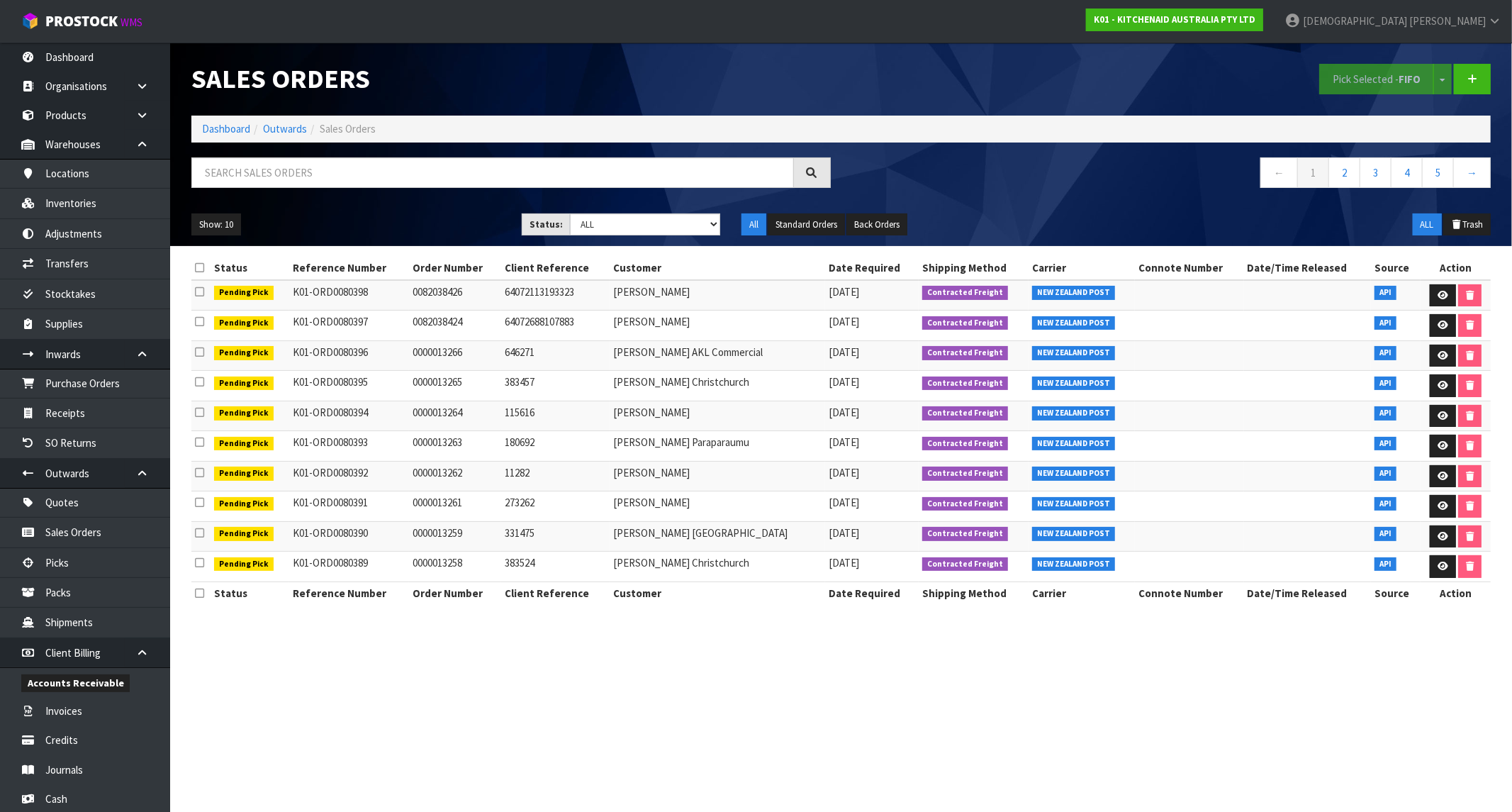
click at [1494, 16] on icon at bounding box center [1495, 20] width 14 height 10
click at [1422, 60] on link "Logout" at bounding box center [1455, 56] width 112 height 19
